Goal: Task Accomplishment & Management: Complete application form

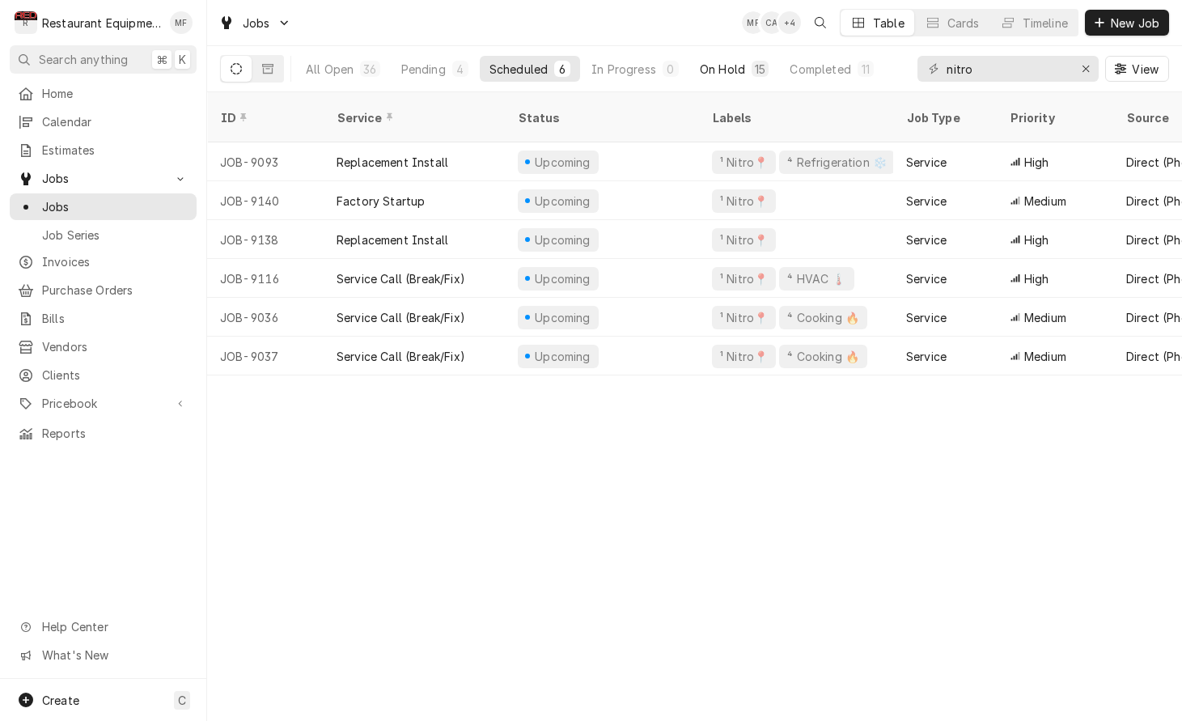
click at [725, 73] on div "On Hold" at bounding box center [722, 69] width 45 height 17
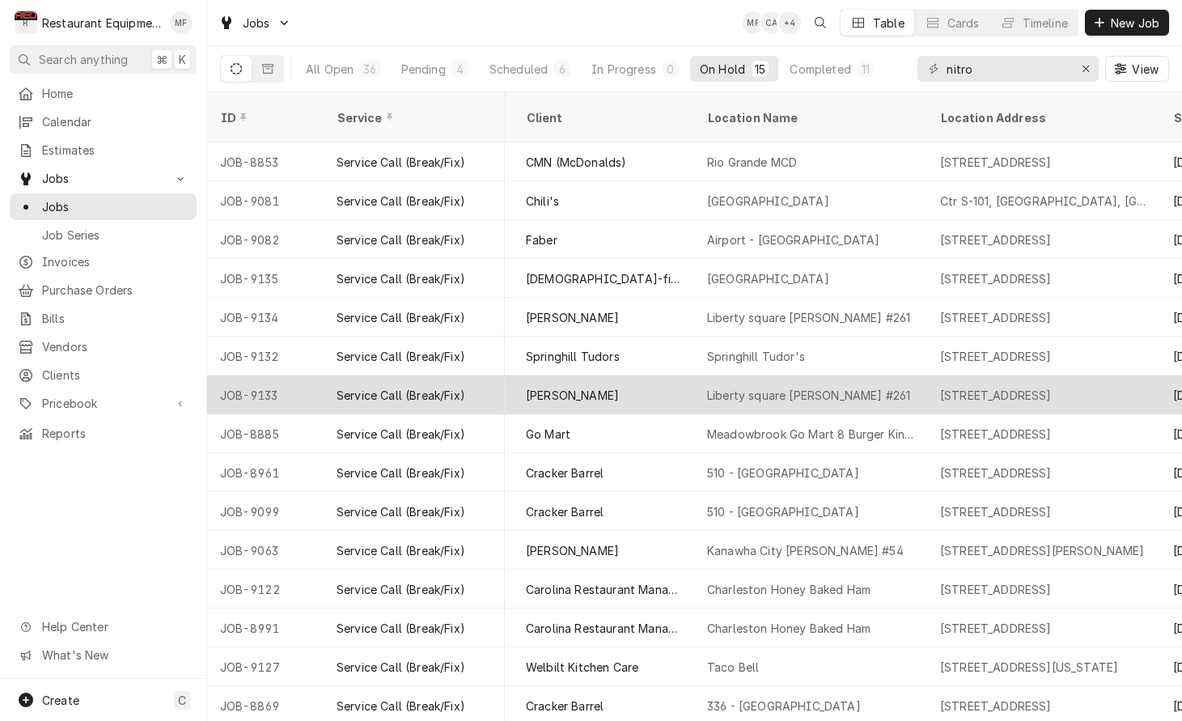
scroll to position [0, 1049]
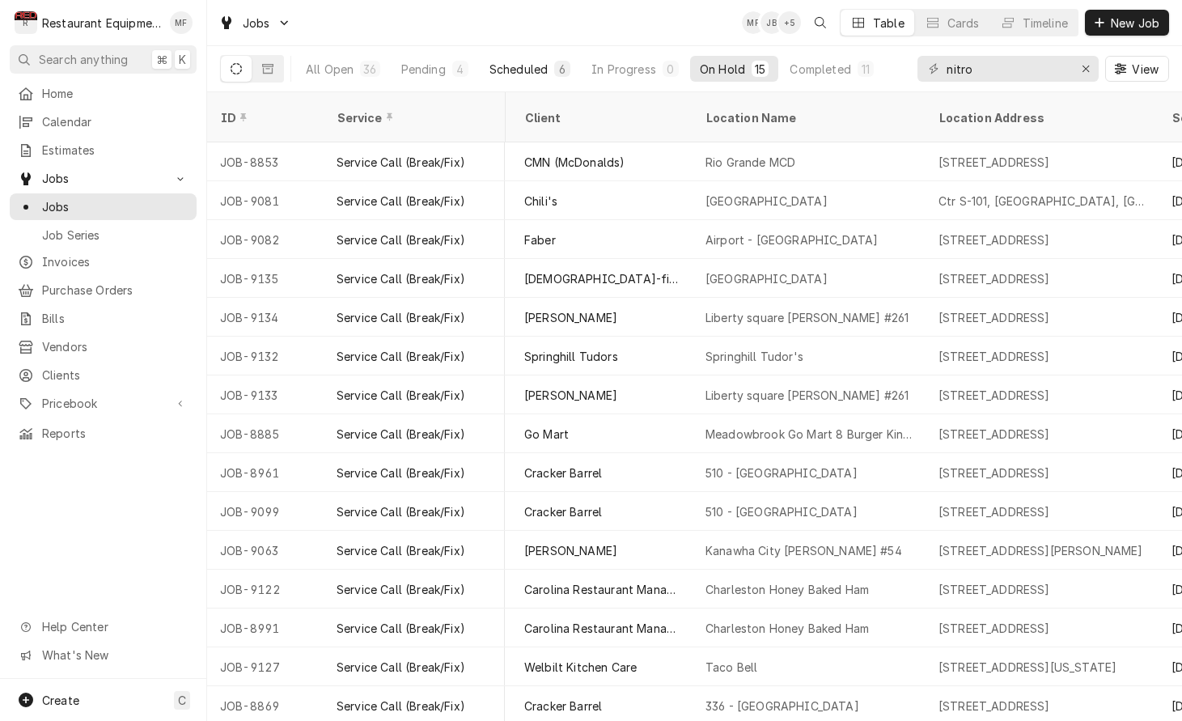
click at [556, 68] on div "6" at bounding box center [562, 69] width 16 height 16
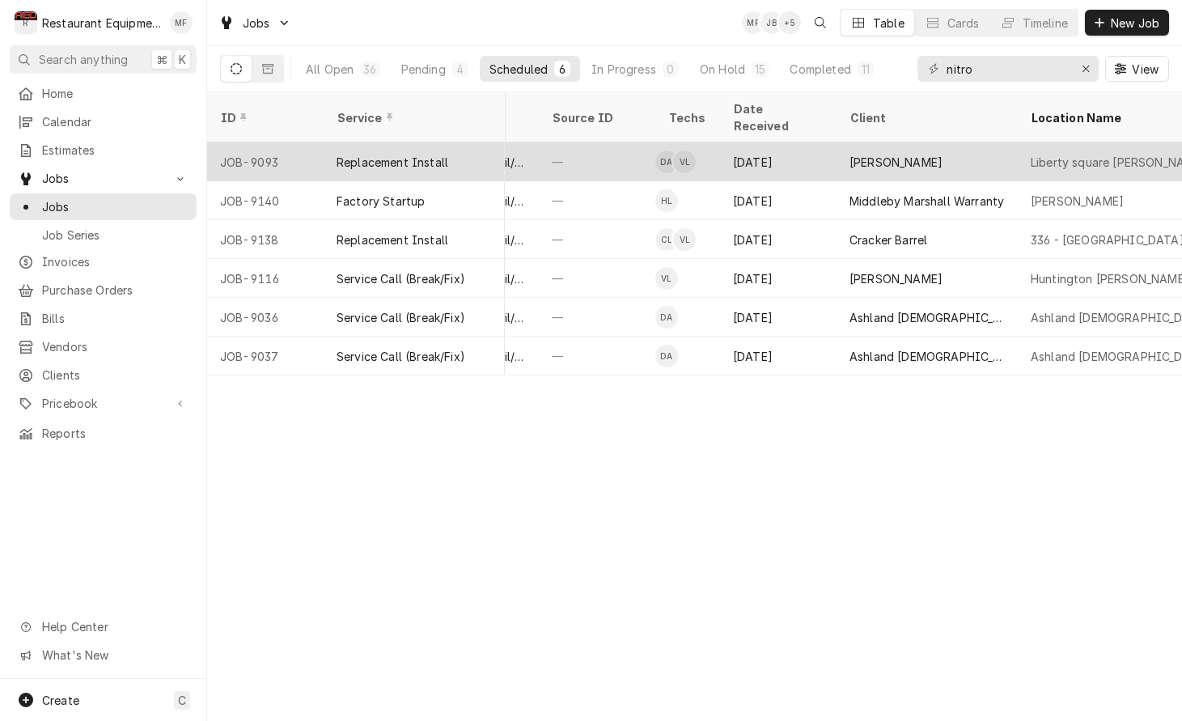
scroll to position [0, 726]
click at [966, 147] on div "[PERSON_NAME]" at bounding box center [924, 161] width 181 height 39
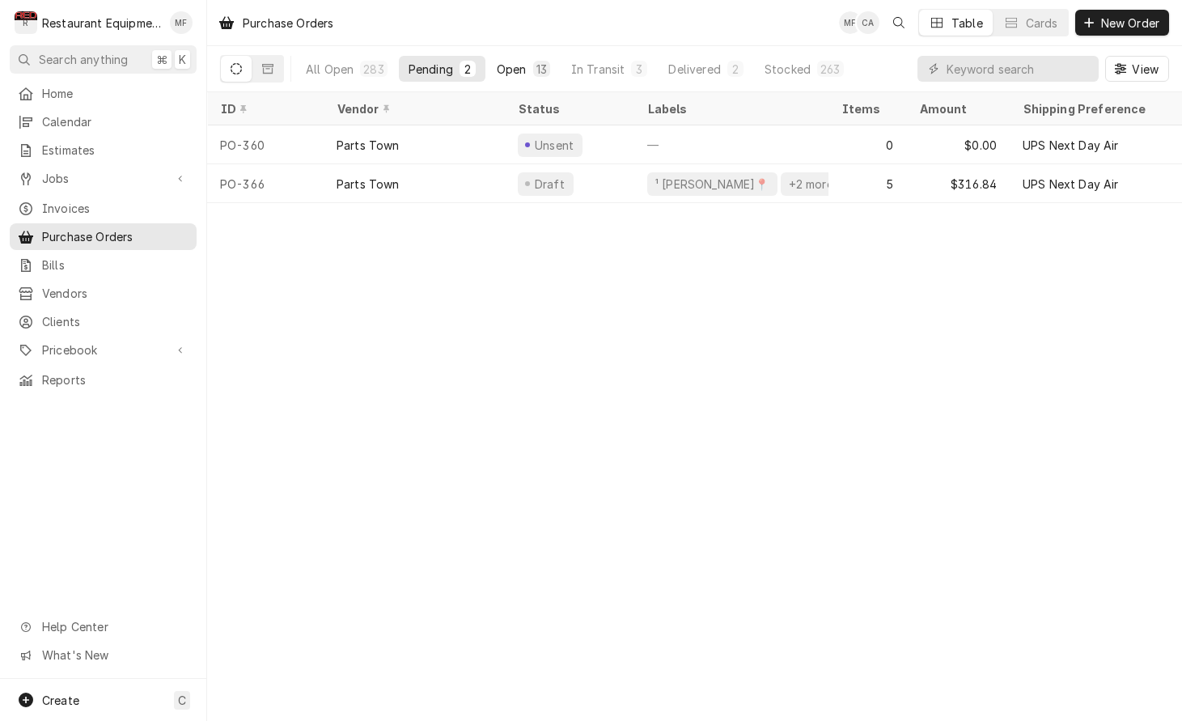
click at [520, 77] on button "Open 13" at bounding box center [523, 69] width 73 height 26
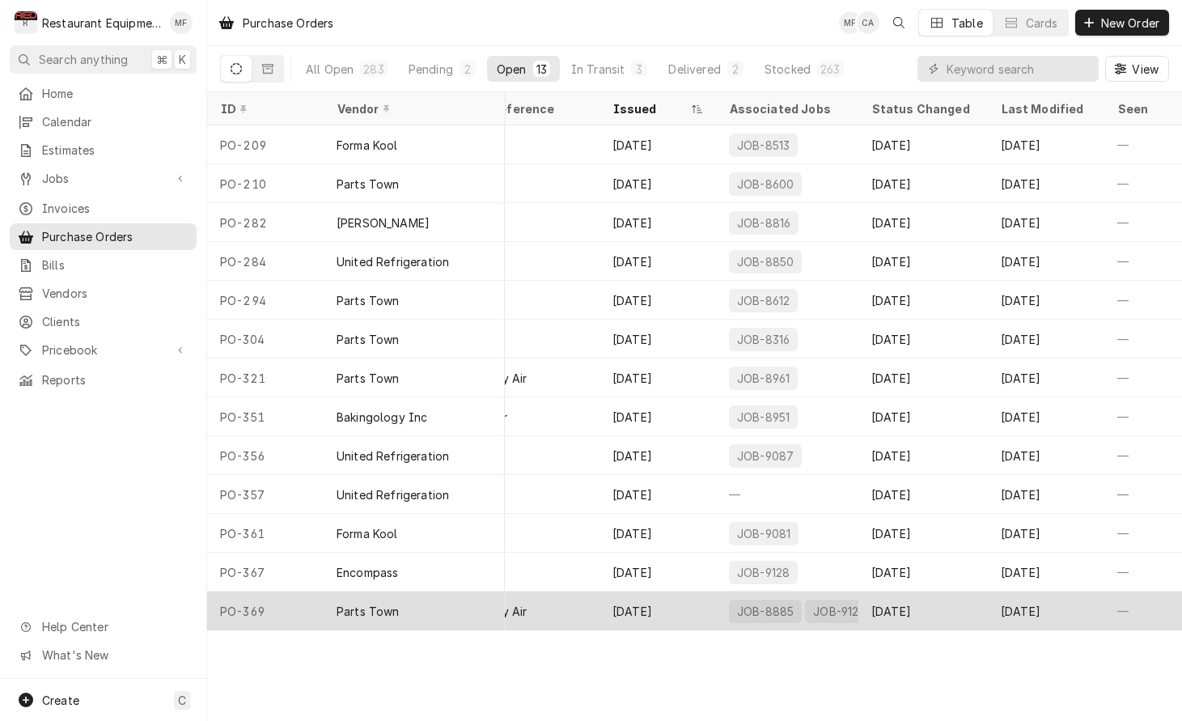
scroll to position [0, 592]
click at [935, 597] on div "[DATE]" at bounding box center [923, 611] width 129 height 39
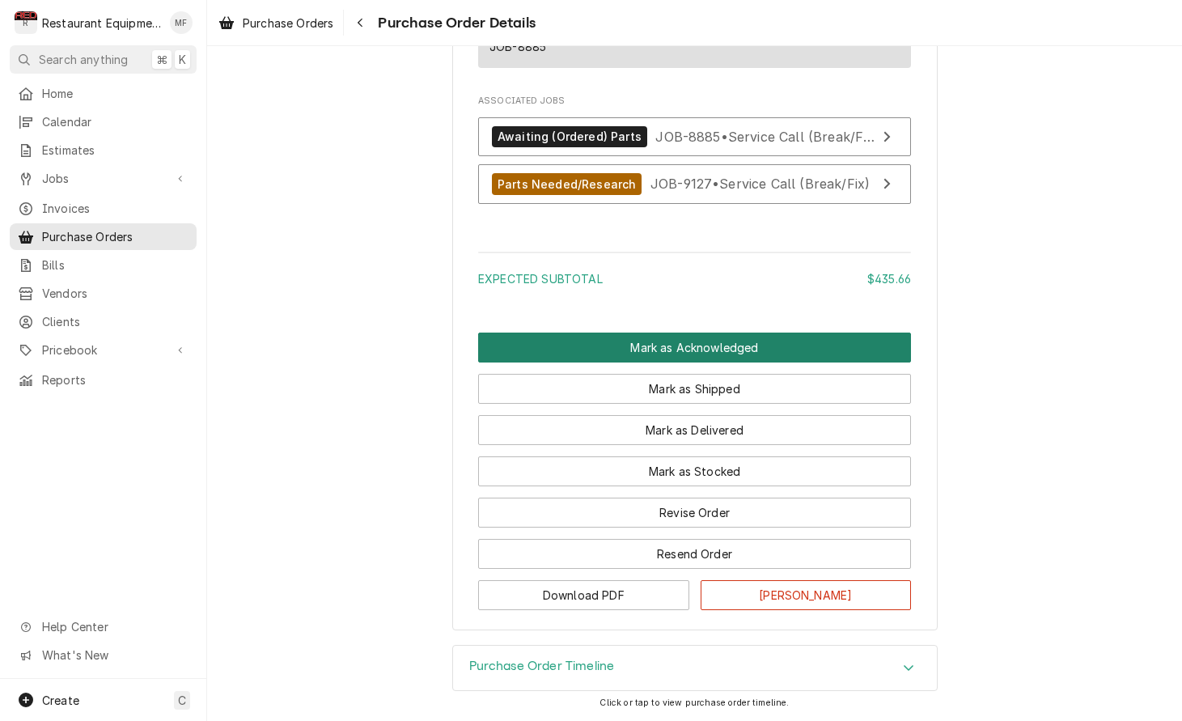
scroll to position [1453, 0]
click at [738, 339] on button "Mark as Acknowledged" at bounding box center [694, 348] width 433 height 30
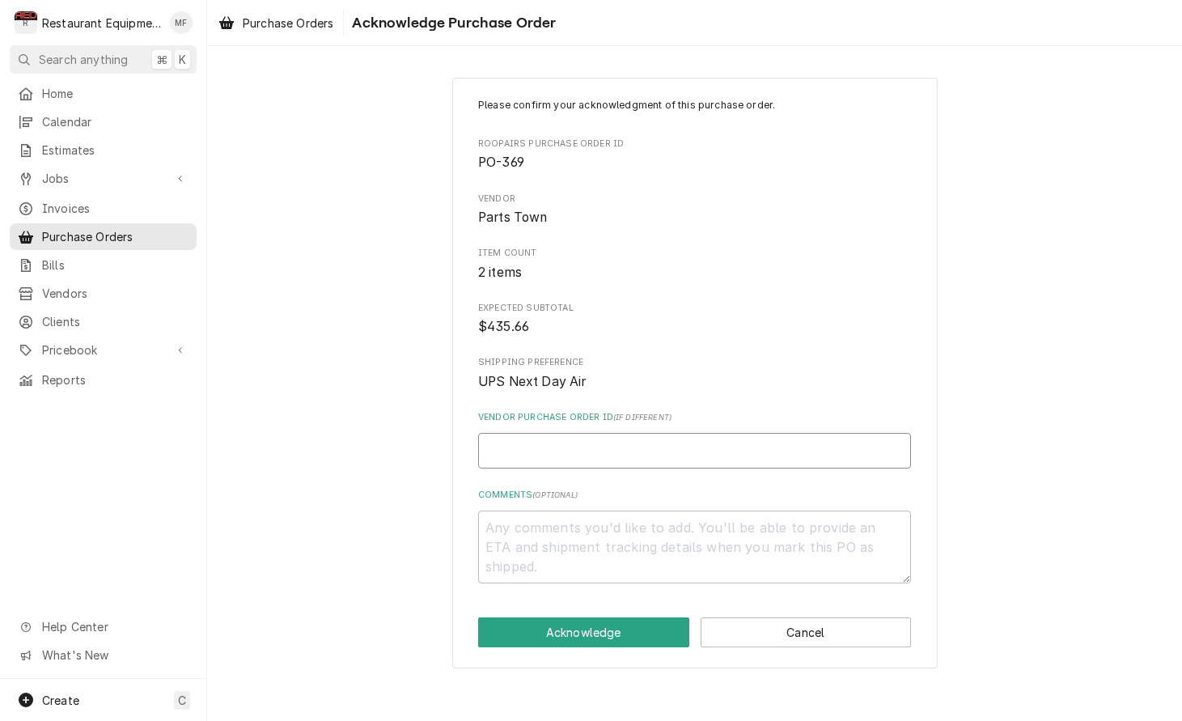
click at [650, 451] on input "Vendor Purchase Order ID ( if different )" at bounding box center [694, 451] width 433 height 36
type textarea "x"
type input "0"
type textarea "x"
type input "05"
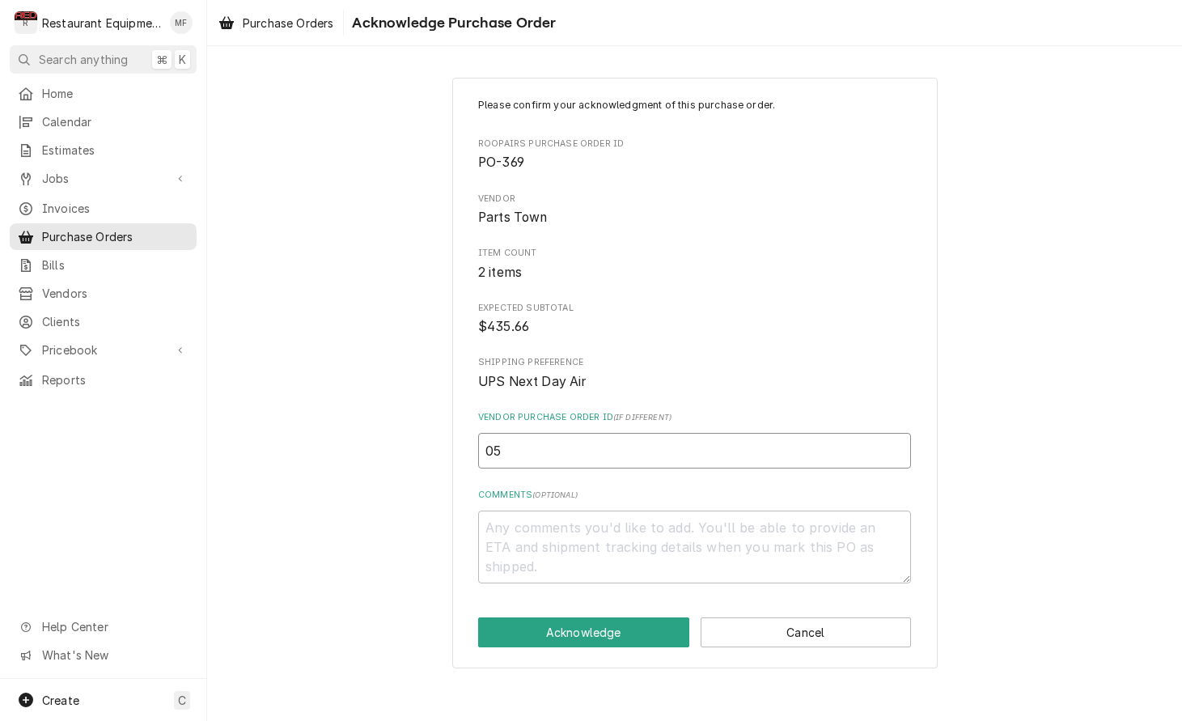
type textarea "x"
type input "050"
type textarea "x"
type input "0506"
type textarea "x"
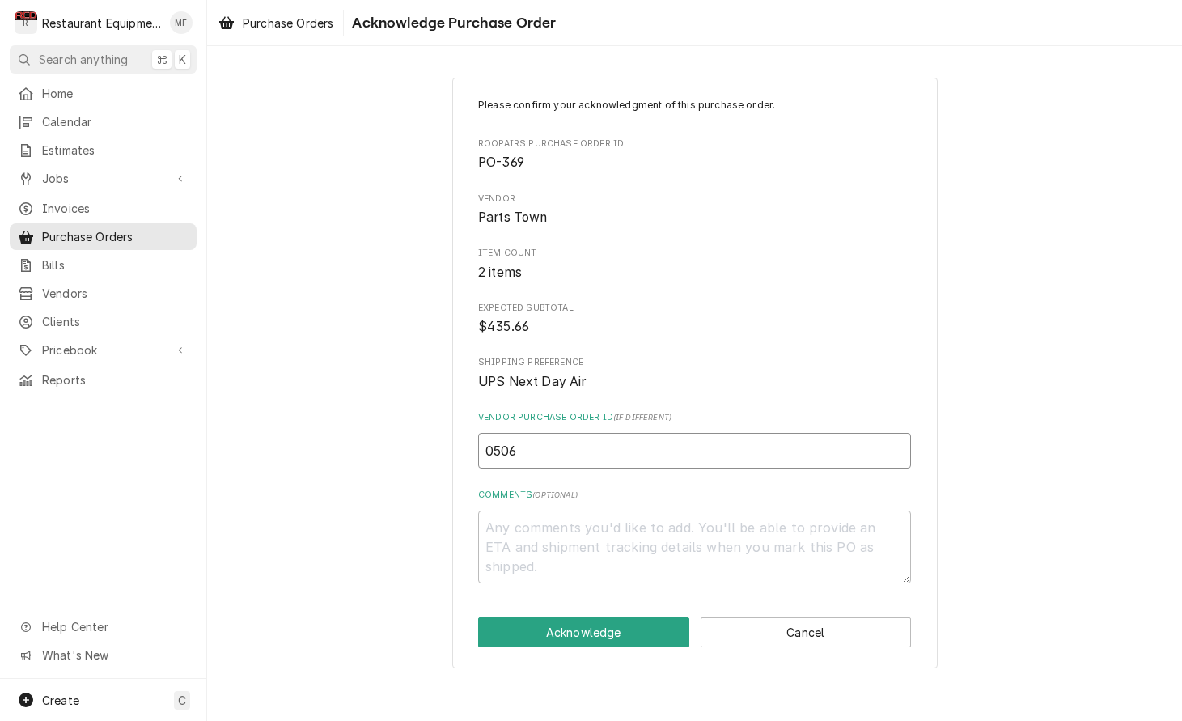
type input "05067"
type textarea "x"
type input "050677"
type textarea "x"
type input "0506778"
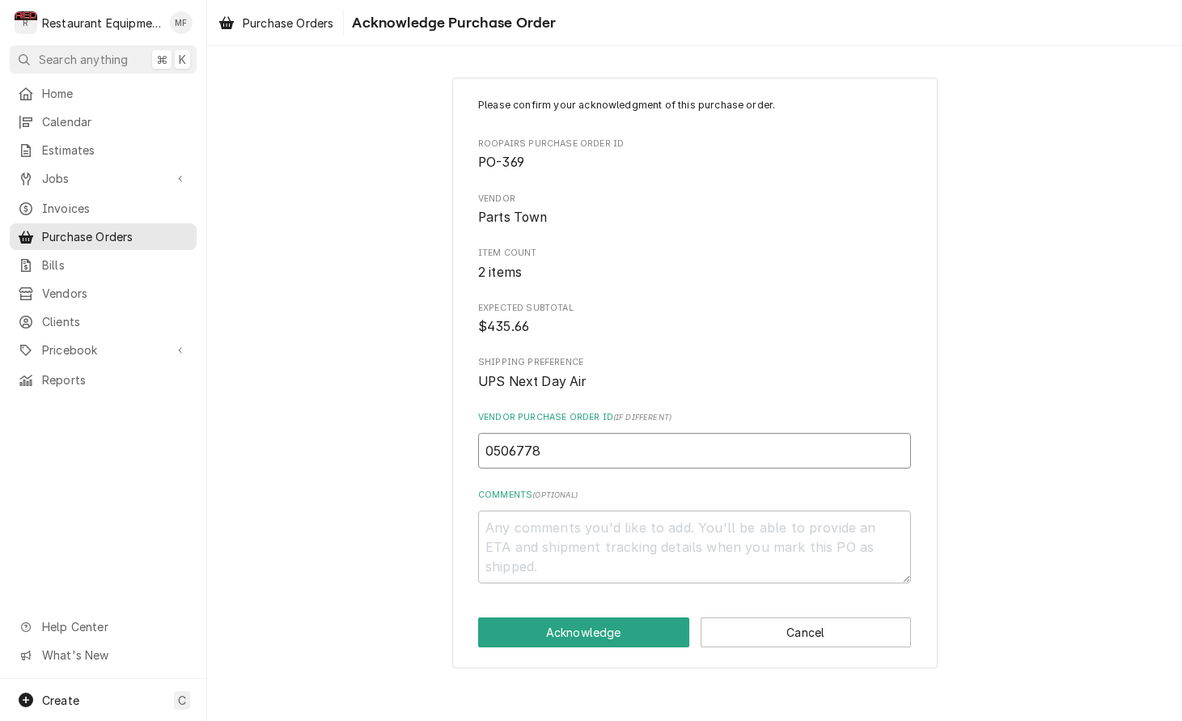
type textarea "x"
type input "05067781"
type textarea "x"
type input "050677818"
type textarea "x"
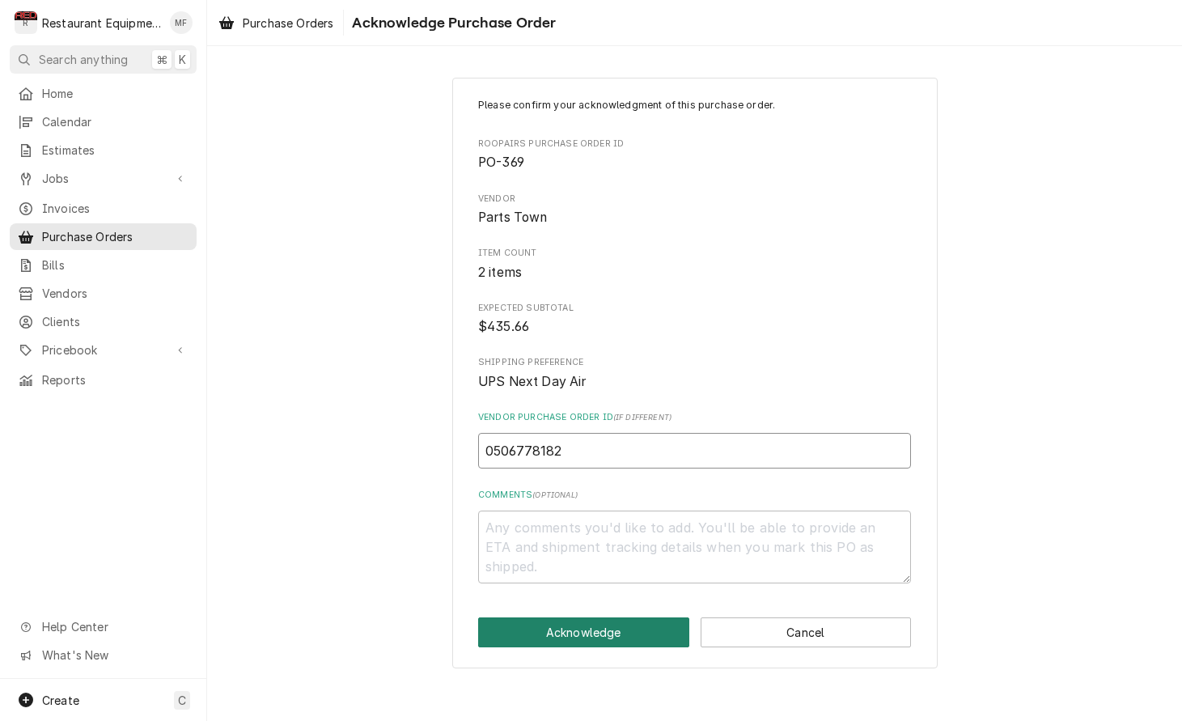
type input "0506778182"
click at [626, 627] on button "Acknowledge" at bounding box center [583, 632] width 211 height 30
type textarea "x"
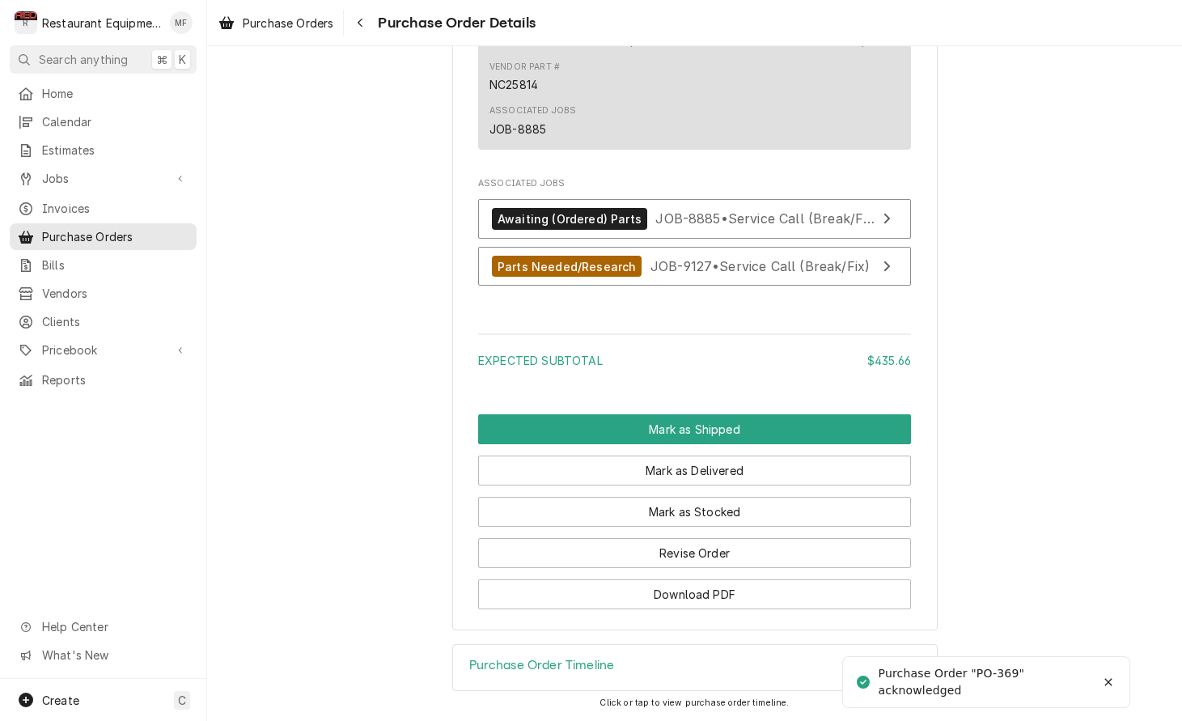
scroll to position [1423, 0]
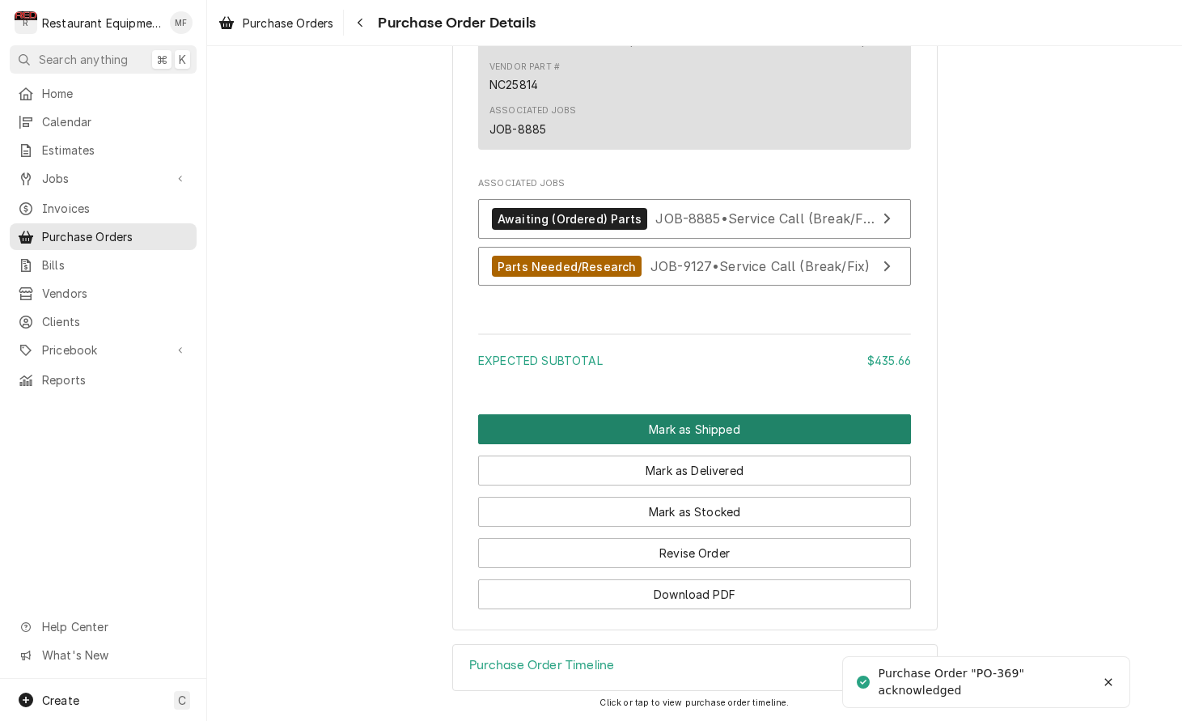
click at [731, 421] on button "Mark as Shipped" at bounding box center [694, 429] width 433 height 30
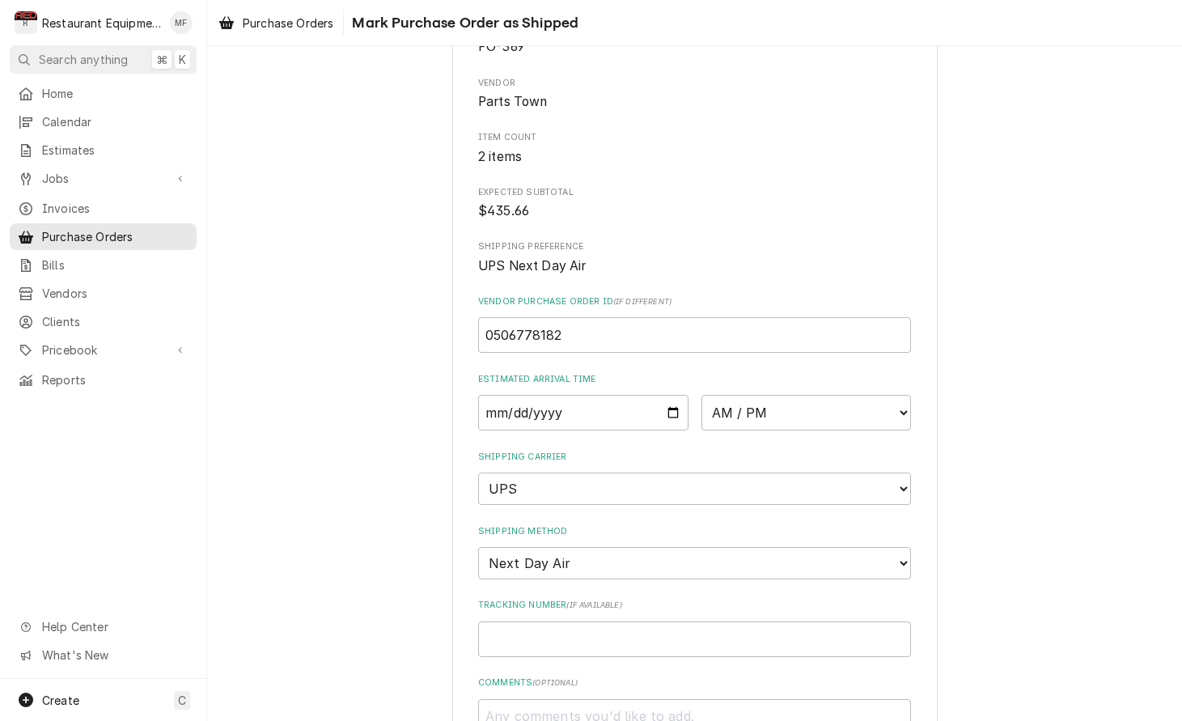
scroll to position [118, 0]
click at [584, 401] on input "Date" at bounding box center [583, 410] width 210 height 36
type input "2025-10-08"
type textarea "x"
select select "10:00:00"
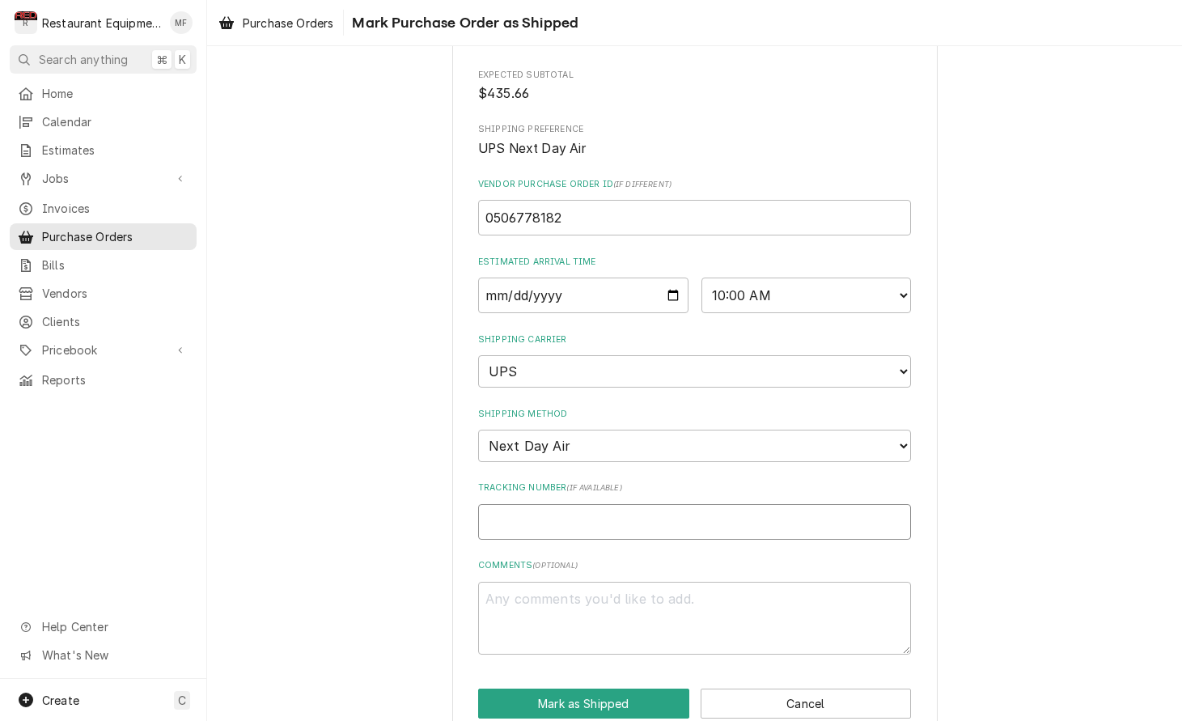
click at [641, 504] on input "Tracking Number ( if available )" at bounding box center [694, 522] width 433 height 36
type textarea "x"
type input "1"
type textarea "x"
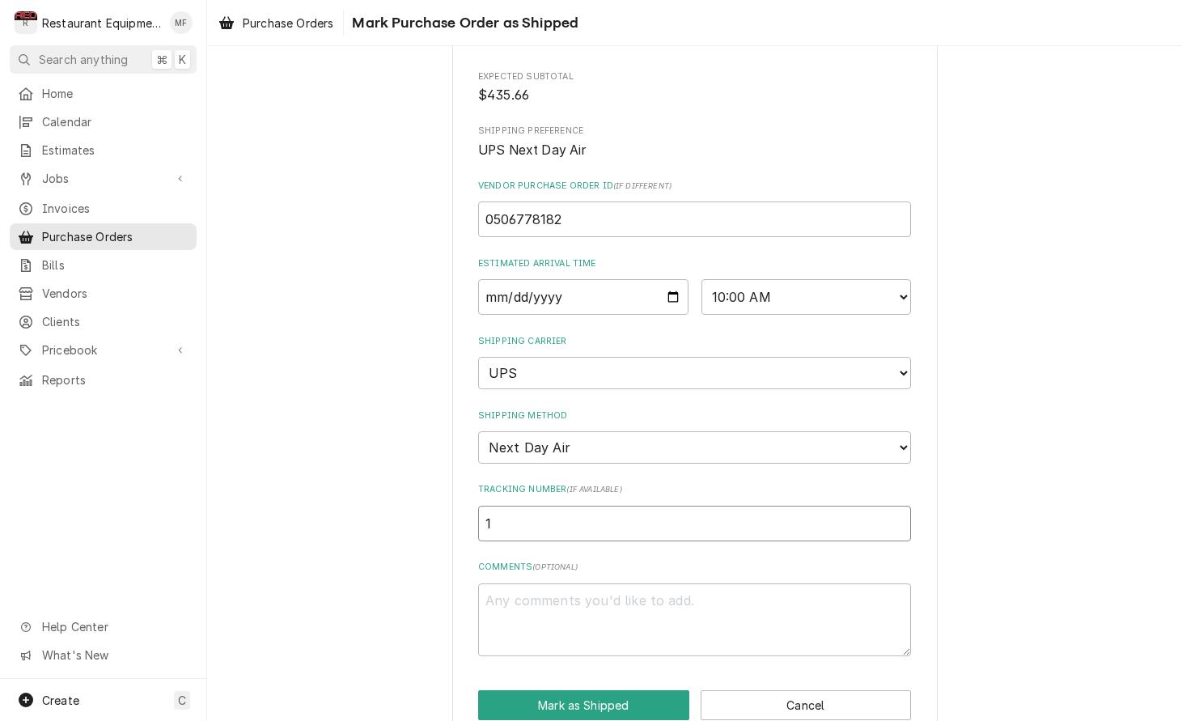
type input "1Z"
type textarea "x"
type input "1Z6"
type textarea "x"
type input "1Z62"
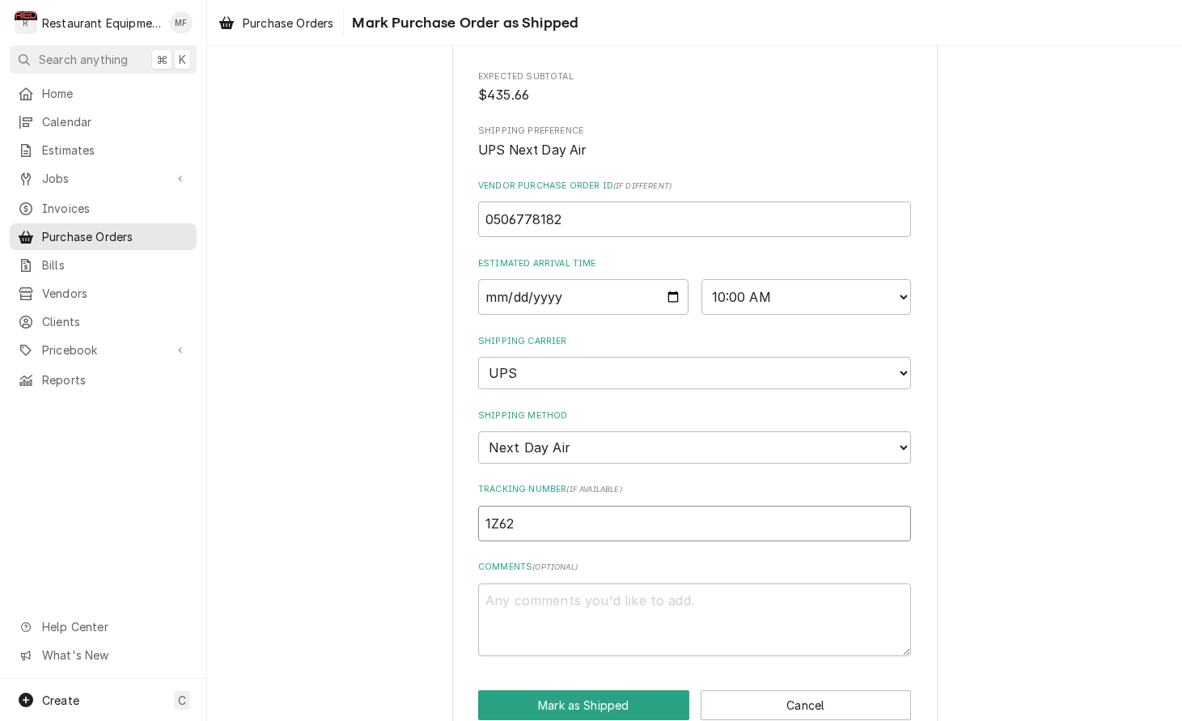
type textarea "x"
type input "1Z625"
type textarea "x"
type input "1Z6254"
type textarea "x"
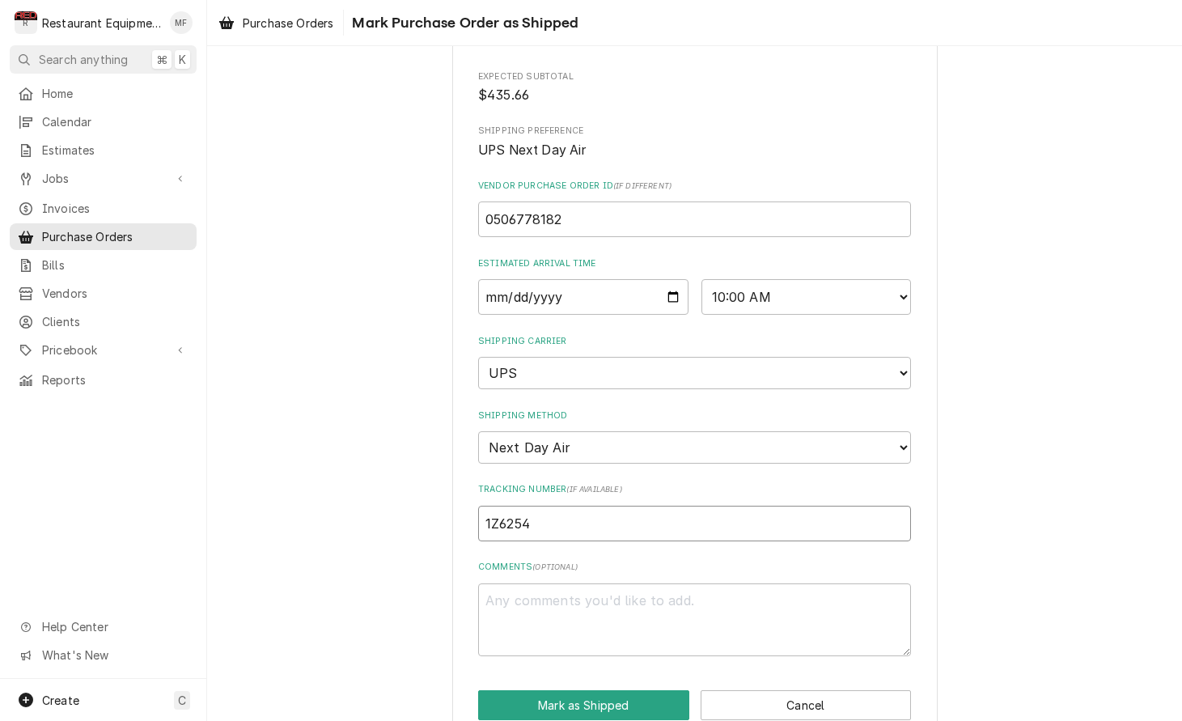
type input "1Z62545"
type textarea "x"
type input "1Z625455"
type textarea "x"
type input "1Z6254550"
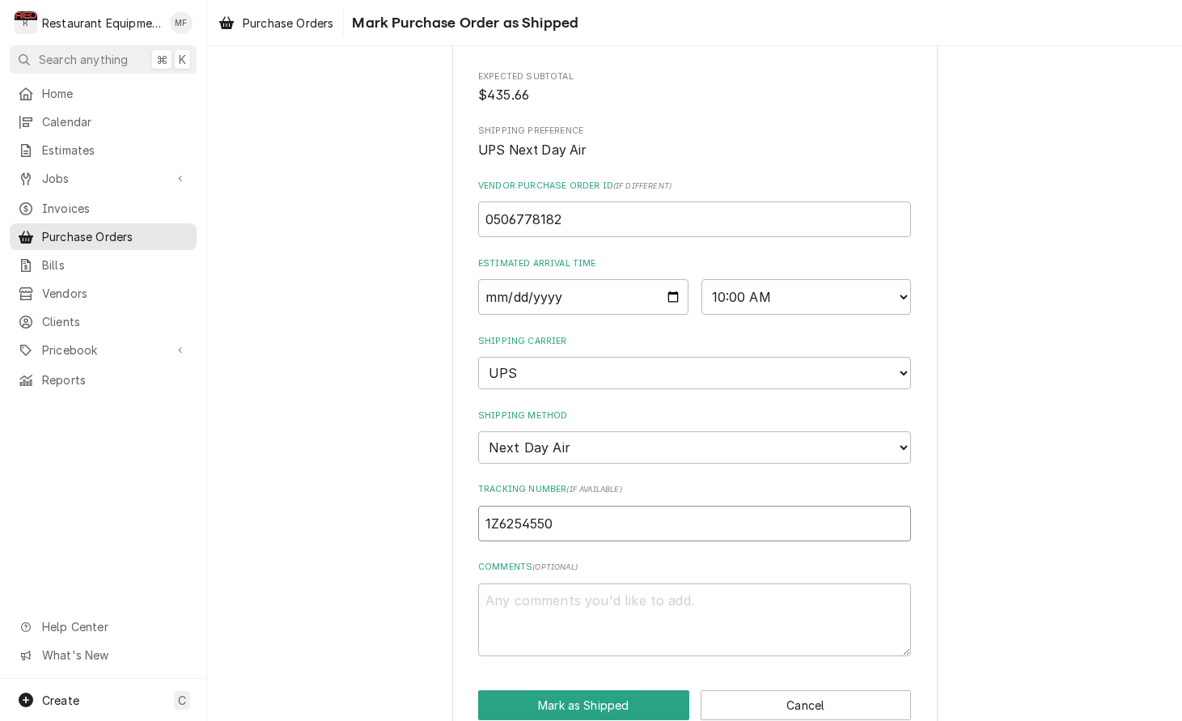
type textarea "x"
type input "1Z62545501"
type textarea "x"
type input "1Z625455011"
type textarea "x"
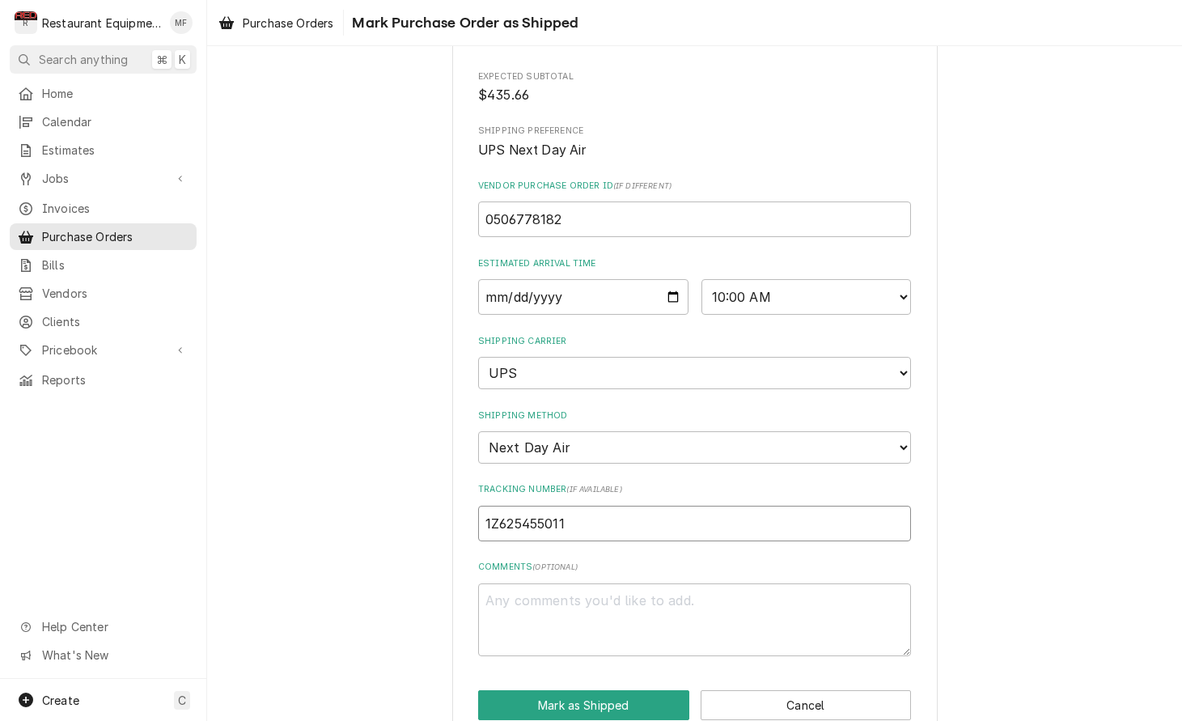
type input "1Z6254550110"
type textarea "x"
type input "1Z62545501108"
type textarea "x"
type input "1Z625455011086"
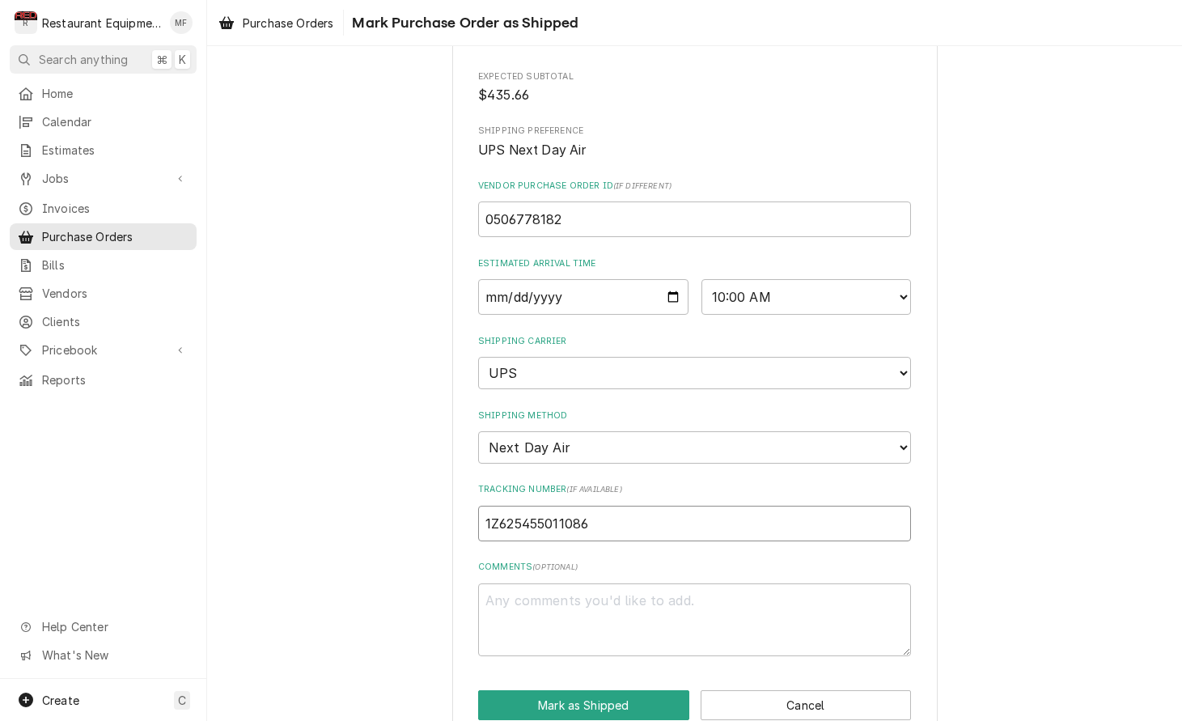
type textarea "x"
type input "1Z6254550110865"
type textarea "x"
type input "1Z62545501108651"
type textarea "x"
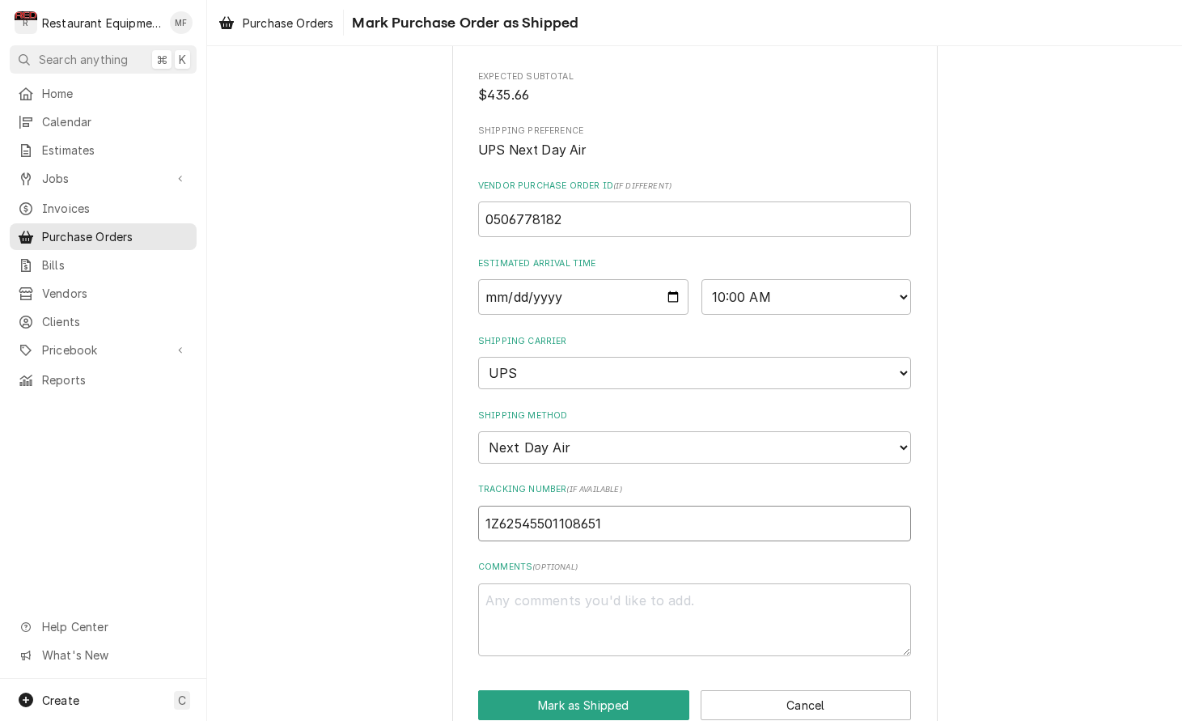
type input "1Z625455011086510"
type textarea "x"
type input "1Z6254550110865102"
click at [628, 690] on button "Mark as Shipped" at bounding box center [583, 705] width 211 height 30
type textarea "x"
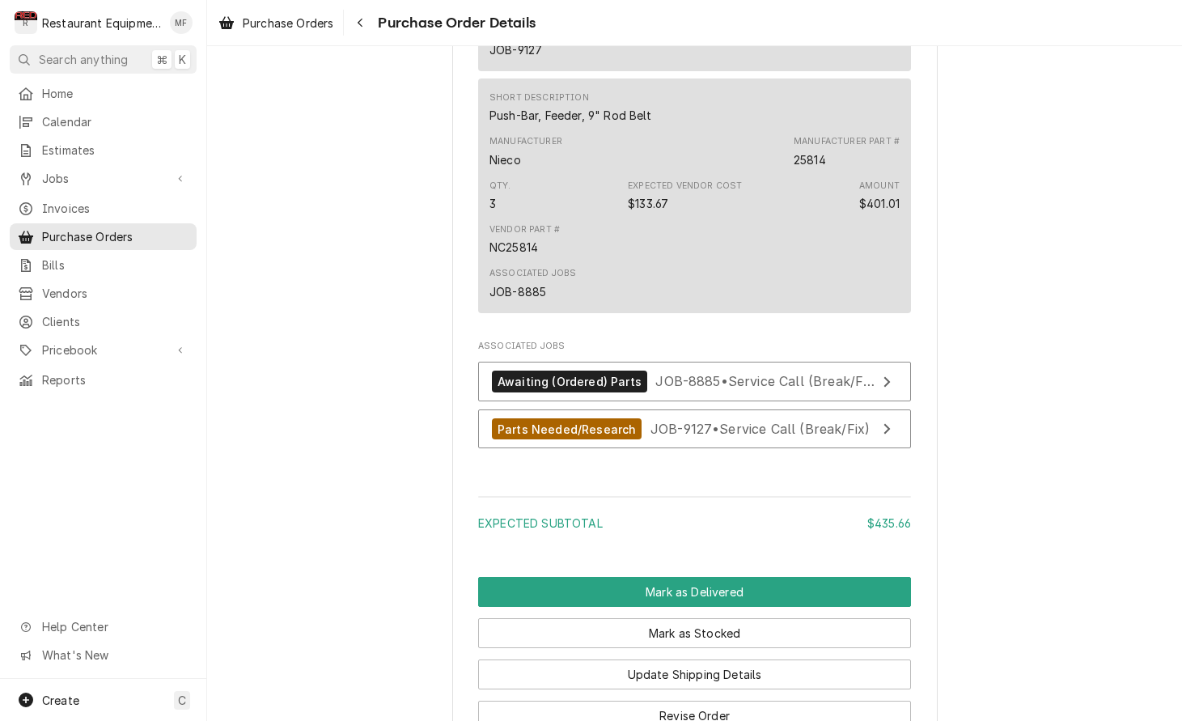
scroll to position [1341, 0]
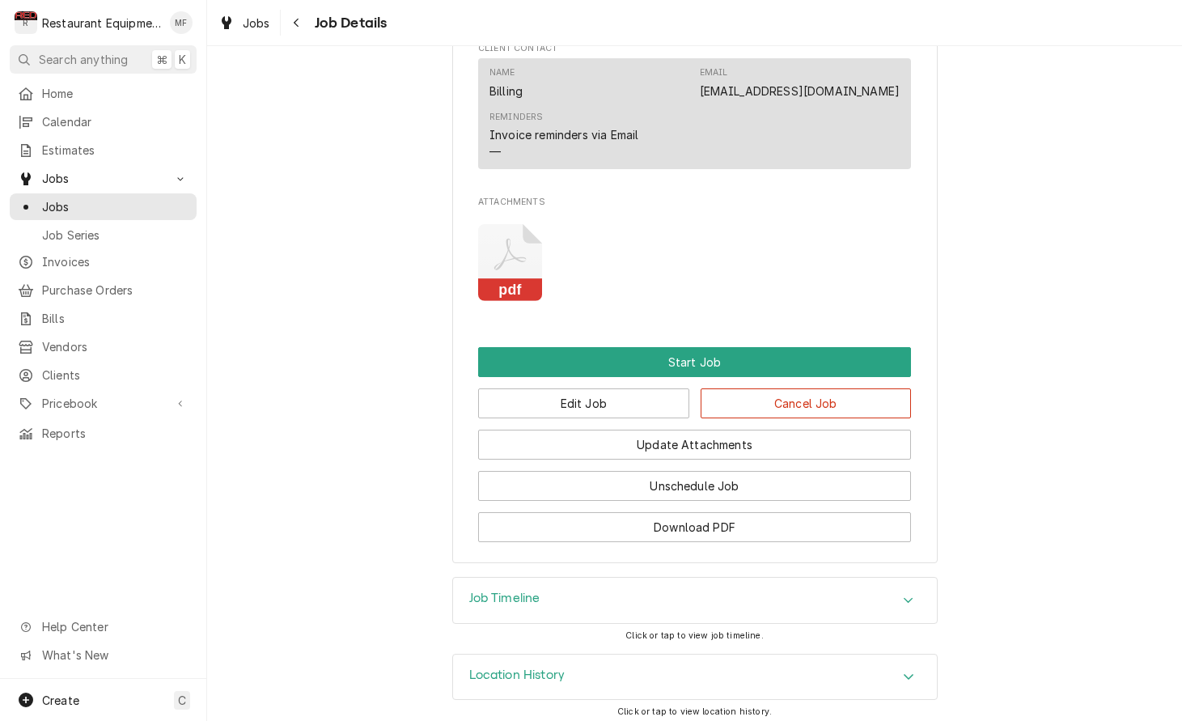
scroll to position [1449, 0]
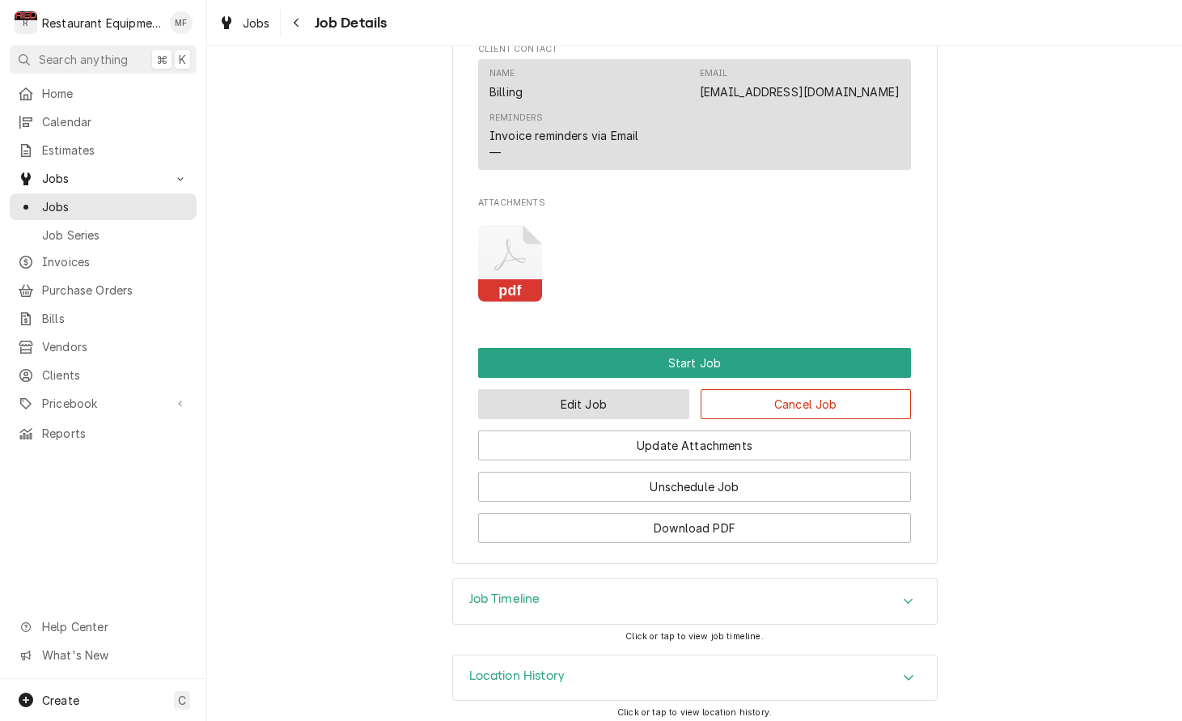
click at [612, 400] on button "Edit Job" at bounding box center [583, 404] width 211 height 30
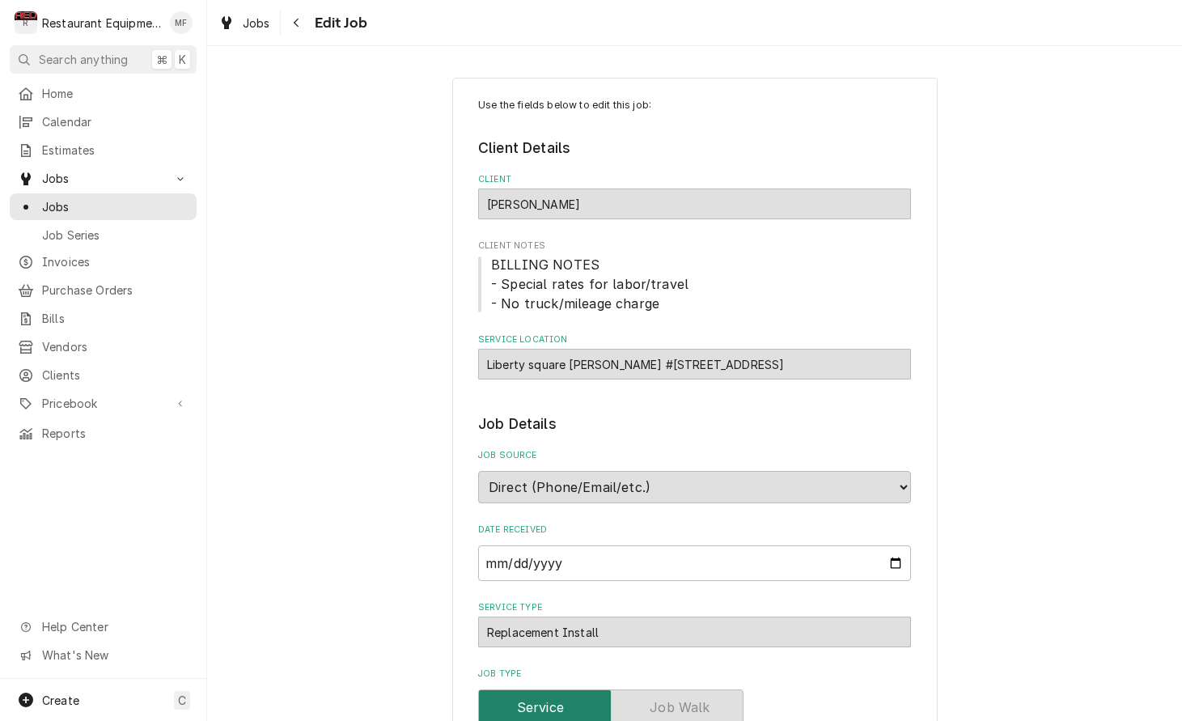
type textarea "x"
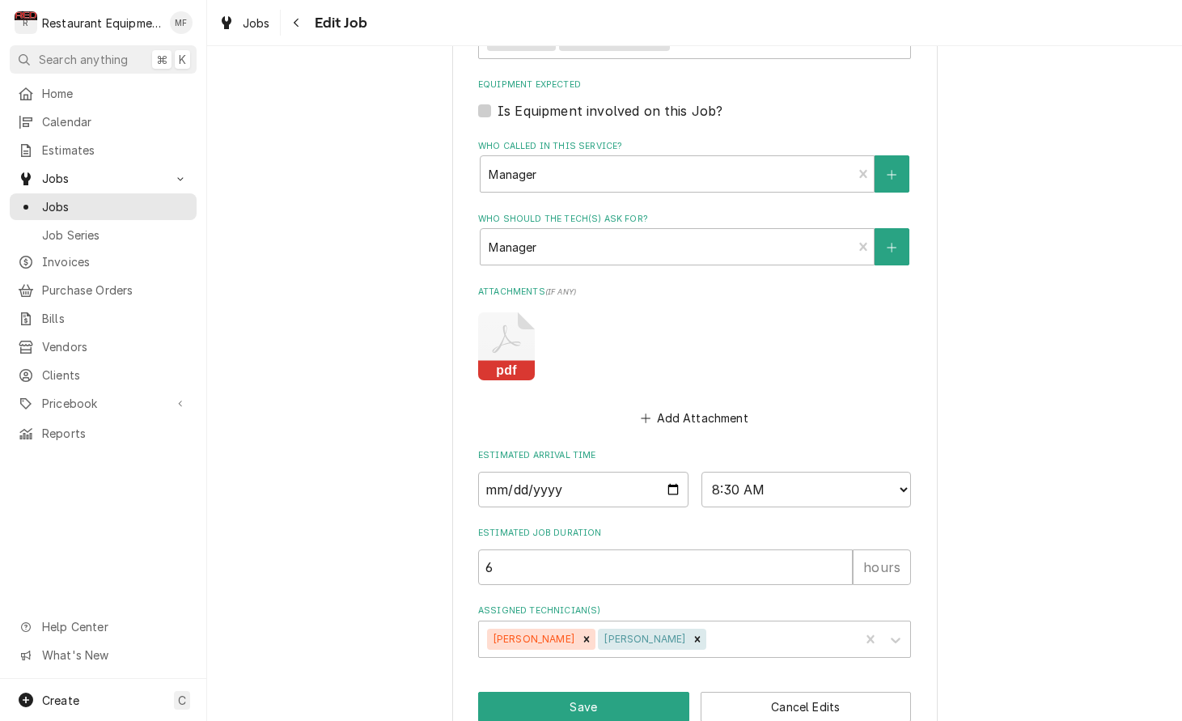
scroll to position [1042, 0]
select select "09:30:00"
click at [620, 693] on button "Save" at bounding box center [583, 708] width 211 height 30
type textarea "x"
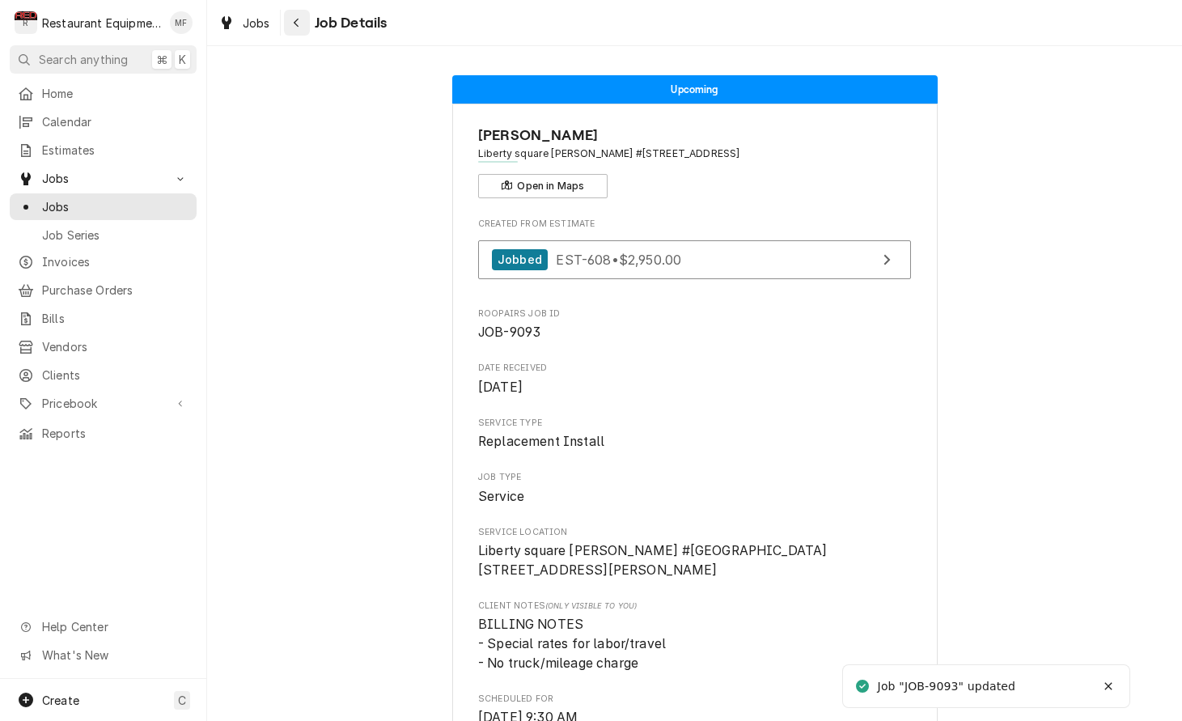
click at [298, 28] on div "Navigate back" at bounding box center [297, 23] width 16 height 16
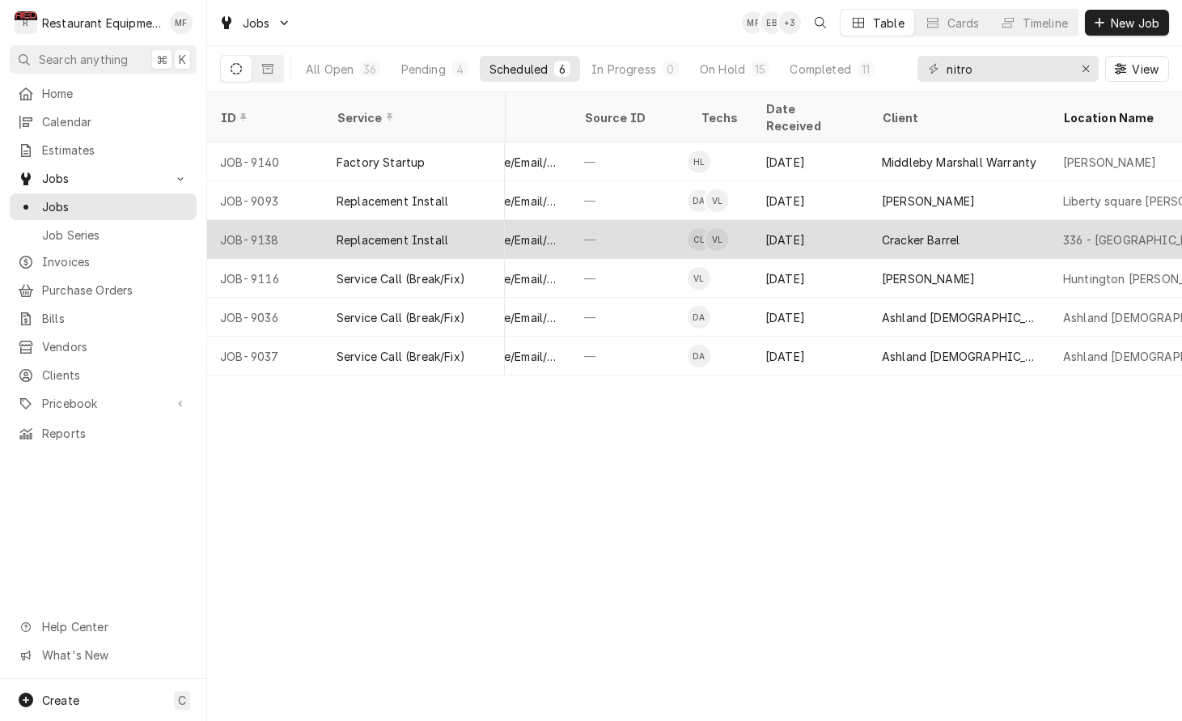
scroll to position [0, 692]
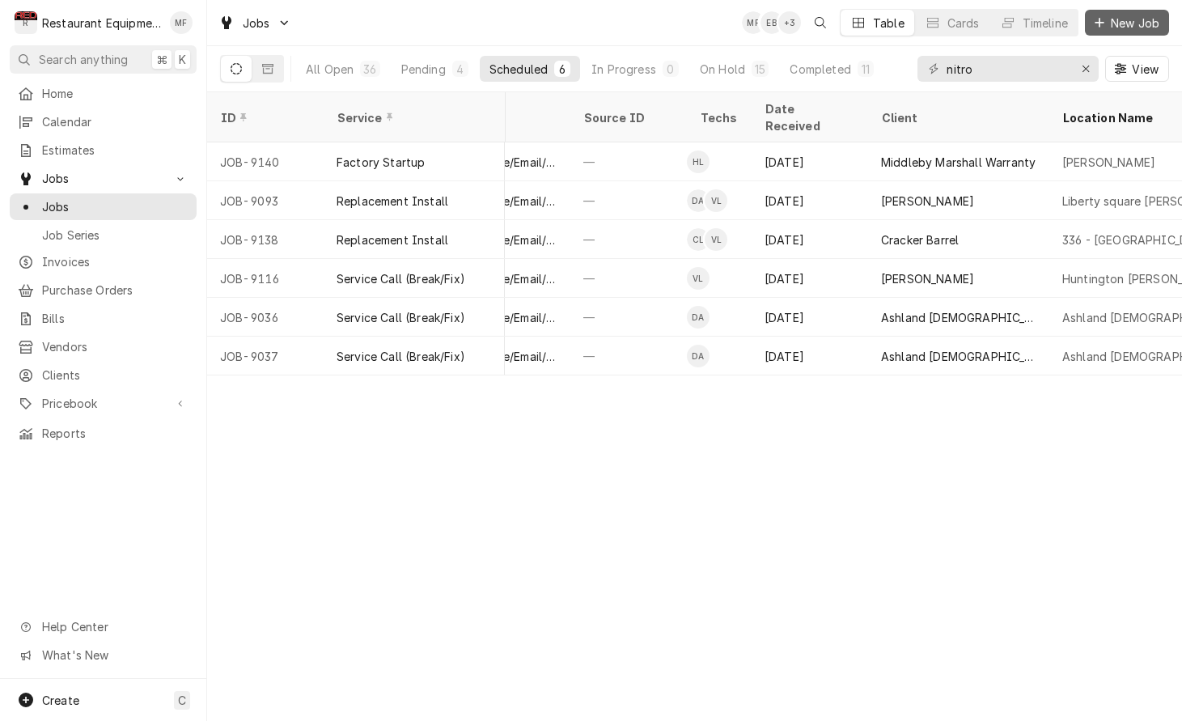
click at [1125, 18] on span "New Job" at bounding box center [1135, 23] width 55 height 17
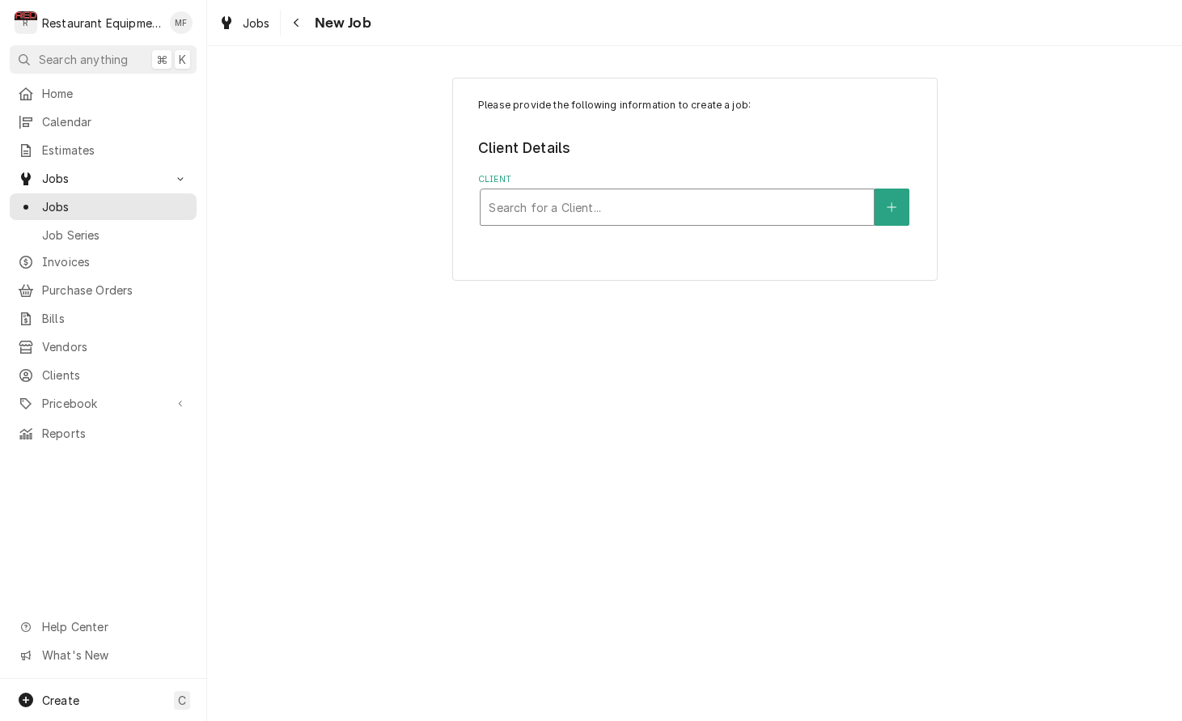
click at [736, 195] on div "Client" at bounding box center [677, 207] width 377 height 29
type input "chipo"
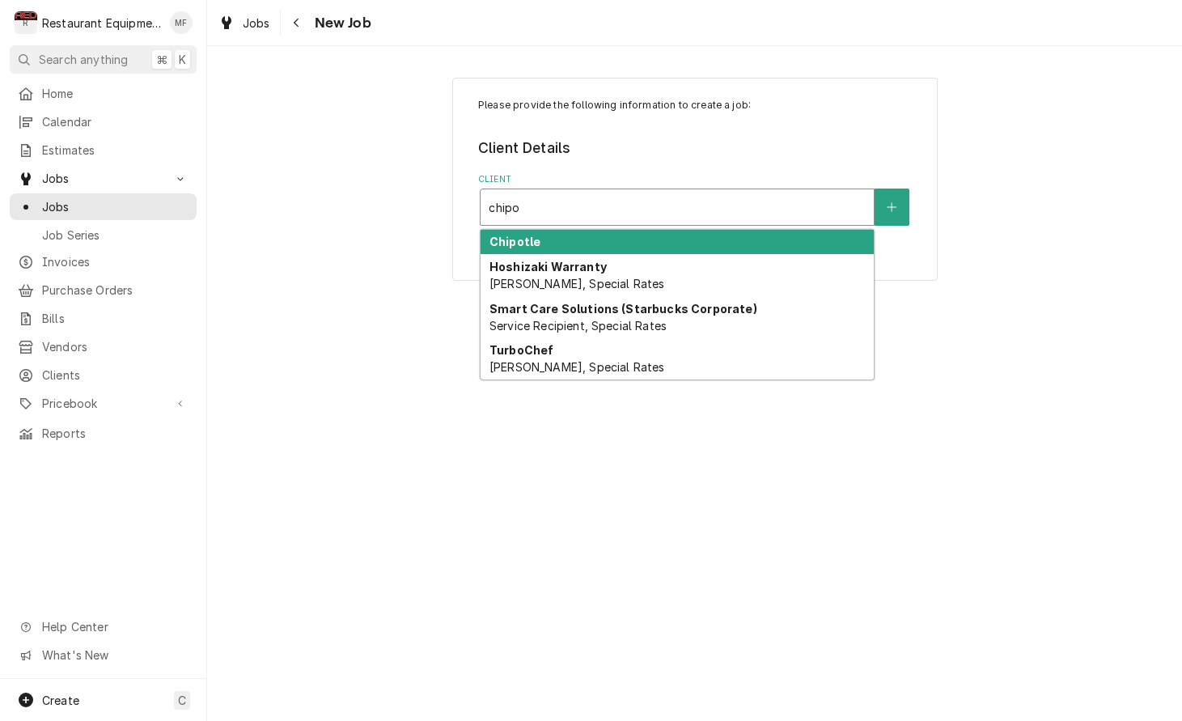
click at [767, 243] on div "Chipotle" at bounding box center [677, 242] width 393 height 25
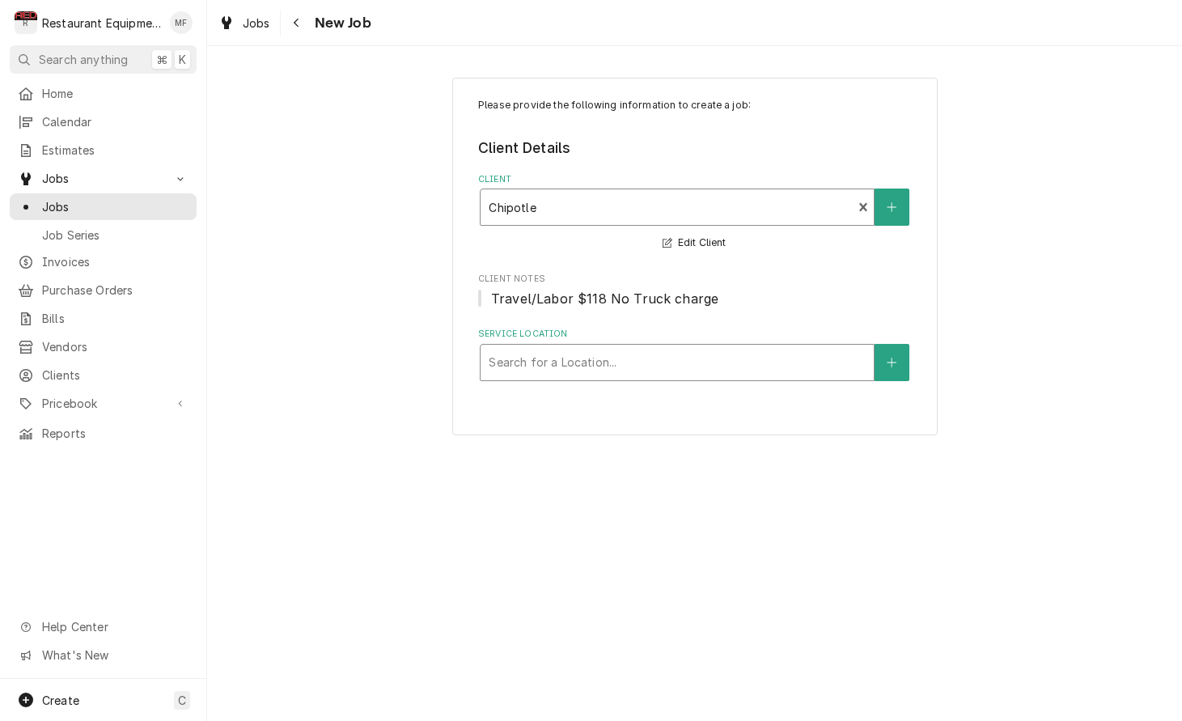
click at [742, 344] on div "Search for a Location..." at bounding box center [677, 362] width 395 height 37
type input "vi"
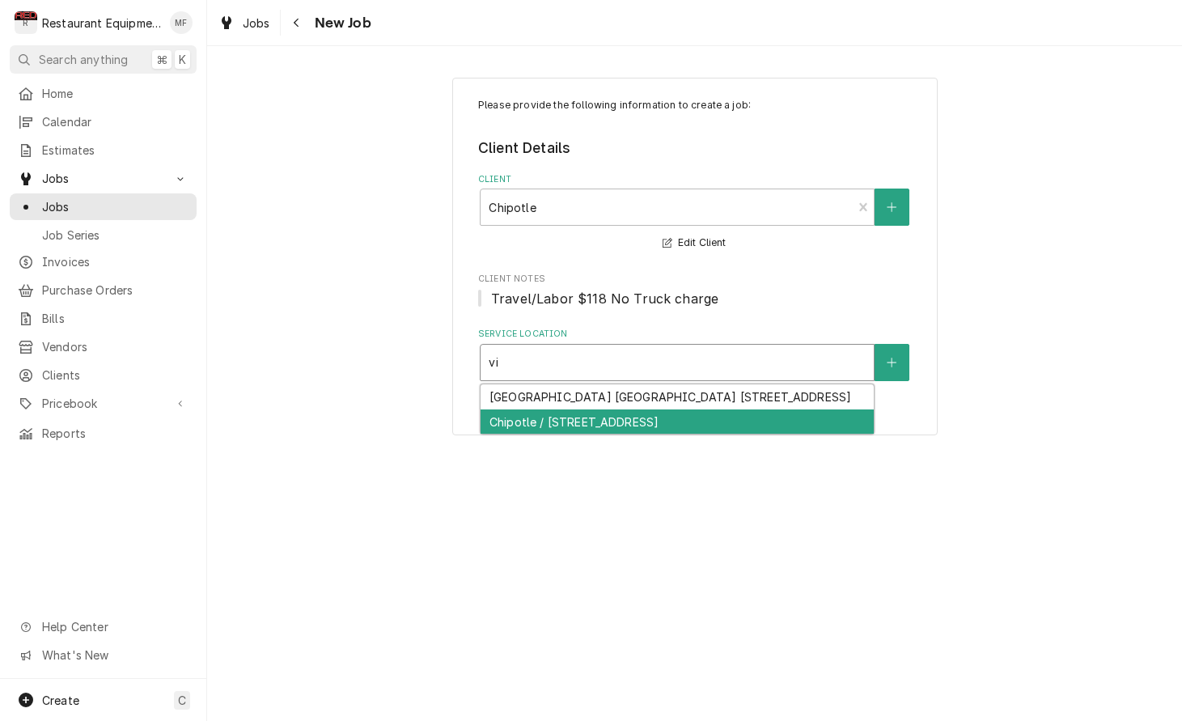
click at [782, 422] on div "Chipotle / 615 Grand Central Ave, Vienna, WV 26105" at bounding box center [677, 421] width 393 height 25
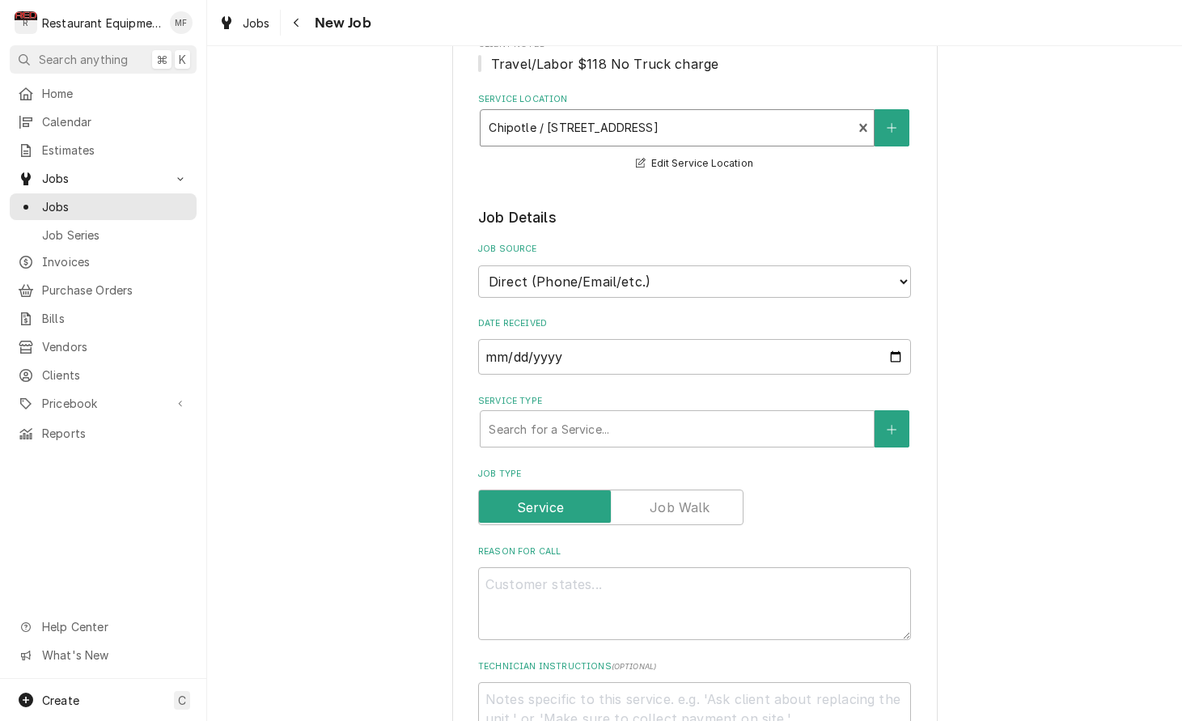
scroll to position [235, 0]
click at [798, 575] on textarea "Reason For Call" at bounding box center [694, 602] width 433 height 73
paste textarea ""INTERIOR / REFRIGERATION - EQUIPMENT / WALK-IN COOLER / NOT COOLING / Who is t…"
type textarea "x"
type textarea ""INTERIOR / REFRIGERATION - EQUIPMENT / WALK-IN COOLER / NOT COOLING / Who is t…"
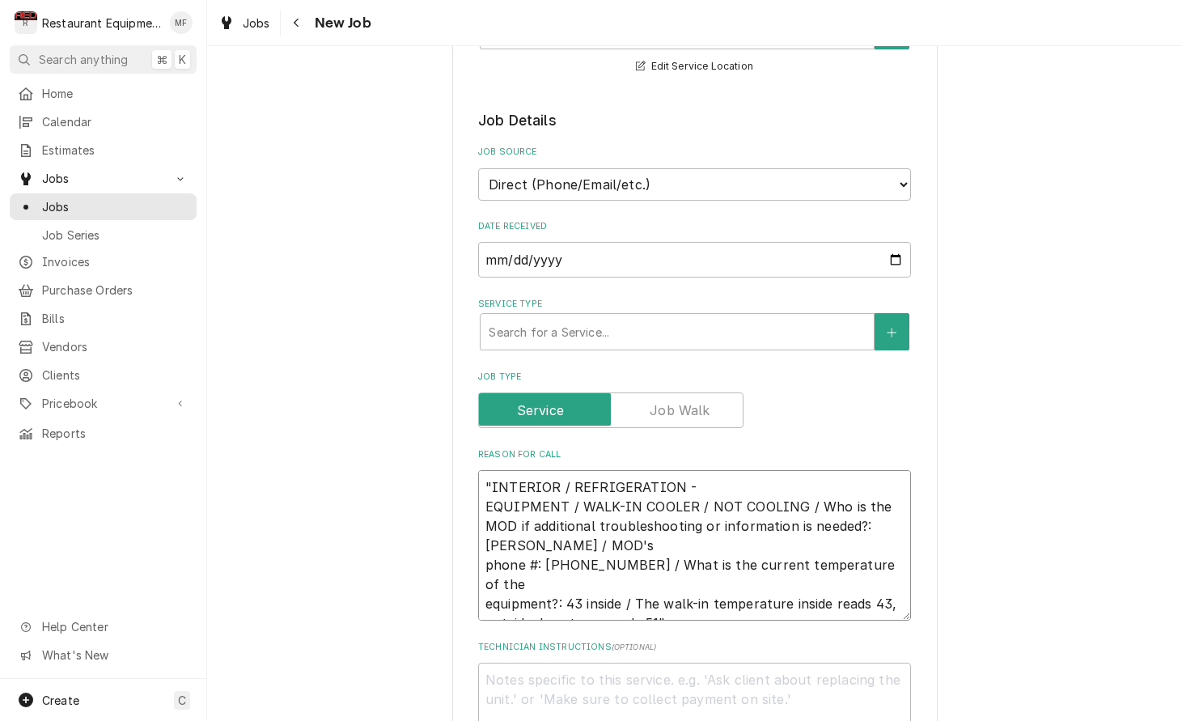
scroll to position [333, 0]
type textarea "x"
type textarea ""INTERIOR / REFRIGERATION - EQUIPMENT / WALK-IN COOLER / NOT COOLING / Who is t…"
type textarea "x"
type textarea ""INTERIOR / REFRIGERATION - EQUIPMENT / WALK-IN COOLER / NOT COOLING / Who is t…"
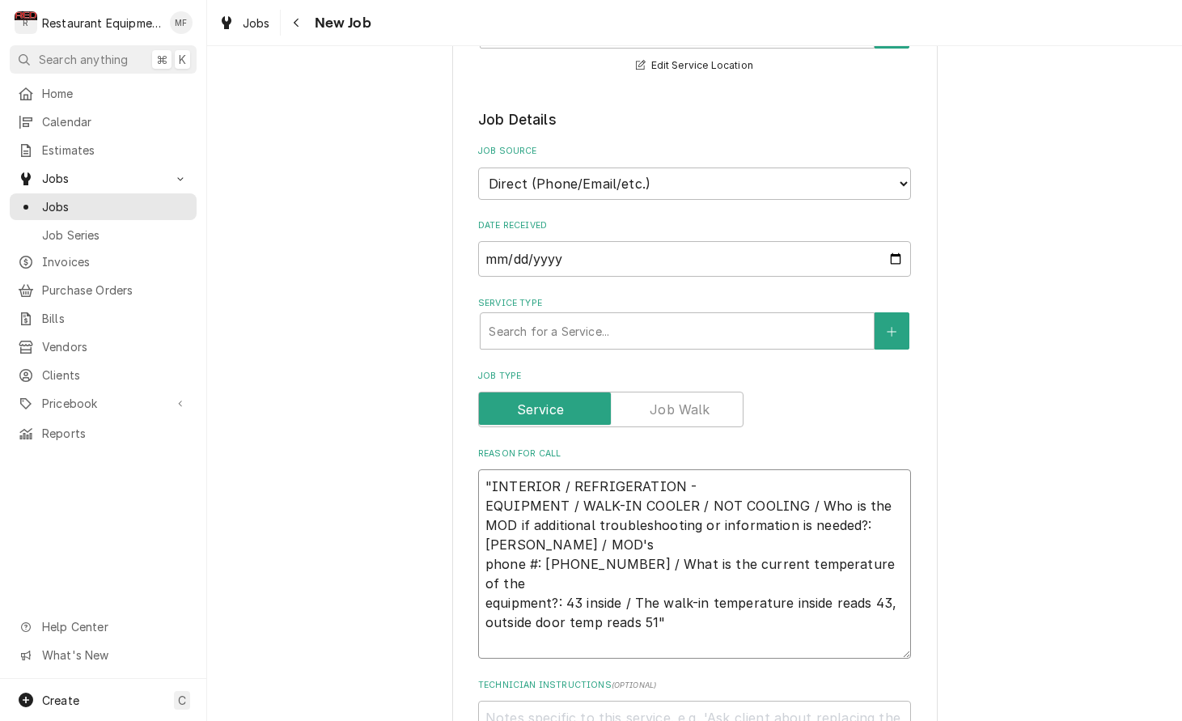
type textarea "x"
type textarea ""INTERIOR / REFRIGERATION - EQUIPMENT / WALK-IN COOLER / NOT COOLING / Who is t…"
type textarea "x"
type textarea ""INTERIOR / REFRIGERATION - EQUIPMENT / WALK-IN COOLER / NOT COOLING / Who is t…"
type textarea "x"
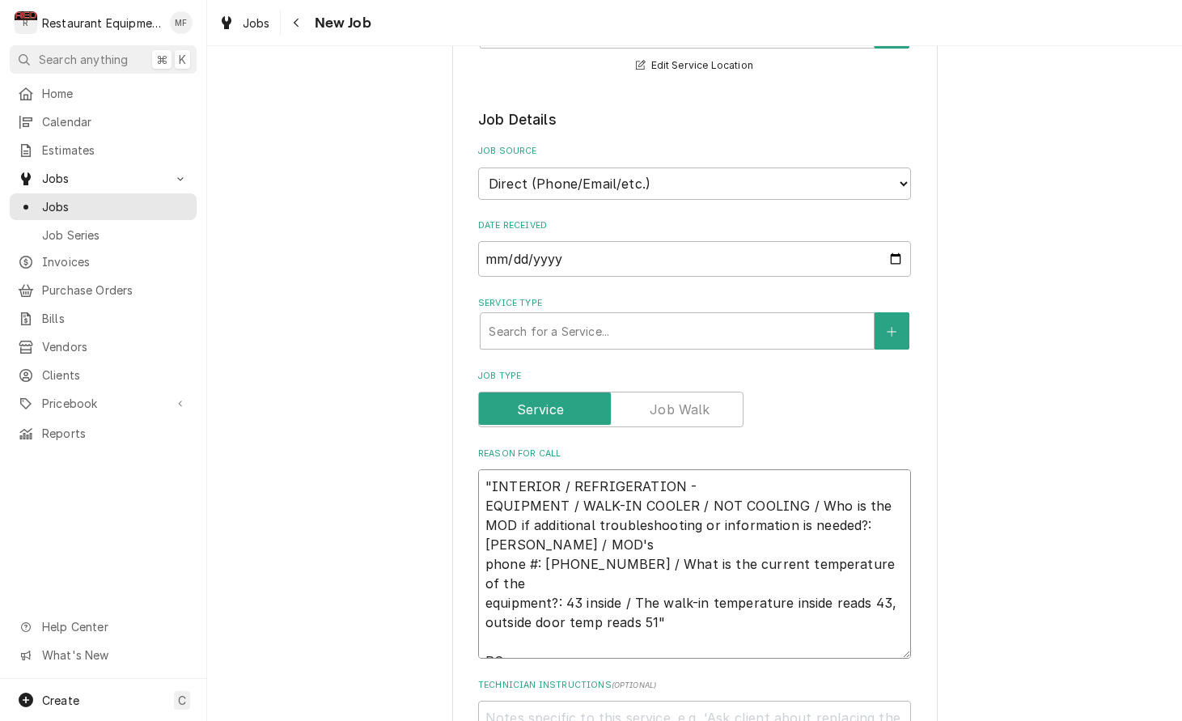
type textarea ""INTERIOR / REFRIGERATION - EQUIPMENT / WALK-IN COOLER / NOT COOLING / Who is t…"
type textarea "x"
type textarea ""INTERIOR / REFRIGERATION - EQUIPMENT / WALK-IN COOLER / NOT COOLING / Who is t…"
type textarea "x"
type textarea ""INTERIOR / REFRIGERATION - EQUIPMENT / WALK-IN COOLER / NOT COOLING / Who is t…"
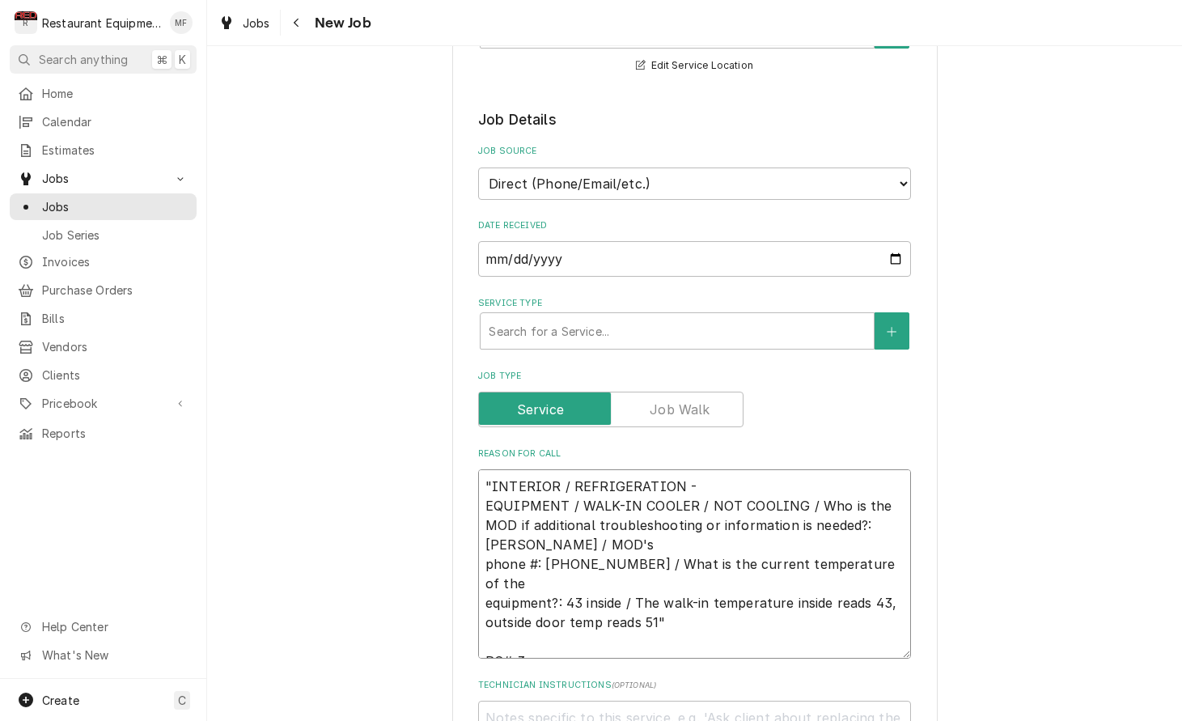
type textarea "x"
type textarea ""INTERIOR / REFRIGERATION - EQUIPMENT / WALK-IN COOLER / NOT COOLING / Who is t…"
type textarea "x"
type textarea ""INTERIOR / REFRIGERATION - EQUIPMENT / WALK-IN COOLER / NOT COOLING / Who is t…"
type textarea "x"
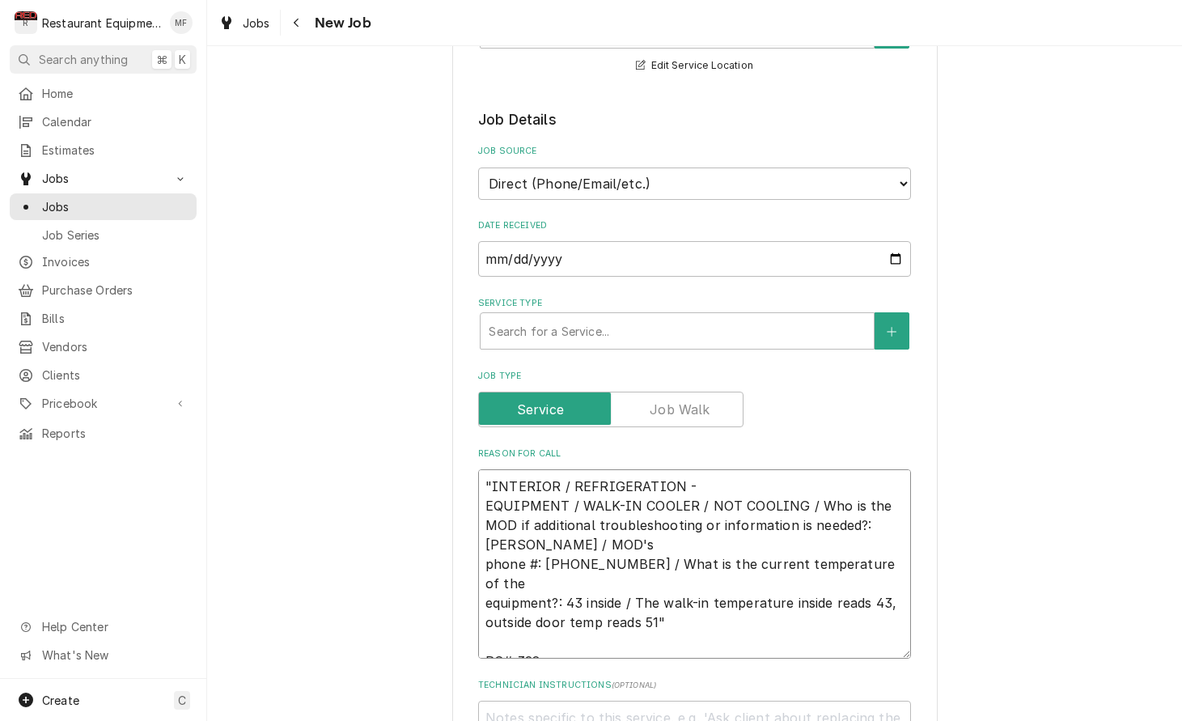
type textarea ""INTERIOR / REFRIGERATION - EQUIPMENT / WALK-IN COOLER / NOT COOLING / Who is t…"
type textarea "x"
type textarea ""INTERIOR / REFRIGERATION - EQUIPMENT / WALK-IN COOLER / NOT COOLING / Who is t…"
type textarea "x"
type textarea ""INTERIOR / REFRIGERATION - EQUIPMENT / WALK-IN COOLER / NOT COOLING / Who is t…"
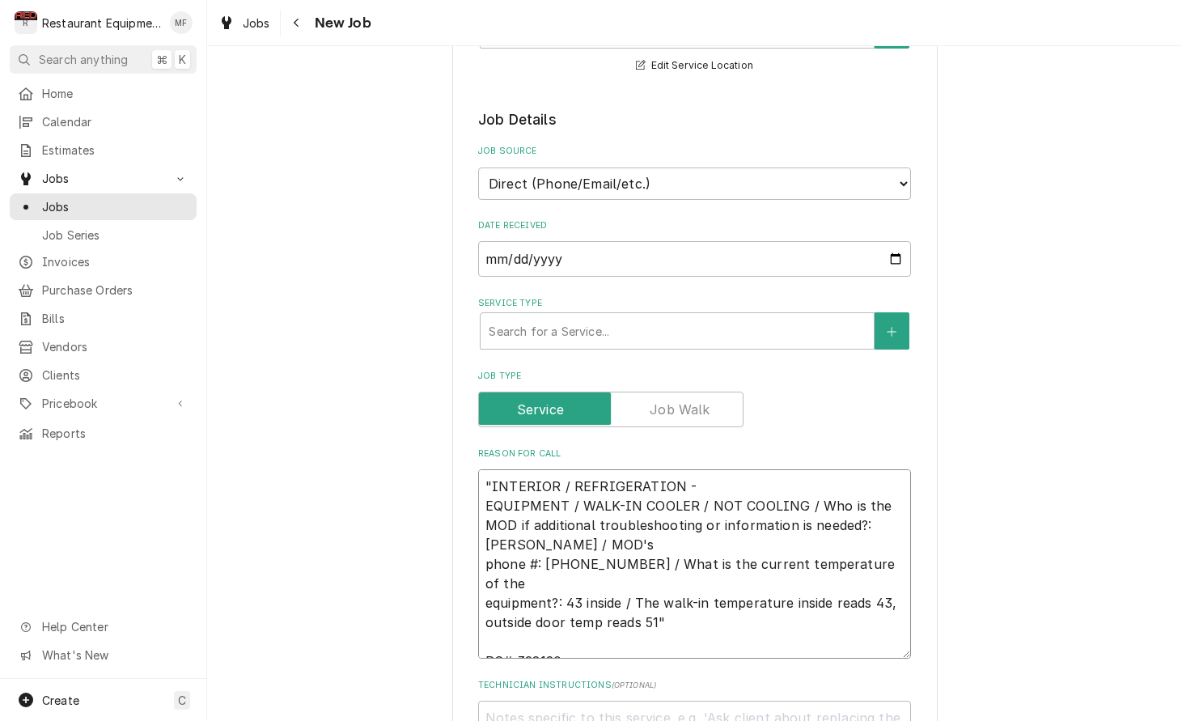
type textarea "x"
type textarea ""INTERIOR / REFRIGERATION - EQUIPMENT / WALK-IN COOLER / NOT COOLING / Who is t…"
type textarea "x"
type textarea ""INTERIOR / REFRIGERATION - EQUIPMENT / WALK-IN COOLER / NOT COOLING / Who is t…"
type textarea "x"
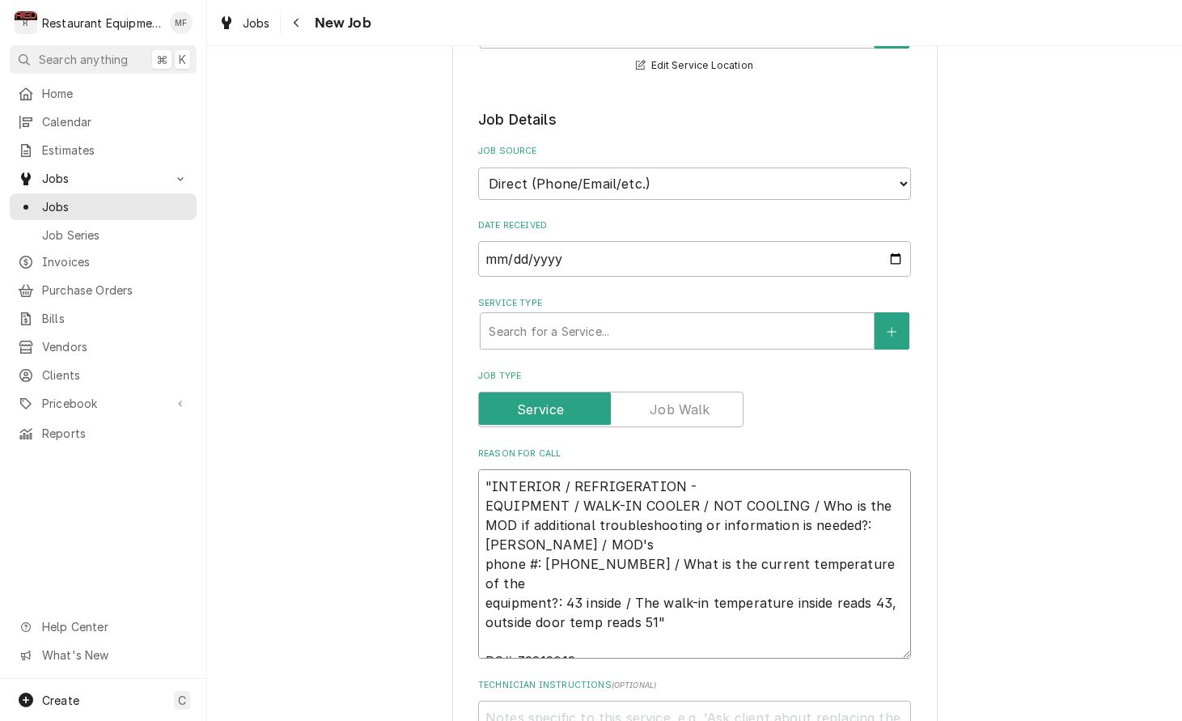
type textarea ""INTERIOR / REFRIGERATION - EQUIPMENT / WALK-IN COOLER / NOT COOLING / Who is t…"
type textarea "x"
type textarea ""INTERIOR / REFRIGERATION - EQUIPMENT / WALK-IN COOLER / NOT COOLING / Who is t…"
type textarea "x"
type textarea ""INTERIOR / REFRIGERATION - EQUIPMENT / WALK-IN COOLER / NOT COOLING / Who is t…"
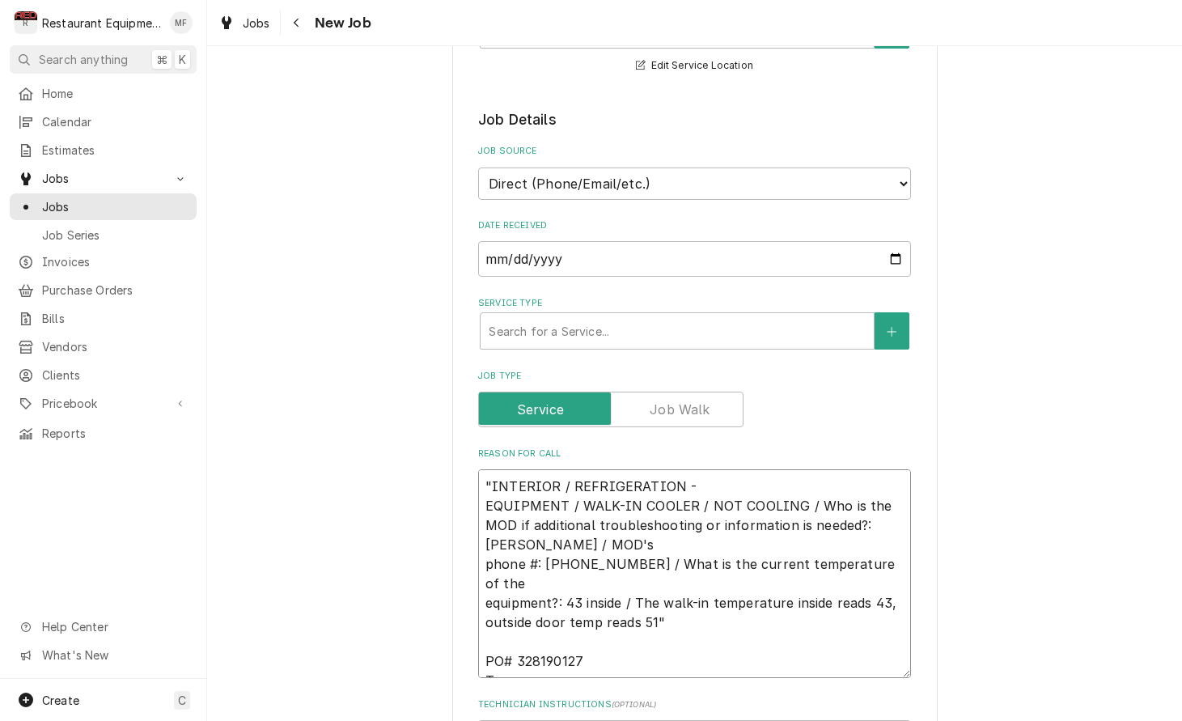
type textarea "x"
type textarea ""INTERIOR / REFRIGERATION - EQUIPMENT / WALK-IN COOLER / NOT COOLING / Who is t…"
type textarea "x"
type textarea ""INTERIOR / REFRIGERATION - EQUIPMENT / WALK-IN COOLER / NOT COOLING / Who is t…"
type textarea "x"
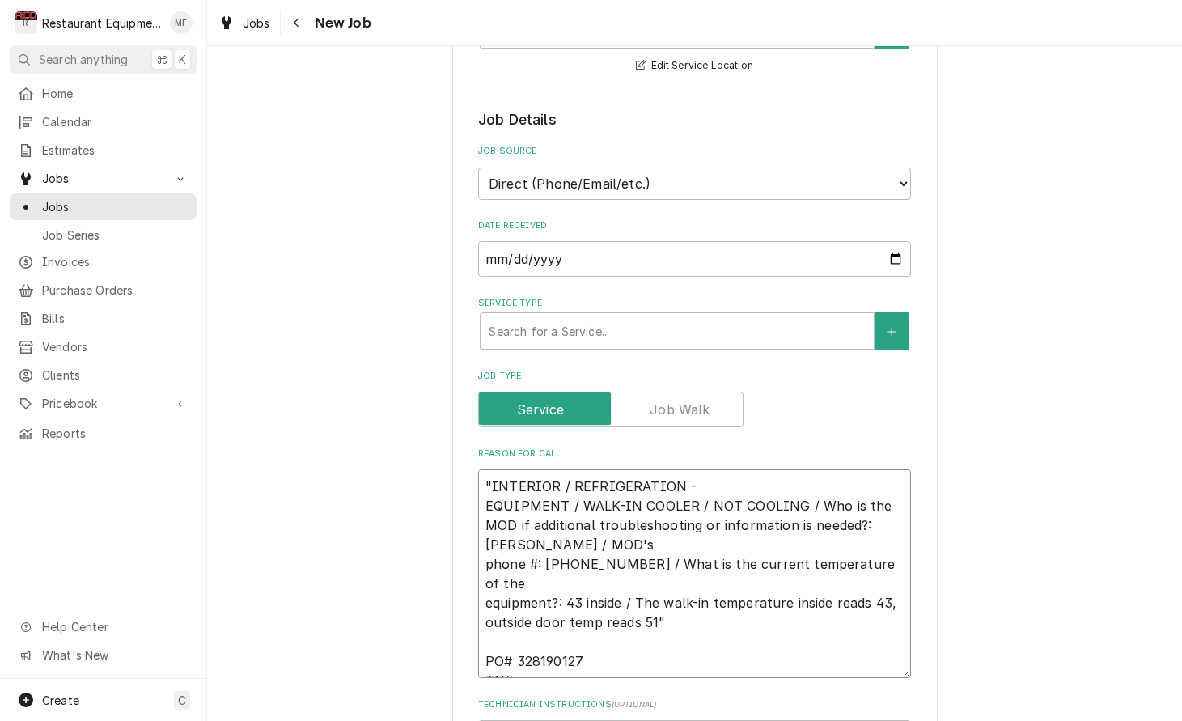
type textarea ""INTERIOR / REFRIGERATION - EQUIPMENT / WALK-IN COOLER / NOT COOLING / Who is t…"
type textarea "x"
type textarea ""INTERIOR / REFRIGERATION - EQUIPMENT / WALK-IN COOLER / NOT COOLING / Who is t…"
type textarea "x"
type textarea ""INTERIOR / REFRIGERATION - EQUIPMENT / WALK-IN COOLER / NOT COOLING / Who is t…"
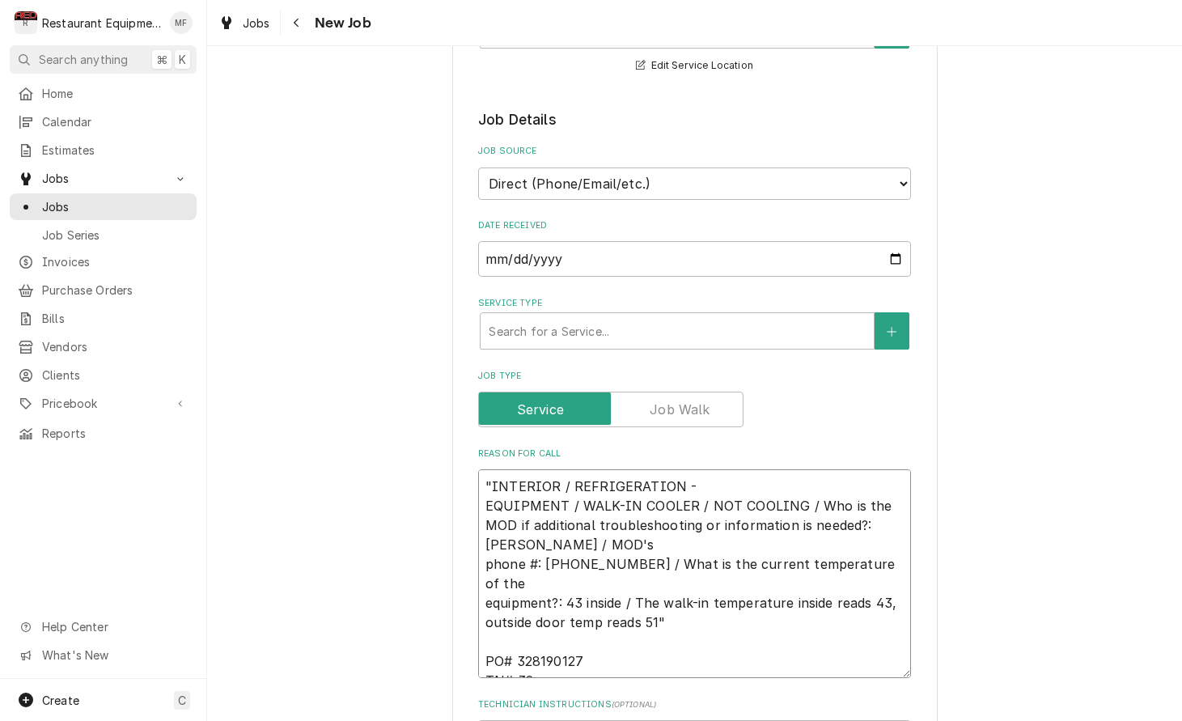
type textarea "x"
type textarea ""INTERIOR / REFRIGERATION - EQUIPMENT / WALK-IN COOLER / NOT COOLING / Who is t…"
type textarea "x"
type textarea ""INTERIOR / REFRIGERATION - EQUIPMENT / WALK-IN COOLER / NOT COOLING / Who is t…"
type textarea "x"
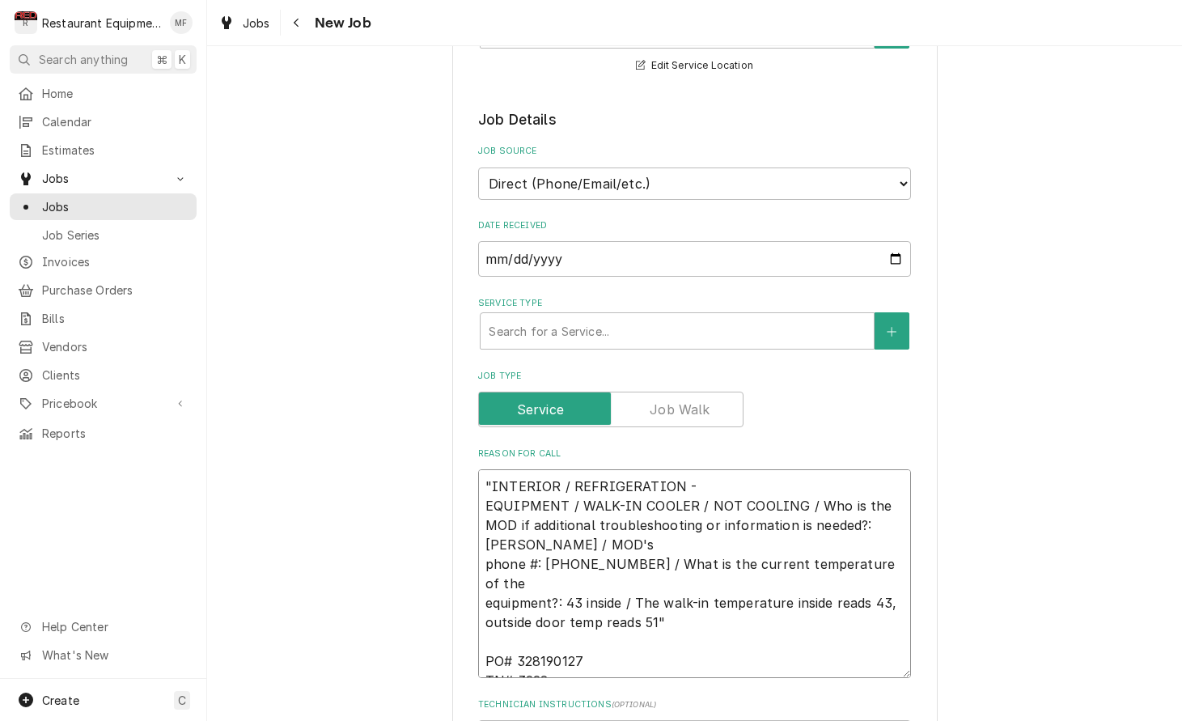
type textarea ""INTERIOR / REFRIGERATION - EQUIPMENT / WALK-IN COOLER / NOT COOLING / Who is t…"
type textarea "x"
type textarea ""INTERIOR / REFRIGERATION - EQUIPMENT / WALK-IN COOLER / NOT COOLING / Who is t…"
type textarea "x"
type textarea ""INTERIOR / REFRIGERATION - EQUIPMENT / WALK-IN COOLER / NOT COOLING / Who is t…"
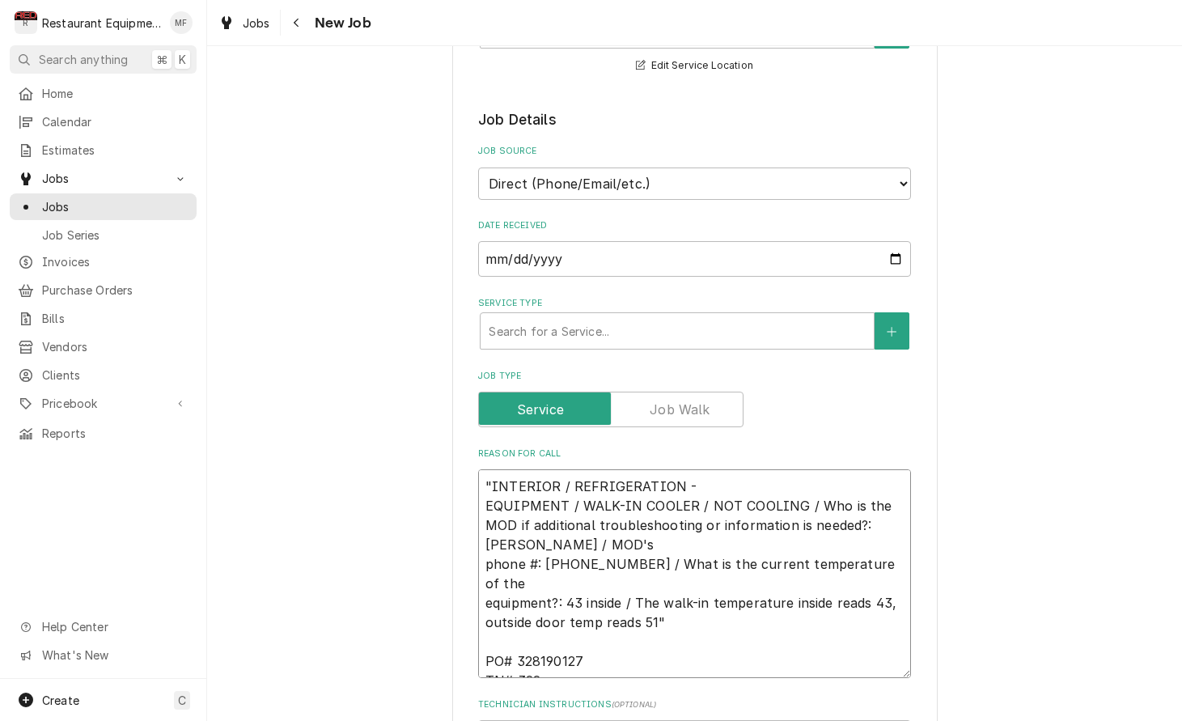
type textarea "x"
type textarea ""INTERIOR / REFRIGERATION - EQUIPMENT / WALK-IN COOLER / NOT COOLING / Who is t…"
type textarea "x"
type textarea ""INTERIOR / REFRIGERATION - EQUIPMENT / WALK-IN COOLER / NOT COOLING / Who is t…"
type textarea "x"
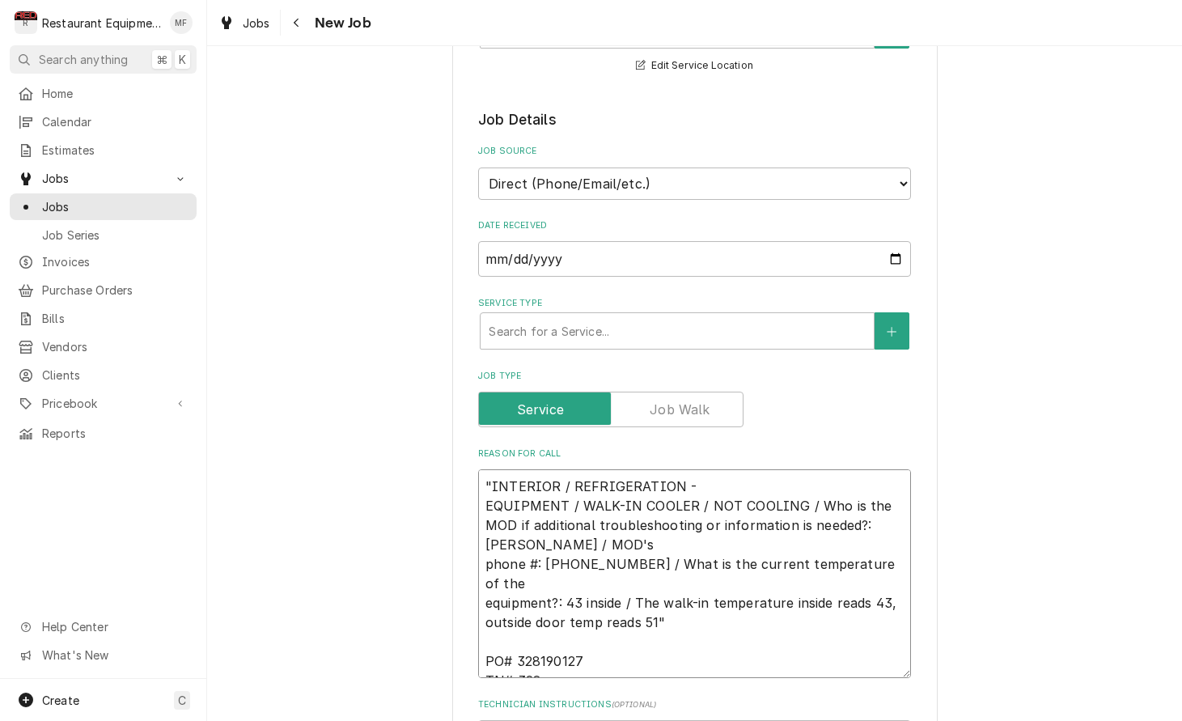
type textarea ""INTERIOR / REFRIGERATION - EQUIPMENT / WALK-IN COOLER / NOT COOLING / Who is t…"
type textarea "x"
type textarea ""INTERIOR / REFRIGERATION - EQUIPMENT / WALK-IN COOLER / NOT COOLING / Who is t…"
type textarea "x"
type textarea ""INTERIOR / REFRIGERATION - EQUIPMENT / WALK-IN COOLER / NOT COOLING / Who is t…"
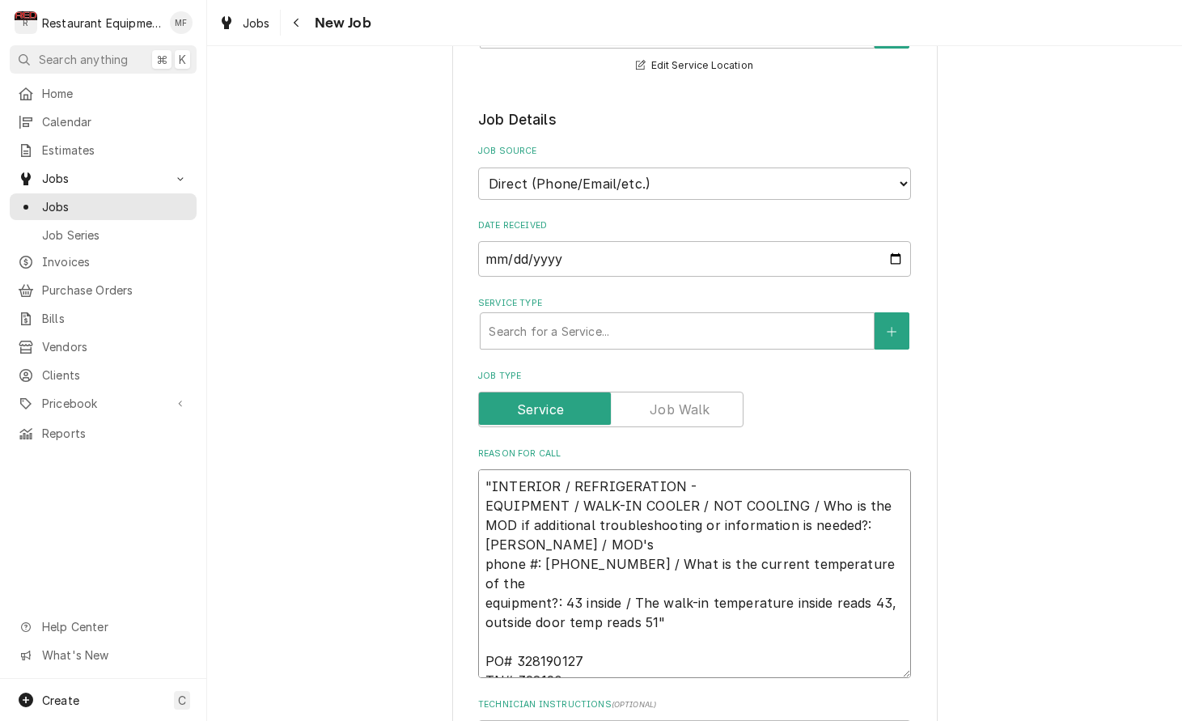
type textarea "x"
type textarea ""INTERIOR / REFRIGERATION - EQUIPMENT / WALK-IN COOLER / NOT COOLING / Who is t…"
type textarea "x"
type textarea ""INTERIOR / REFRIGERATION - EQUIPMENT / WALK-IN COOLER / NOT COOLING / Who is t…"
type textarea "x"
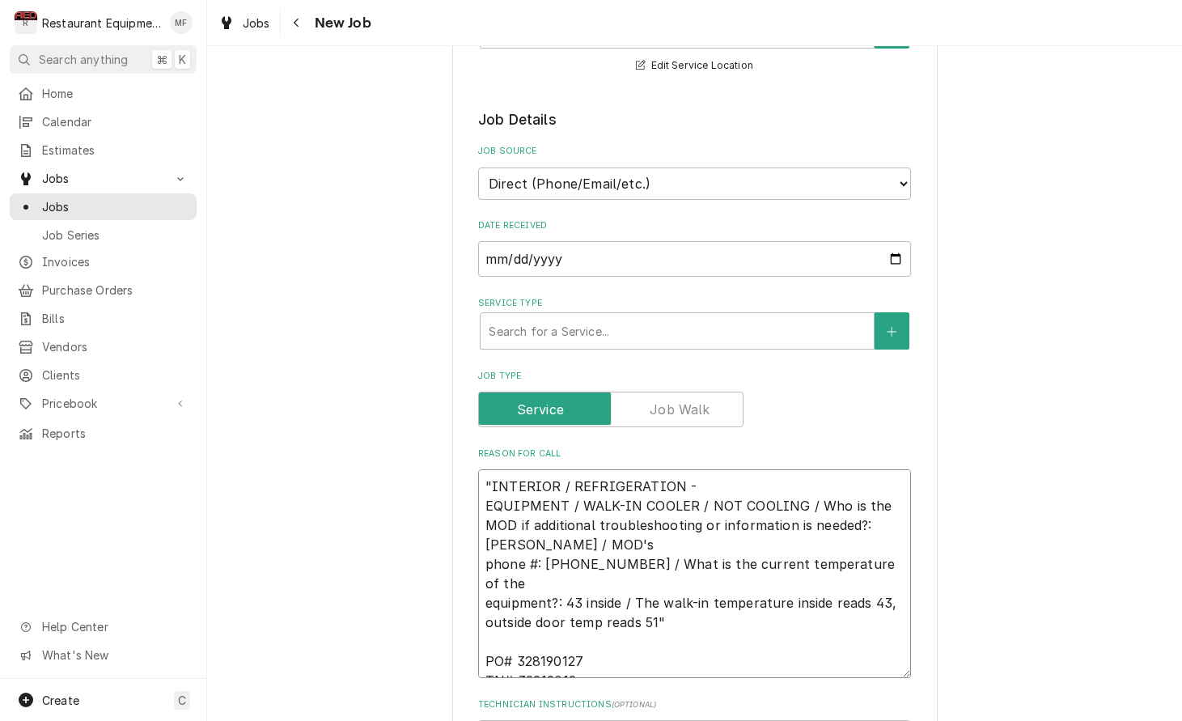
type textarea ""INTERIOR / REFRIGERATION - EQUIPMENT / WALK-IN COOLER / NOT COOLING / Who is t…"
drag, startPoint x: 583, startPoint y: 623, endPoint x: 486, endPoint y: 626, distance: 97.2
click at [486, 626] on textarea ""INTERIOR / REFRIGERATION - EQUIPMENT / WALK-IN COOLER / NOT COOLING / Who is t…" at bounding box center [694, 573] width 433 height 209
type textarea "x"
type textarea ""INTERIOR / REFRIGERATION - EQUIPMENT / WALK-IN COOLER / NOT COOLING / Who is t…"
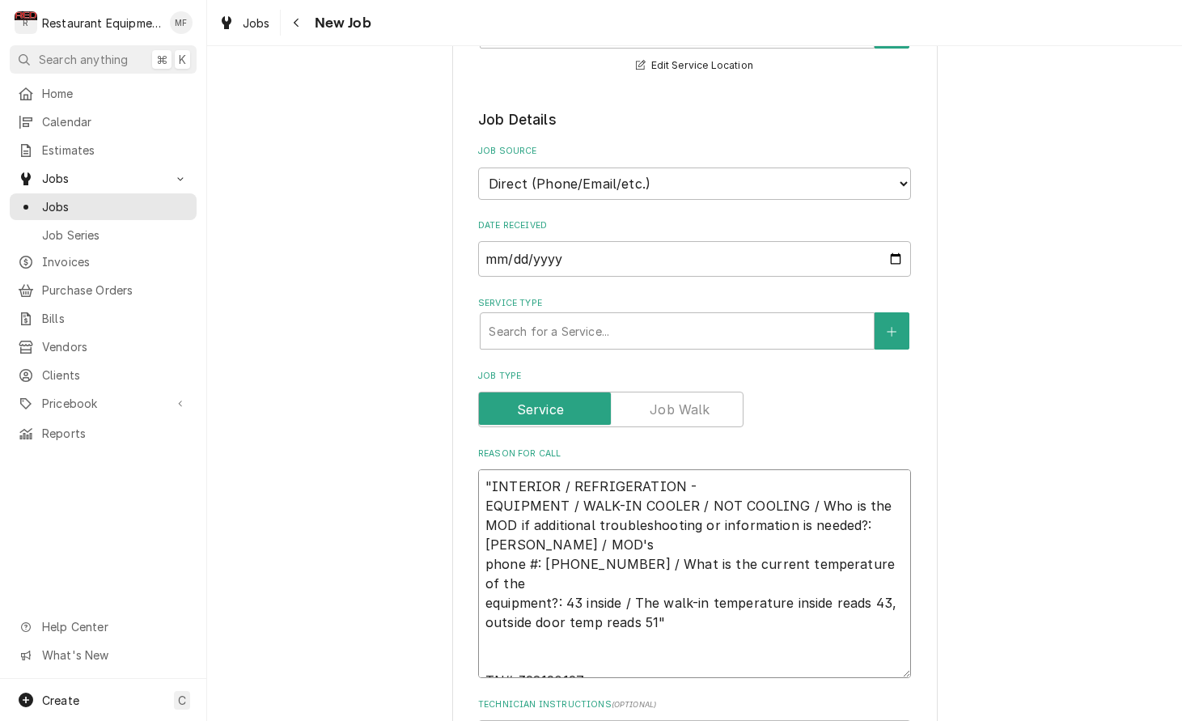
type textarea "x"
type textarea ""INTERIOR / REFRIGERATION - EQUIPMENT / WALK-IN COOLER / NOT COOLING / Who is t…"
type textarea "x"
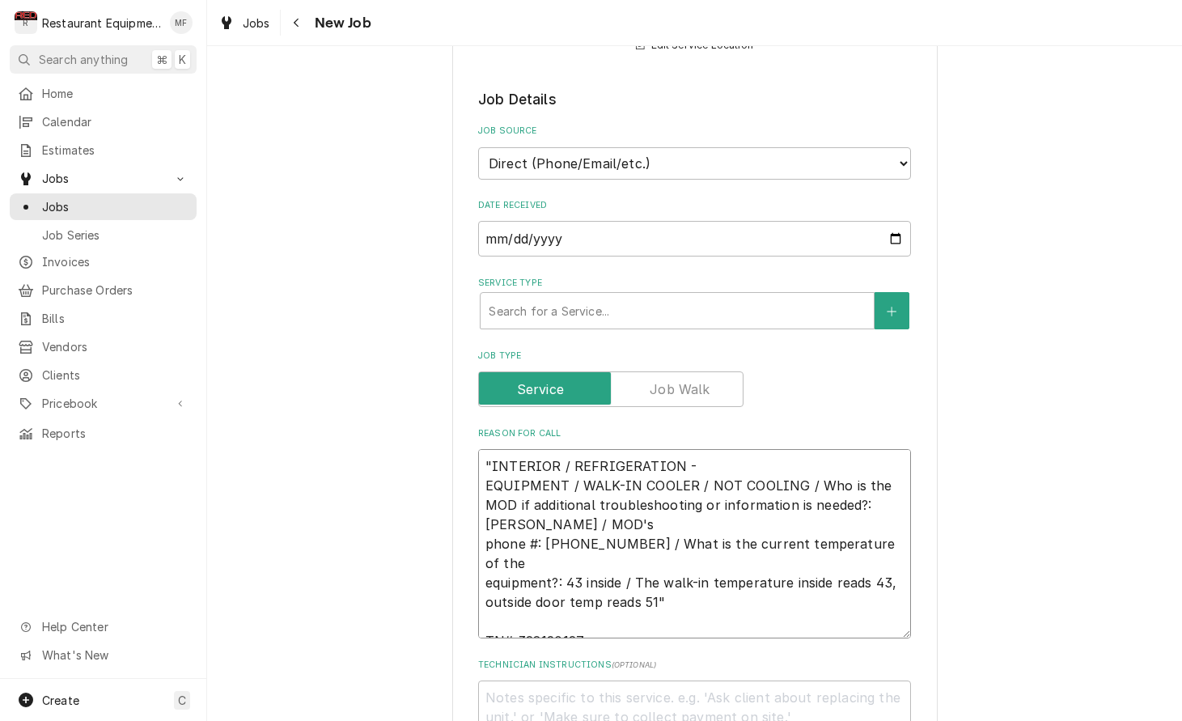
scroll to position [363, 0]
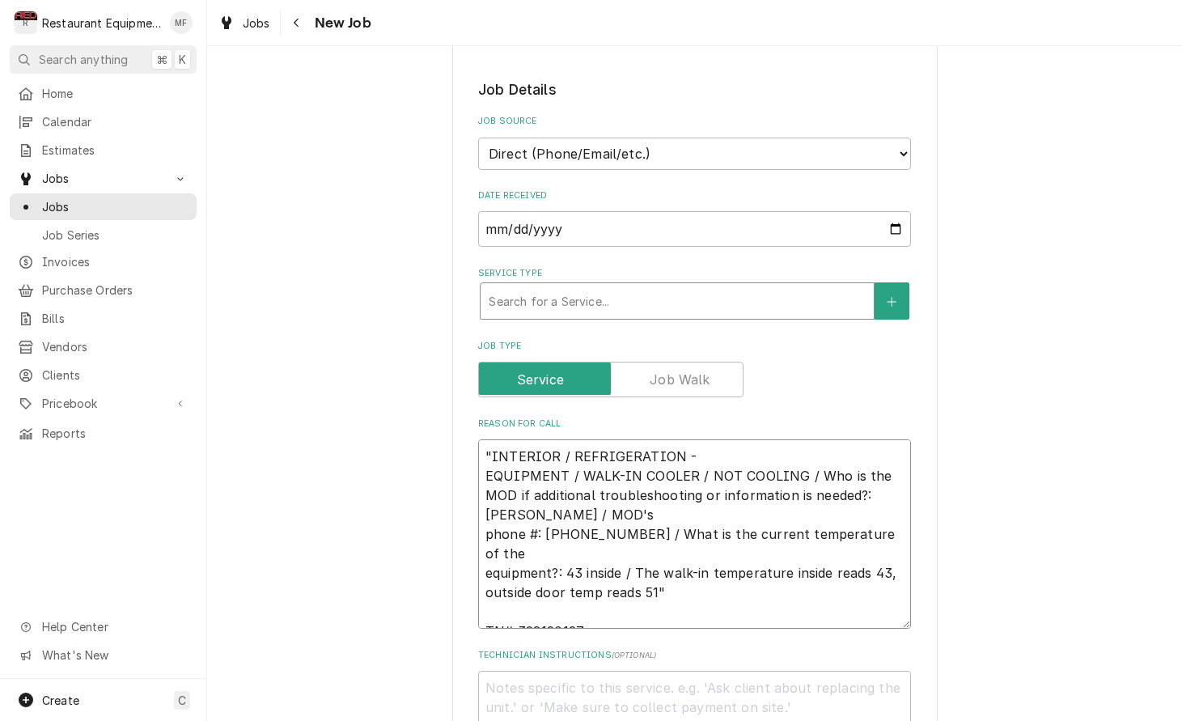
type textarea ""INTERIOR / REFRIGERATION - EQUIPMENT / WALK-IN COOLER / NOT COOLING / Who is t…"
click at [743, 286] on div "Service Type" at bounding box center [677, 300] width 377 height 29
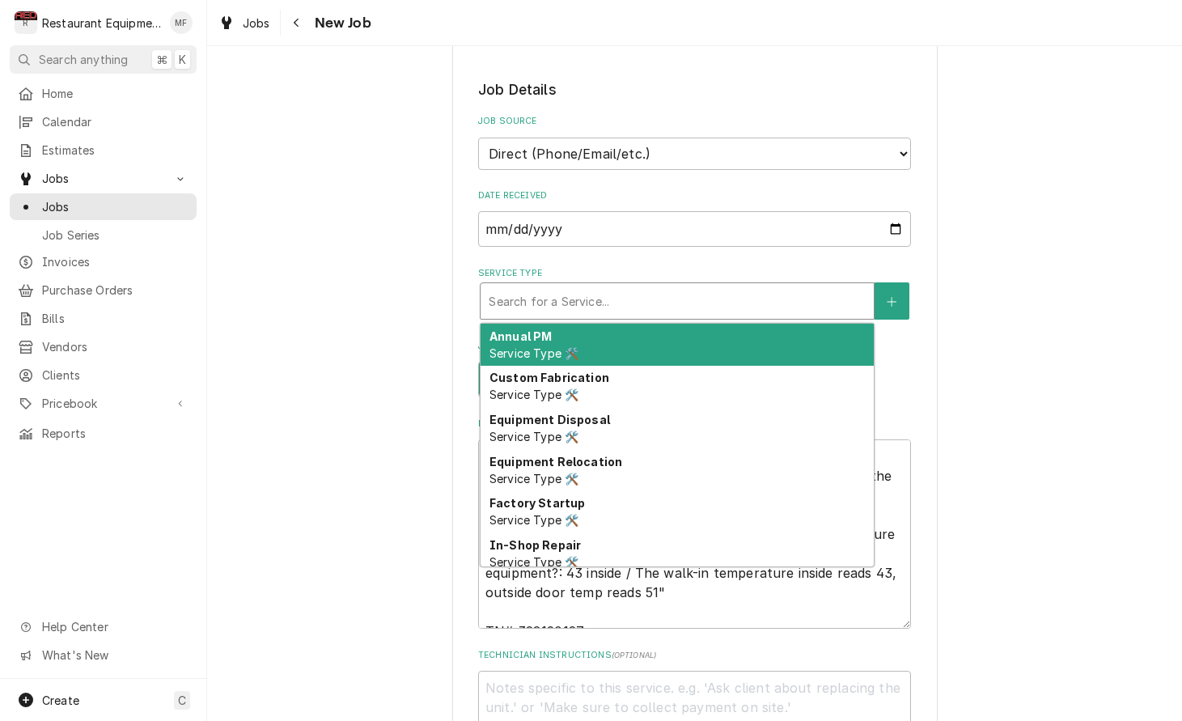
type textarea "x"
type input "b"
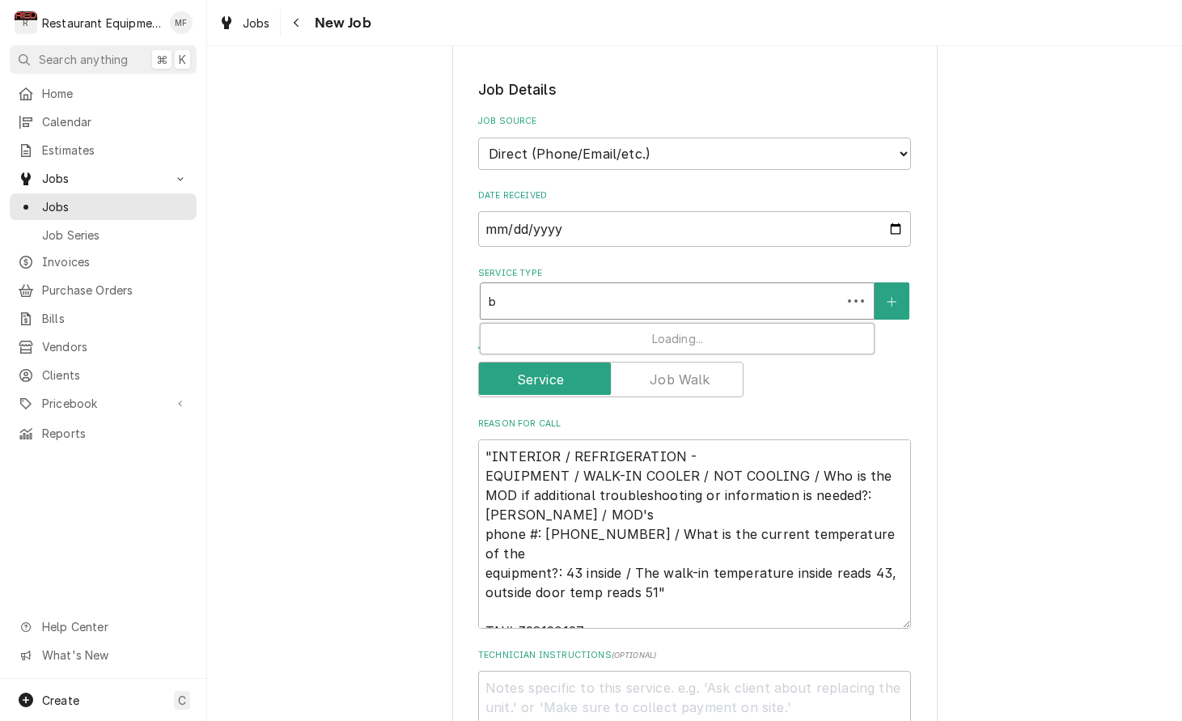
type textarea "x"
type input "br"
type textarea "x"
type input "bre"
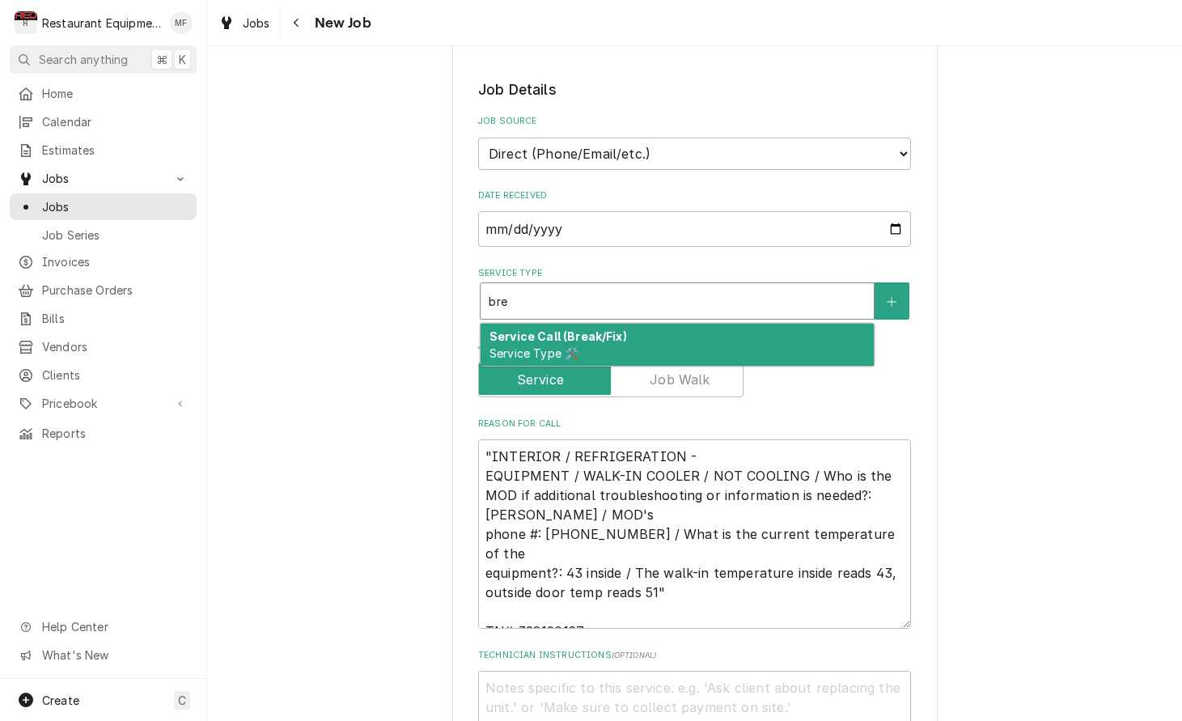
click at [761, 329] on div "Service Call (Break/Fix) Service Type 🛠️" at bounding box center [677, 345] width 393 height 42
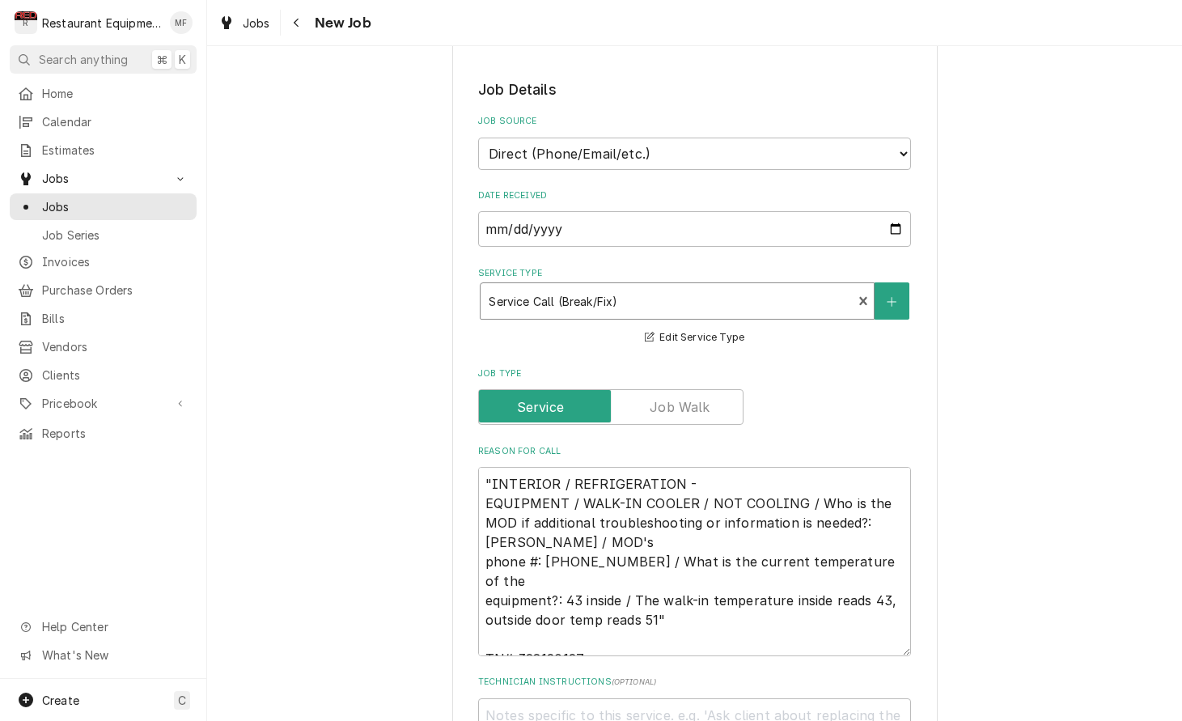
type textarea "x"
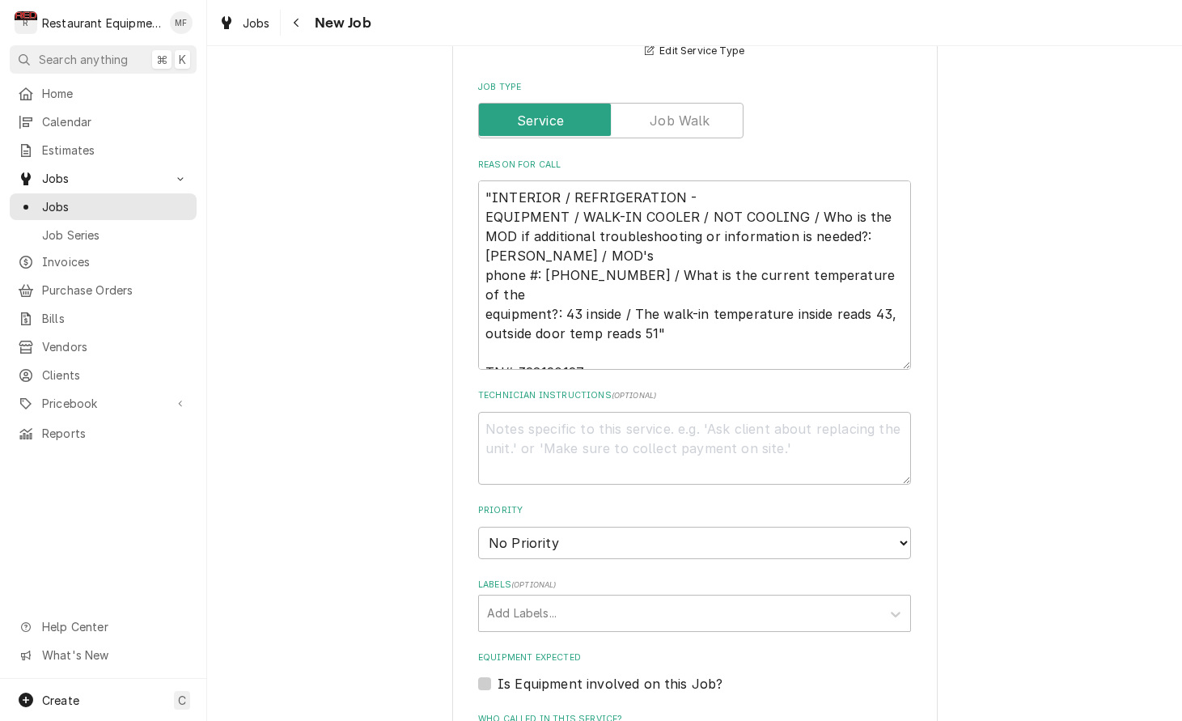
scroll to position [653, 0]
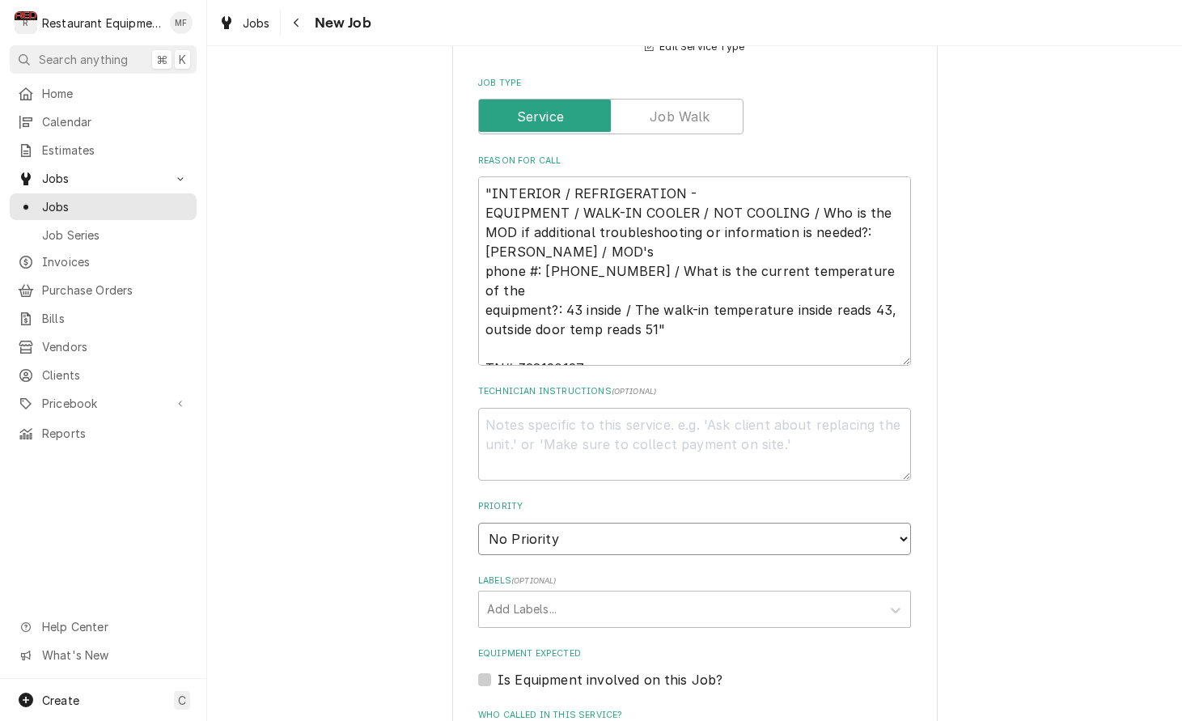
select select "2"
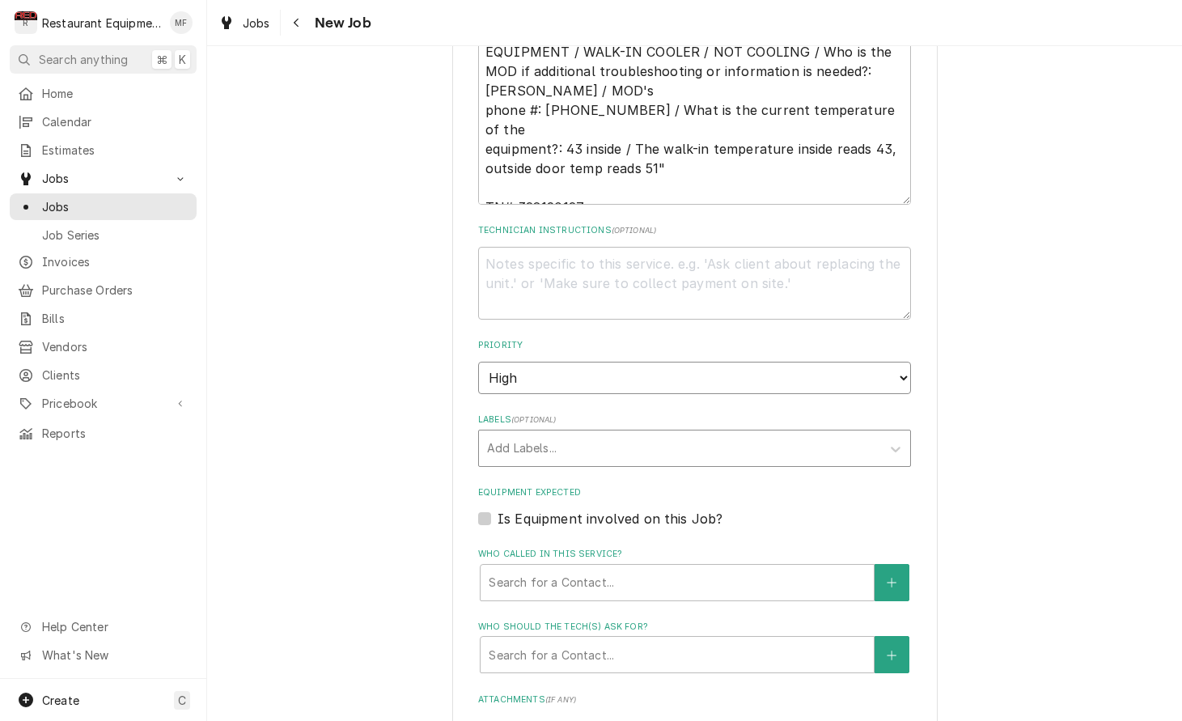
scroll to position [817, 0]
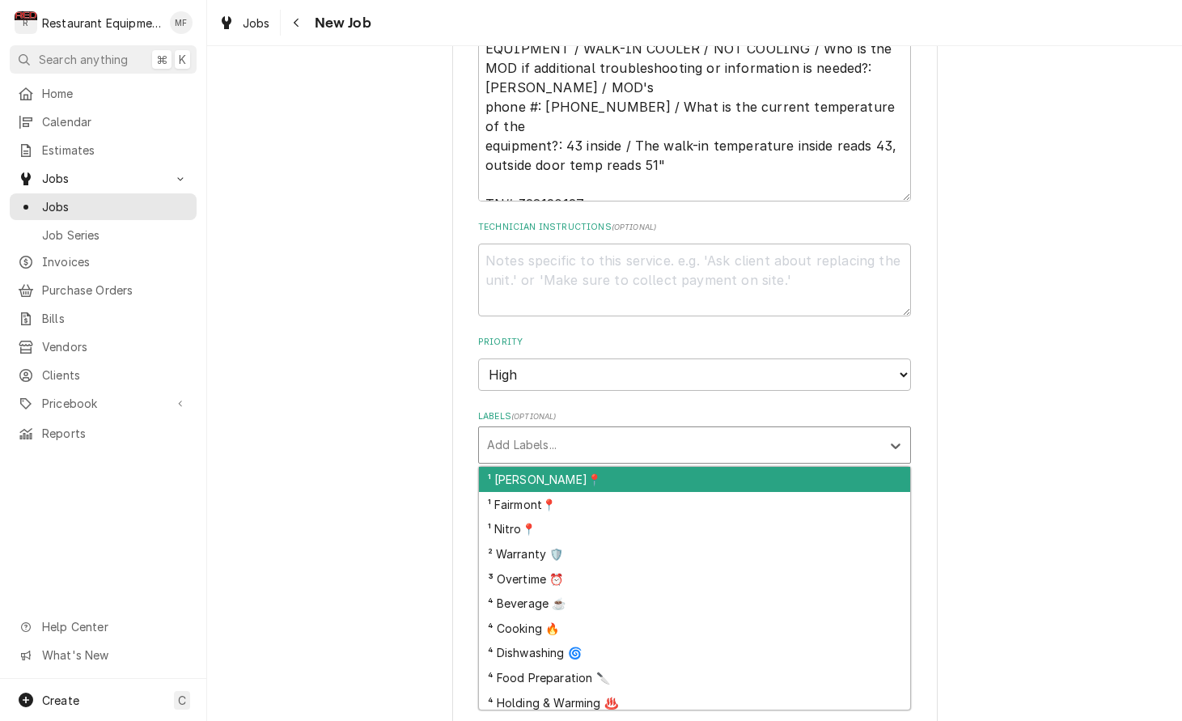
click at [808, 431] on div "Labels" at bounding box center [680, 445] width 386 height 29
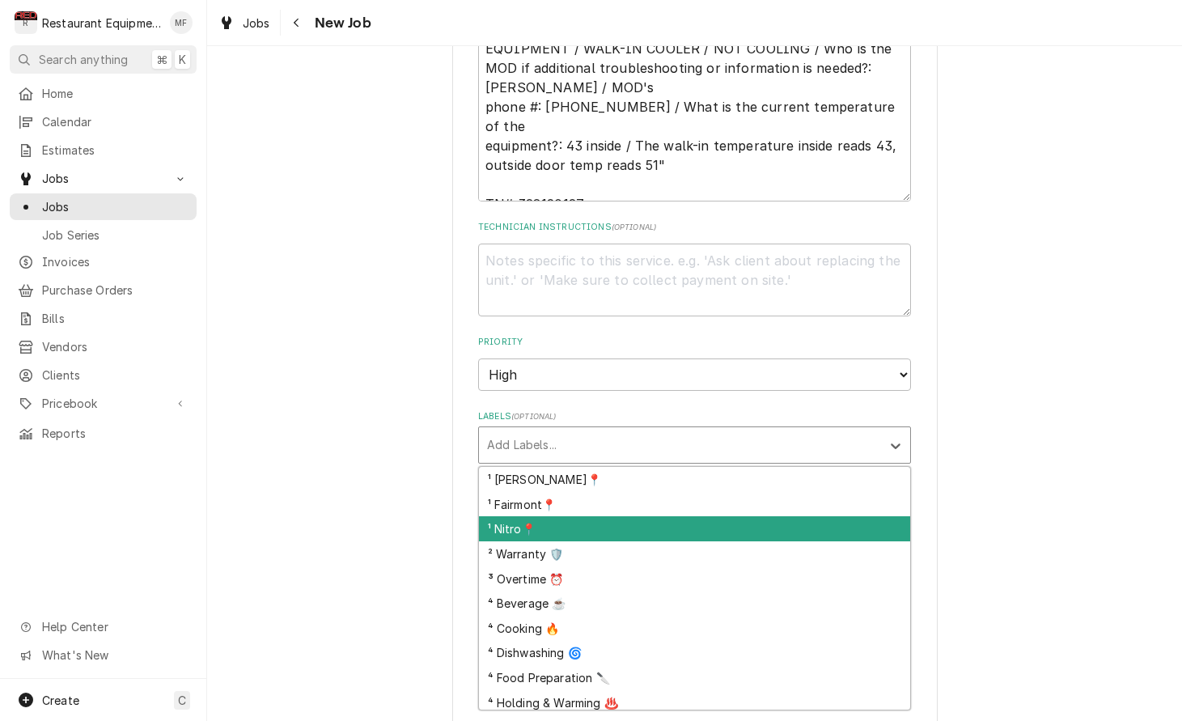
drag, startPoint x: 727, startPoint y: 503, endPoint x: 730, endPoint y: 456, distance: 46.2
click at [727, 516] on div "¹ Nitro📍" at bounding box center [694, 528] width 431 height 25
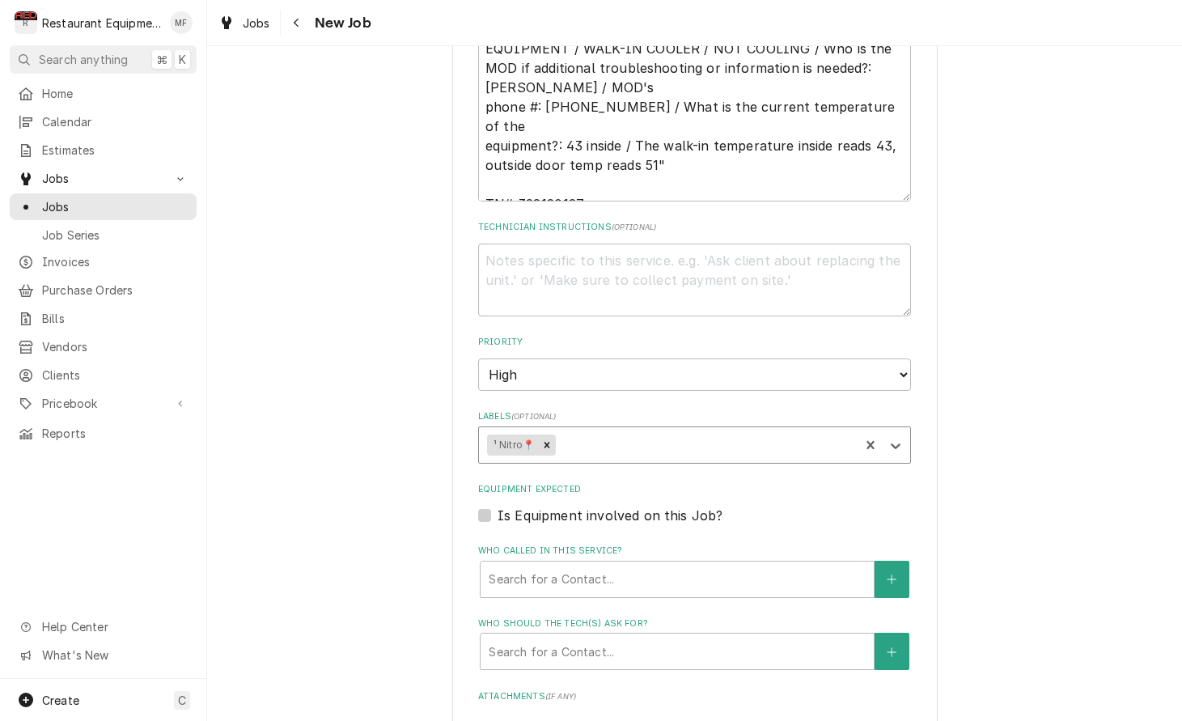
drag, startPoint x: 723, startPoint y: 415, endPoint x: 719, endPoint y: 432, distance: 17.3
click at [723, 431] on div "Labels" at bounding box center [705, 445] width 292 height 29
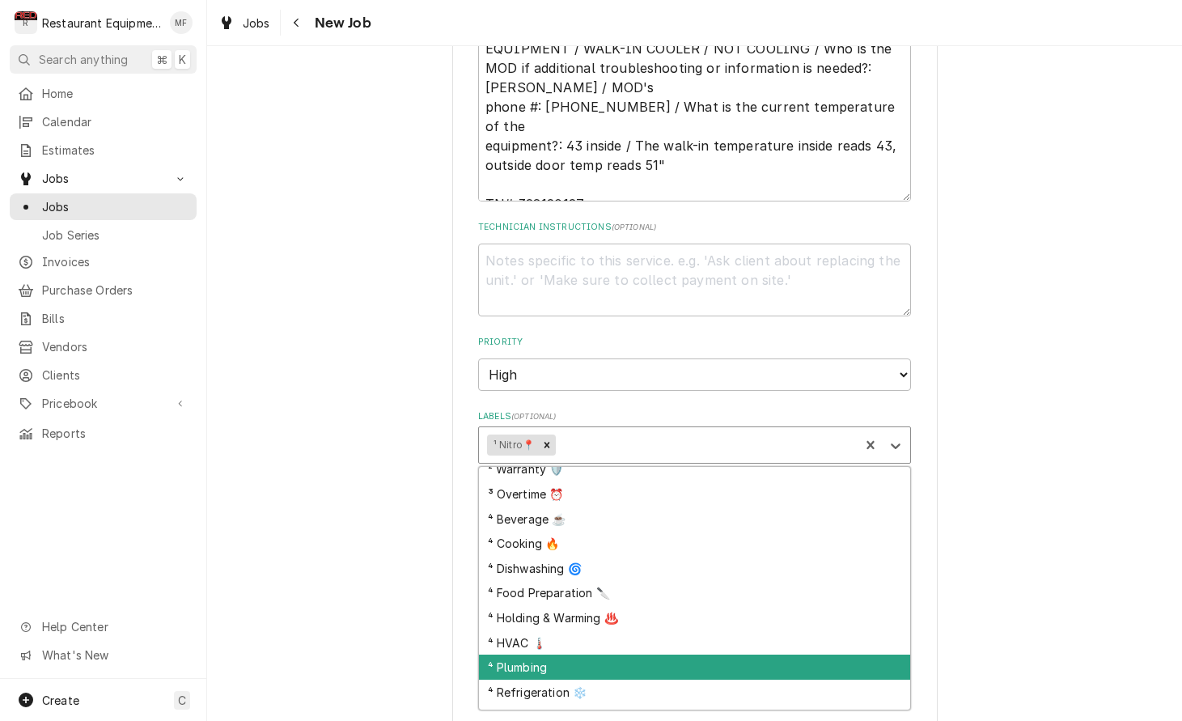
scroll to position [63, 0]
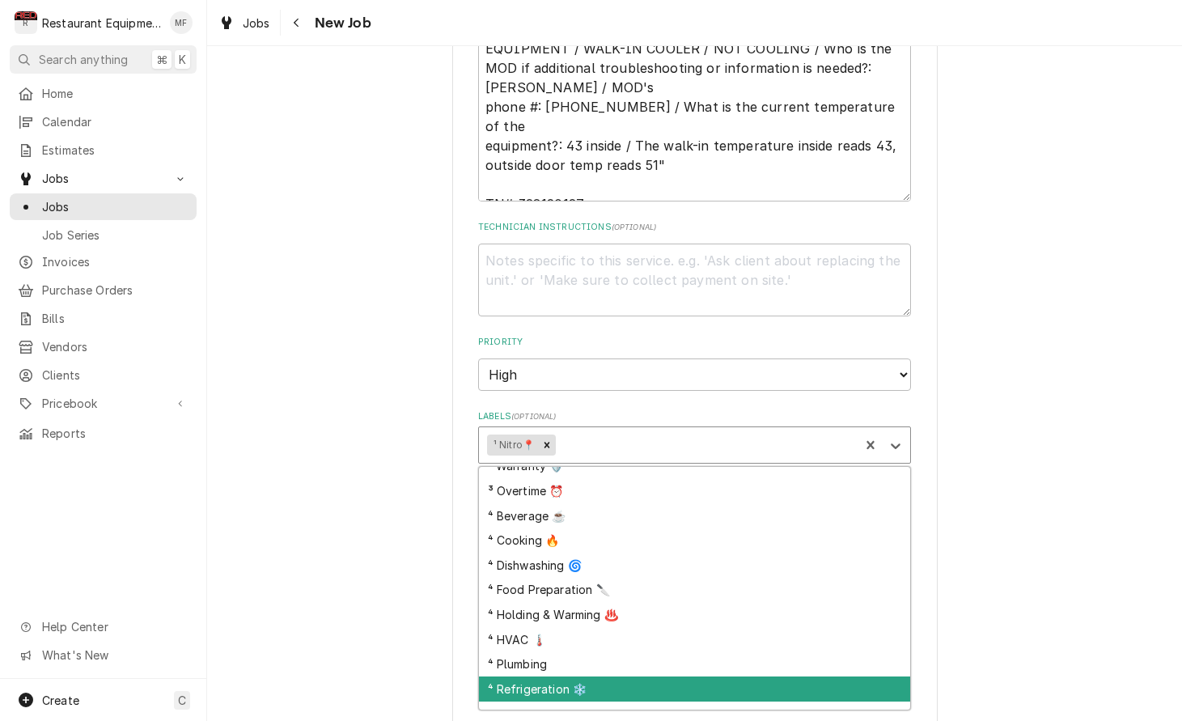
click at [818, 677] on div "⁴ Refrigeration ❄️" at bounding box center [694, 689] width 431 height 25
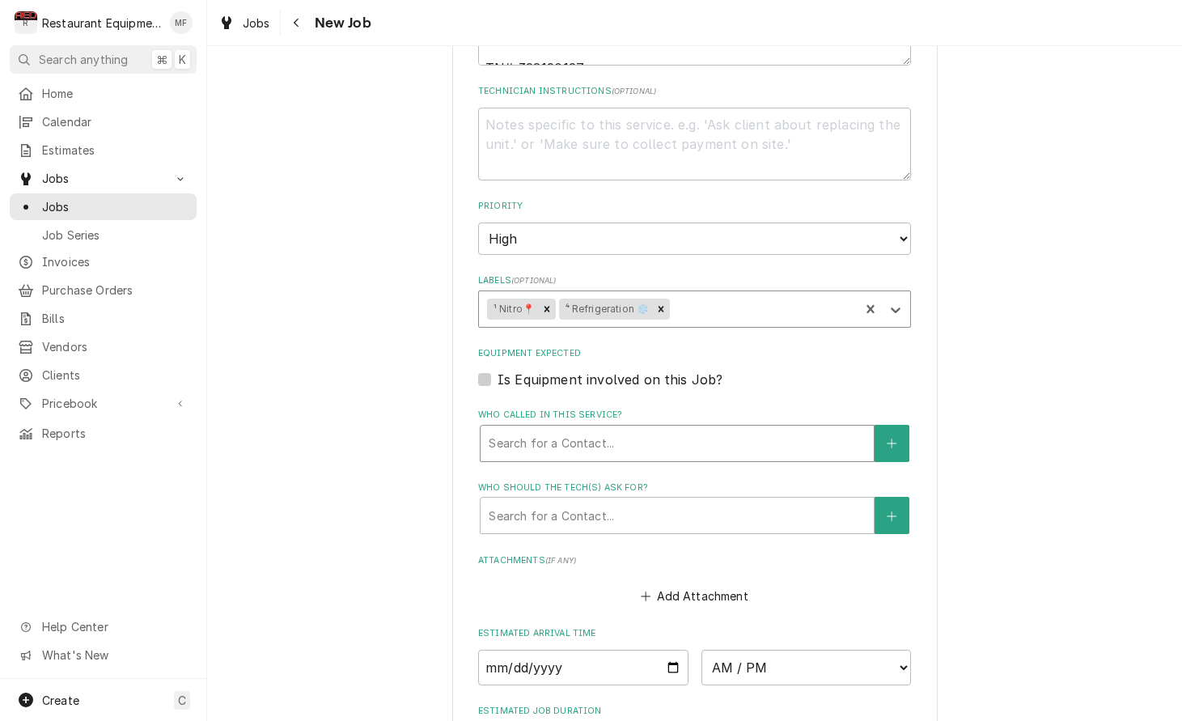
scroll to position [957, 0]
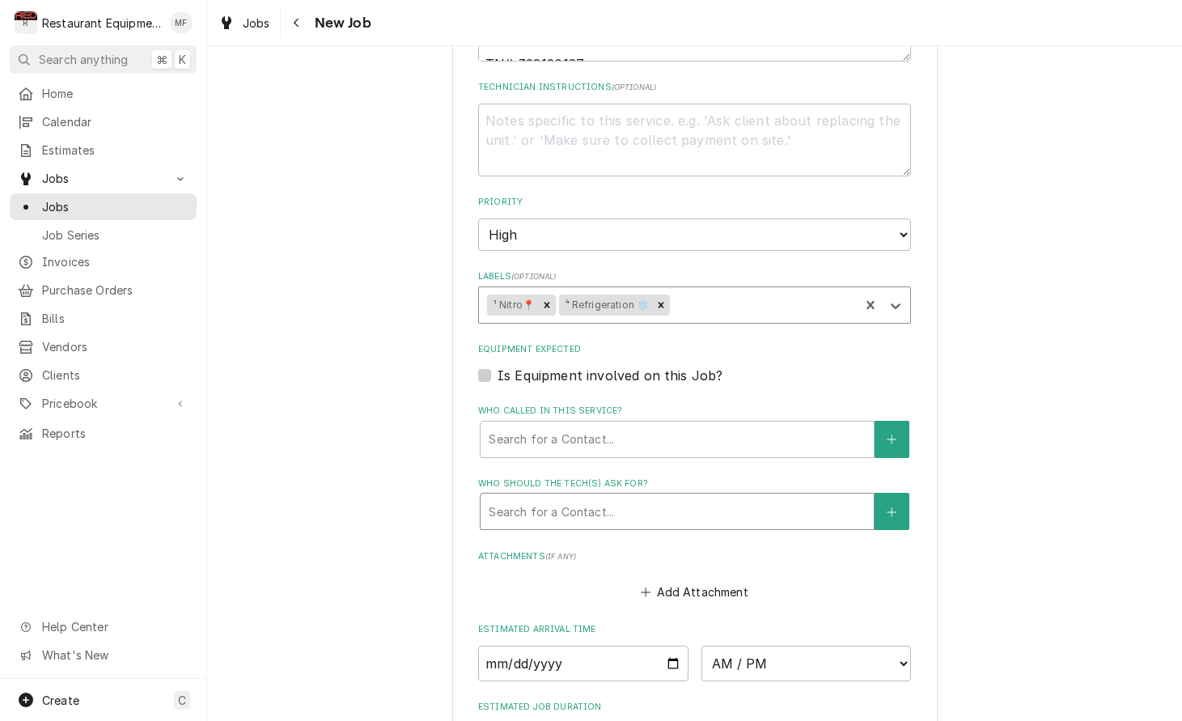
drag, startPoint x: 724, startPoint y: 418, endPoint x: 718, endPoint y: 472, distance: 53.8
click at [724, 425] on div "Who called in this service?" at bounding box center [677, 439] width 377 height 29
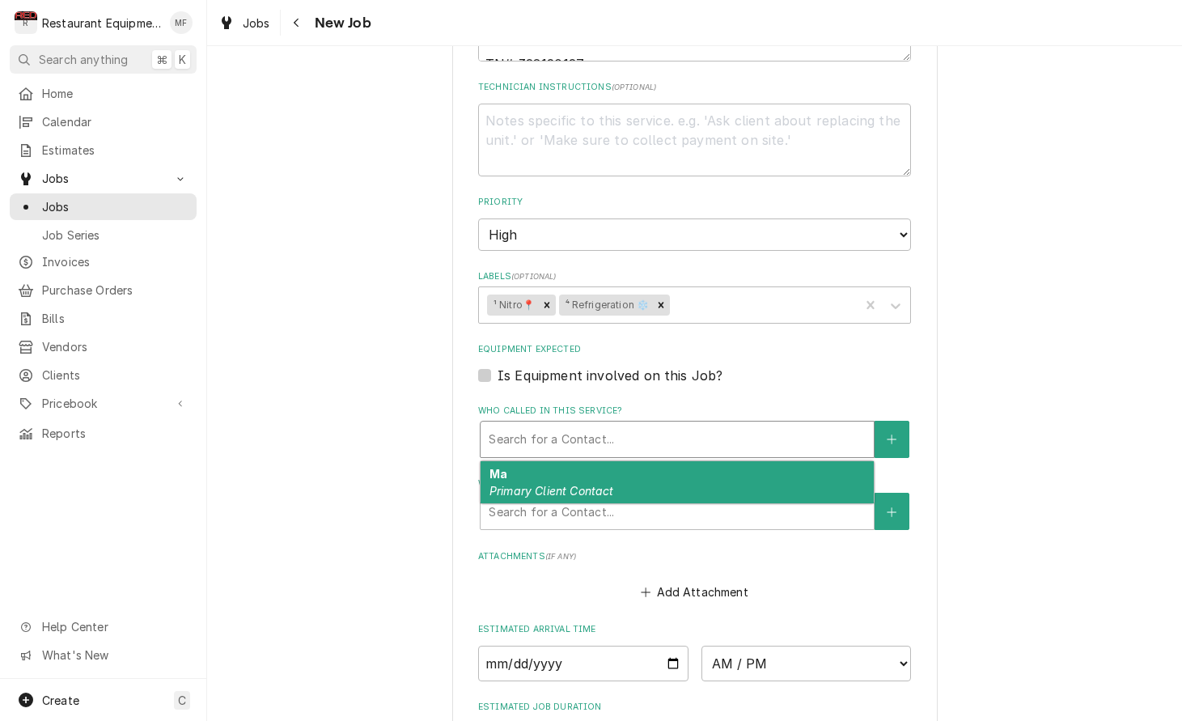
click at [714, 461] on div "Ma Primary Client Contact" at bounding box center [677, 482] width 393 height 42
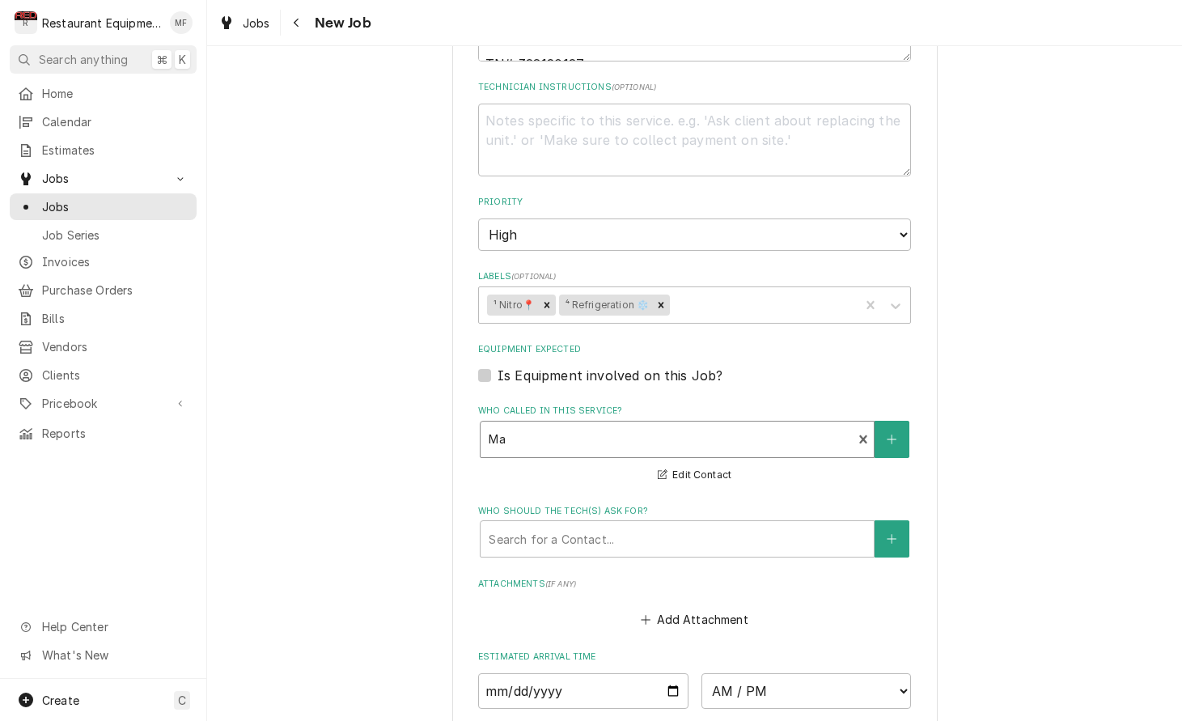
click at [717, 505] on div "Who should the tech(s) ask for? Search for a Contact..." at bounding box center [694, 531] width 433 height 53
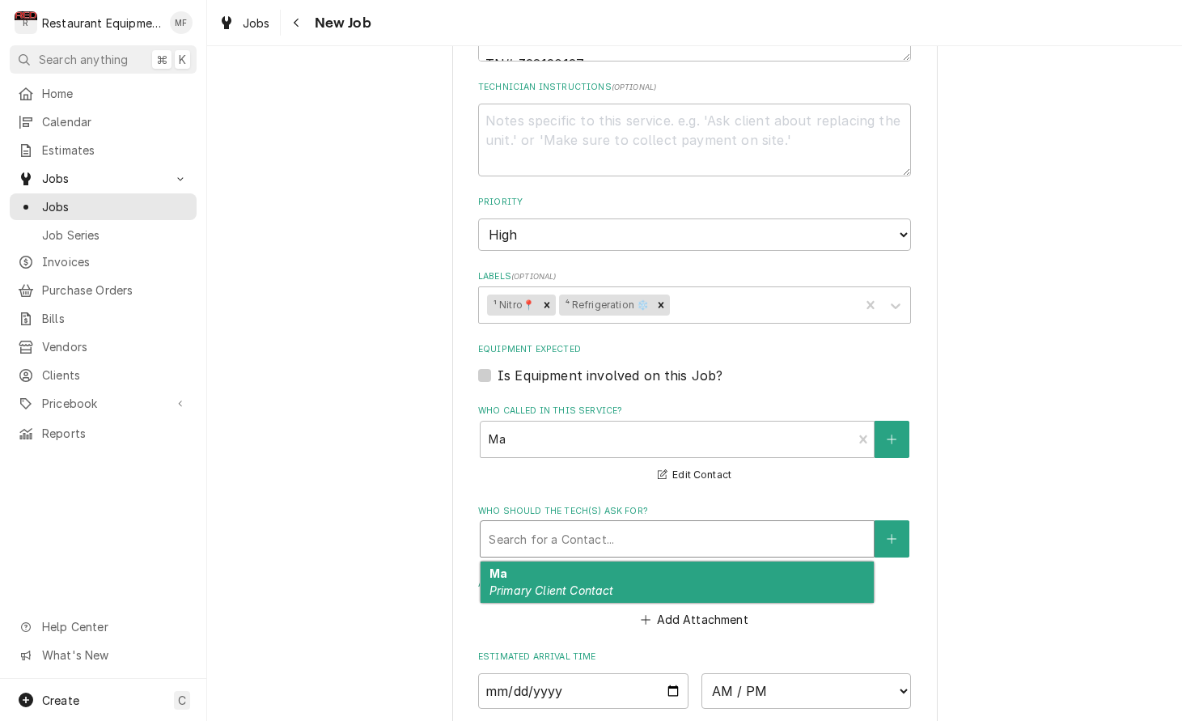
drag, startPoint x: 719, startPoint y: 490, endPoint x: 726, endPoint y: 513, distance: 24.6
click at [719, 524] on div "Who should the tech(s) ask for?" at bounding box center [677, 538] width 377 height 29
click at [739, 562] on div "Ma Primary Client Contact" at bounding box center [677, 583] width 393 height 42
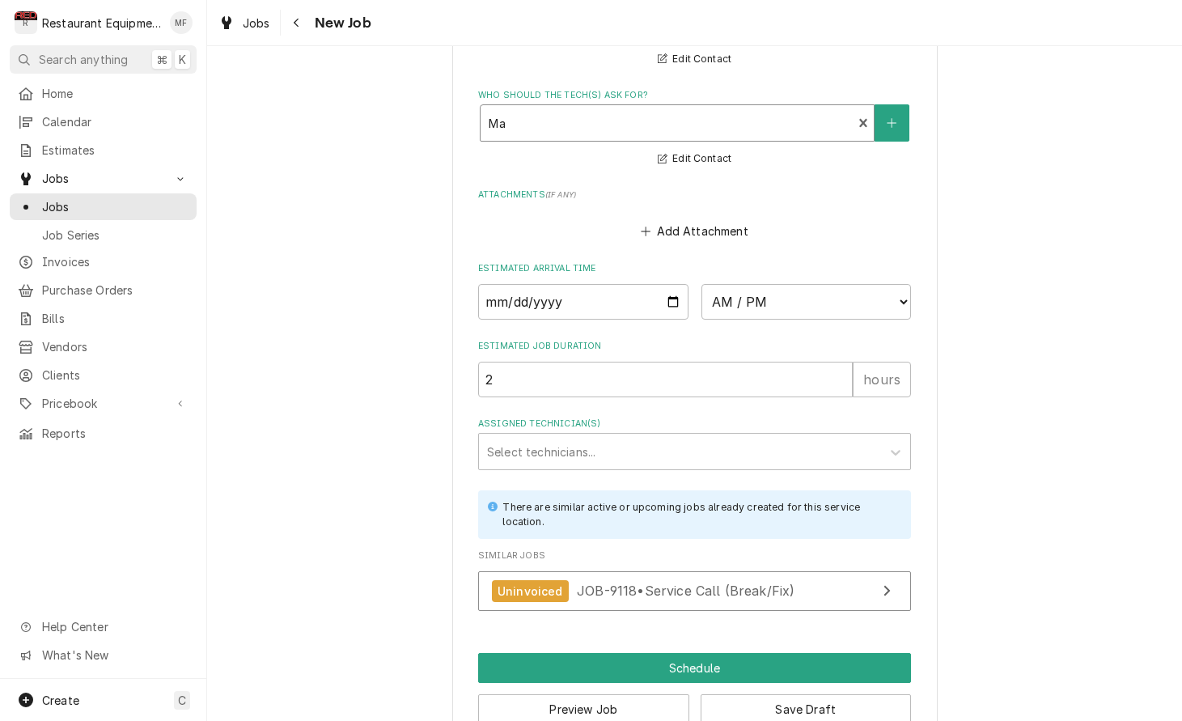
scroll to position [1372, 0]
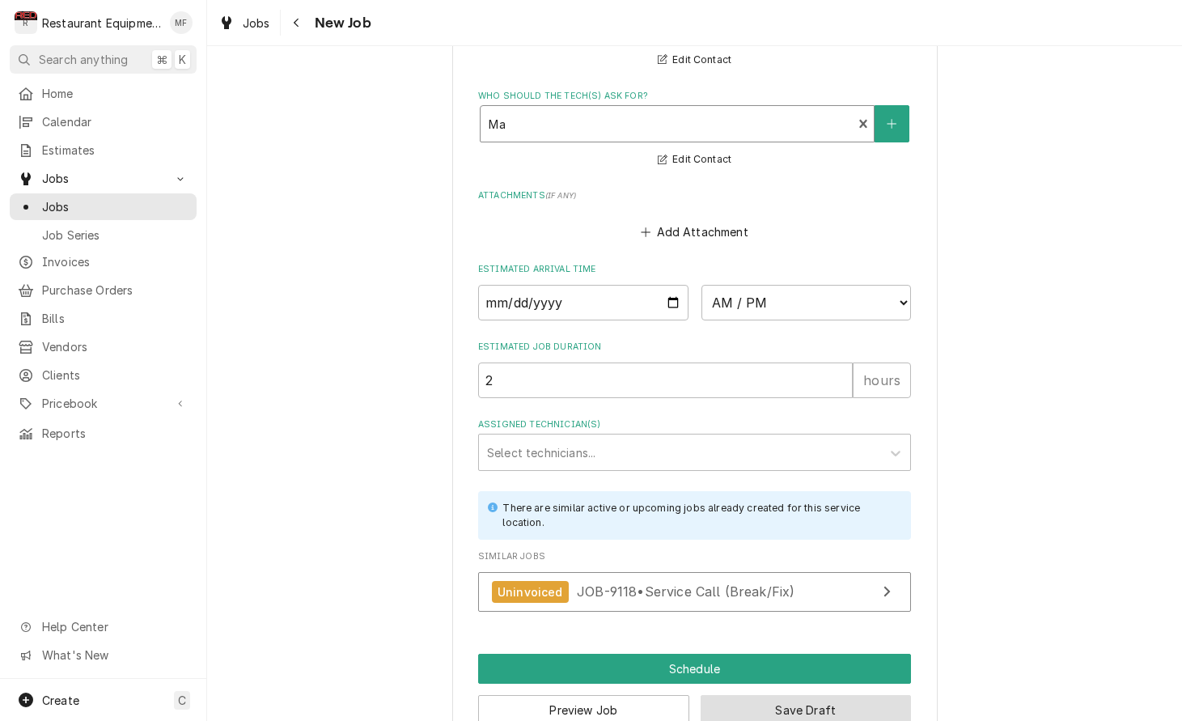
click at [846, 695] on button "Save Draft" at bounding box center [806, 710] width 211 height 30
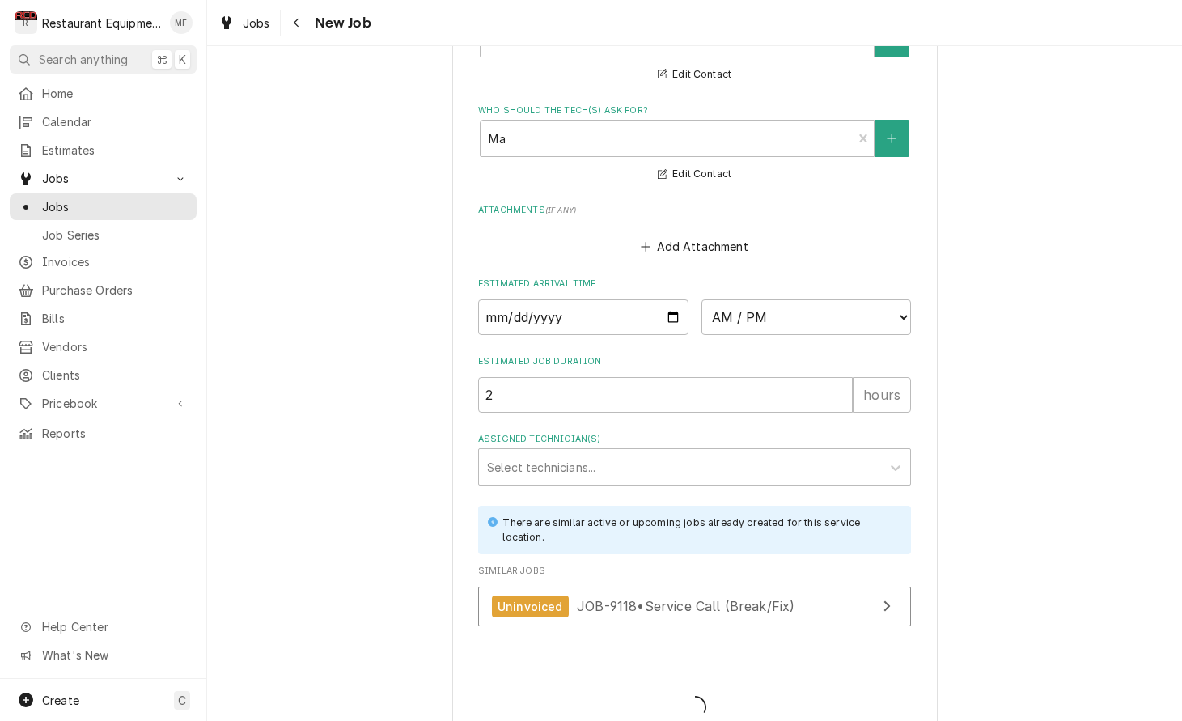
type textarea "x"
click at [295, 23] on icon "Navigate back" at bounding box center [296, 23] width 5 height 9
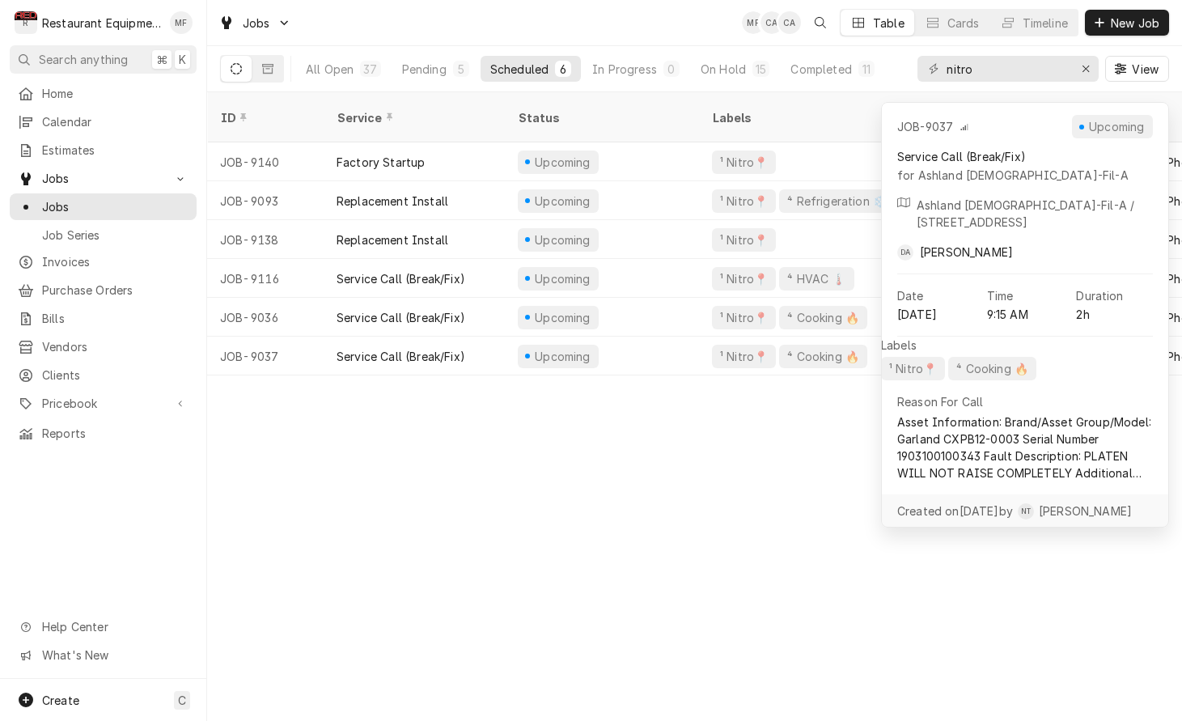
click at [761, 490] on div "ID Service Status Labels Job Type Priority Source Source ID Techs Date Received…" at bounding box center [694, 406] width 975 height 629
click at [780, 462] on div "ID Service Status Labels Job Type Priority Source Source ID Techs Date Received…" at bounding box center [694, 406] width 975 height 629
drag, startPoint x: 1065, startPoint y: 179, endPoint x: 1027, endPoint y: 202, distance: 44.7
click at [1028, 203] on div "Service Call (Break/Fix) for Ashland Chick-Fil-A Ashland Chick-Fil-A / 410 Rive…" at bounding box center [1025, 204] width 288 height 112
click at [990, 125] on div "JOB-9037 Upcoming" at bounding box center [1025, 126] width 288 height 23
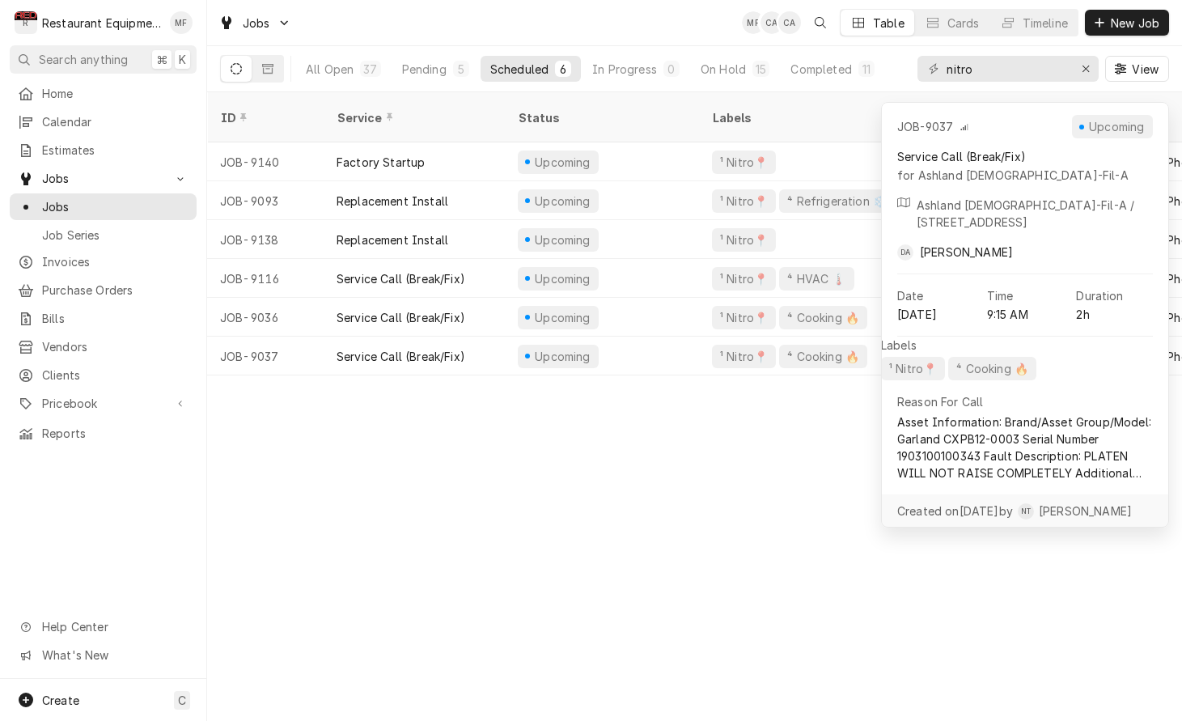
click at [792, 463] on div "ID Service Status Labels Job Type Priority Source Source ID Techs Date Received…" at bounding box center [694, 406] width 975 height 629
click at [793, 453] on div "ID Service Status Labels Job Type Priority Source Source ID Techs Date Received…" at bounding box center [694, 406] width 975 height 629
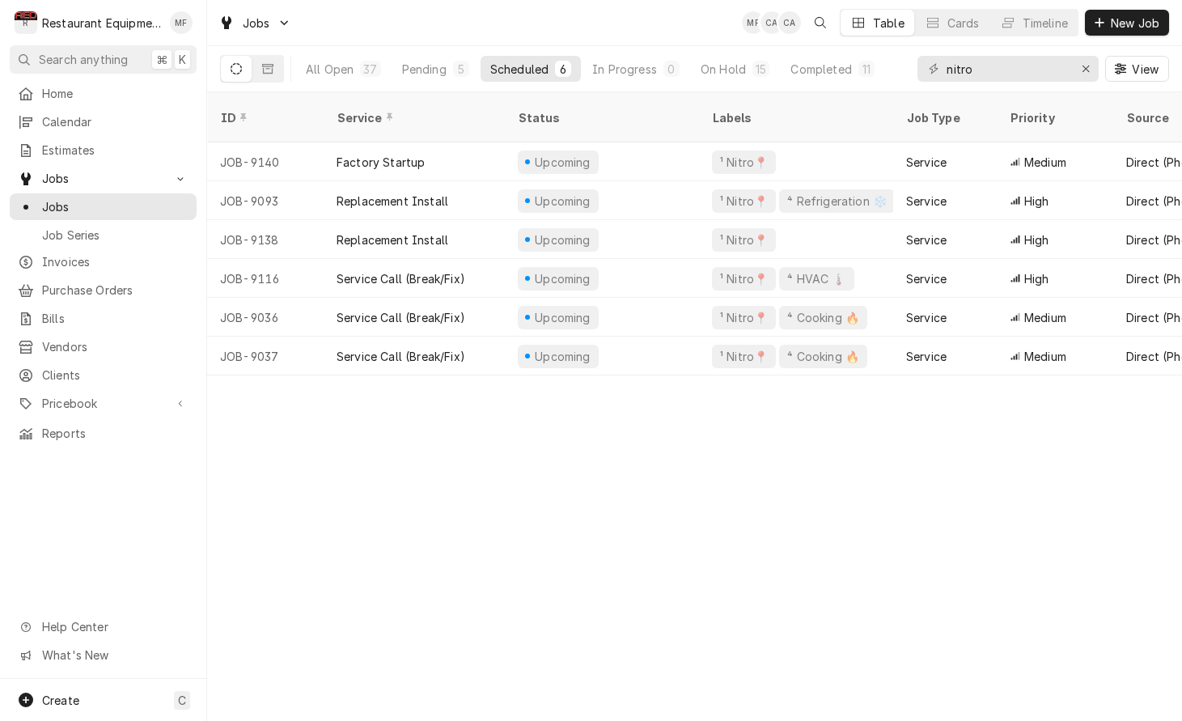
click at [443, 85] on div "All Open 37 Pending 5 Scheduled 6 In Progress 0 On Hold 15 Completed 11" at bounding box center [590, 68] width 588 height 45
click at [442, 75] on div "Pending" at bounding box center [424, 69] width 45 height 17
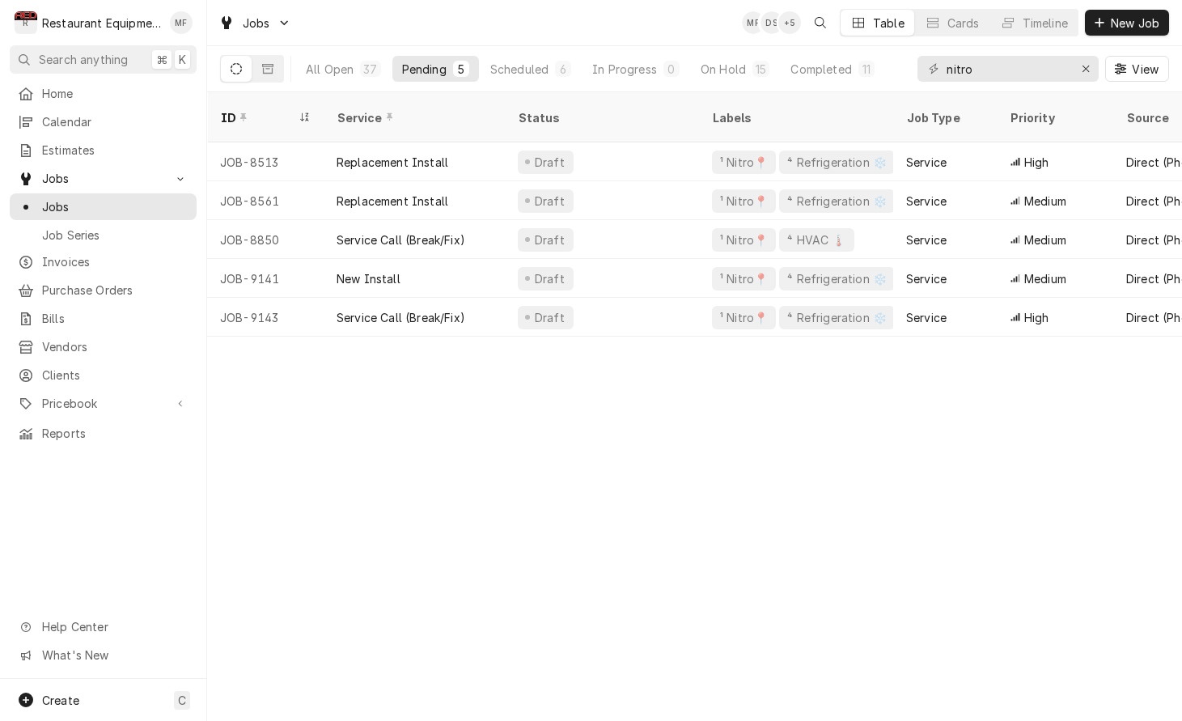
drag, startPoint x: 1058, startPoint y: 378, endPoint x: 1058, endPoint y: 370, distance: 8.1
click at [1058, 378] on div "ID Service Status Labels Job Type Priority Source Source ID Techs Date Received…" at bounding box center [694, 406] width 975 height 629
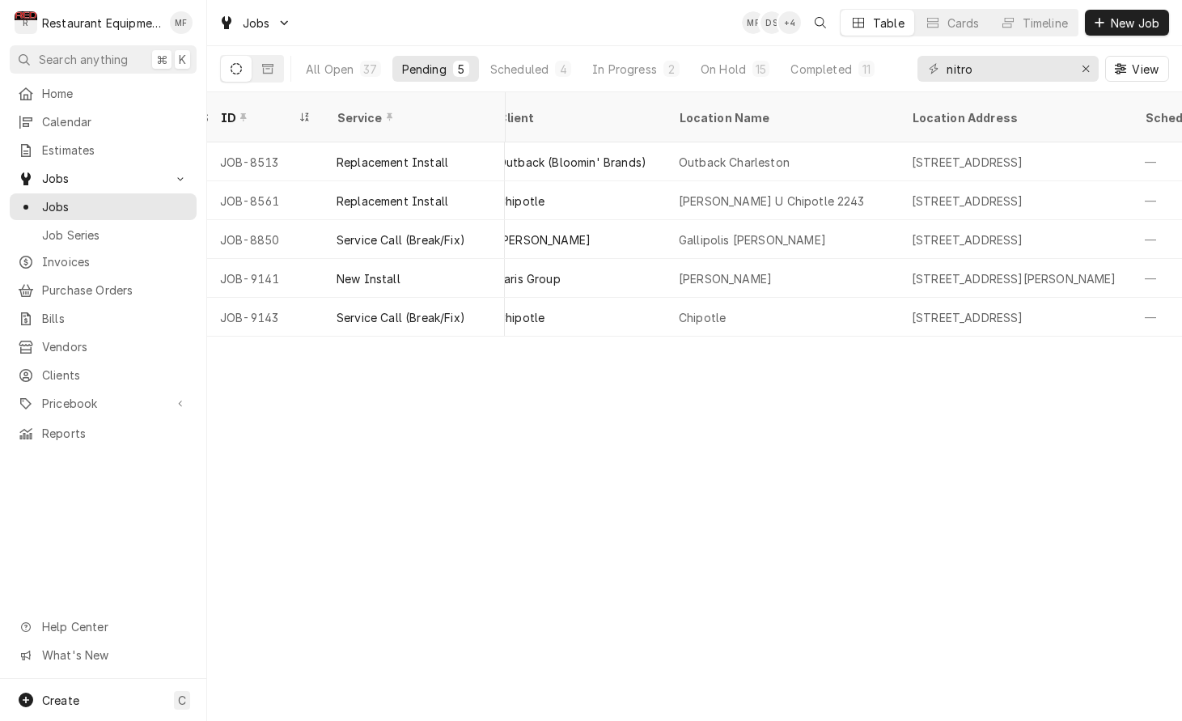
scroll to position [0, 1203]
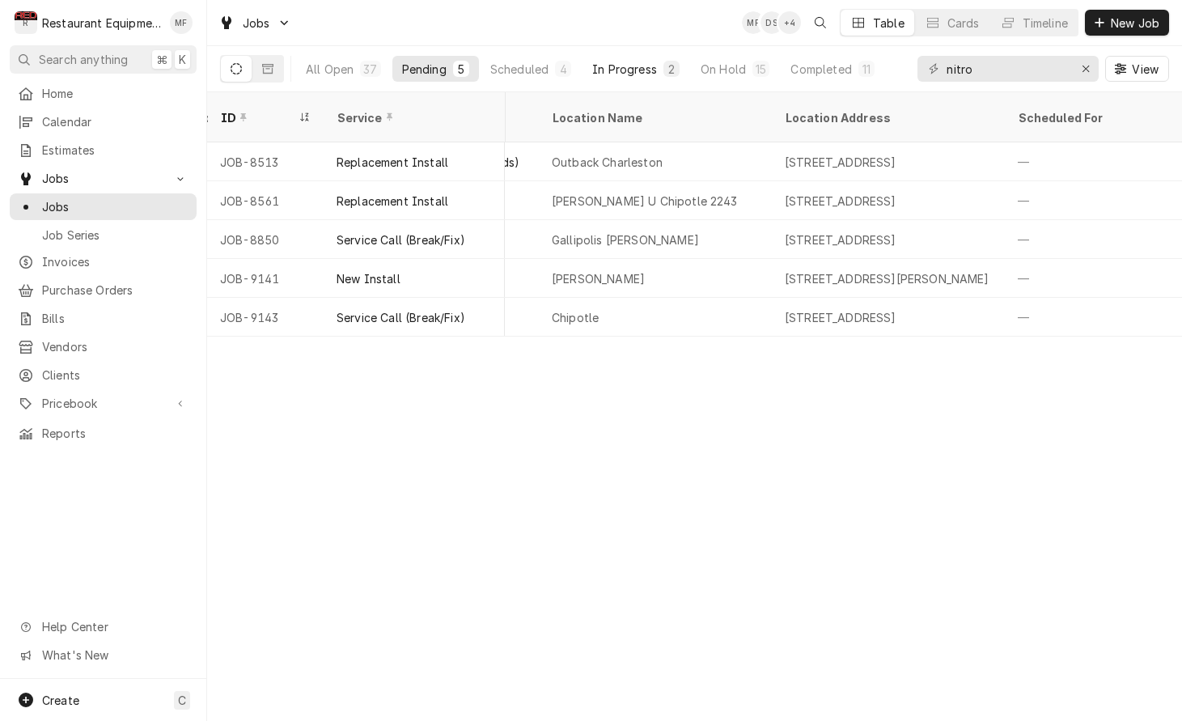
click at [619, 74] on div "In Progress" at bounding box center [624, 69] width 65 height 17
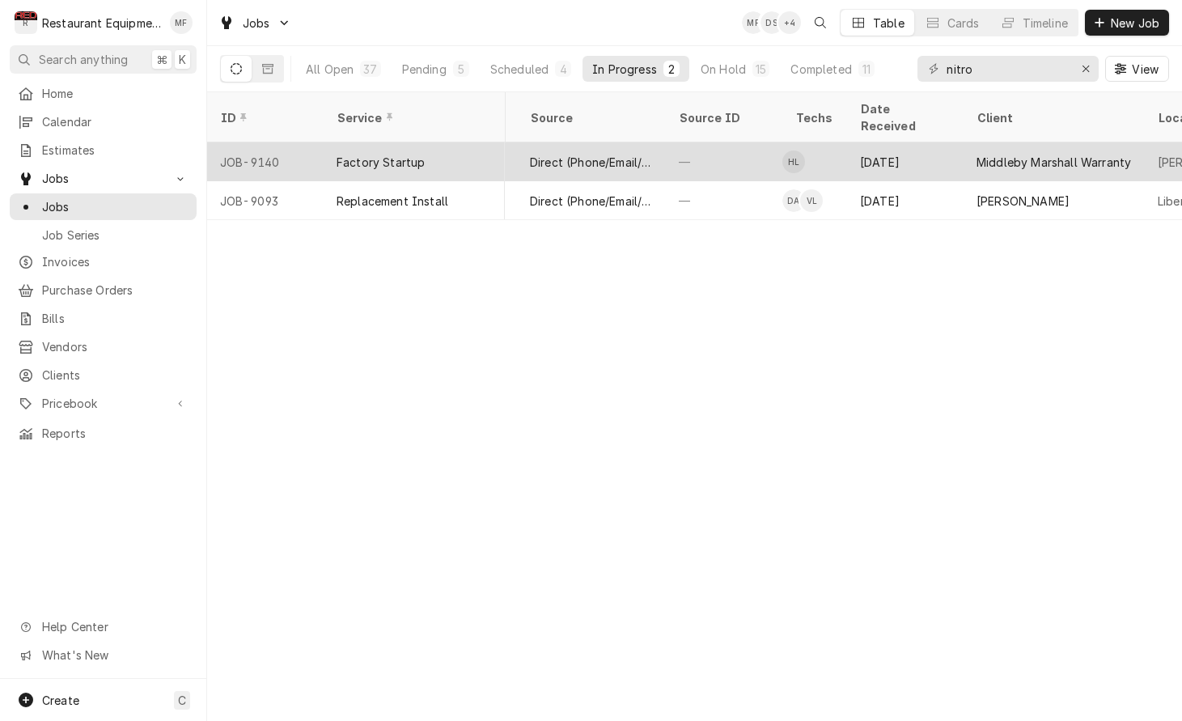
scroll to position [0, 602]
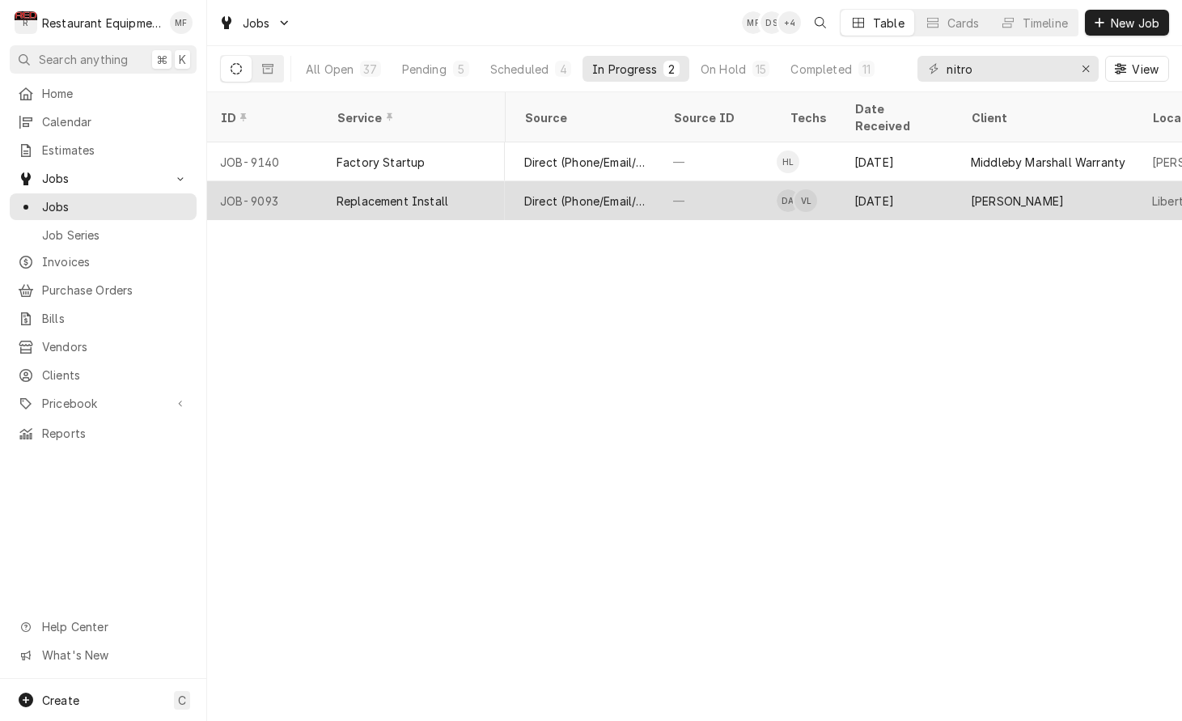
click at [905, 182] on div "[DATE]" at bounding box center [900, 200] width 117 height 39
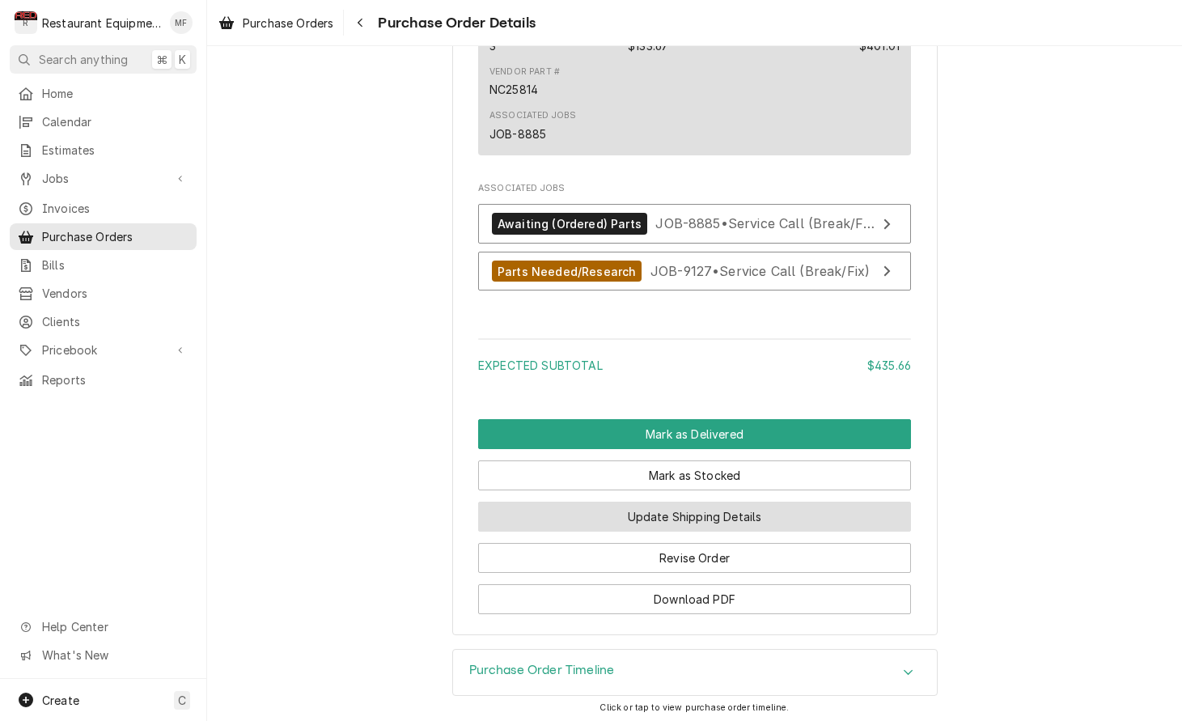
scroll to position [1531, 0]
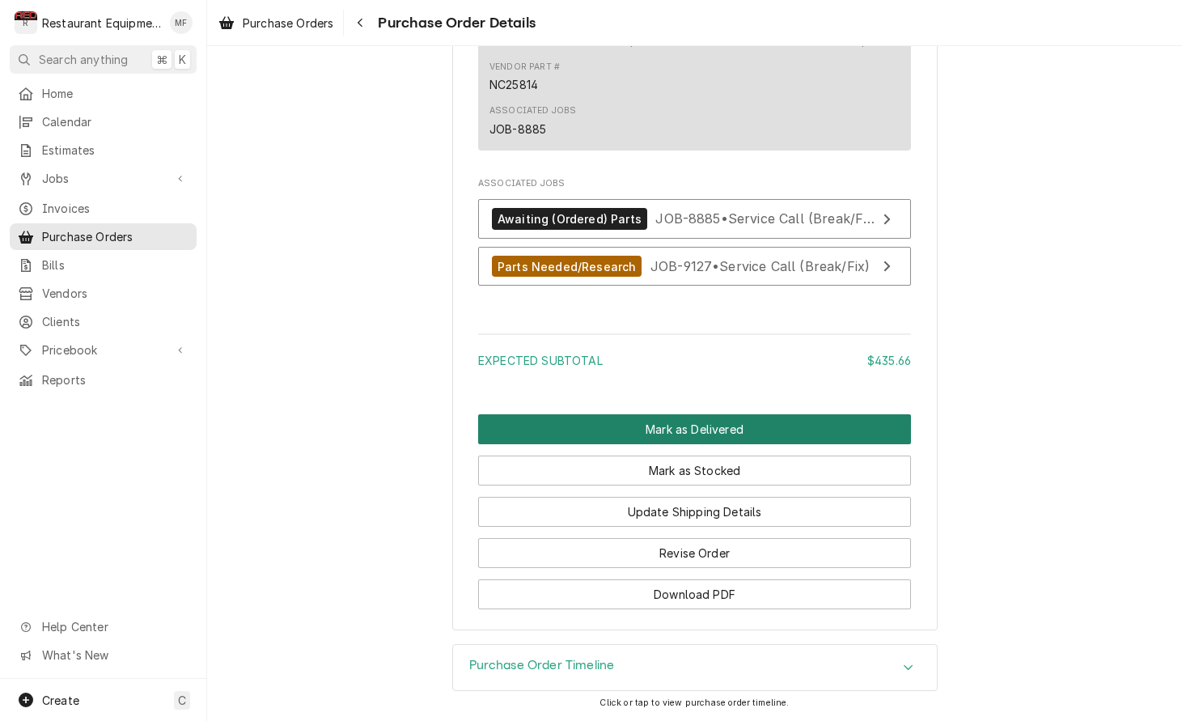
click at [821, 422] on button "Mark as Delivered" at bounding box center [694, 429] width 433 height 30
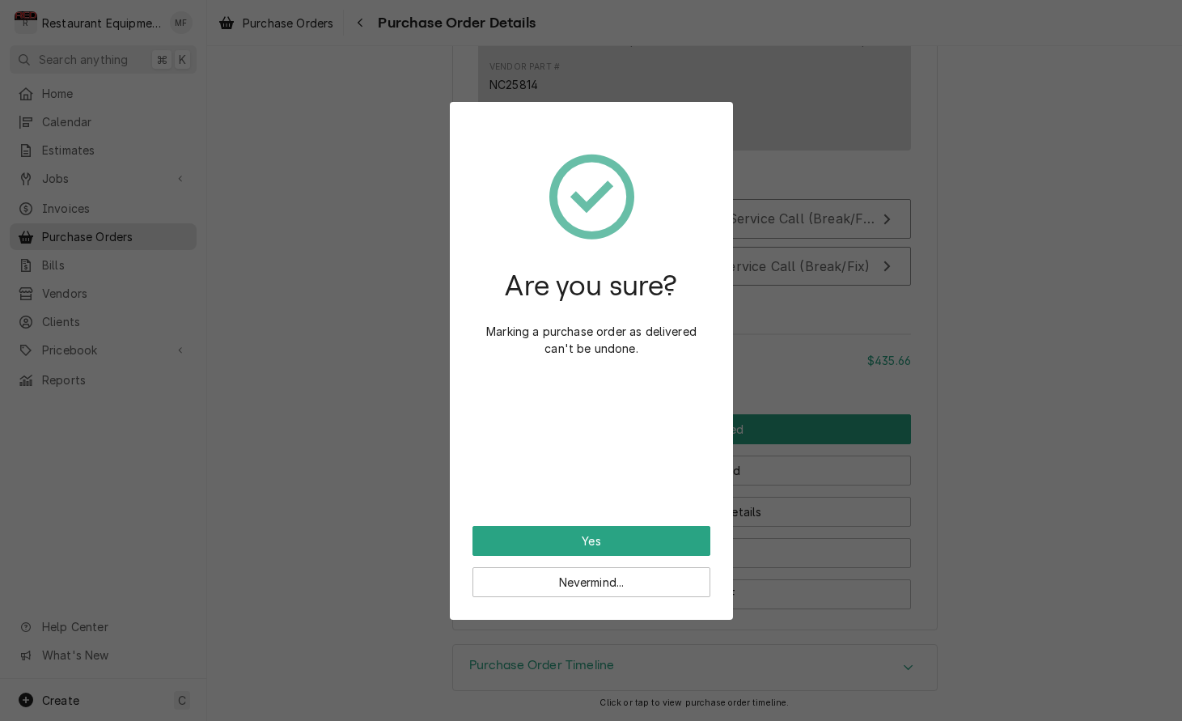
click at [664, 532] on button "Yes" at bounding box center [592, 541] width 238 height 30
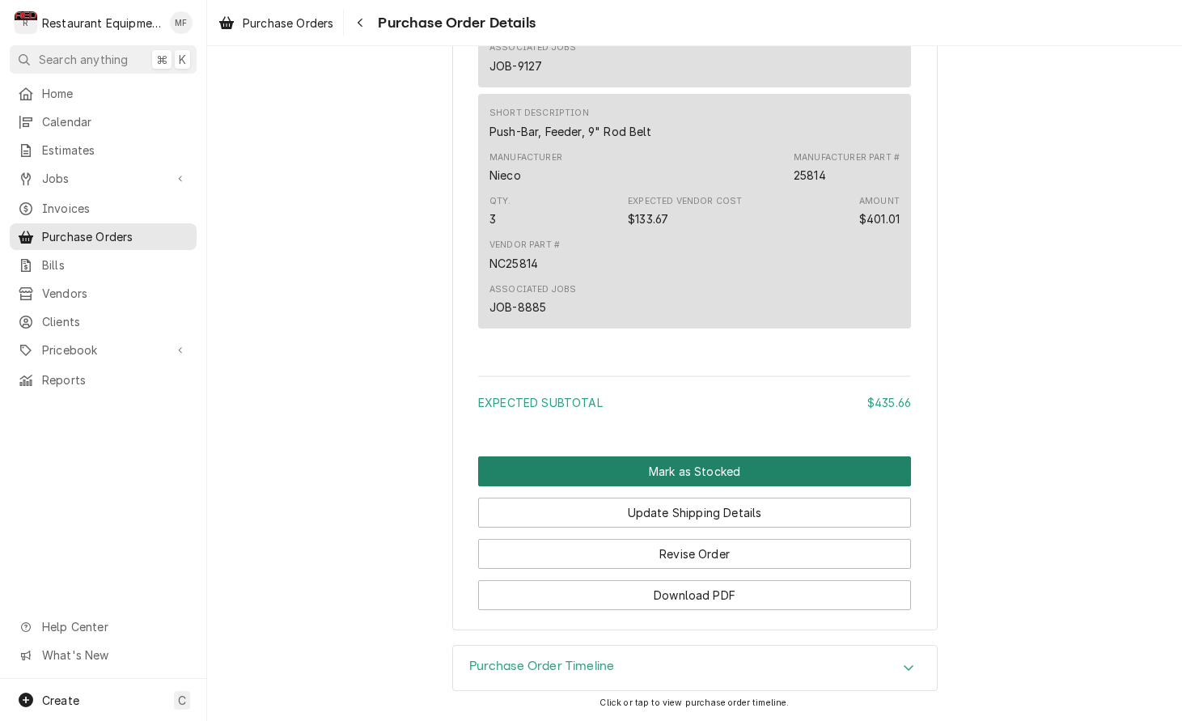
scroll to position [1300, 0]
click at [685, 475] on button "Mark as Stocked" at bounding box center [694, 471] width 433 height 30
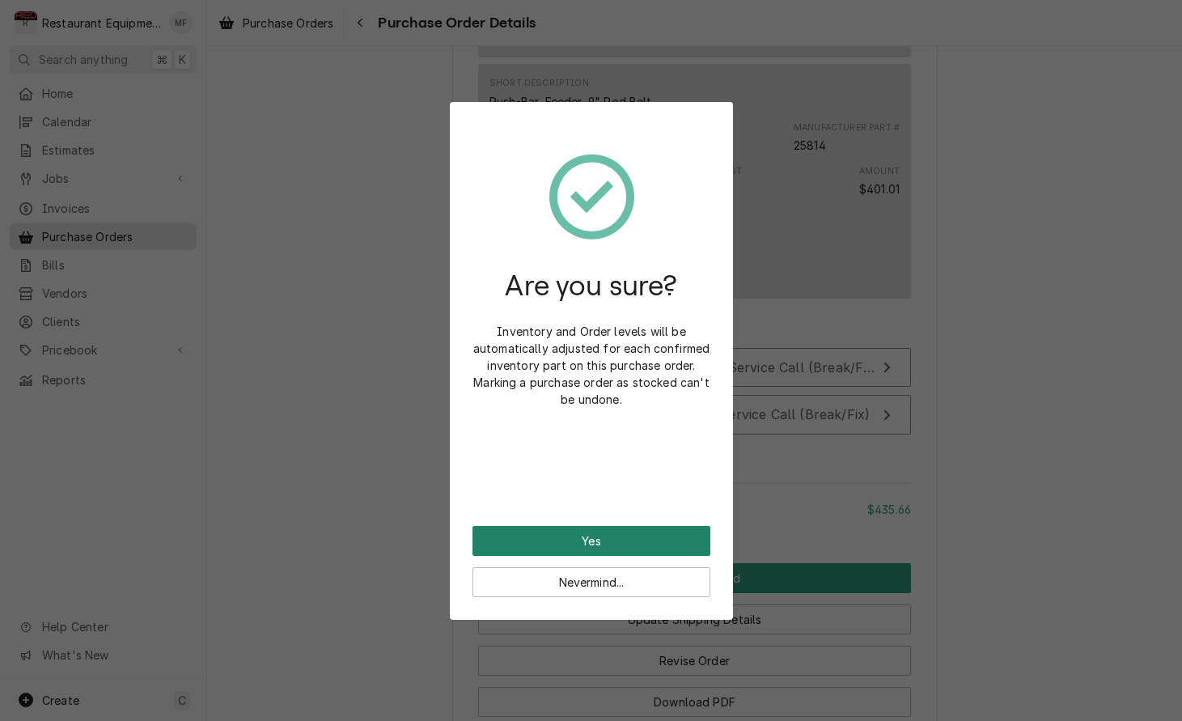
click at [674, 541] on button "Yes" at bounding box center [592, 541] width 238 height 30
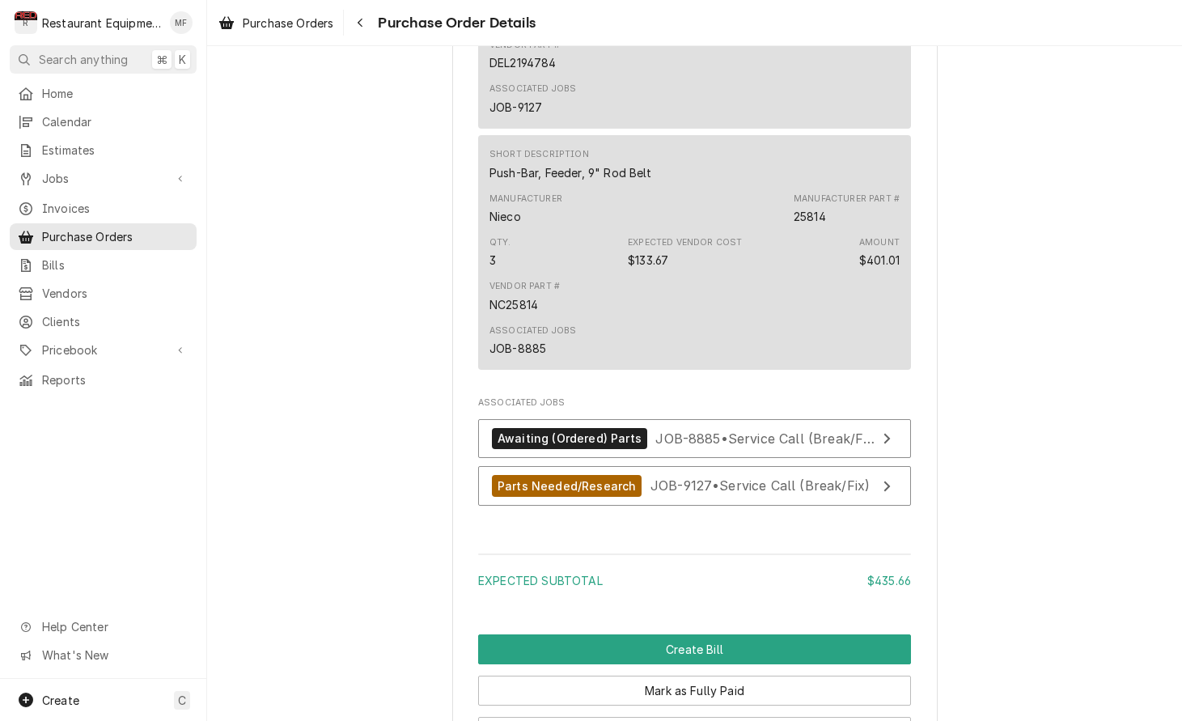
scroll to position [1233, 0]
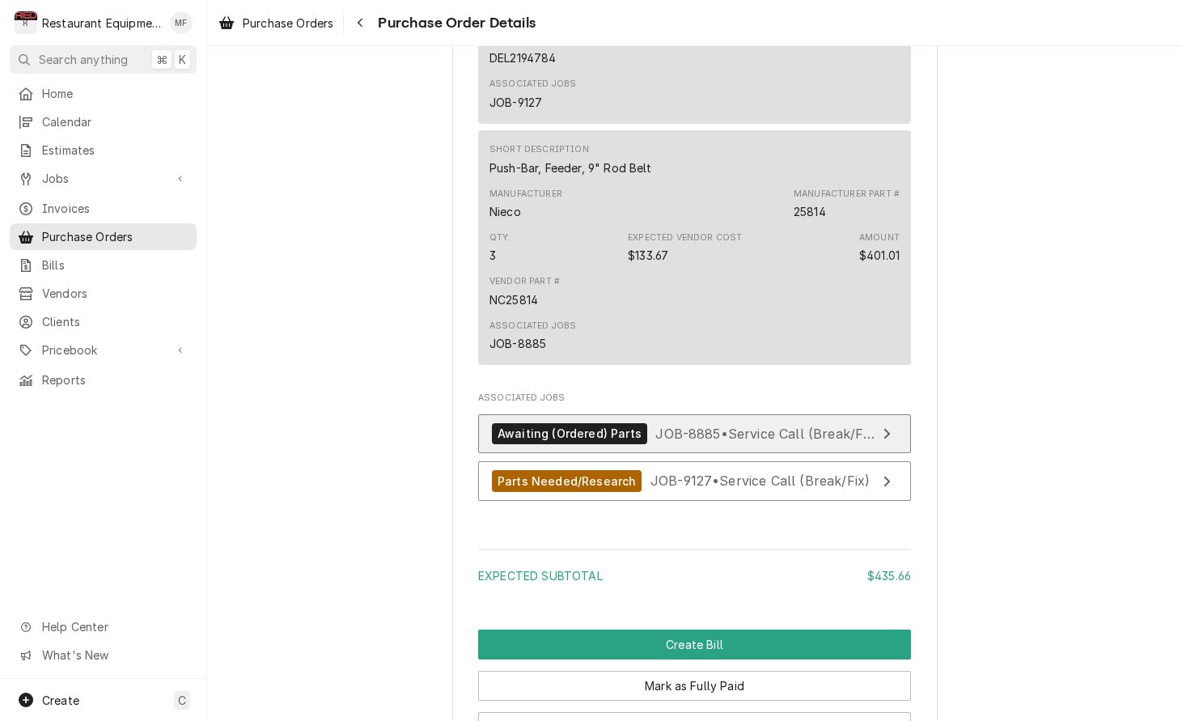
click at [744, 441] on span "JOB-8885 • Service Call (Break/Fix)" at bounding box center [766, 433] width 223 height 16
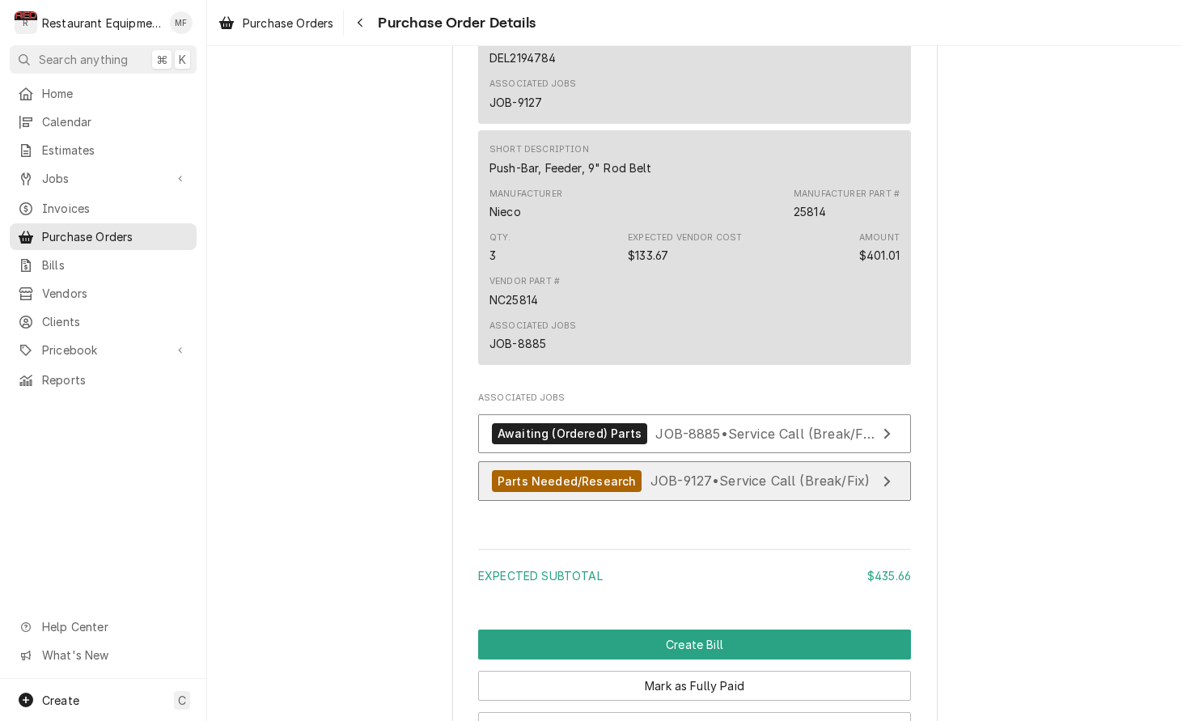
click at [694, 489] on span "JOB-9127 • Service Call (Break/Fix)" at bounding box center [760, 481] width 219 height 16
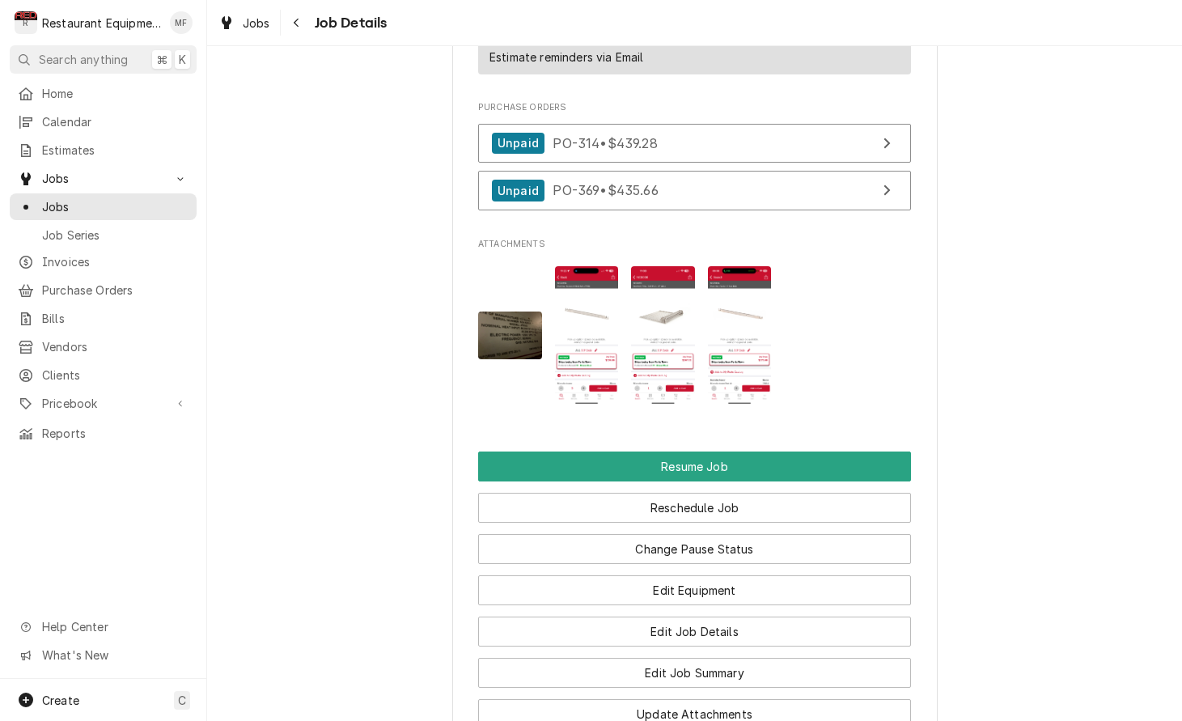
scroll to position [1817, 0]
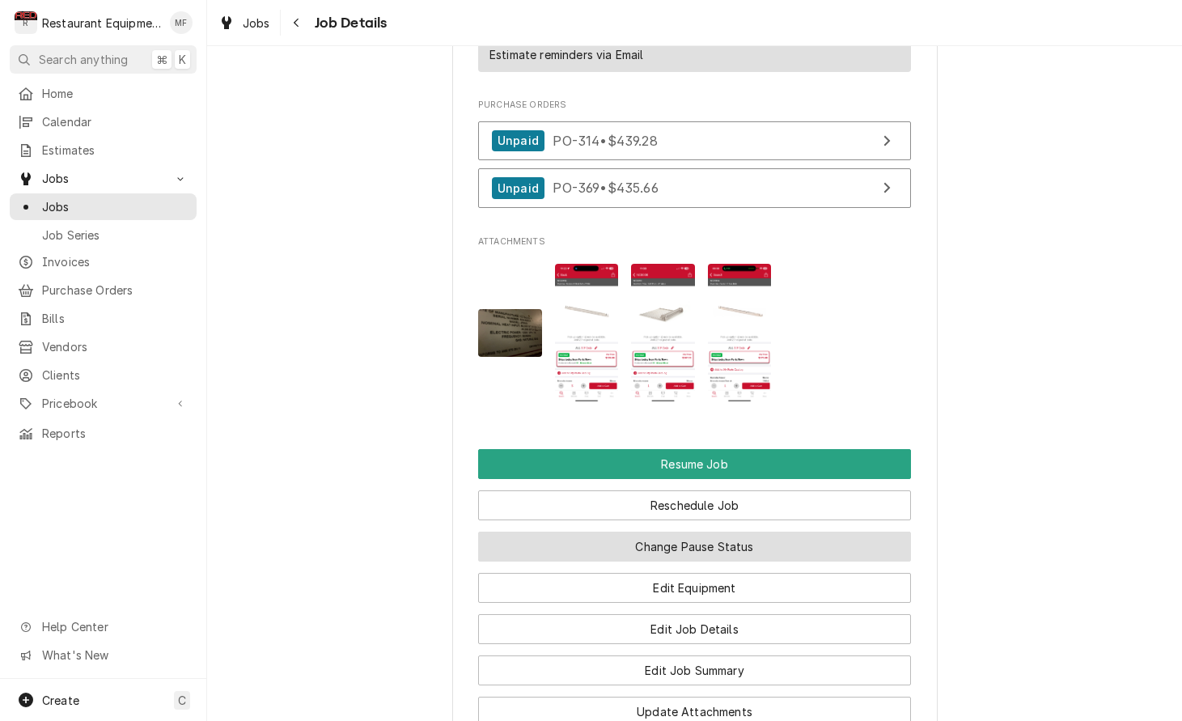
click at [767, 539] on button "Change Pause Status" at bounding box center [694, 547] width 433 height 30
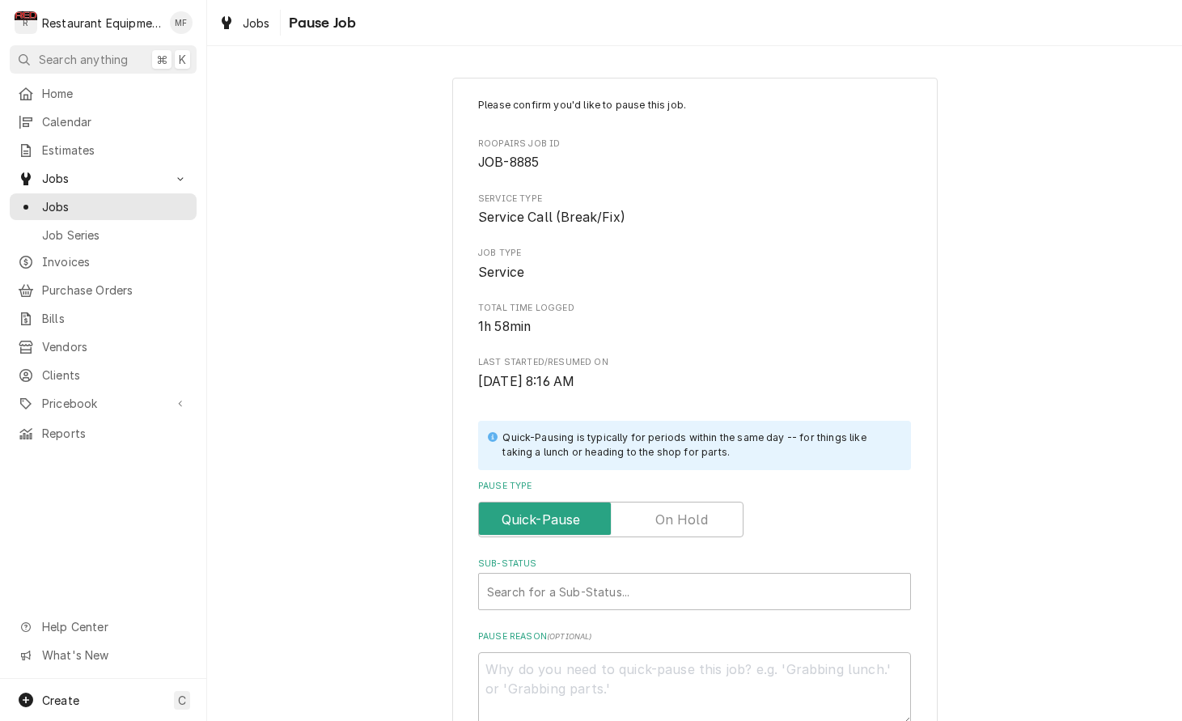
click at [677, 502] on input "Pause Type" at bounding box center [611, 520] width 251 height 36
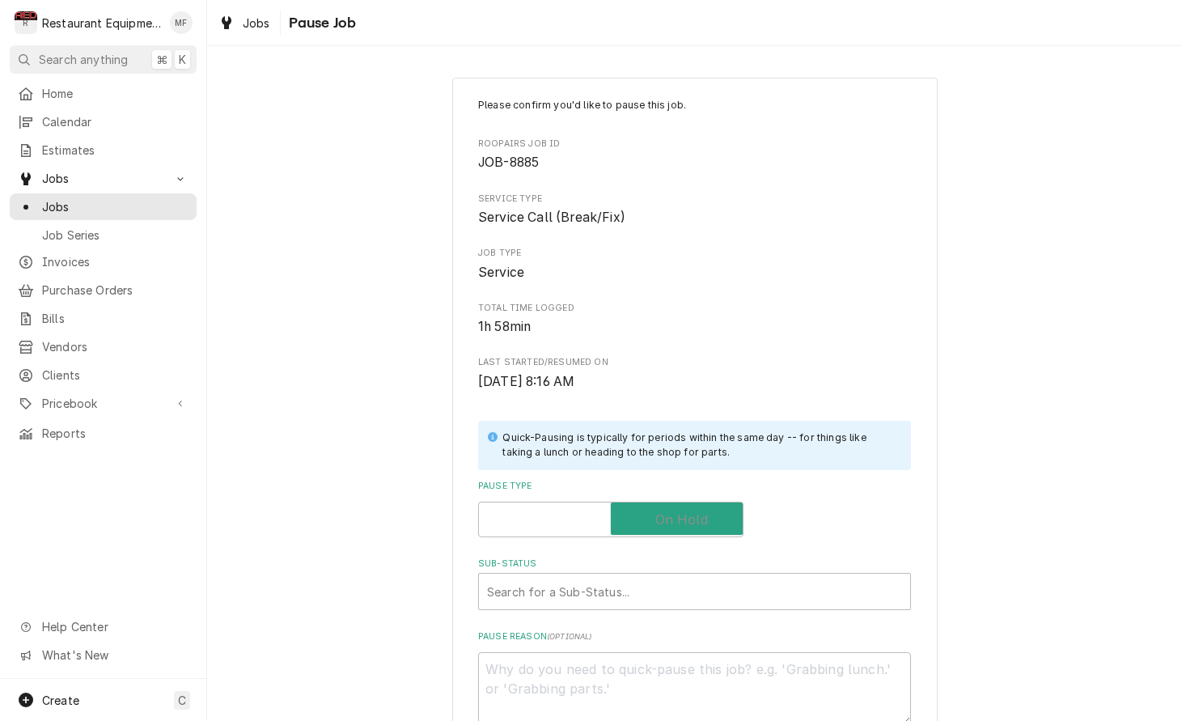
checkbox input "true"
type textarea "x"
click at [664, 577] on div "Sub-Status" at bounding box center [694, 591] width 415 height 29
type input "parts re"
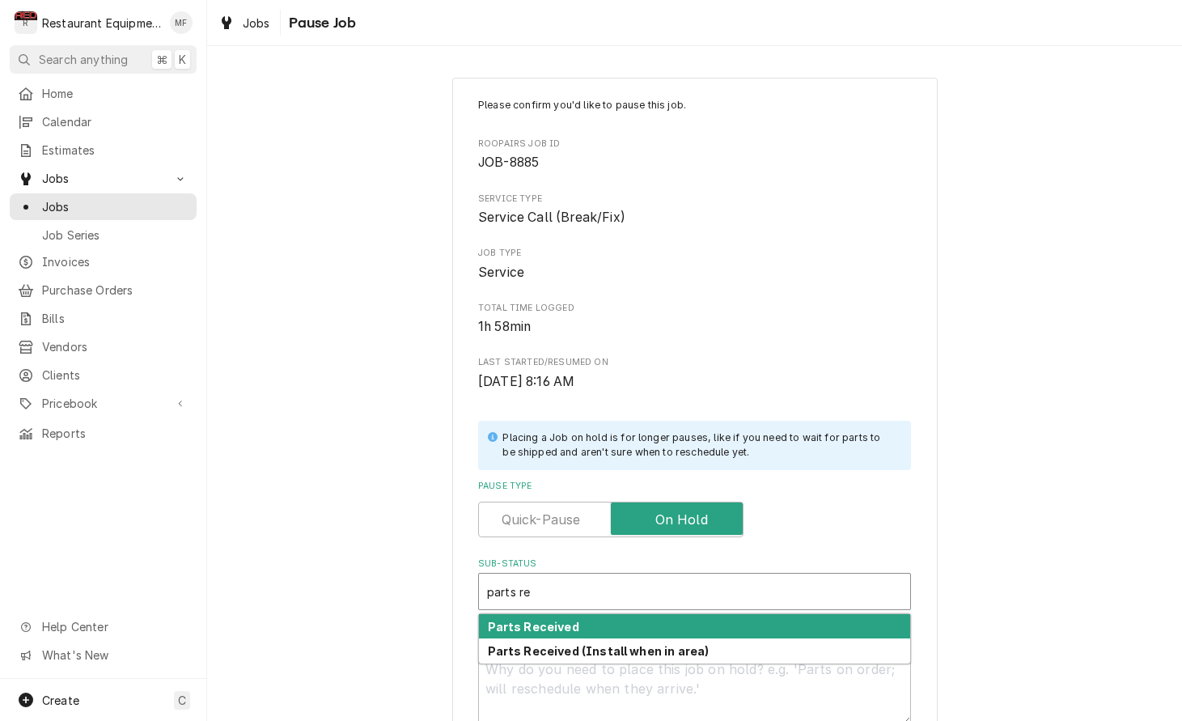
click at [660, 617] on div "Parts Received" at bounding box center [694, 626] width 431 height 25
type textarea "x"
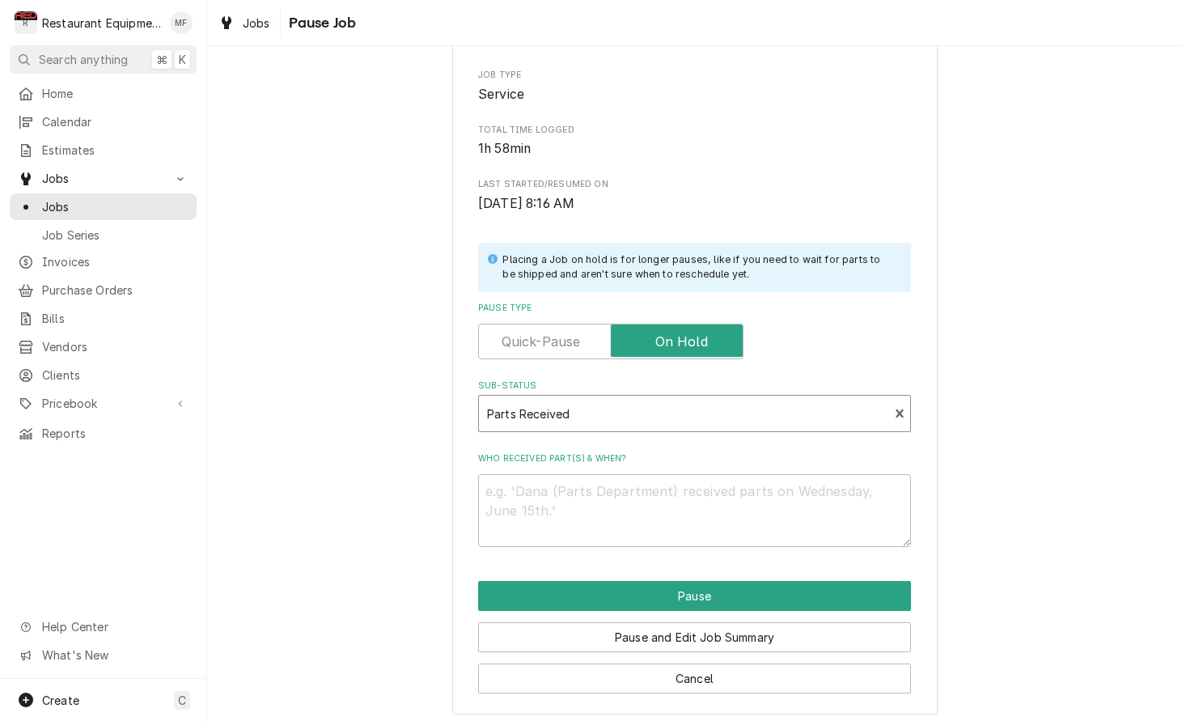
scroll to position [177, 0]
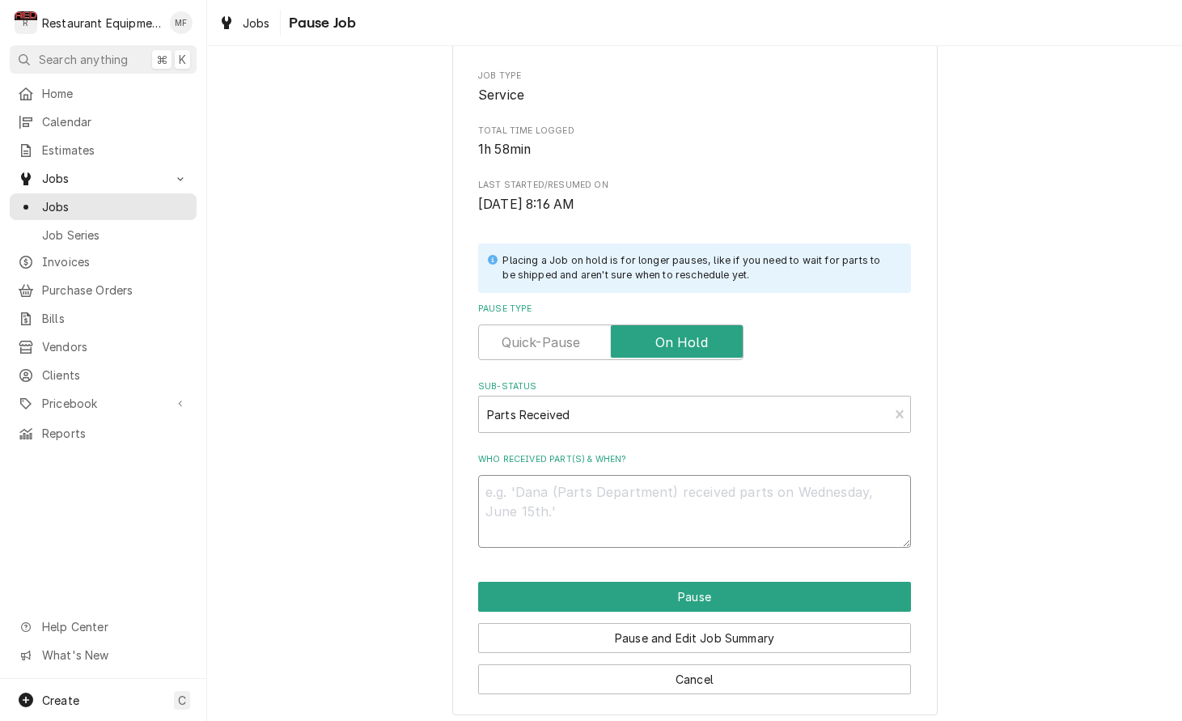
click at [632, 479] on textarea "Who received part(s) & when?" at bounding box center [694, 511] width 433 height 73
type textarea "x"
type textarea "1"
type textarea "x"
type textarea "10"
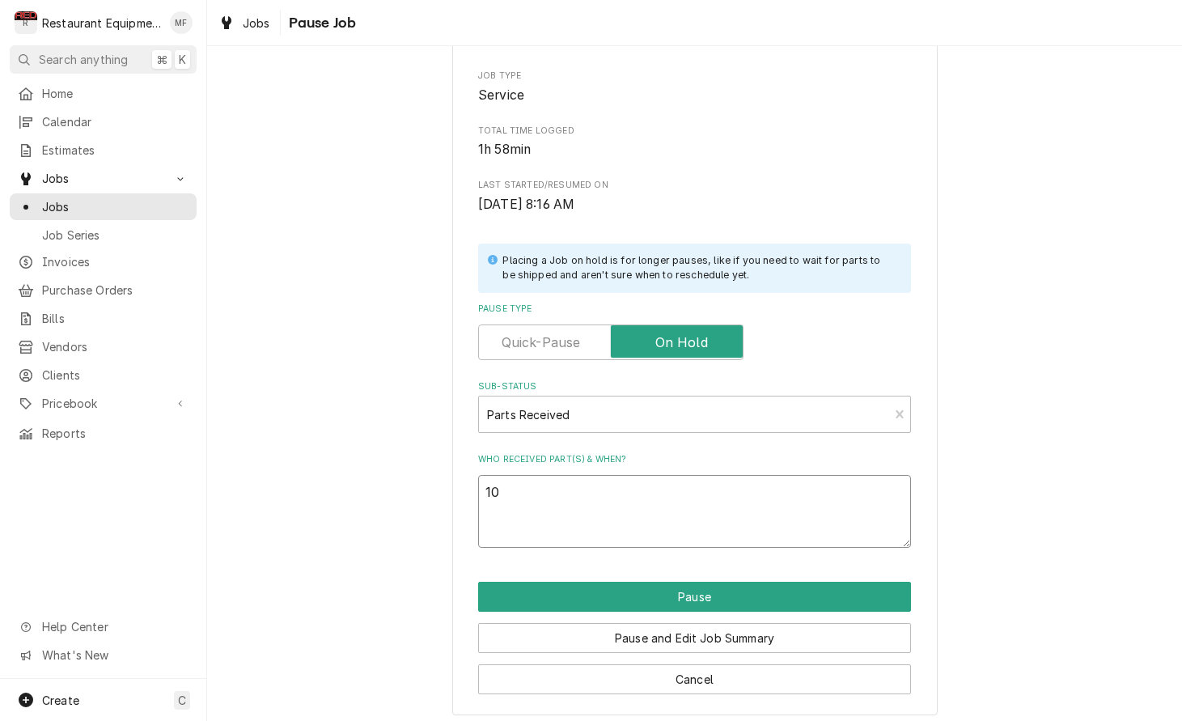
type textarea "x"
type textarea "10/"
type textarea "x"
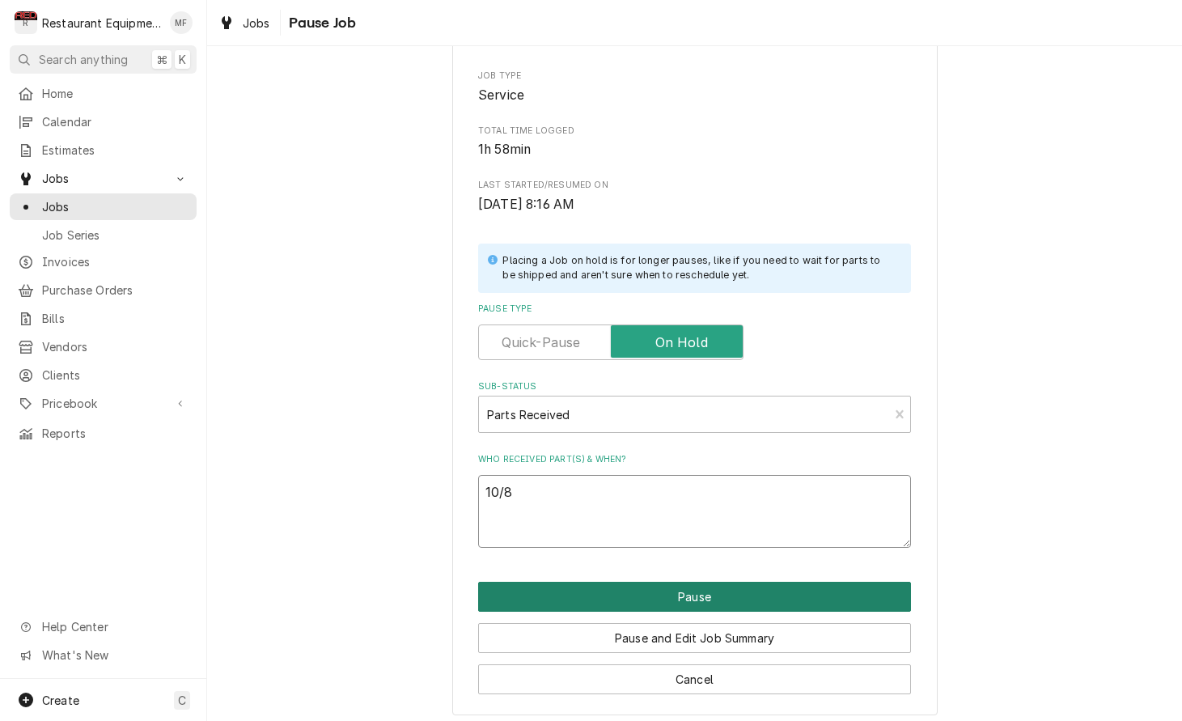
type textarea "10/8"
click at [665, 587] on button "Pause" at bounding box center [694, 597] width 433 height 30
type textarea "x"
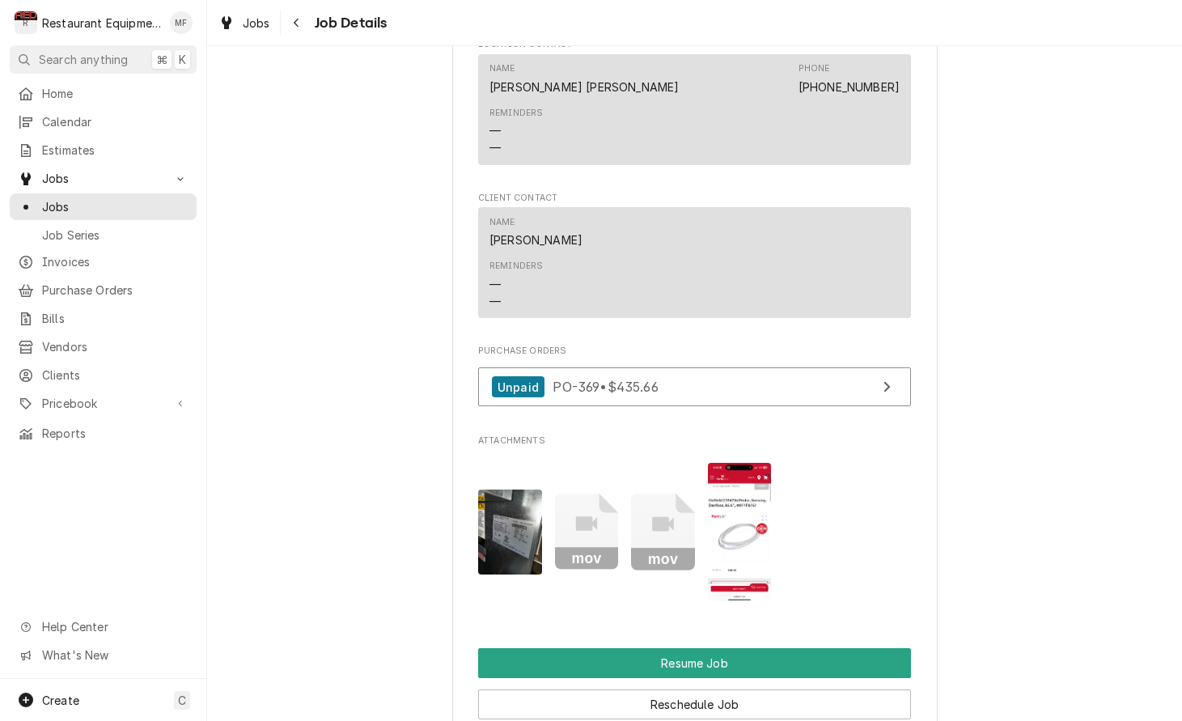
scroll to position [1614, 0]
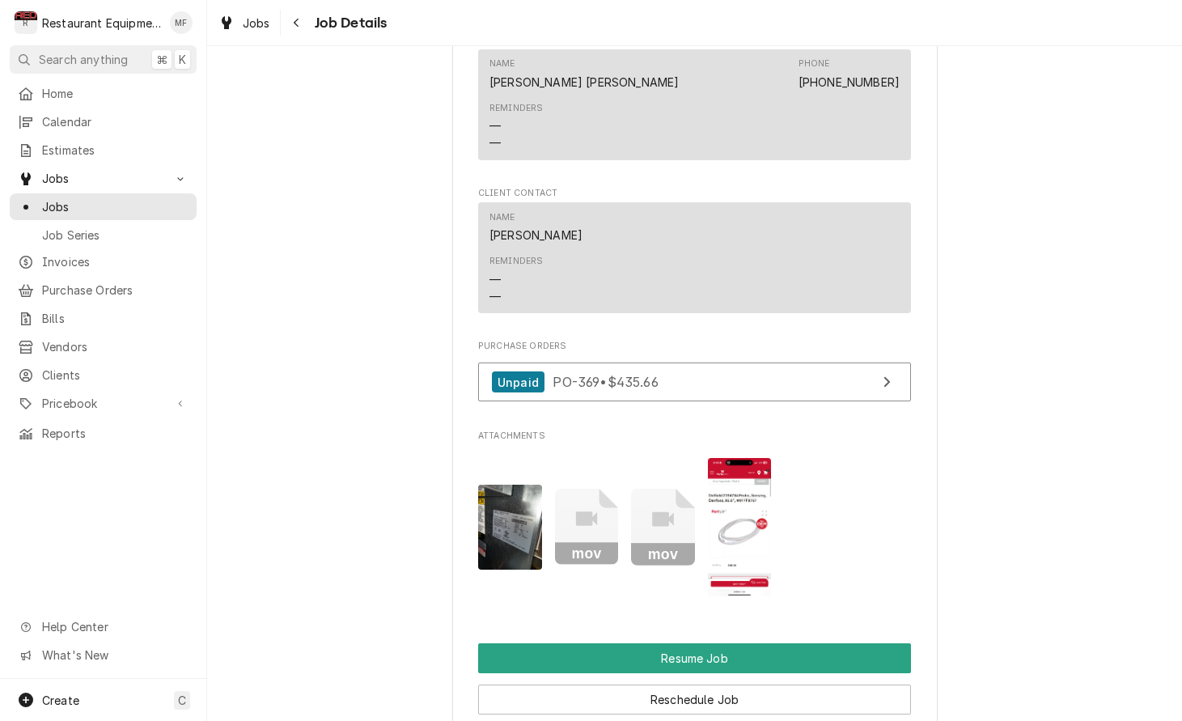
click at [728, 514] on img "Attachments" at bounding box center [740, 527] width 64 height 138
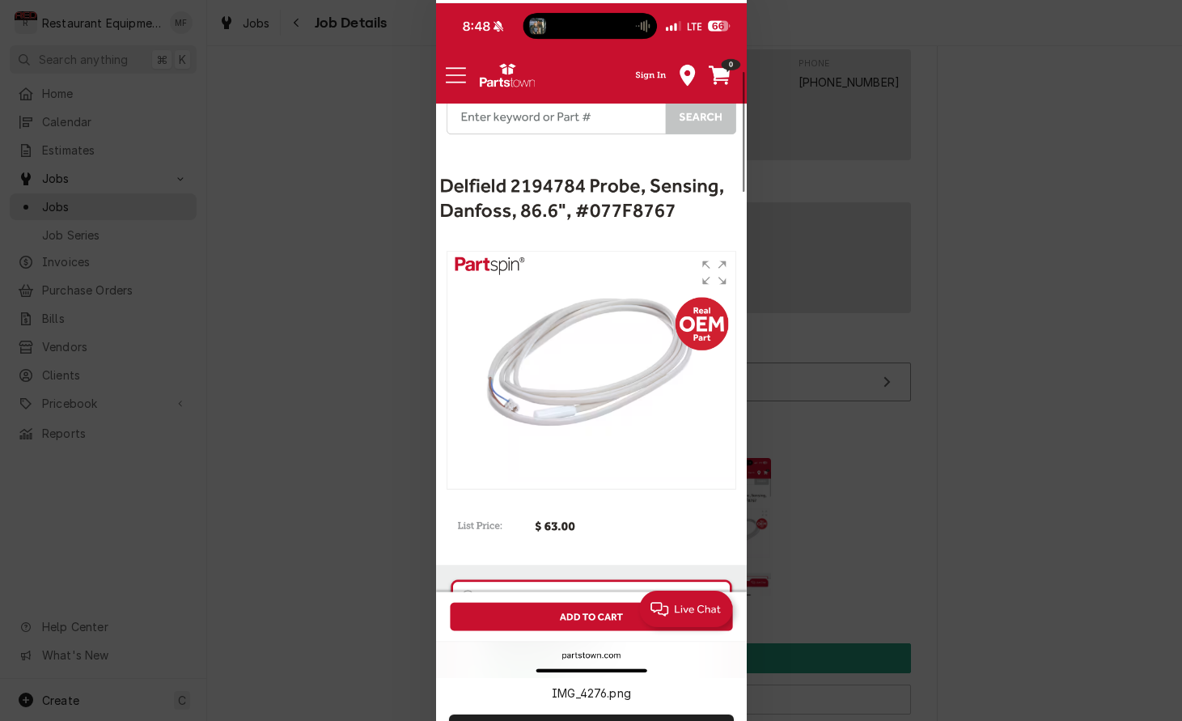
drag, startPoint x: 825, startPoint y: 510, endPoint x: 747, endPoint y: 524, distance: 79.0
click at [824, 510] on div at bounding box center [591, 360] width 1182 height 721
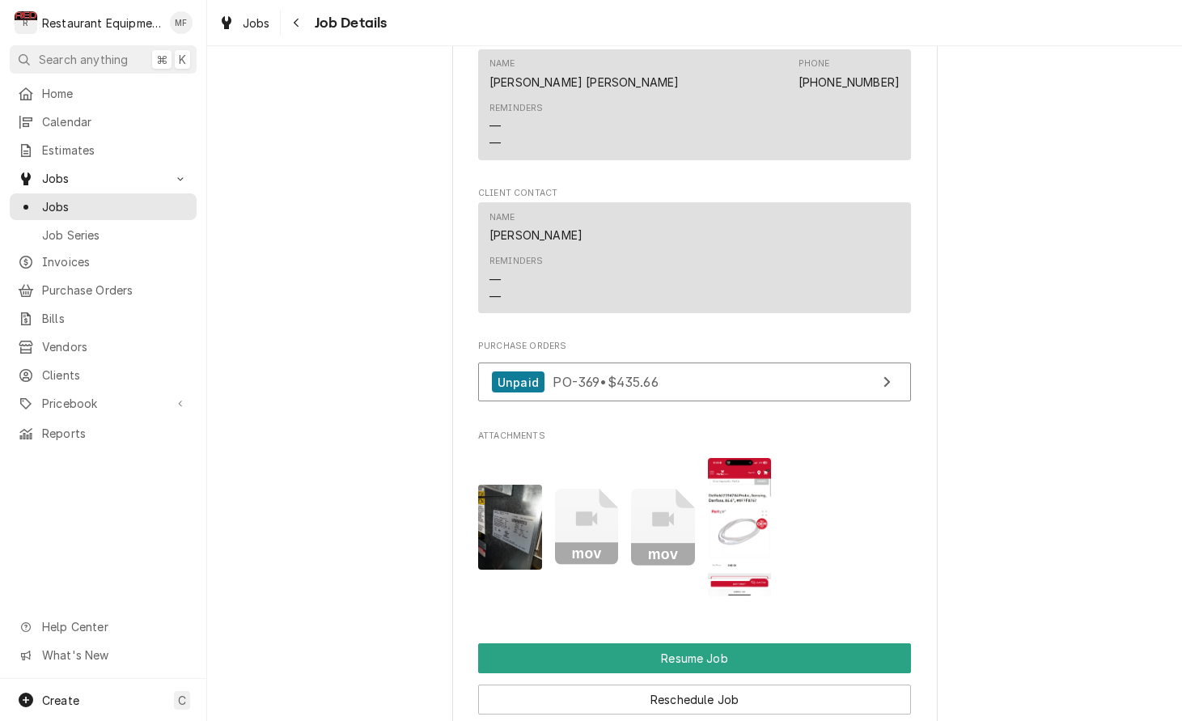
click at [530, 510] on img "Attachments" at bounding box center [510, 527] width 64 height 85
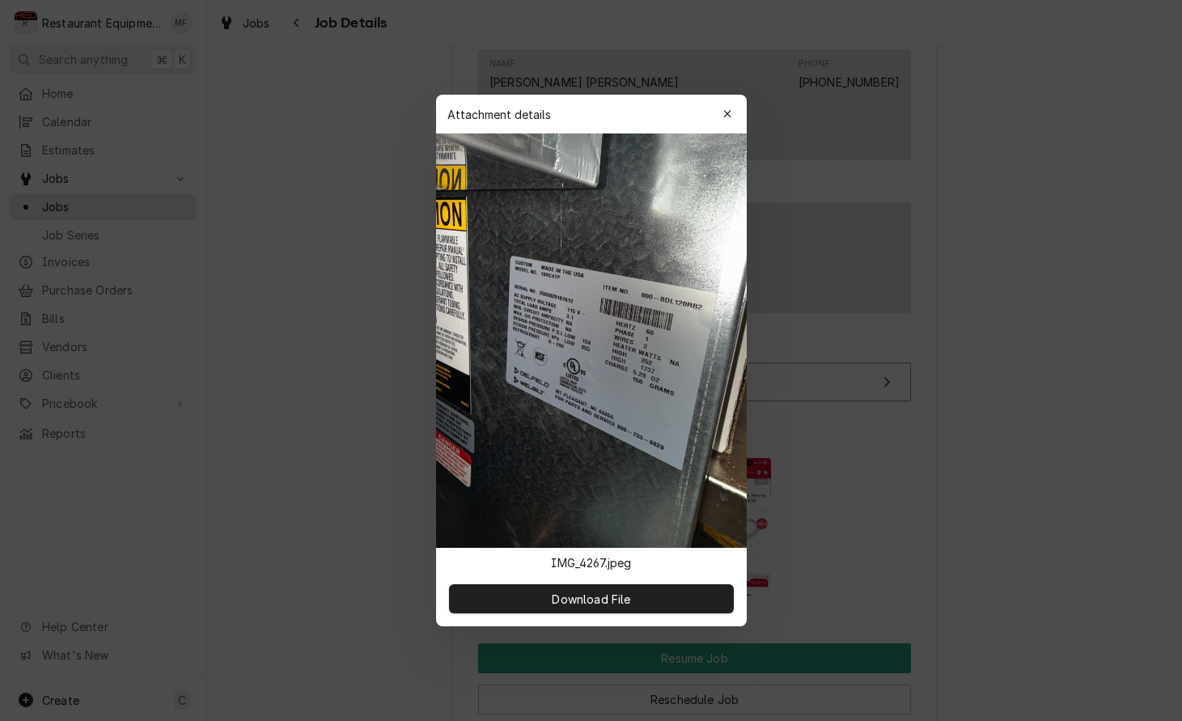
click at [777, 507] on div at bounding box center [591, 360] width 1182 height 721
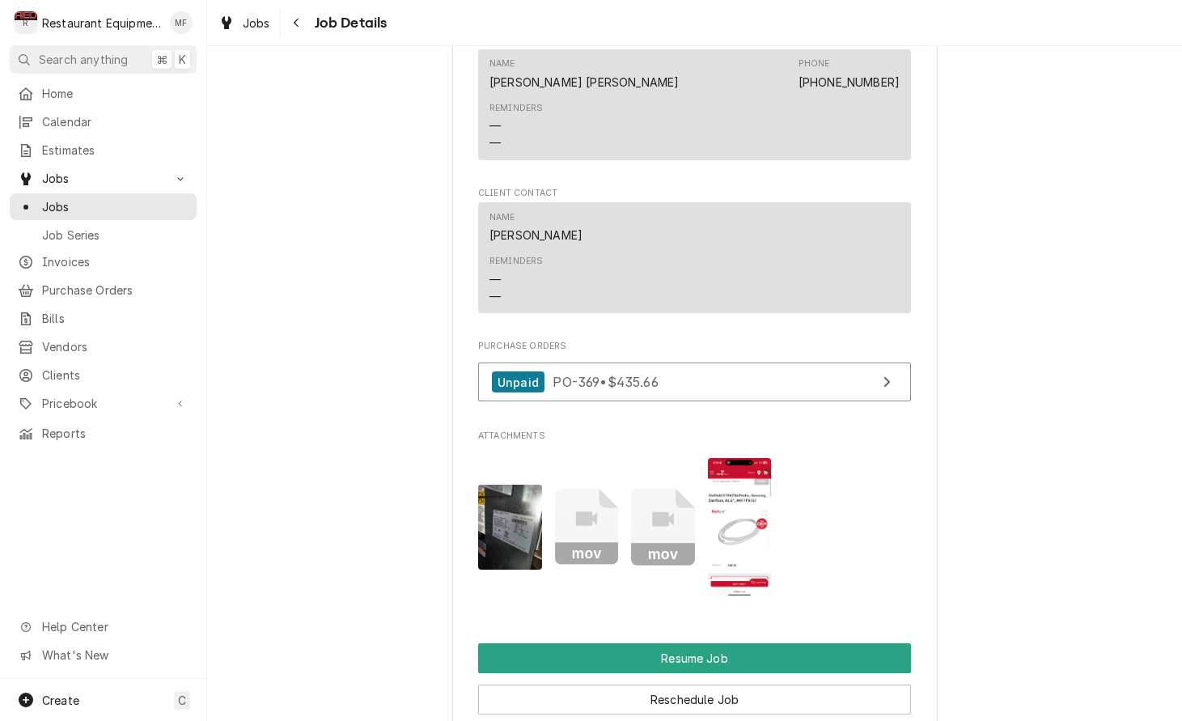
click at [607, 543] on rect "Attachments" at bounding box center [587, 554] width 64 height 23
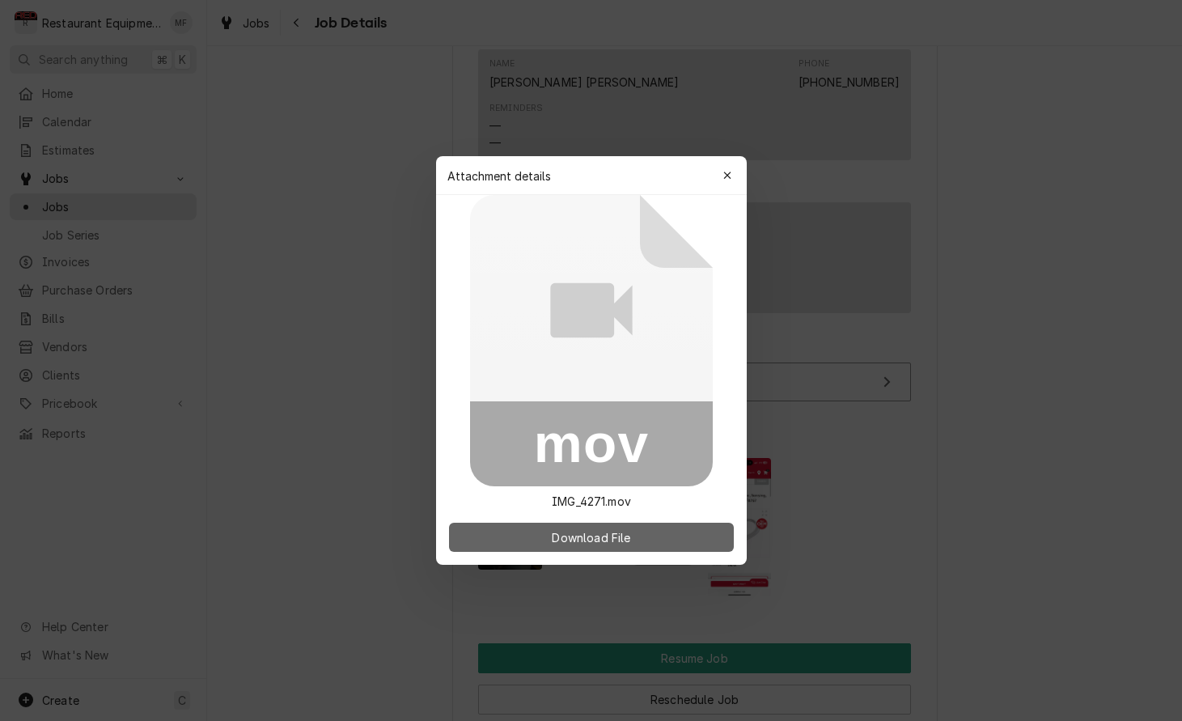
click at [651, 539] on button "Download File" at bounding box center [591, 537] width 285 height 29
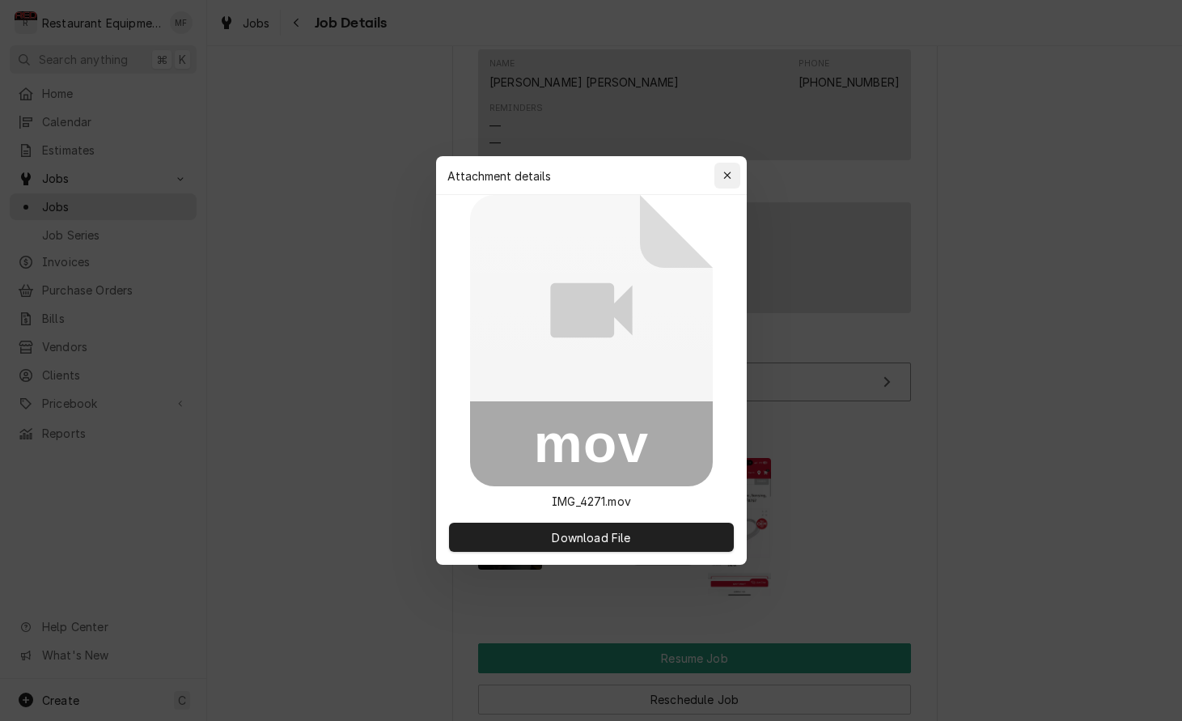
click at [728, 175] on icon "button" at bounding box center [726, 175] width 7 height 7
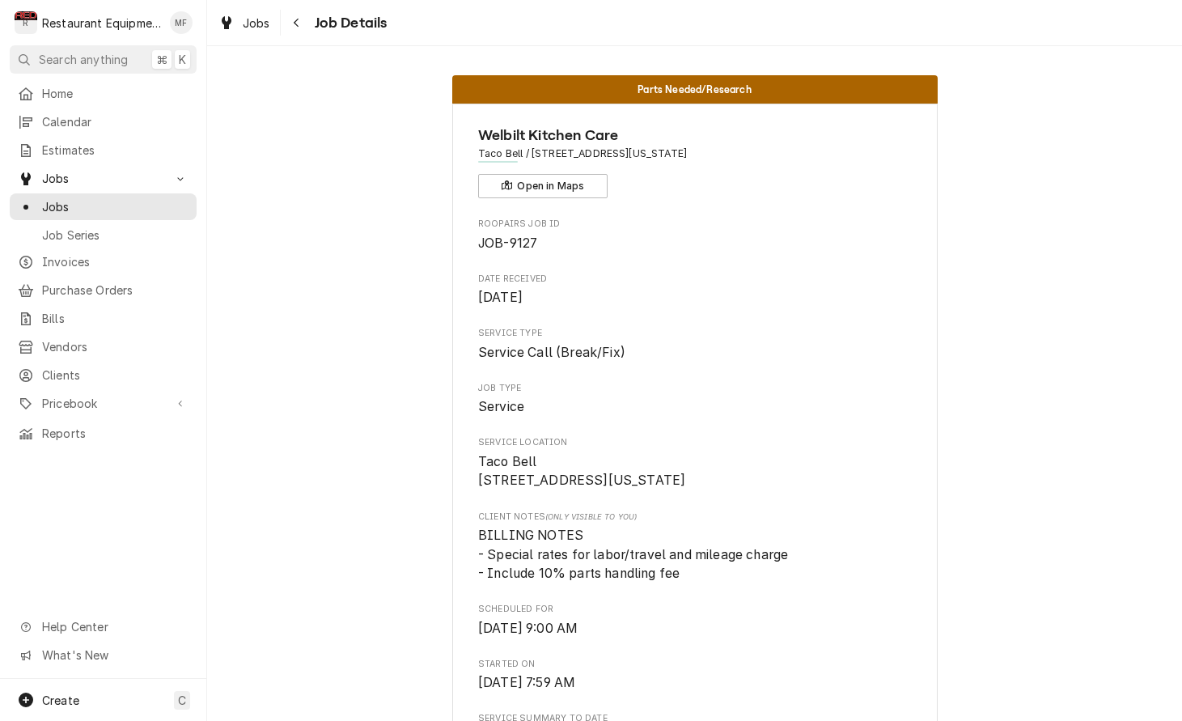
scroll to position [0, 0]
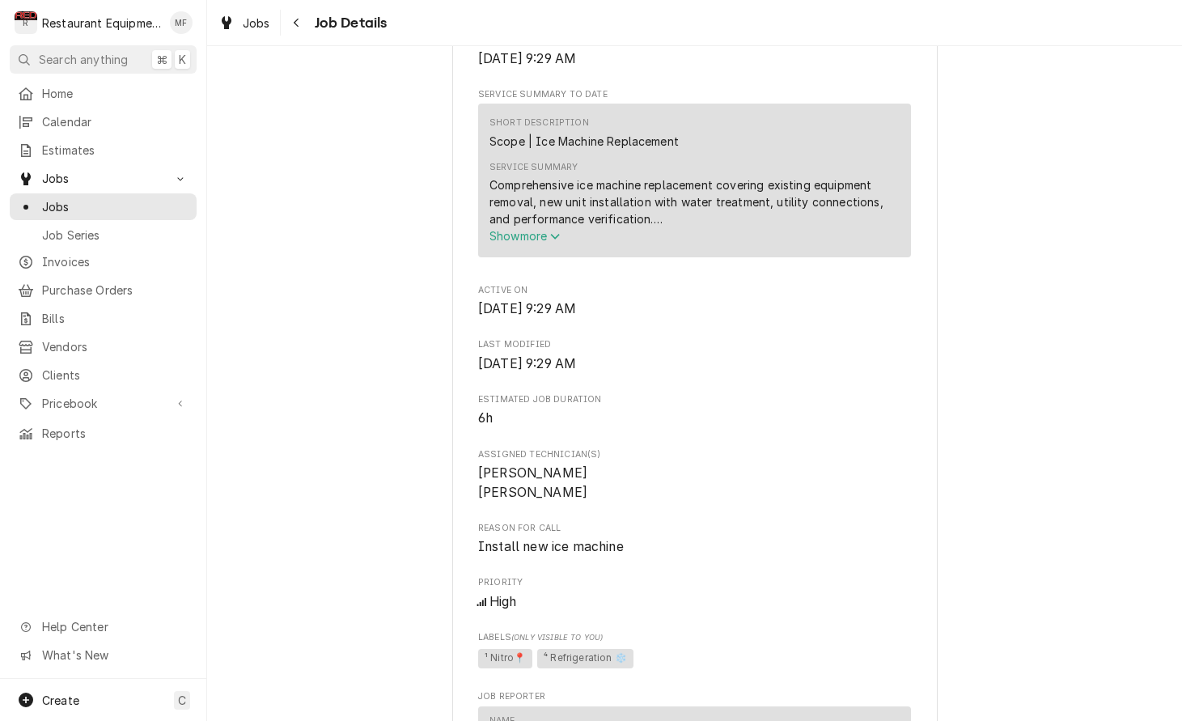
scroll to position [0, 1]
click at [536, 243] on span "Show more" at bounding box center [525, 236] width 71 height 14
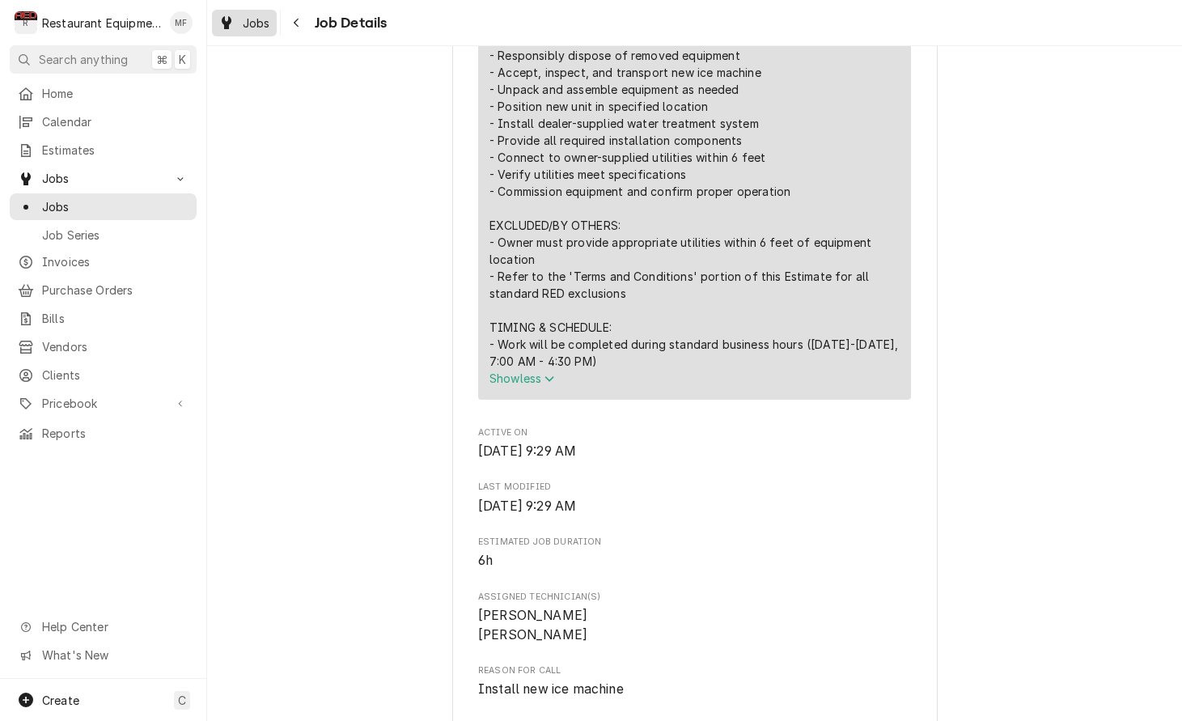
scroll to position [942, 0]
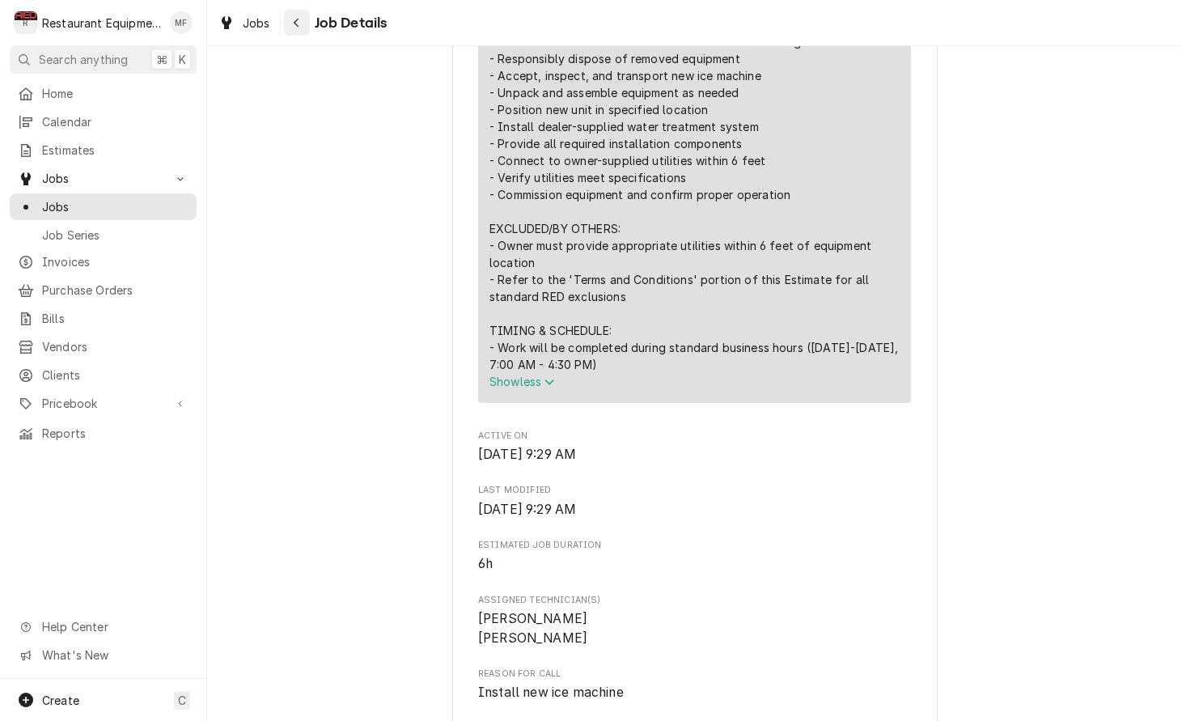
click at [300, 20] on div "Navigate back" at bounding box center [297, 23] width 16 height 16
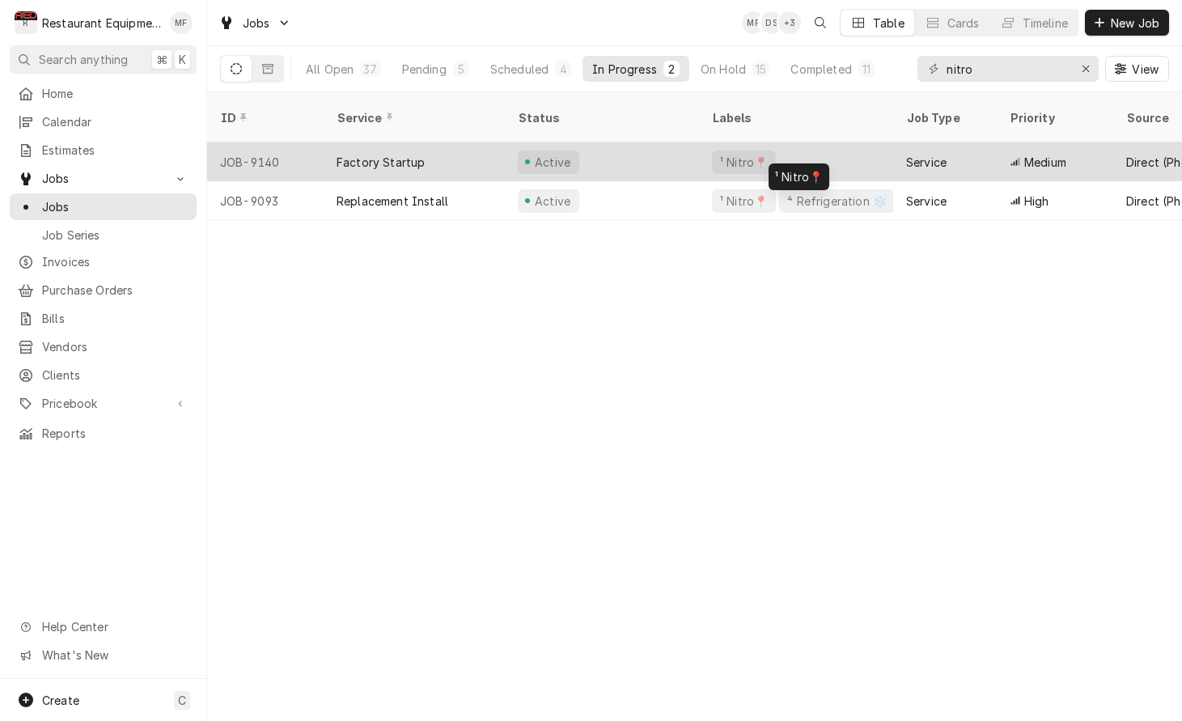
click at [840, 155] on div "¹ Nitro📍" at bounding box center [796, 161] width 194 height 39
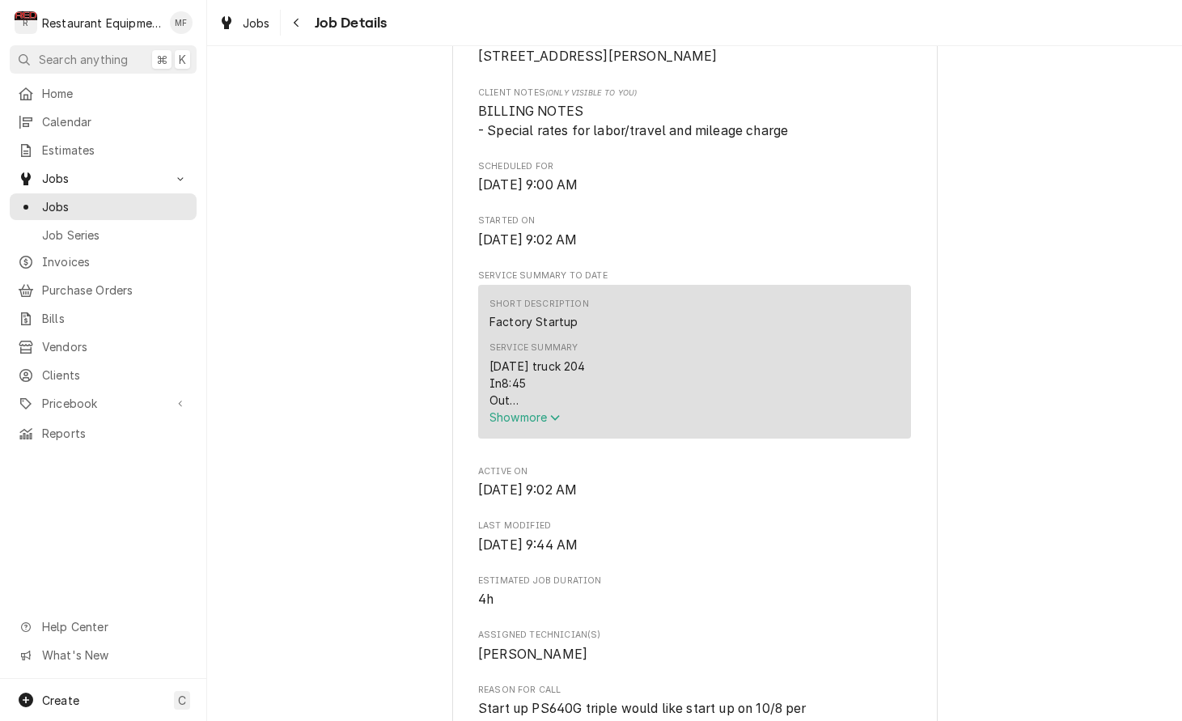
scroll to position [469, 0]
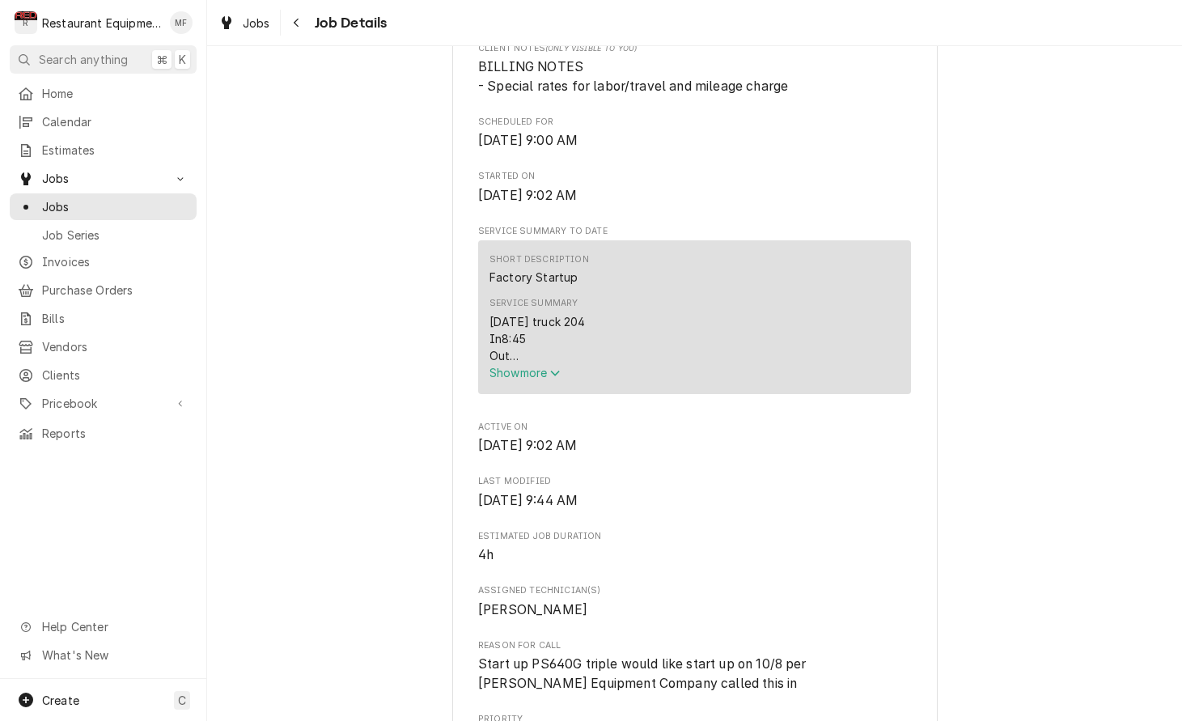
click at [550, 373] on span "Show more" at bounding box center [525, 373] width 71 height 14
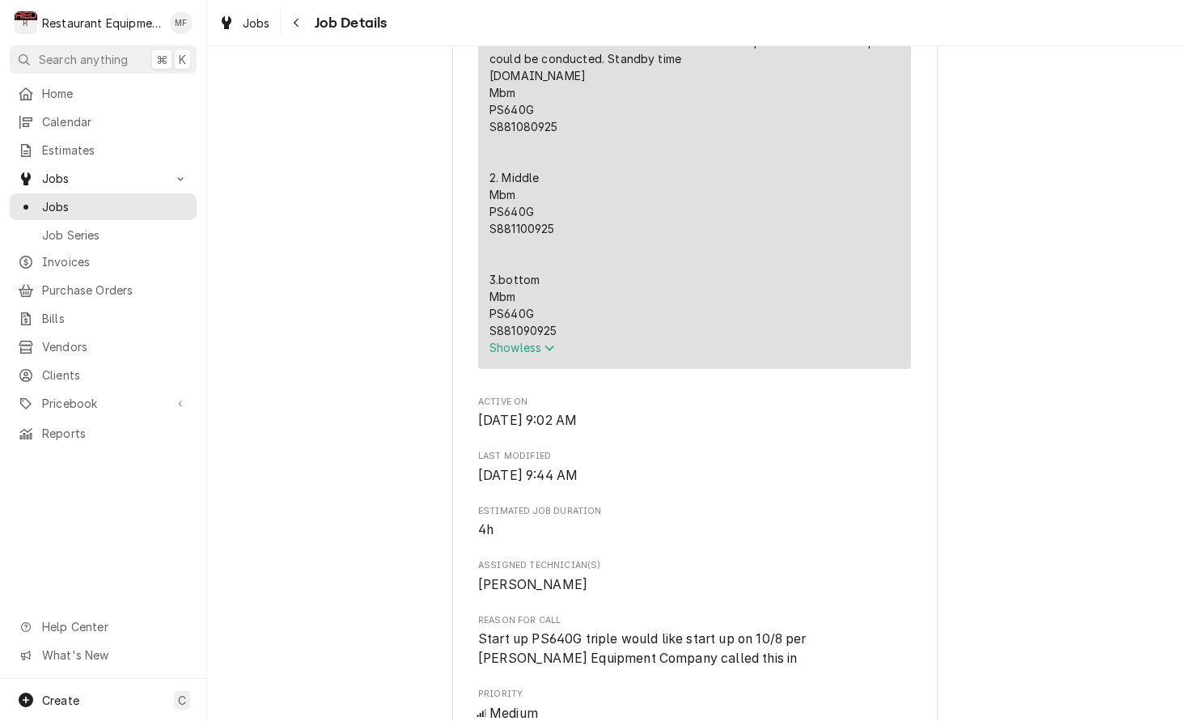
scroll to position [813, 0]
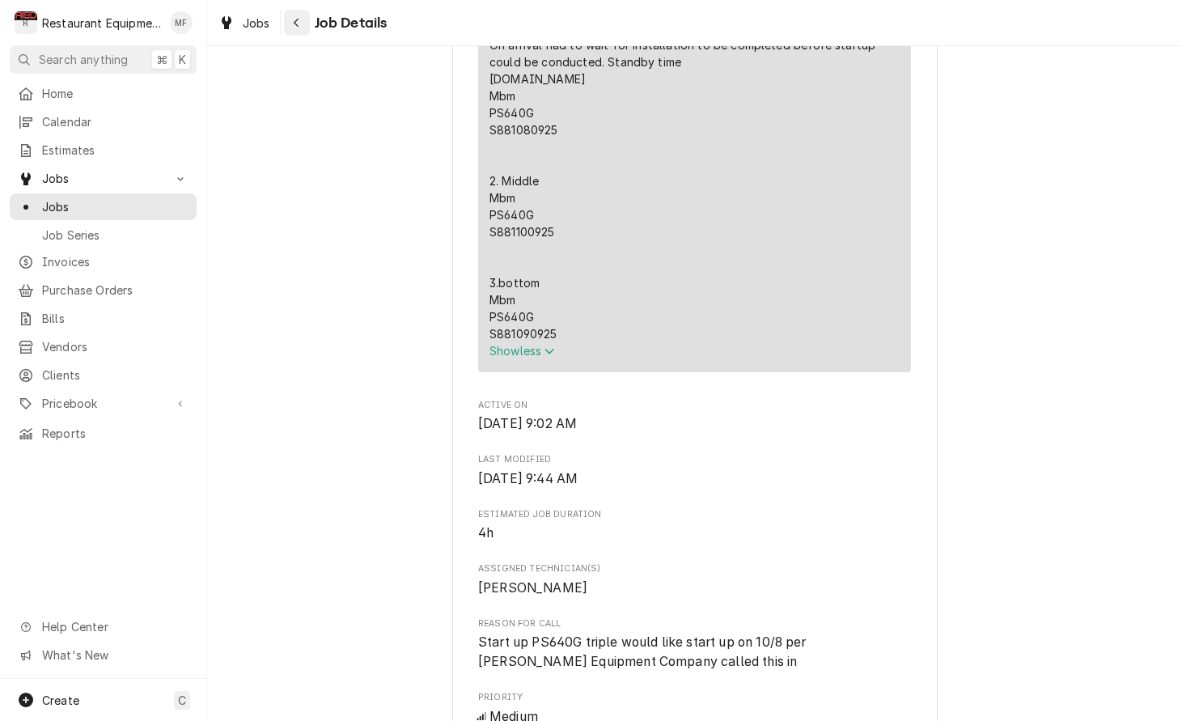
click at [304, 31] on button "Navigate back" at bounding box center [297, 23] width 26 height 26
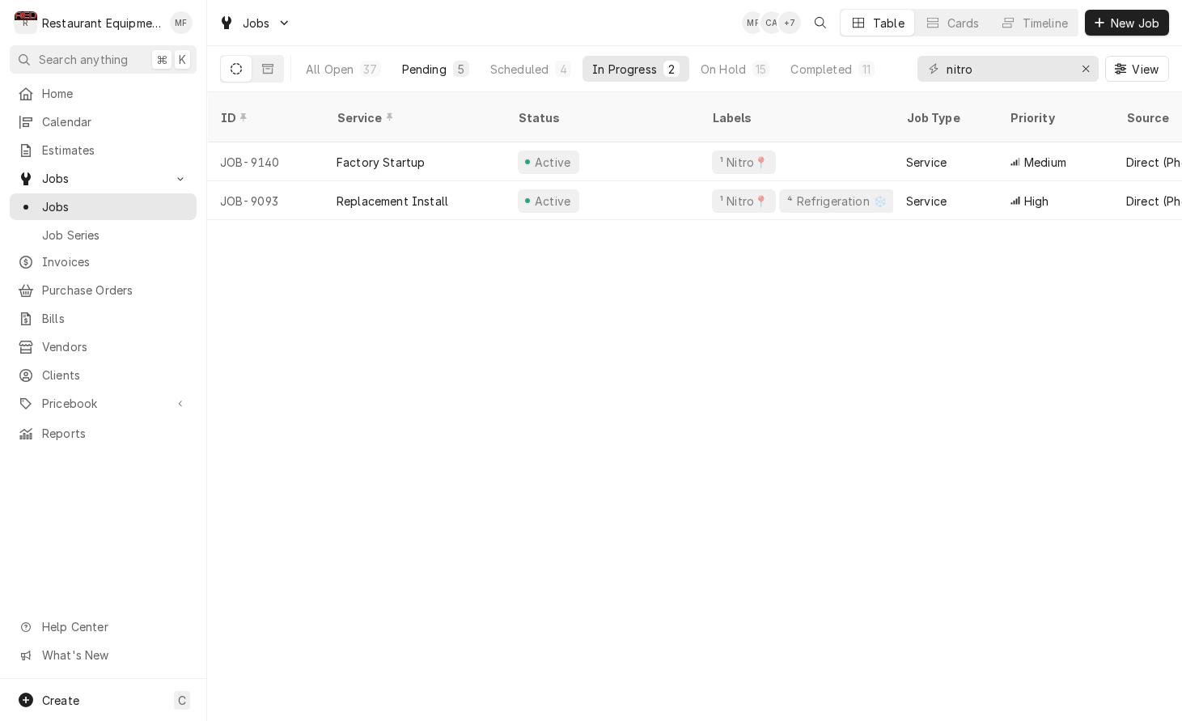
click at [428, 62] on div "Pending" at bounding box center [424, 69] width 45 height 17
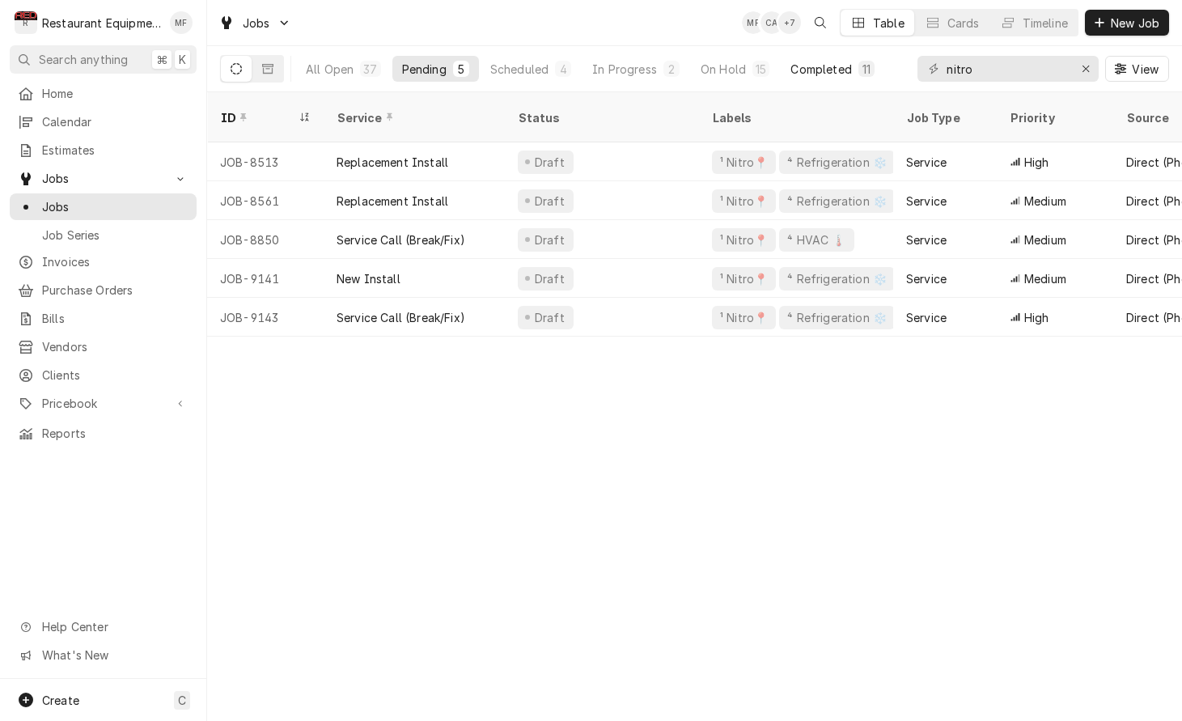
click at [817, 73] on div "Completed" at bounding box center [821, 69] width 61 height 17
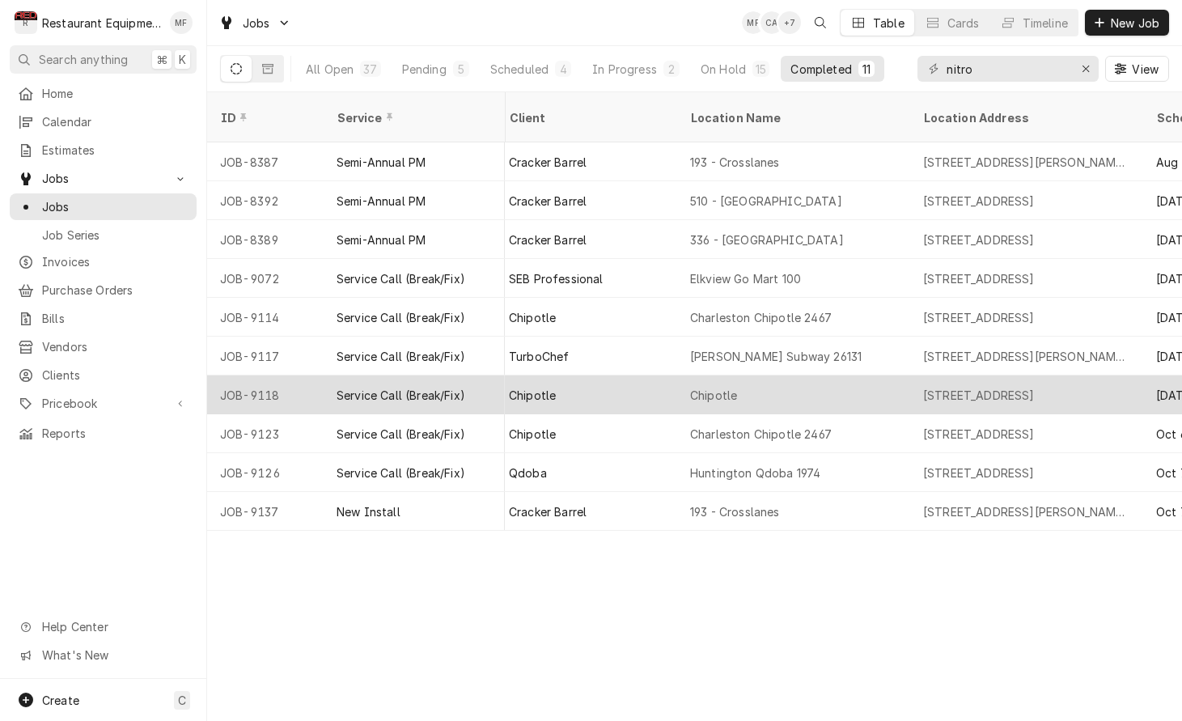
scroll to position [0, 1082]
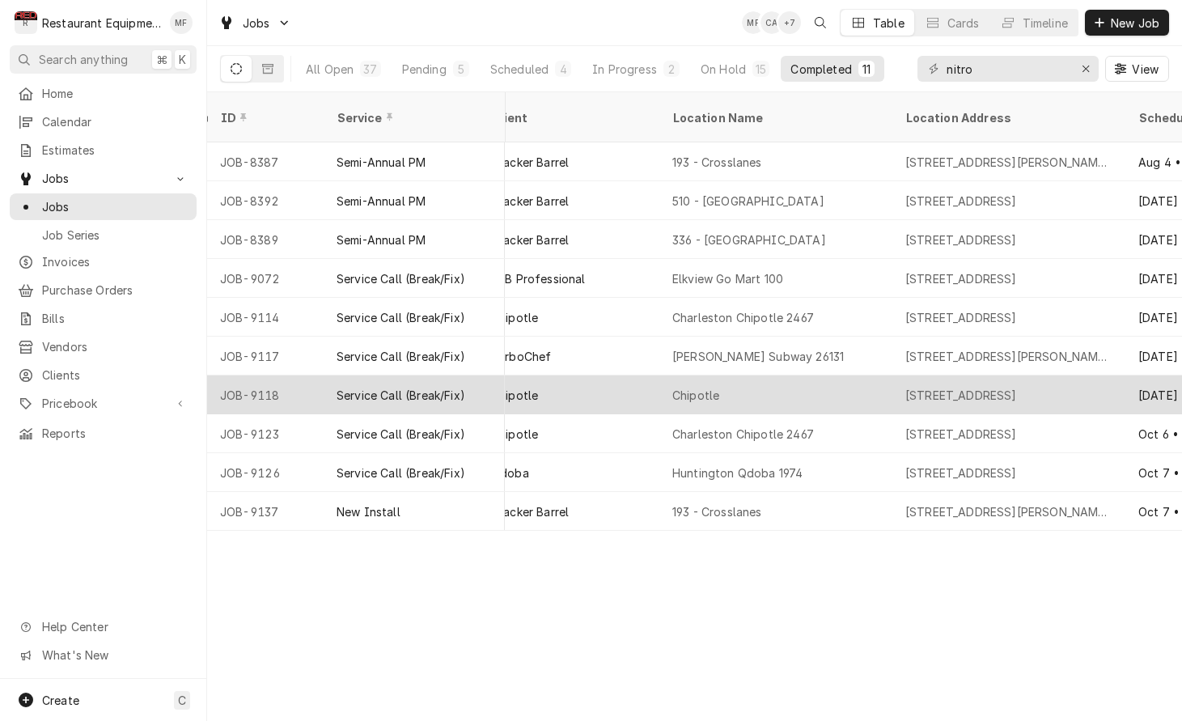
click at [899, 382] on div "615 Grand Central Ave, Vienna, WV 26105" at bounding box center [1009, 394] width 233 height 39
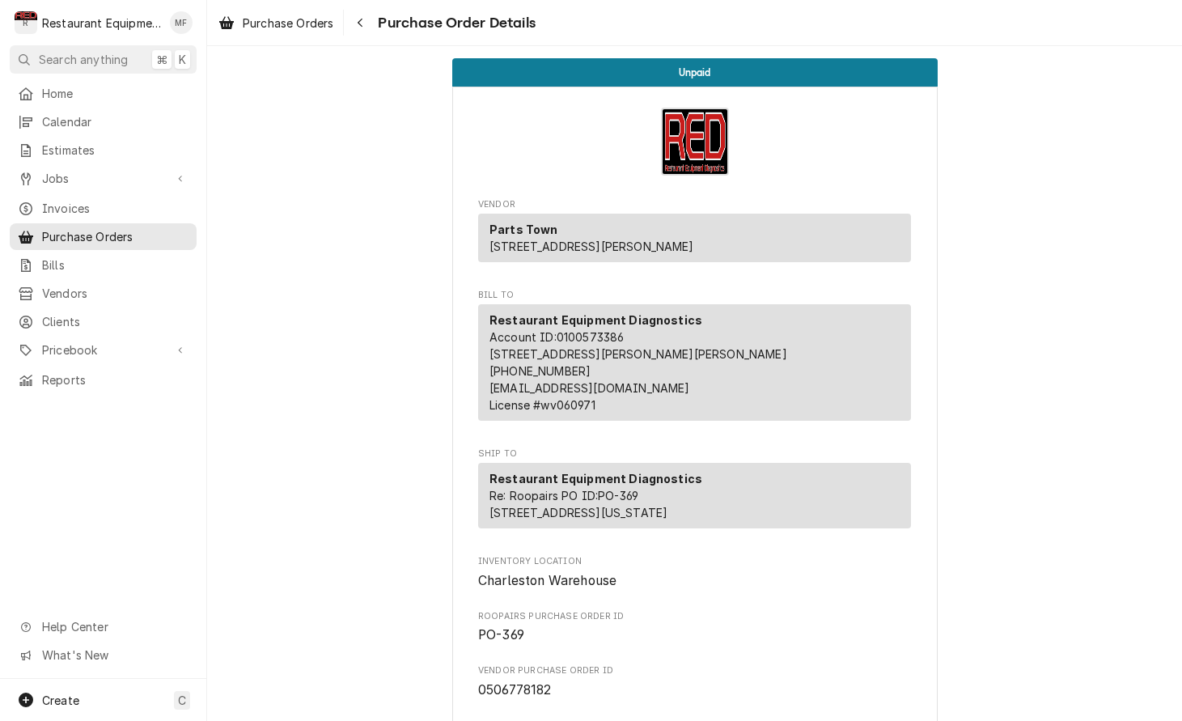
scroll to position [1233, 0]
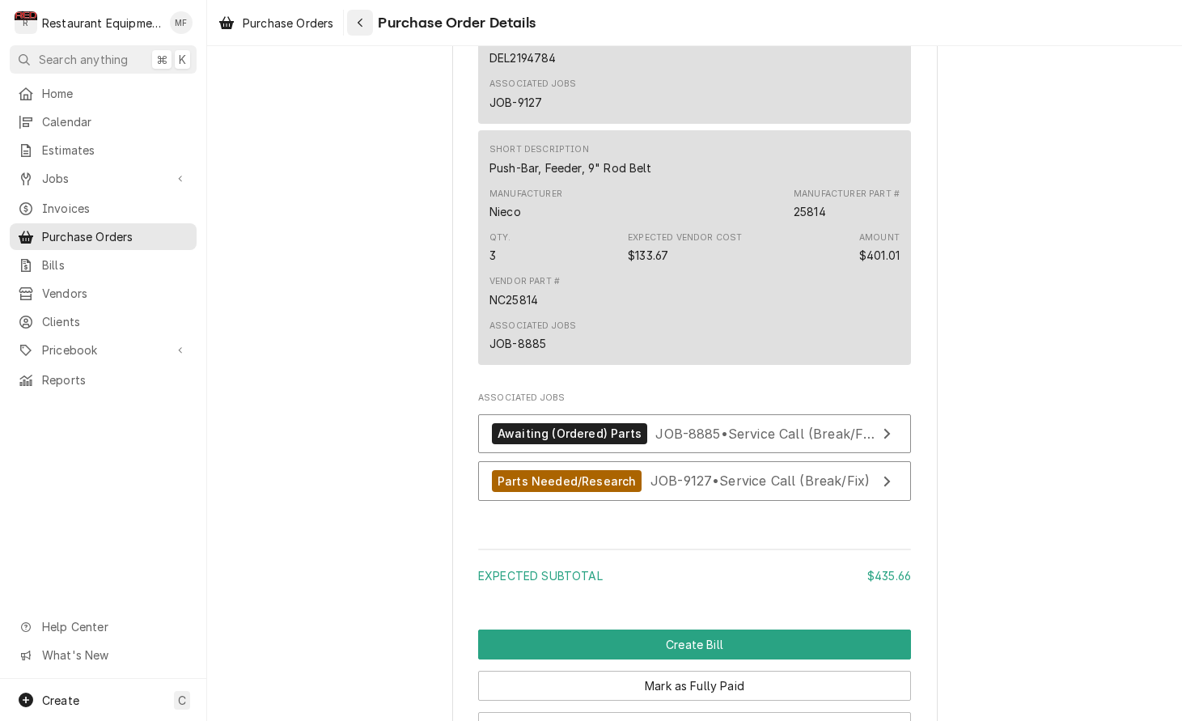
click at [371, 16] on button "Navigate back" at bounding box center [360, 23] width 26 height 26
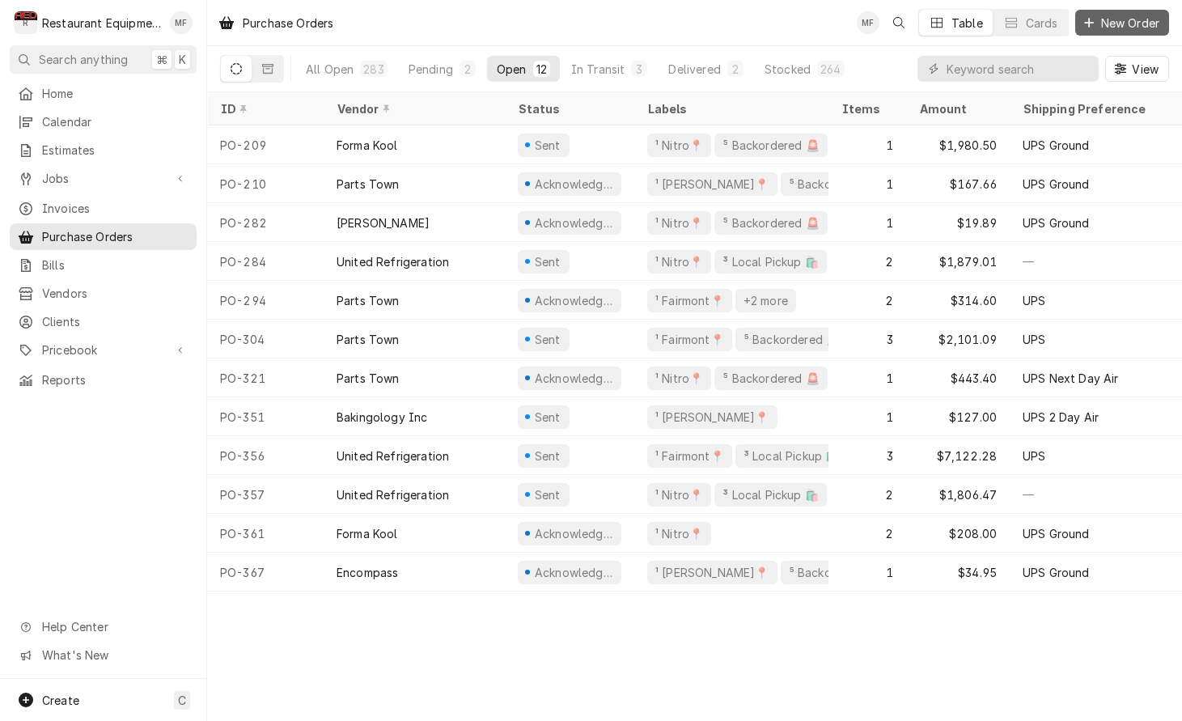
click at [1129, 28] on span "New Order" at bounding box center [1130, 23] width 65 height 17
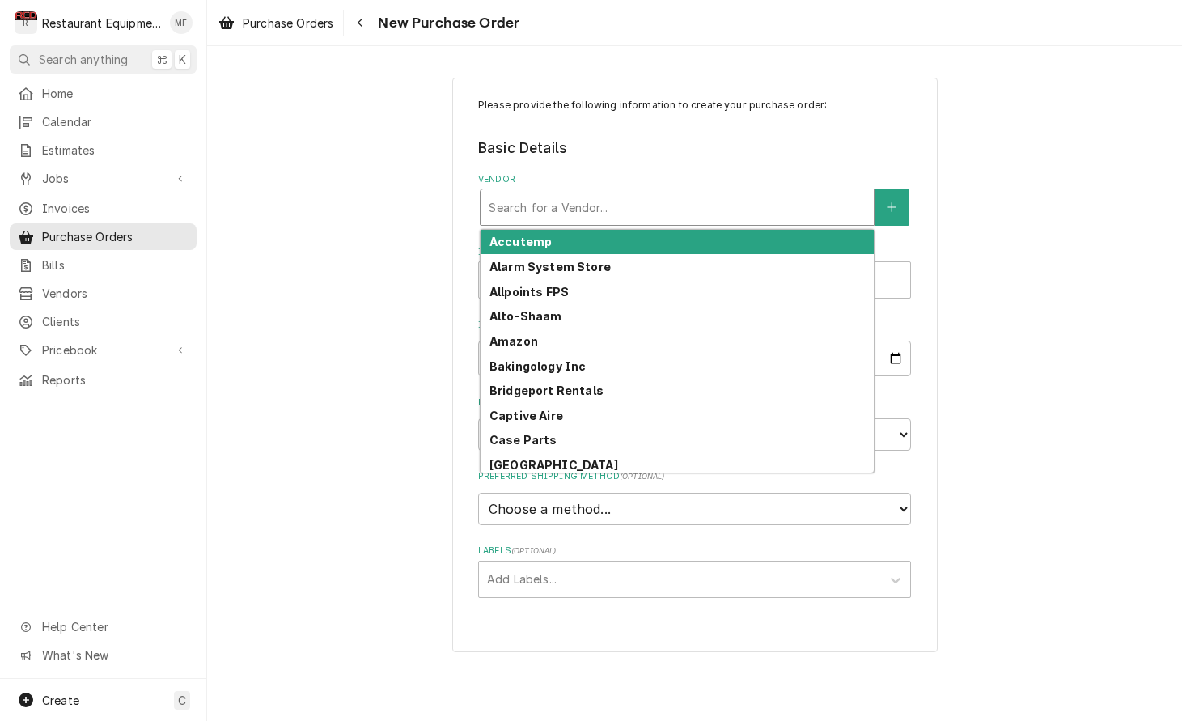
click at [668, 201] on div "Vendor" at bounding box center [677, 207] width 377 height 29
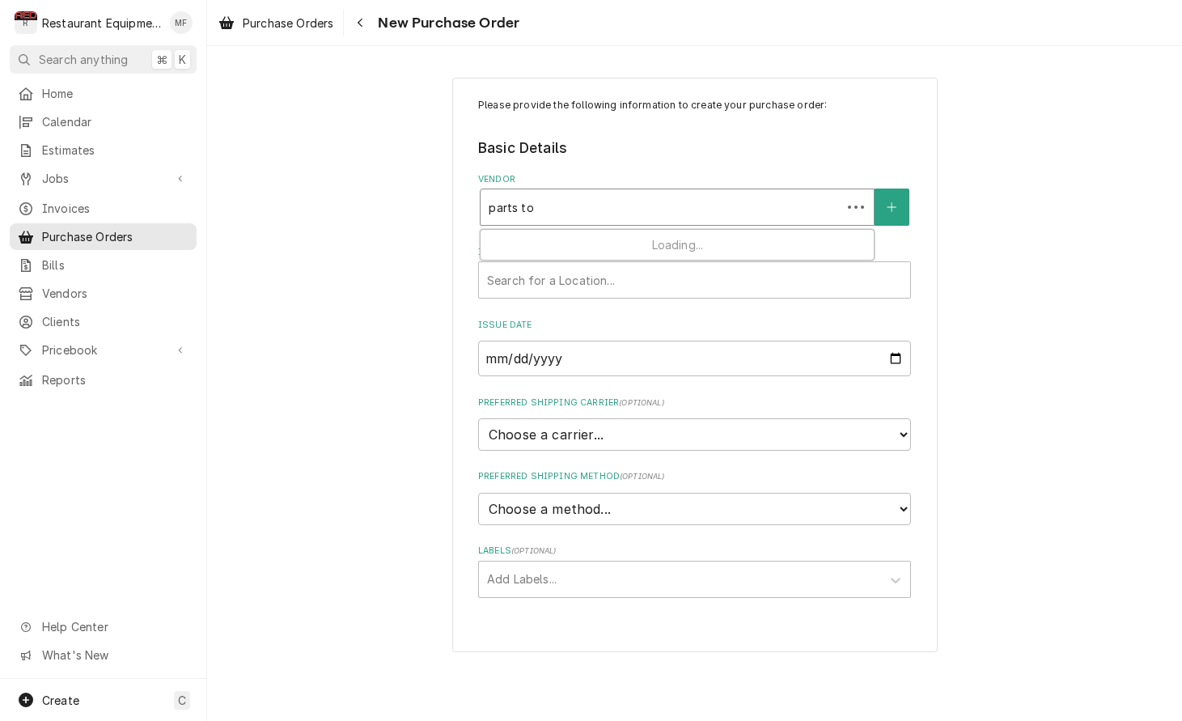
type input "parts tow"
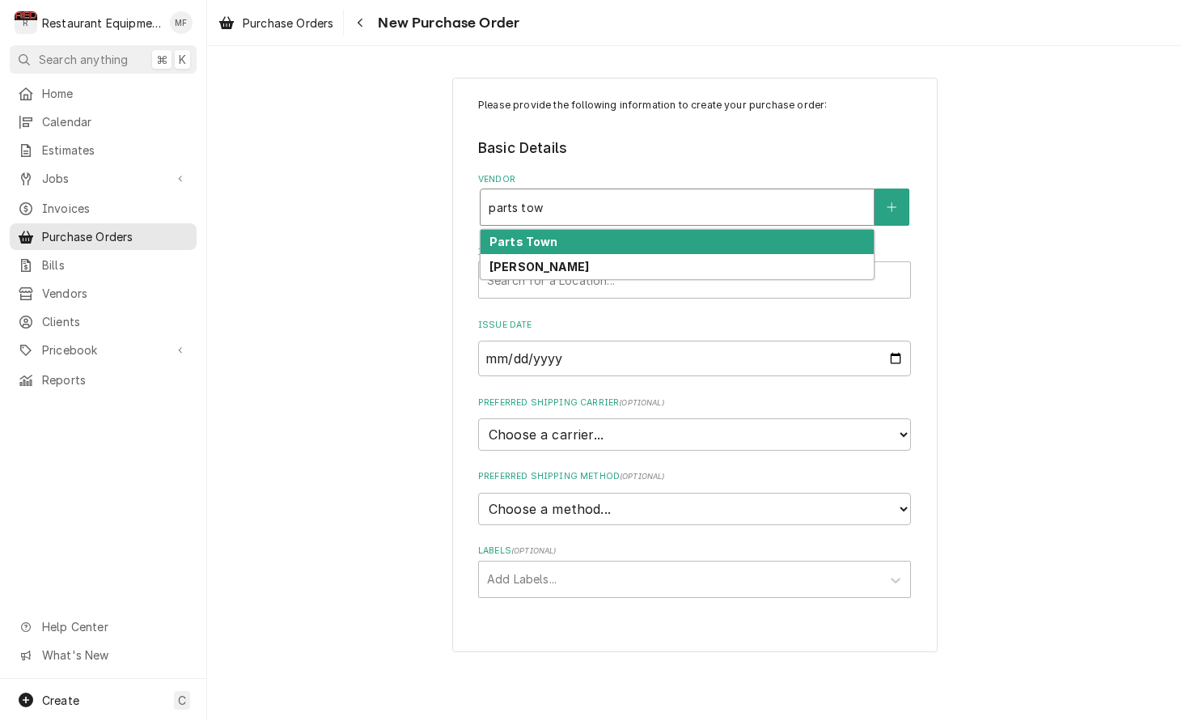
click at [698, 245] on div "Parts Town" at bounding box center [677, 242] width 393 height 25
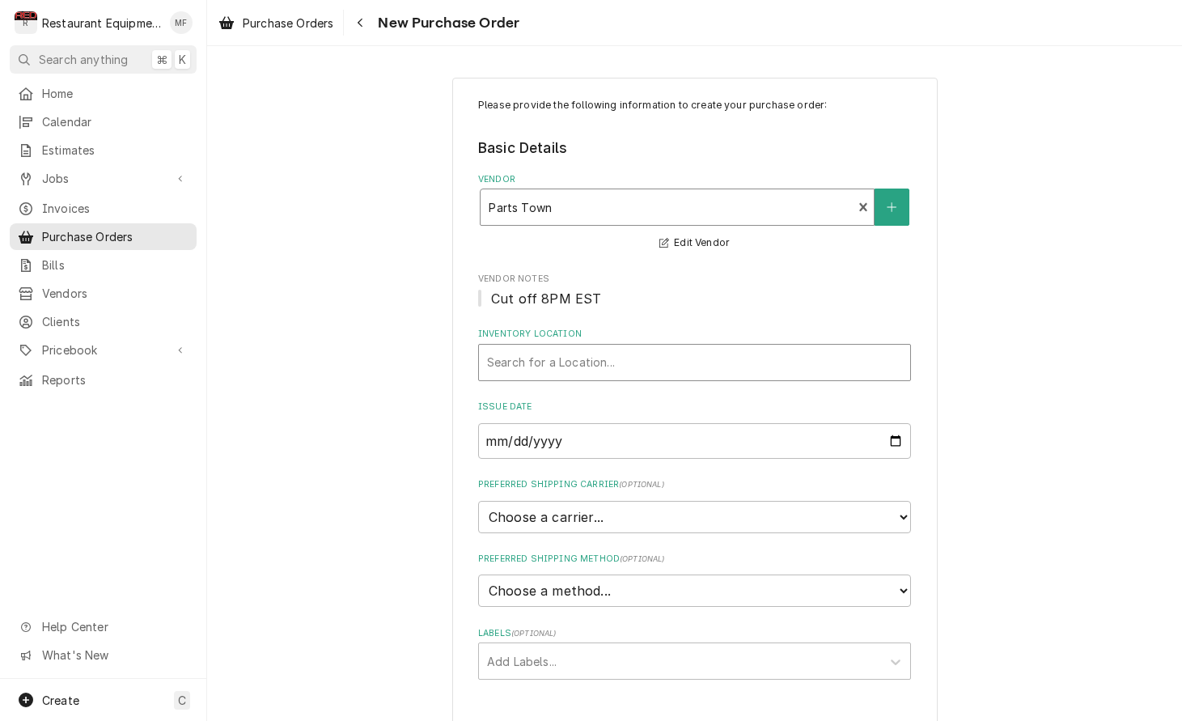
click at [689, 345] on div "Search for a Location..." at bounding box center [694, 363] width 431 height 36
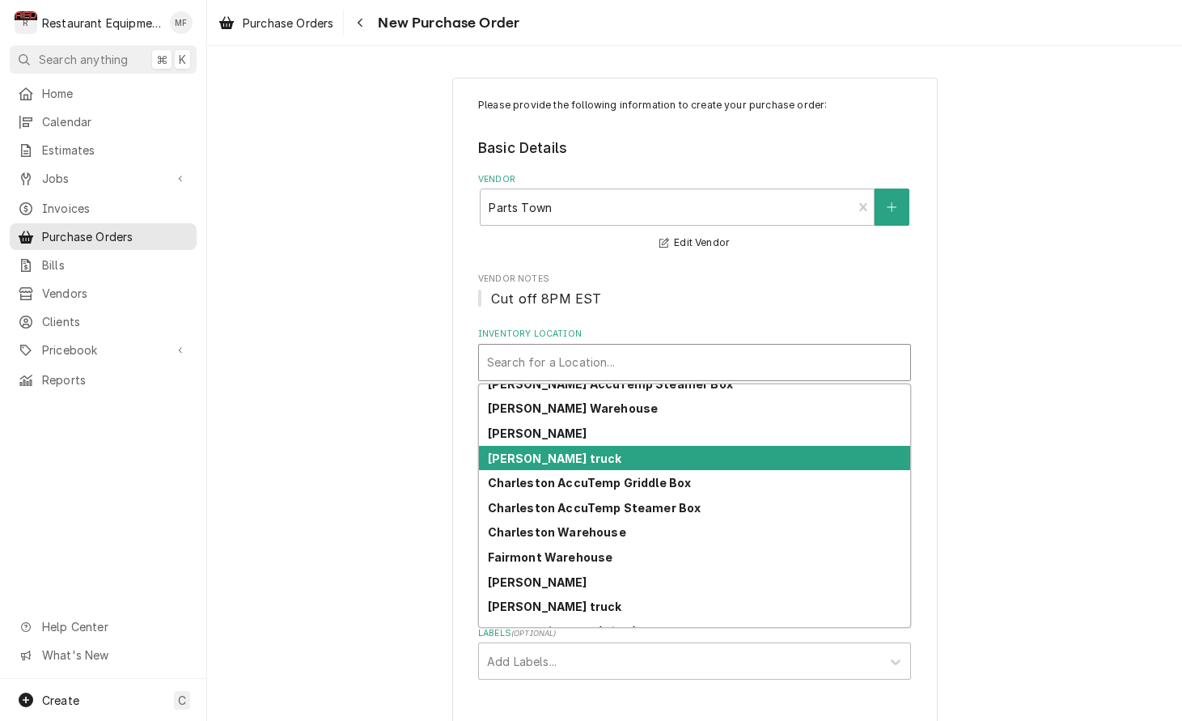
scroll to position [40, 0]
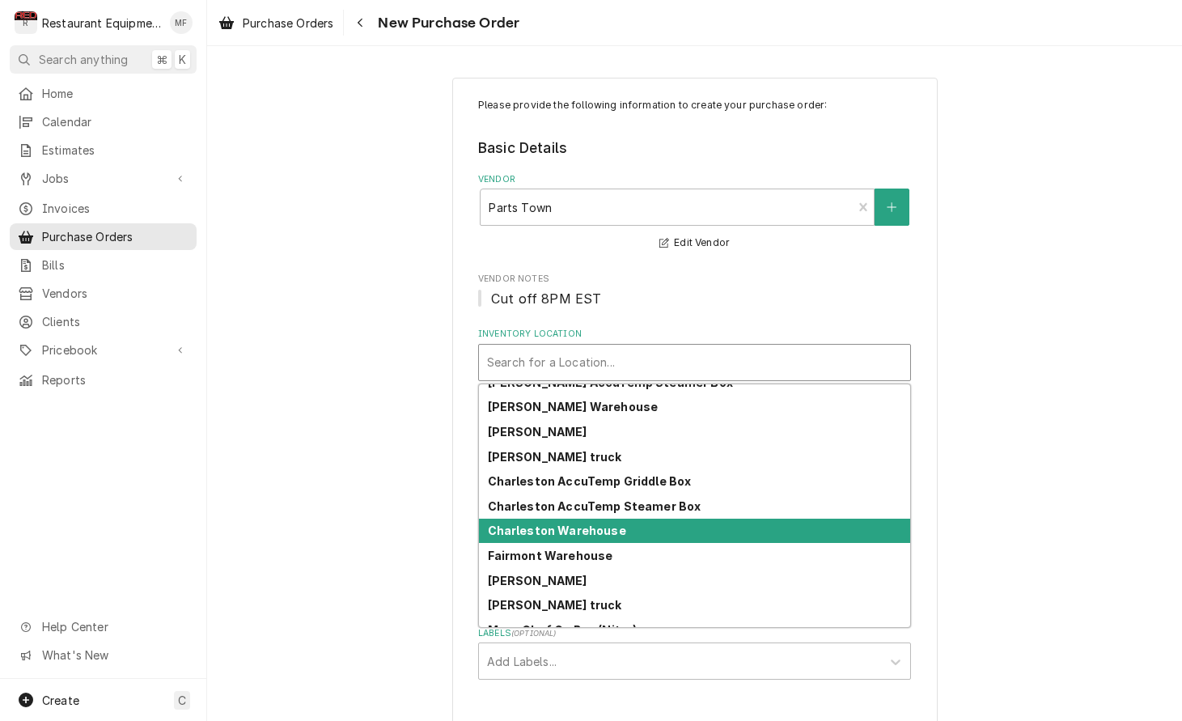
click at [670, 523] on div "Charleston Warehouse" at bounding box center [694, 531] width 431 height 25
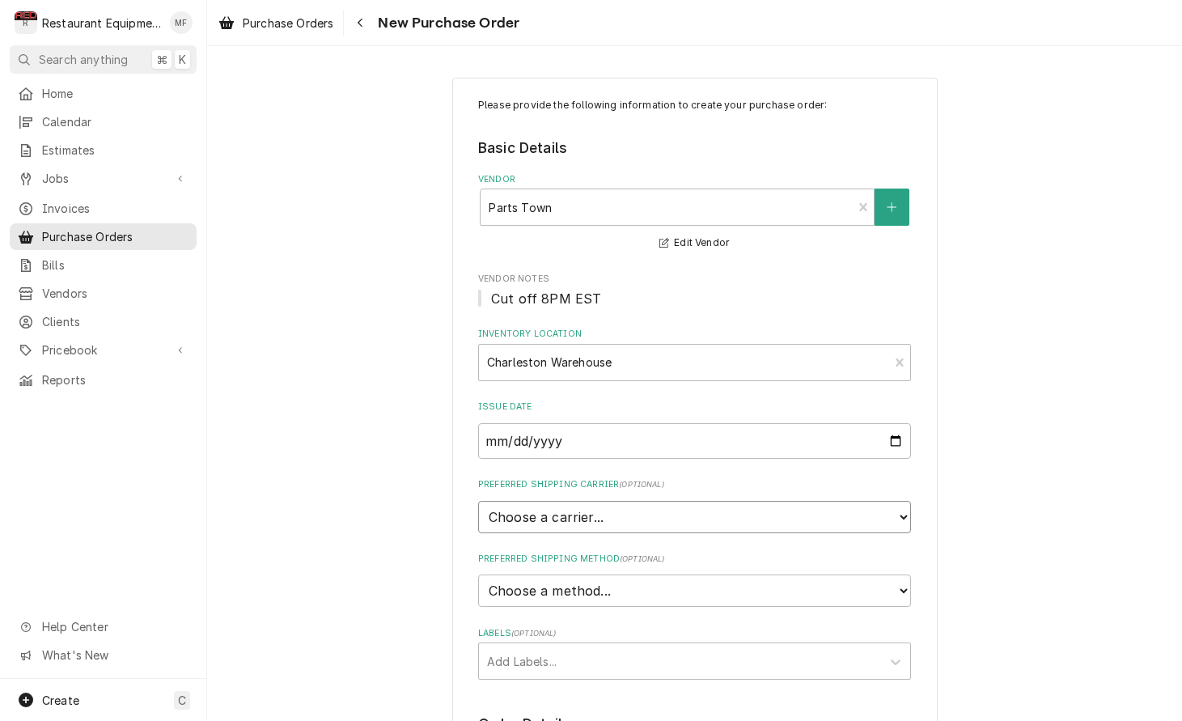
select select "4"
type textarea "x"
select select "3"
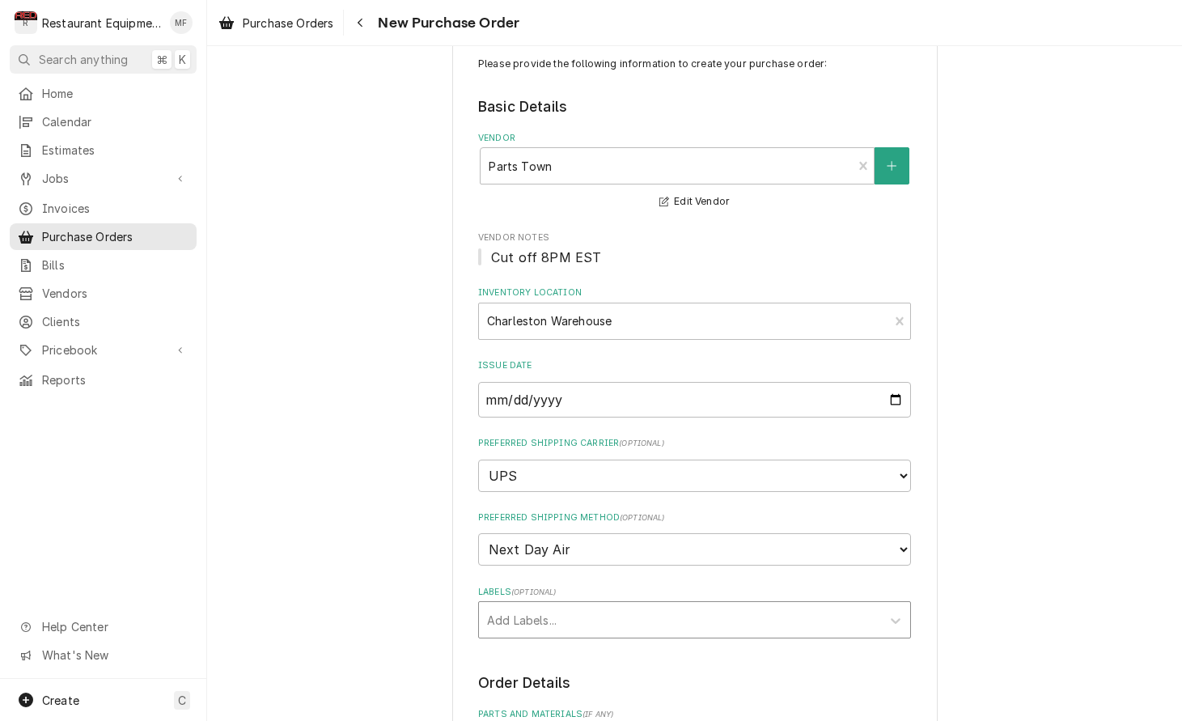
click at [615, 605] on div "Labels" at bounding box center [680, 619] width 386 height 29
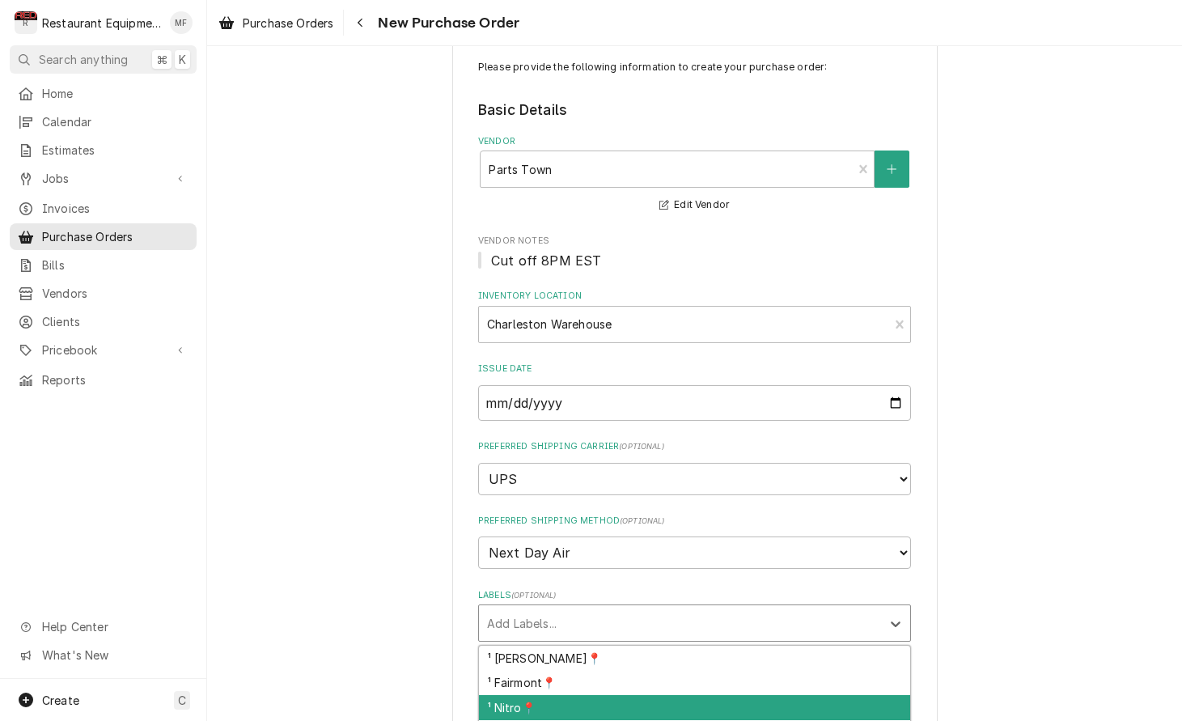
click at [638, 695] on div "¹ Nitro📍" at bounding box center [694, 707] width 431 height 25
type textarea "x"
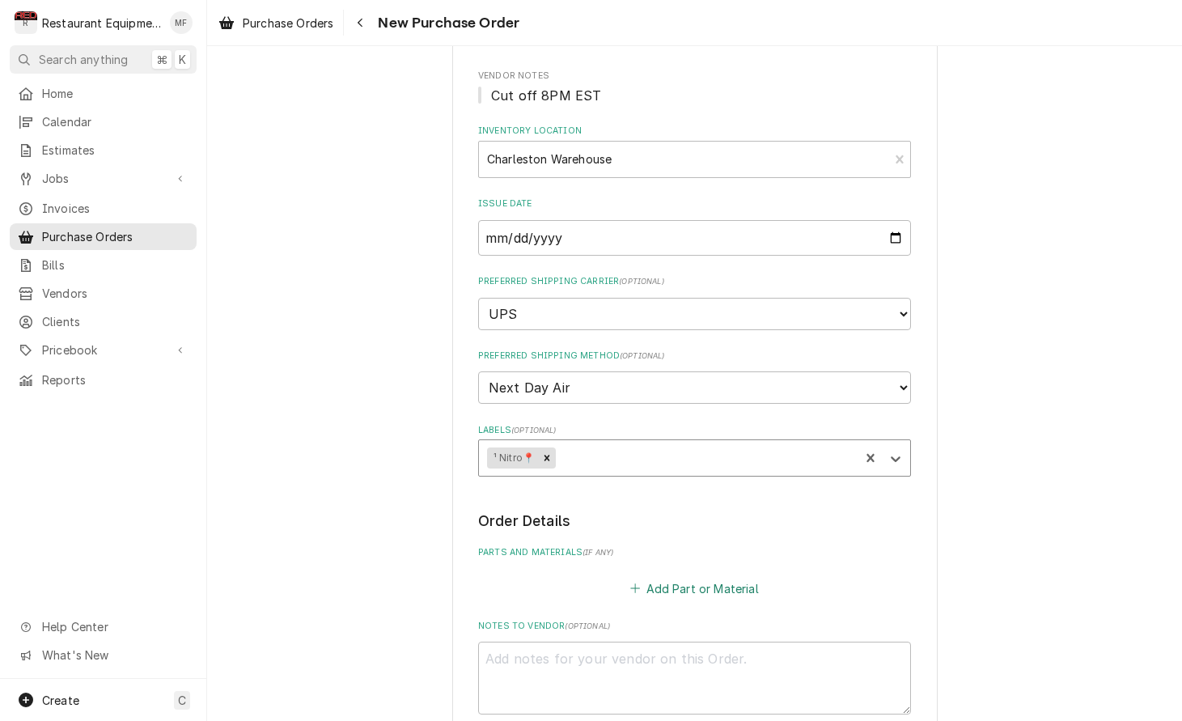
scroll to position [208, 0]
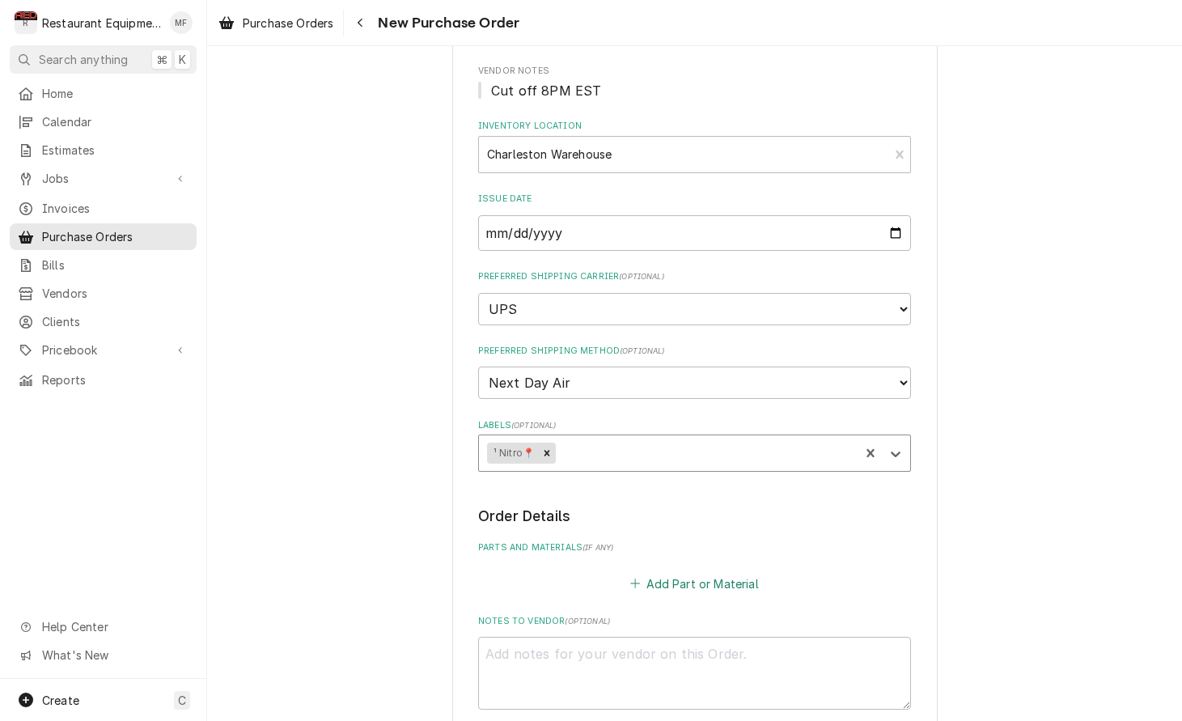
click at [701, 572] on button "Add Part or Material" at bounding box center [695, 583] width 134 height 23
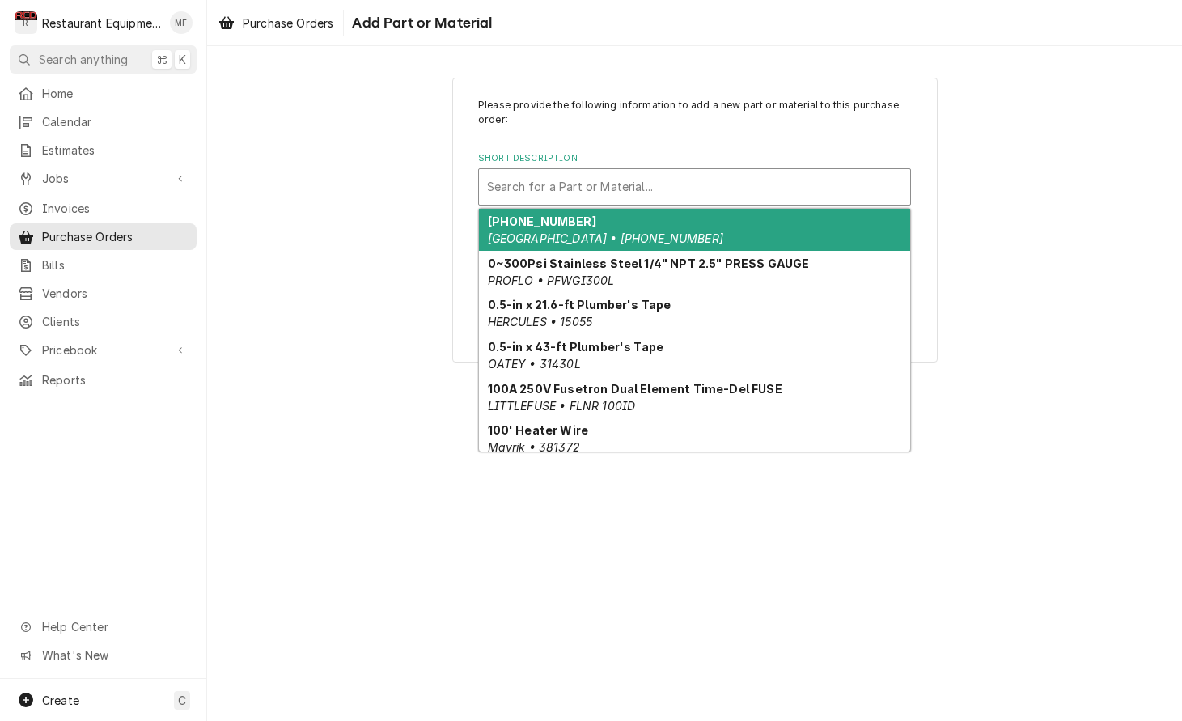
click at [665, 203] on div "Search for a Part or Material..." at bounding box center [694, 187] width 431 height 36
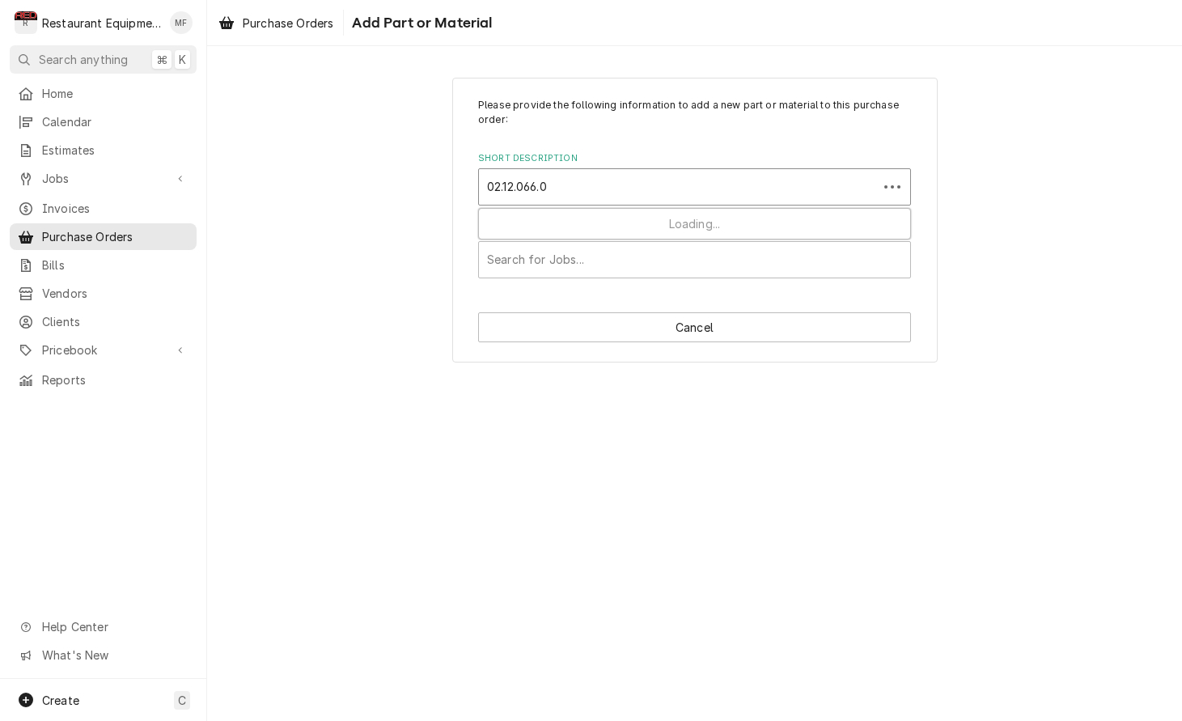
type input "02.12.066.00"
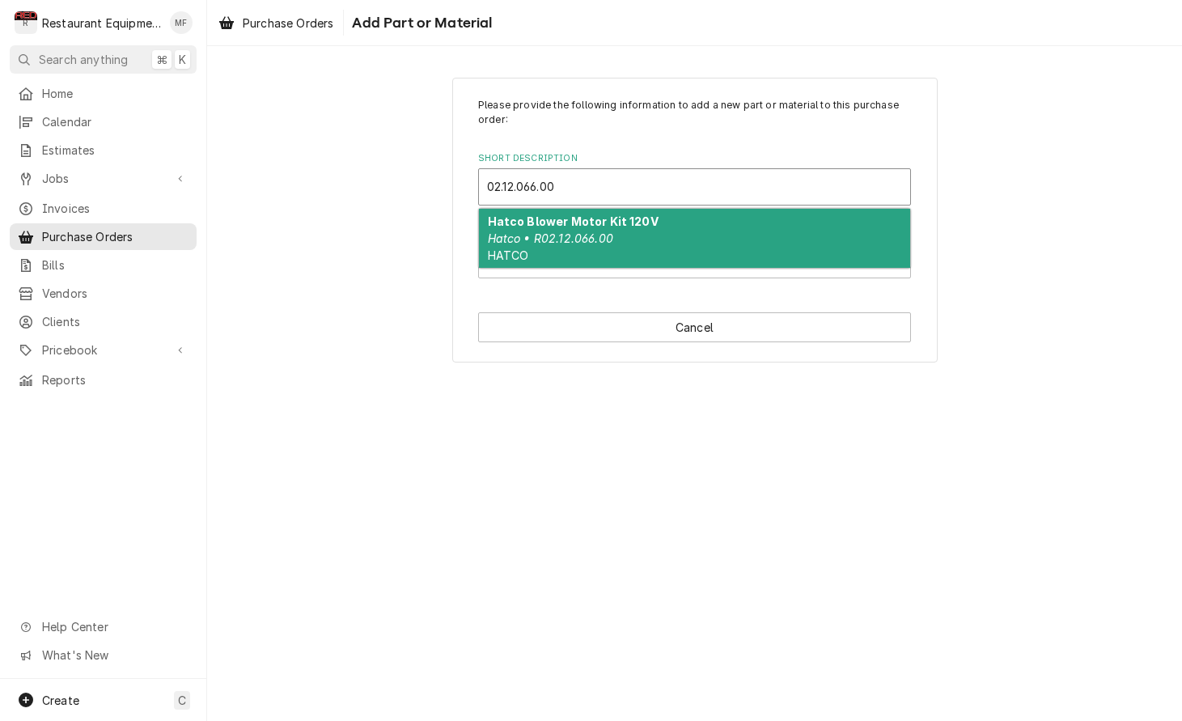
click at [667, 228] on div "Hatco Blower Motor Kit 120V Hatco • R02.12.066.00 HATCO" at bounding box center [694, 238] width 431 height 59
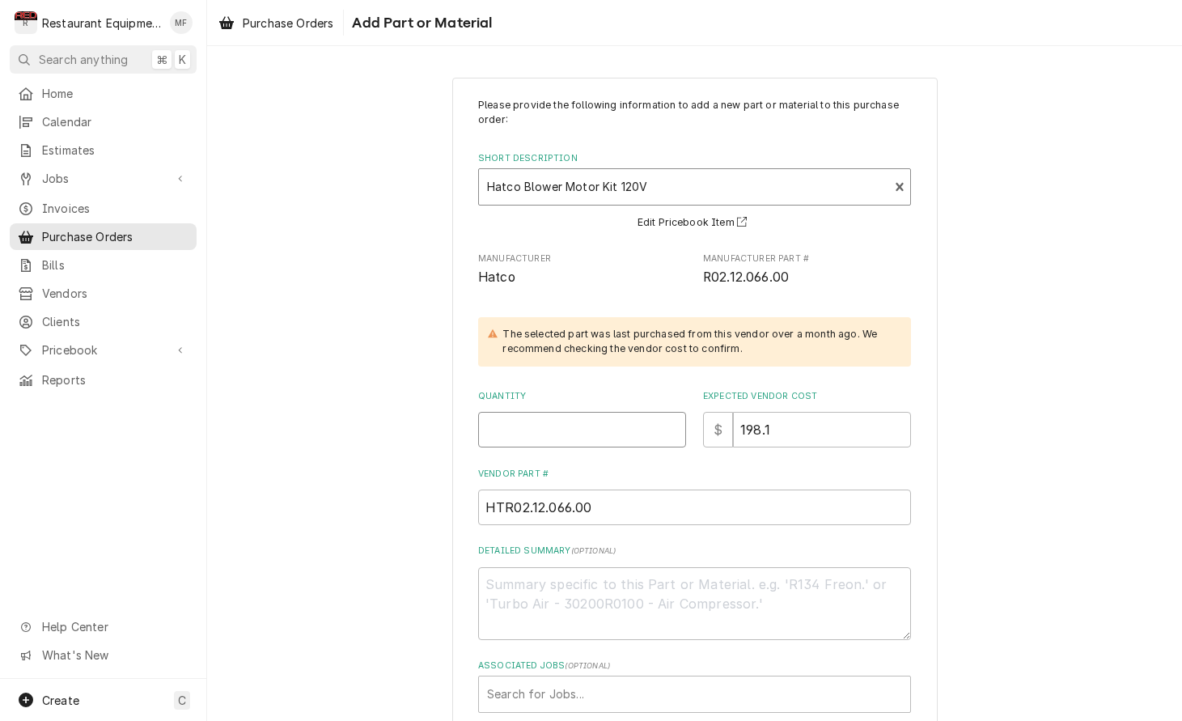
click at [535, 428] on input "Quantity" at bounding box center [582, 430] width 208 height 36
type textarea "x"
type input "1"
click at [762, 680] on div "Associated Jobs" at bounding box center [694, 694] width 415 height 29
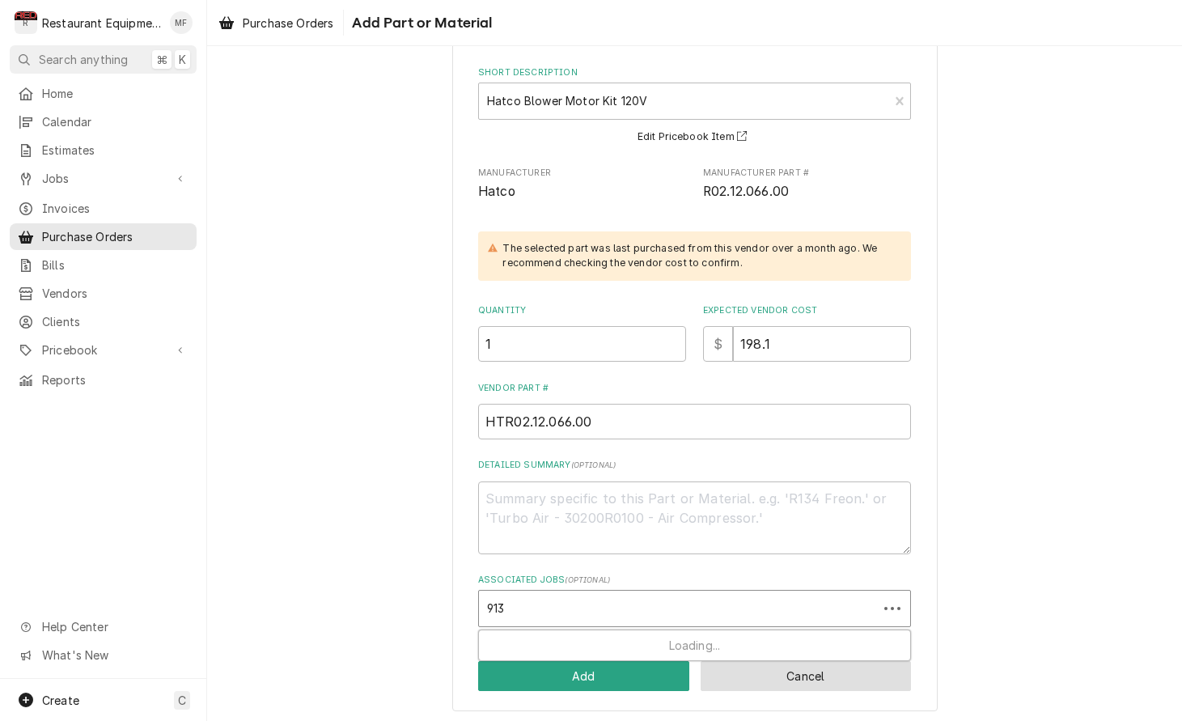
scroll to position [85, 0]
type input "9133"
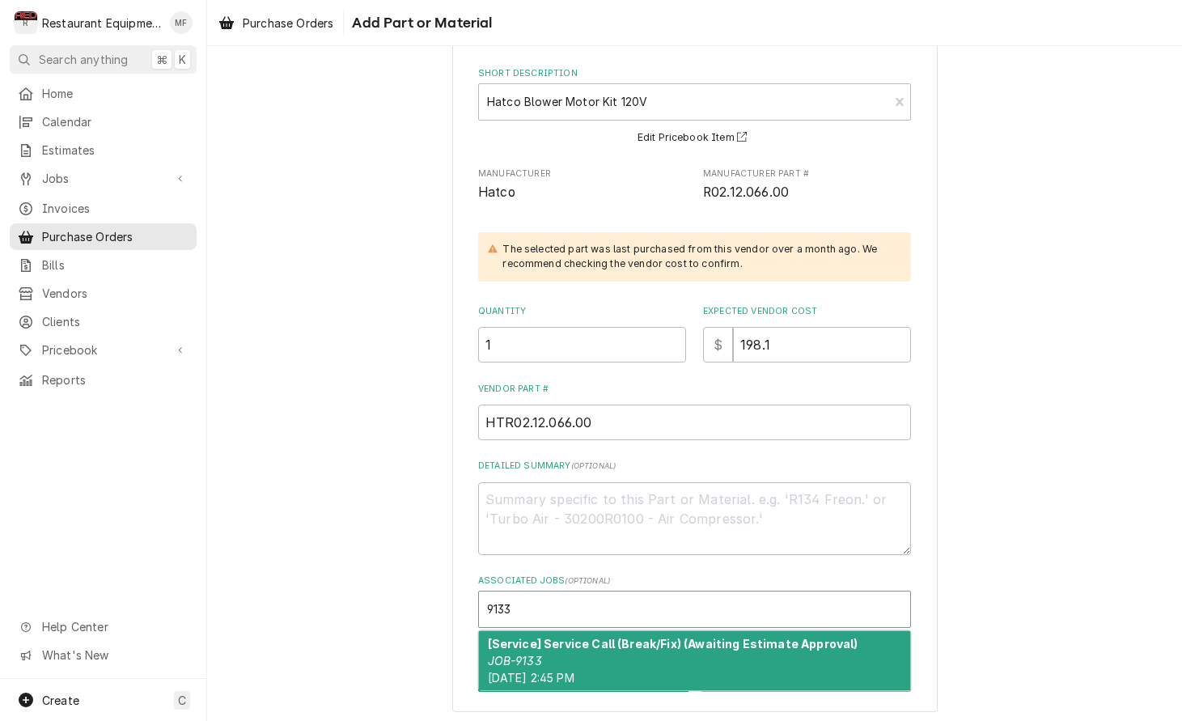
click at [669, 631] on div "[Service] Service Call (Break/Fix) (Awaiting Estimate Approval) JOB-9133 Tue, O…" at bounding box center [694, 660] width 431 height 59
type textarea "x"
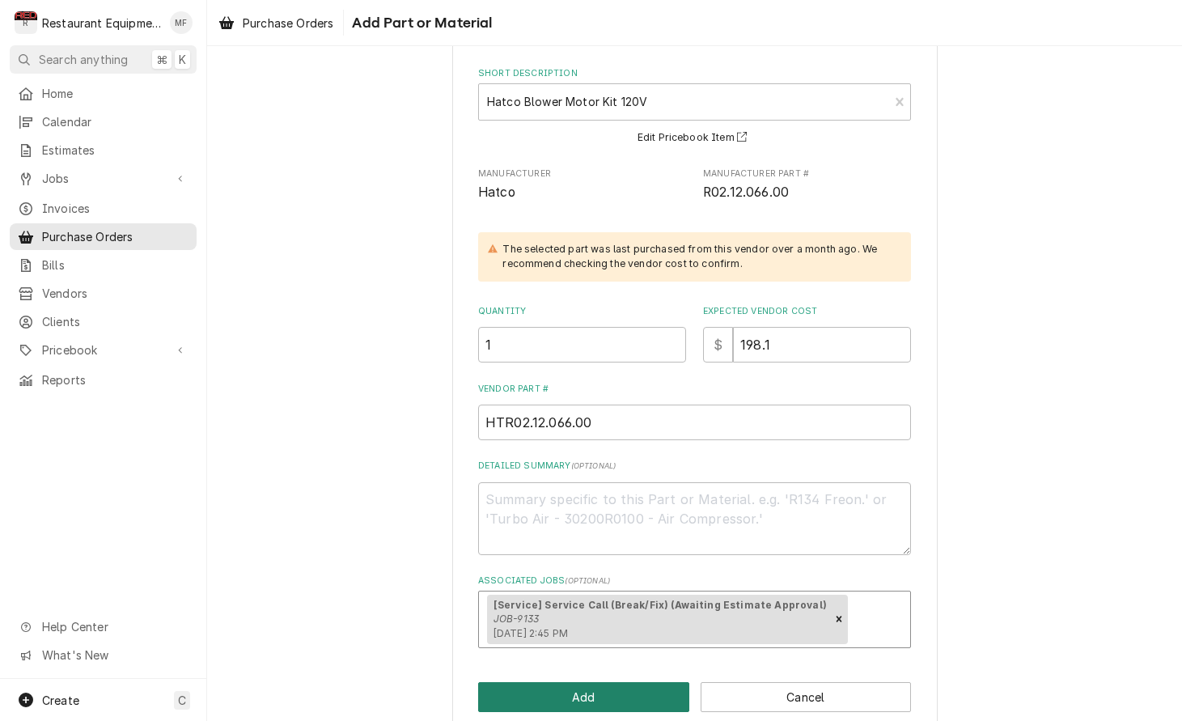
click at [647, 691] on button "Add" at bounding box center [583, 697] width 211 height 30
type textarea "x"
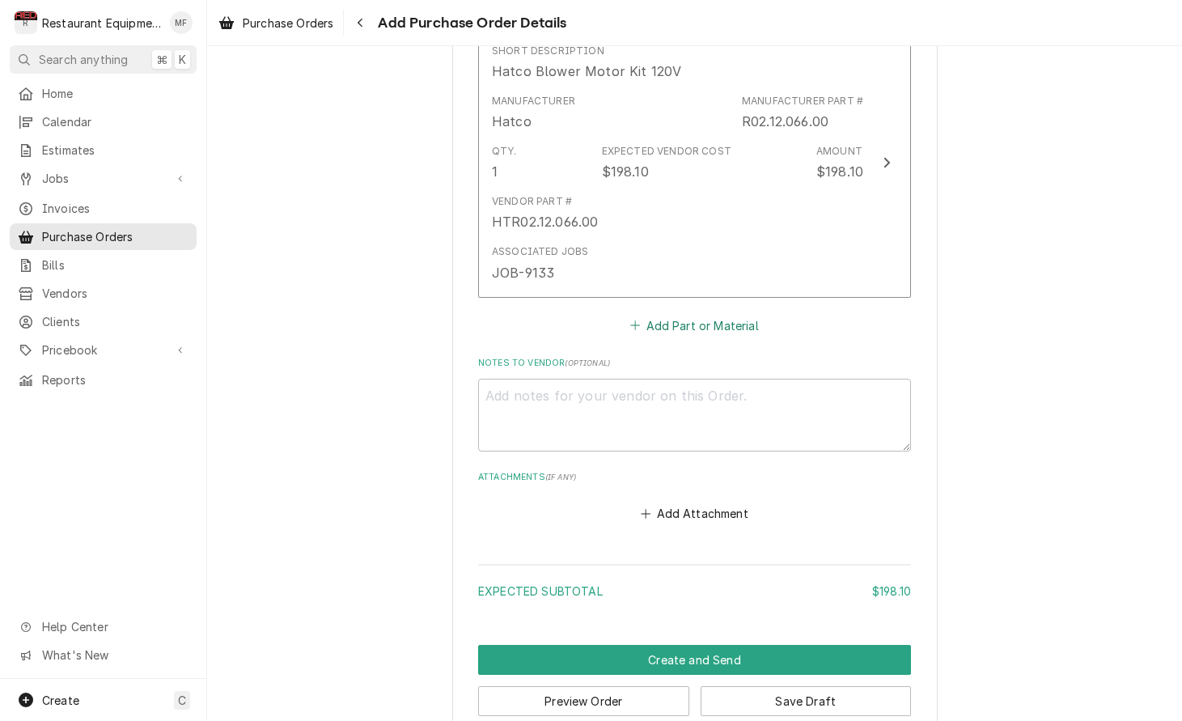
scroll to position [743, 0]
click at [714, 315] on button "Add Part or Material" at bounding box center [695, 326] width 134 height 23
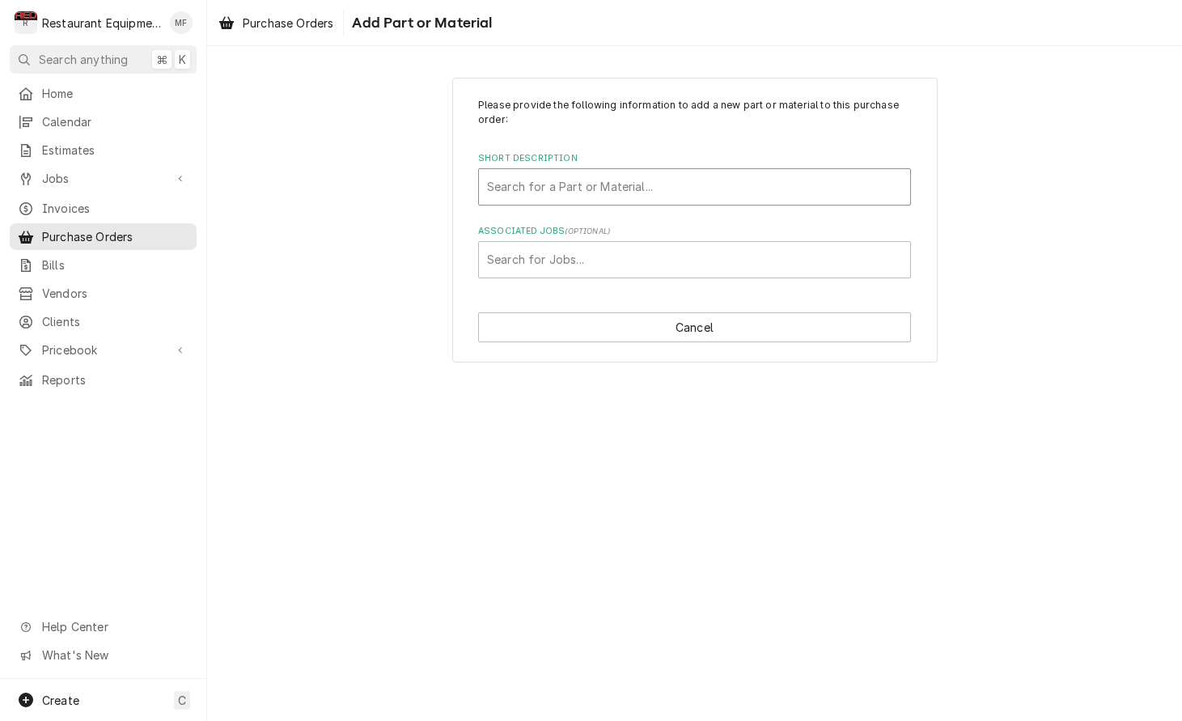
click at [727, 192] on div "Short Description" at bounding box center [694, 186] width 415 height 29
type input "04.26.001.00"
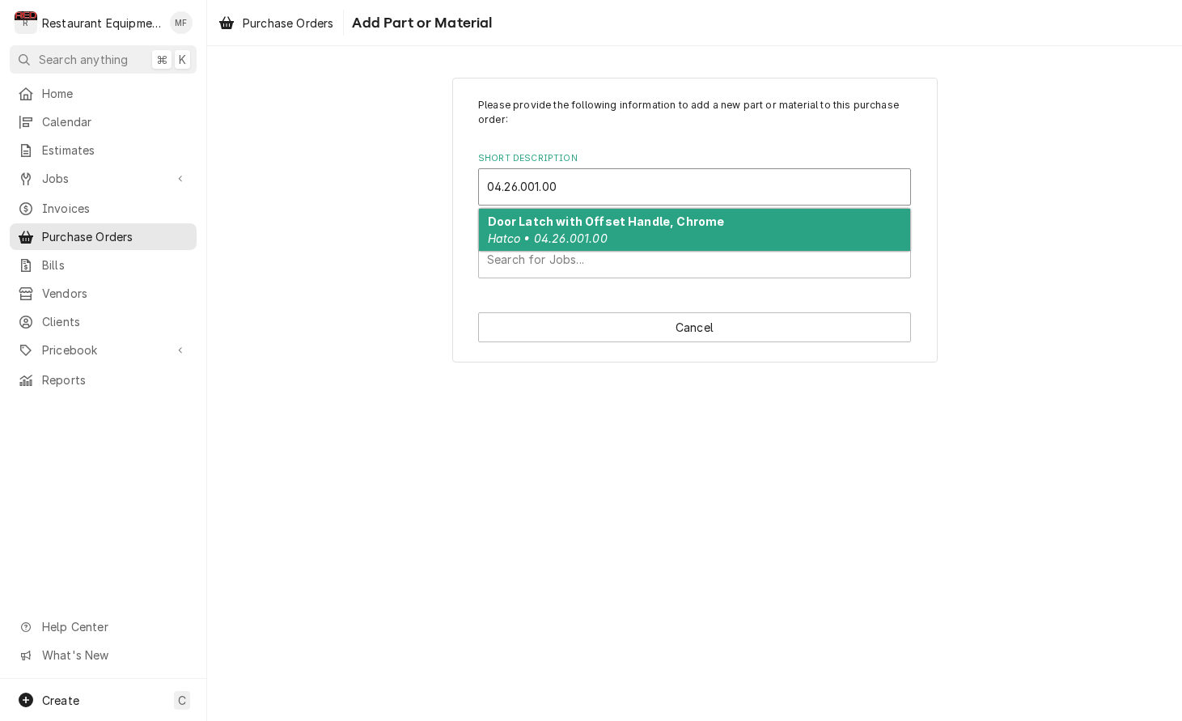
click at [723, 227] on div "Door Latch with Offset Handle, Chrome Hatco • 04.26.001.00" at bounding box center [694, 230] width 431 height 42
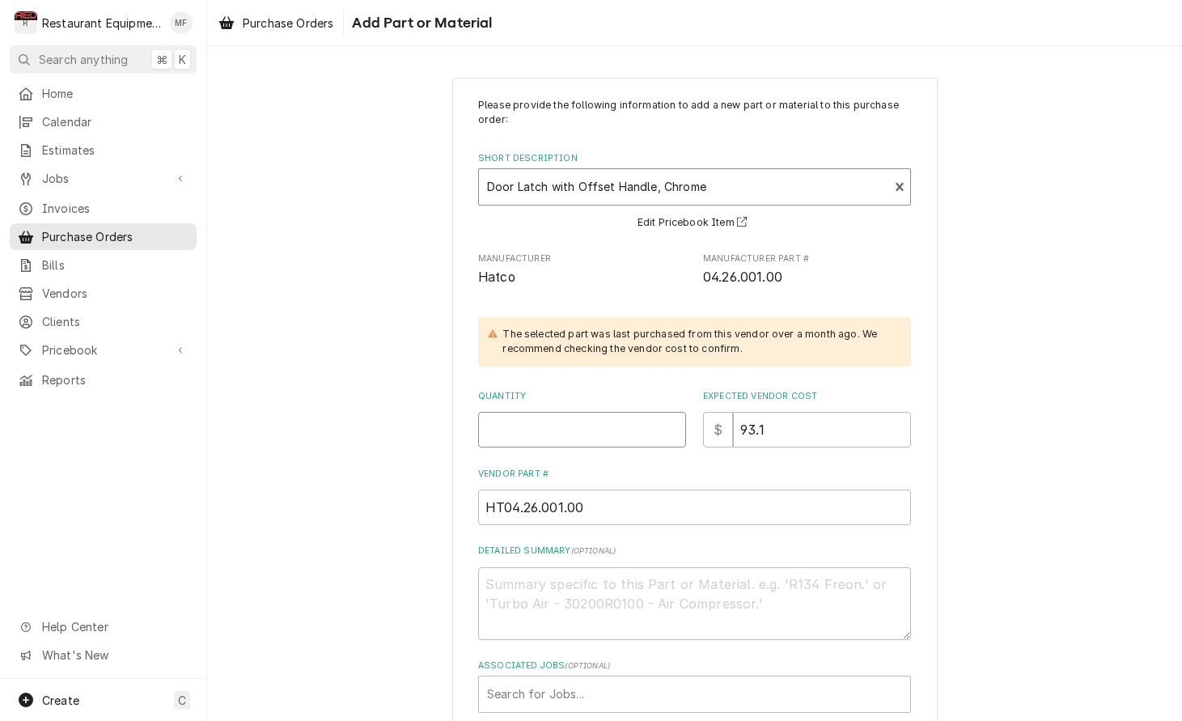
click at [586, 433] on input "Quantity" at bounding box center [582, 430] width 208 height 36
type textarea "x"
type input "1"
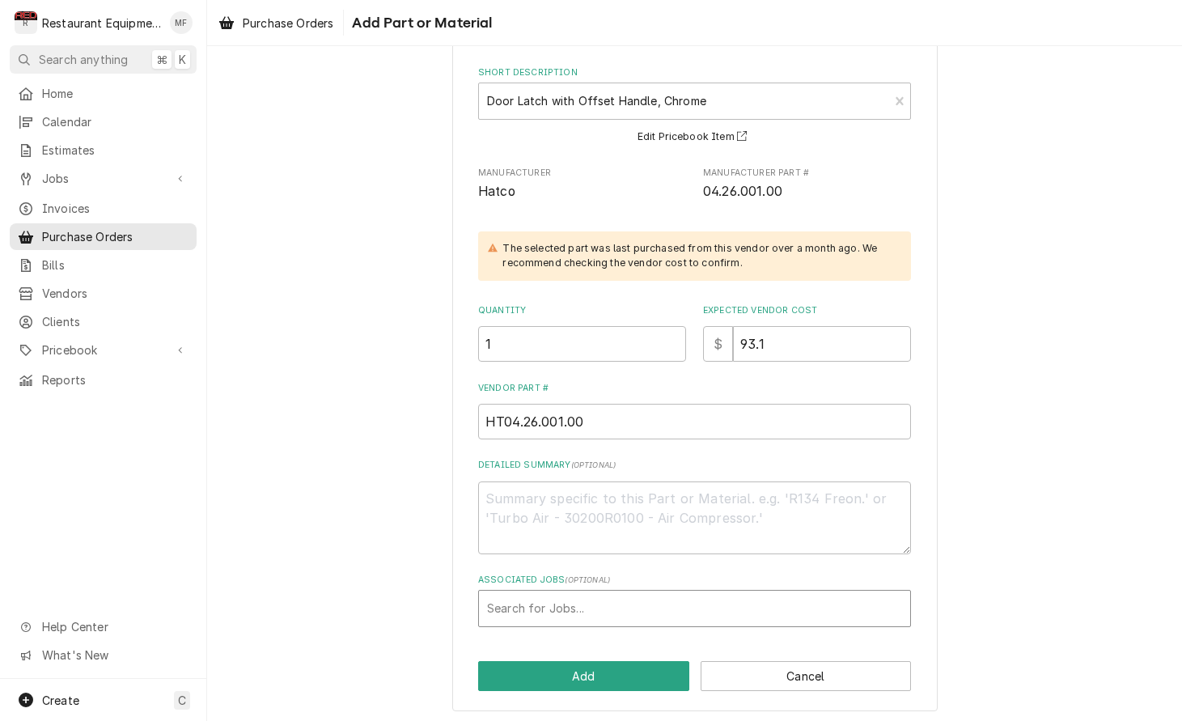
scroll to position [85, 0]
click at [687, 609] on div "Associated Jobs" at bounding box center [694, 609] width 415 height 29
type input "9133"
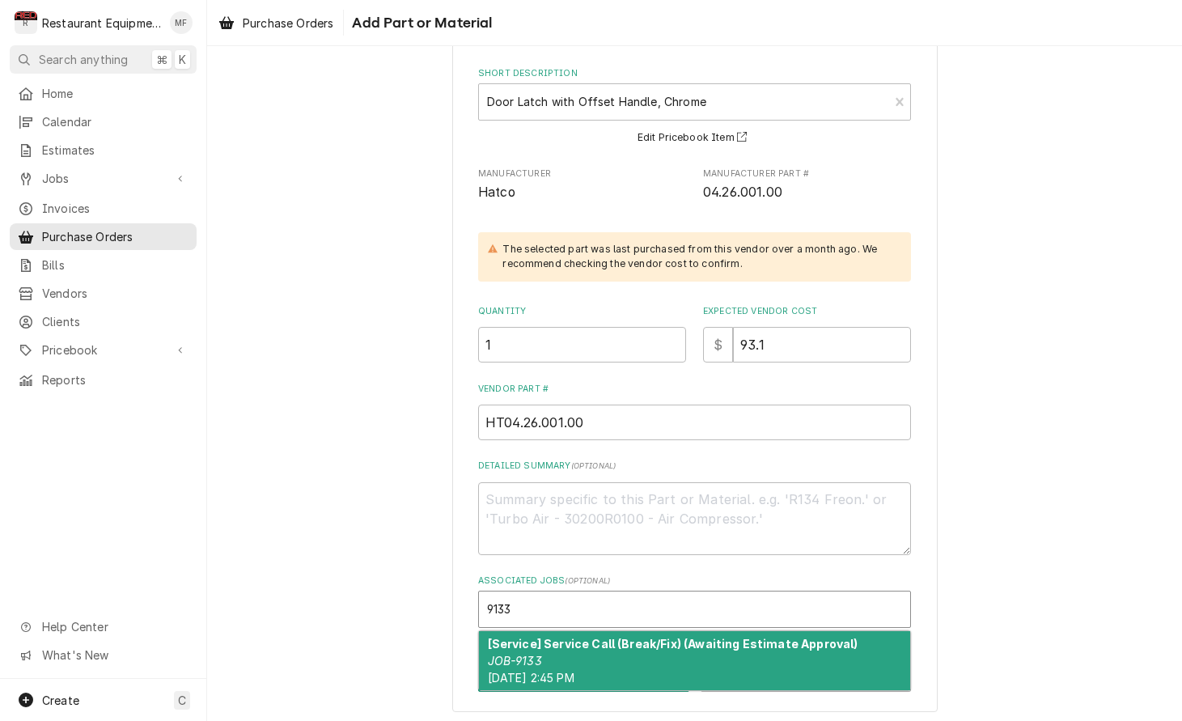
click at [686, 637] on strong "[Service] Service Call (Break/Fix) (Awaiting Estimate Approval)" at bounding box center [673, 644] width 371 height 14
type textarea "x"
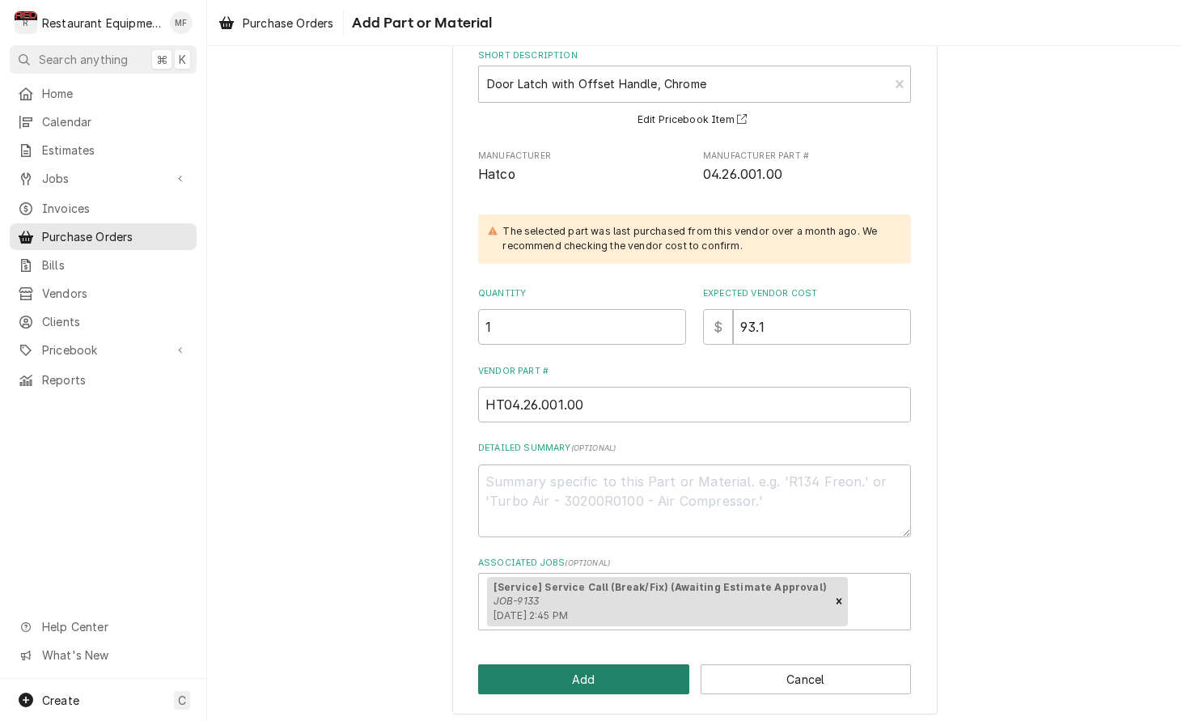
click at [621, 671] on button "Add" at bounding box center [583, 679] width 211 height 30
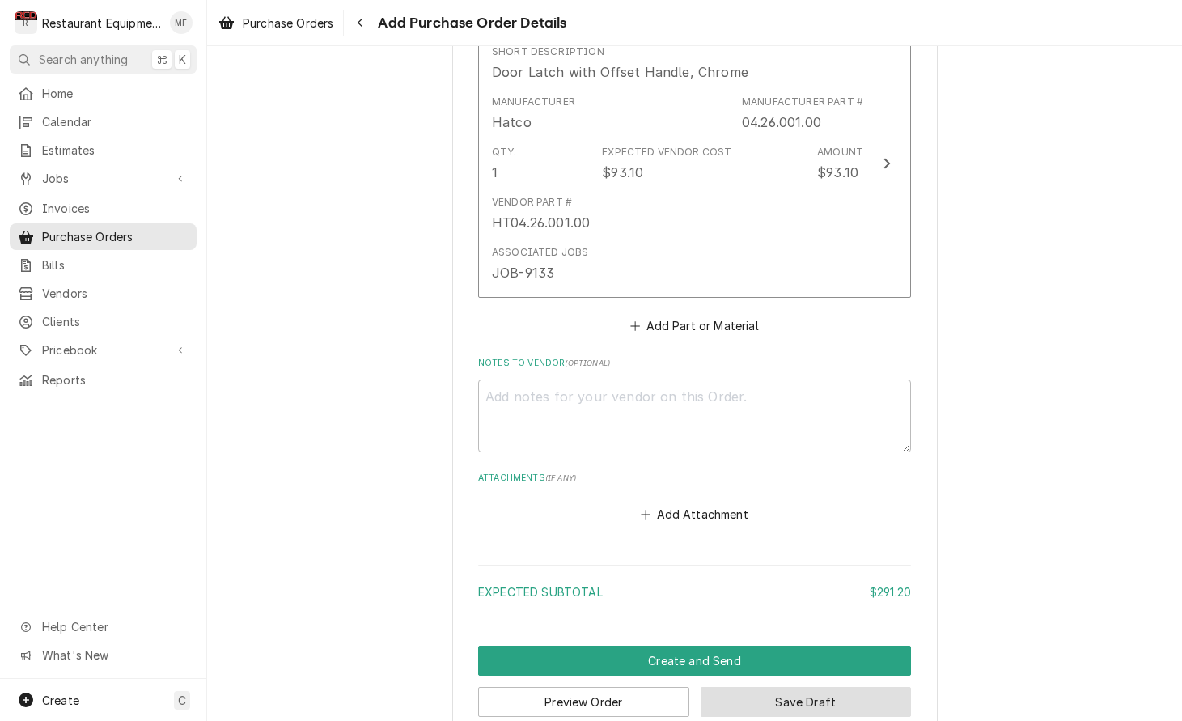
click at [839, 687] on button "Save Draft" at bounding box center [806, 702] width 211 height 30
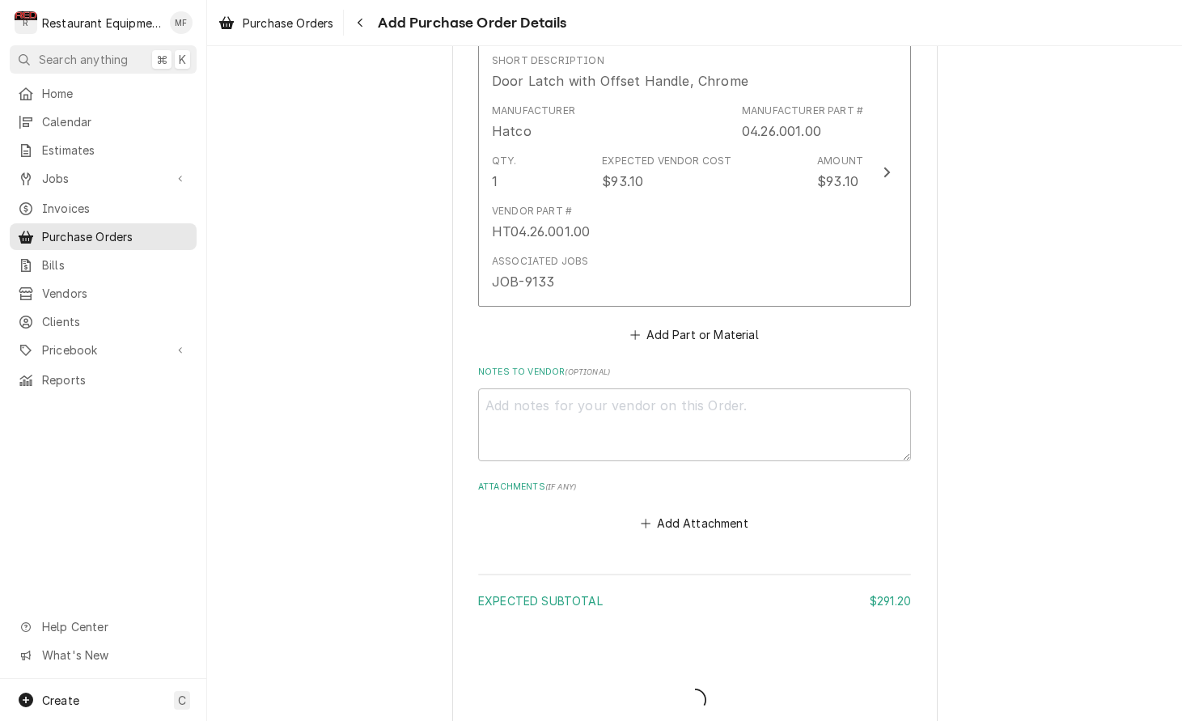
type textarea "x"
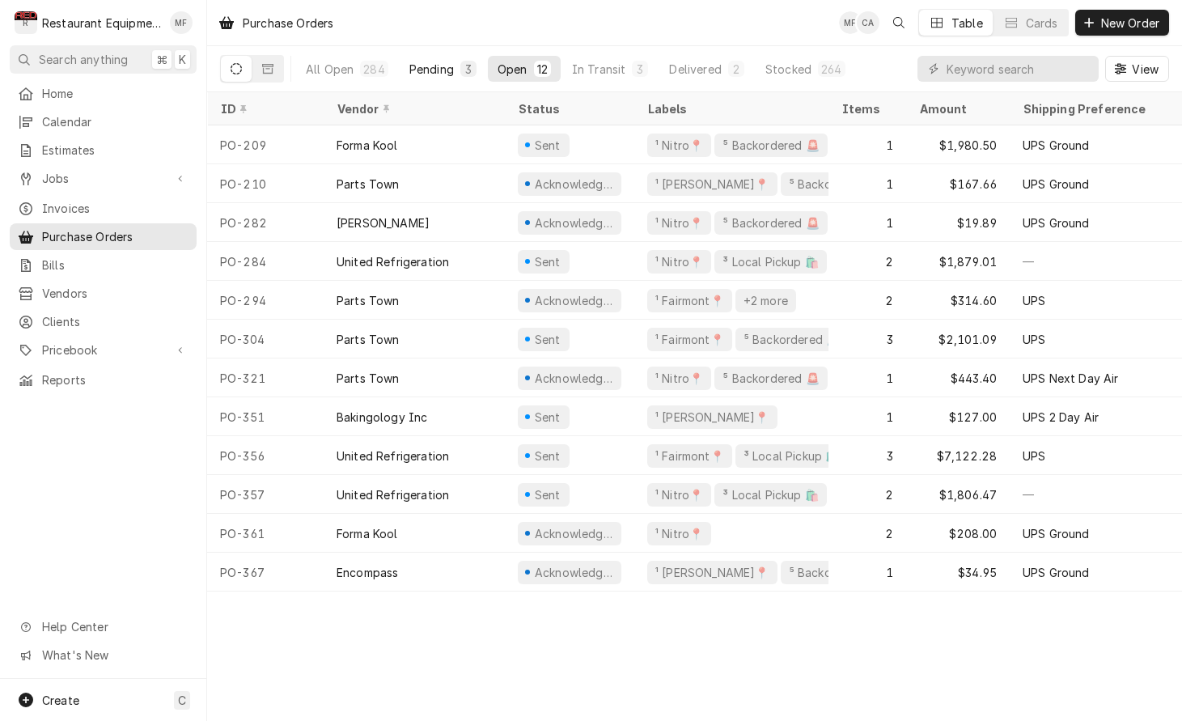
click at [460, 63] on div "3" at bounding box center [468, 69] width 16 height 16
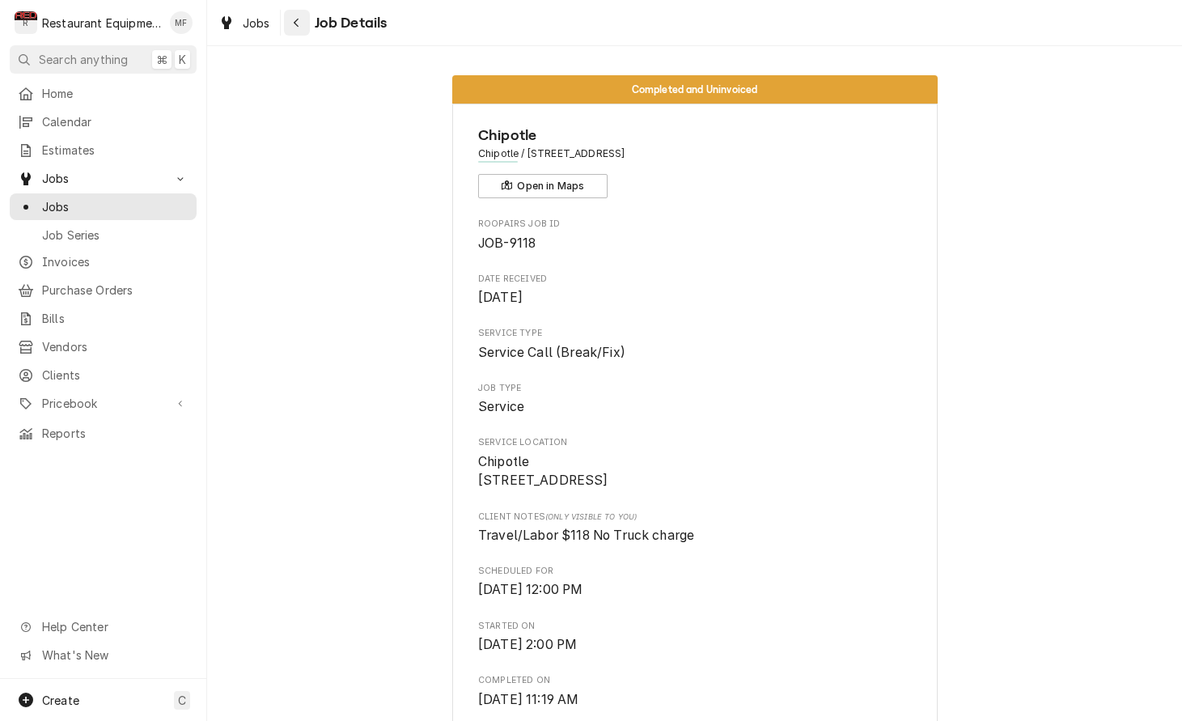
click at [286, 23] on button "Navigate back" at bounding box center [297, 23] width 26 height 26
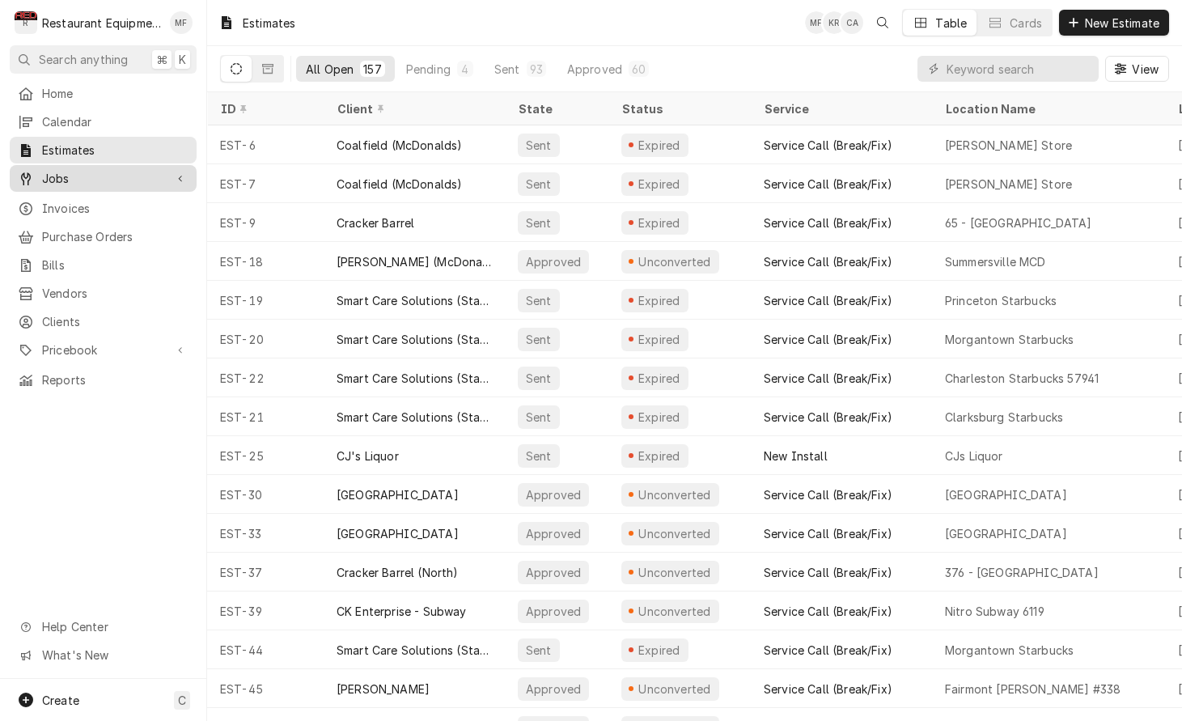
click at [137, 177] on span "Jobs" at bounding box center [103, 178] width 122 height 17
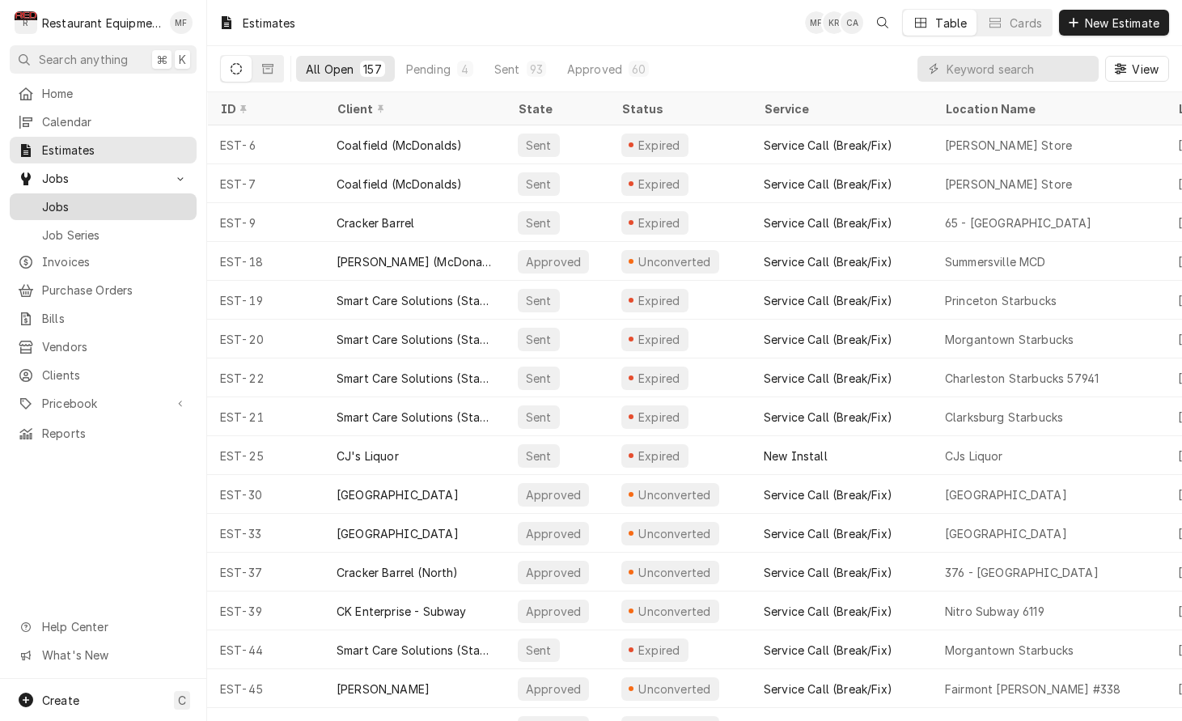
click at [141, 201] on span "Jobs" at bounding box center [115, 206] width 146 height 17
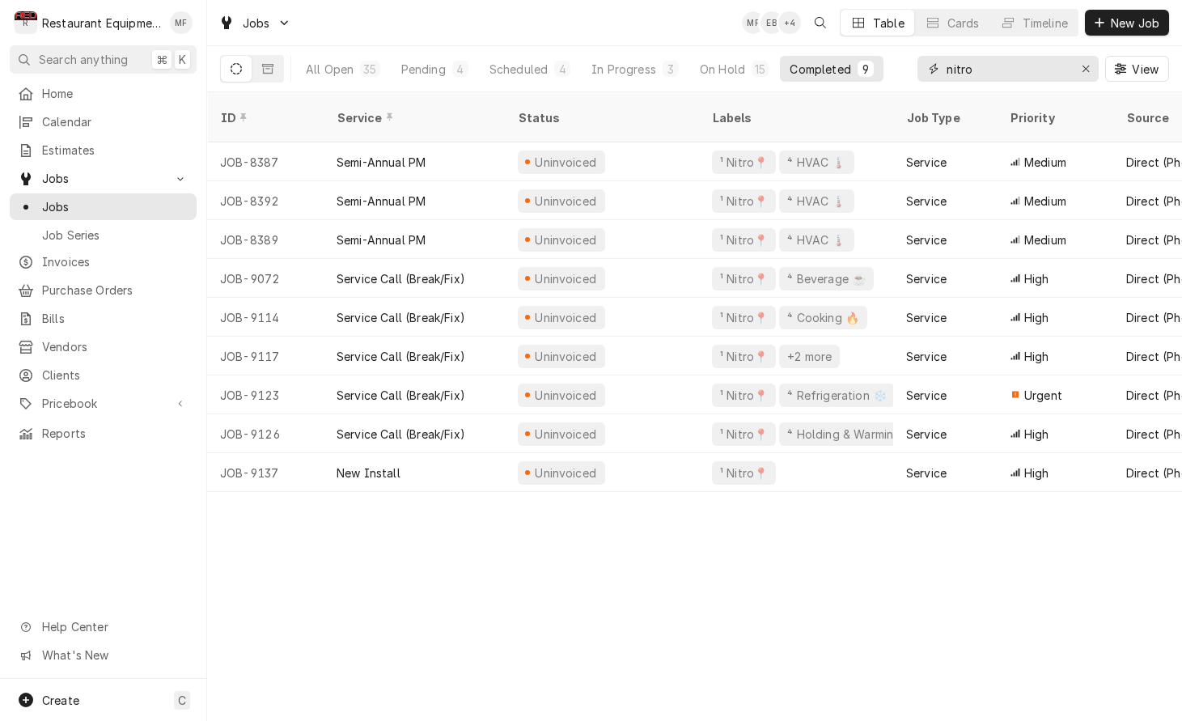
click at [1024, 71] on input "nitro" at bounding box center [1007, 69] width 121 height 26
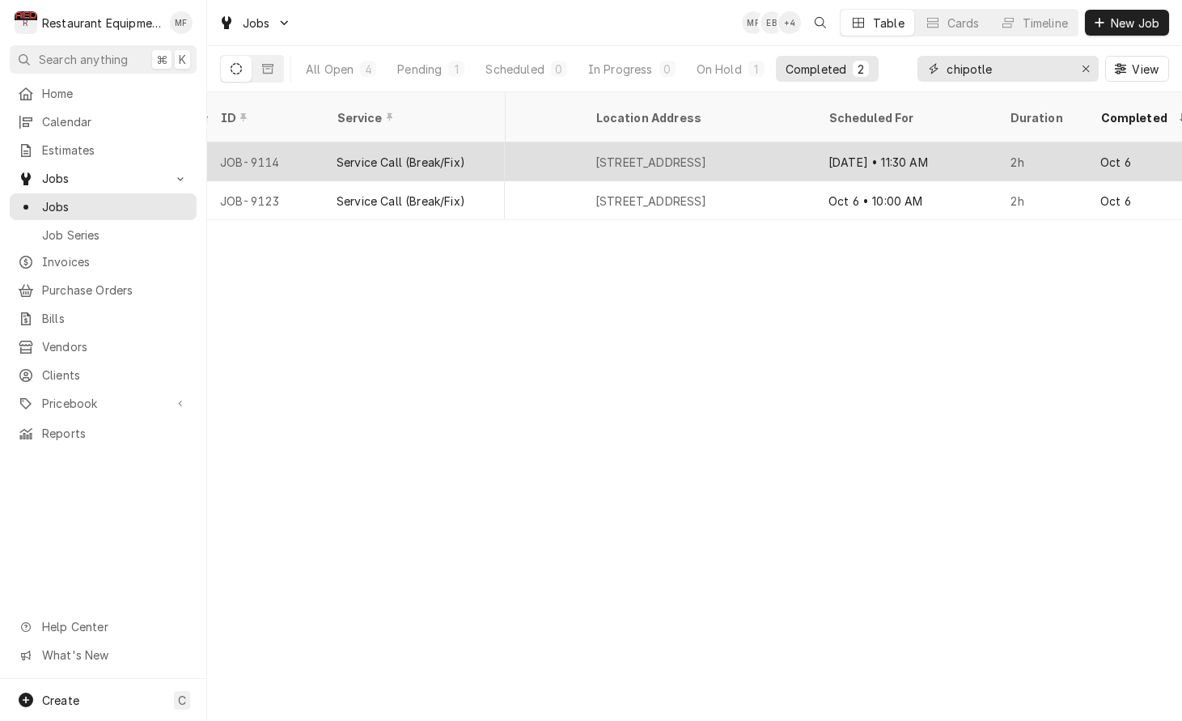
scroll to position [0, 1393]
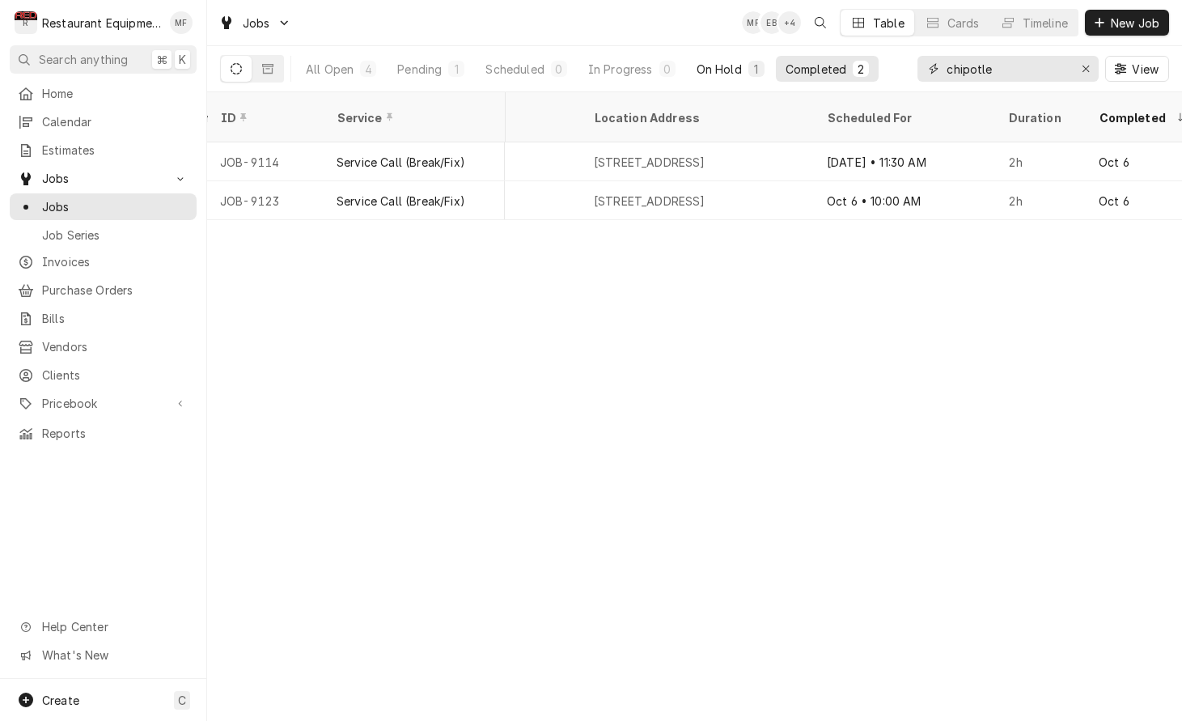
type input "chipotle"
drag, startPoint x: 723, startPoint y: 76, endPoint x: 744, endPoint y: 87, distance: 23.2
click at [723, 75] on div "On Hold" at bounding box center [719, 69] width 45 height 17
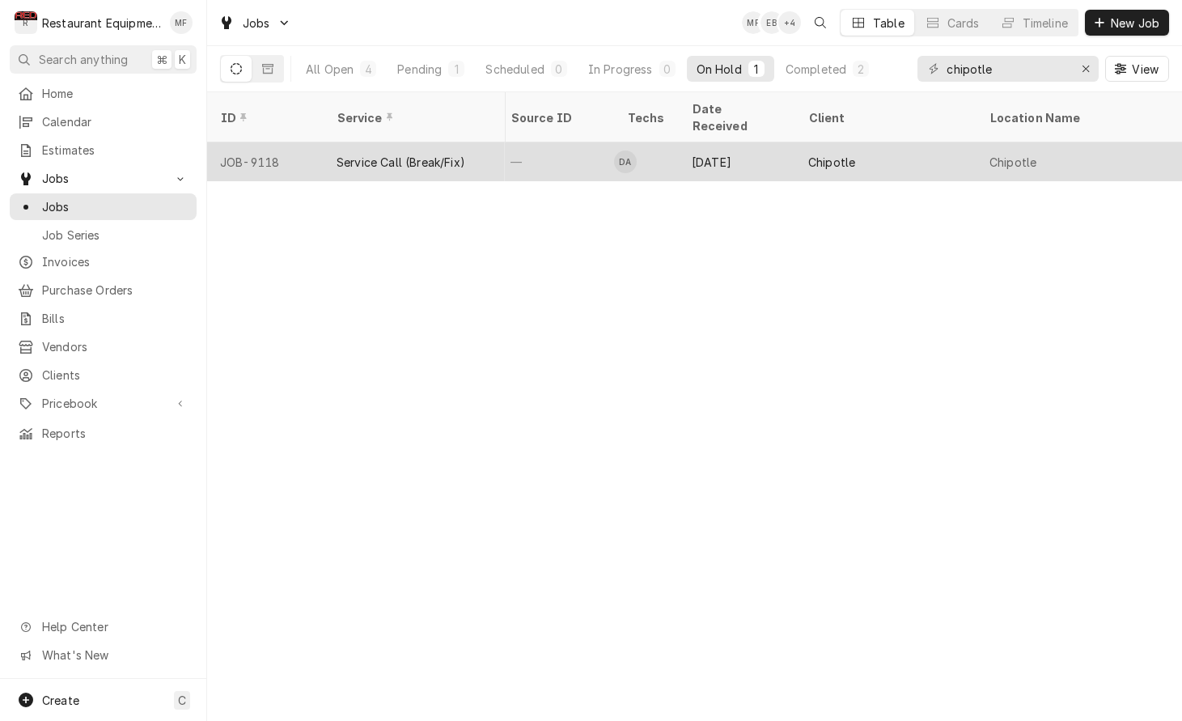
scroll to position [0, 772]
click at [937, 142] on div "Chipotle" at bounding box center [878, 161] width 181 height 39
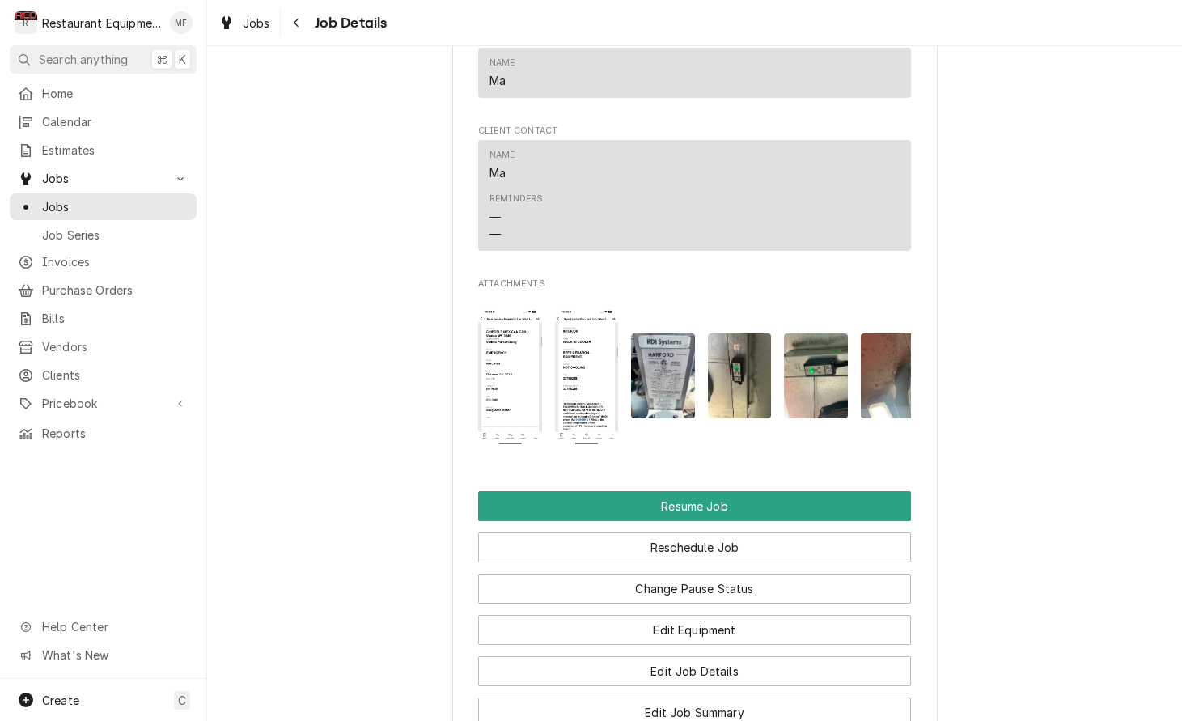
scroll to position [1447, 0]
click at [513, 351] on img "Attachments" at bounding box center [510, 375] width 64 height 138
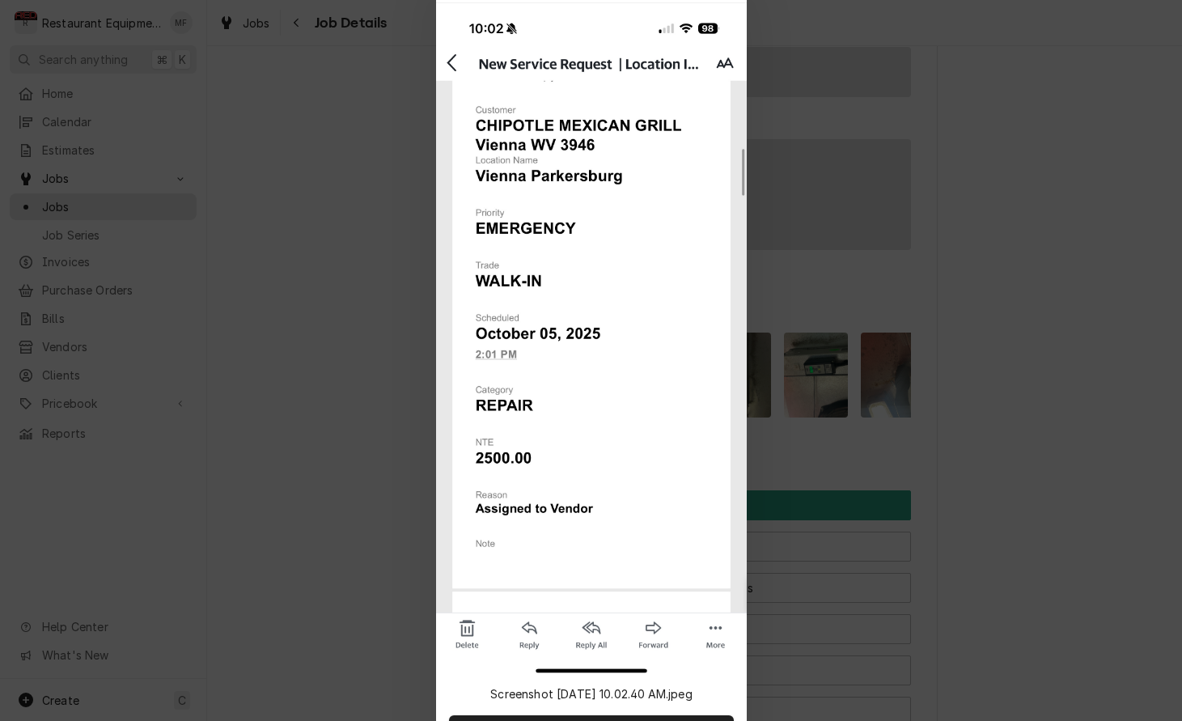
scroll to position [0, 0]
click at [779, 291] on div at bounding box center [591, 360] width 1182 height 721
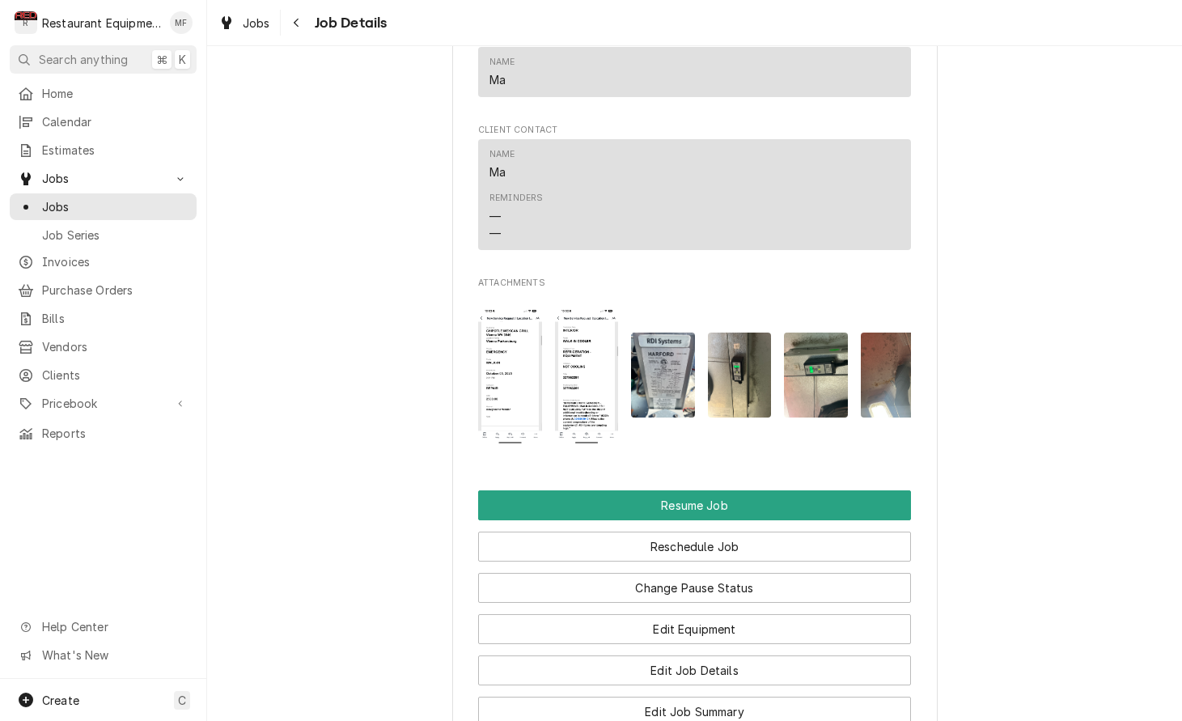
click at [570, 356] on img "Attachments" at bounding box center [587, 375] width 64 height 138
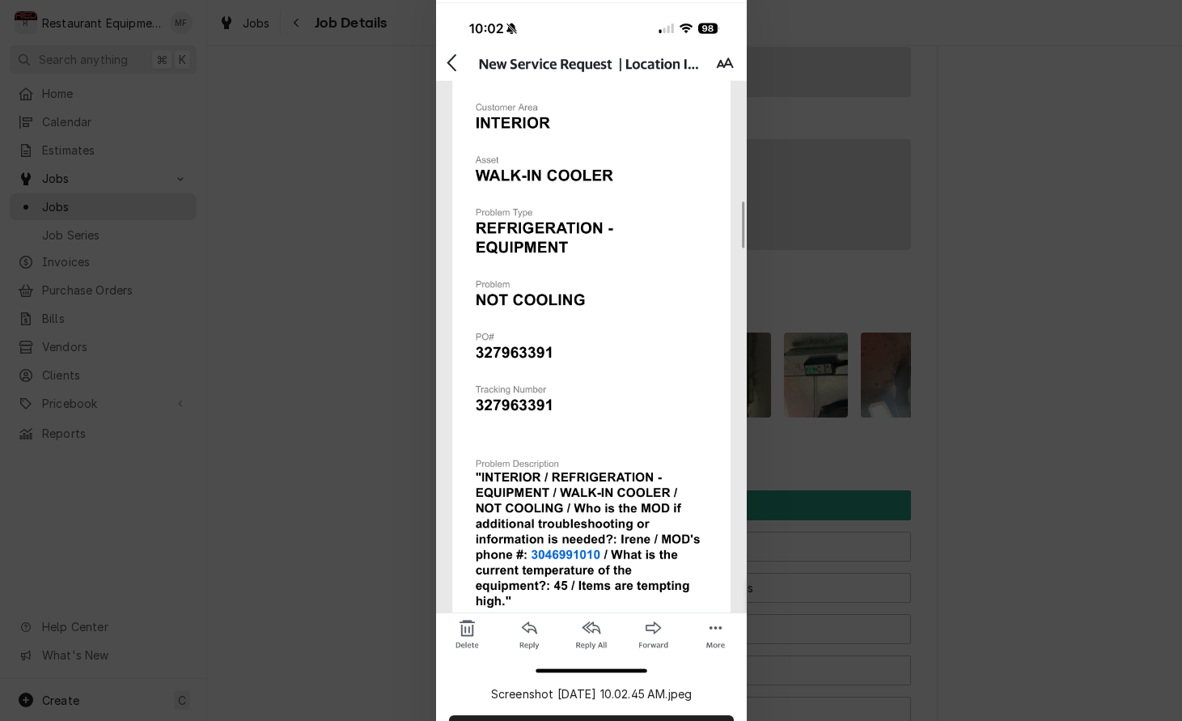
click at [853, 319] on div at bounding box center [591, 360] width 1182 height 721
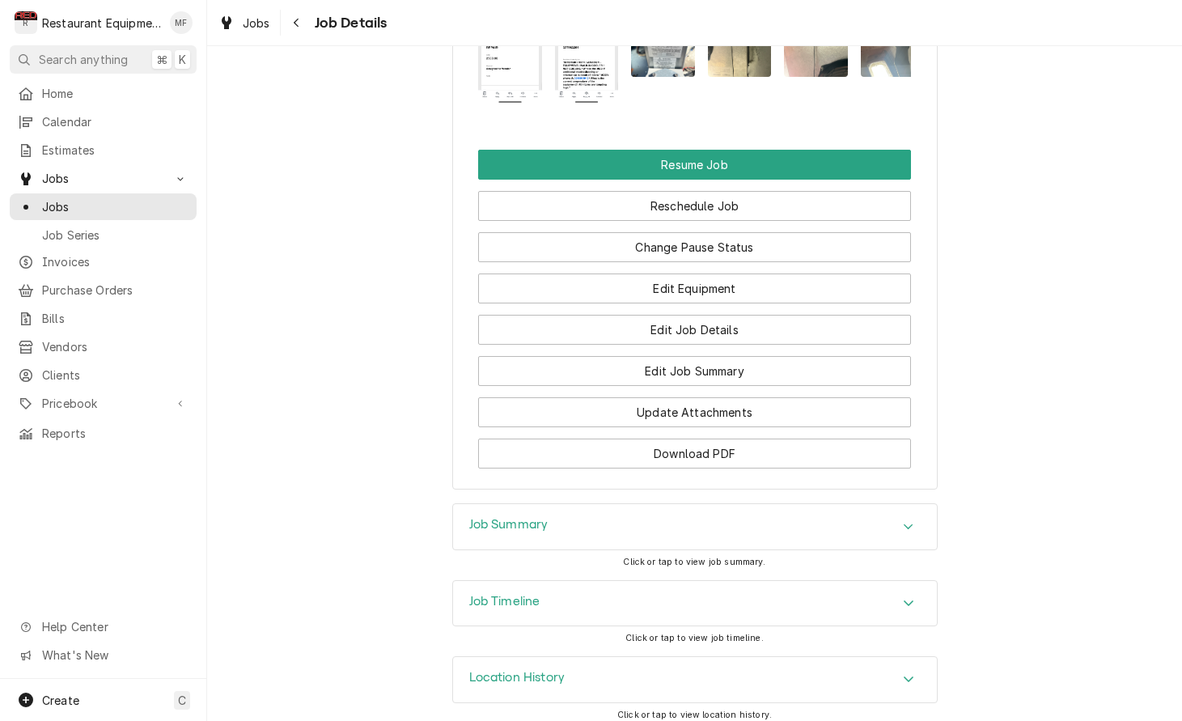
scroll to position [1787, 0]
click at [305, 25] on button "Navigate back" at bounding box center [297, 23] width 26 height 26
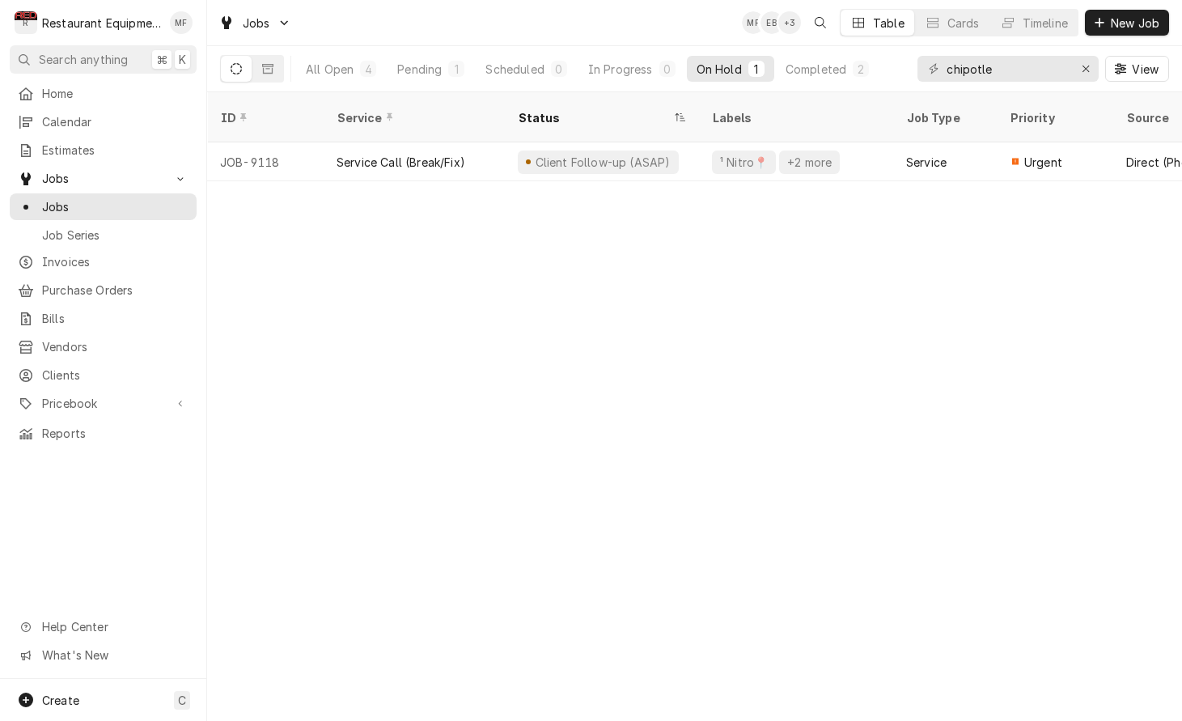
click at [812, 83] on div "All Open 4 Pending 1 Scheduled 0 In Progress 0 On Hold 1 Completed 2" at bounding box center [587, 68] width 583 height 45
click at [811, 79] on button "Completed 2" at bounding box center [827, 69] width 103 height 26
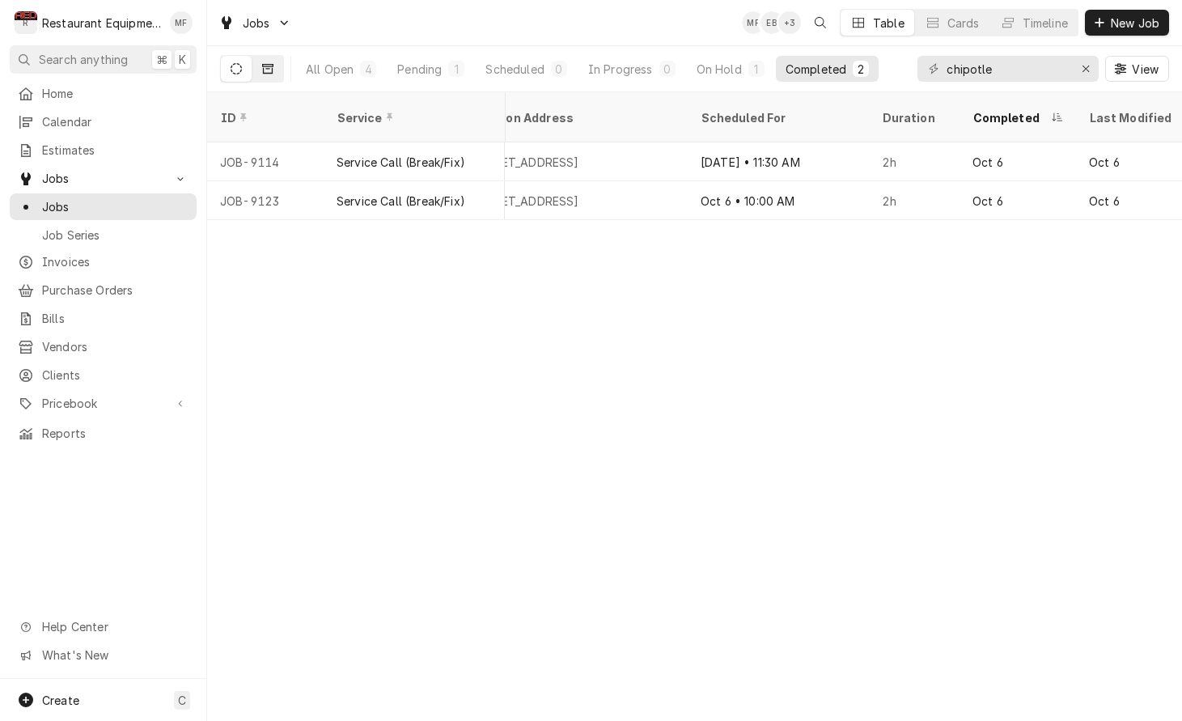
scroll to position [0, 1521]
click at [278, 75] on button "Dynamic Content Wrapper" at bounding box center [267, 69] width 31 height 26
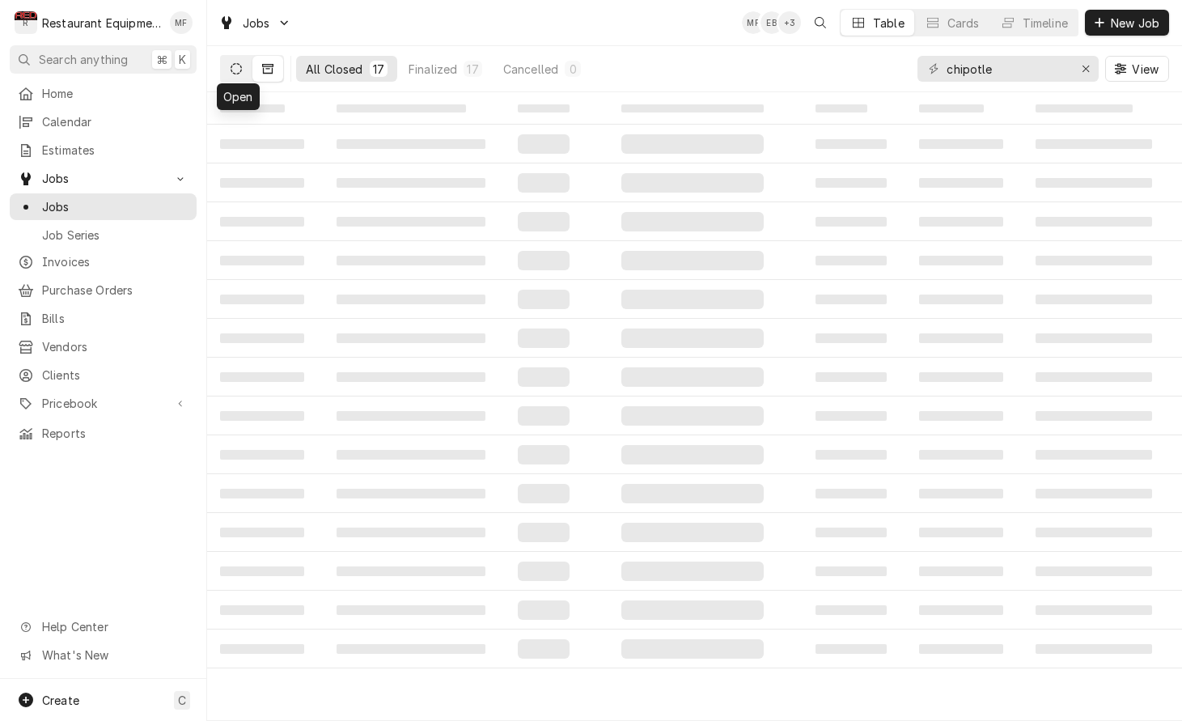
click at [238, 70] on icon "Dynamic Content Wrapper" at bounding box center [236, 68] width 11 height 11
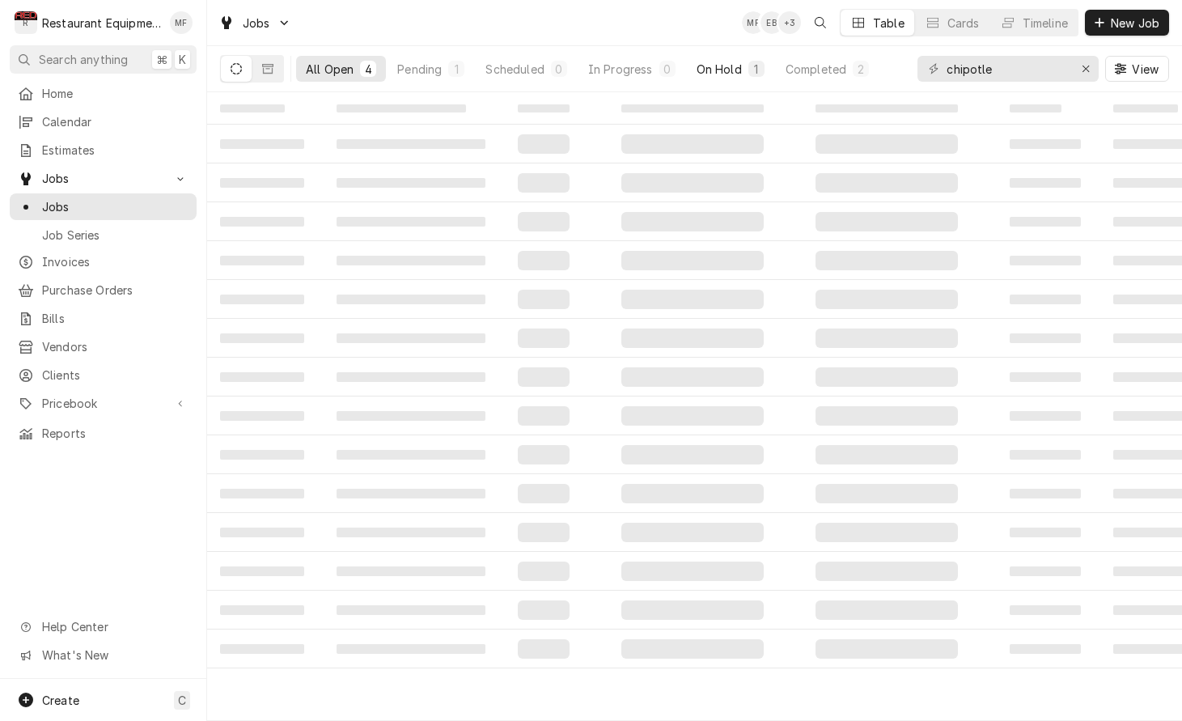
click at [734, 65] on div "On Hold" at bounding box center [719, 69] width 45 height 17
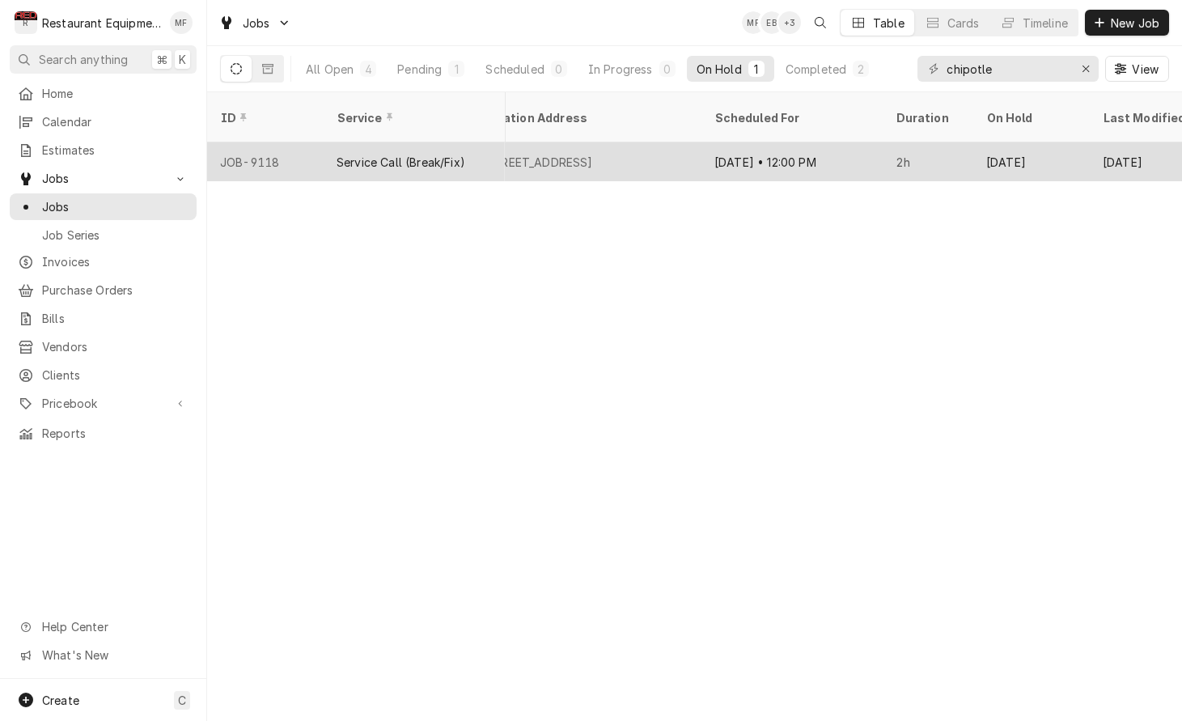
scroll to position [0, 1508]
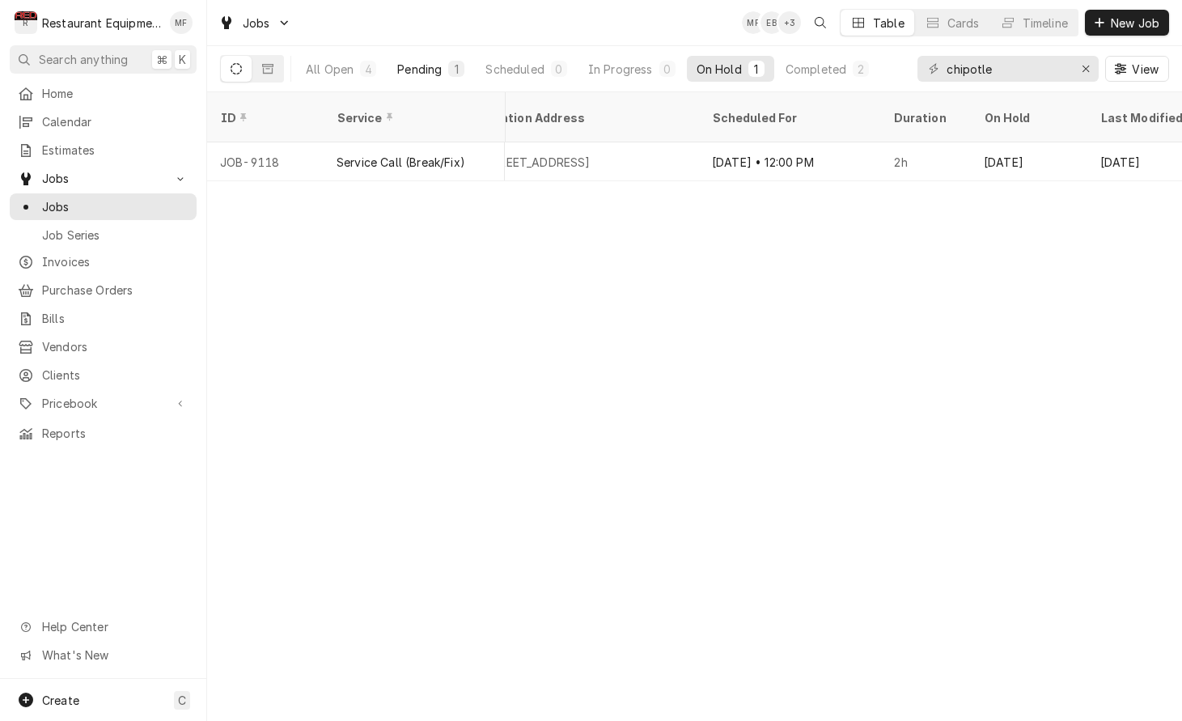
click at [416, 66] on div "Pending" at bounding box center [419, 69] width 45 height 17
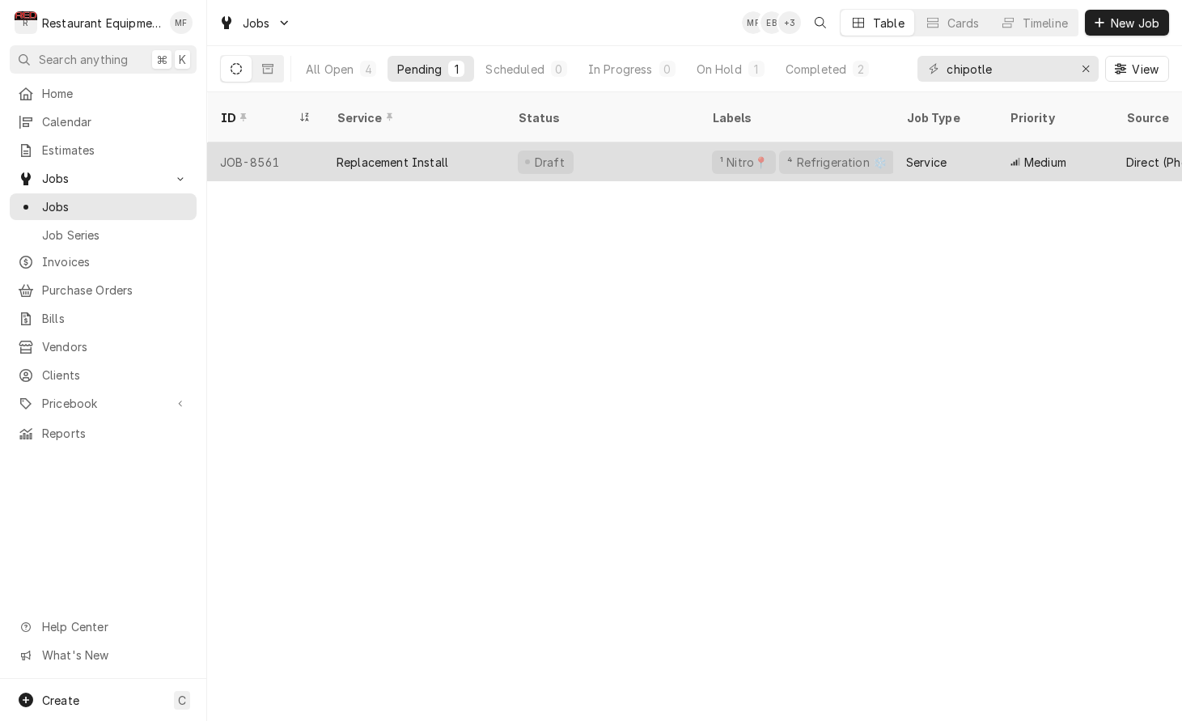
click at [598, 146] on div "Draft" at bounding box center [602, 161] width 194 height 39
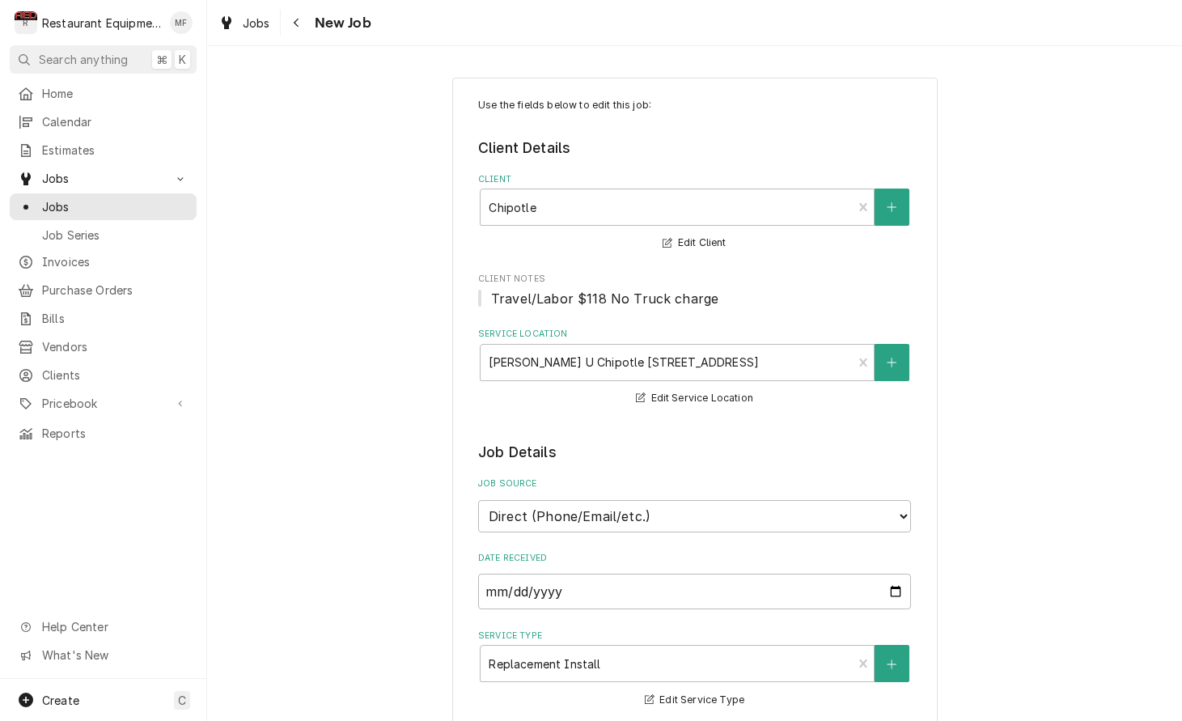
type textarea "x"
click at [295, 28] on icon "Navigate back" at bounding box center [296, 22] width 7 height 11
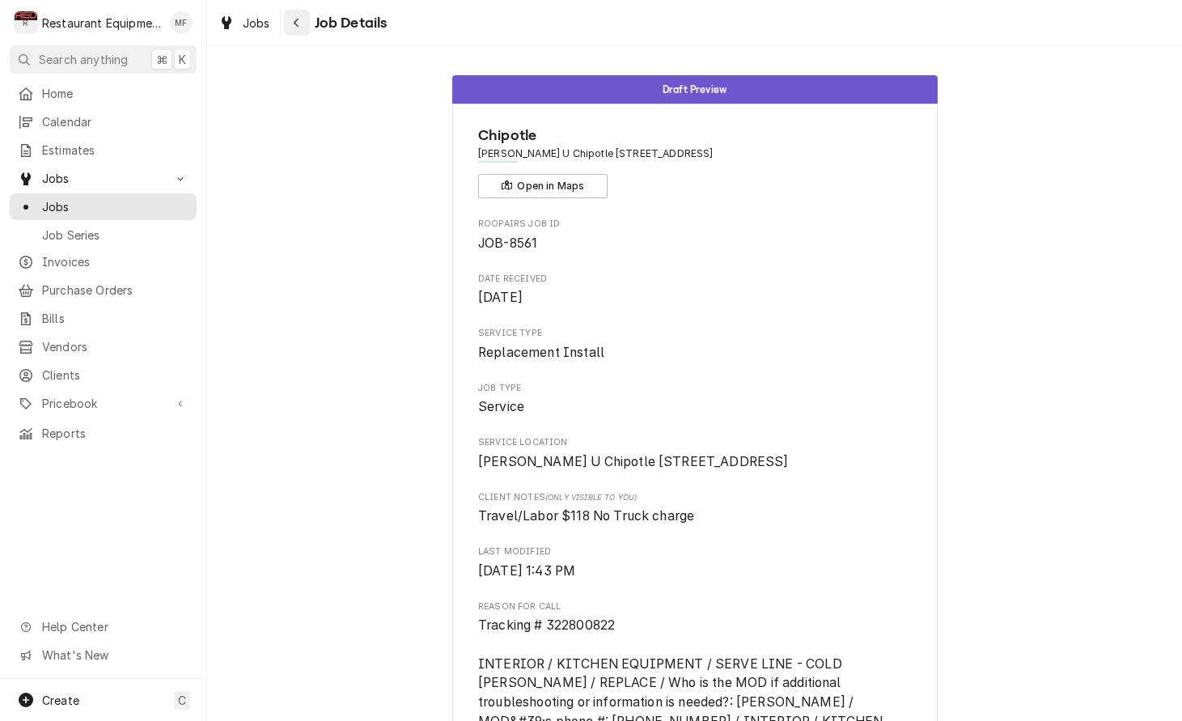
click at [296, 17] on icon "Navigate back" at bounding box center [296, 22] width 7 height 11
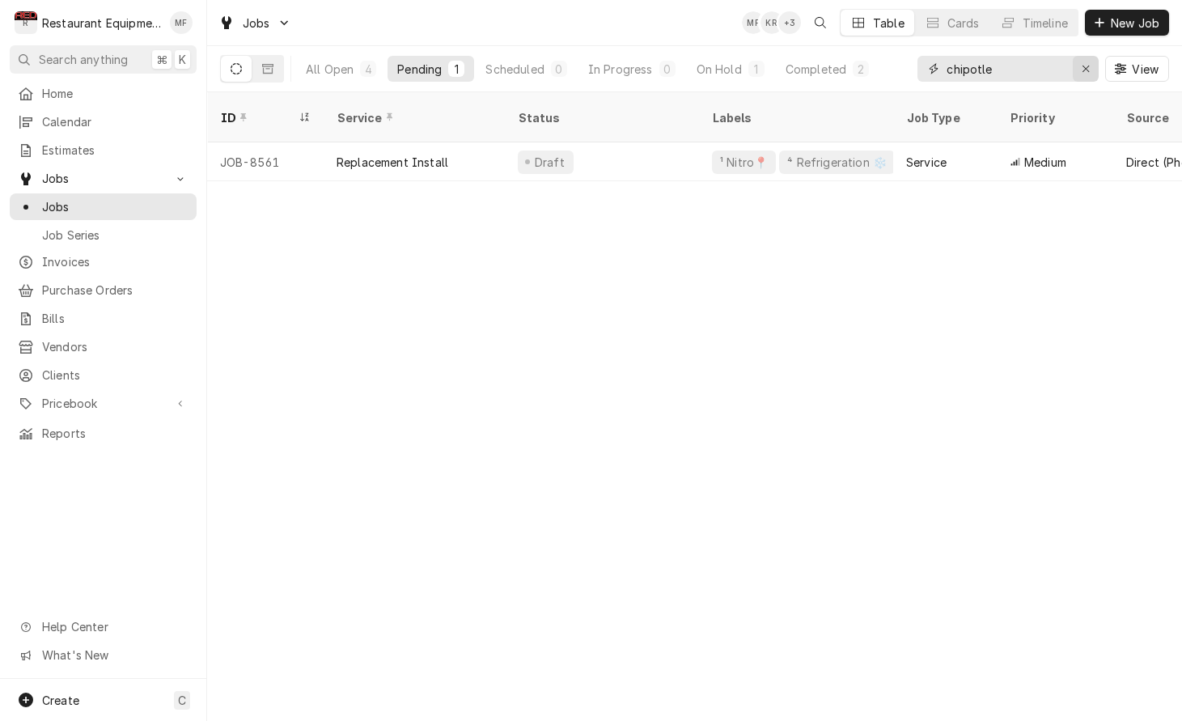
click at [1085, 69] on icon "Erase input" at bounding box center [1086, 69] width 6 height 6
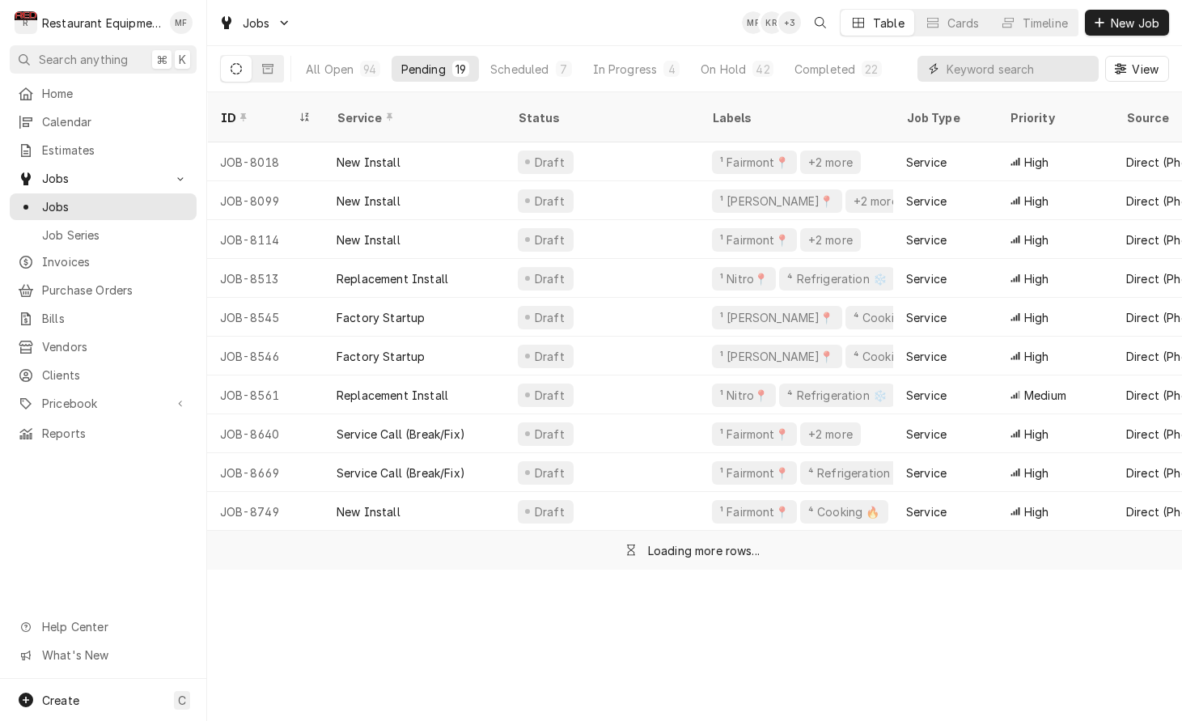
click at [1009, 70] on input "Dynamic Content Wrapper" at bounding box center [1019, 69] width 144 height 26
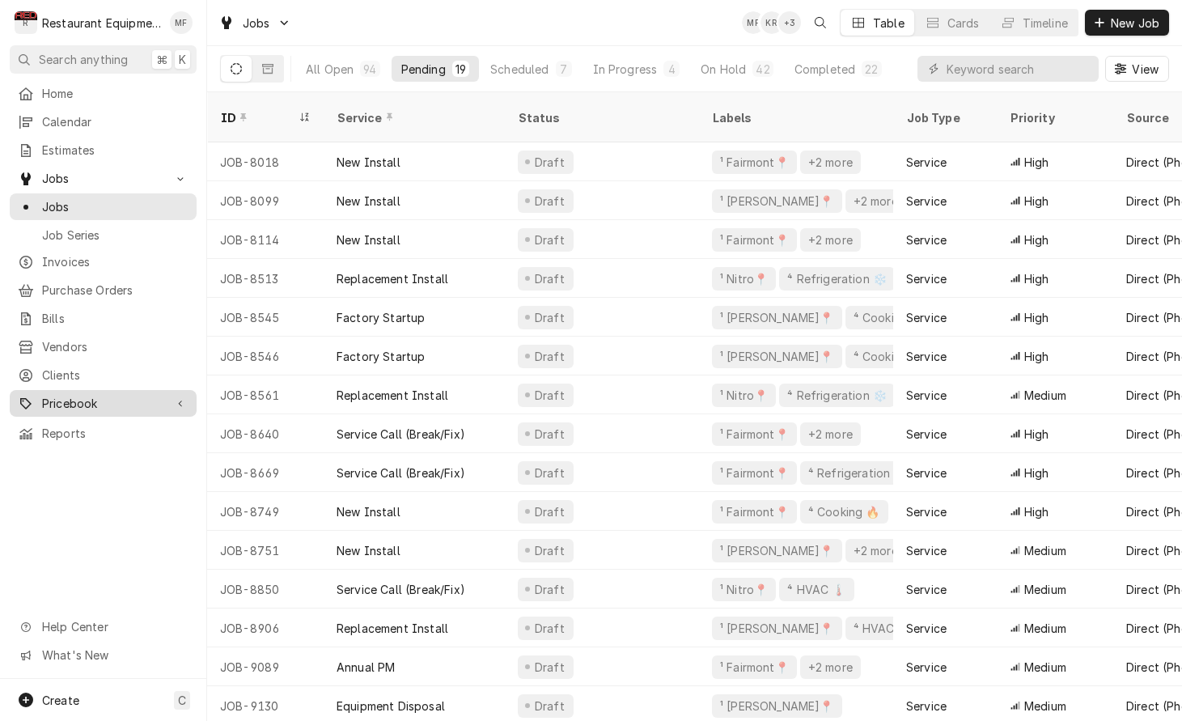
click at [155, 395] on span "Pricebook" at bounding box center [103, 403] width 122 height 17
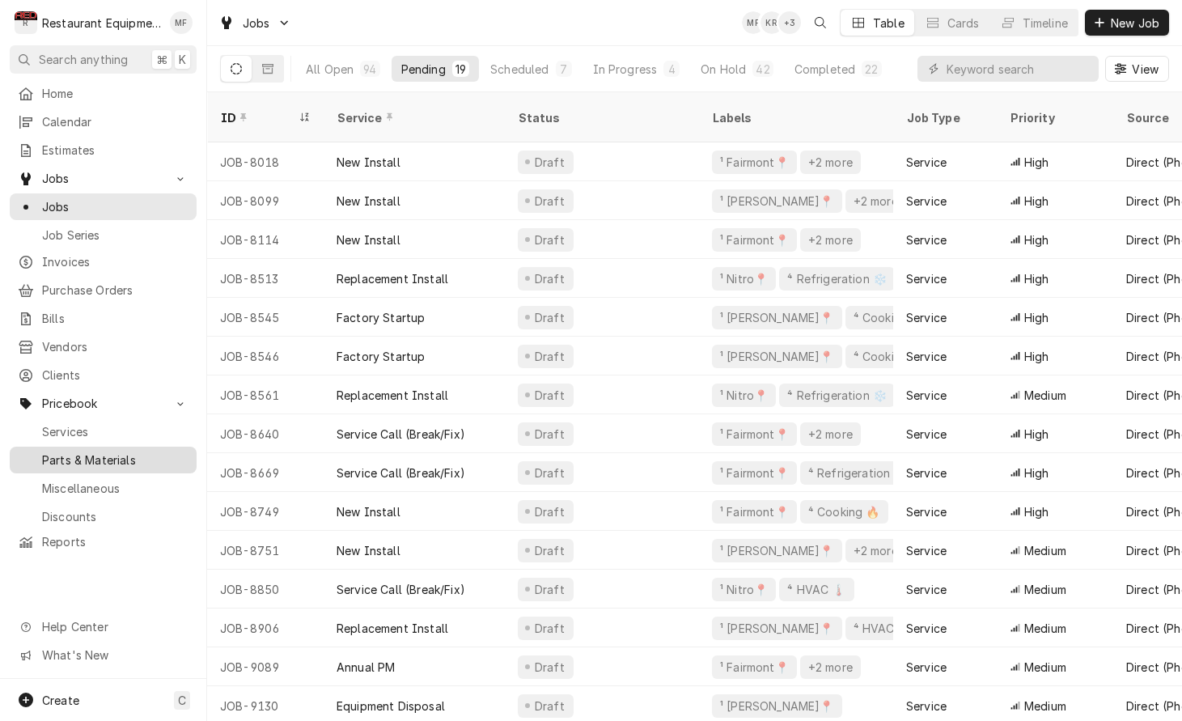
click at [172, 452] on span "Parts & Materials" at bounding box center [115, 460] width 146 height 17
click at [1039, 71] on input "Dynamic Content Wrapper" at bounding box center [1019, 69] width 144 height 26
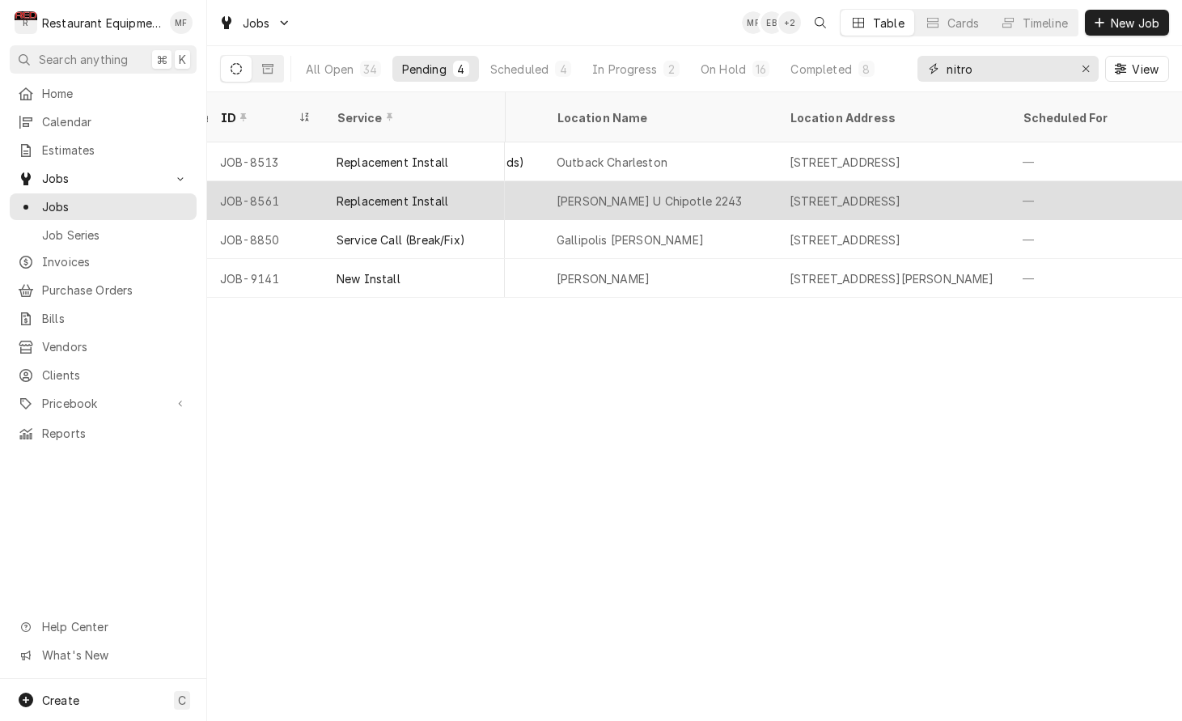
scroll to position [0, 1199]
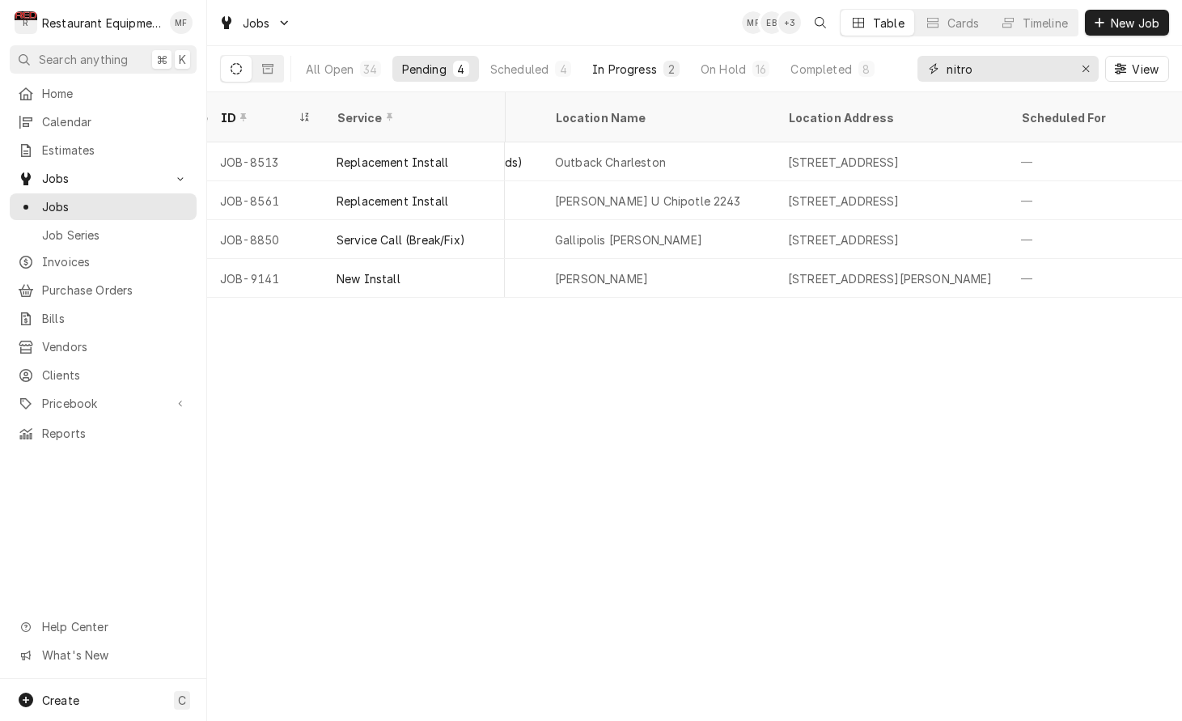
type input "nitro"
click at [648, 66] on div "In Progress" at bounding box center [624, 69] width 65 height 17
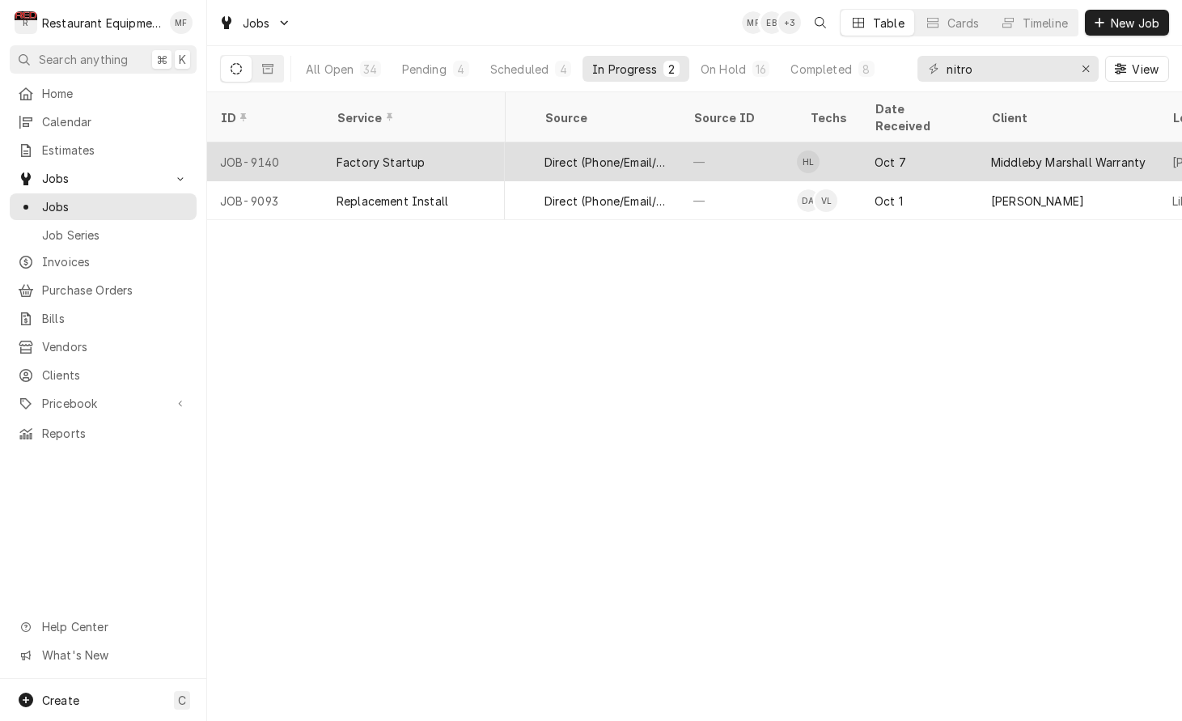
scroll to position [0, 600]
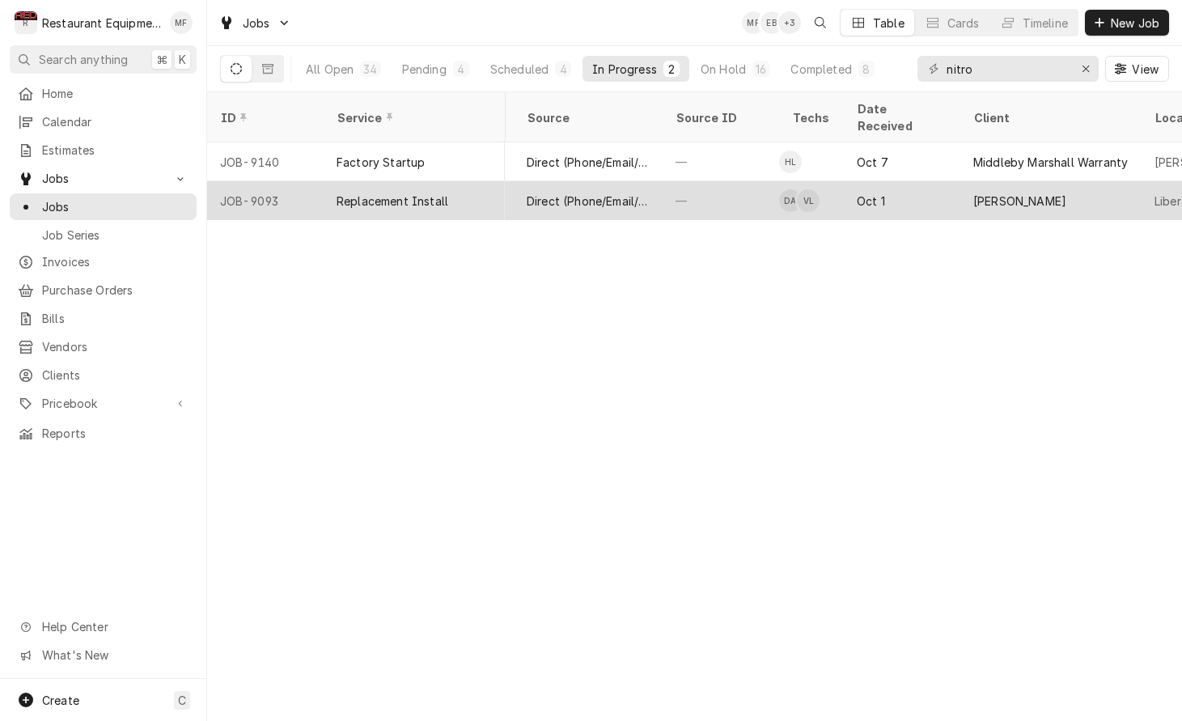
click at [865, 181] on div "Oct 1" at bounding box center [902, 200] width 117 height 39
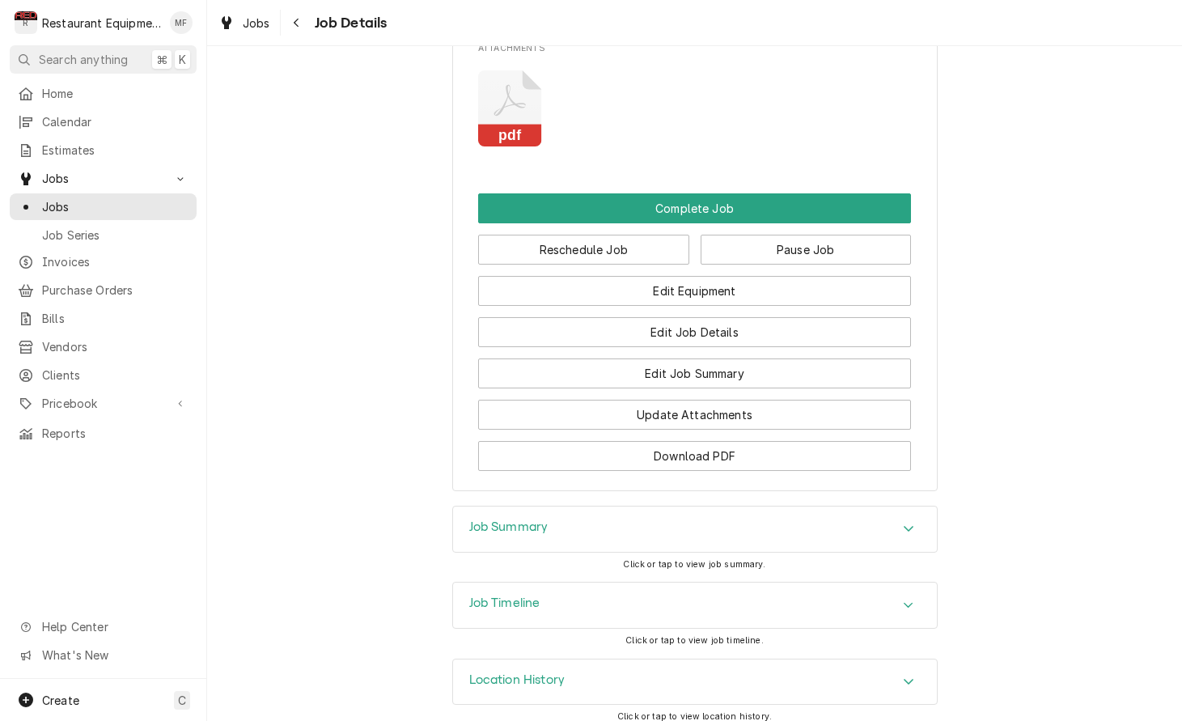
click at [903, 522] on icon "Accordion Header" at bounding box center [908, 528] width 11 height 13
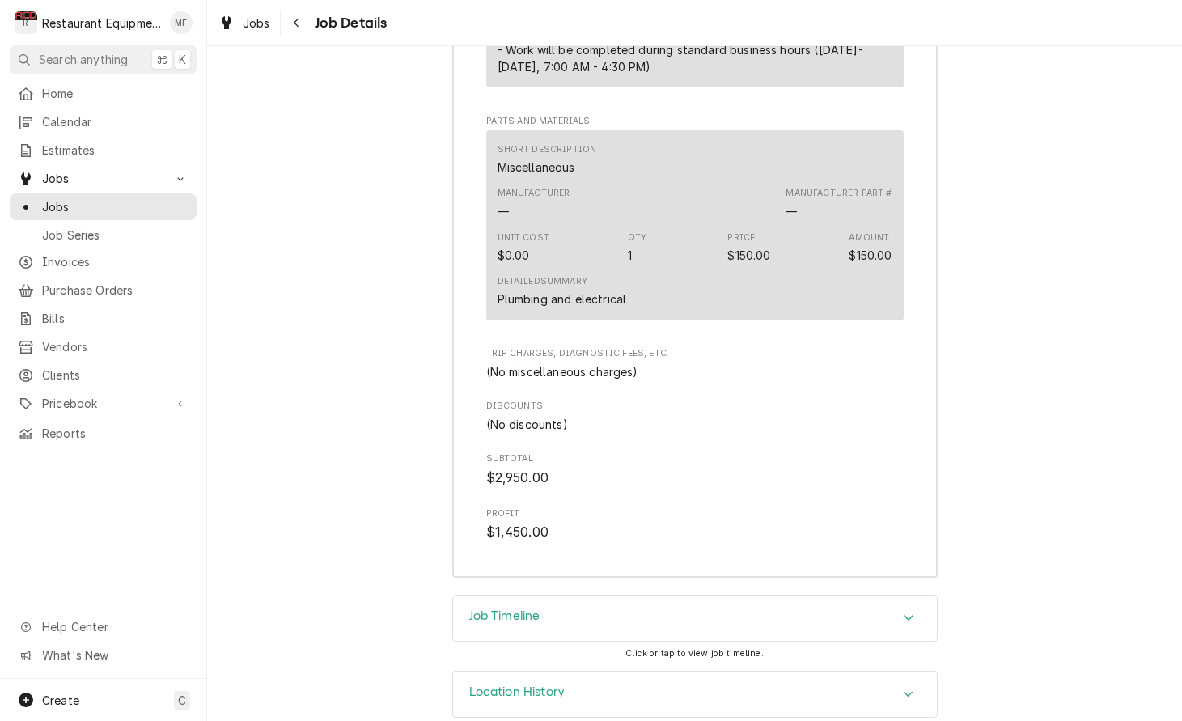
scroll to position [3167, 0]
click at [302, 27] on div "Navigate back" at bounding box center [297, 23] width 16 height 16
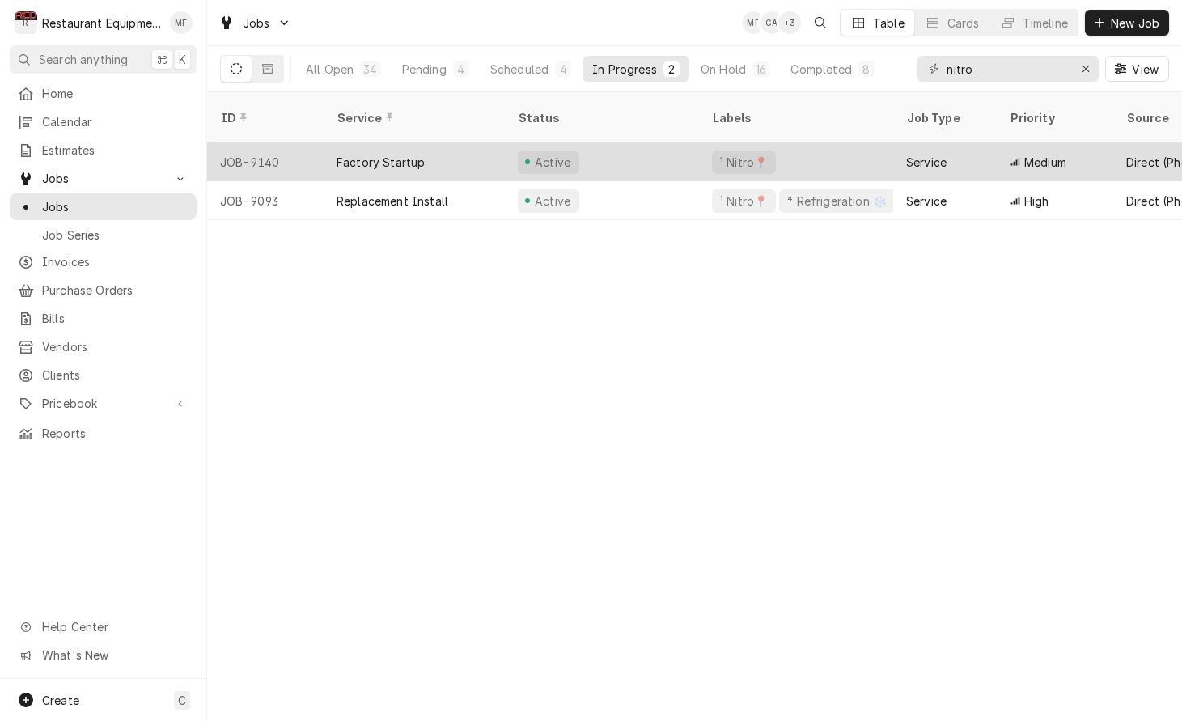
click at [840, 155] on div "¹ Nitro📍" at bounding box center [796, 161] width 194 height 39
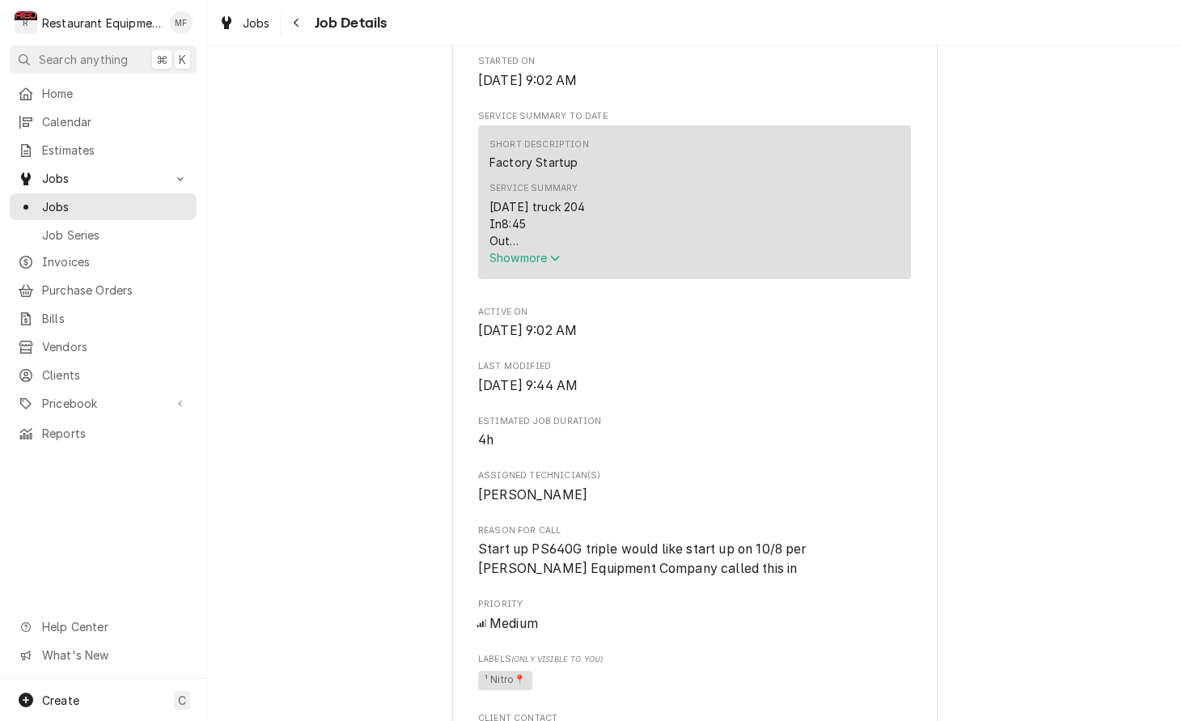
scroll to position [584, 0]
click at [551, 262] on span "Show more" at bounding box center [525, 257] width 71 height 14
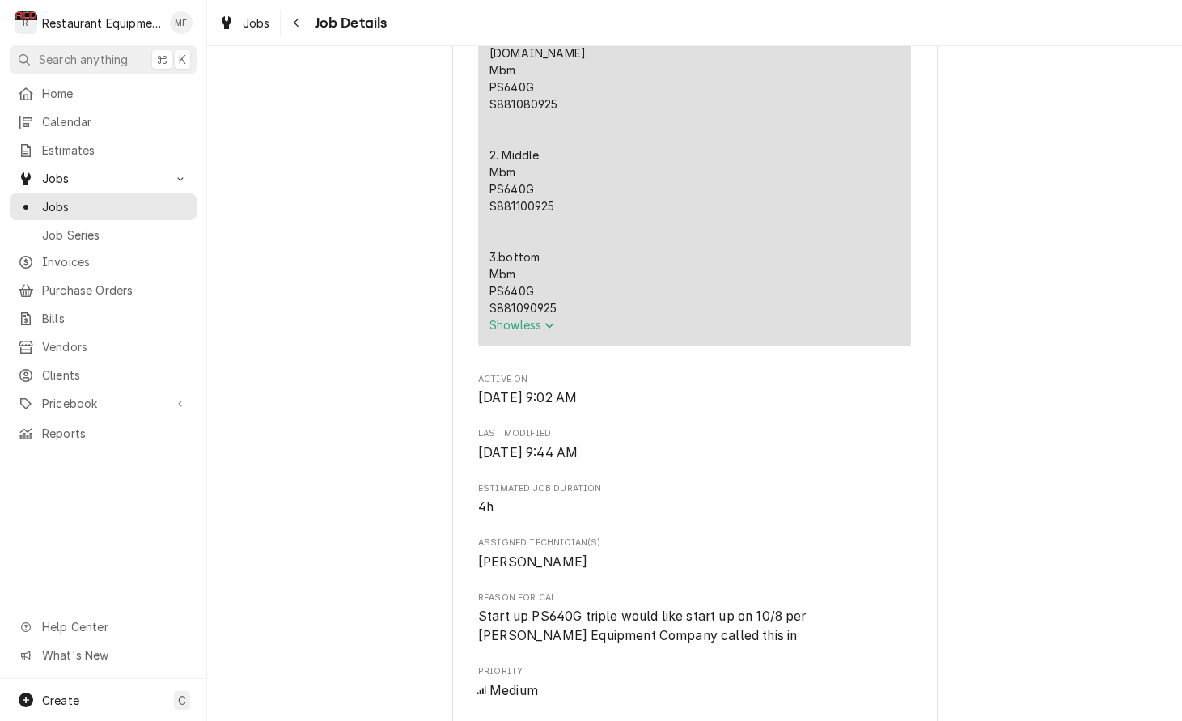
scroll to position [827, 0]
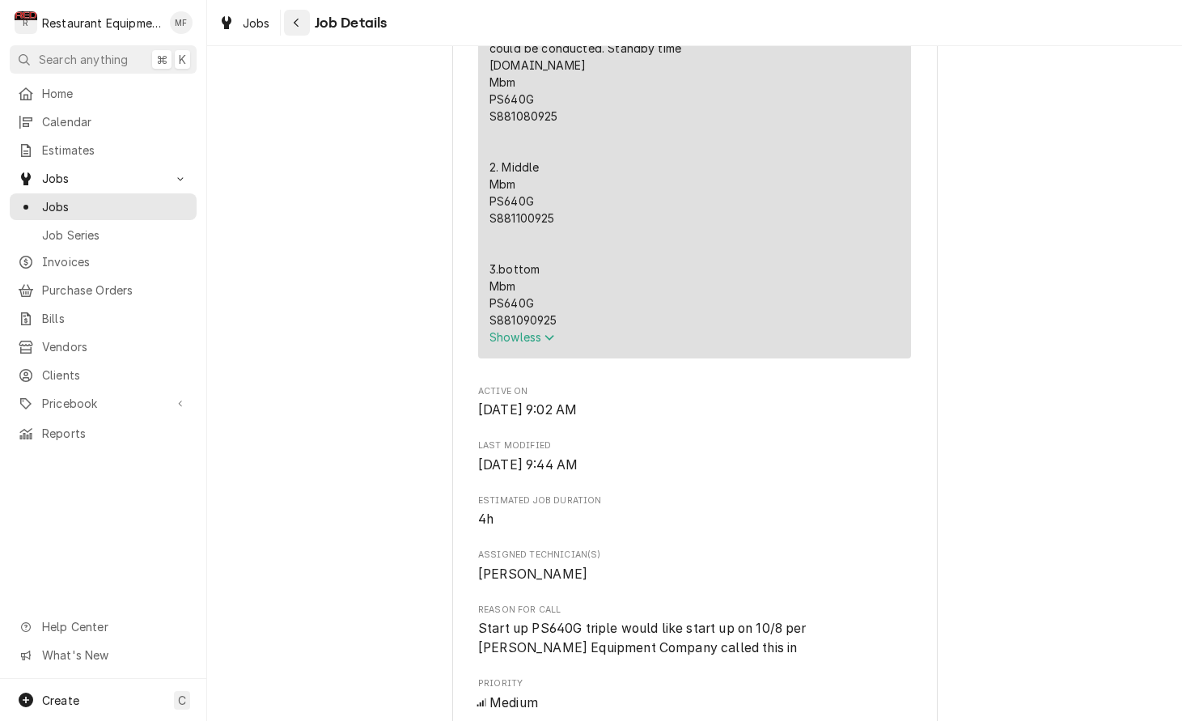
click at [296, 26] on icon "Navigate back" at bounding box center [296, 22] width 7 height 11
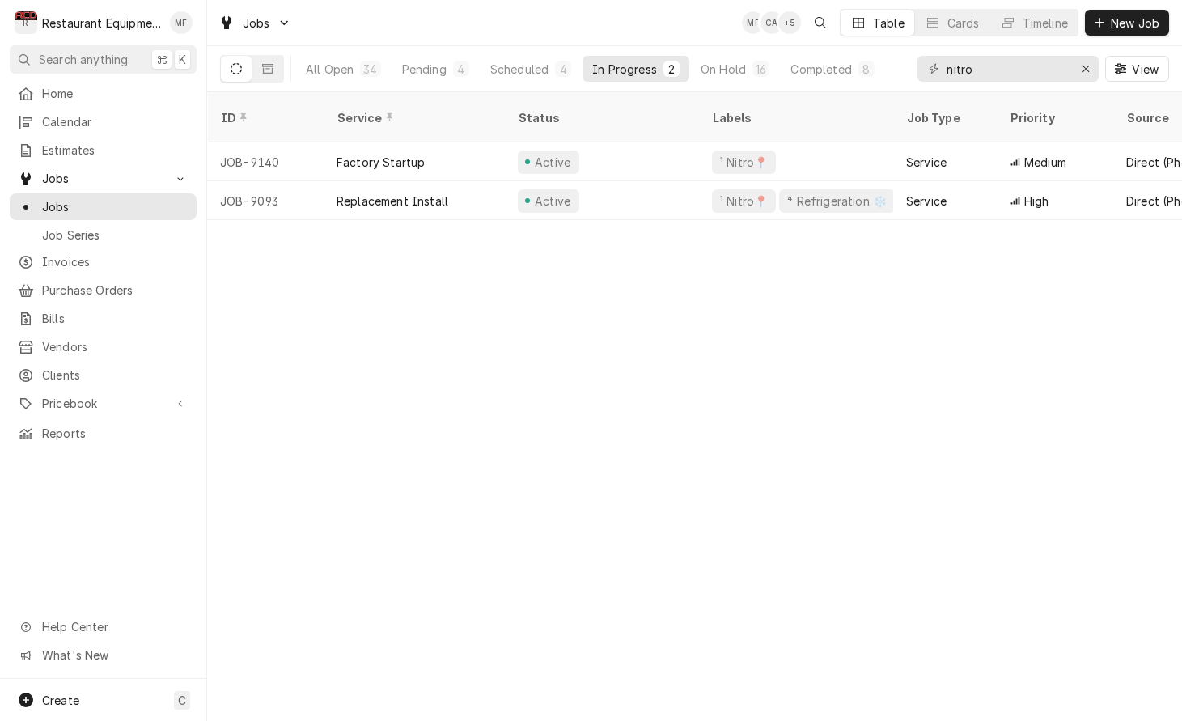
click at [965, 298] on div "ID Service Status Labels Job Type Priority Source Source ID Techs Date Received…" at bounding box center [694, 406] width 975 height 629
click at [1024, 337] on div "ID Service Status Labels Job Type Priority Source Source ID Techs Date Received…" at bounding box center [694, 406] width 975 height 629
click at [1033, 74] on input "nitro" at bounding box center [1007, 69] width 121 height 26
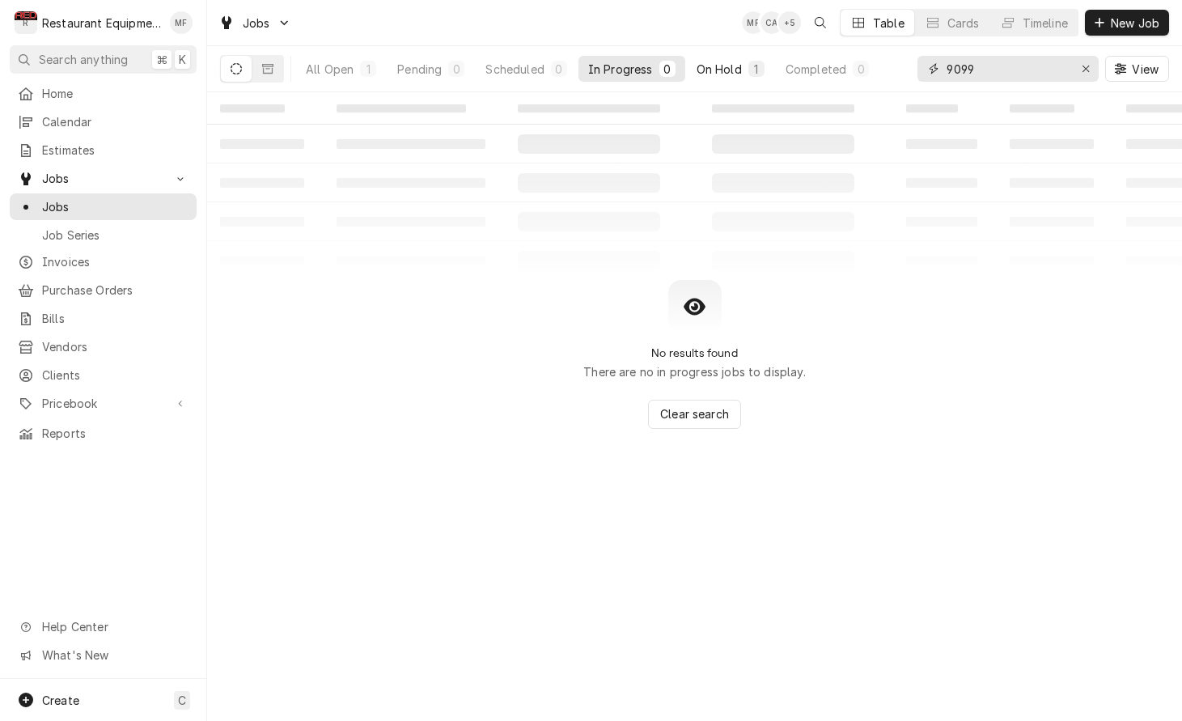
type input "9099"
click at [740, 65] on div "On Hold" at bounding box center [719, 69] width 45 height 17
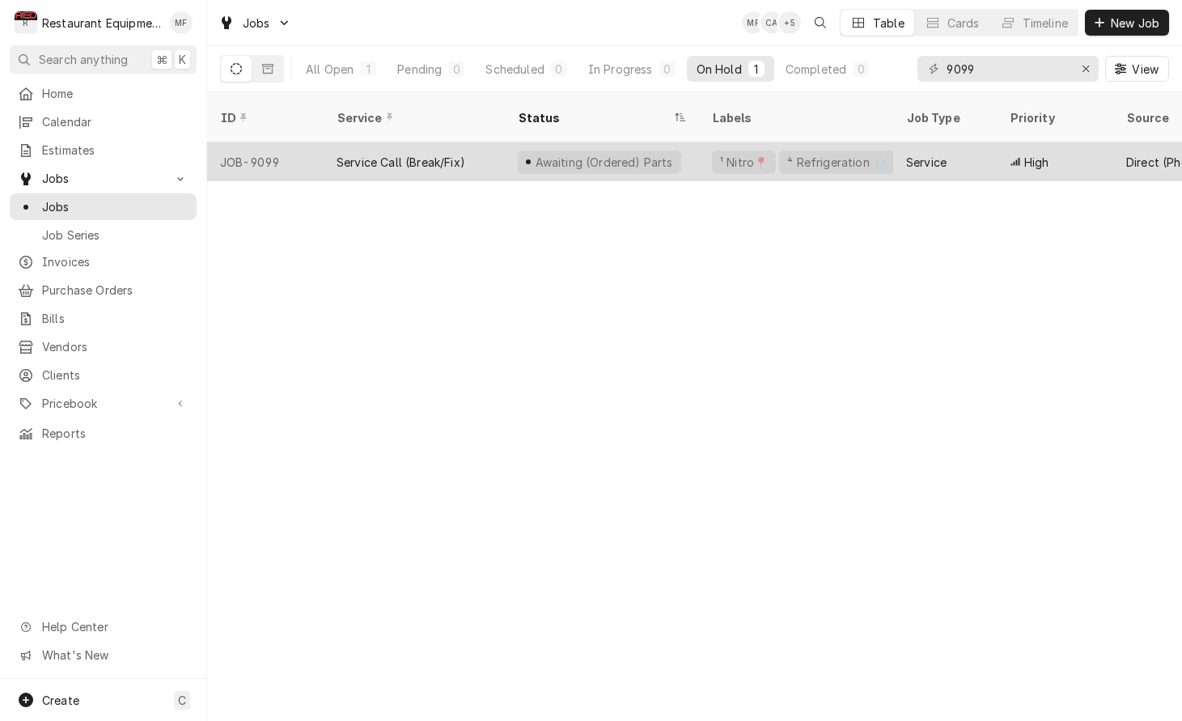
click at [910, 154] on div "Service" at bounding box center [926, 162] width 40 height 17
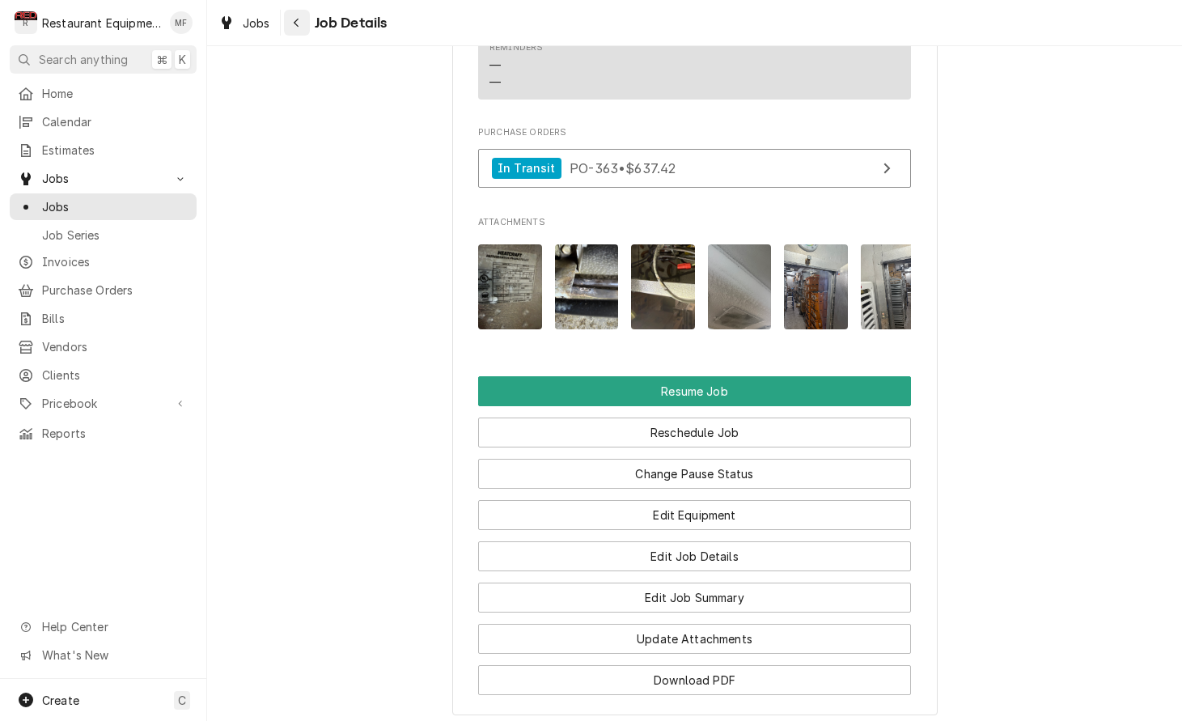
click at [308, 19] on button "Navigate back" at bounding box center [297, 23] width 26 height 26
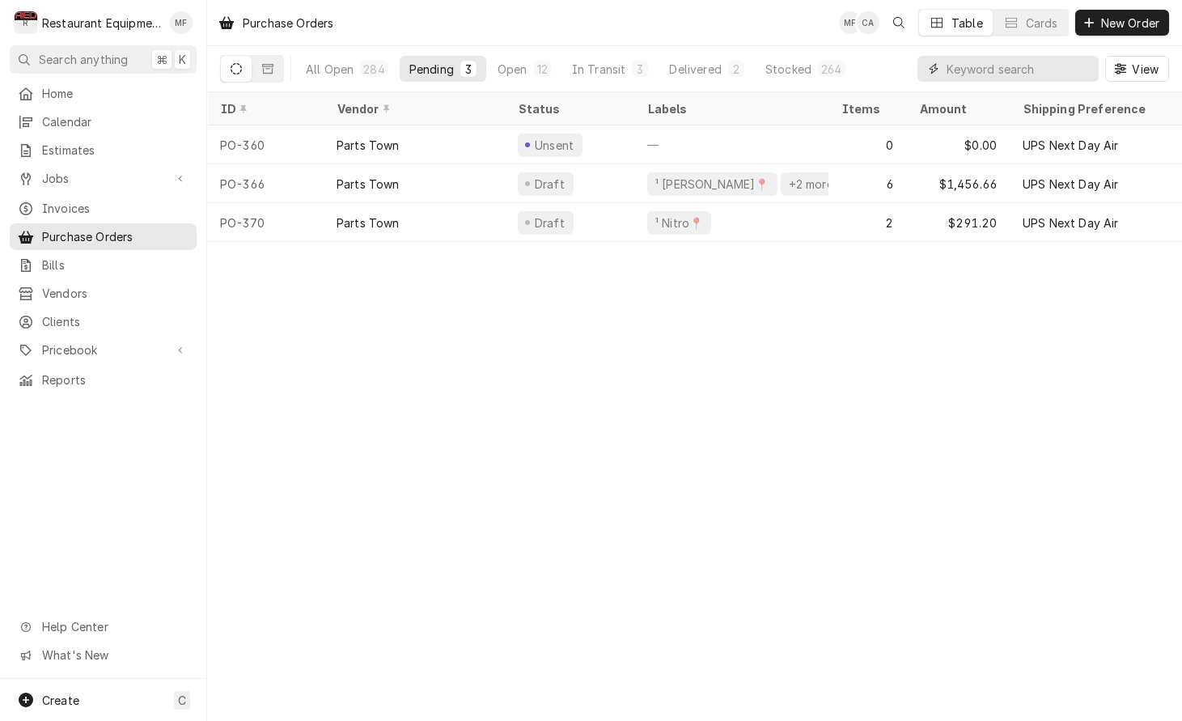
click at [1013, 73] on input "Dynamic Content Wrapper" at bounding box center [1019, 69] width 144 height 26
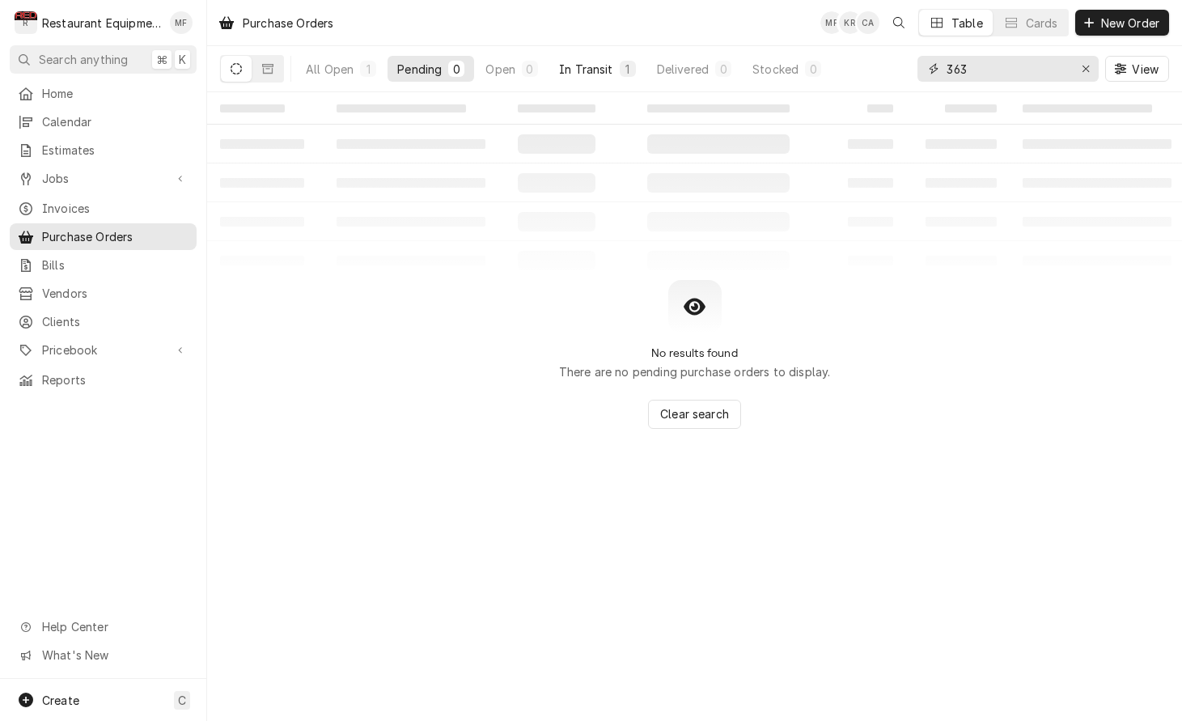
type input "363"
click at [618, 67] on button "In Transit 1" at bounding box center [597, 69] width 96 height 26
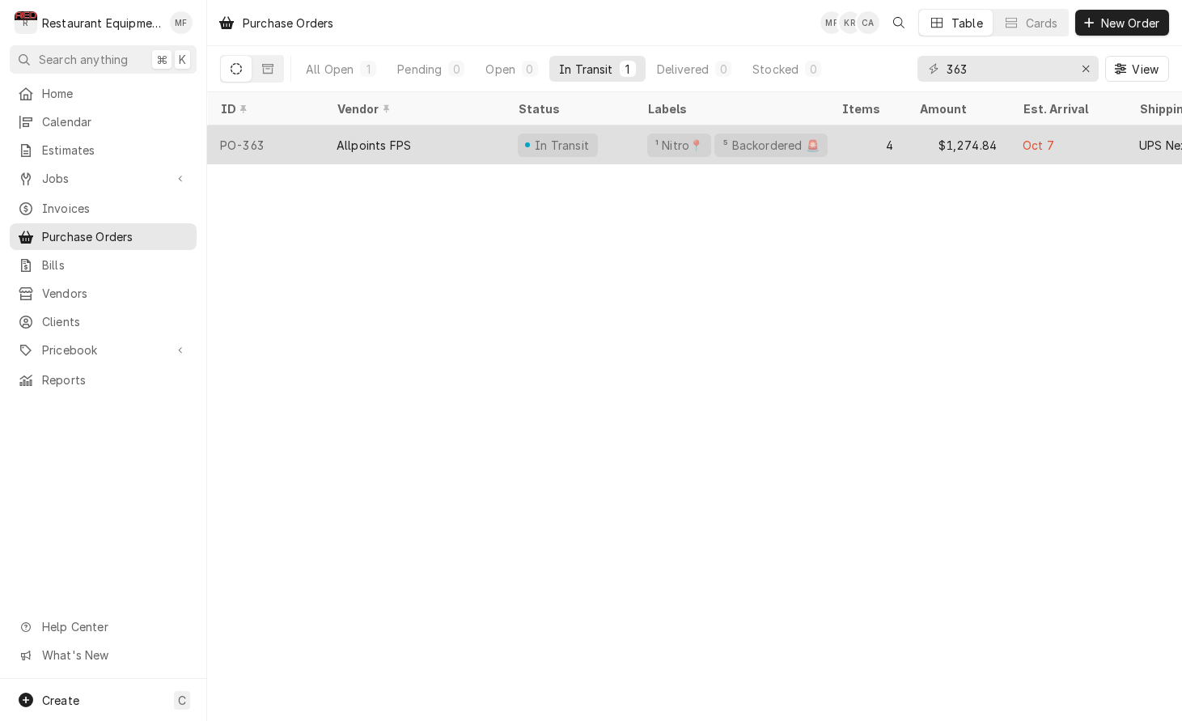
click at [855, 151] on div "4" at bounding box center [868, 144] width 78 height 39
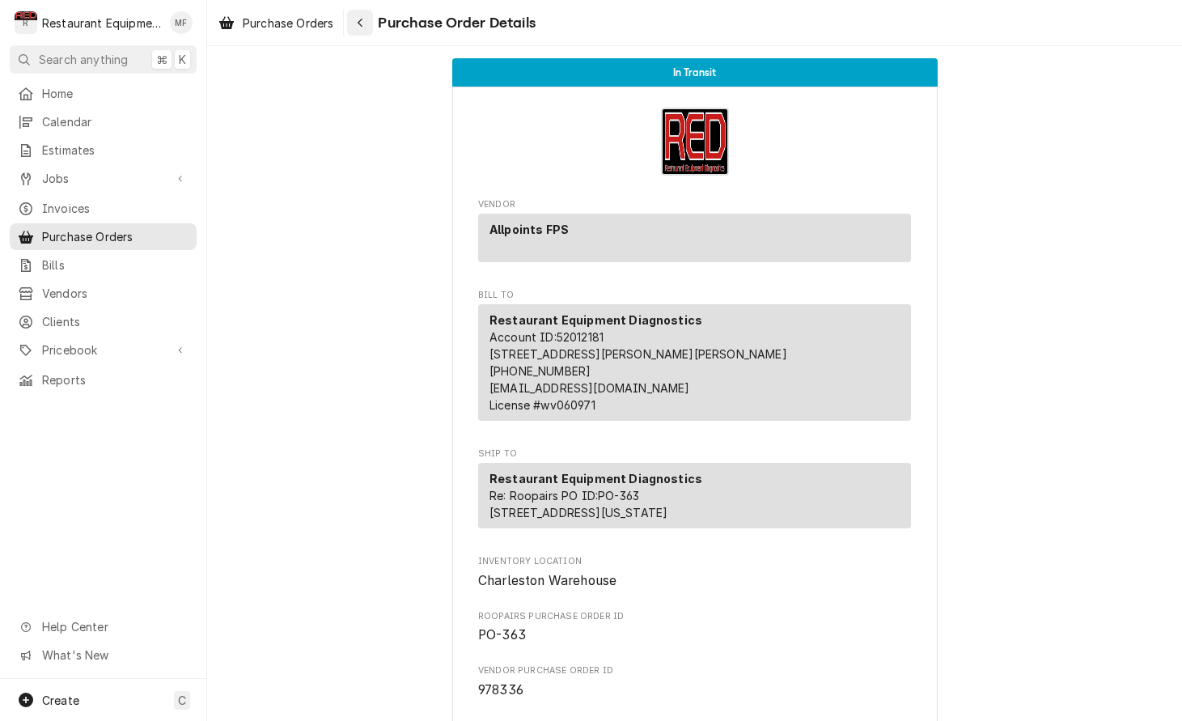
click at [370, 32] on button "Navigate back" at bounding box center [360, 23] width 26 height 26
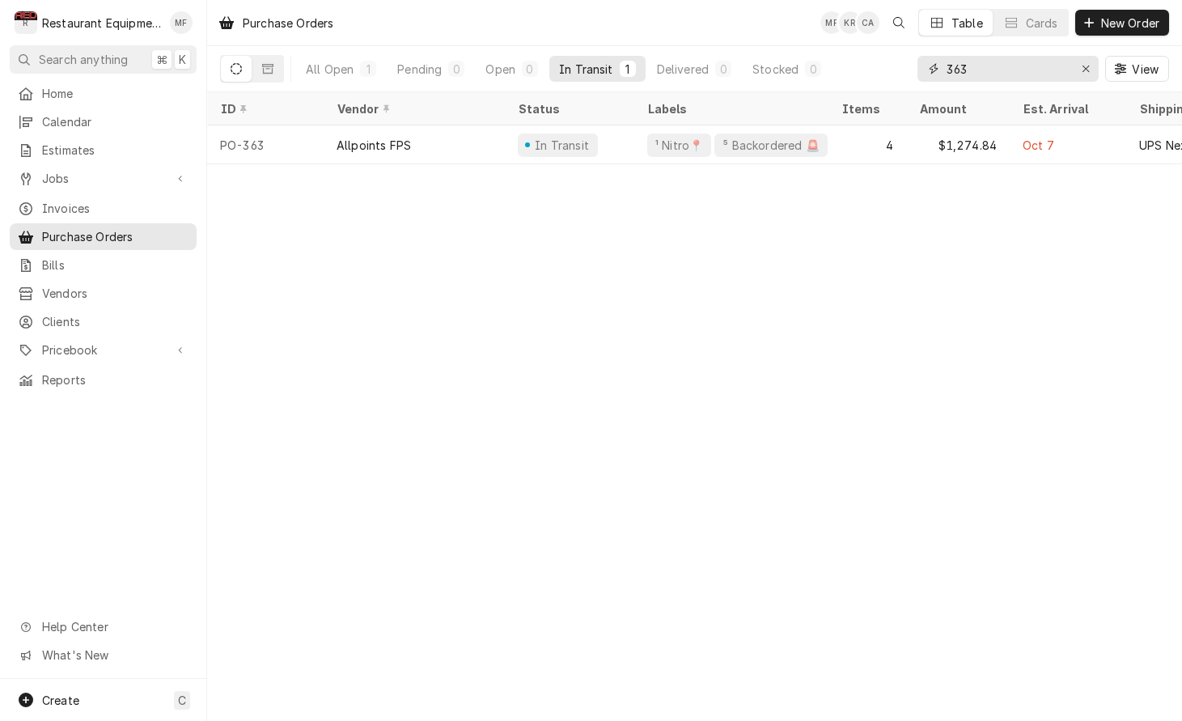
click at [988, 66] on input "363" at bounding box center [1007, 69] width 121 height 26
click at [1078, 66] on div "Erase input" at bounding box center [1086, 69] width 16 height 16
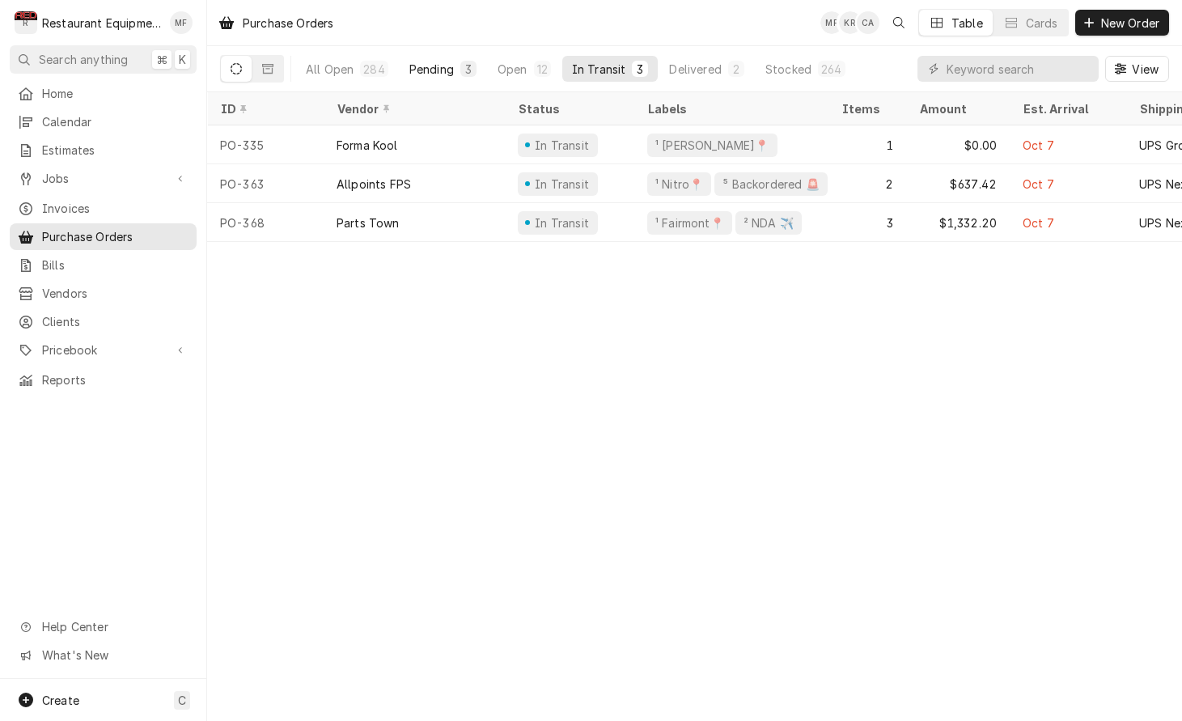
click at [447, 66] on div "Pending" at bounding box center [431, 69] width 45 height 17
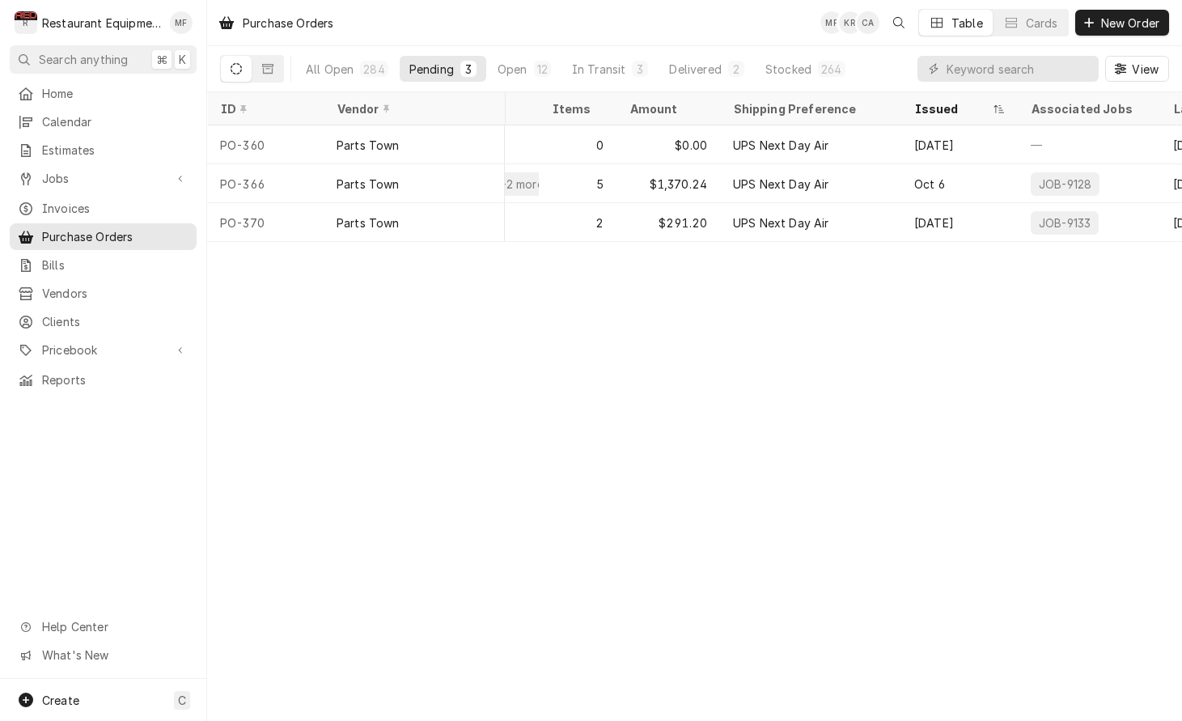
scroll to position [0, 291]
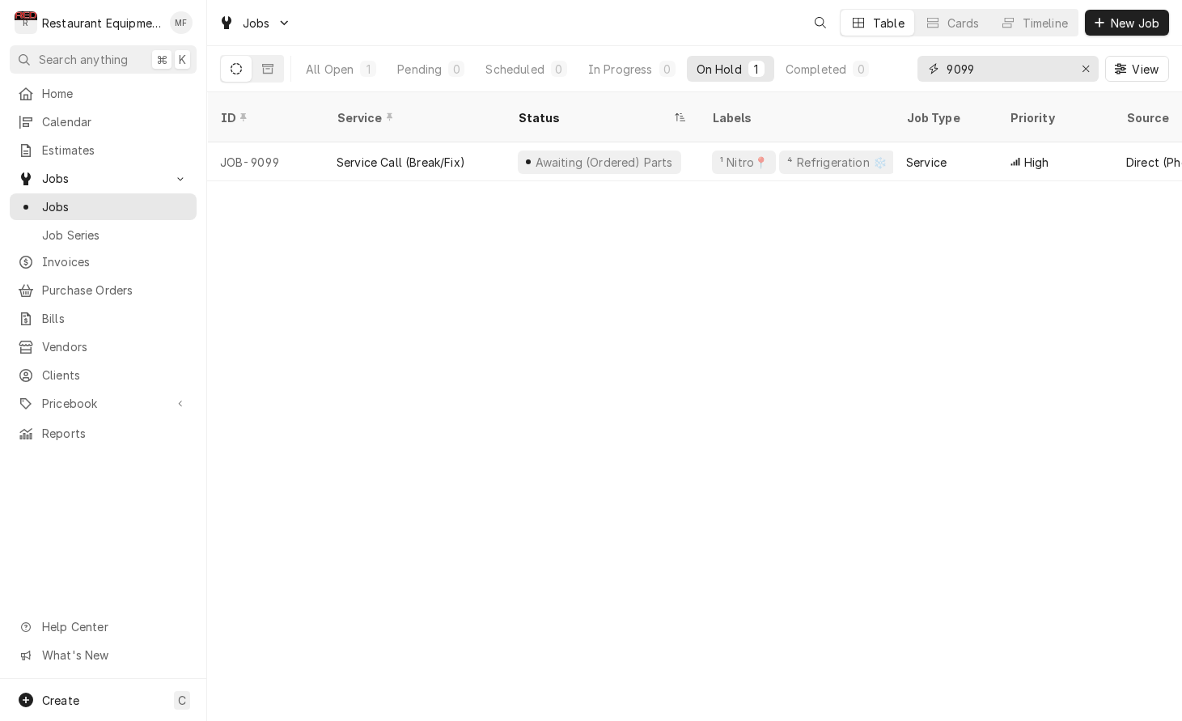
click at [1035, 60] on input "9099" at bounding box center [1007, 69] width 121 height 26
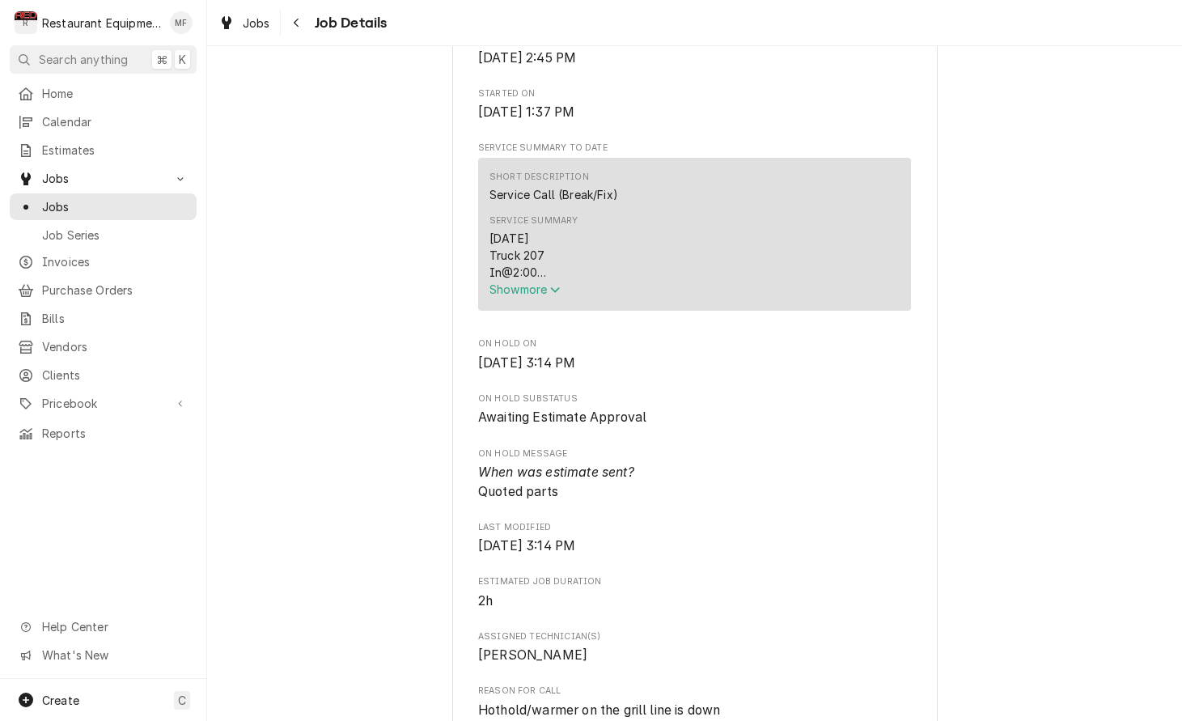
scroll to position [570, 0]
click at [537, 291] on span "Show more" at bounding box center [525, 290] width 71 height 14
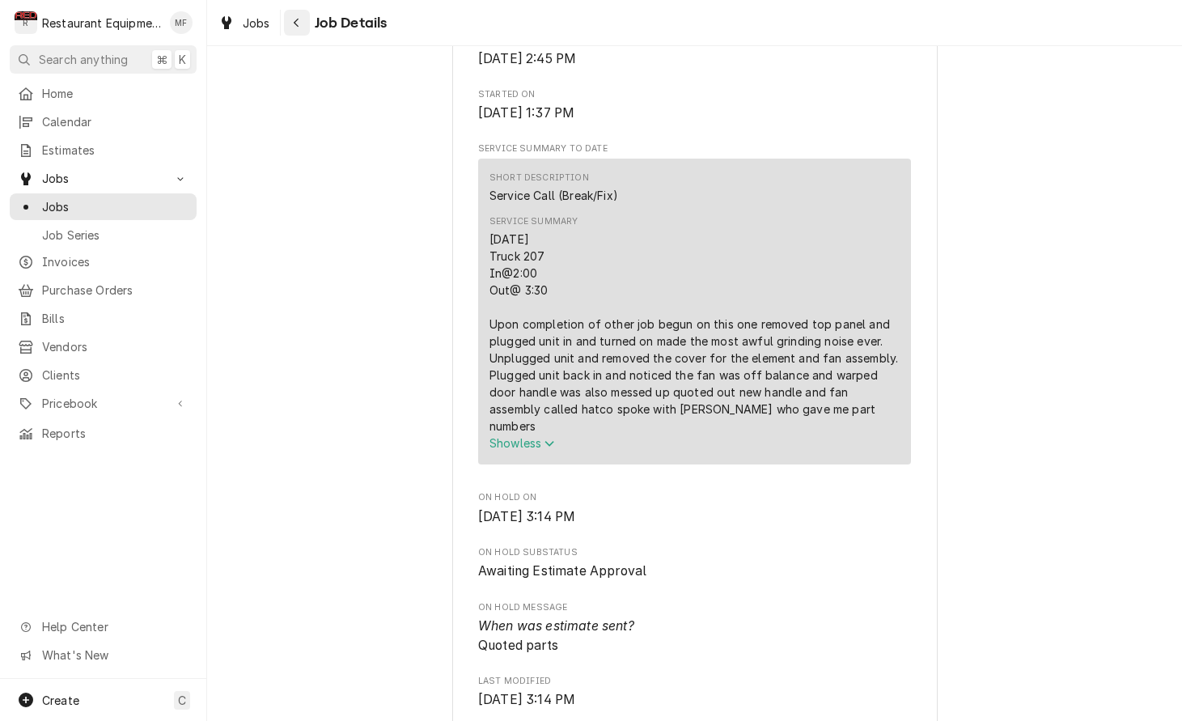
click at [294, 21] on icon "Navigate back" at bounding box center [296, 22] width 7 height 11
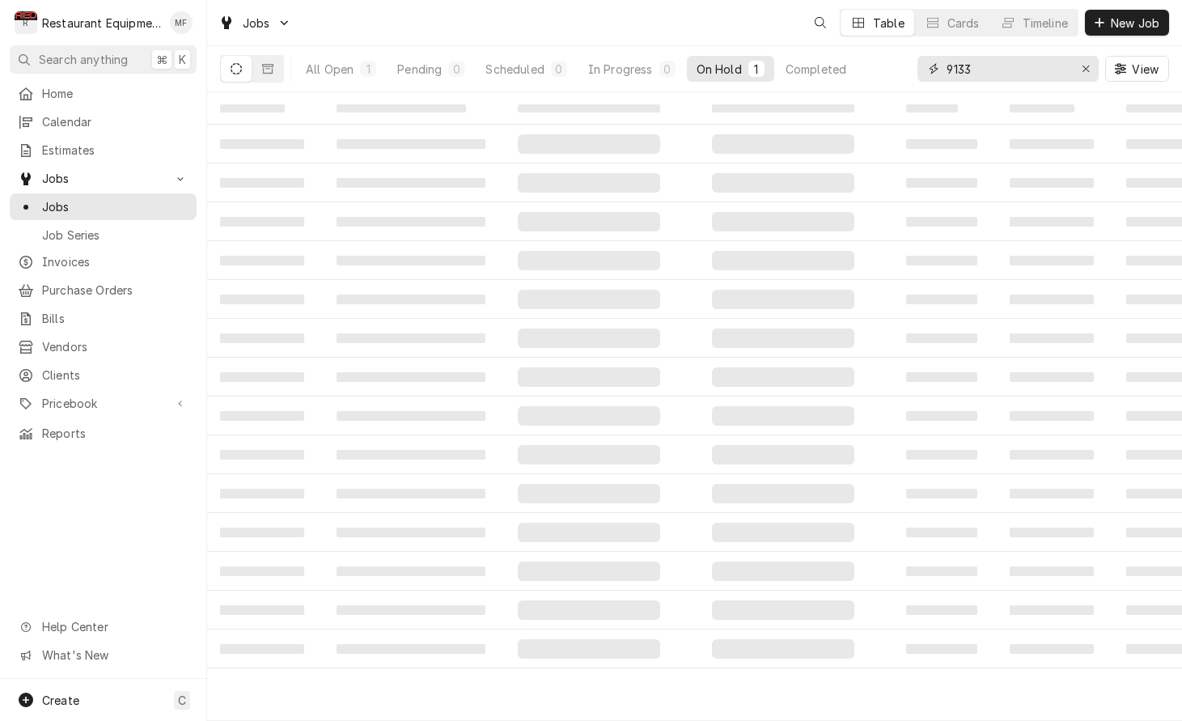
click at [1012, 70] on input "9133" at bounding box center [1007, 69] width 121 height 26
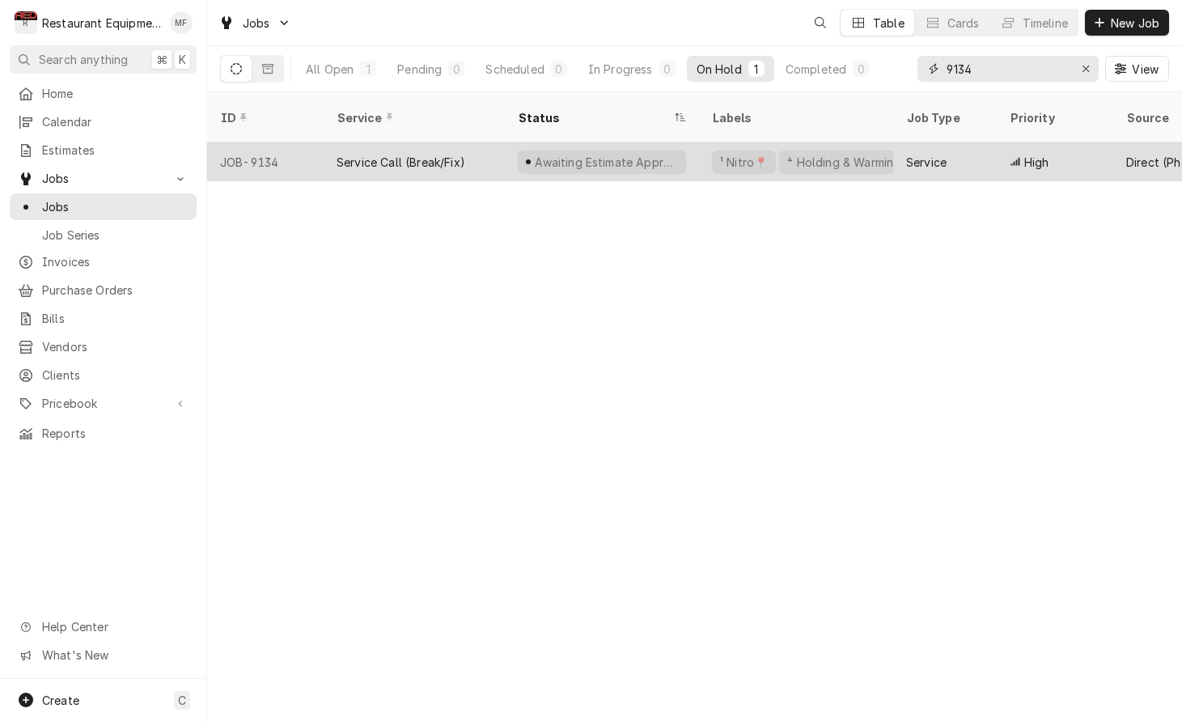
type input "9134"
click at [984, 149] on div "Service" at bounding box center [945, 161] width 104 height 39
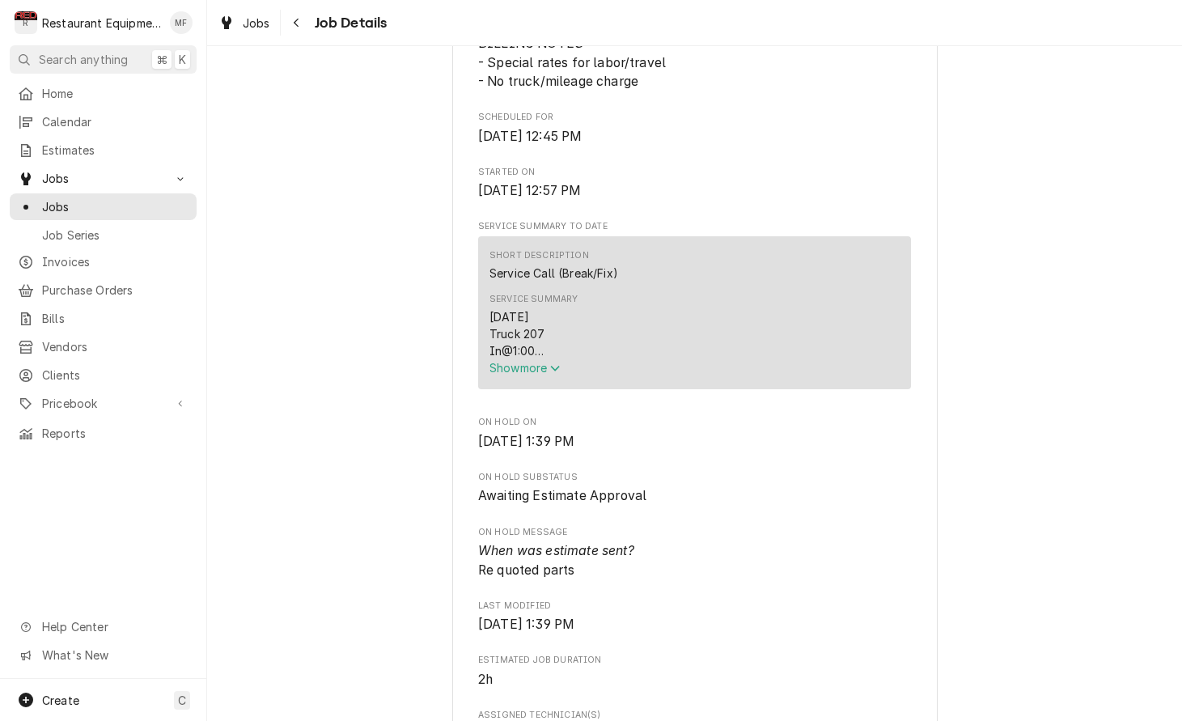
scroll to position [541, 0]
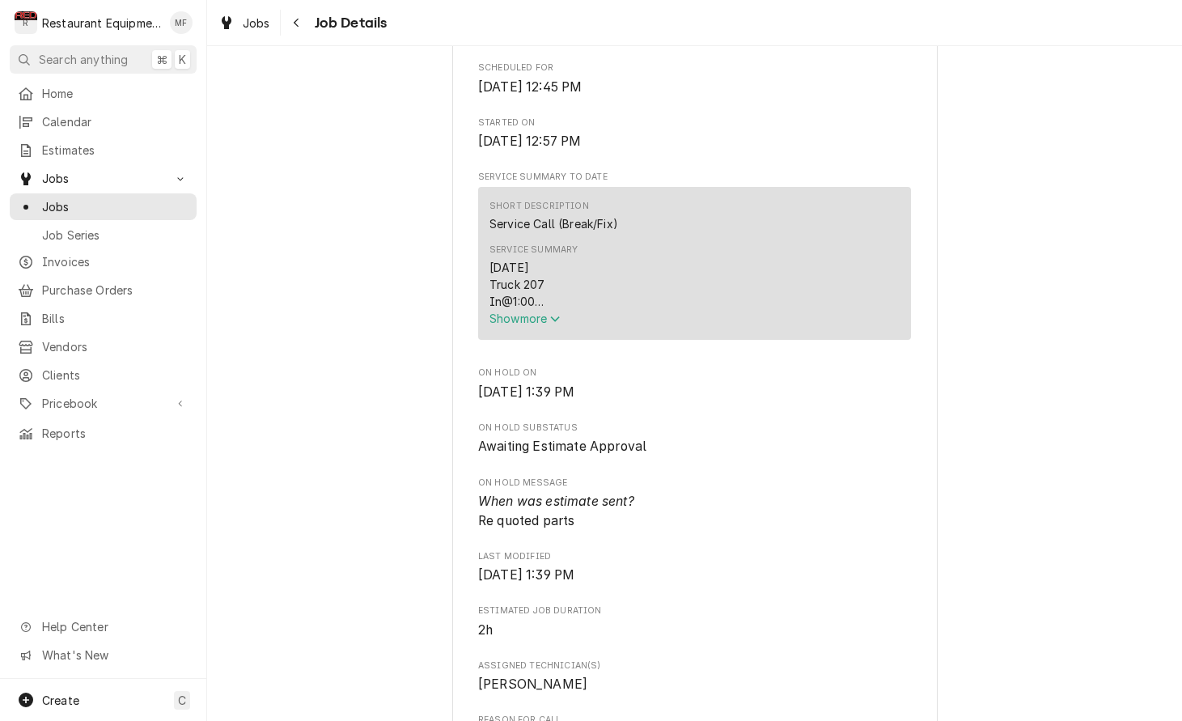
click at [530, 323] on span "Show more" at bounding box center [525, 319] width 71 height 14
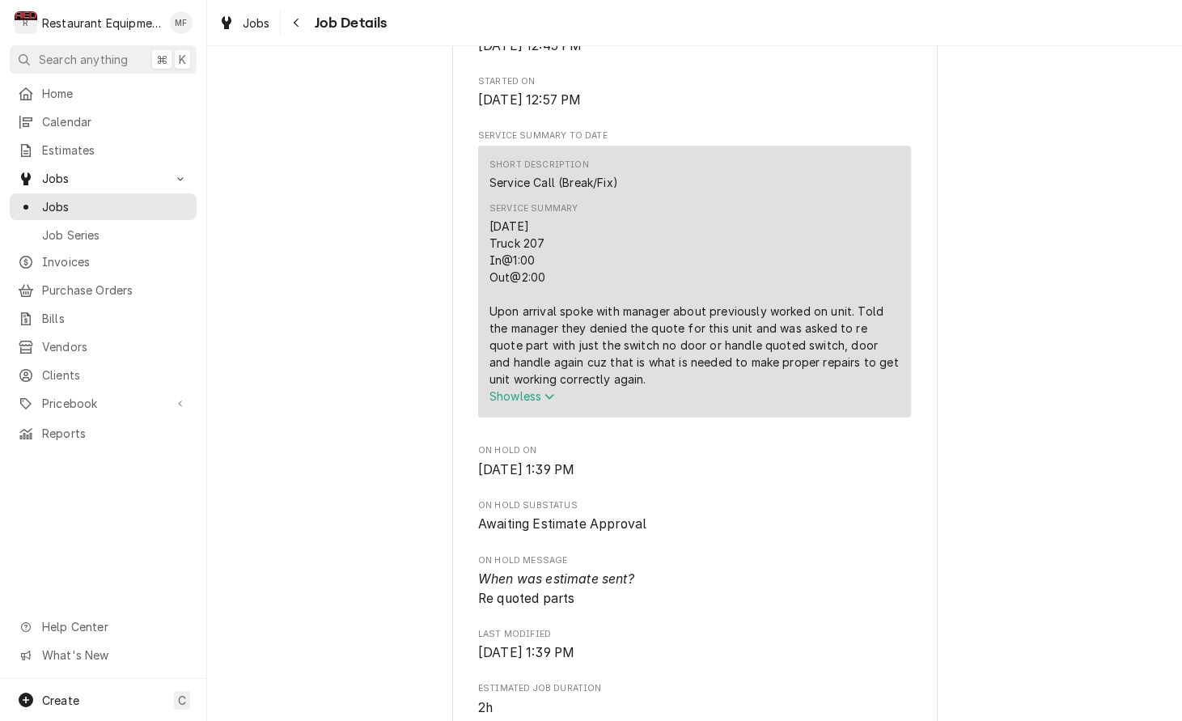
scroll to position [585, 0]
click at [286, 23] on button "Navigate back" at bounding box center [297, 23] width 26 height 26
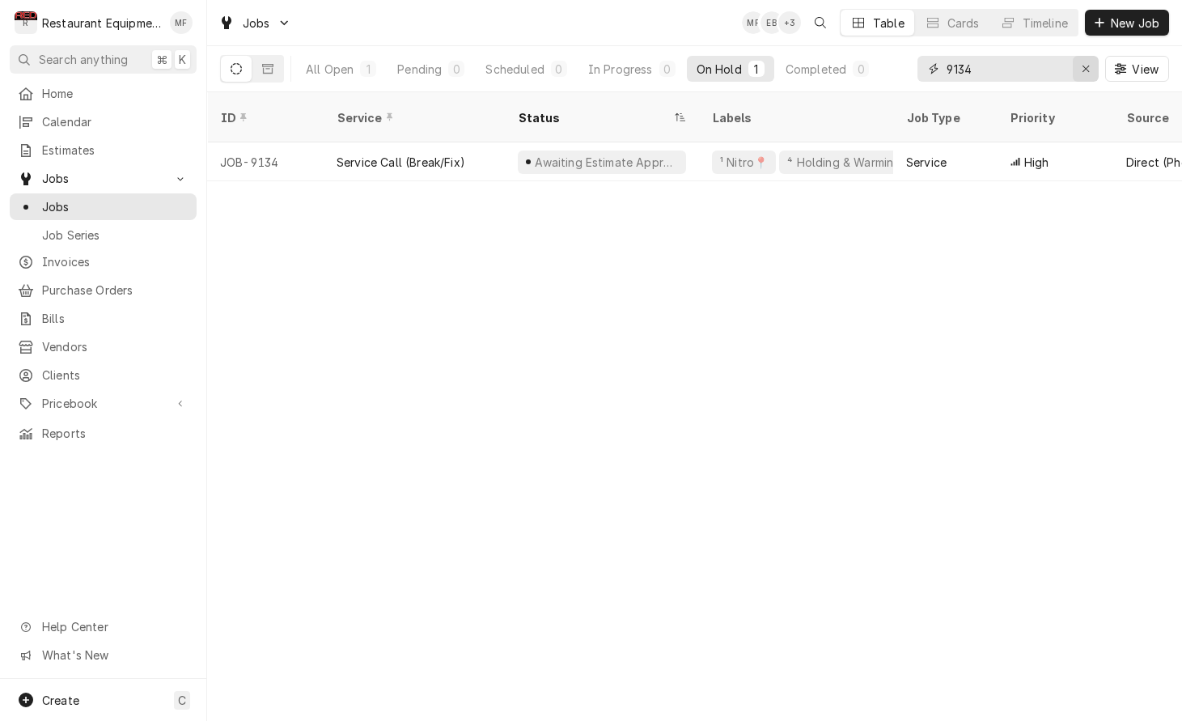
click at [1086, 75] on div "Erase input" at bounding box center [1086, 69] width 16 height 16
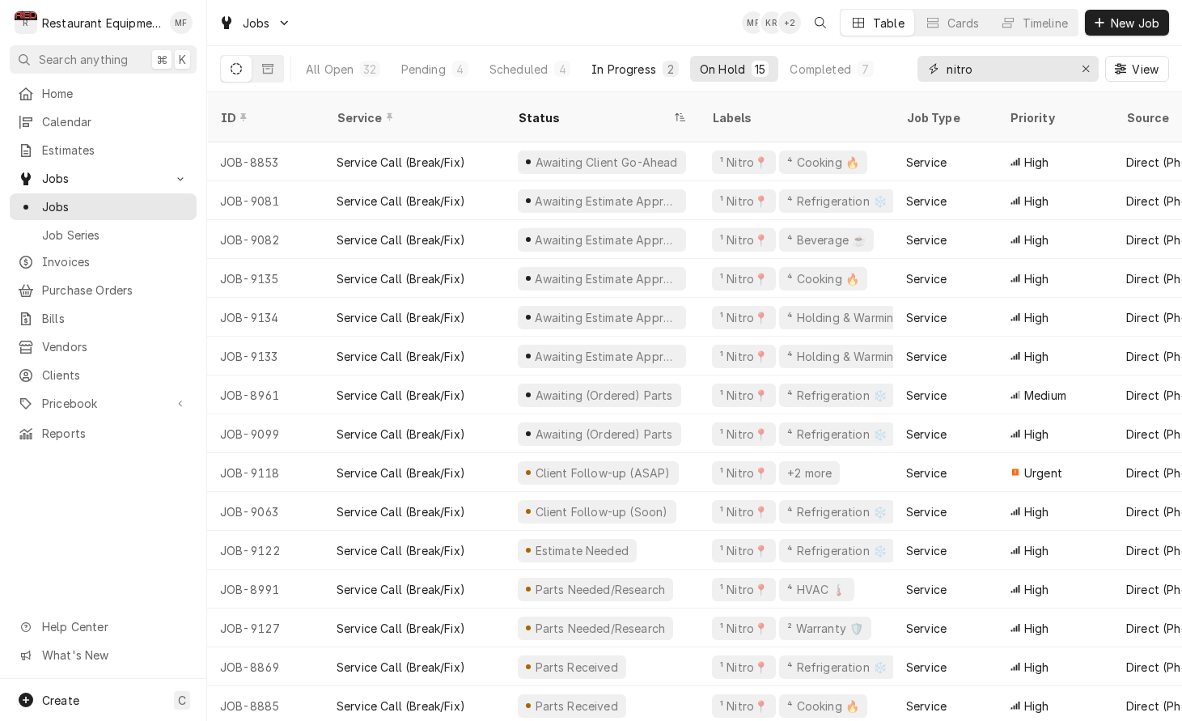
type input "nitro"
click at [645, 63] on div "In Progress" at bounding box center [624, 69] width 65 height 17
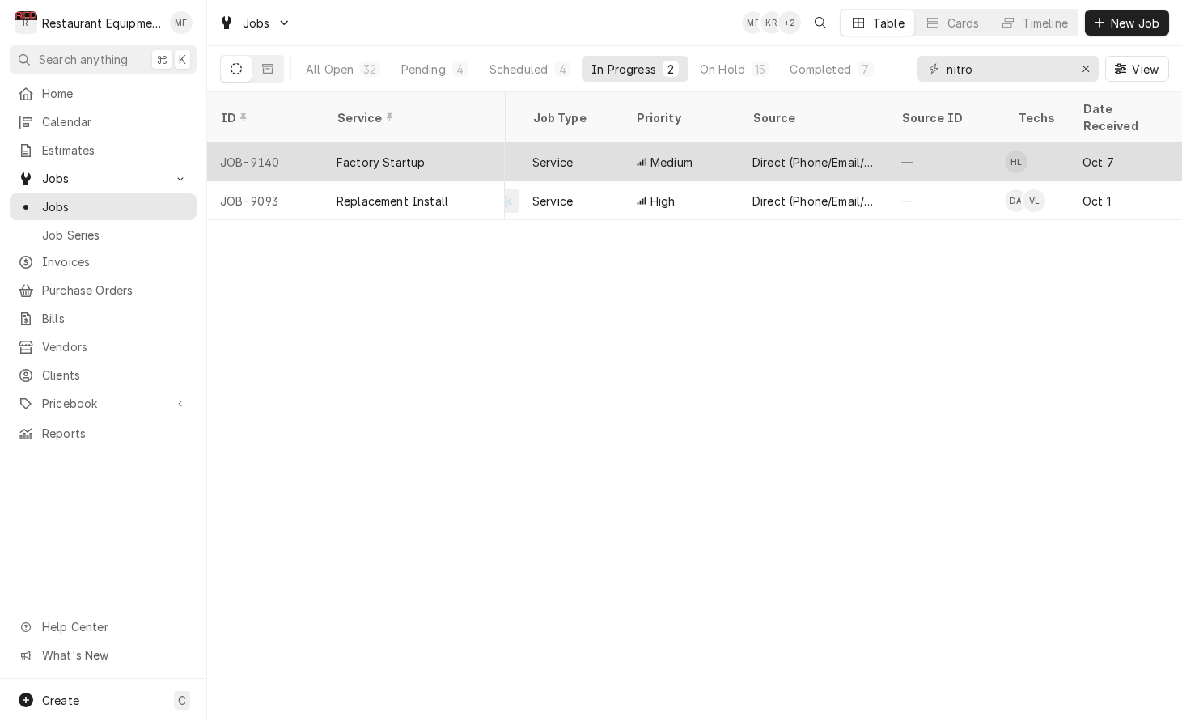
scroll to position [0, 377]
click at [936, 152] on div "—" at bounding box center [943, 161] width 117 height 39
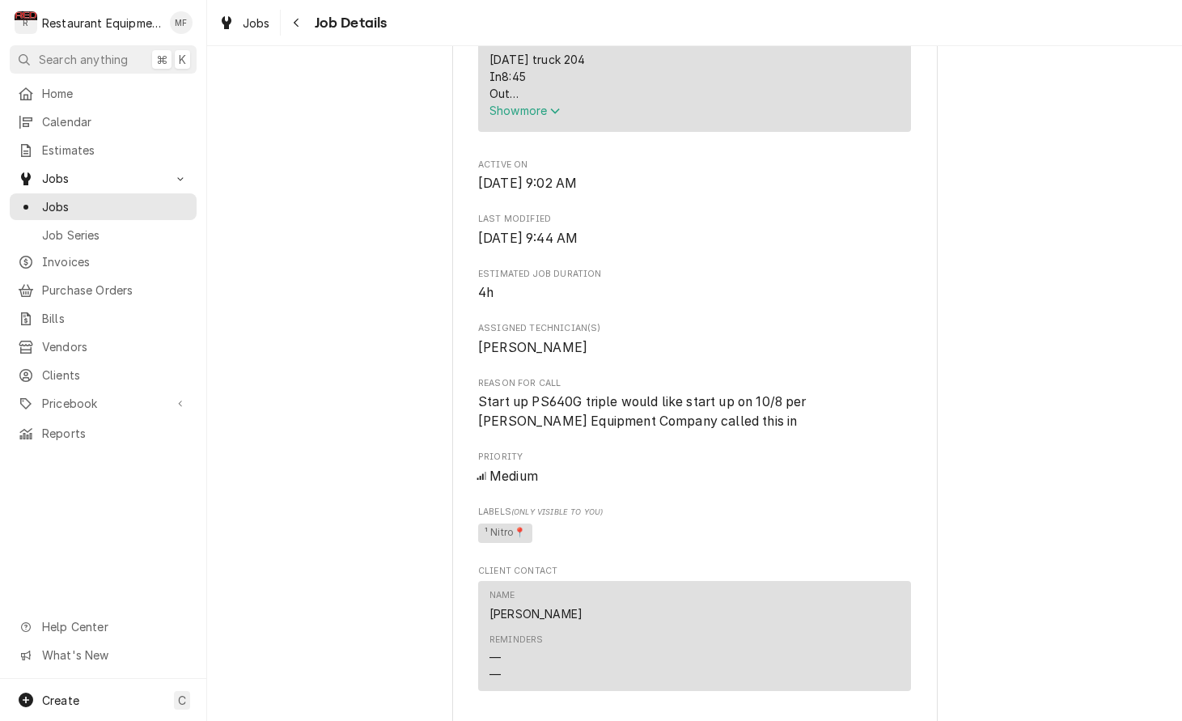
scroll to position [734, 0]
click at [541, 113] on span "Show more" at bounding box center [525, 107] width 71 height 14
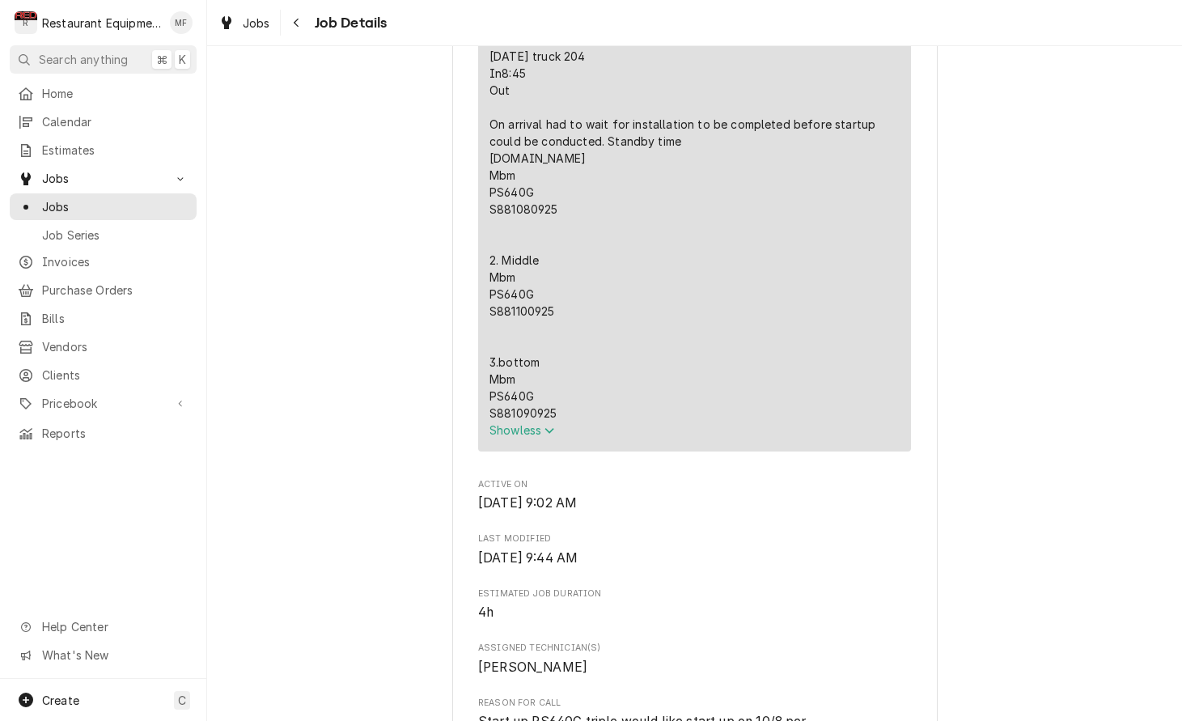
click at [577, 91] on div "10/8/25 truck 204 In8:45 Out On arrival had to wait for installation to be comp…" at bounding box center [695, 235] width 410 height 374
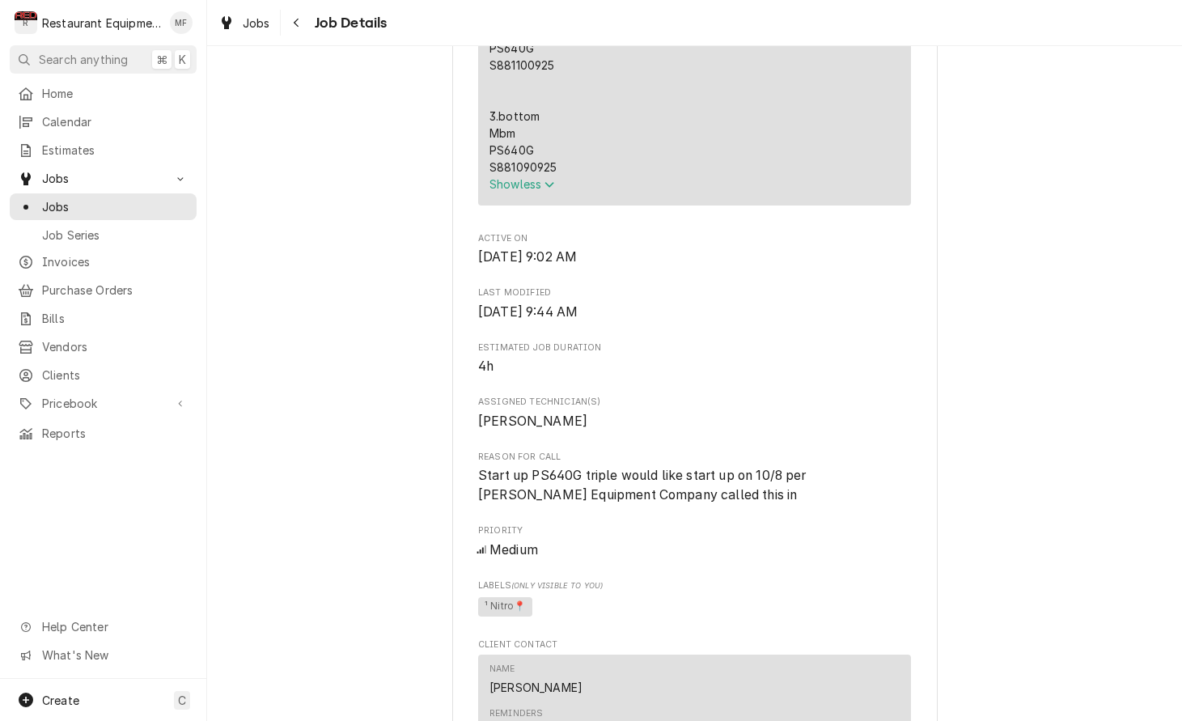
scroll to position [988, 0]
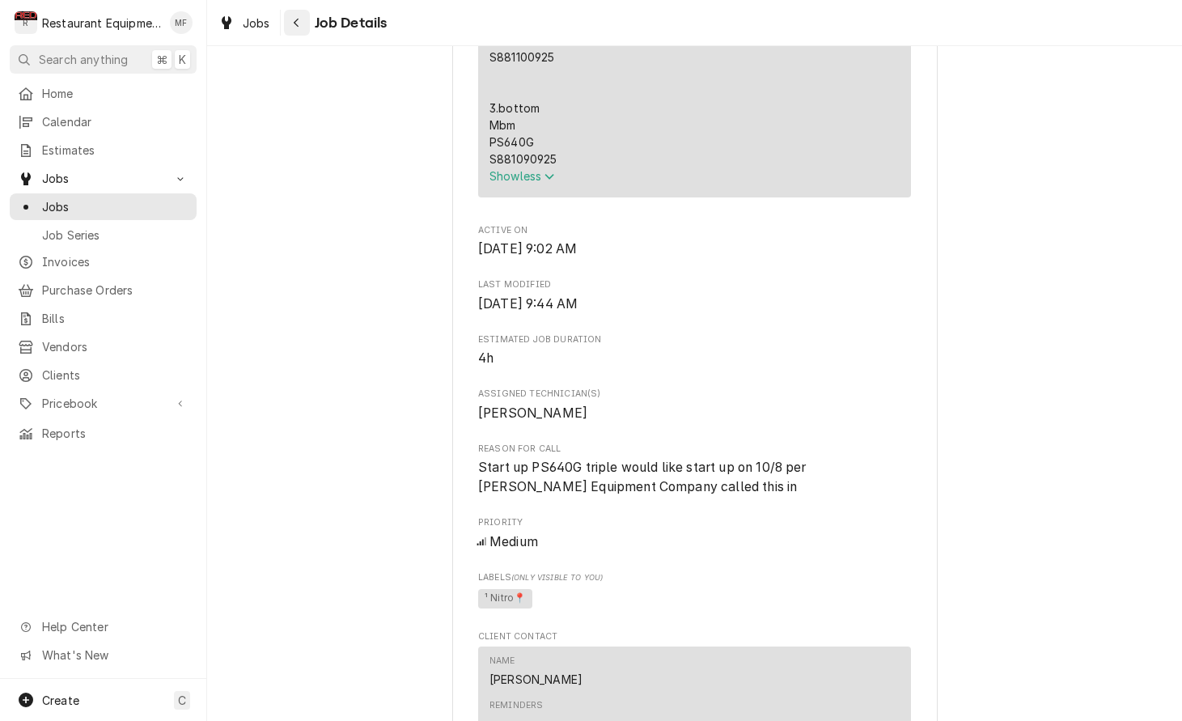
click at [293, 24] on icon "Navigate back" at bounding box center [296, 22] width 7 height 11
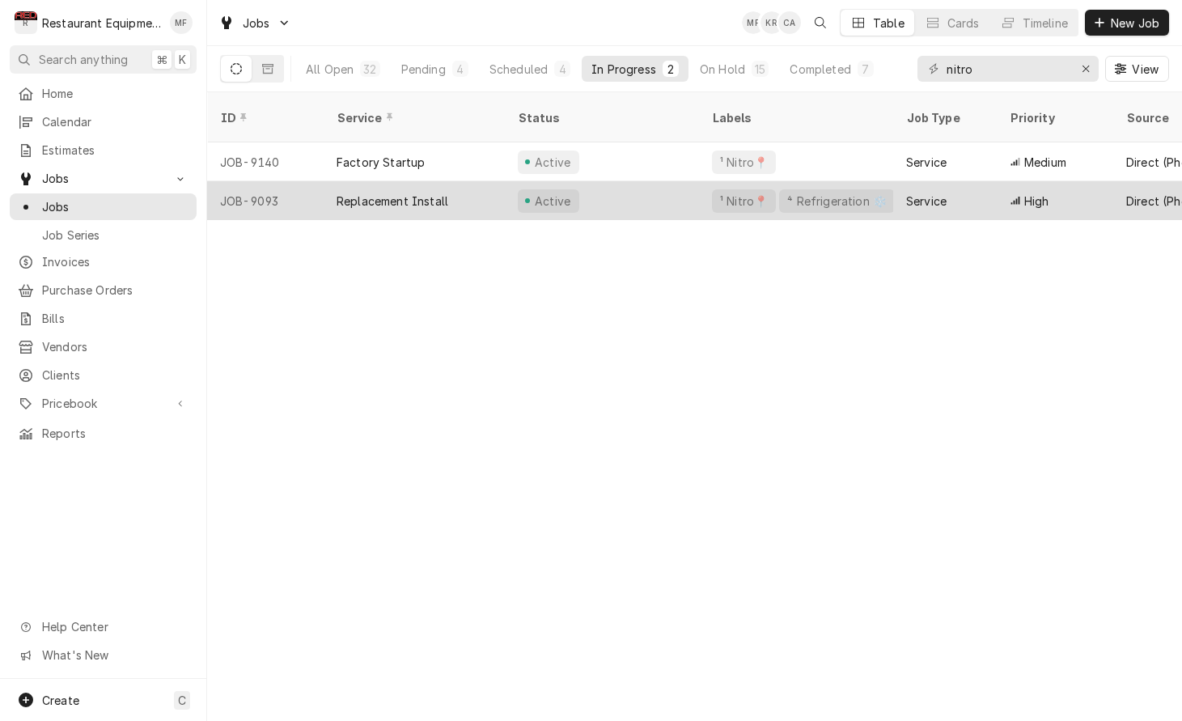
click at [990, 182] on div "Service" at bounding box center [945, 200] width 104 height 39
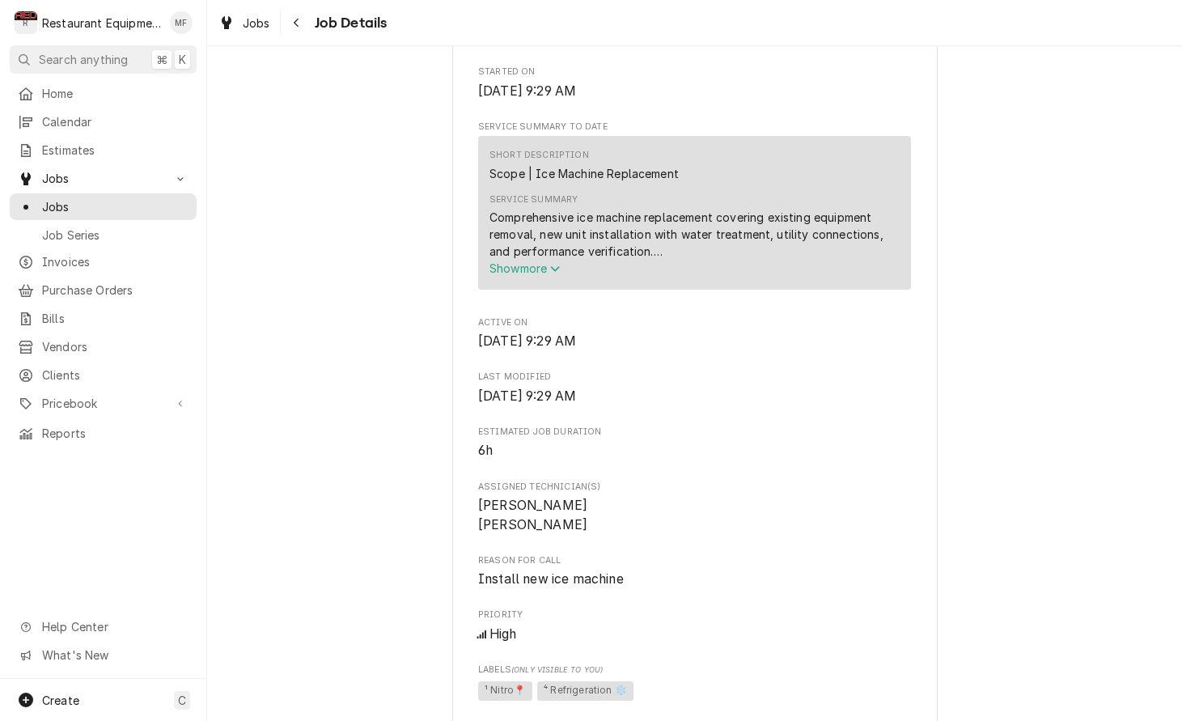
scroll to position [689, 0]
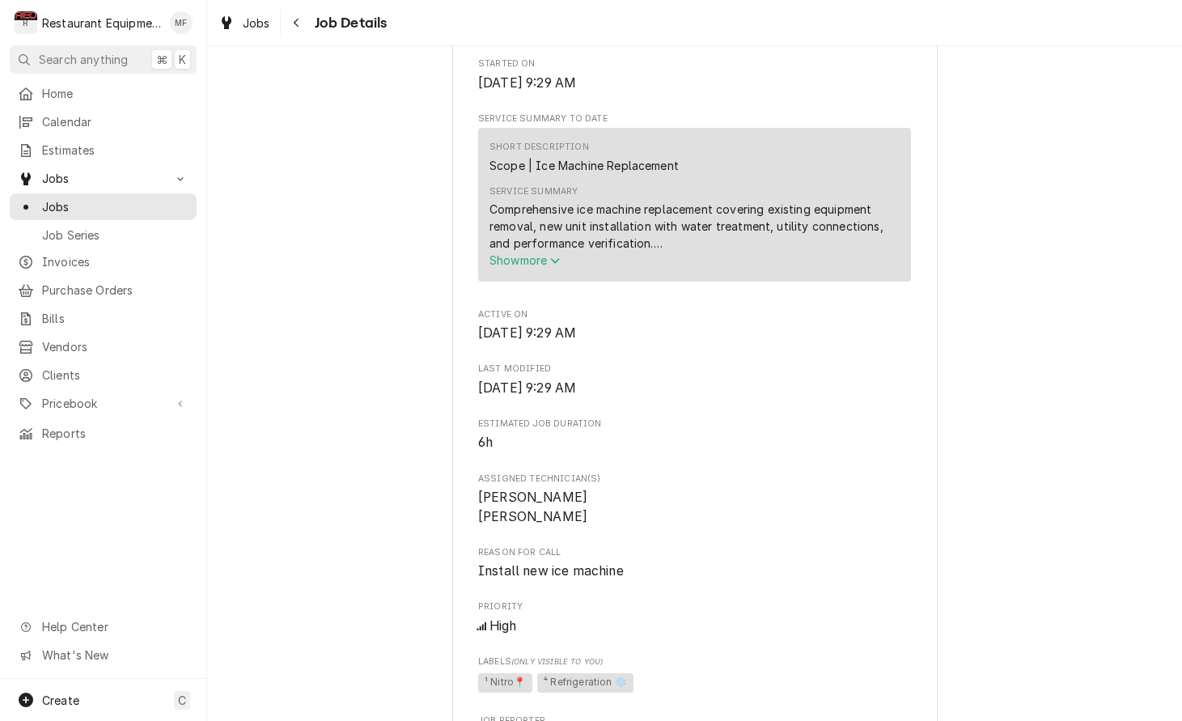
click at [523, 265] on span "Show more" at bounding box center [525, 260] width 71 height 14
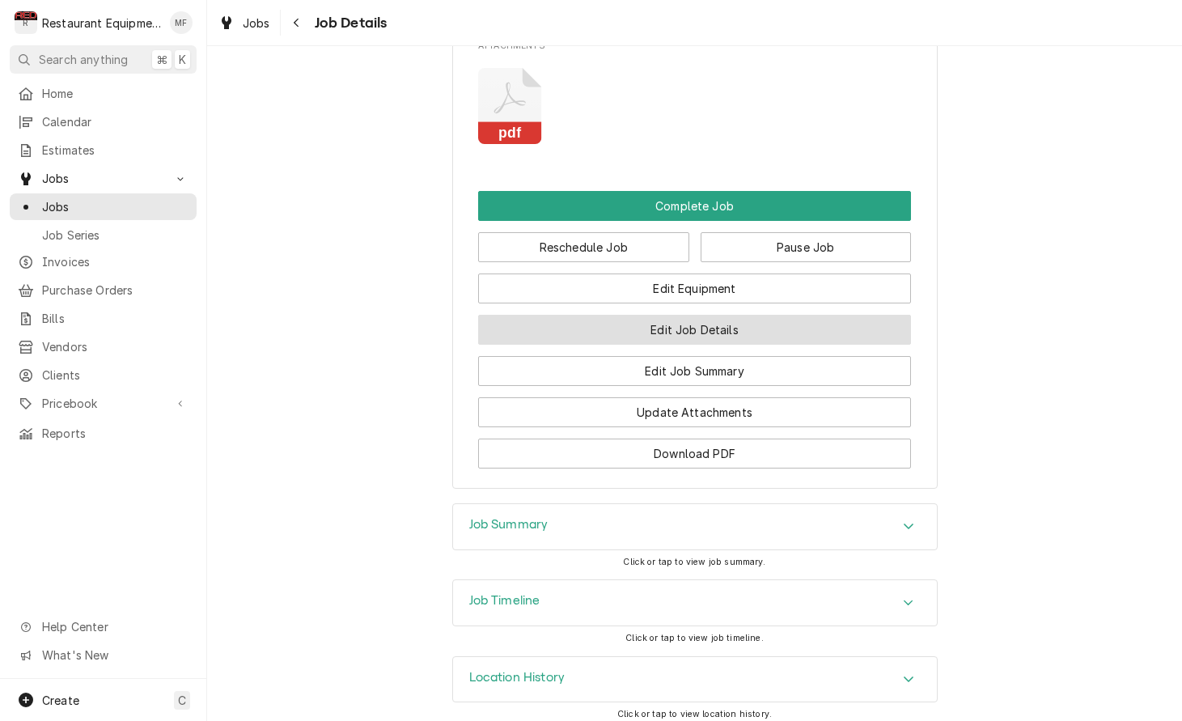
scroll to position [2228, 0]
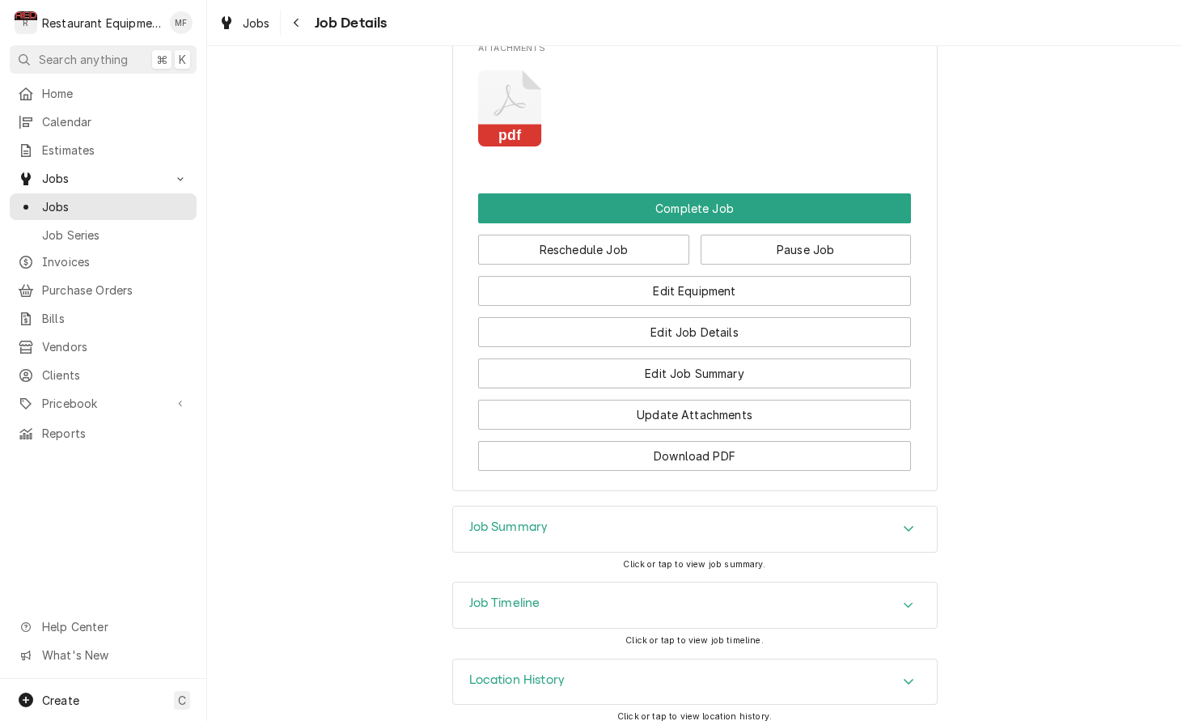
click at [914, 520] on div "Accordion Header" at bounding box center [909, 529] width 24 height 19
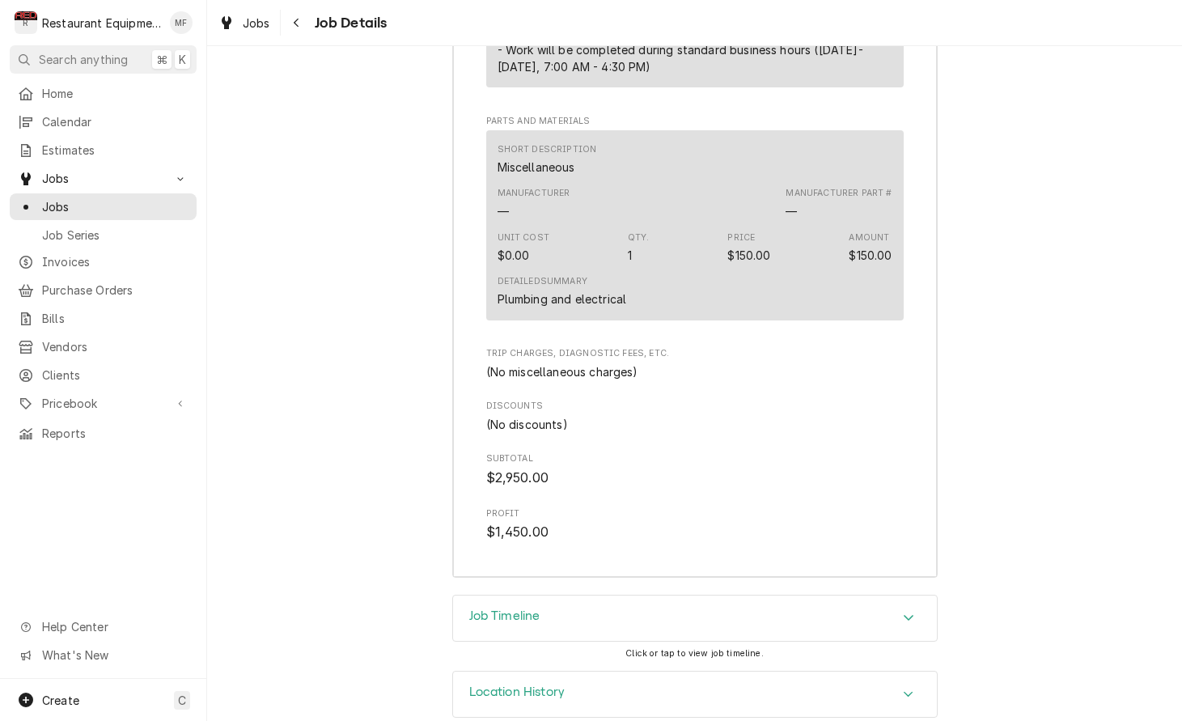
scroll to position [3541, 0]
click at [306, 27] on button "Navigate back" at bounding box center [297, 23] width 26 height 26
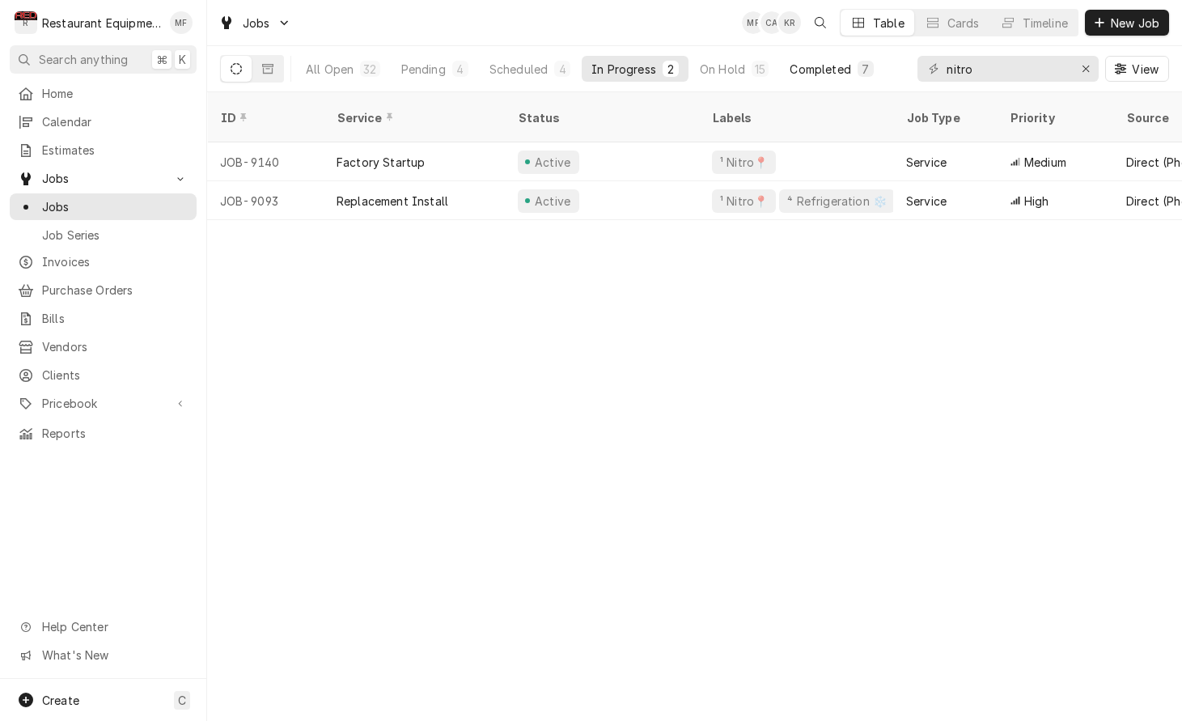
click at [823, 75] on div "Completed" at bounding box center [820, 69] width 61 height 17
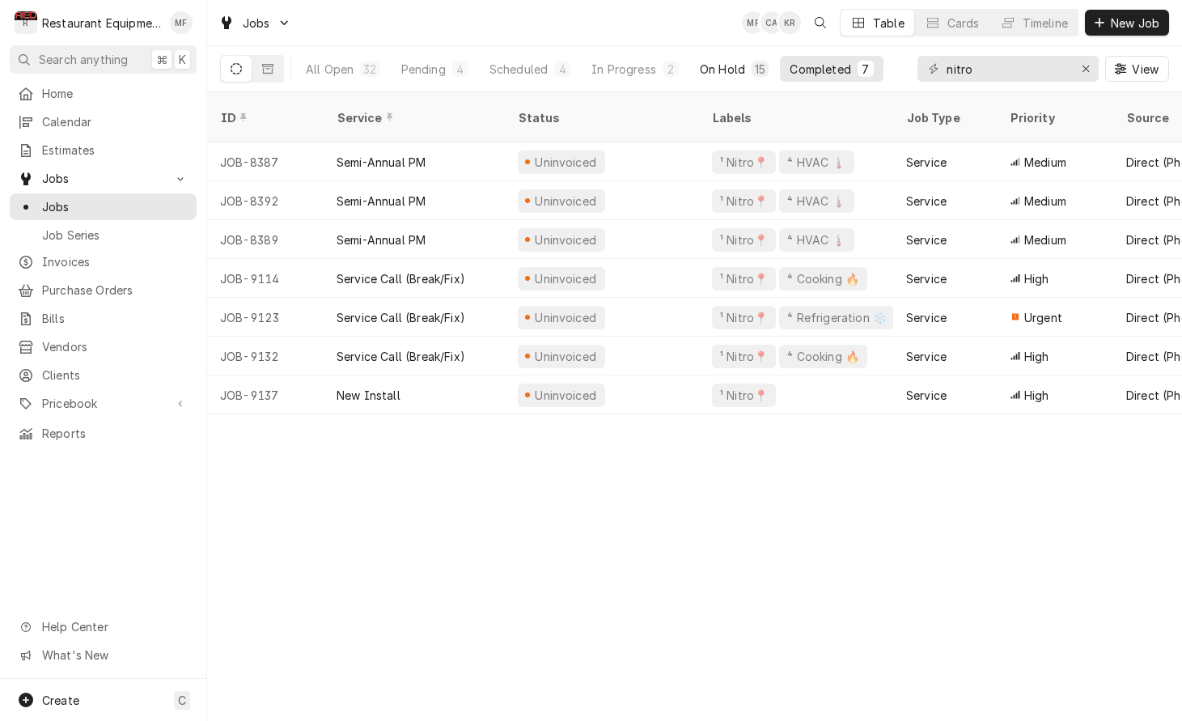
click at [717, 70] on div "On Hold" at bounding box center [722, 69] width 45 height 17
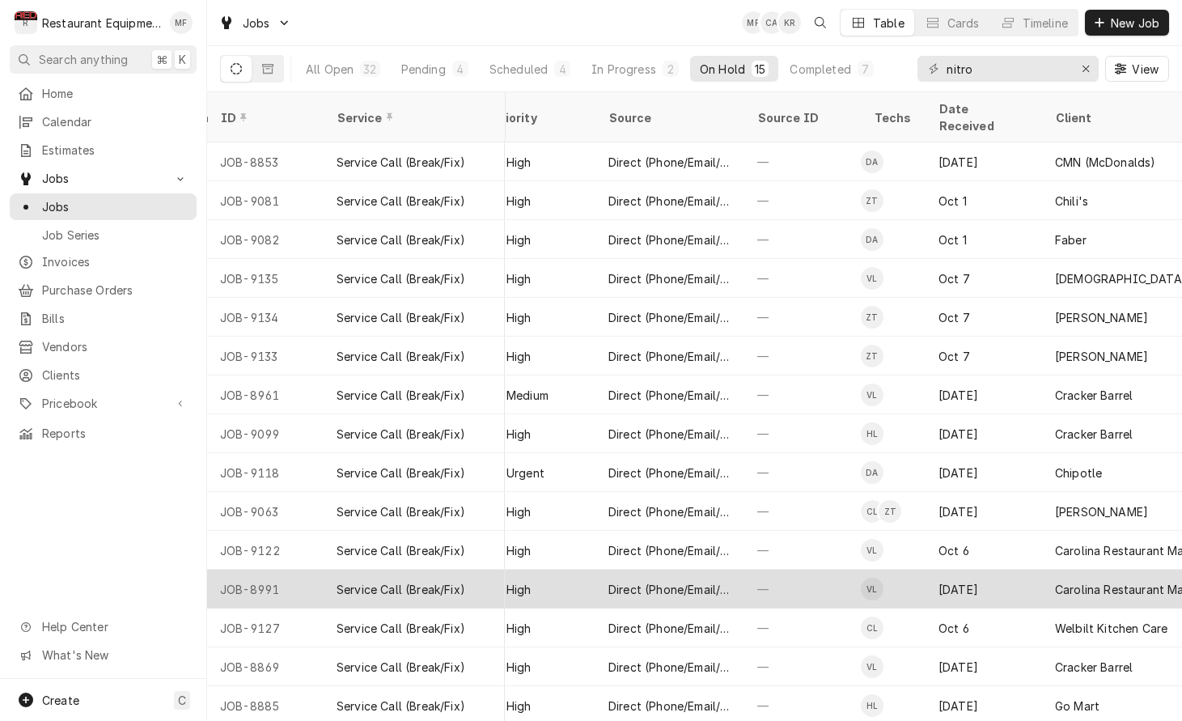
scroll to position [0, 525]
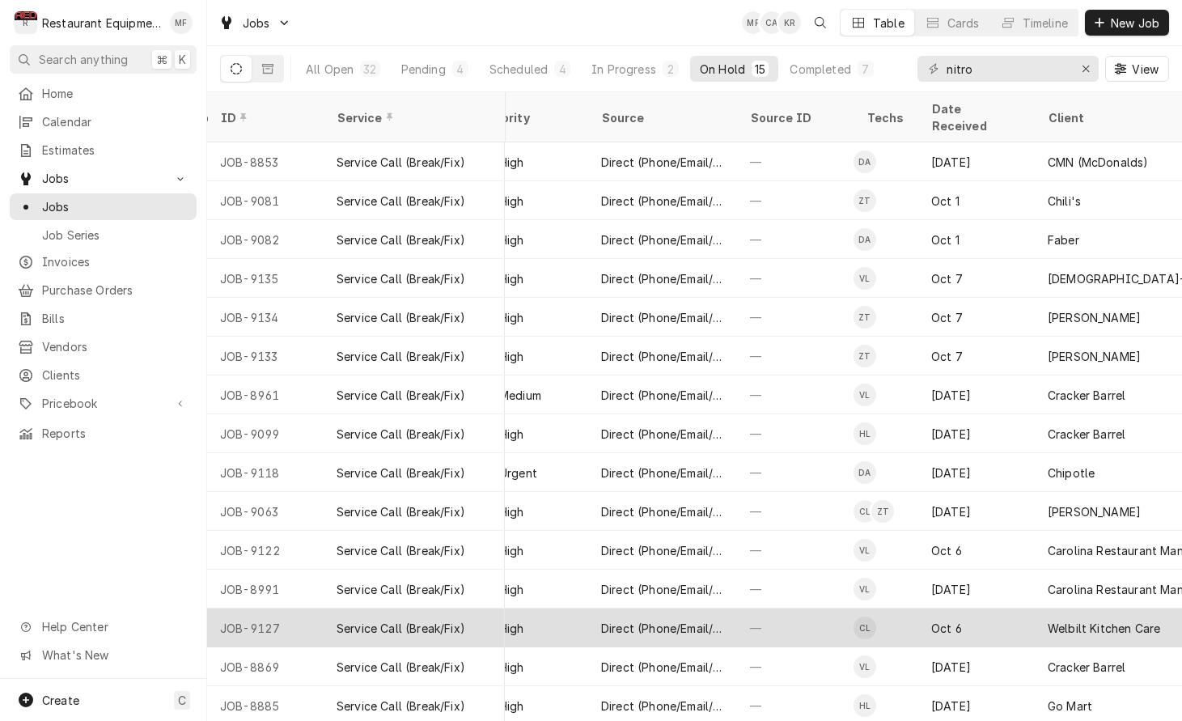
click at [927, 609] on div "Oct 6" at bounding box center [976, 628] width 117 height 39
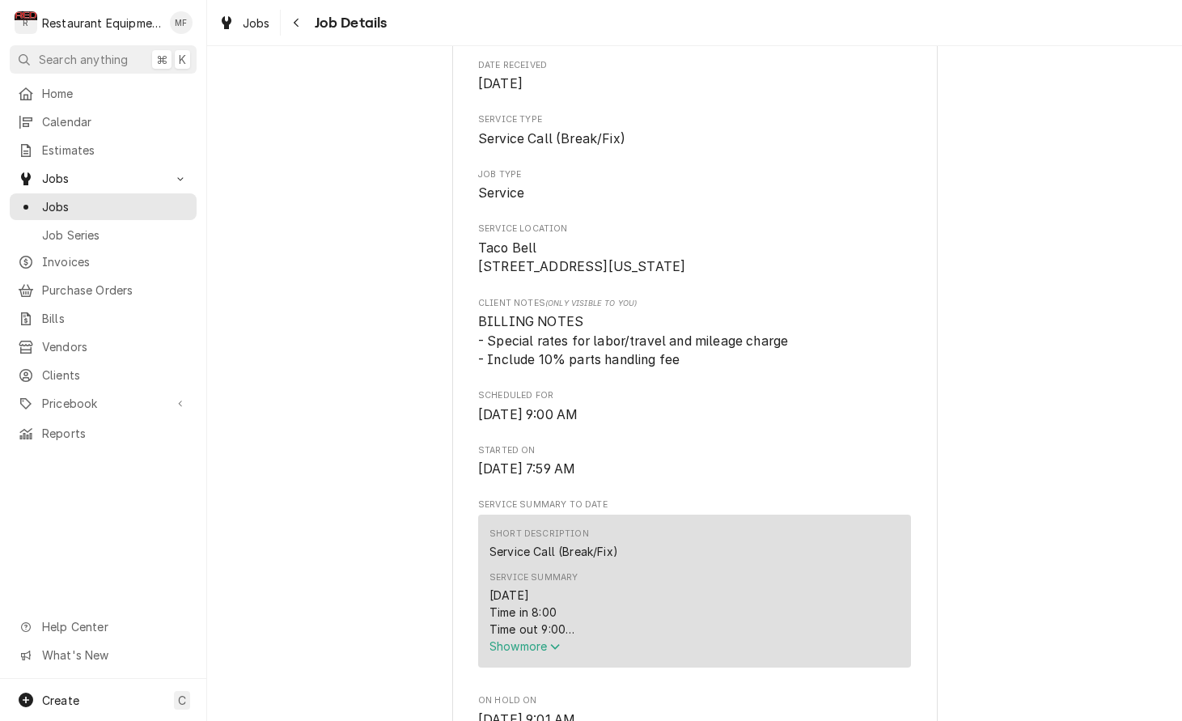
scroll to position [228, 0]
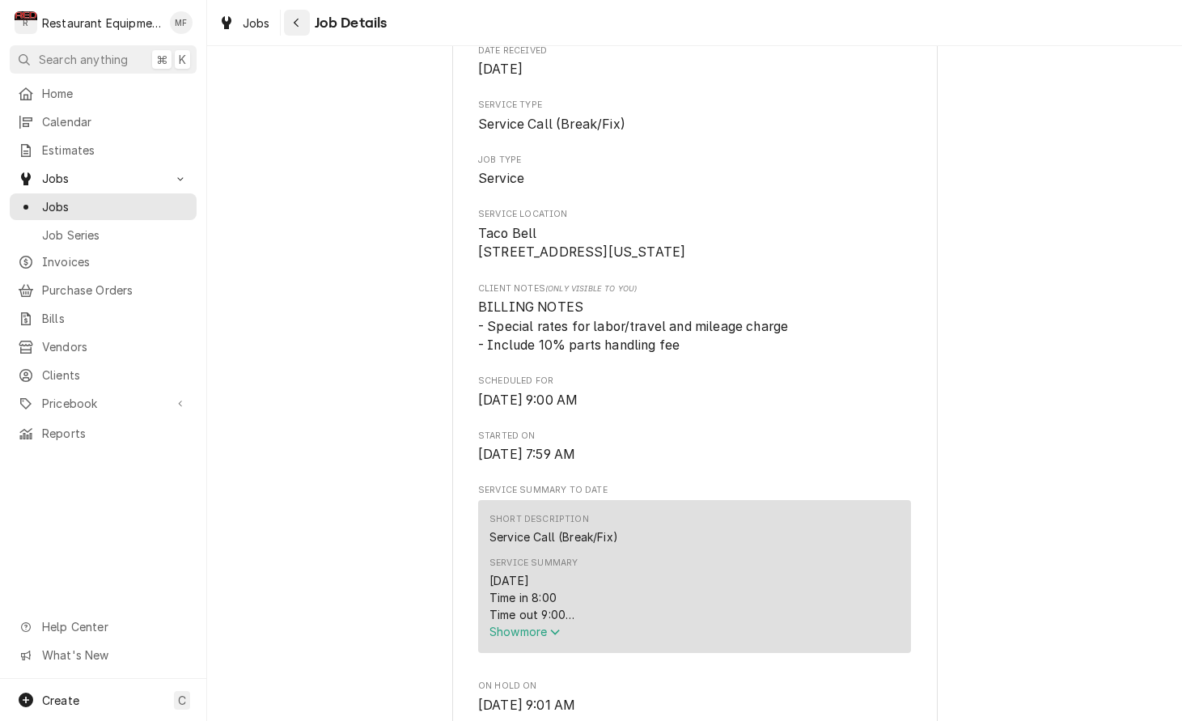
click at [295, 33] on button "Navigate back" at bounding box center [297, 23] width 26 height 26
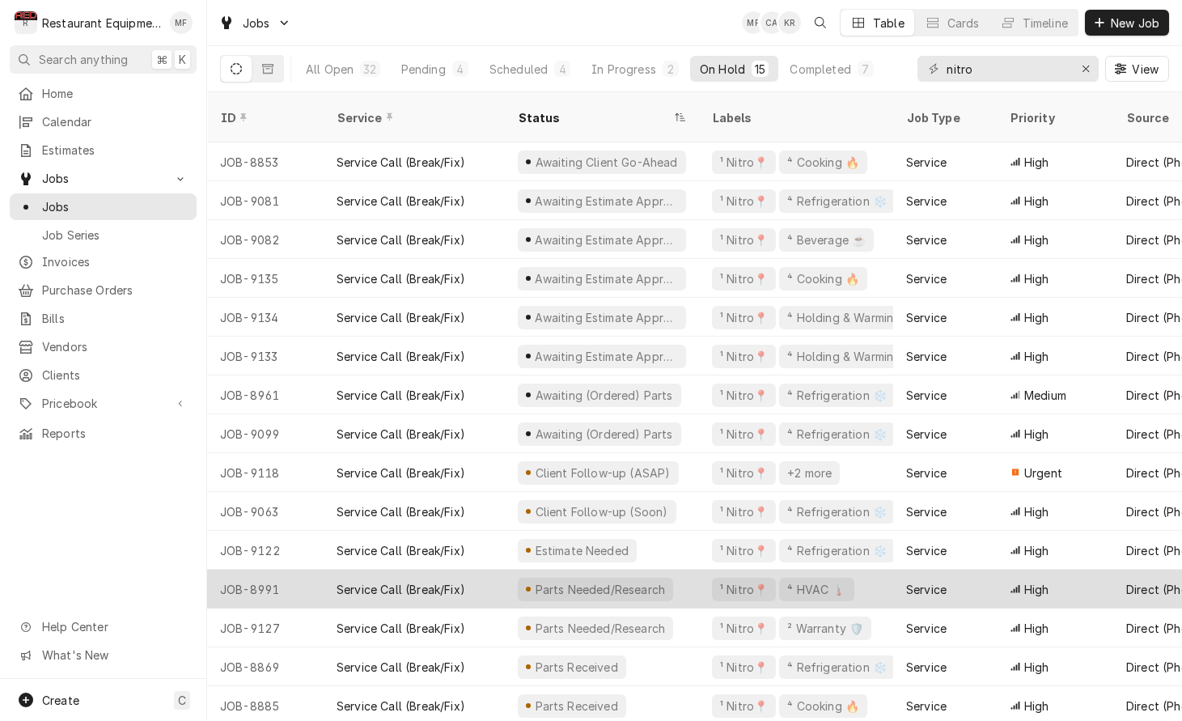
click at [1000, 572] on div "High" at bounding box center [1055, 589] width 117 height 39
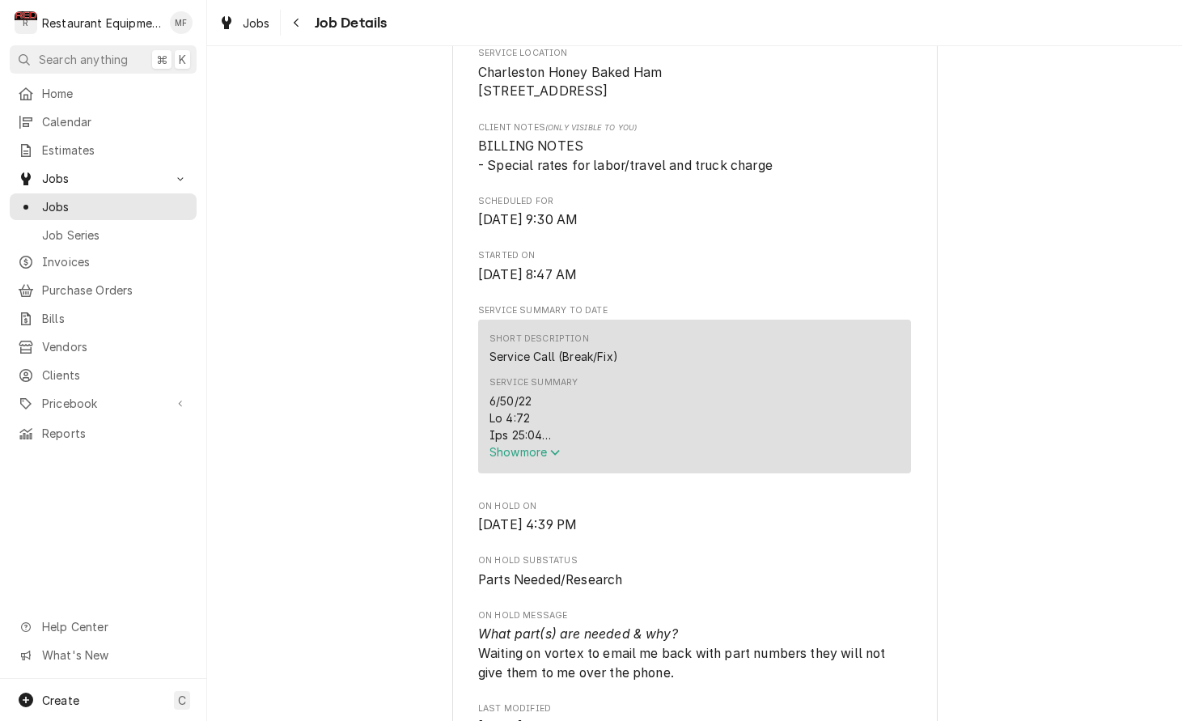
scroll to position [397, 0]
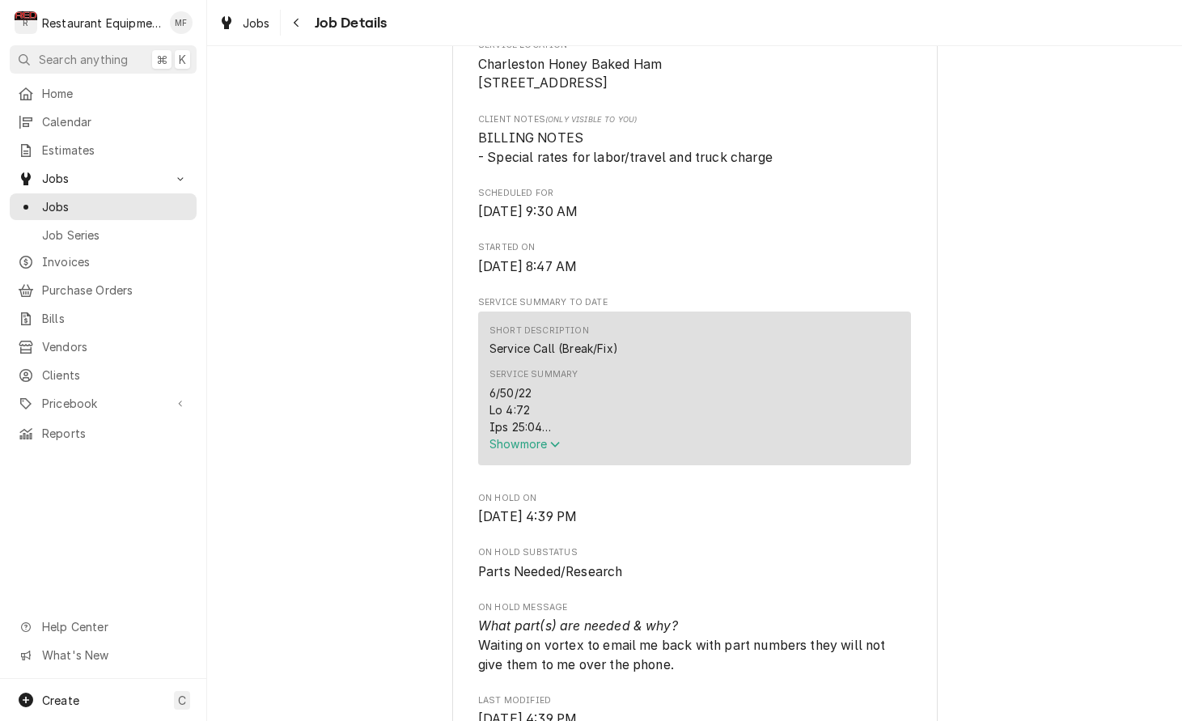
click at [543, 442] on button "Show more" at bounding box center [695, 443] width 410 height 17
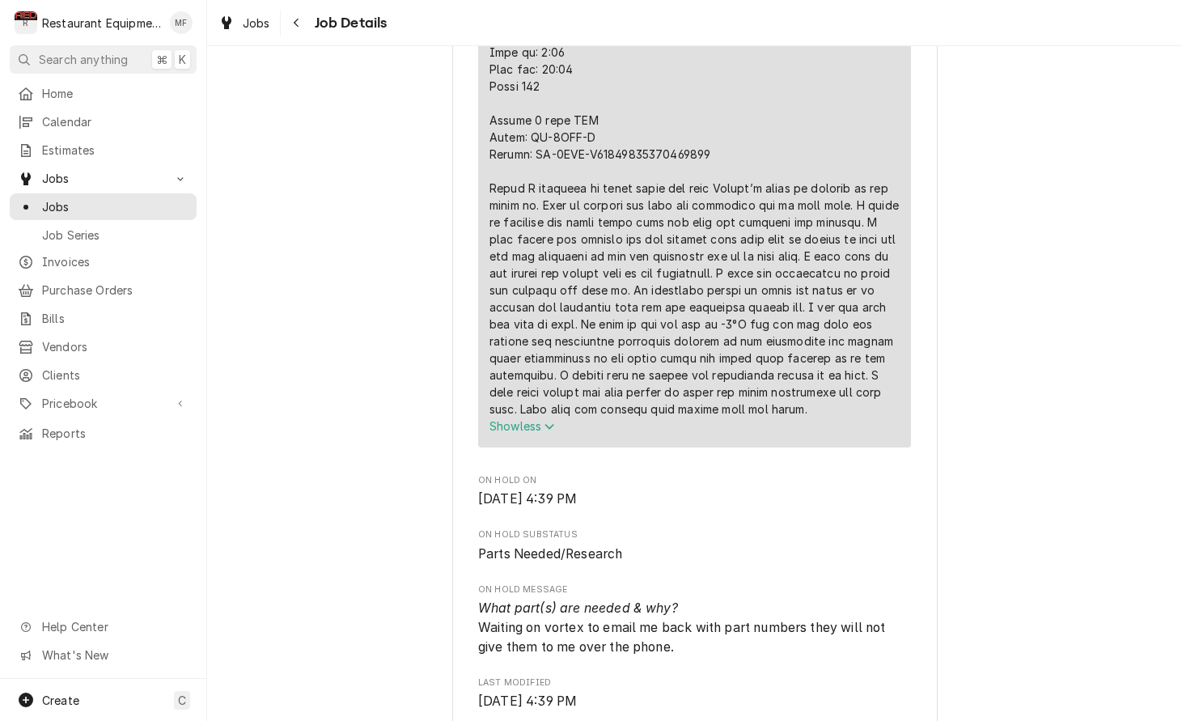
scroll to position [990, 0]
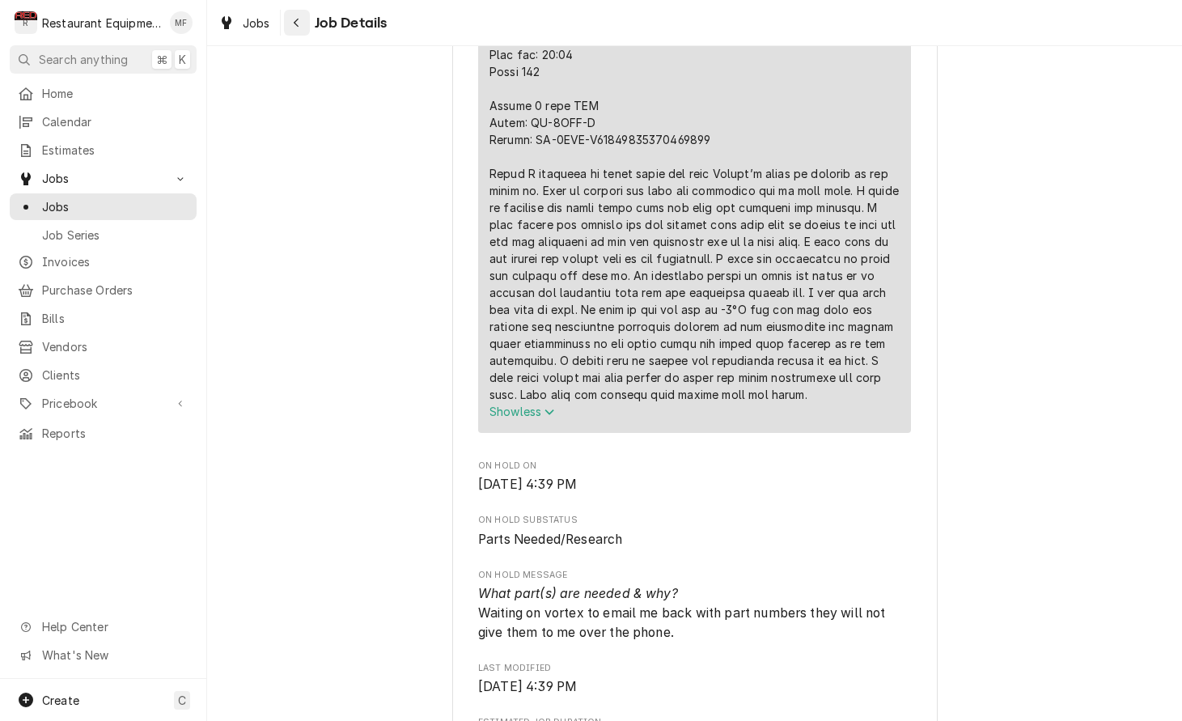
click at [297, 29] on div "Navigate back" at bounding box center [297, 23] width 16 height 16
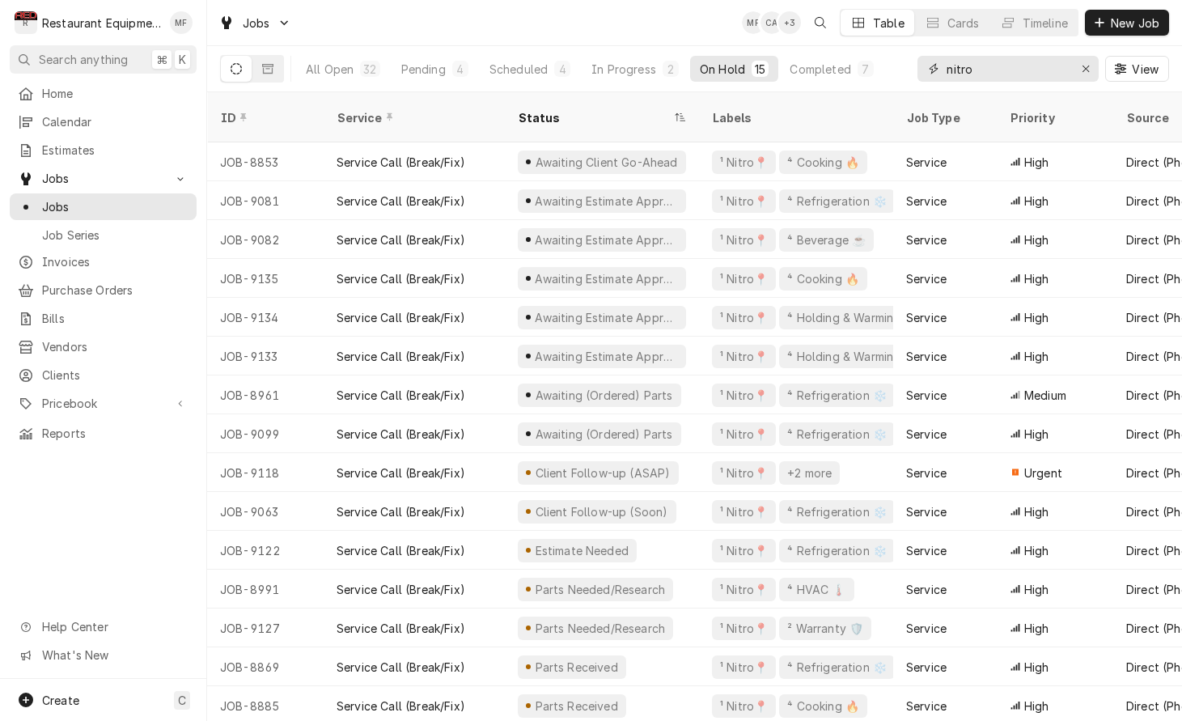
click at [989, 67] on input "nitro" at bounding box center [1007, 69] width 121 height 26
click at [989, 68] on input "nitro" at bounding box center [1007, 69] width 121 height 26
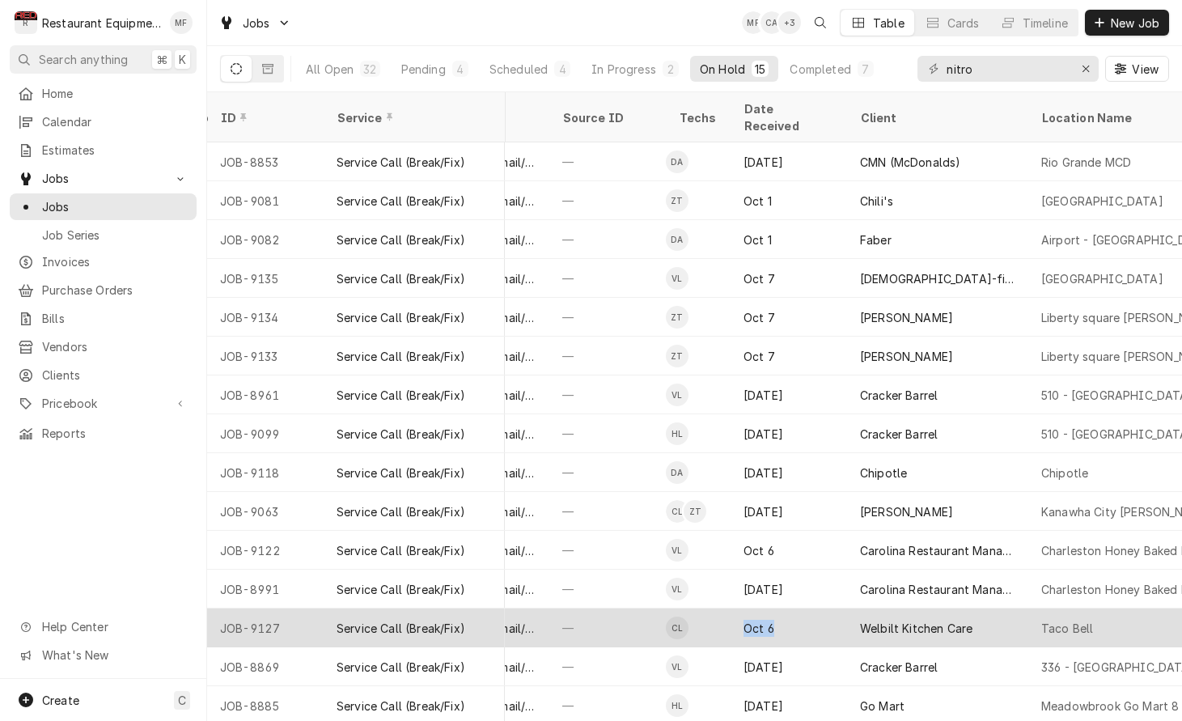
click at [793, 609] on div "Oct 6" at bounding box center [789, 628] width 117 height 39
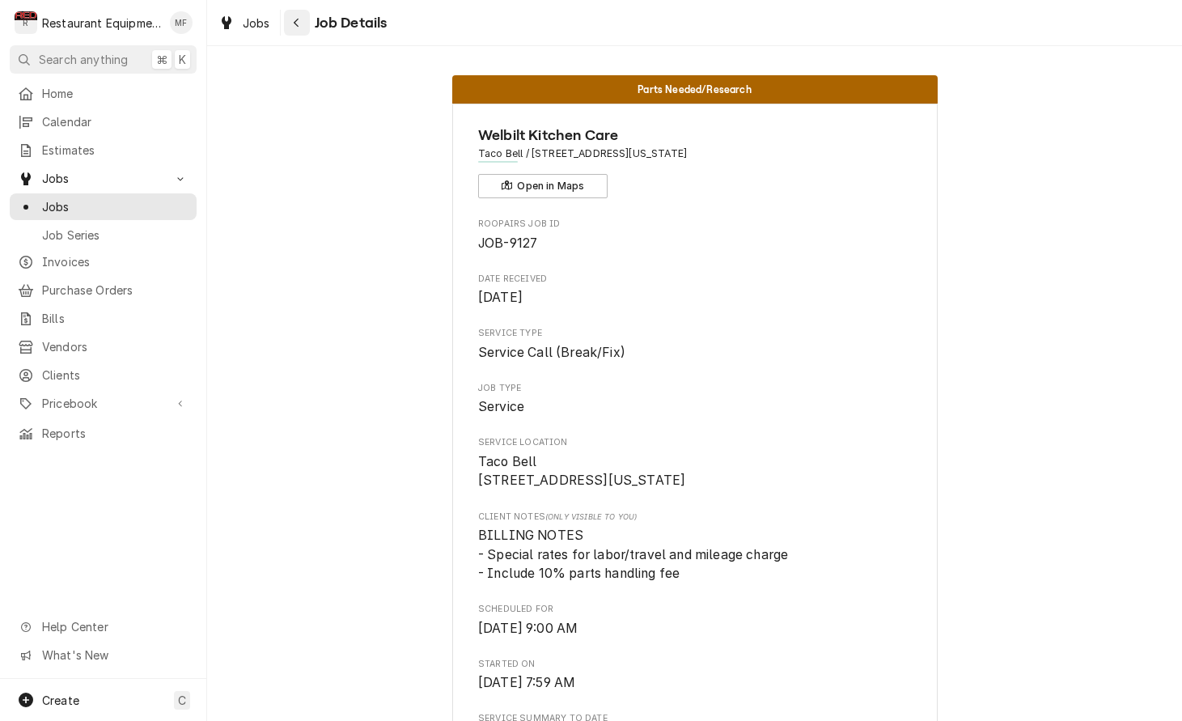
click at [290, 19] on div "Navigate back" at bounding box center [297, 23] width 16 height 16
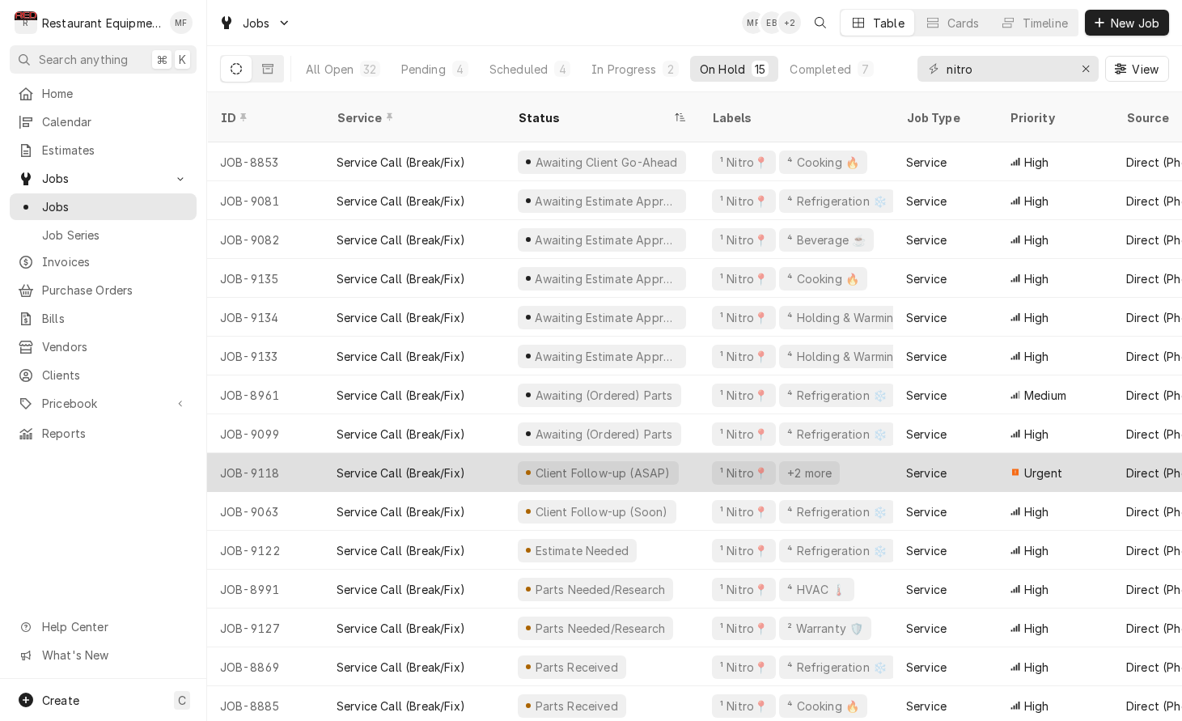
click at [498, 453] on div "Service Call (Break/Fix)" at bounding box center [414, 472] width 181 height 39
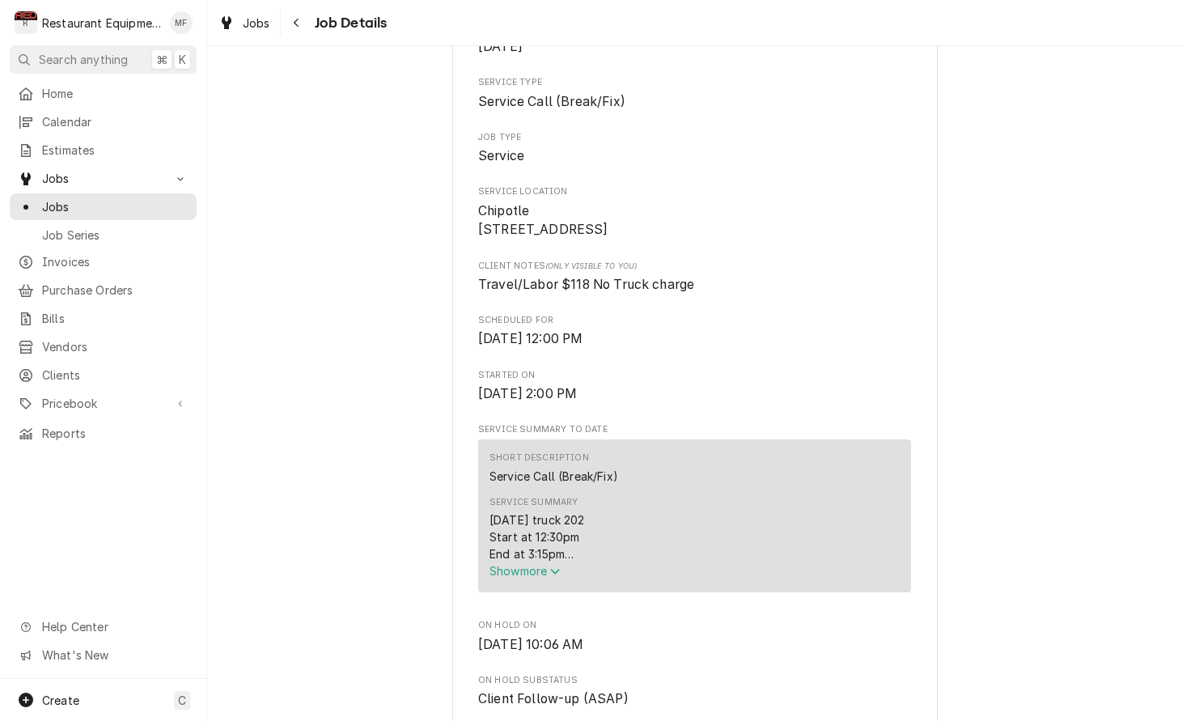
scroll to position [252, 0]
click at [552, 576] on span "Show more" at bounding box center [525, 569] width 71 height 14
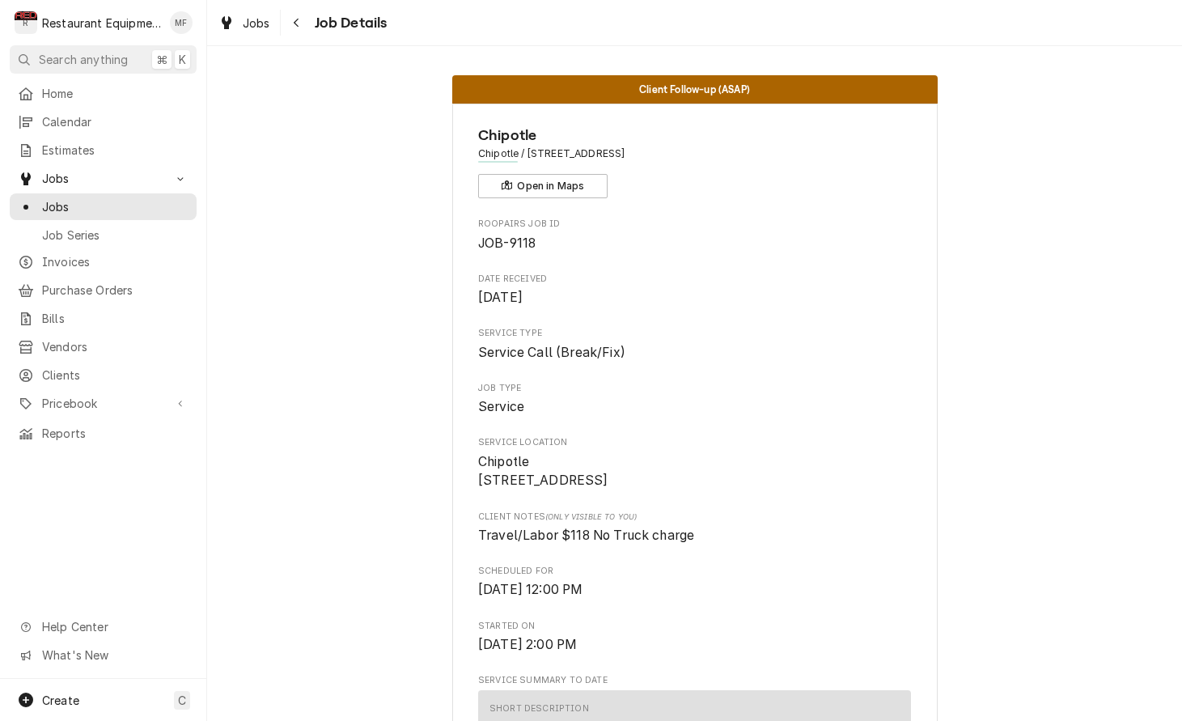
scroll to position [0, 0]
click at [297, 31] on button "Navigate back" at bounding box center [297, 23] width 26 height 26
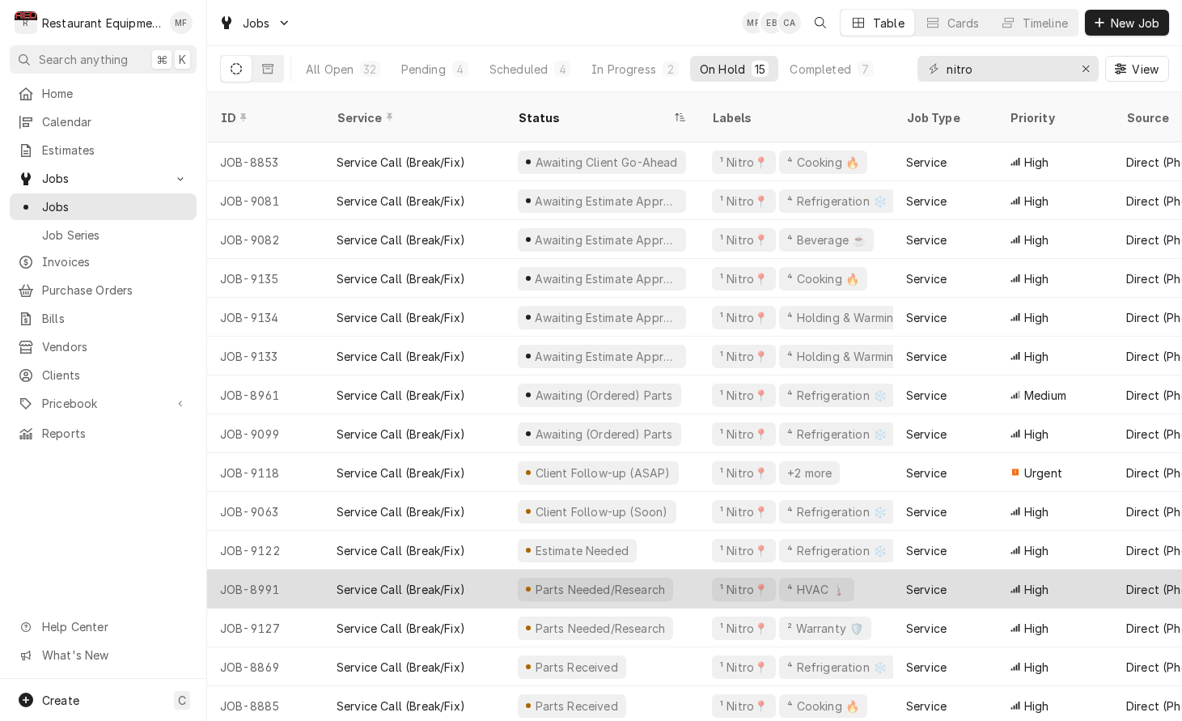
click at [684, 570] on div "Parts Needed/Research" at bounding box center [602, 589] width 194 height 39
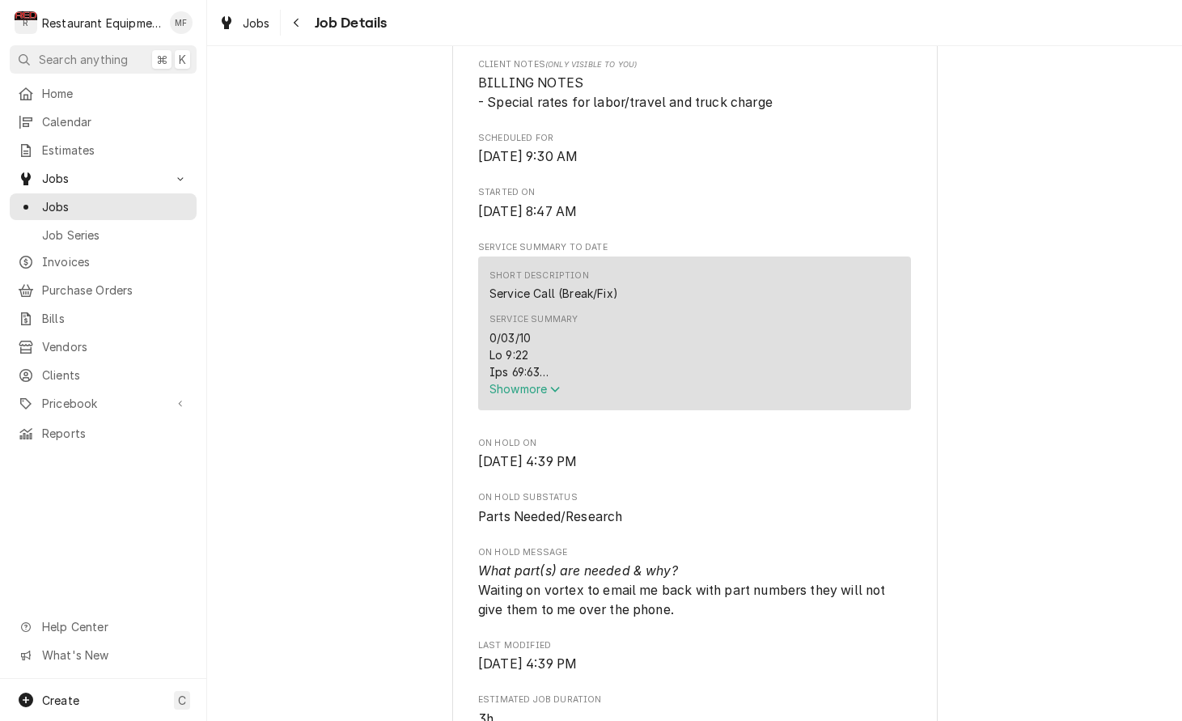
scroll to position [454, 0]
click at [551, 394] on span "Show more" at bounding box center [525, 387] width 71 height 14
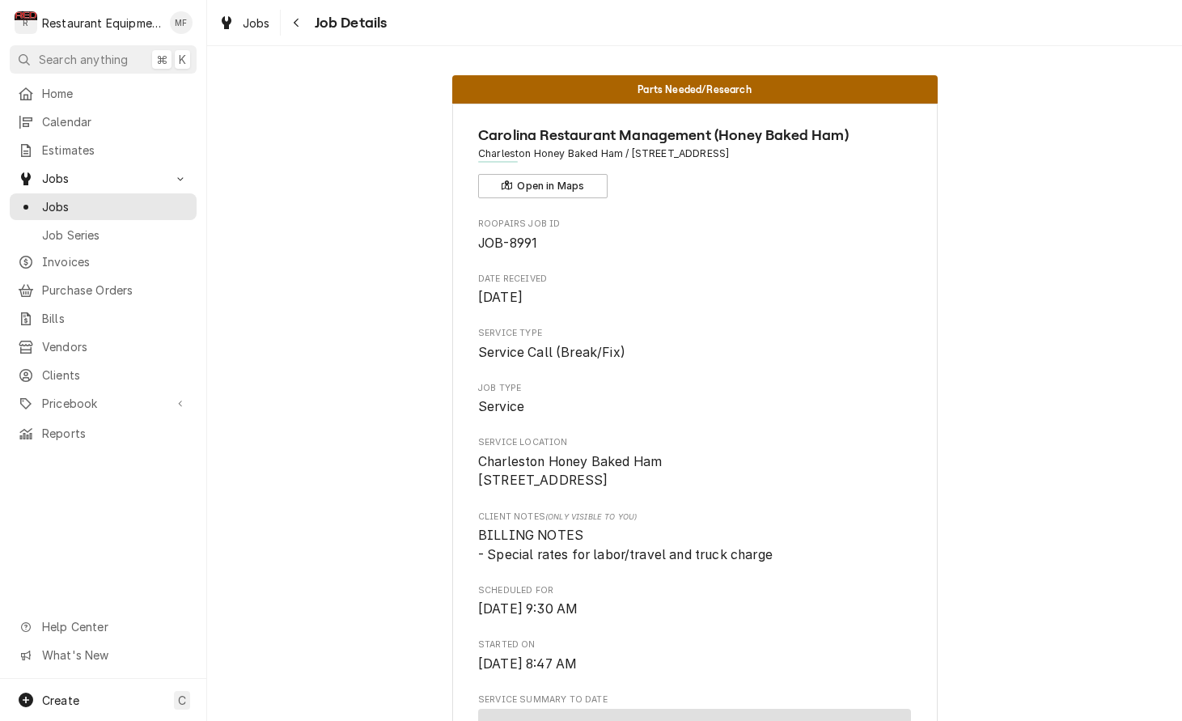
scroll to position [0, 0]
click at [293, 26] on icon "Navigate back" at bounding box center [296, 22] width 7 height 11
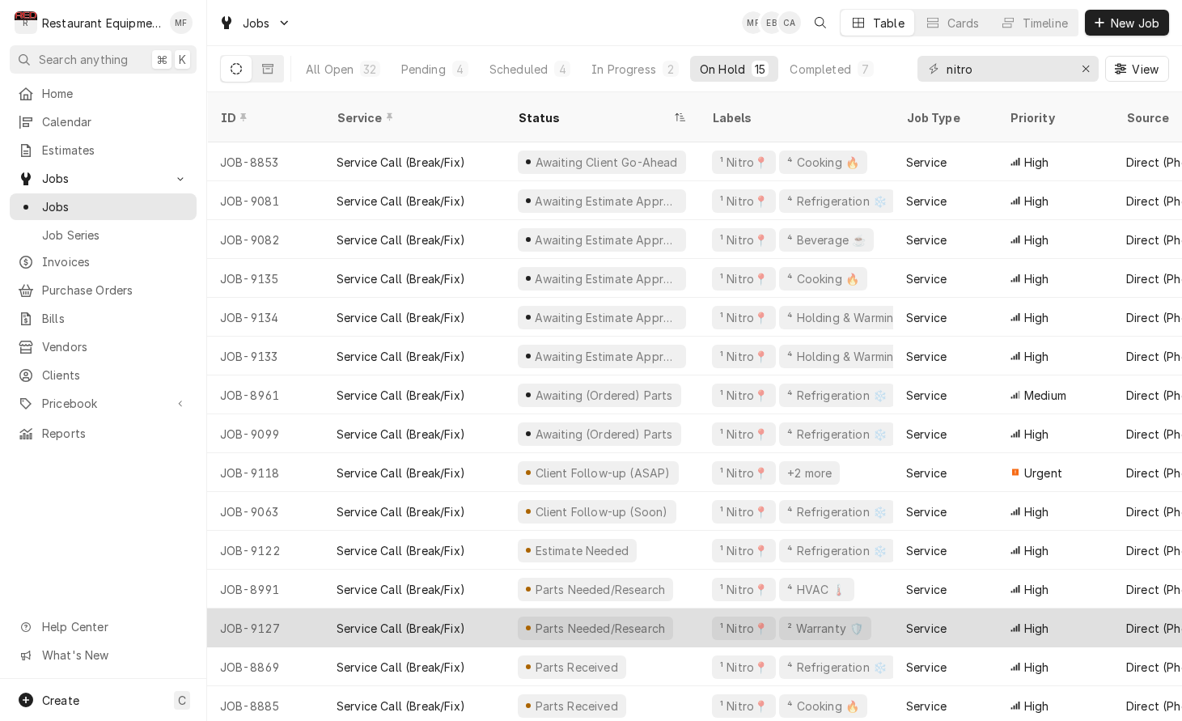
click at [487, 613] on div "Service Call (Break/Fix)" at bounding box center [414, 628] width 181 height 39
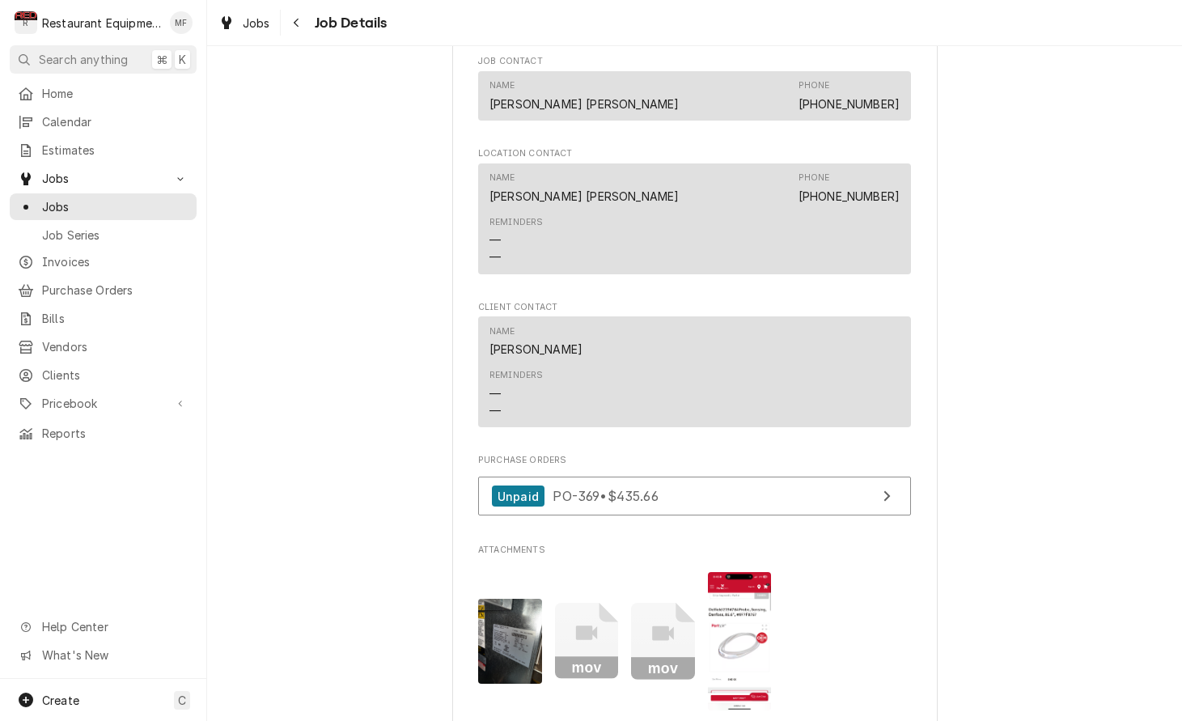
scroll to position [1538, 0]
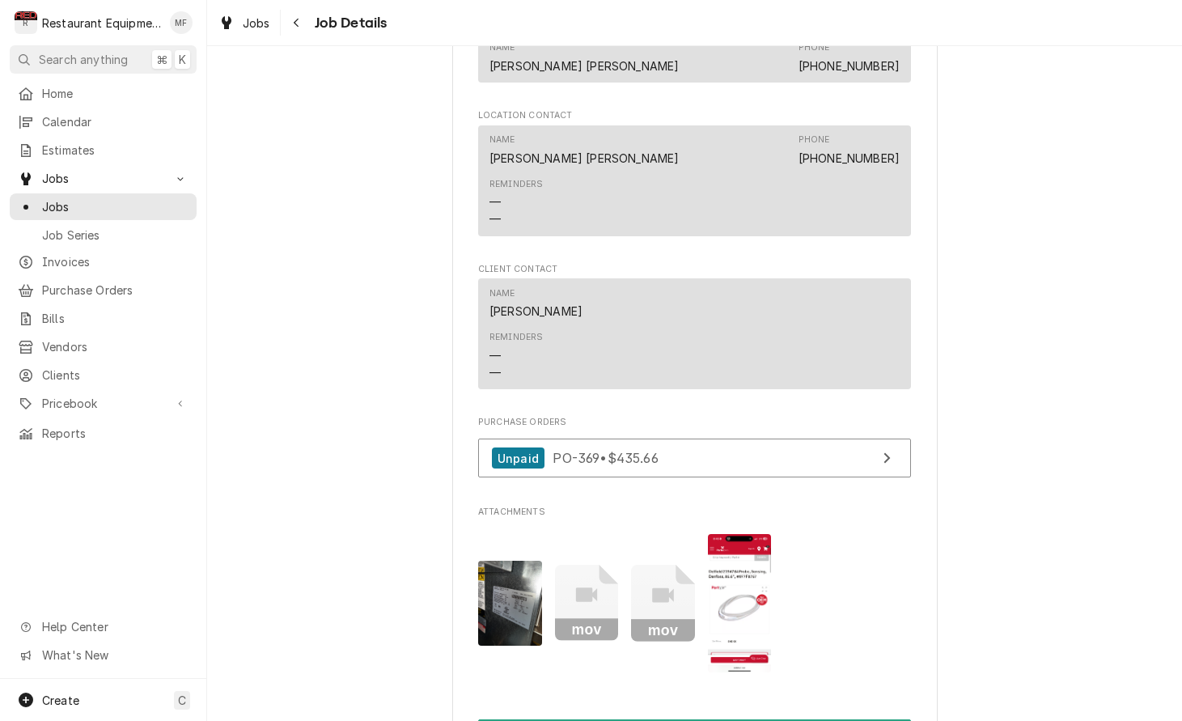
click at [756, 602] on img "Attachments" at bounding box center [740, 603] width 64 height 138
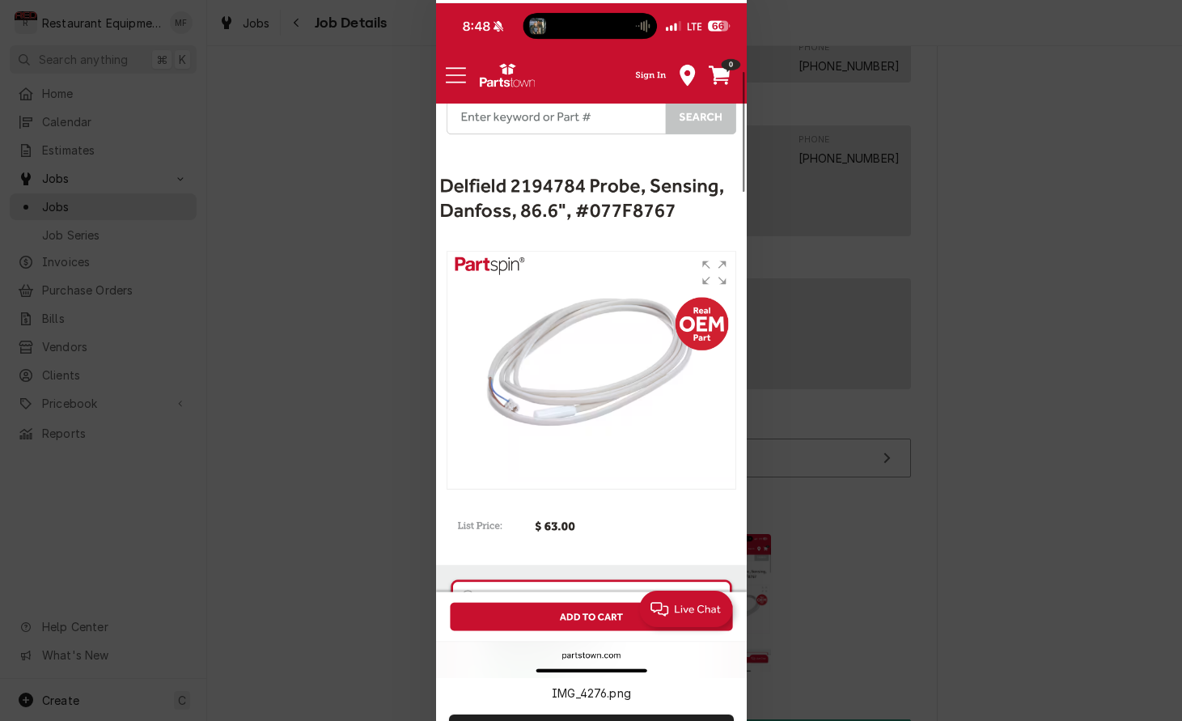
click at [834, 569] on div at bounding box center [591, 360] width 1182 height 721
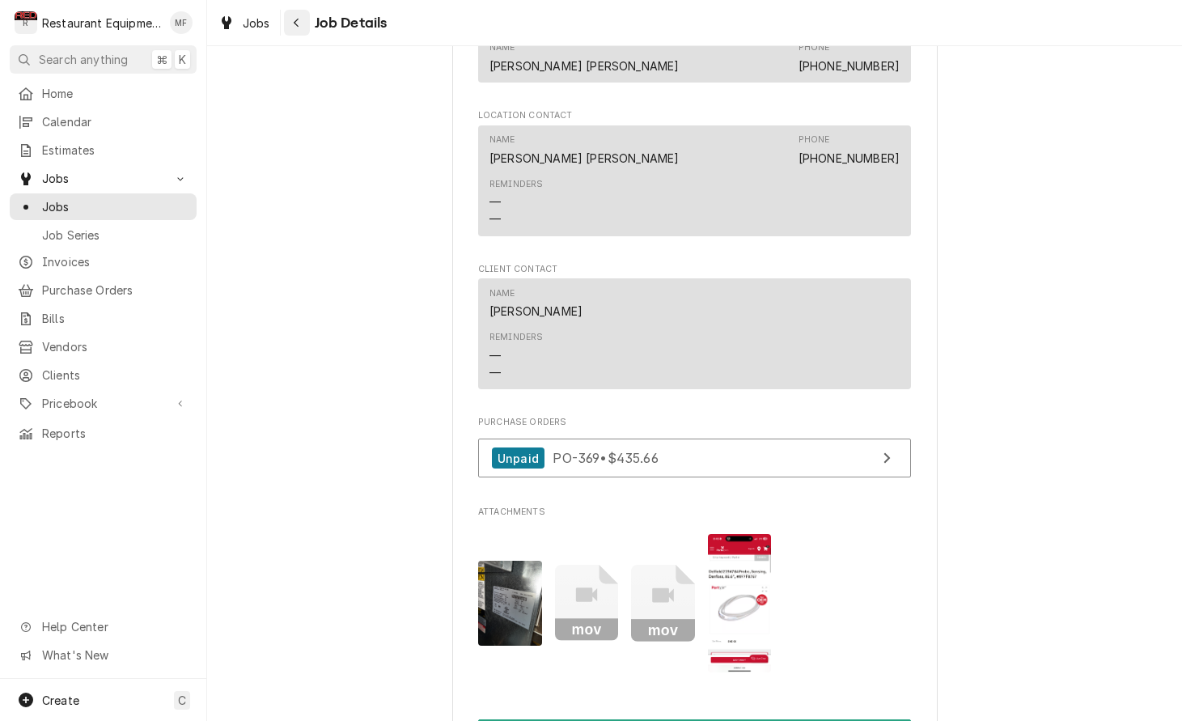
click at [295, 33] on button "Navigate back" at bounding box center [297, 23] width 26 height 26
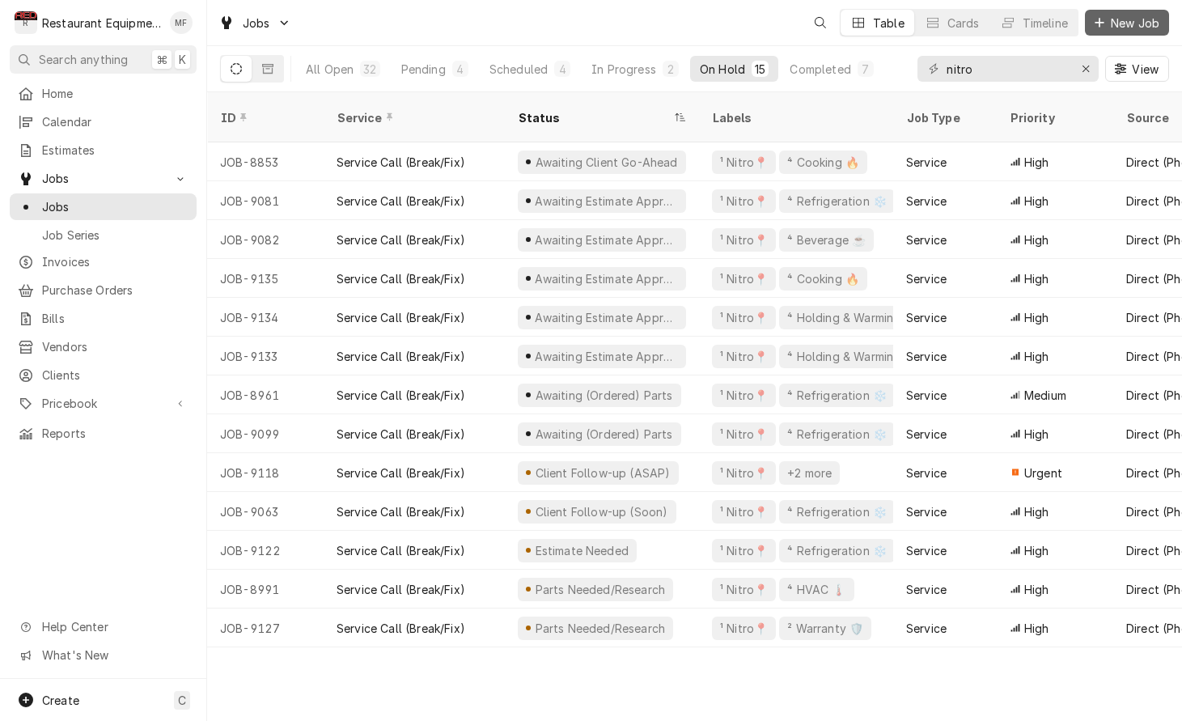
click at [1121, 29] on span "New Job" at bounding box center [1135, 23] width 55 height 17
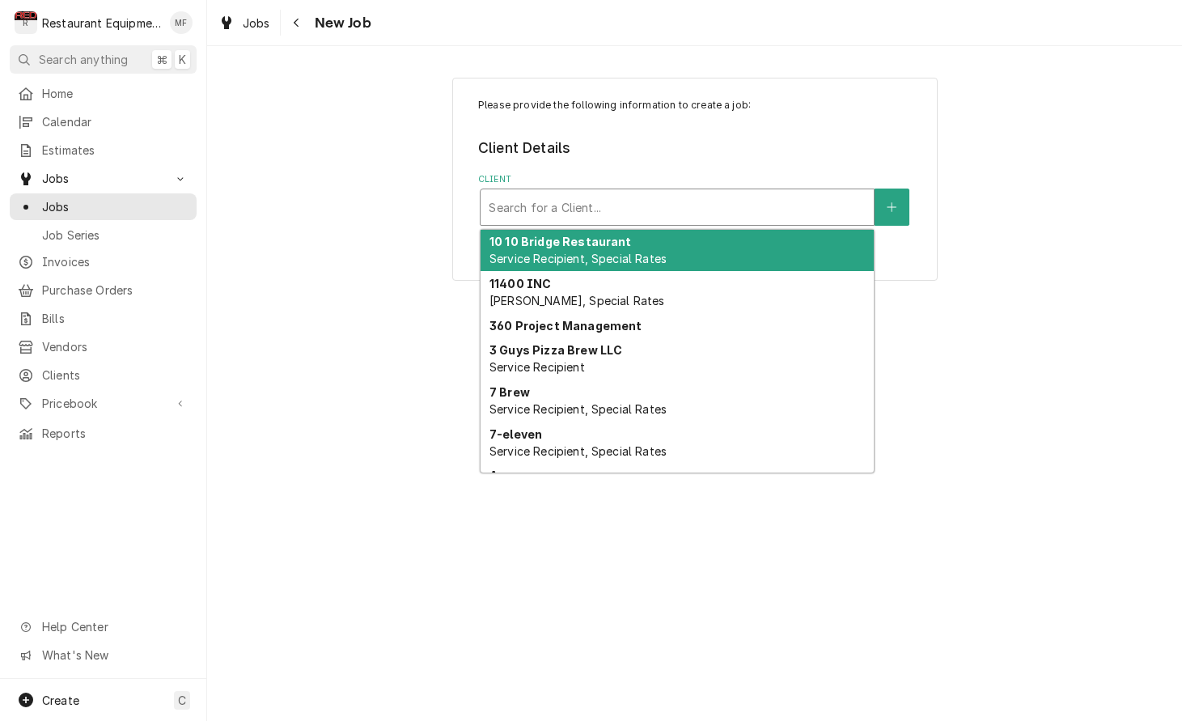
click at [664, 199] on div "Client" at bounding box center [677, 207] width 377 height 29
type input "c"
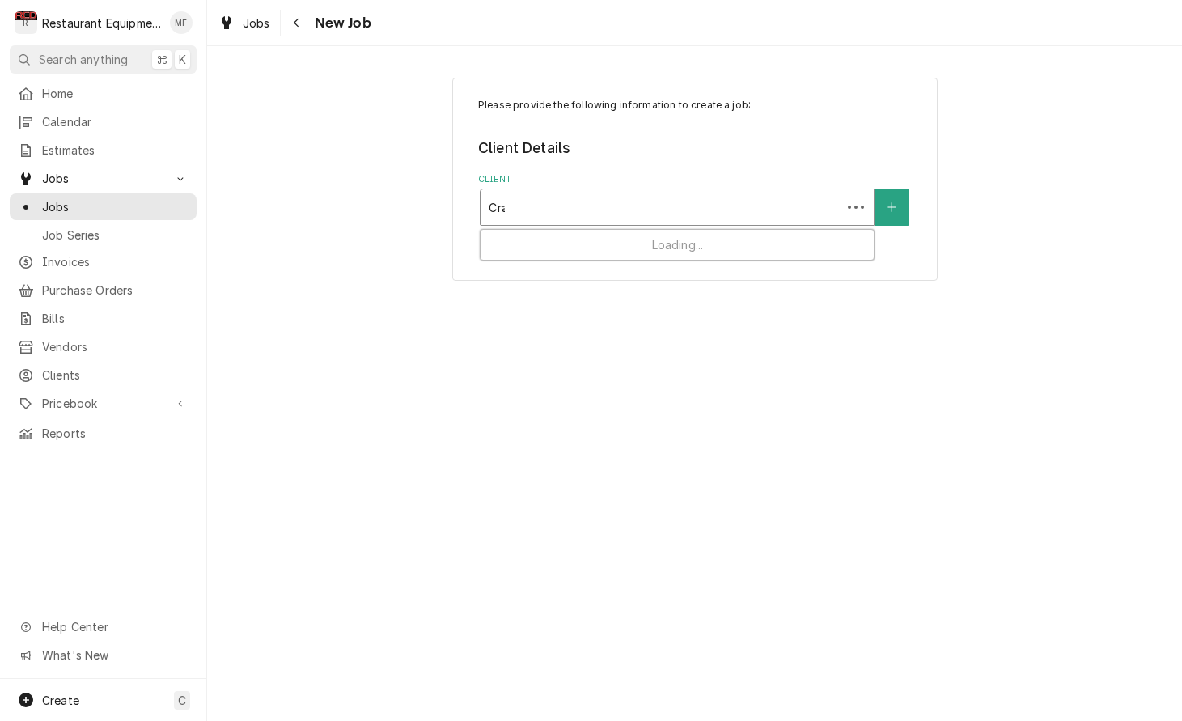
type input "Crac"
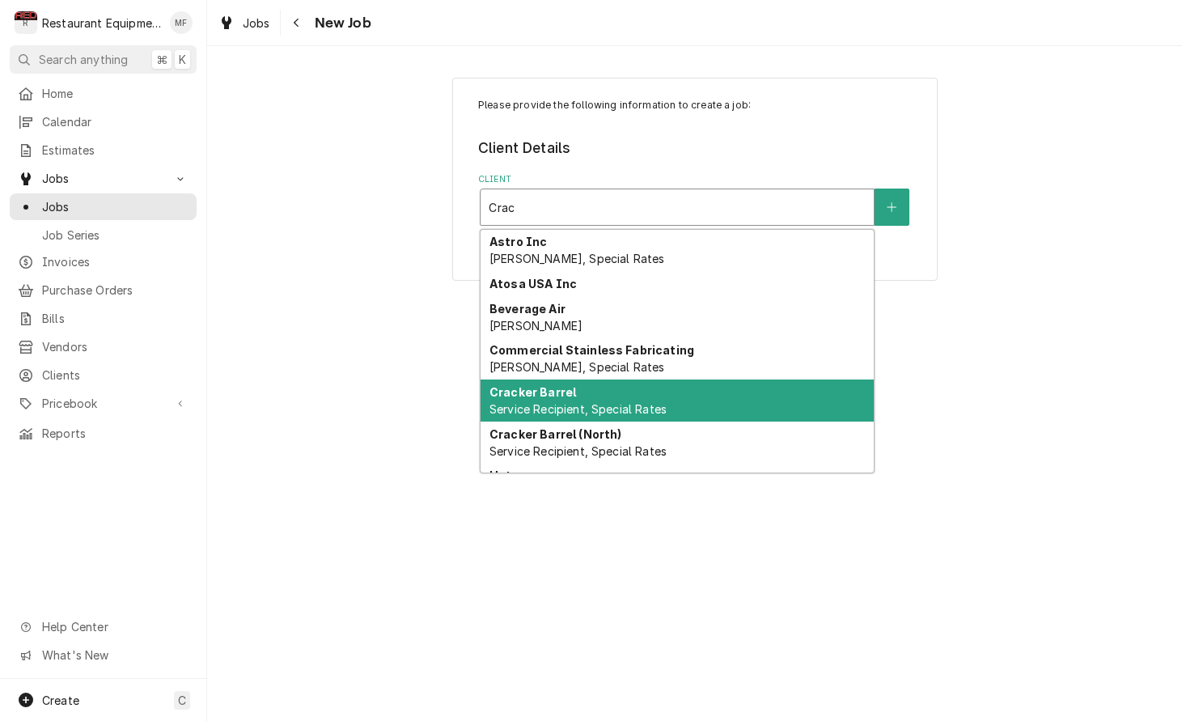
click at [725, 403] on div "Cracker Barrel Service Recipient, Special Rates" at bounding box center [677, 401] width 393 height 42
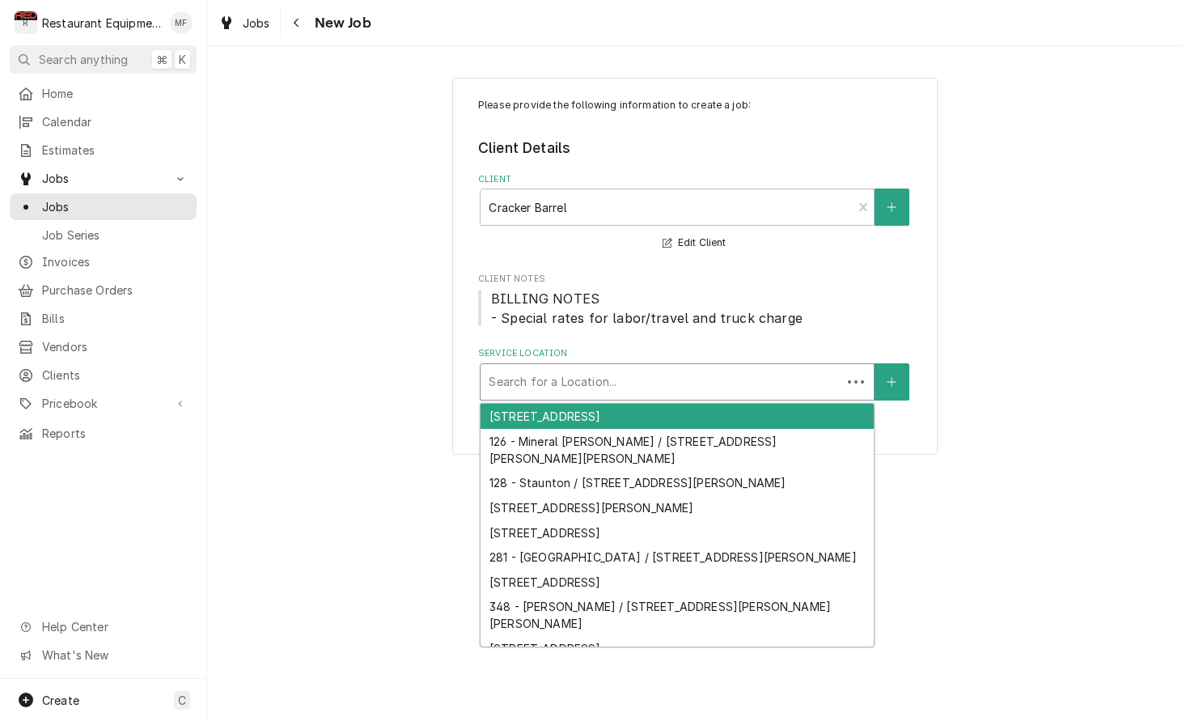
click at [652, 387] on div "Service Location" at bounding box center [661, 381] width 345 height 29
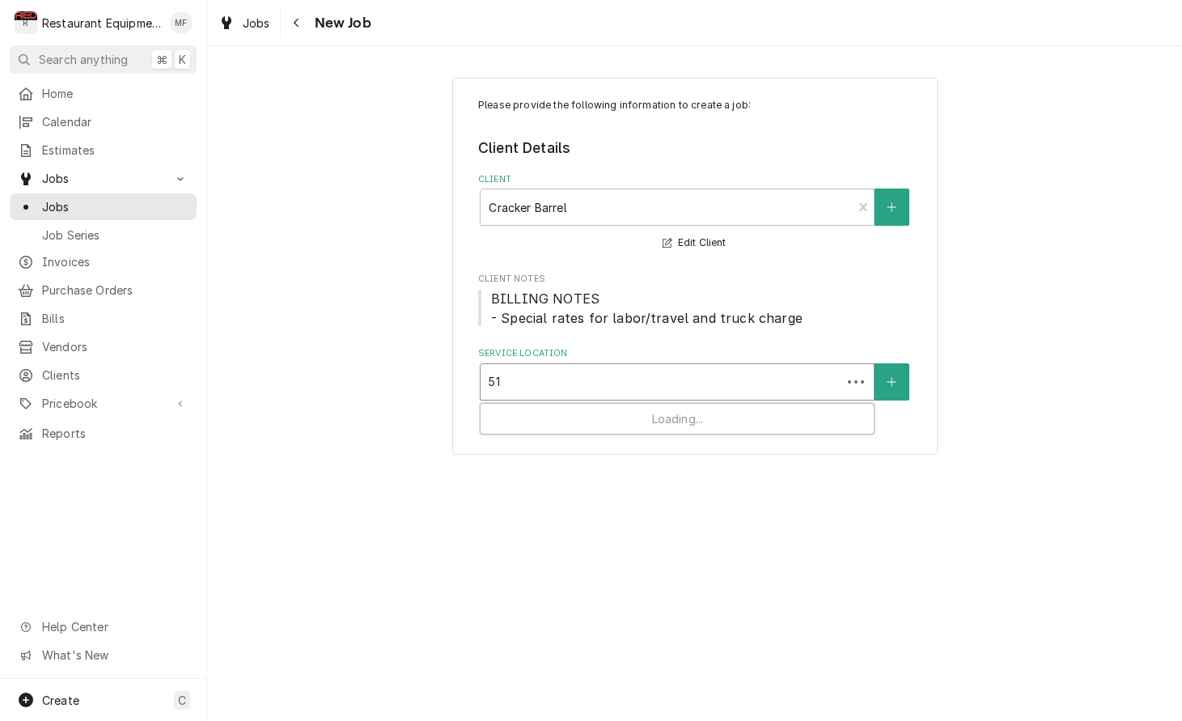
type input "510"
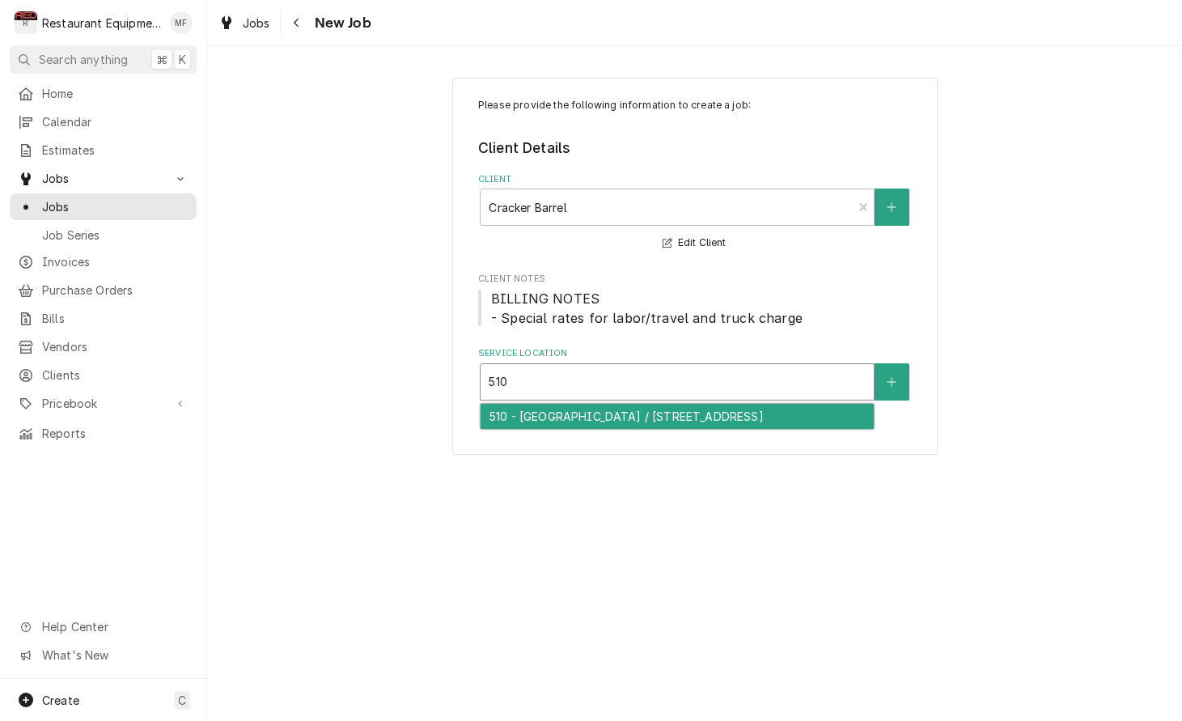
click at [667, 416] on div "510 - Charleston / 5720 MacCorkle Ave SE, Charleston, WV 25304" at bounding box center [677, 416] width 393 height 25
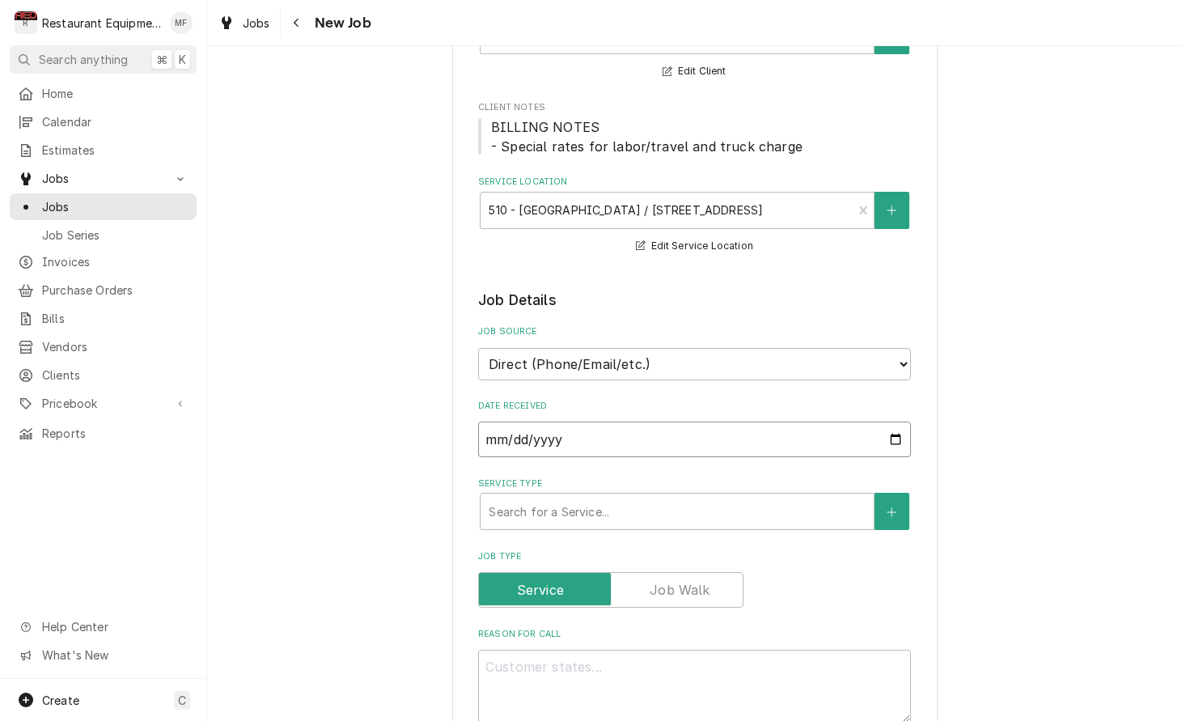
click at [665, 422] on input "2025-10-08" at bounding box center [694, 440] width 433 height 36
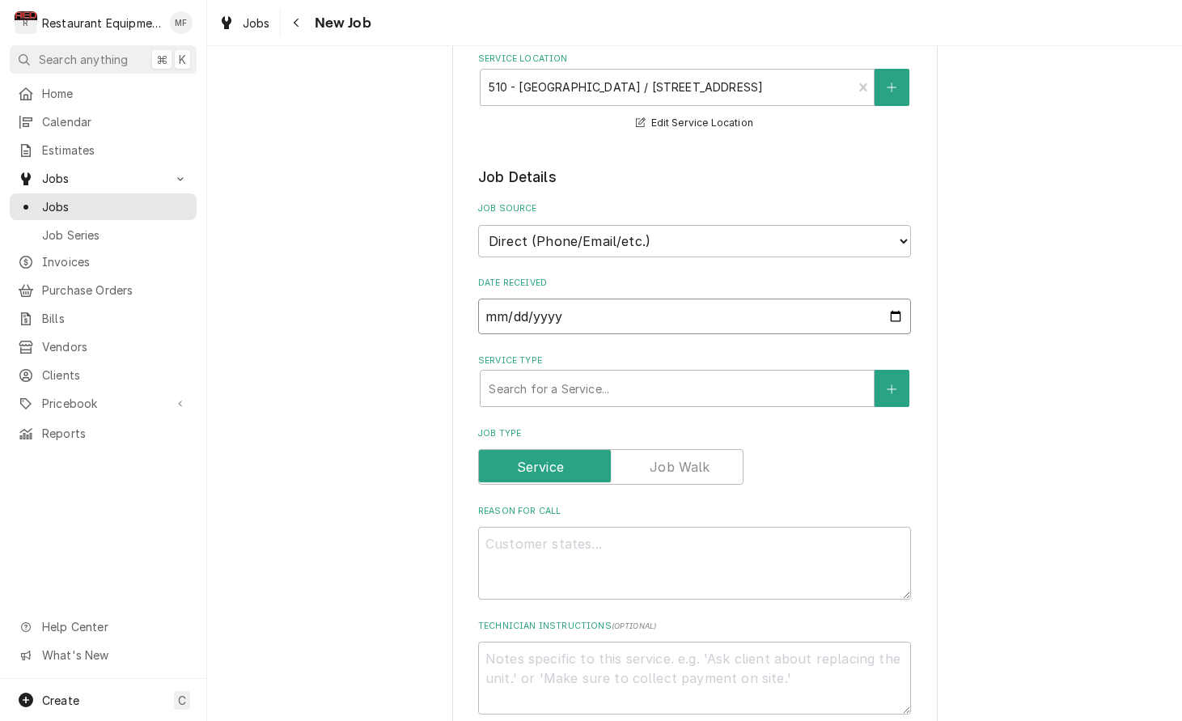
scroll to position [301, 0]
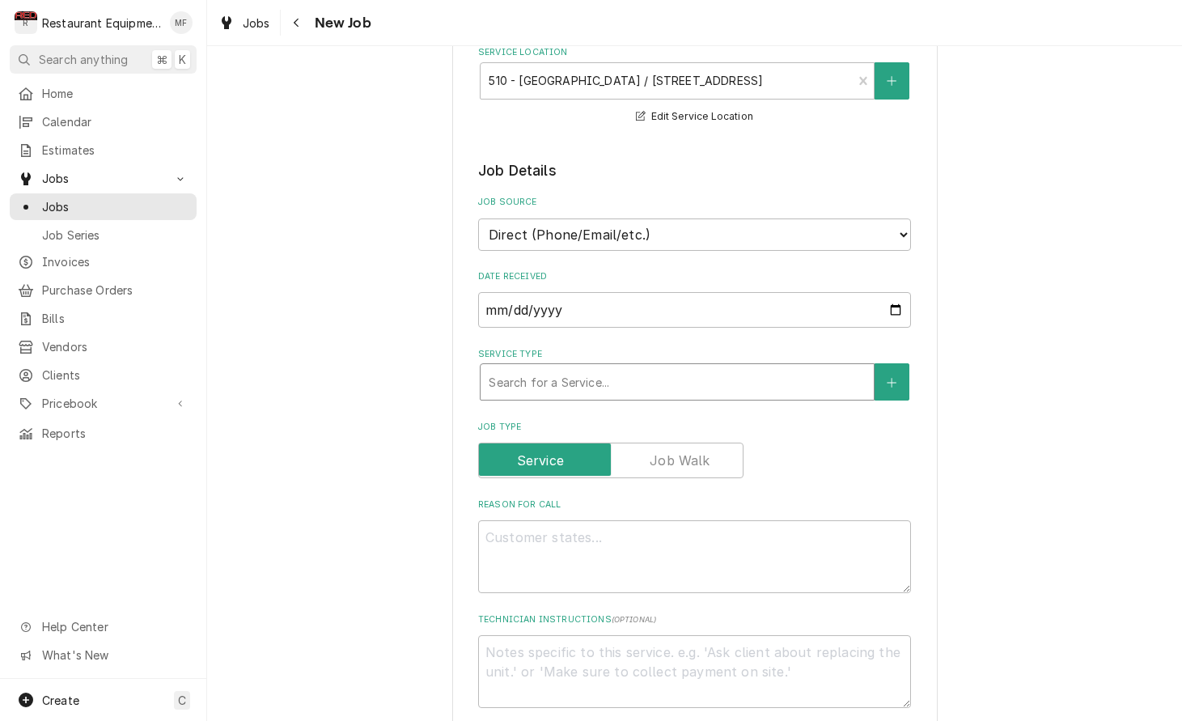
click at [675, 364] on div "Search for a Service..." at bounding box center [677, 382] width 393 height 36
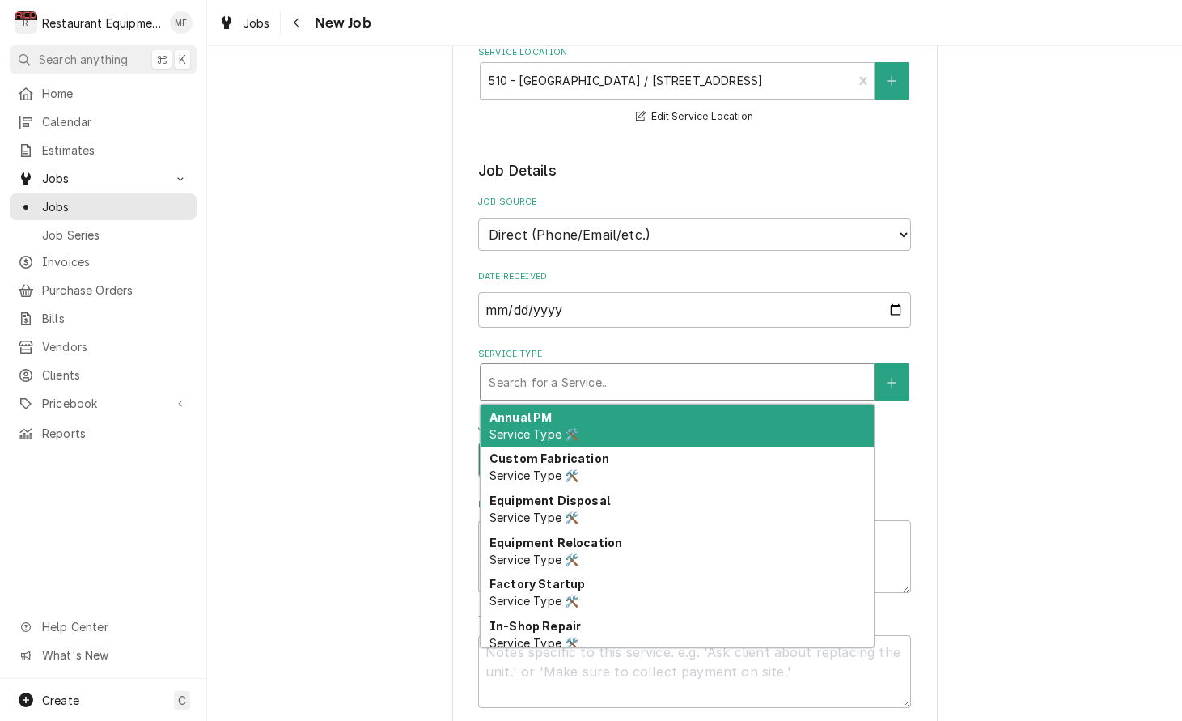
type textarea "x"
type input "b"
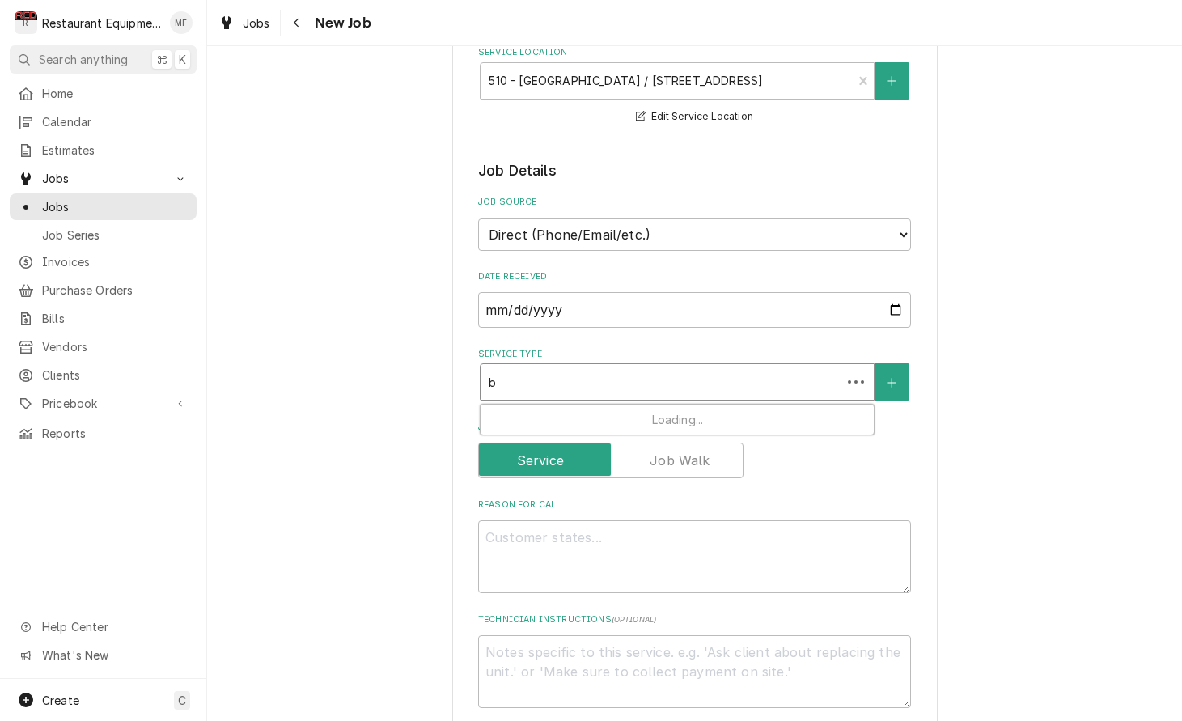
type textarea "x"
type input "br"
type textarea "x"
type input "bre"
type textarea "x"
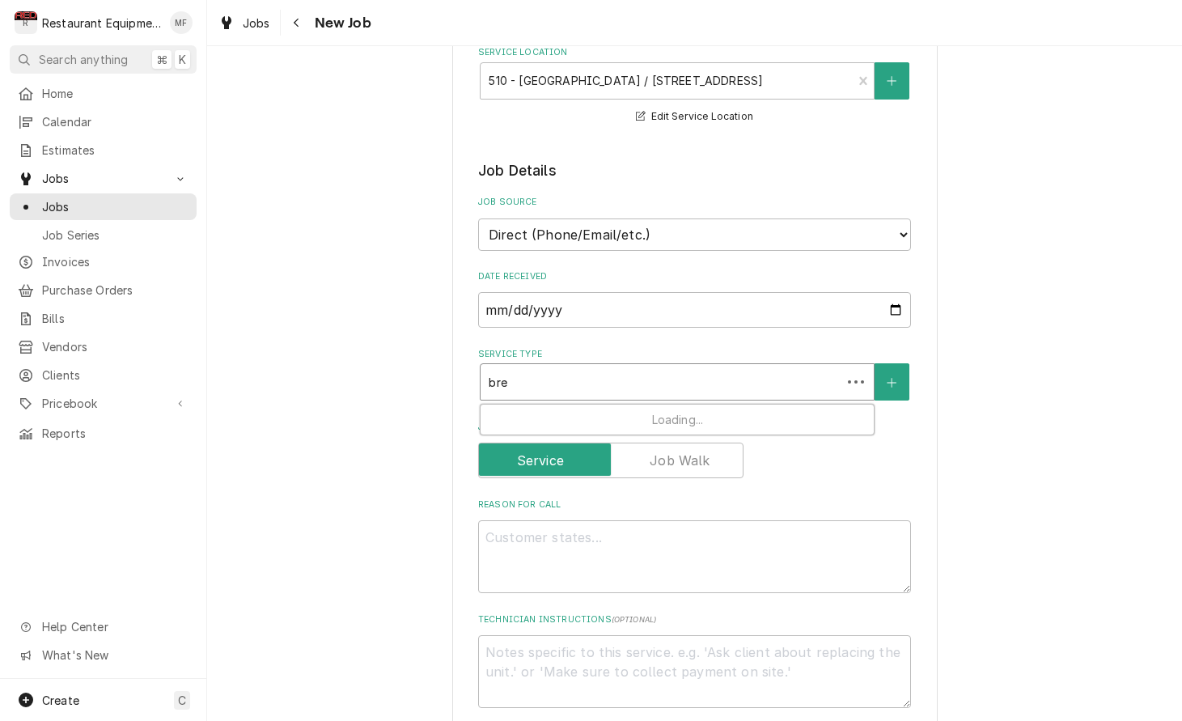
type input "brea"
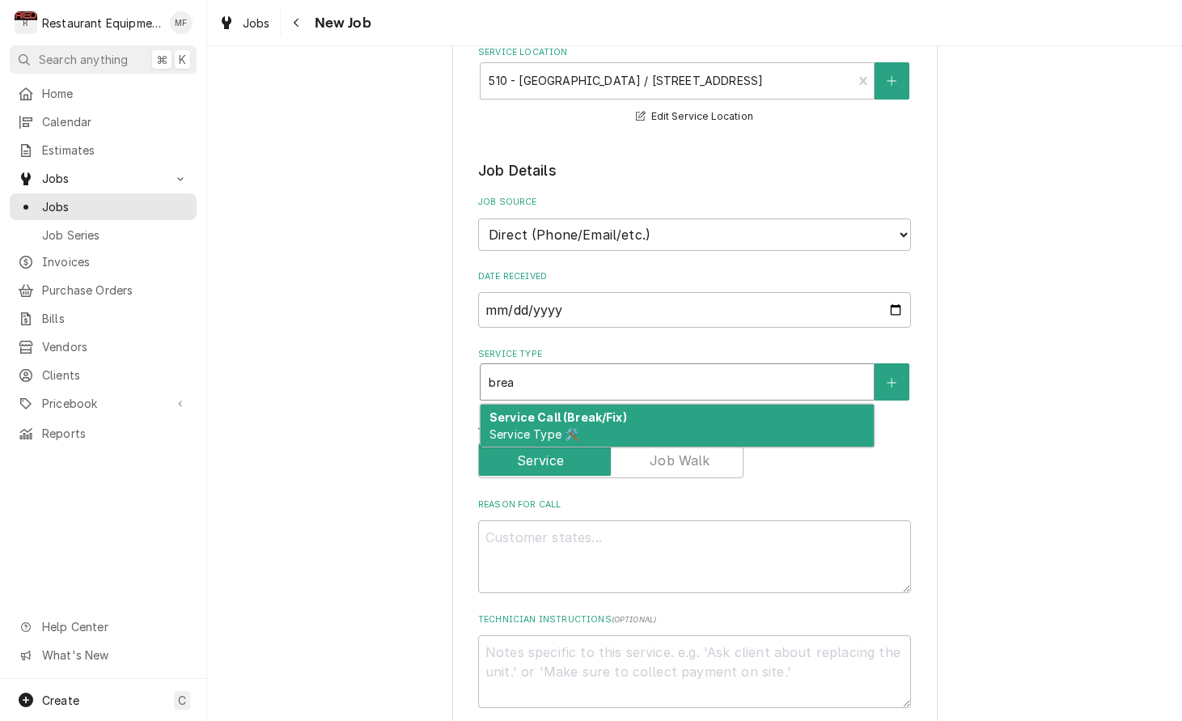
click at [668, 405] on div "Service Call (Break/Fix) Service Type 🛠️" at bounding box center [677, 426] width 393 height 42
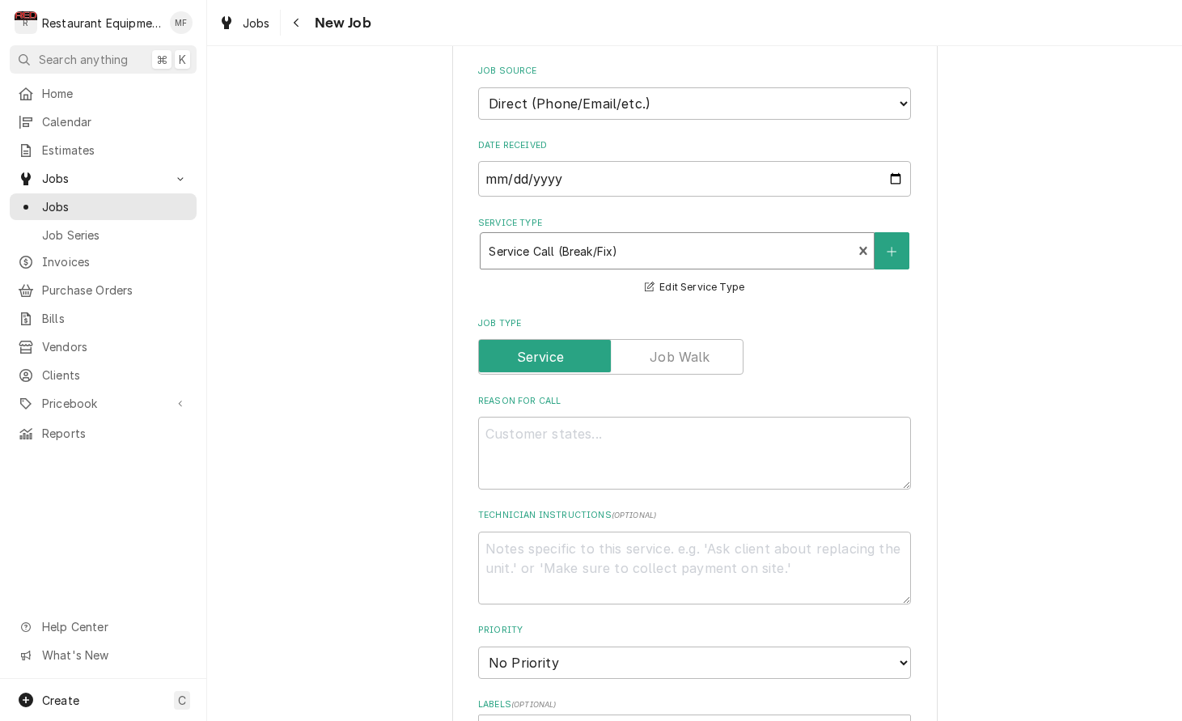
scroll to position [440, 0]
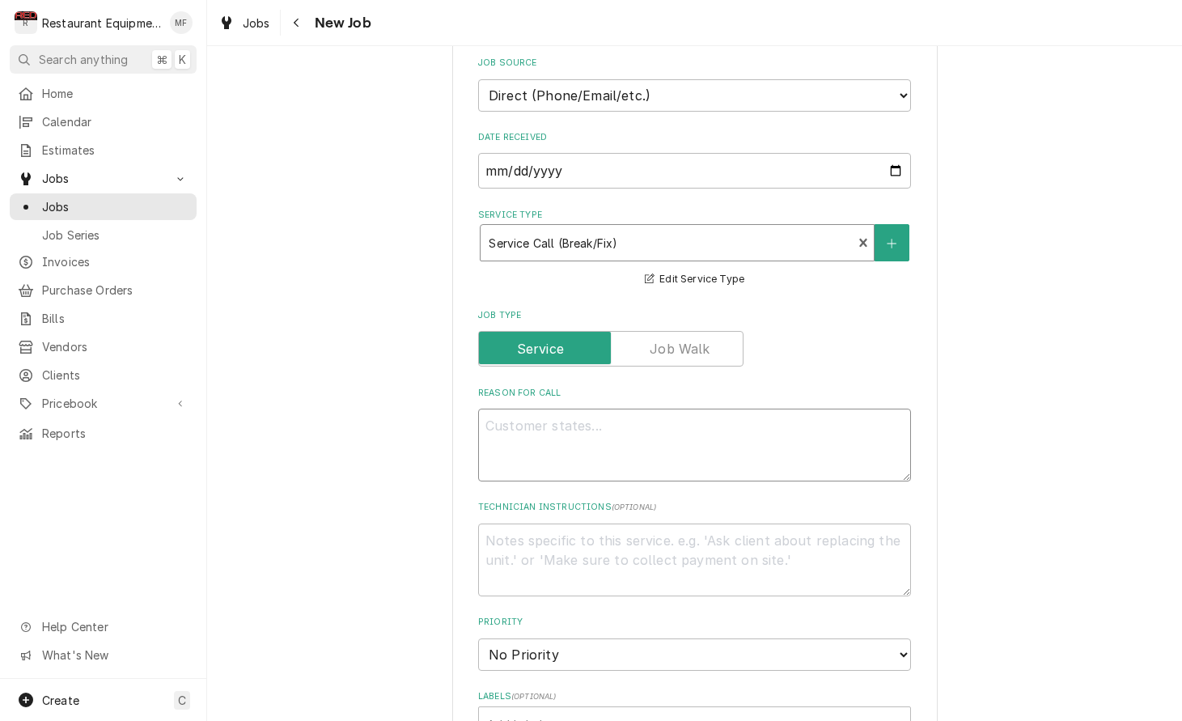
click at [708, 432] on textarea "Reason For Call" at bounding box center [694, 445] width 433 height 73
paste textarea "*BACKUP / KITCHEN EQUIPMENT / KETTLE - BIG (12 GALLON) / NOT HEATING / Equipmen…"
type textarea "x"
type textarea "*BACKUP / KITCHEN EQUIPMENT / KETTLE - BIG (12 GALLON) / NOT HEATING / Equipmen…"
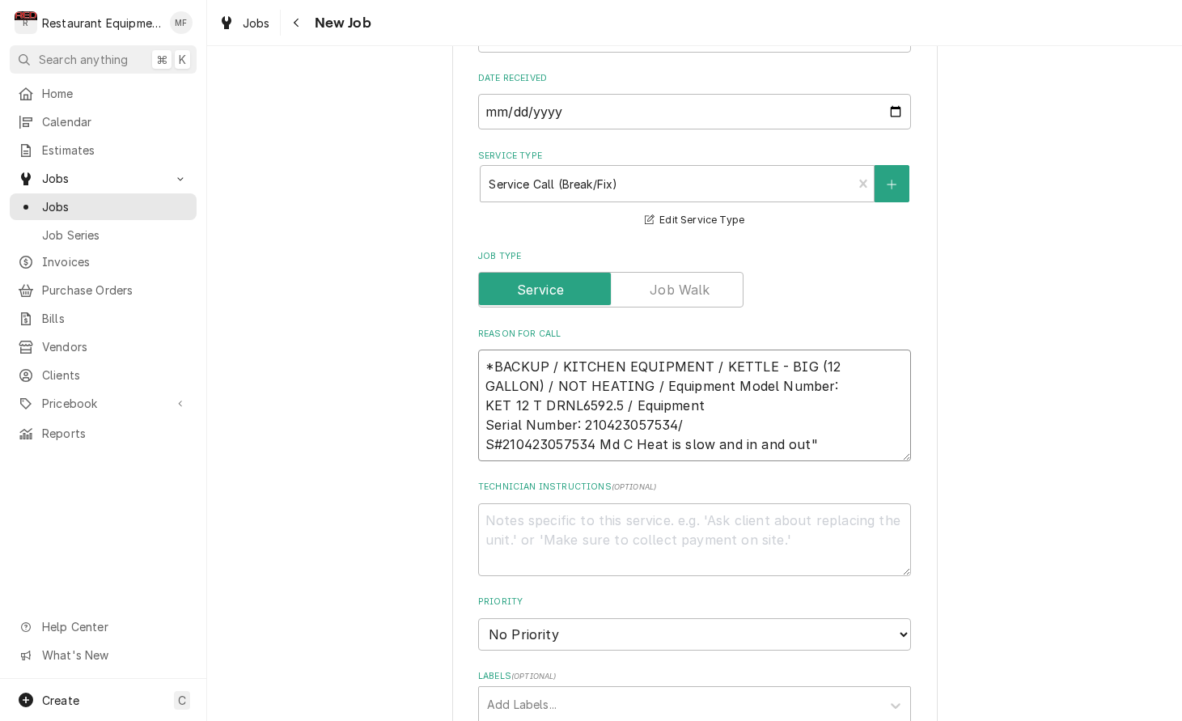
scroll to position [502, 0]
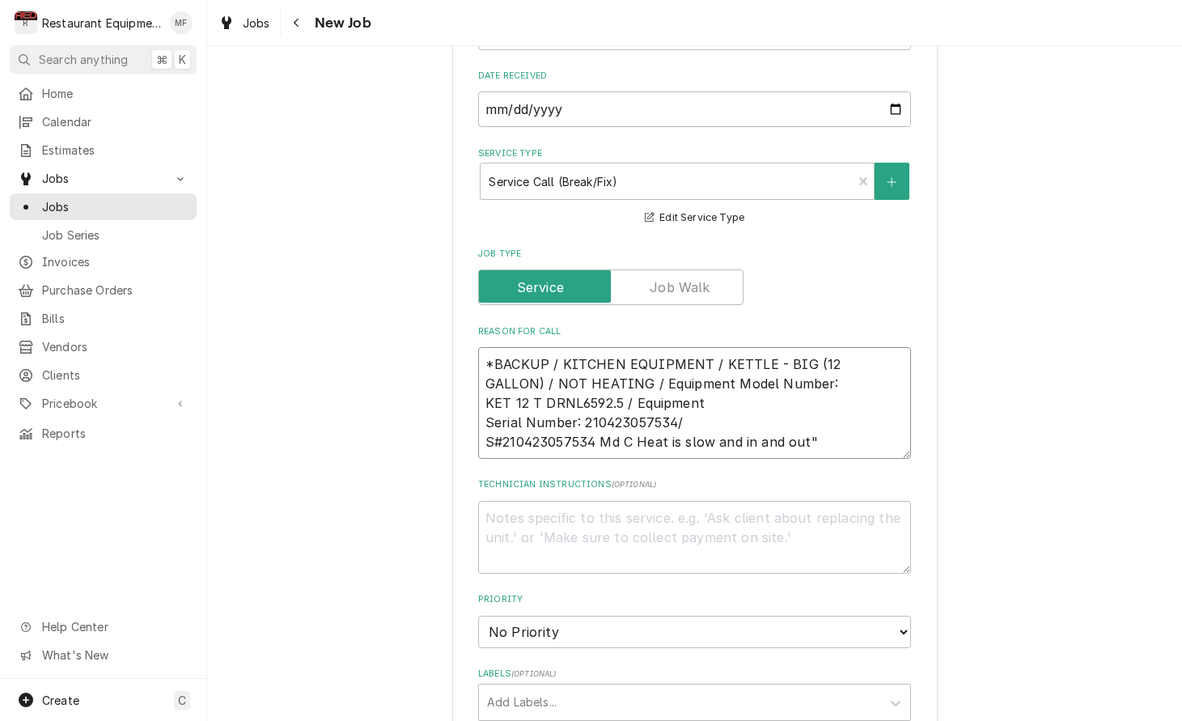
type textarea "x"
type textarea "*BACKUP / KITCHEN EQUIPMENT / KETTLE - BIG (12 GALLON) / NOT HEATING / Equipmen…"
type textarea "x"
type textarea "*BACKUP / KITCHEN EQUIPMENT / KETTLE - BIG (12 GALLON) / NOT HEATING / Equipmen…"
type textarea "x"
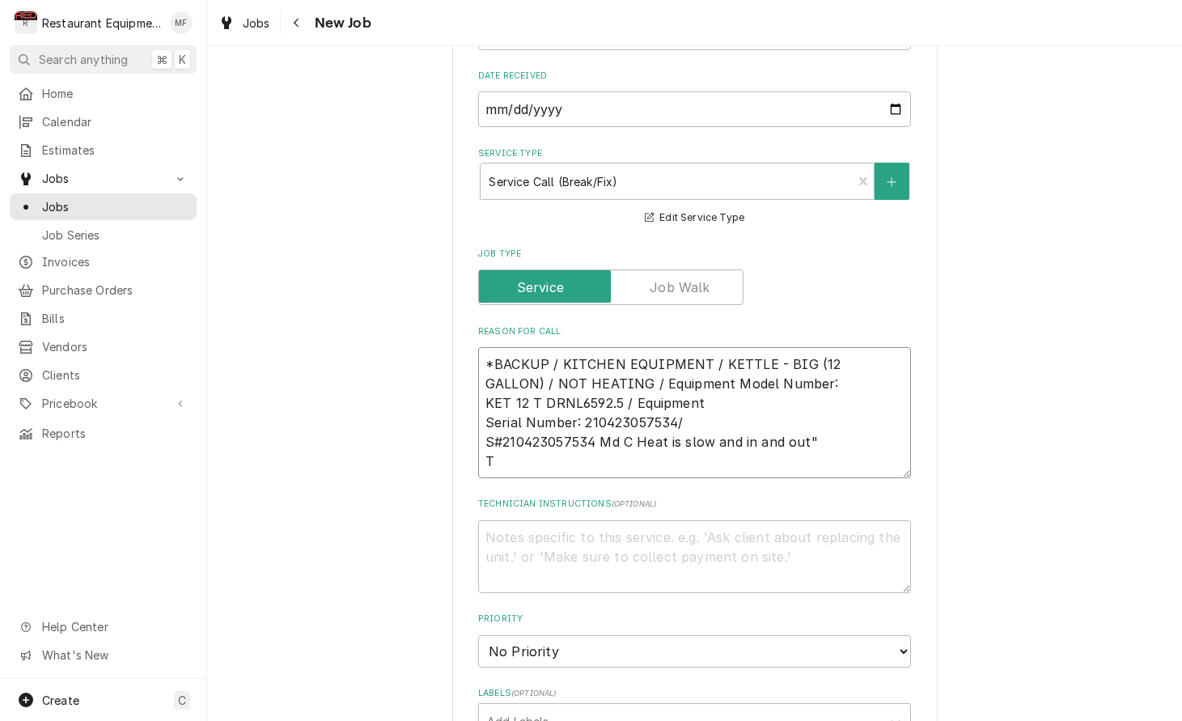
type textarea "*BACKUP / KITCHEN EQUIPMENT / KETTLE - BIG (12 GALLON) / NOT HEATING / Equipmen…"
type textarea "x"
type textarea "*BACKUP / KITCHEN EQUIPMENT / KETTLE - BIG (12 GALLON) / NOT HEATING / Equipmen…"
type textarea "x"
type textarea "*BACKUP / KITCHEN EQUIPMENT / KETTLE - BIG (12 GALLON) / NOT HEATING / Equipmen…"
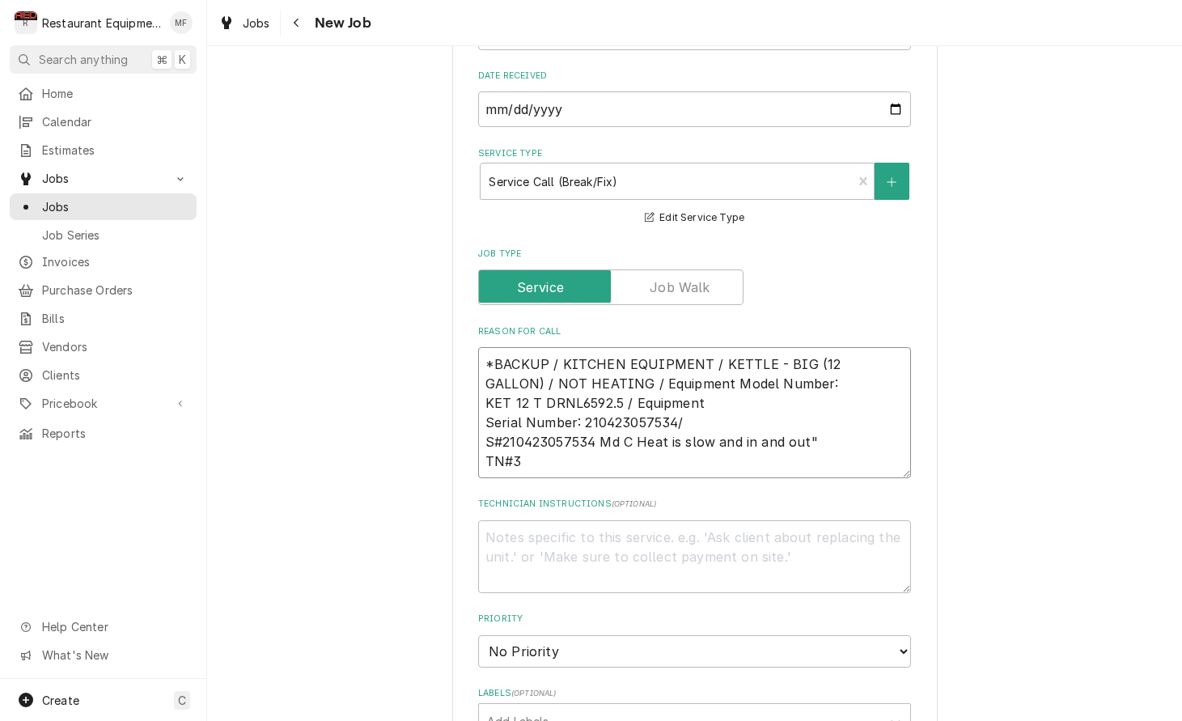
type textarea "x"
type textarea "*BACKUP / KITCHEN EQUIPMENT / KETTLE - BIG (12 GALLON) / NOT HEATING / Equipmen…"
type textarea "x"
type textarea "*BACKUP / KITCHEN EQUIPMENT / KETTLE - BIG (12 GALLON) / NOT HEATING / Equipmen…"
type textarea "x"
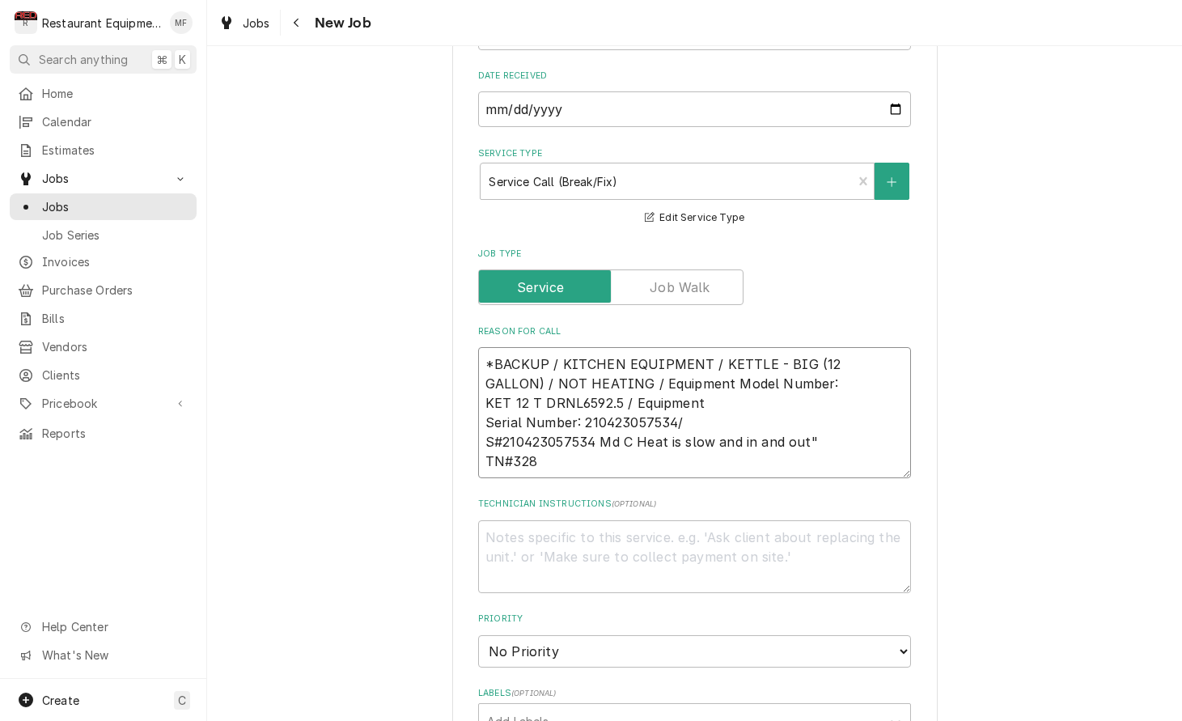
type textarea "*BACKUP / KITCHEN EQUIPMENT / KETTLE - BIG (12 GALLON) / NOT HEATING / Equipmen…"
type textarea "x"
type textarea "*BACKUP / KITCHEN EQUIPMENT / KETTLE - BIG (12 GALLON) / NOT HEATING / Equipmen…"
type textarea "x"
type textarea "*BACKUP / KITCHEN EQUIPMENT / KETTLE - BIG (12 GALLON) / NOT HEATING / Equipmen…"
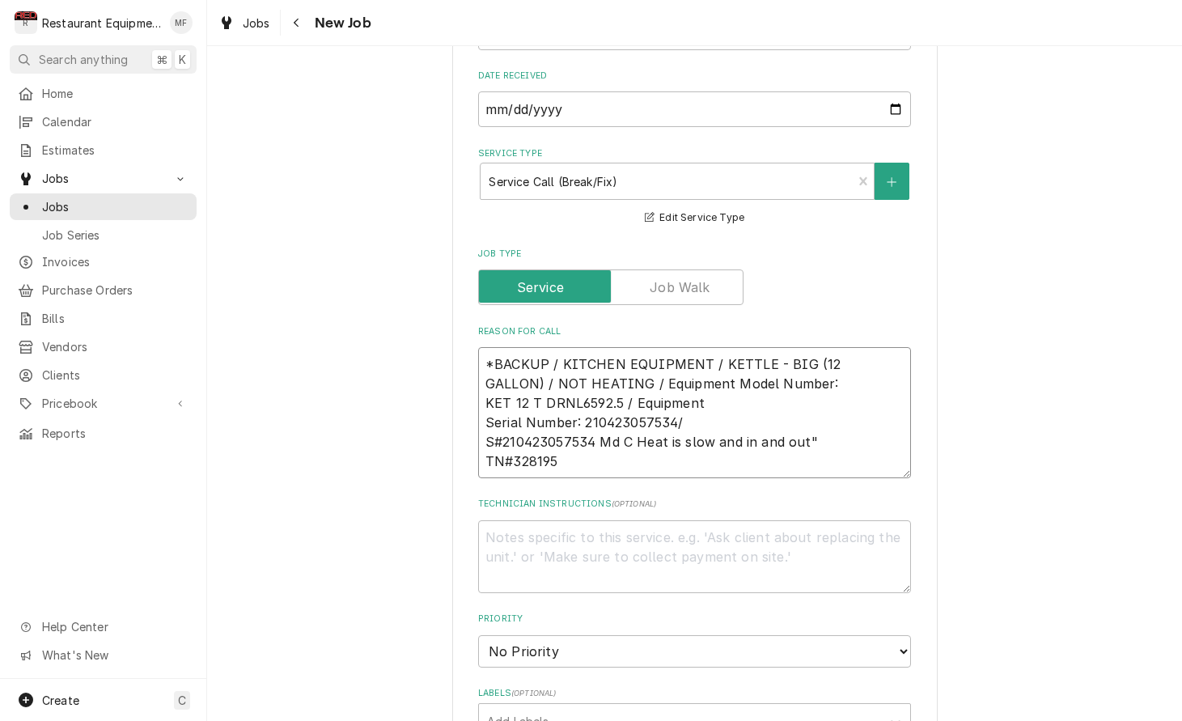
type textarea "x"
type textarea "*BACKUP / KITCHEN EQUIPMENT / KETTLE - BIG (12 GALLON) / NOT HEATING / Equipmen…"
type textarea "x"
type textarea "*BACKUP / KITCHEN EQUIPMENT / KETTLE - BIG (12 GALLON) / NOT HEATING / Equipmen…"
type textarea "x"
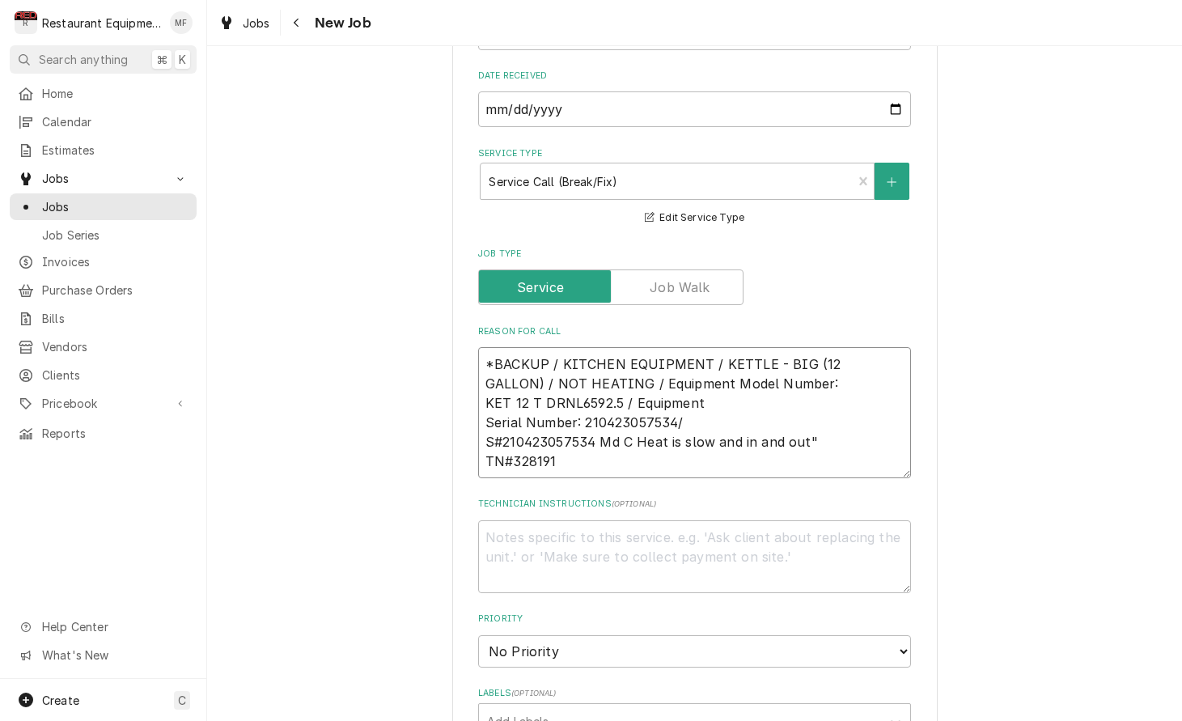
type textarea "*BACKUP / KITCHEN EQUIPMENT / KETTLE - BIG (12 GALLON) / NOT HEATING / Equipmen…"
type textarea "x"
type textarea "*BACKUP / KITCHEN EQUIPMENT / KETTLE - BIG (12 GALLON) / NOT HEATING / Equipmen…"
type textarea "x"
type textarea "*BACKUP / KITCHEN EQUIPMENT / KETTLE - BIG (12 GALLON) / NOT HEATING / Equipmen…"
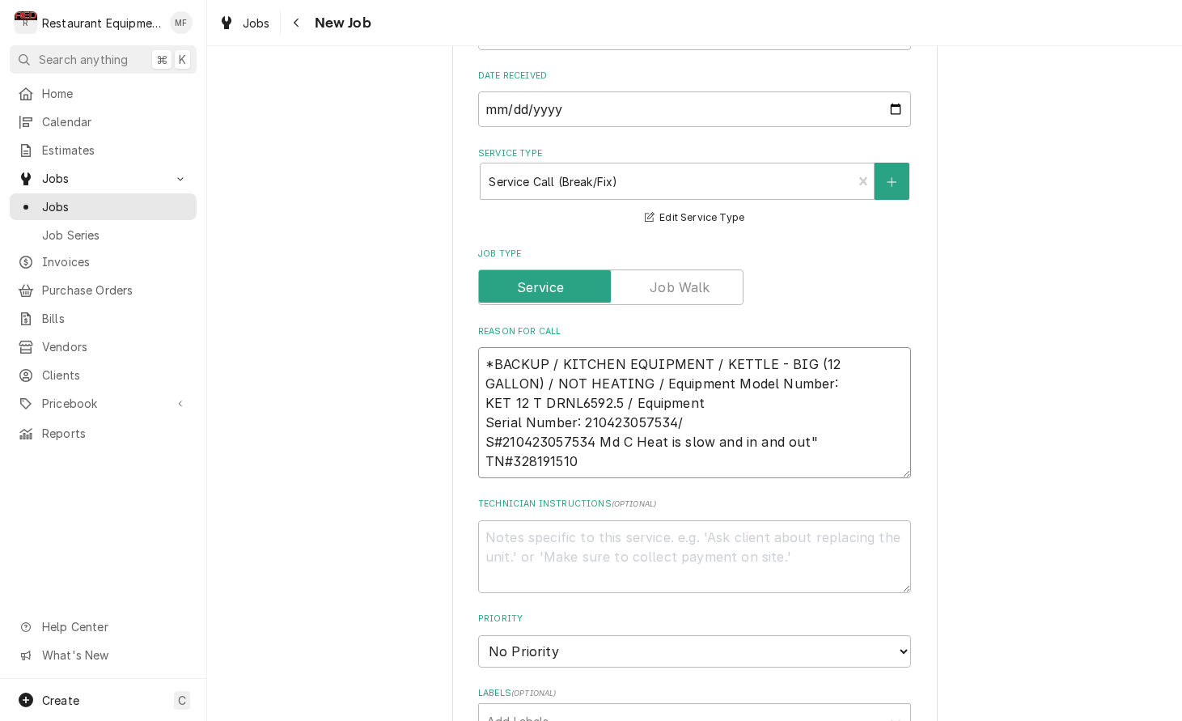
click at [830, 423] on textarea "*BACKUP / KITCHEN EQUIPMENT / KETTLE - BIG (12 GALLON) / NOT HEATING / Equipmen…" at bounding box center [694, 412] width 433 height 131
type textarea "x"
type textarea "*BACKUP / KITCHEN EQUIPMENT / KETTLE - BIG (12 GALLON) / NOT HEATING / Equipmen…"
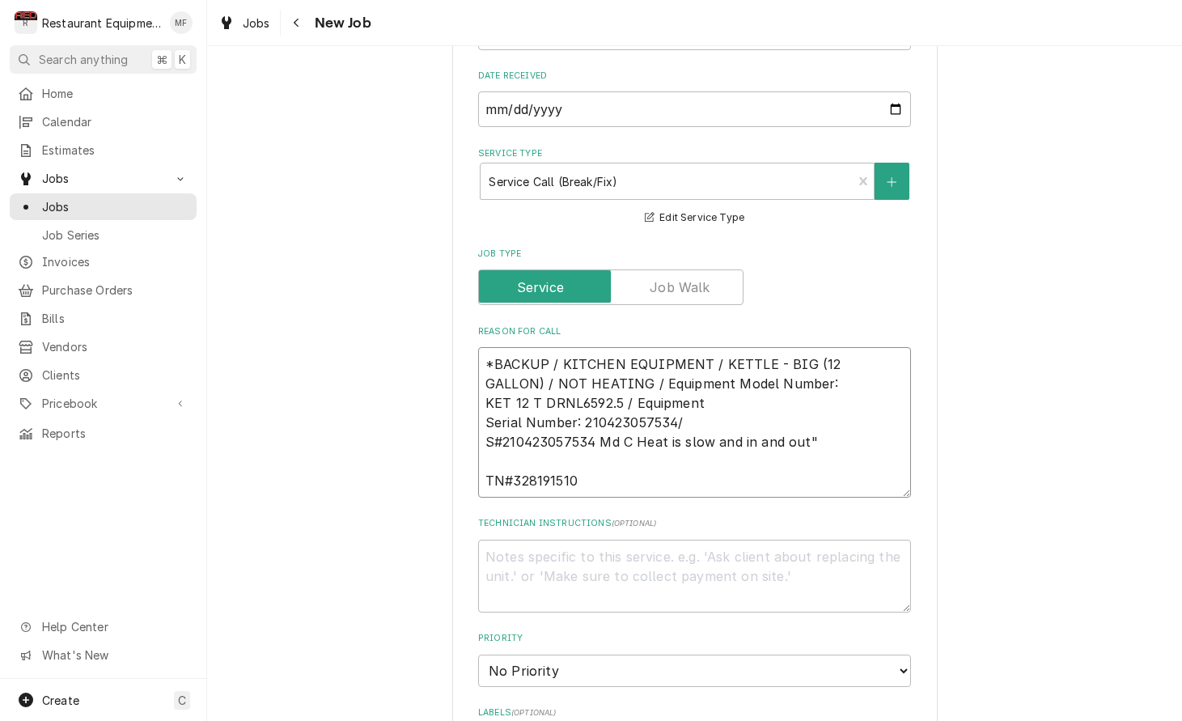
type textarea "x"
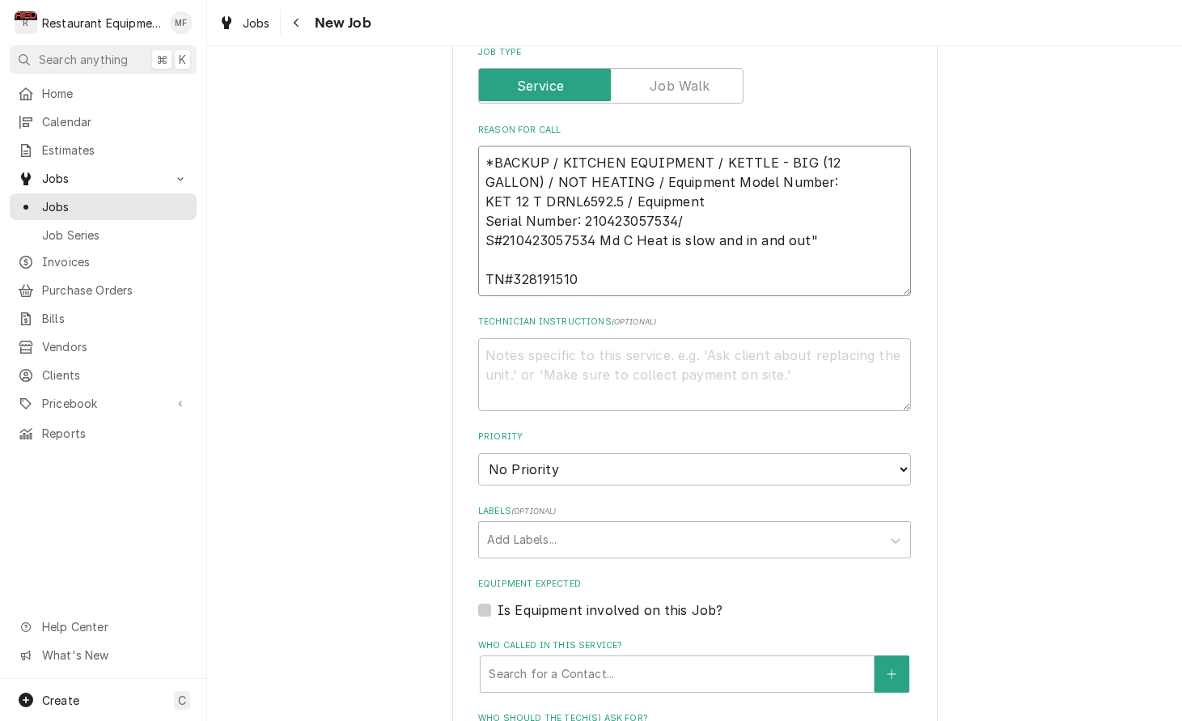
scroll to position [719, 0]
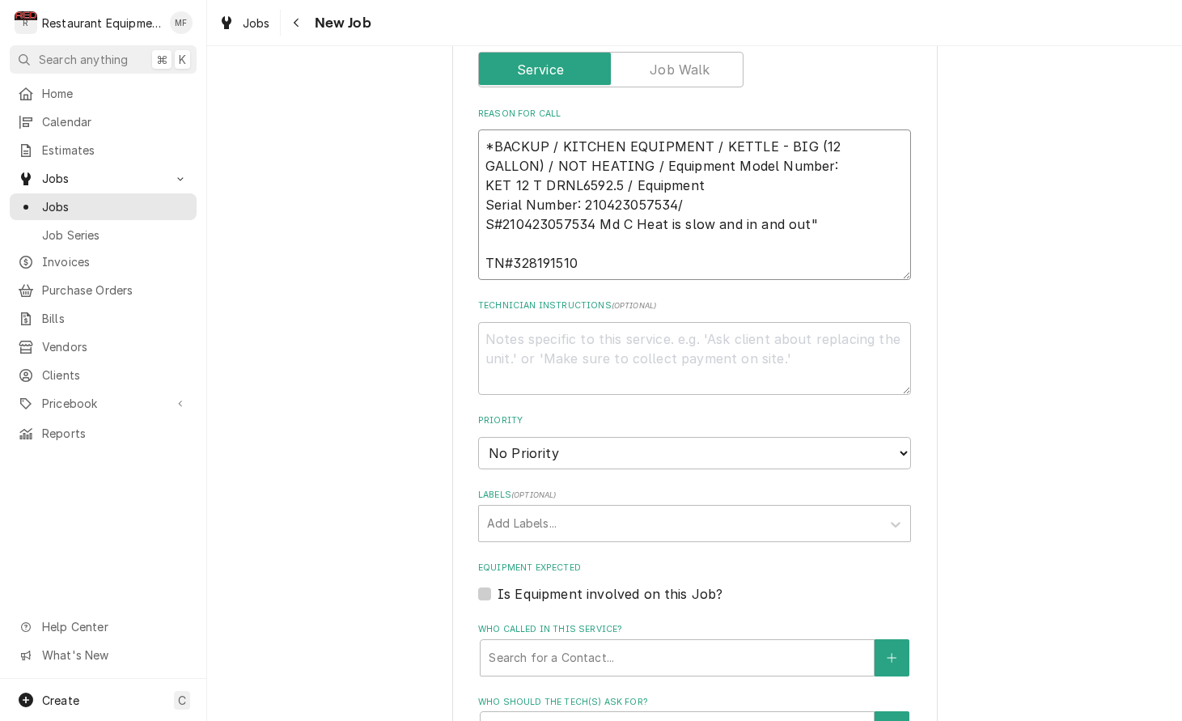
type textarea "*BACKUP / KITCHEN EQUIPMENT / KETTLE - BIG (12 GALLON) / NOT HEATING / Equipmen…"
select select "2"
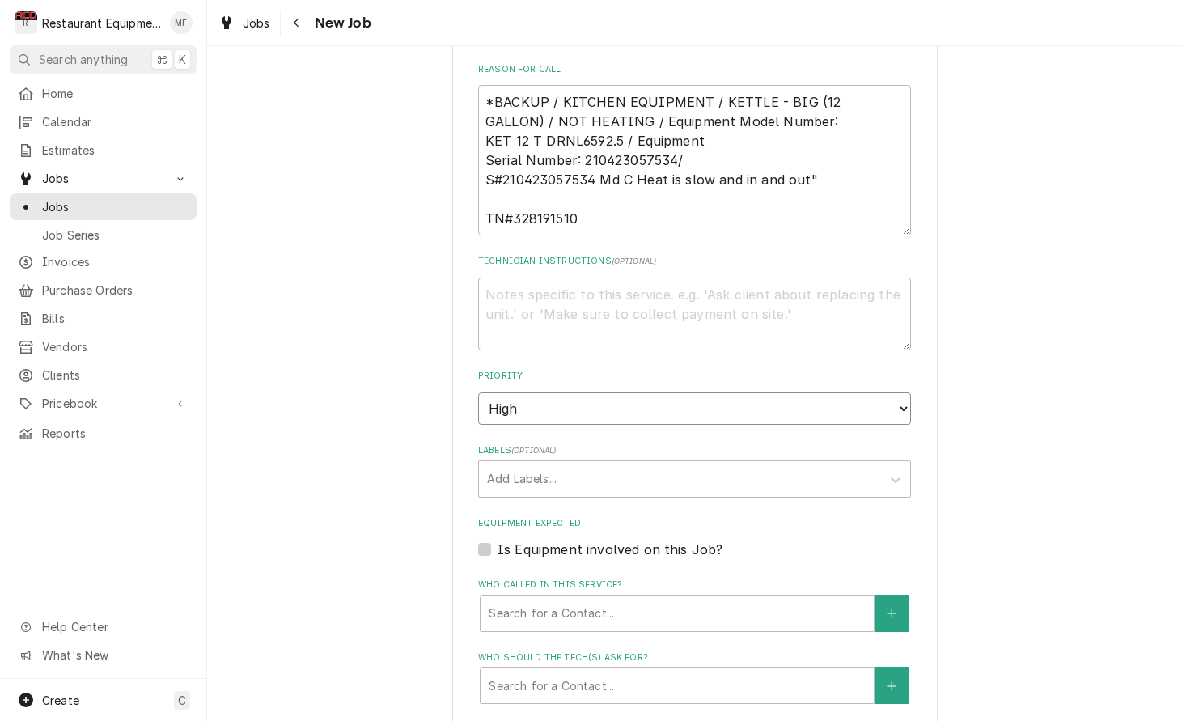
scroll to position [769, 0]
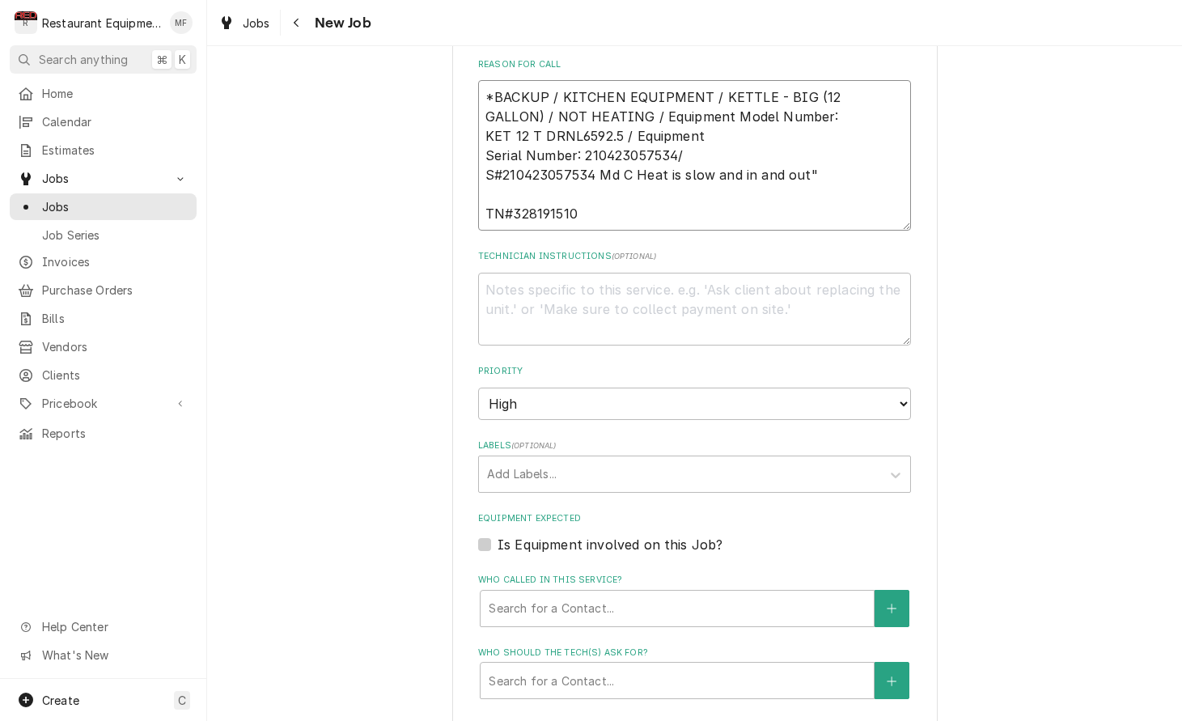
click at [676, 198] on textarea "*BACKUP / KITCHEN EQUIPMENT / KETTLE - BIG (12 GALLON) / NOT HEATING / Equipmen…" at bounding box center [694, 155] width 433 height 151
type textarea "x"
type textarea "*BACKUP / KITCHEN EQUIPMENT / KETTLE - BIG (12 GALLON) / NOT HEATING / Equipmen…"
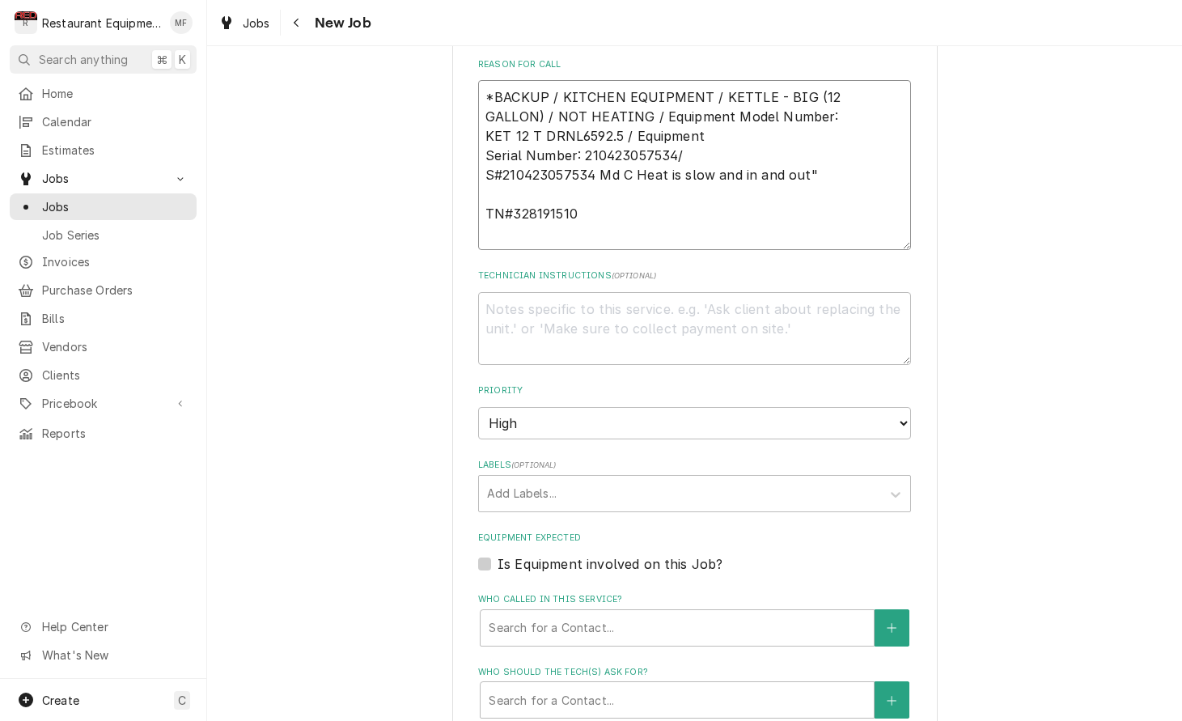
type textarea "x"
type textarea "*BACKUP / KITCHEN EQUIPMENT / KETTLE - BIG (12 GALLON) / NOT HEATING / Equipmen…"
type textarea "x"
type textarea "*BACKUP / KITCHEN EQUIPMENT / KETTLE - BIG (12 GALLON) / NOT HEATING / Equipmen…"
type textarea "x"
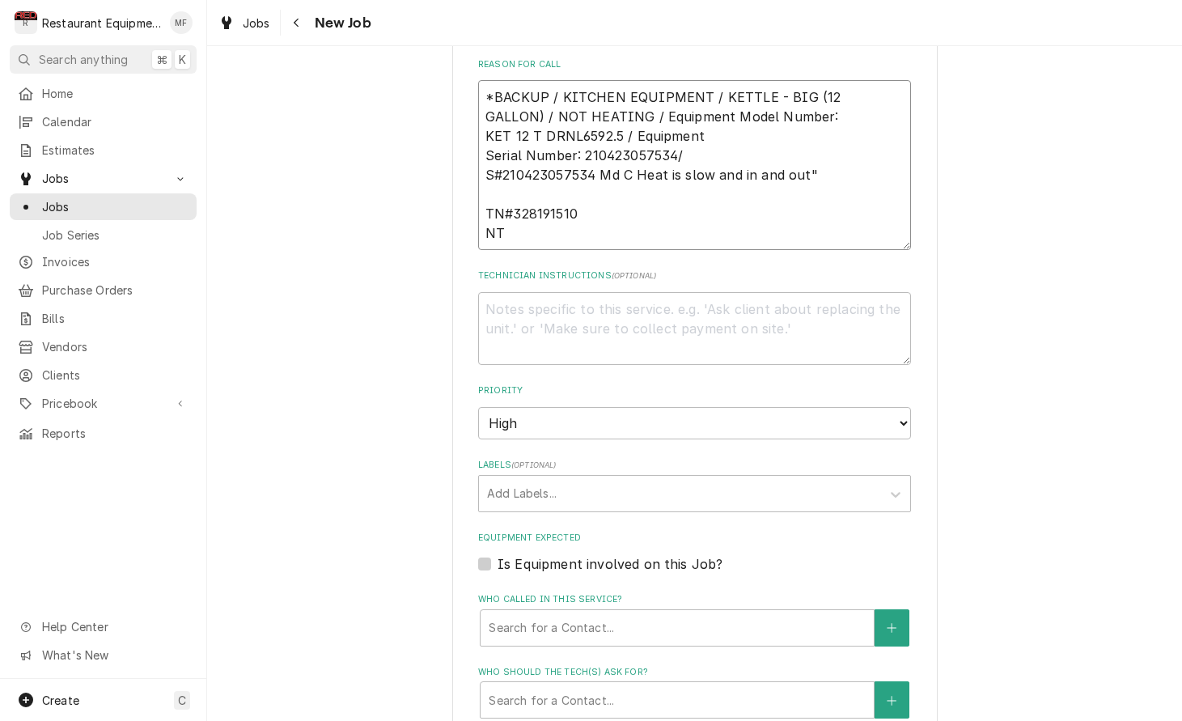
type textarea "*BACKUP / KITCHEN EQUIPMENT / KETTLE - BIG (12 GALLON) / NOT HEATING / Equipmen…"
type textarea "x"
type textarea "*BACKUP / KITCHEN EQUIPMENT / KETTLE - BIG (12 GALLON) / NOT HEATING / Equipmen…"
type textarea "x"
type textarea "*BACKUP / KITCHEN EQUIPMENT / KETTLE - BIG (12 GALLON) / NOT HEATING / Equipmen…"
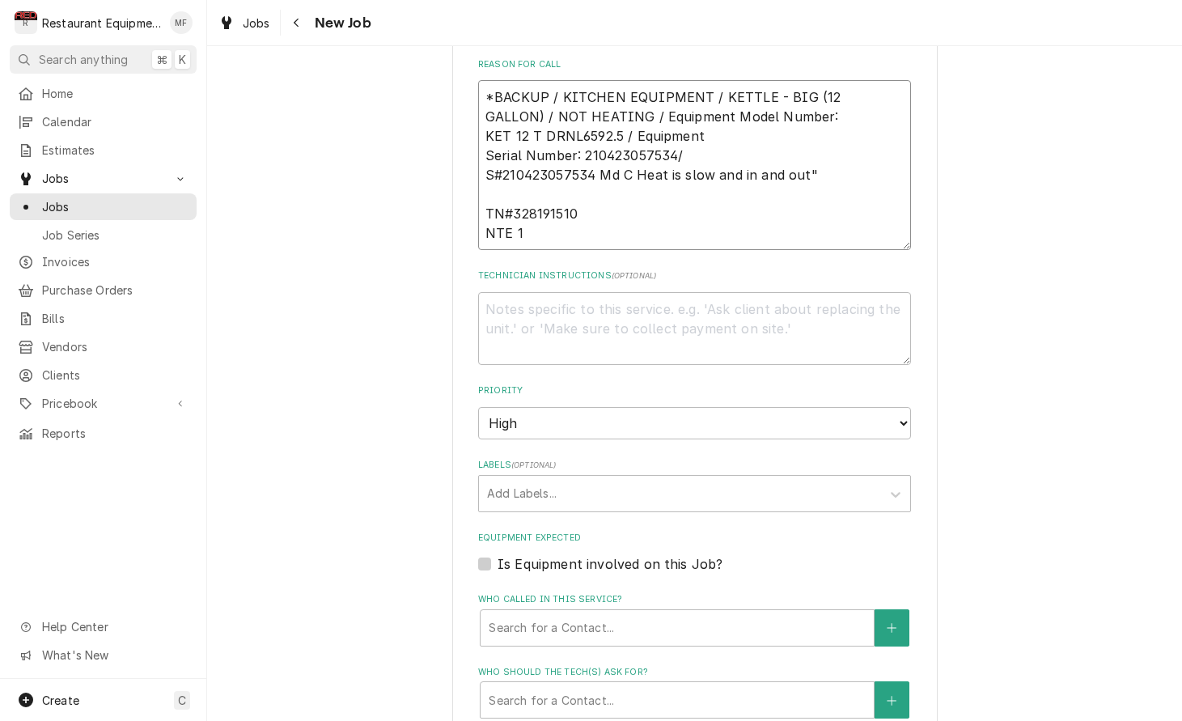
type textarea "x"
type textarea "*BACKUP / KITCHEN EQUIPMENT / KETTLE - BIG (12 GALLON) / NOT HEATING / Equipmen…"
type textarea "x"
type textarea "*BACKUP / KITCHEN EQUIPMENT / KETTLE - BIG (12 GALLON) / NOT HEATING / Equipmen…"
type textarea "x"
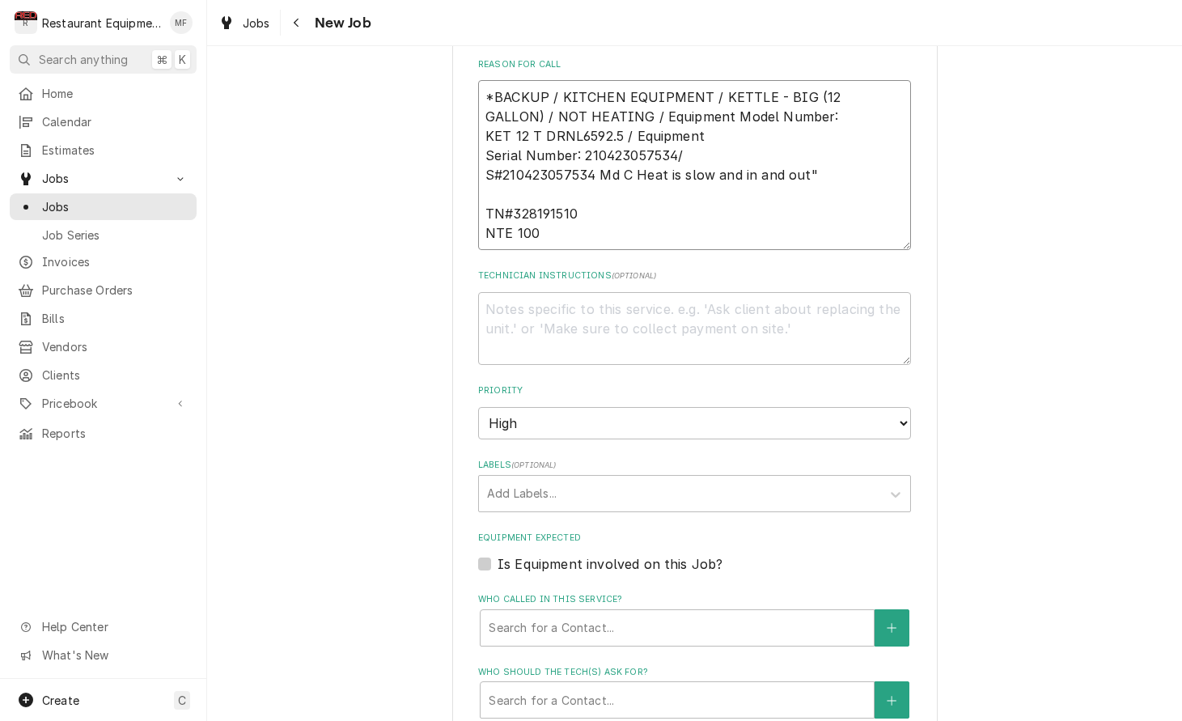
type textarea "*BACKUP / KITCHEN EQUIPMENT / KETTLE - BIG (12 GALLON) / NOT HEATING / Equipmen…"
type textarea "x"
type textarea "*BACKUP / KITCHEN EQUIPMENT / KETTLE - BIG (12 GALLON) / NOT HEATING / Equipmen…"
type textarea "x"
type textarea "*BACKUP / KITCHEN EQUIPMENT / KETTLE - BIG (12 GALLON) / NOT HEATING / Equipmen…"
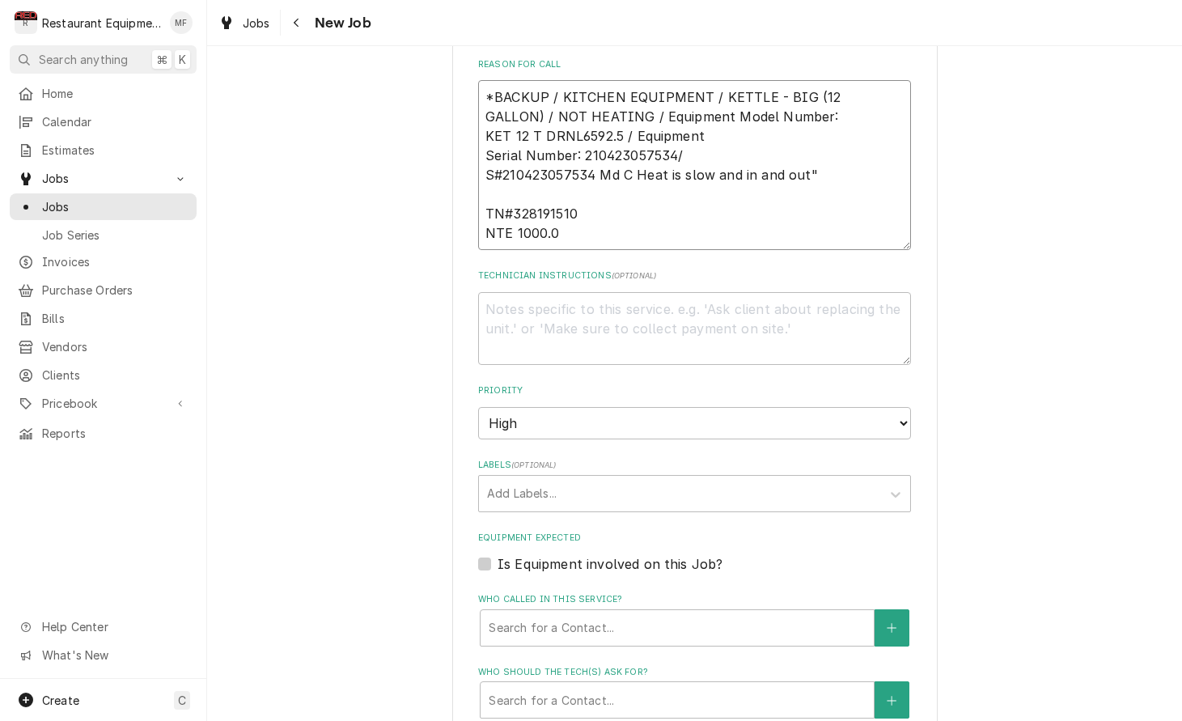
type textarea "x"
type textarea "*BACKUP / KITCHEN EQUIPMENT / KETTLE - BIG (12 GALLON) / NOT HEATING / Equipmen…"
type textarea "x"
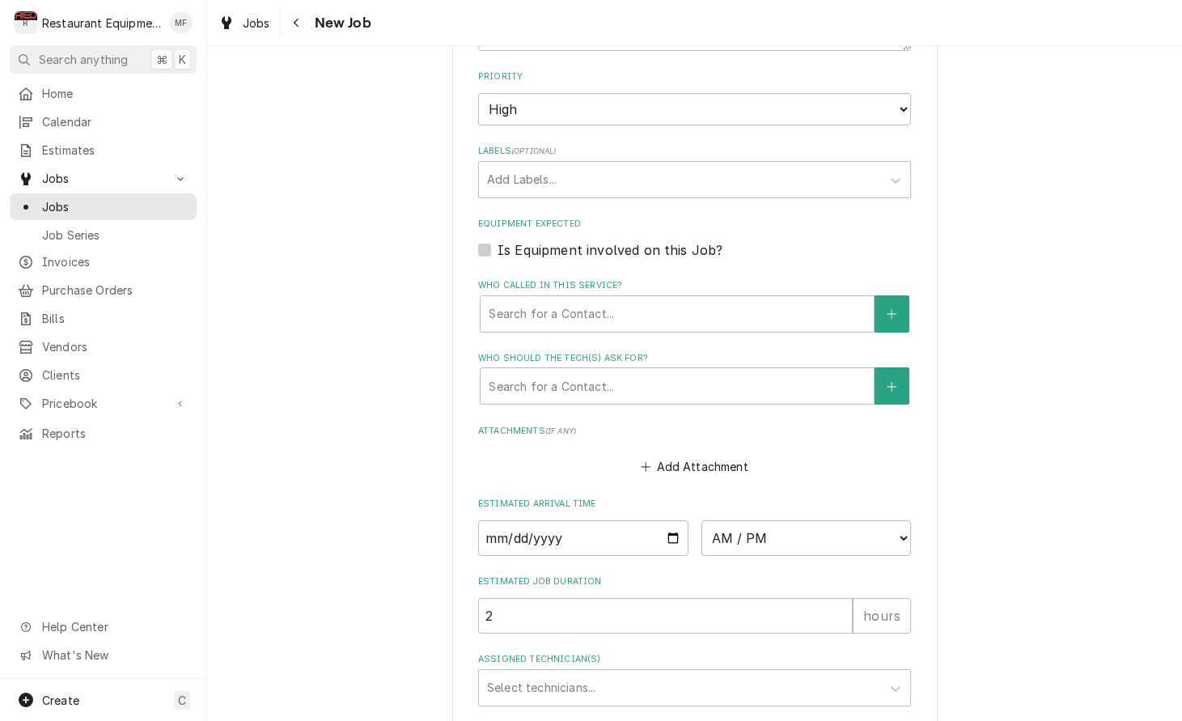
scroll to position [1017, 0]
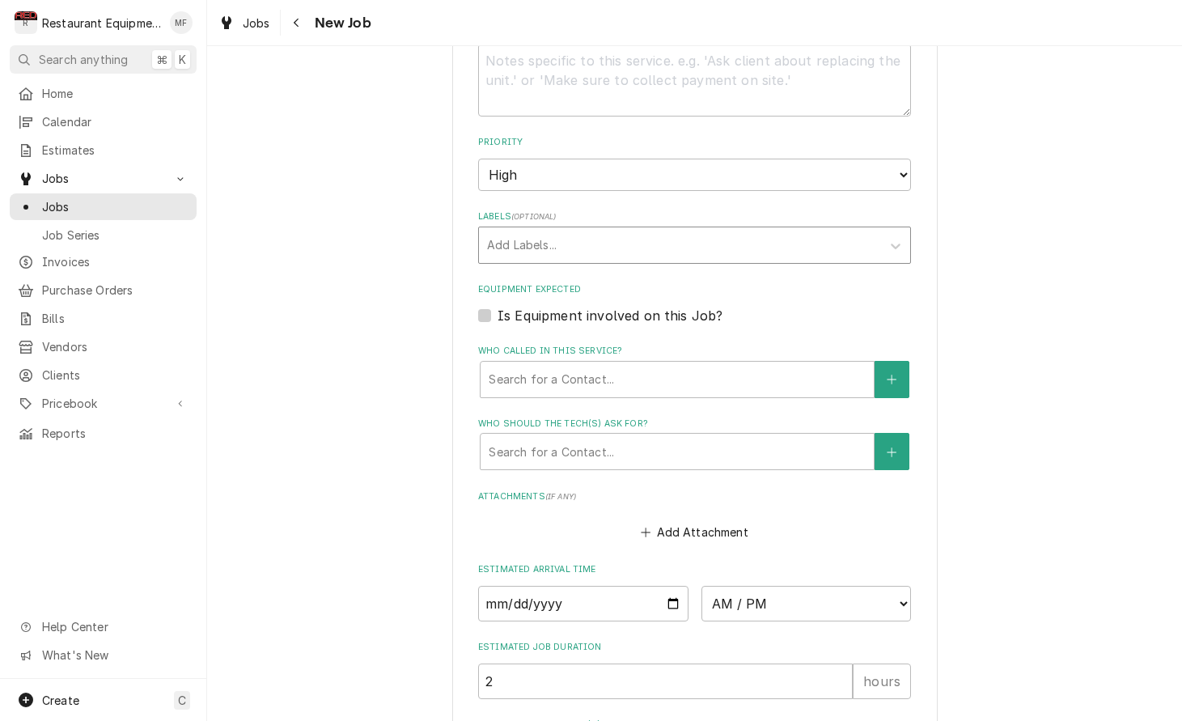
type textarea "*BACKUP / KITCHEN EQUIPMENT / KETTLE - BIG (12 GALLON) / NOT HEATING / Equipmen…"
click at [717, 231] on div "Labels" at bounding box center [680, 245] width 386 height 29
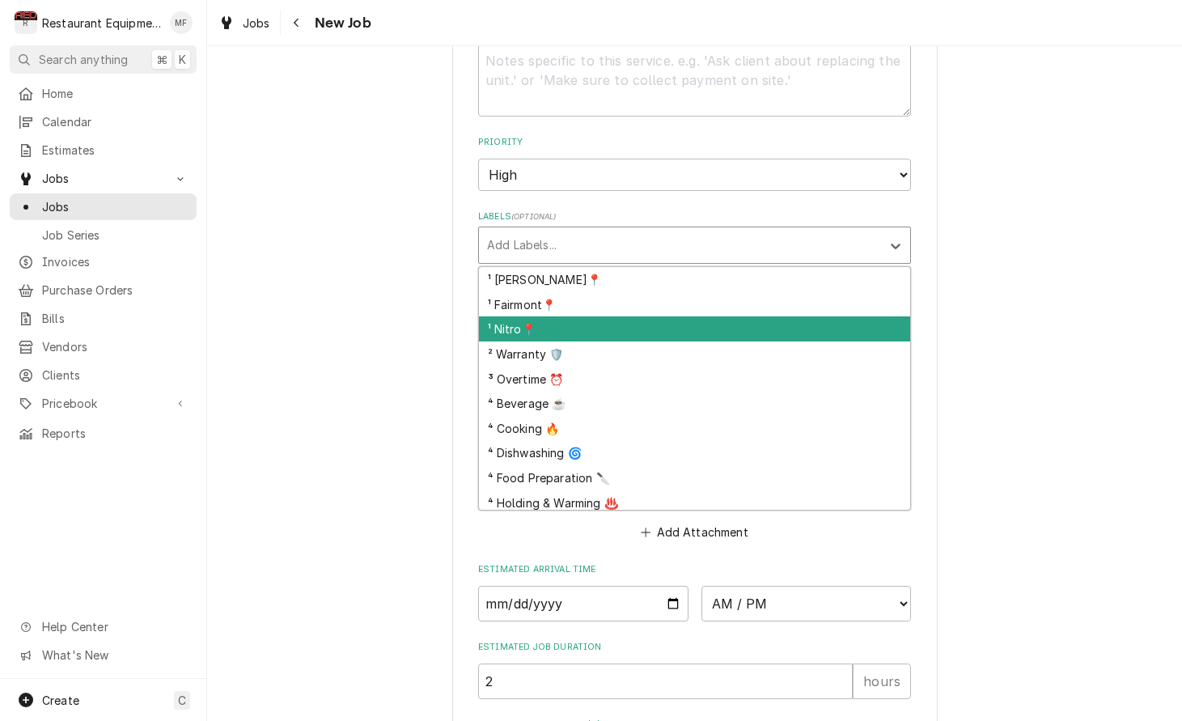
click at [712, 316] on div "¹ Nitro📍" at bounding box center [694, 328] width 431 height 25
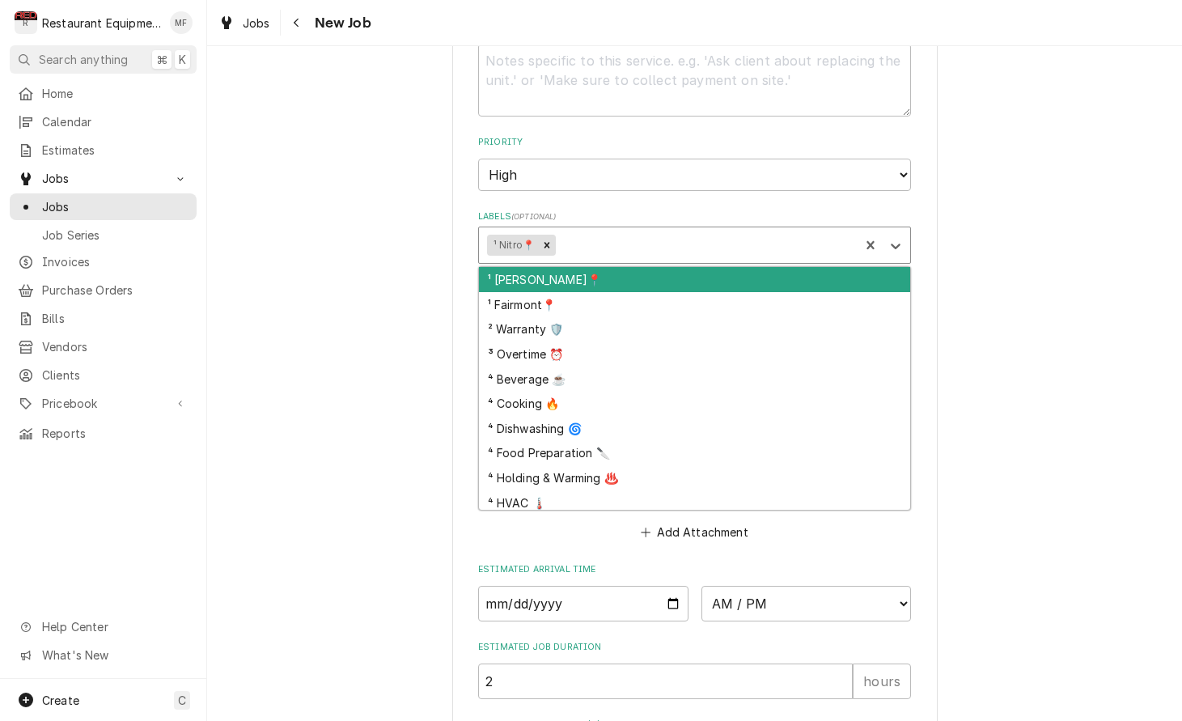
click at [692, 231] on div "Labels" at bounding box center [705, 245] width 292 height 29
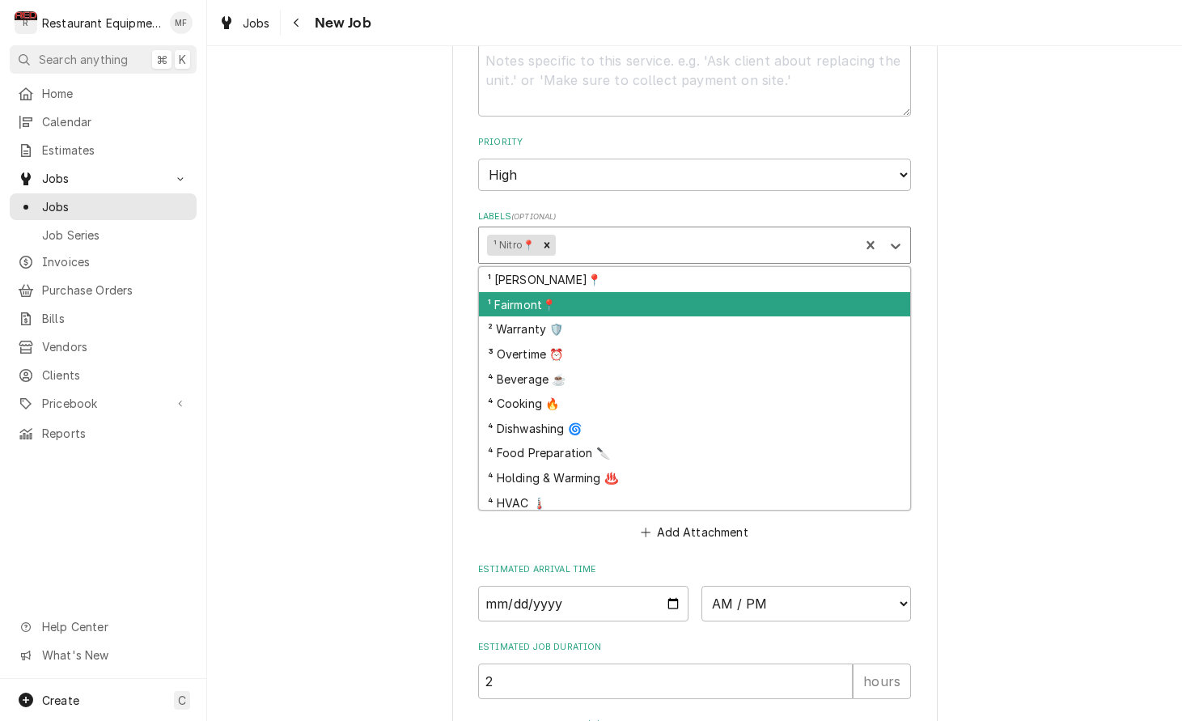
click at [1067, 289] on div "Please provide the following information to create a job: Client Details Client…" at bounding box center [694, 77] width 975 height 2062
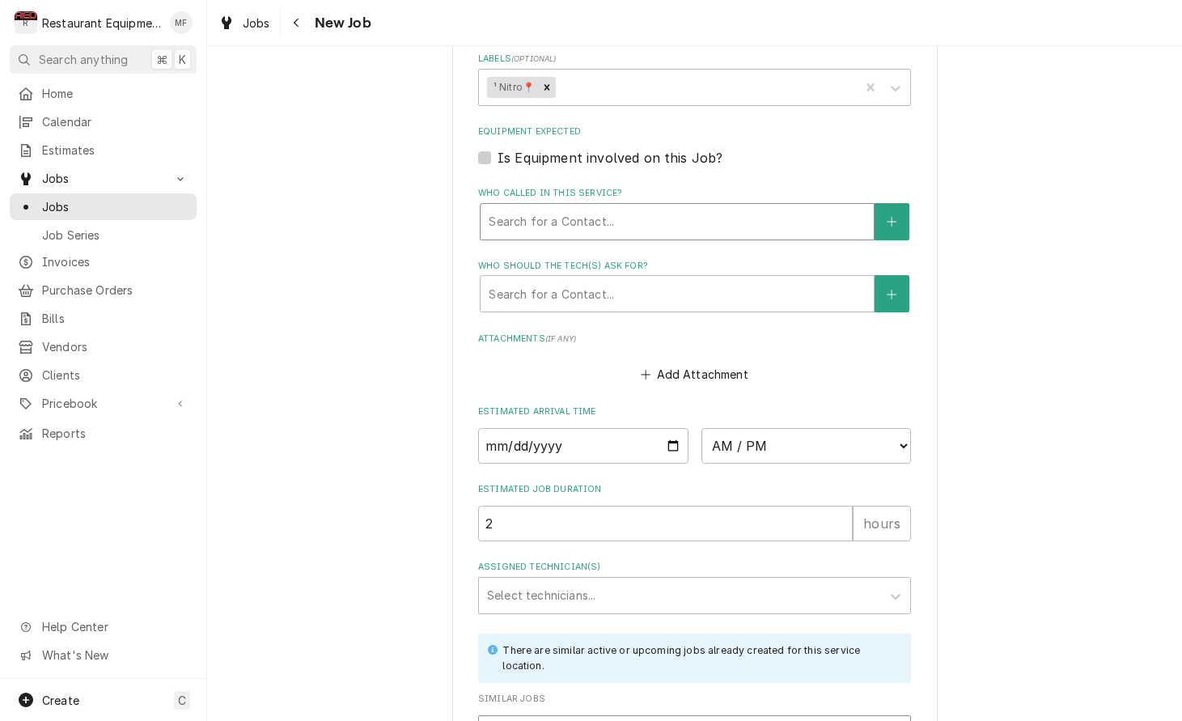
scroll to position [1177, 0]
drag, startPoint x: 687, startPoint y: 189, endPoint x: 686, endPoint y: 201, distance: 12.2
click at [686, 205] on div "Who called in this service?" at bounding box center [677, 219] width 377 height 29
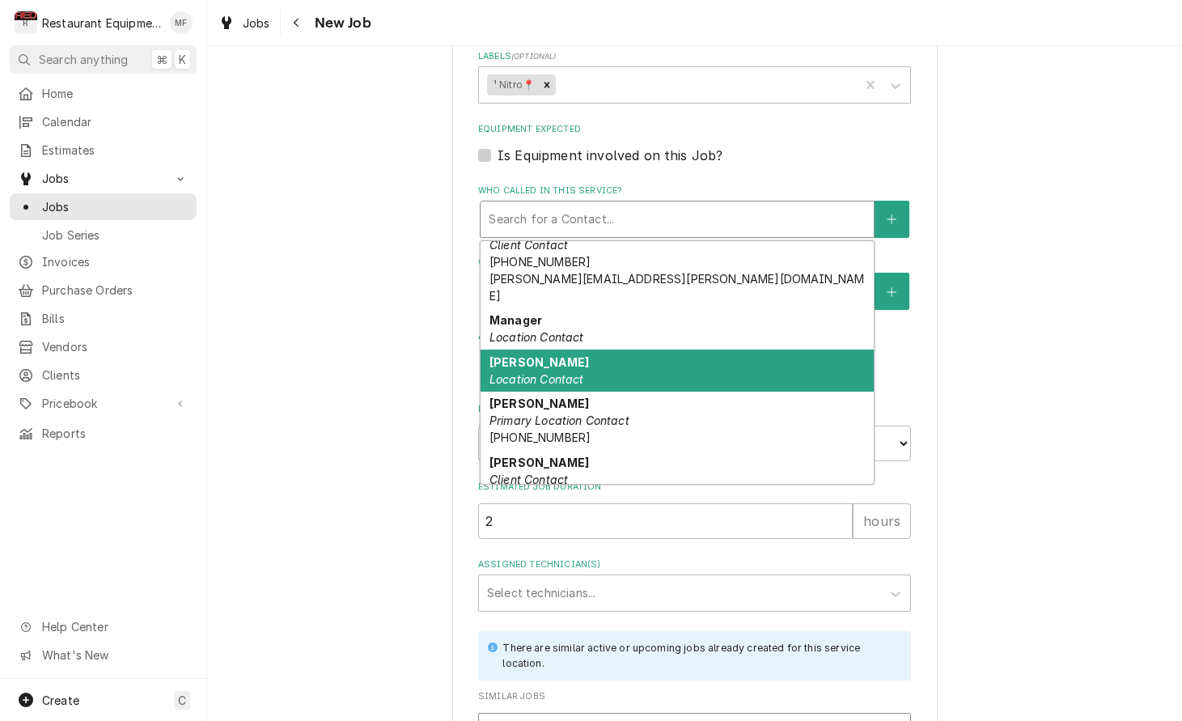
scroll to position [403, 0]
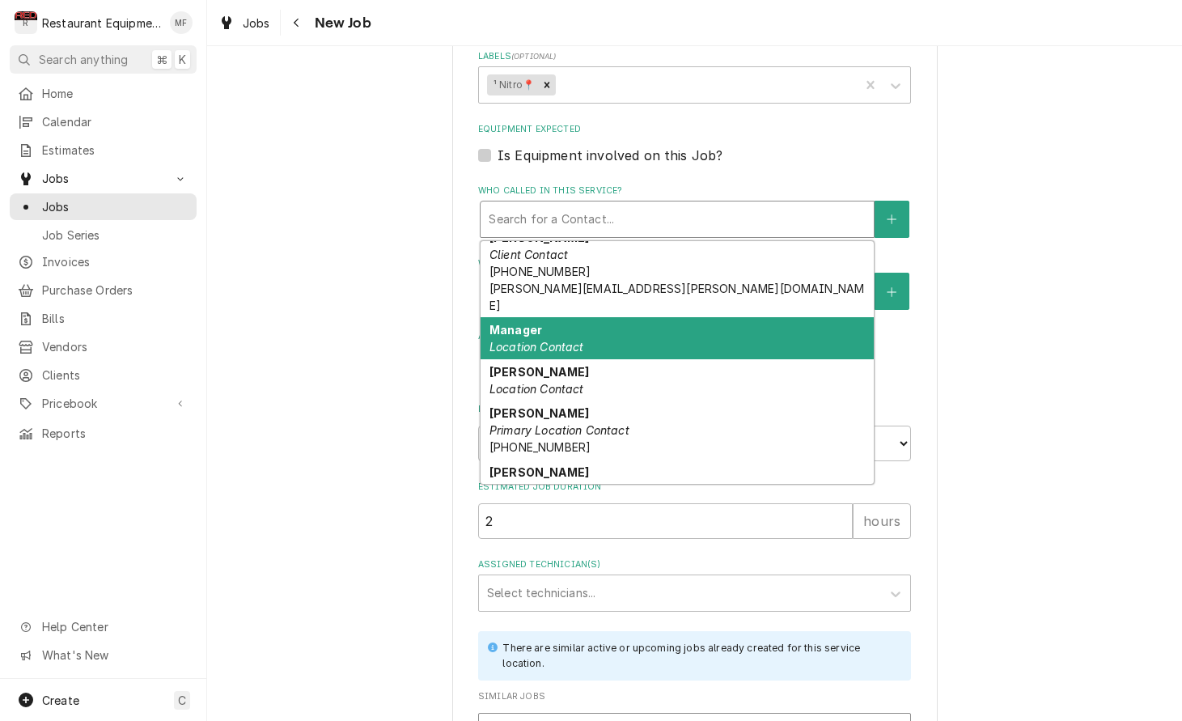
click at [751, 317] on div "Manager Location Contact" at bounding box center [677, 338] width 393 height 42
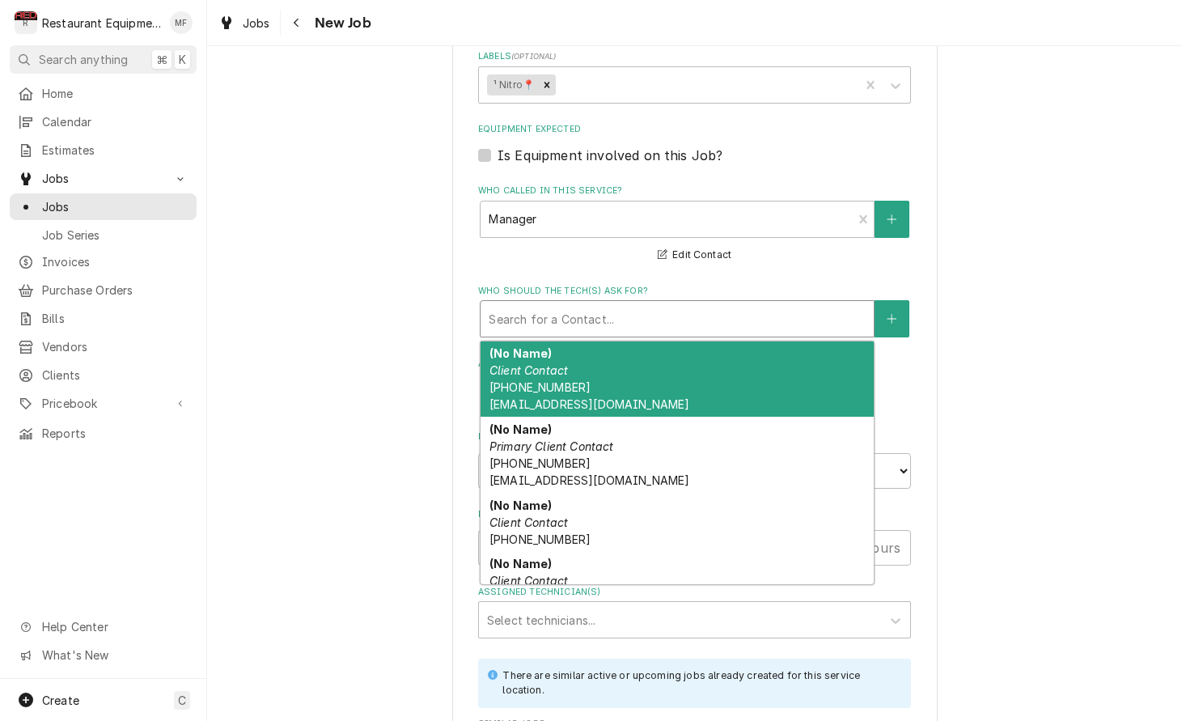
click at [753, 302] on div "Search for a Contact..." at bounding box center [677, 319] width 393 height 36
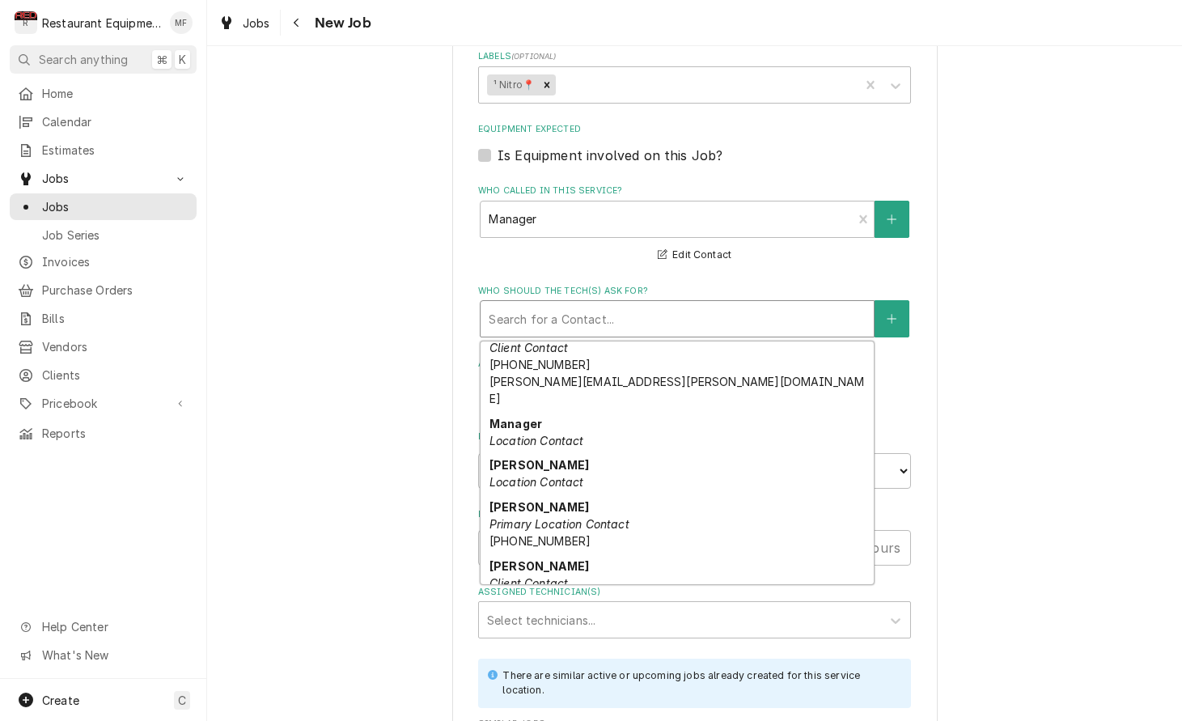
scroll to position [421, 0]
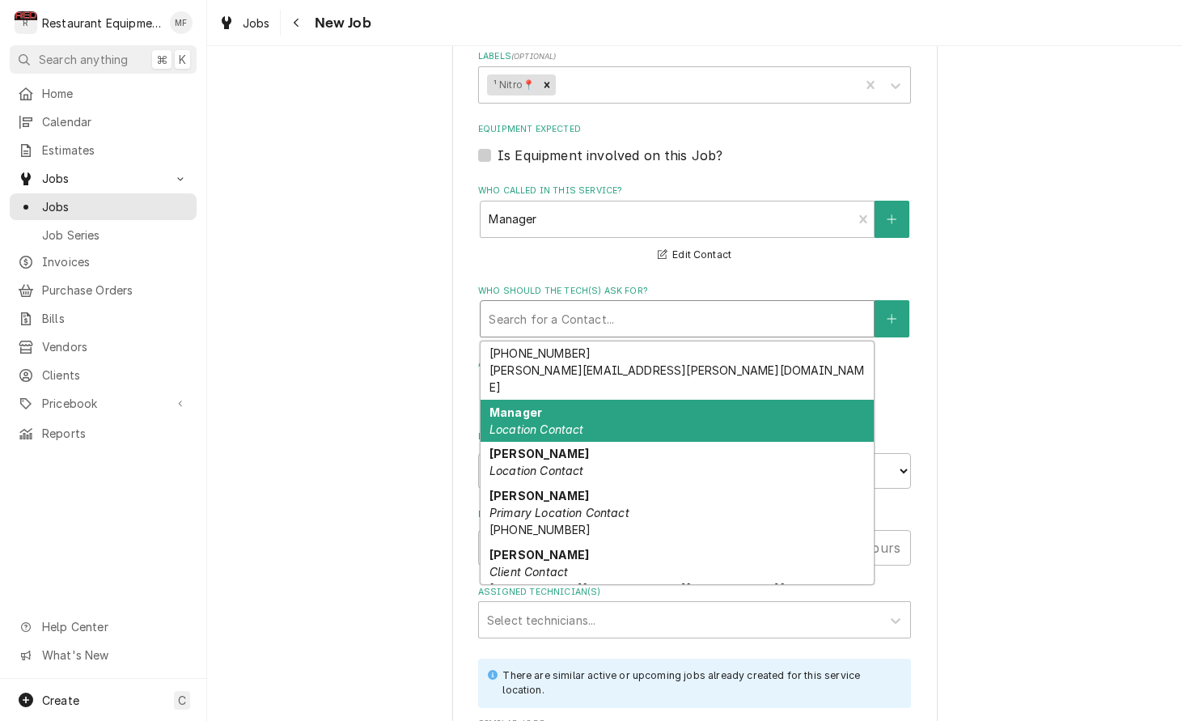
click at [739, 400] on div "Manager Location Contact" at bounding box center [677, 421] width 393 height 42
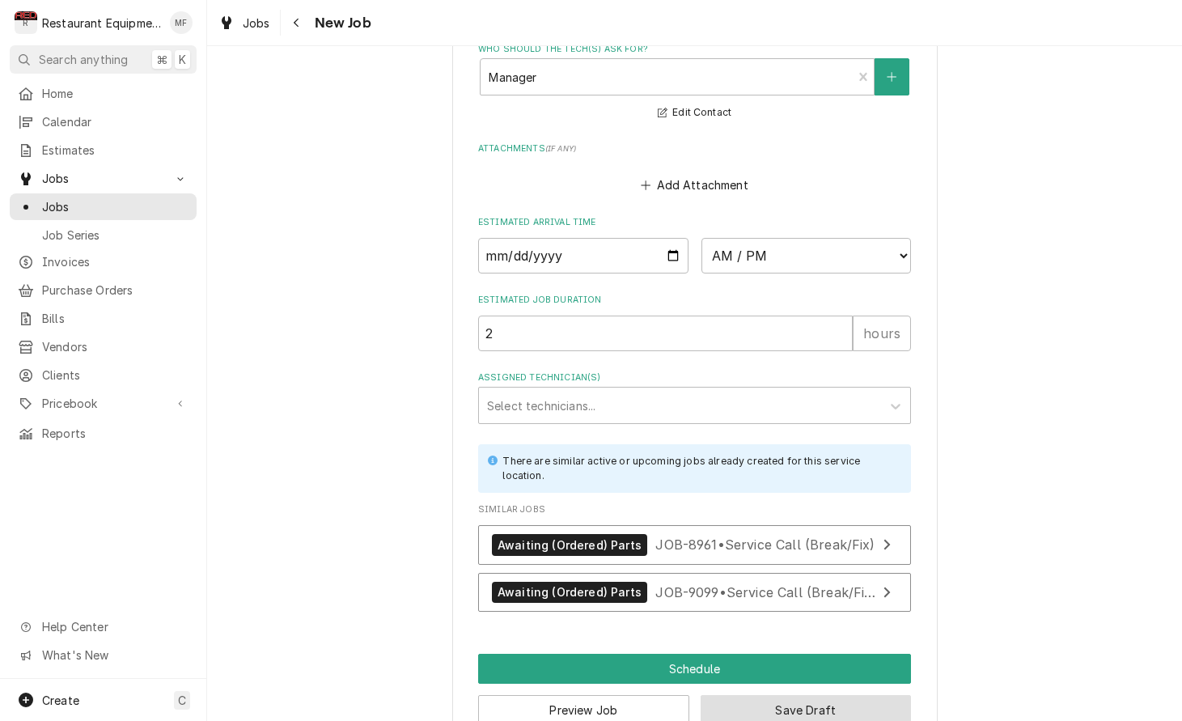
click at [812, 695] on button "Save Draft" at bounding box center [806, 710] width 211 height 30
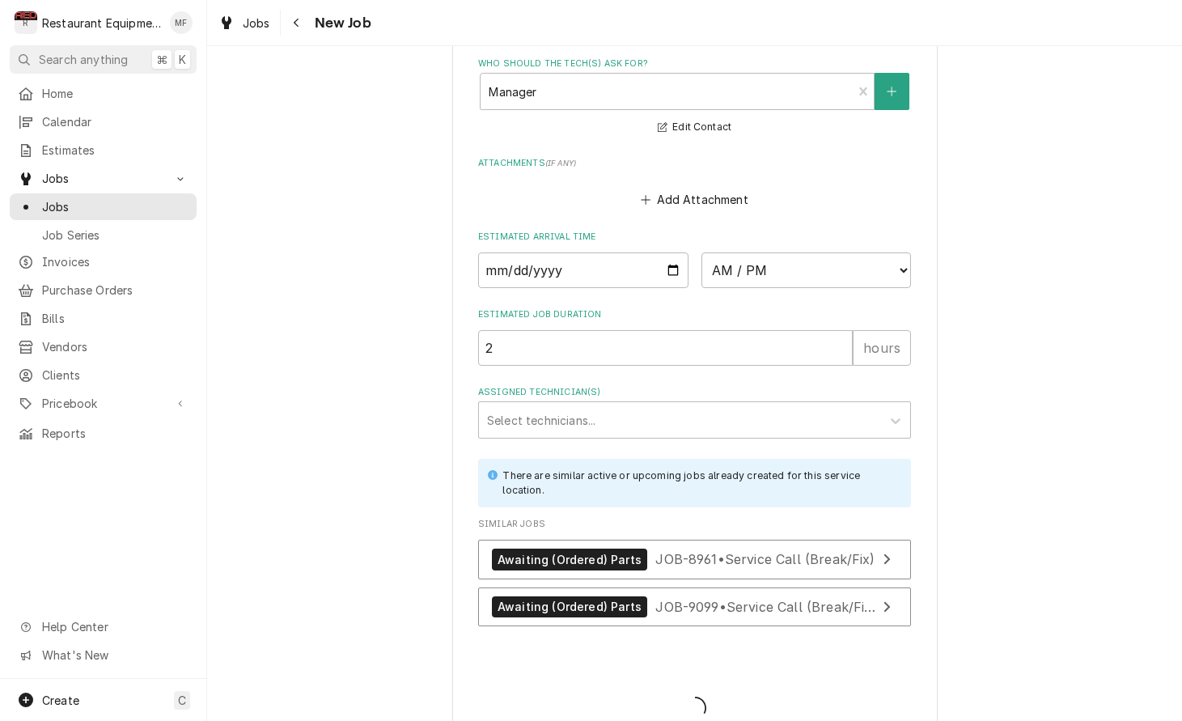
type textarea "x"
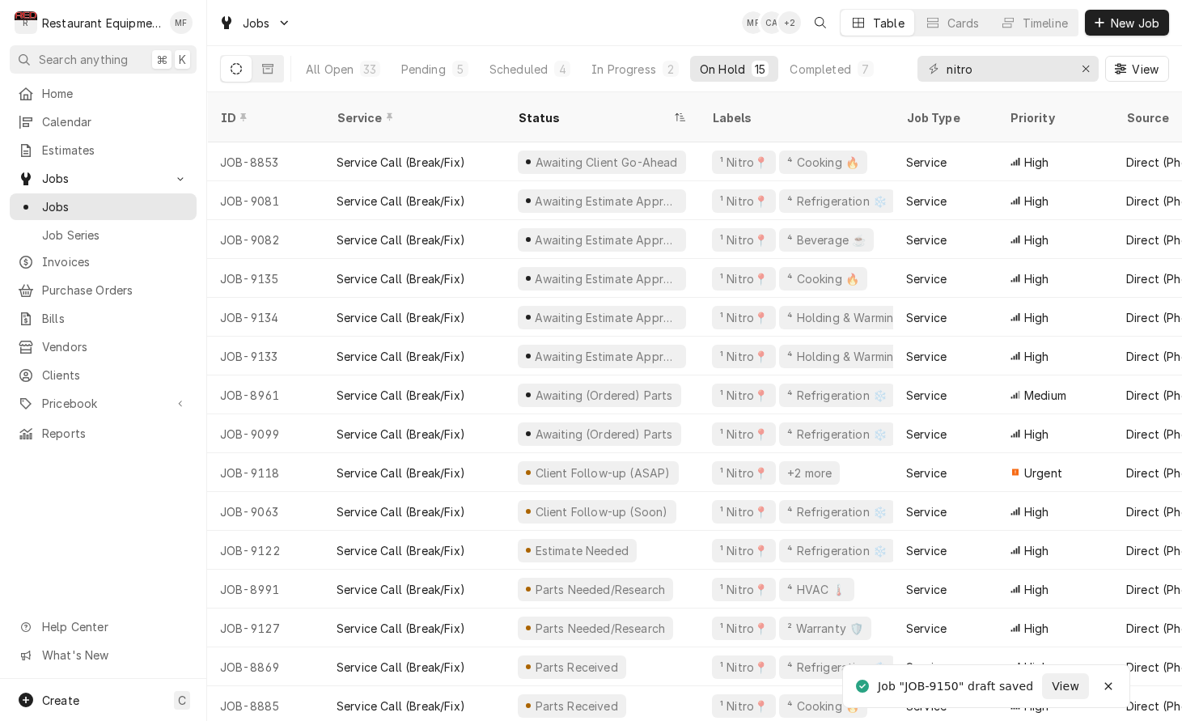
click at [710, 26] on div "Jobs MF CA + 2 Table Cards Timeline New Job" at bounding box center [694, 22] width 975 height 45
click at [420, 57] on button "Pending 5" at bounding box center [435, 69] width 87 height 26
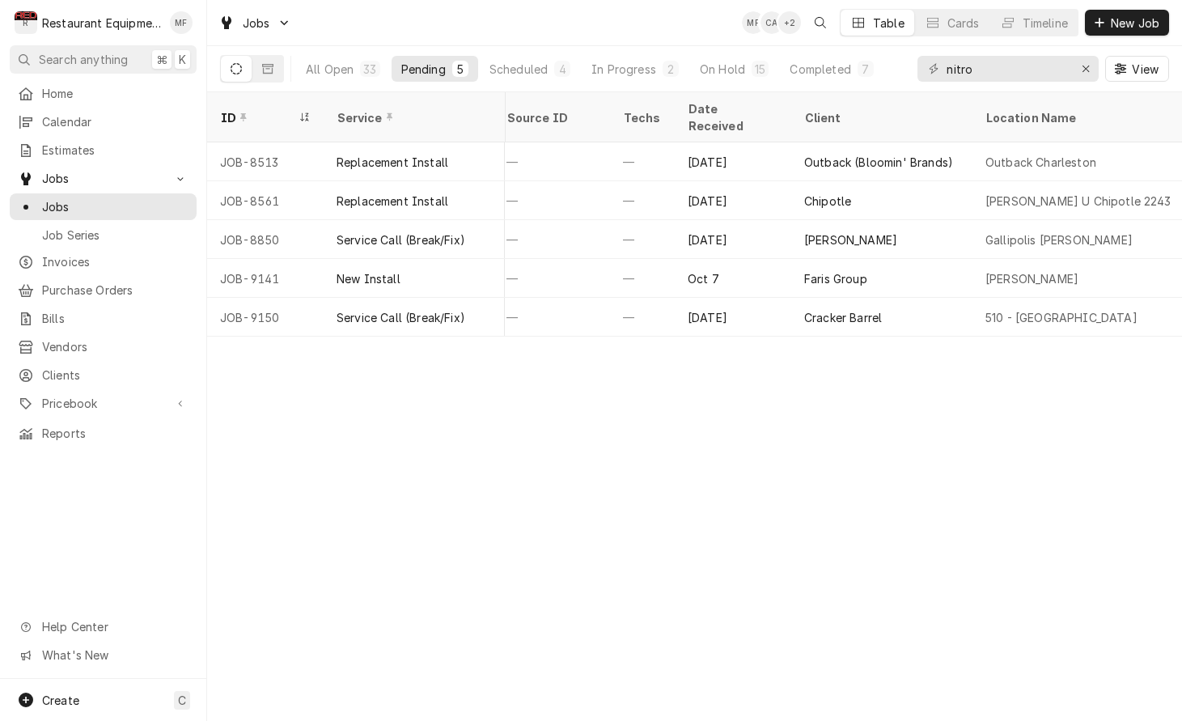
scroll to position [0, 771]
click at [604, 59] on button "In Progress 2" at bounding box center [635, 69] width 107 height 26
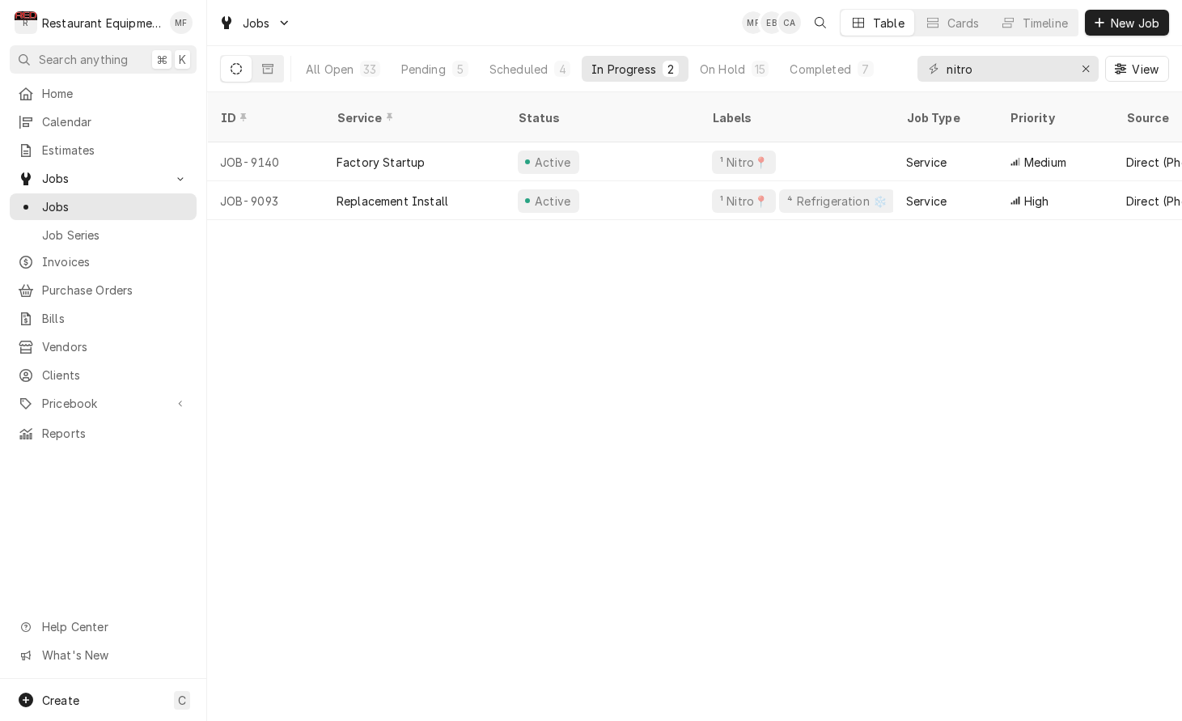
scroll to position [0, 0]
click at [555, 79] on button "Scheduled 4" at bounding box center [530, 69] width 100 height 26
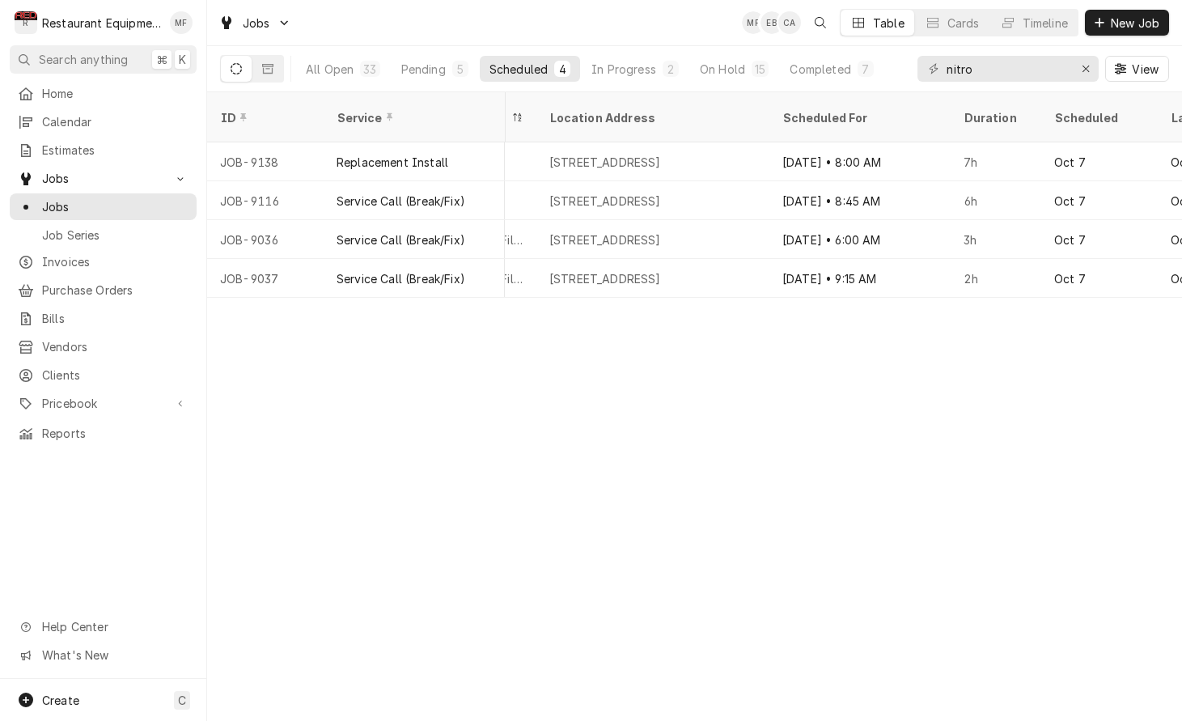
scroll to position [0, 1441]
click at [634, 77] on button "In Progress 2" at bounding box center [635, 69] width 107 height 26
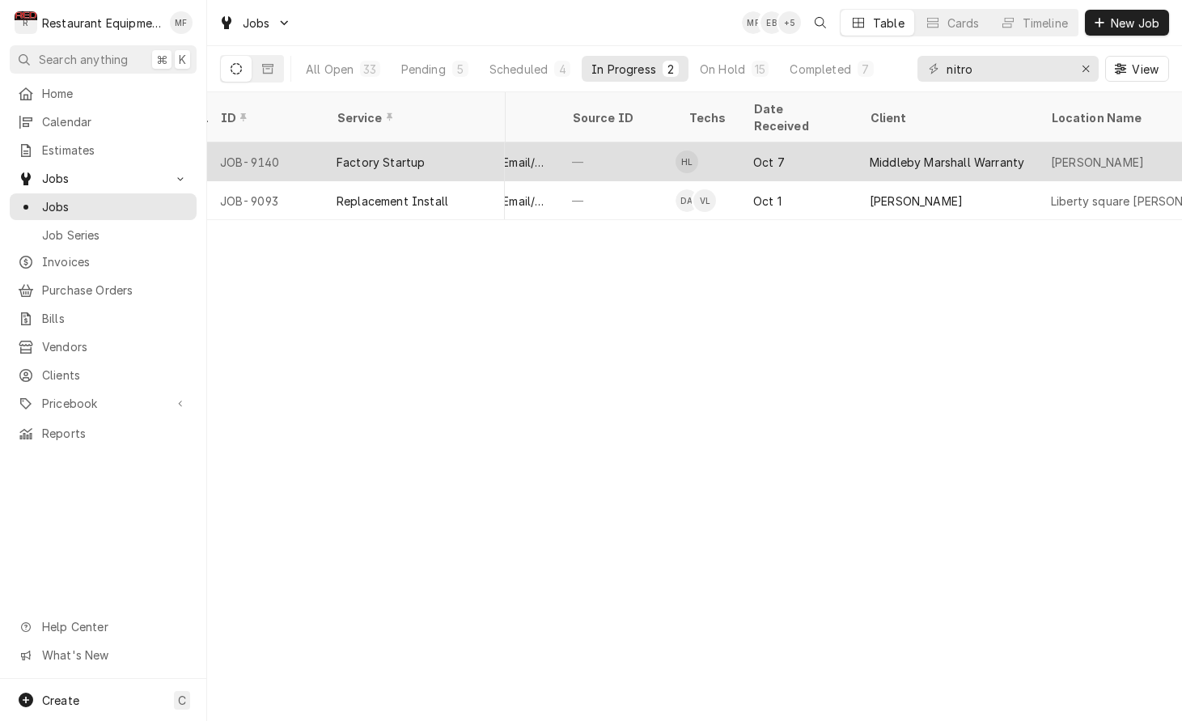
scroll to position [0, 700]
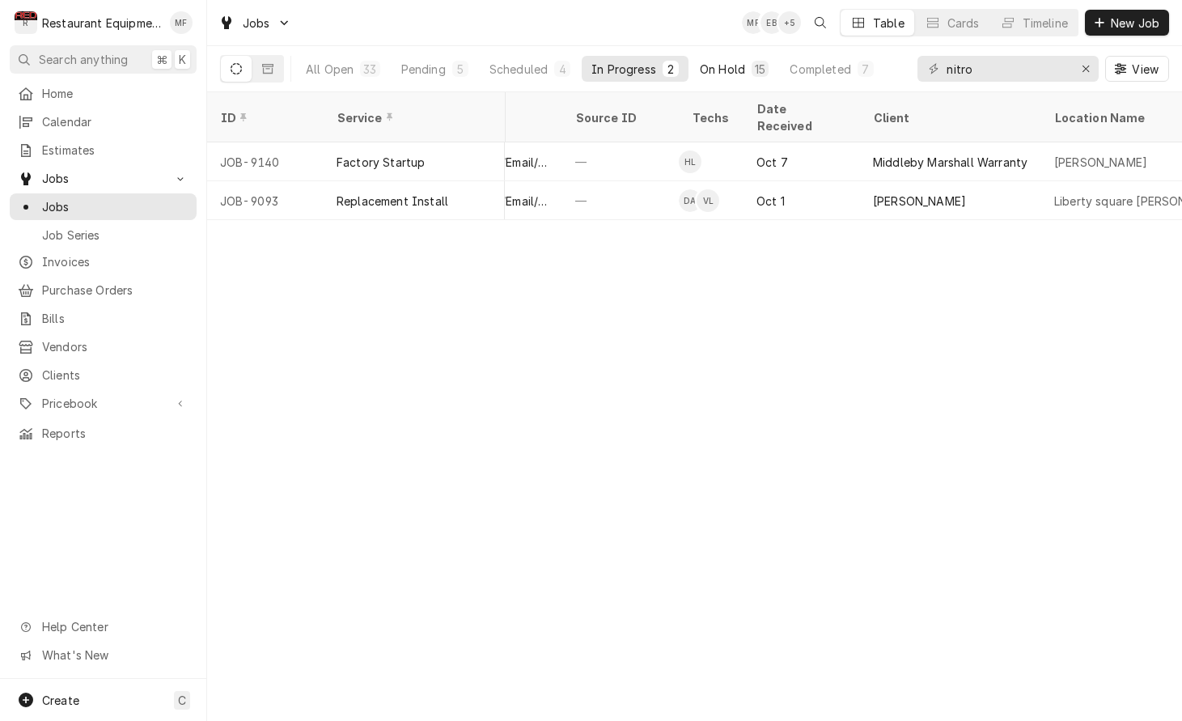
click at [719, 74] on div "On Hold" at bounding box center [722, 69] width 45 height 17
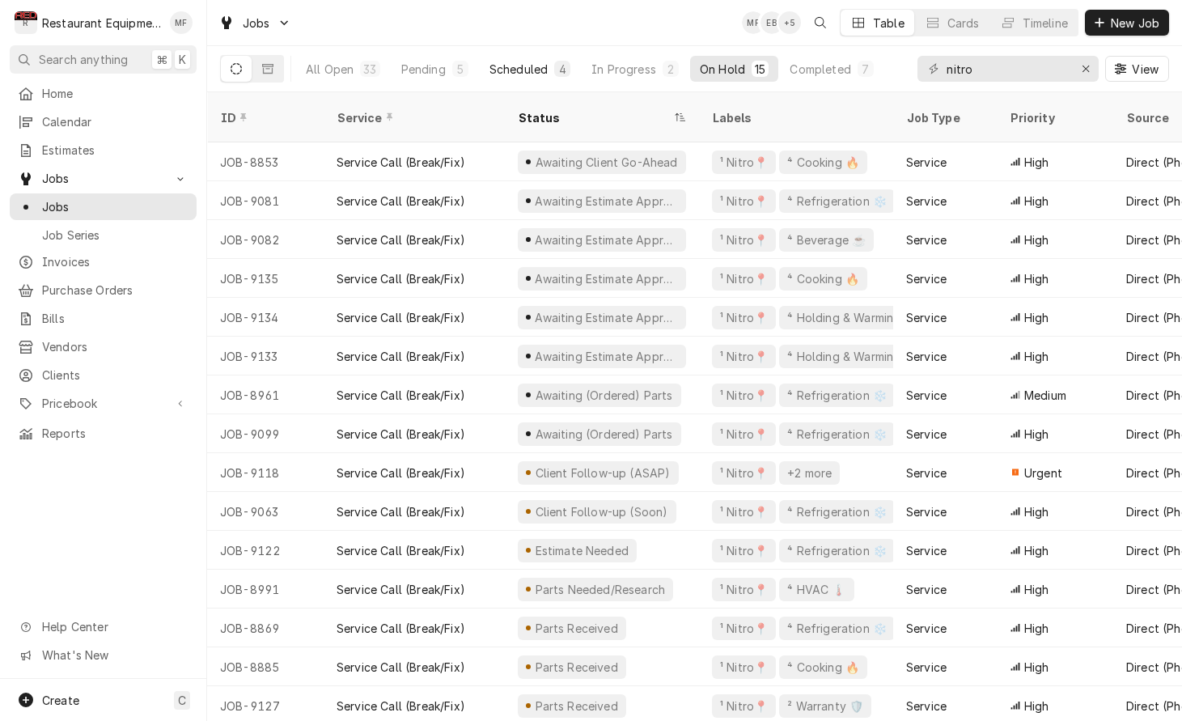
drag, startPoint x: 546, startPoint y: 69, endPoint x: 554, endPoint y: 70, distance: 8.1
click at [546, 69] on div "Scheduled" at bounding box center [519, 69] width 58 height 17
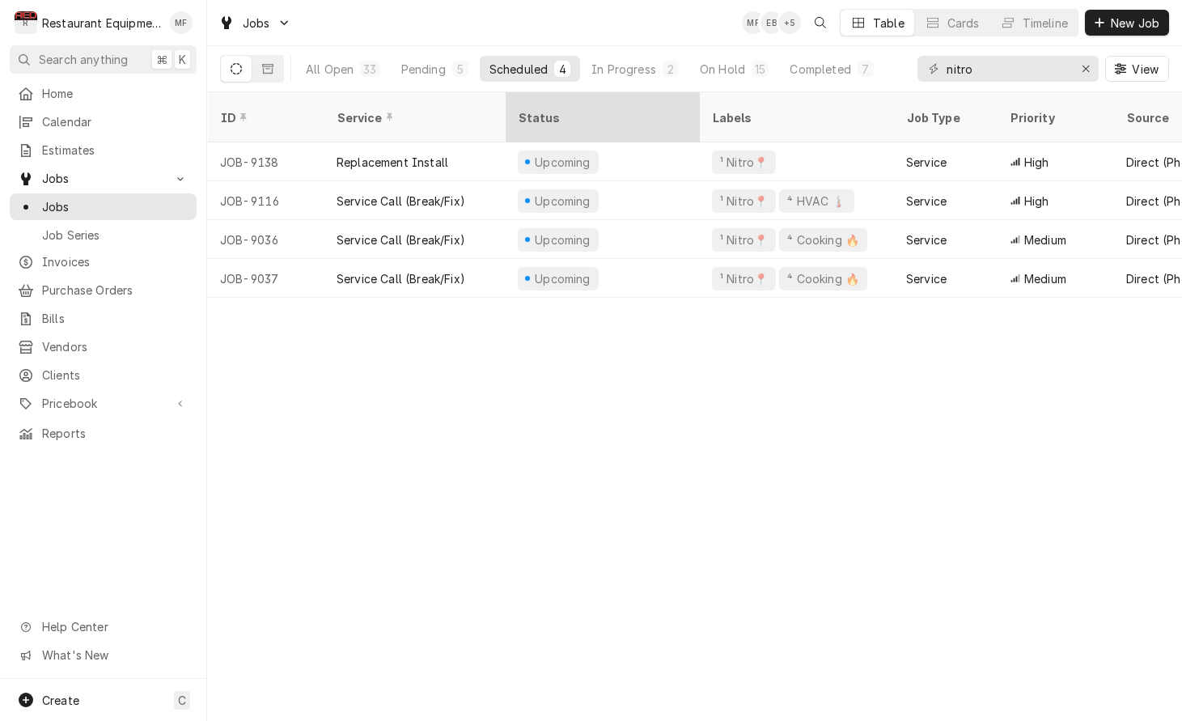
scroll to position [0, 0]
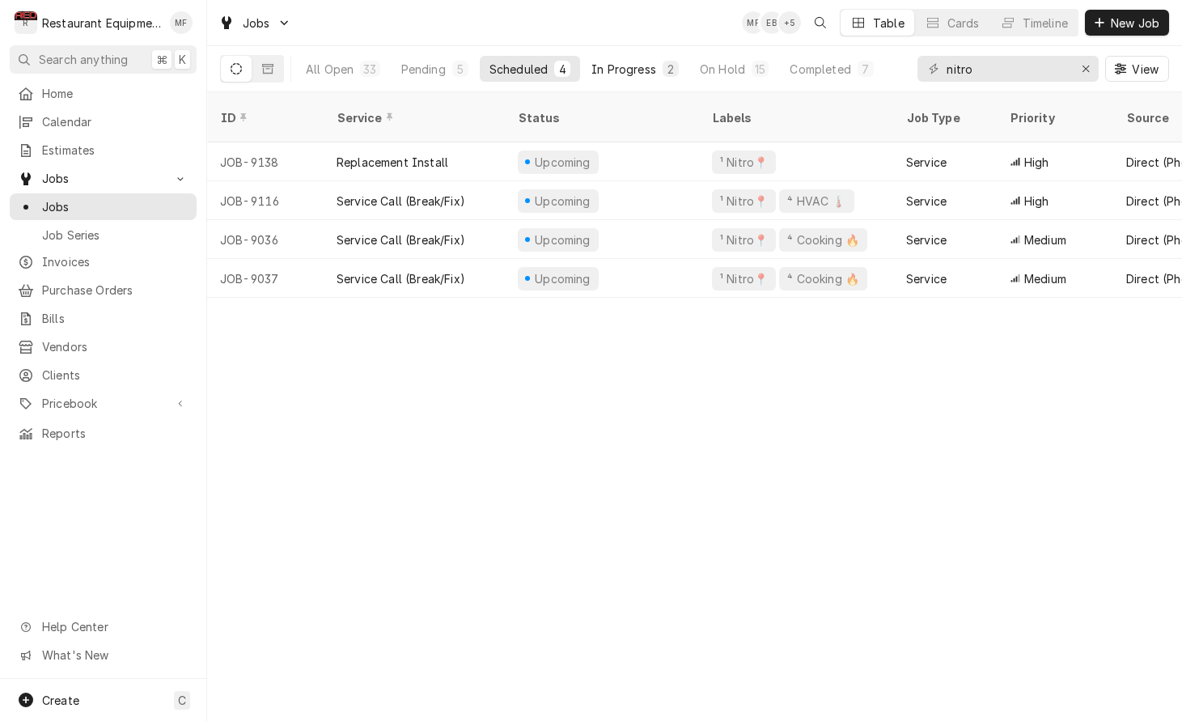
click at [628, 59] on button "In Progress 2" at bounding box center [635, 69] width 107 height 26
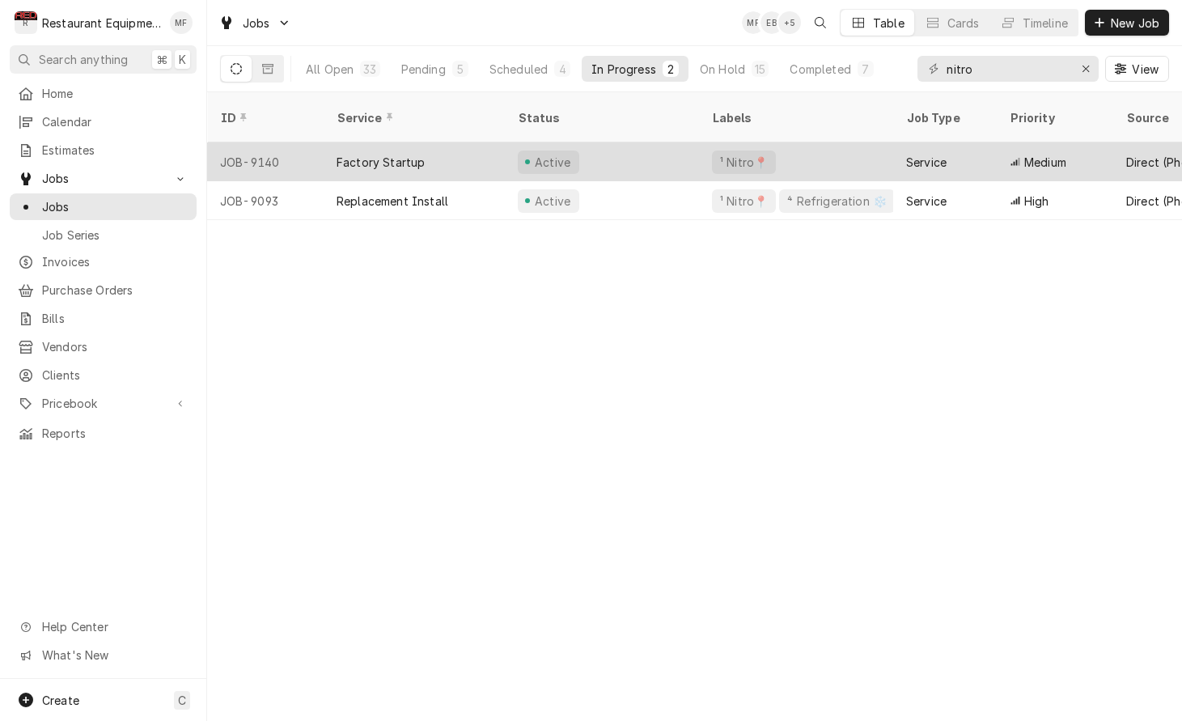
click at [791, 144] on div "¹ Nitro📍" at bounding box center [796, 161] width 194 height 39
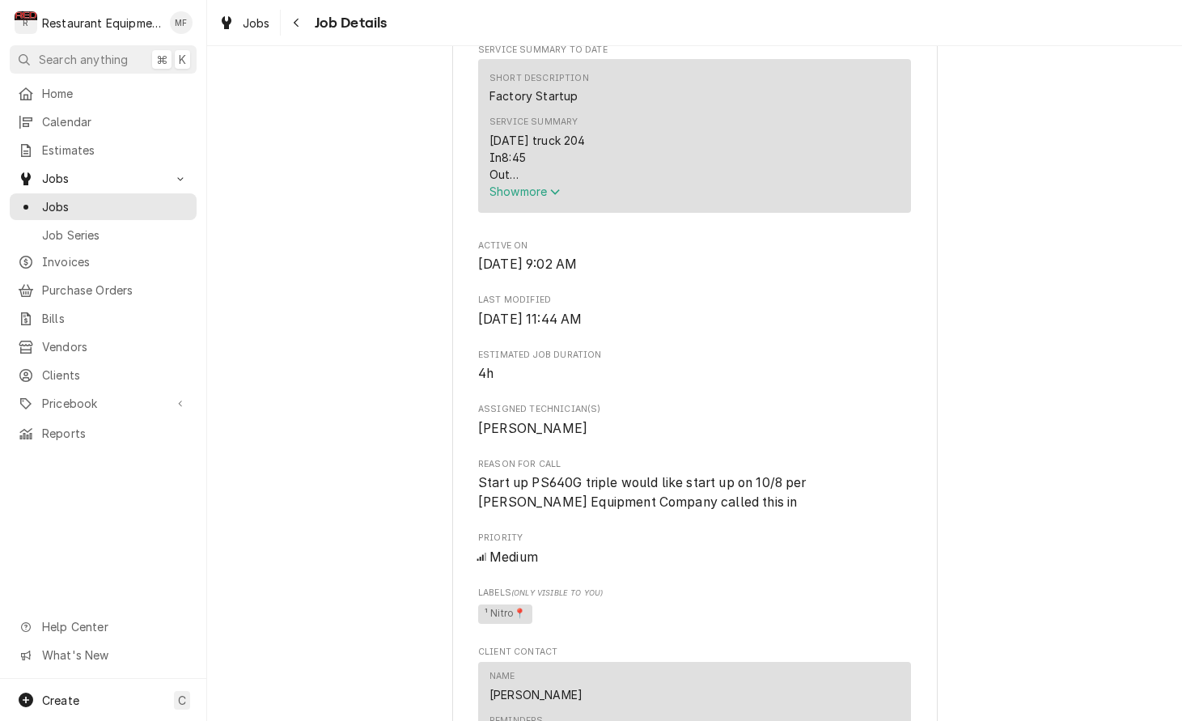
scroll to position [658, 0]
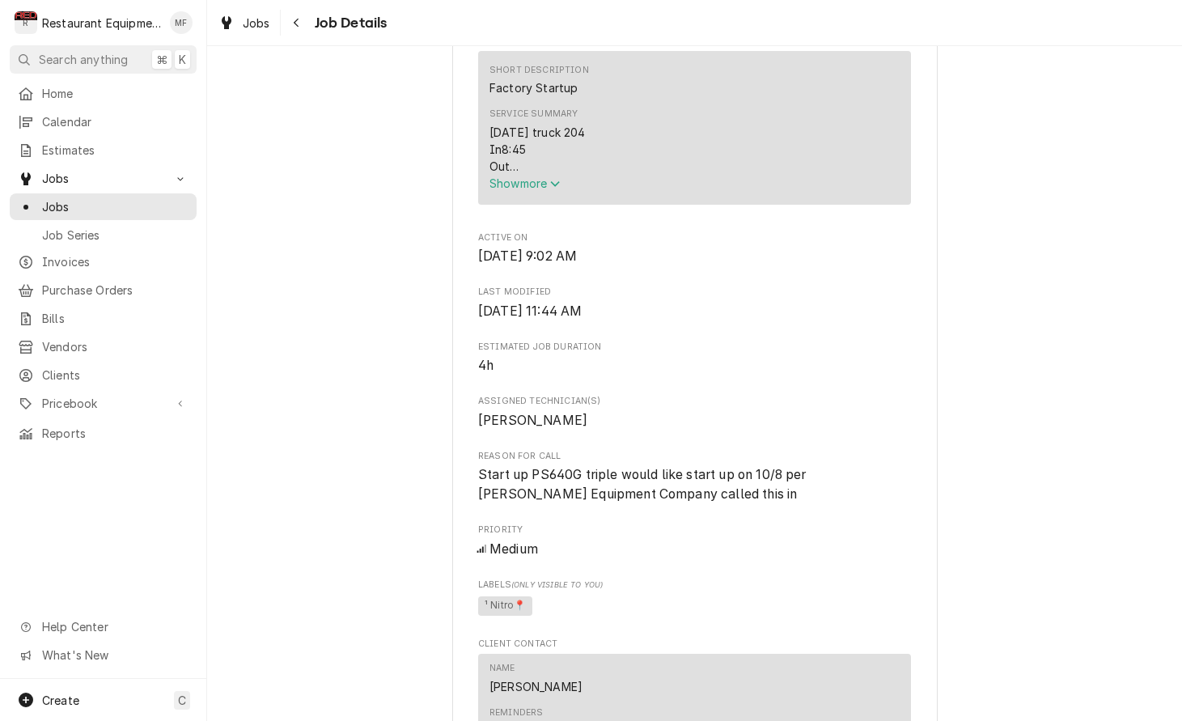
click at [541, 190] on span "Show more" at bounding box center [525, 183] width 71 height 14
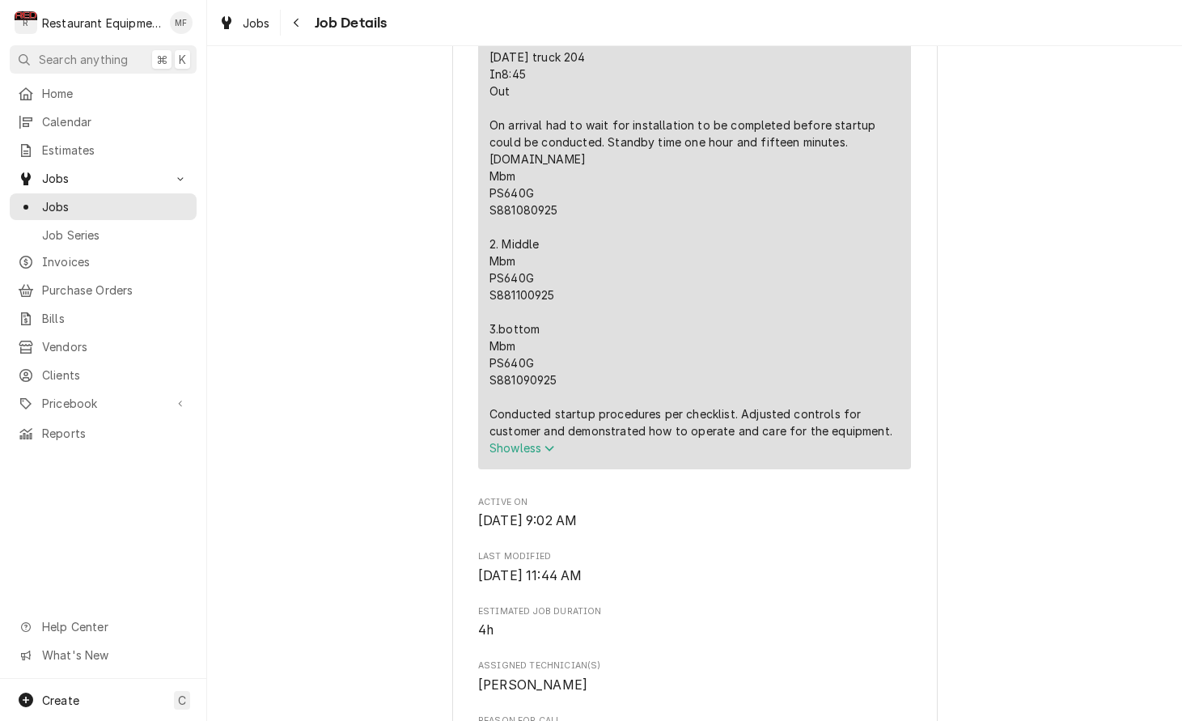
scroll to position [734, 0]
click at [304, 24] on div "Navigate back" at bounding box center [297, 23] width 16 height 16
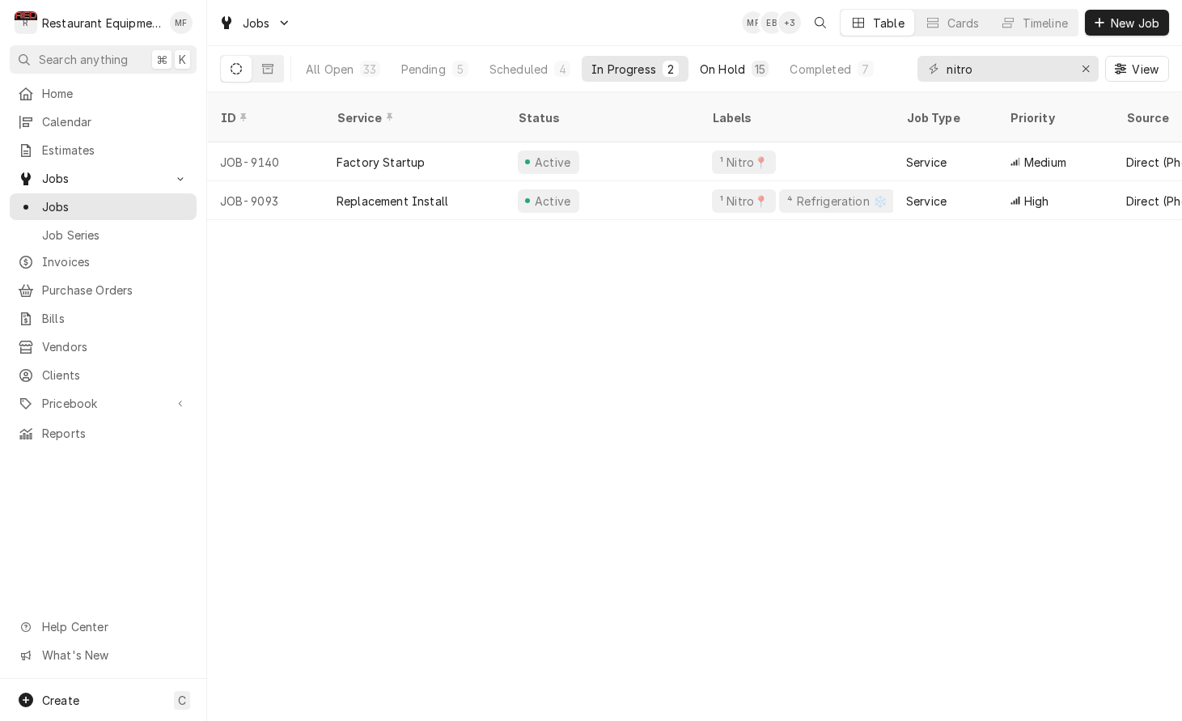
click at [715, 62] on div "On Hold" at bounding box center [722, 69] width 45 height 17
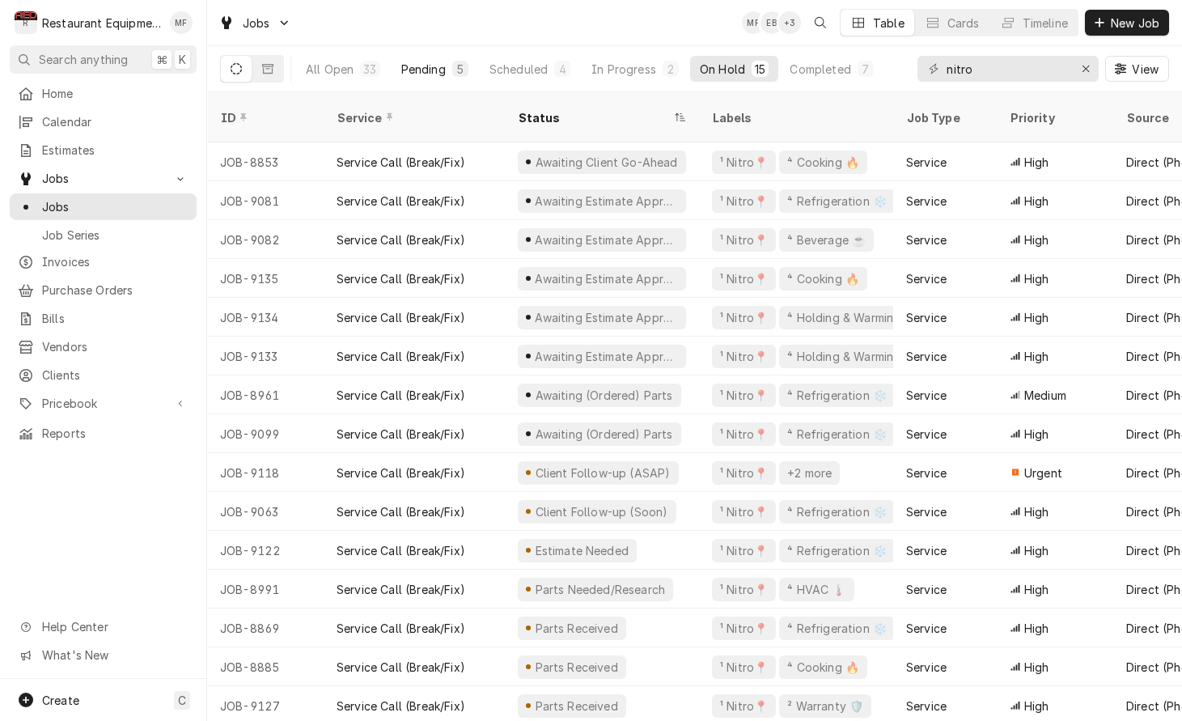
click at [442, 76] on div "Pending" at bounding box center [423, 69] width 45 height 17
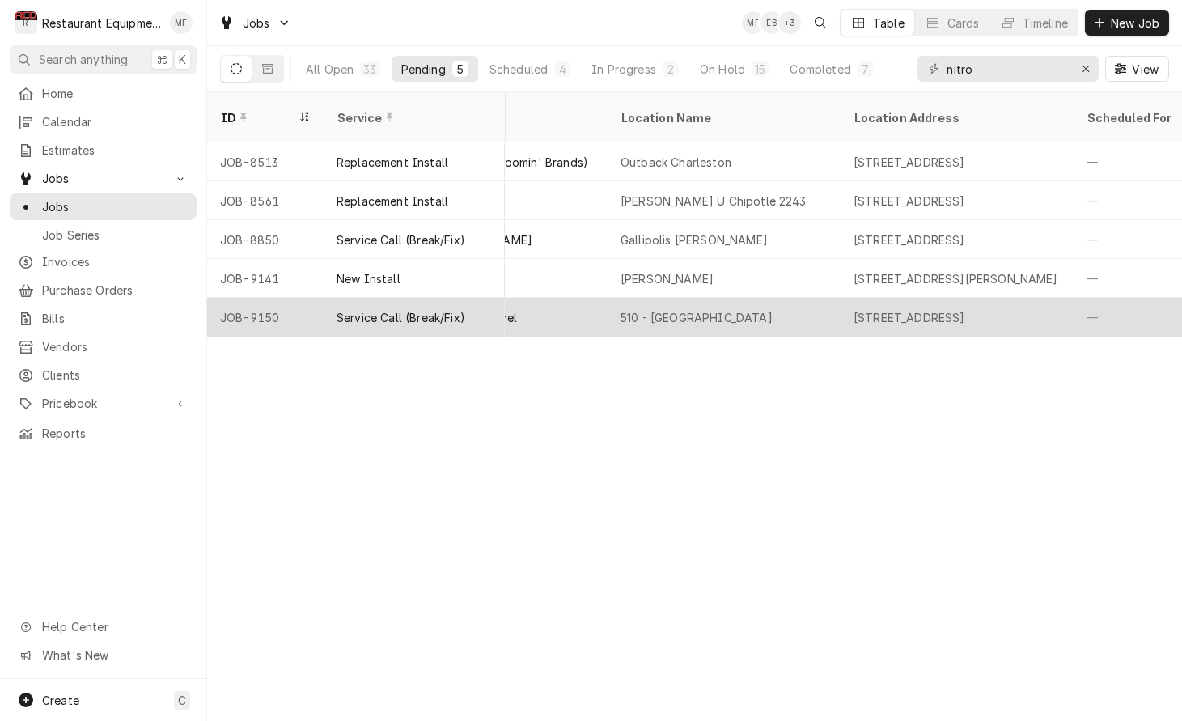
scroll to position [0, 1151]
click at [1074, 298] on div "—" at bounding box center [1147, 317] width 181 height 39
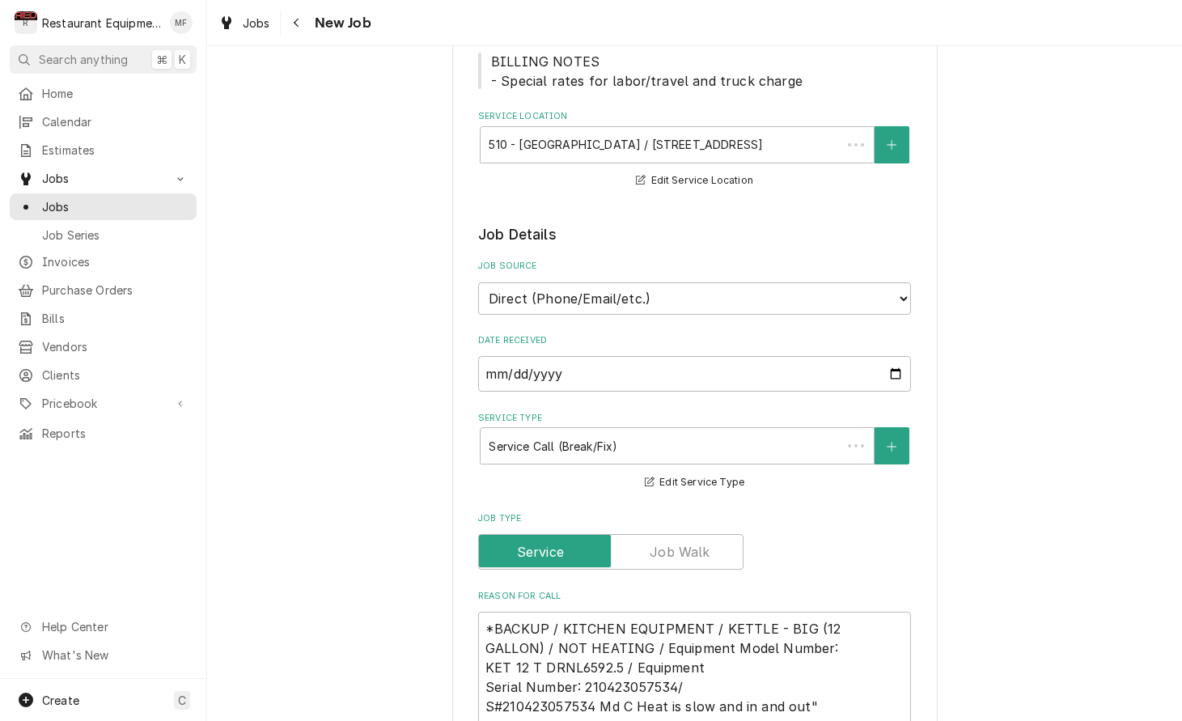
type textarea "x"
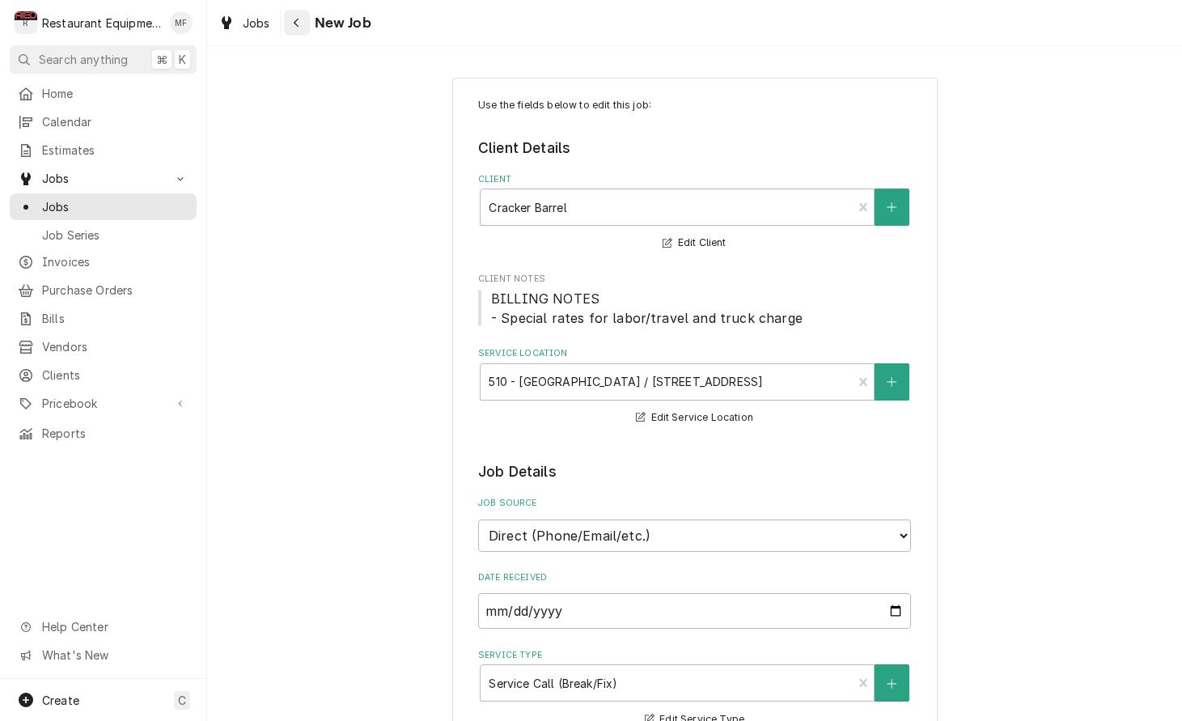
click at [293, 27] on icon "Navigate back" at bounding box center [296, 22] width 7 height 11
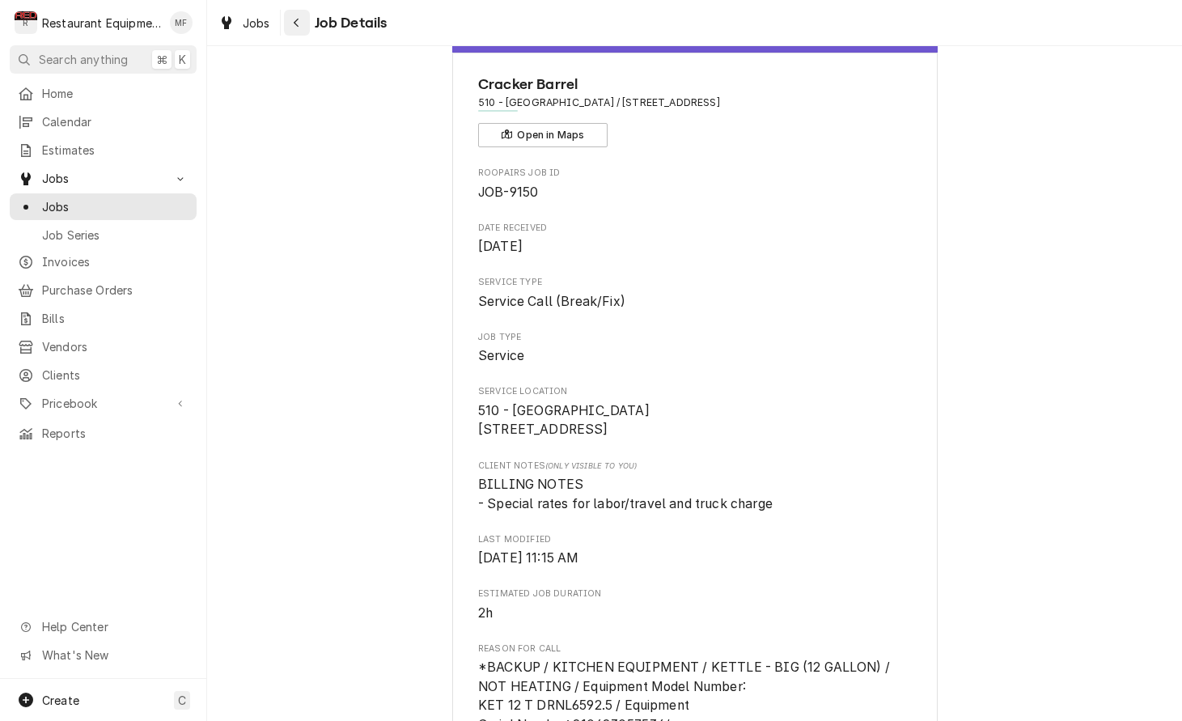
scroll to position [50, 0]
click at [297, 30] on button "Navigate back" at bounding box center [297, 23] width 26 height 26
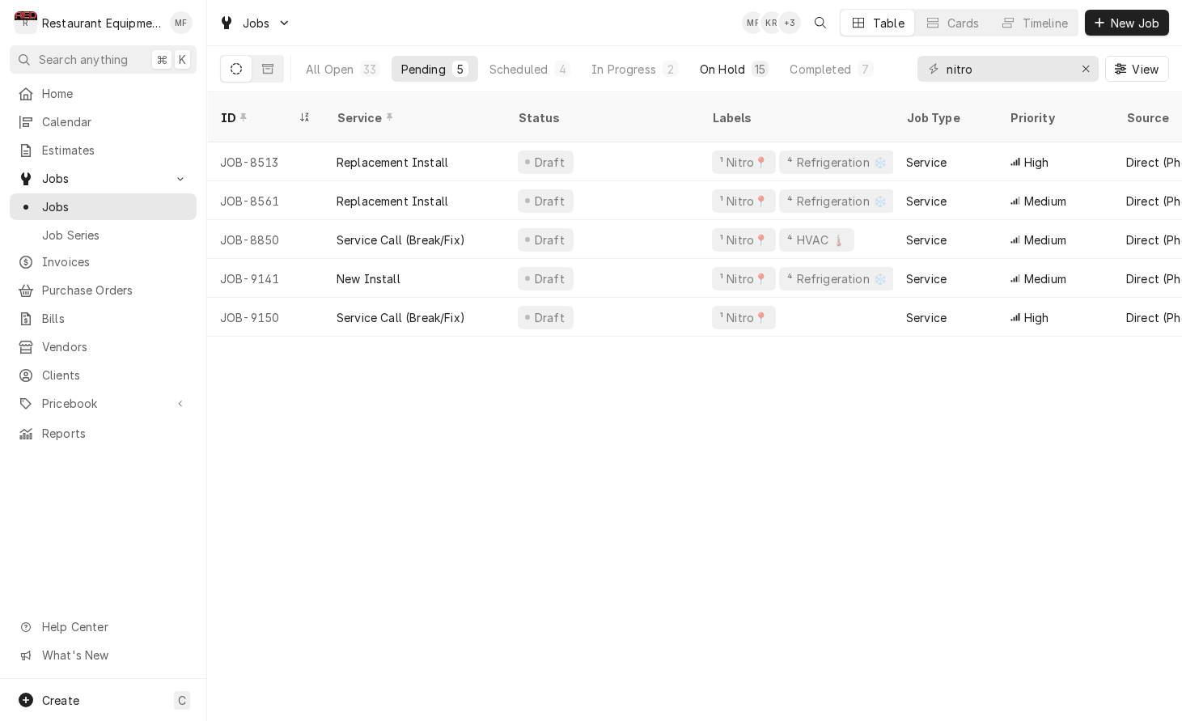
click at [753, 70] on div "15" at bounding box center [760, 69] width 17 height 16
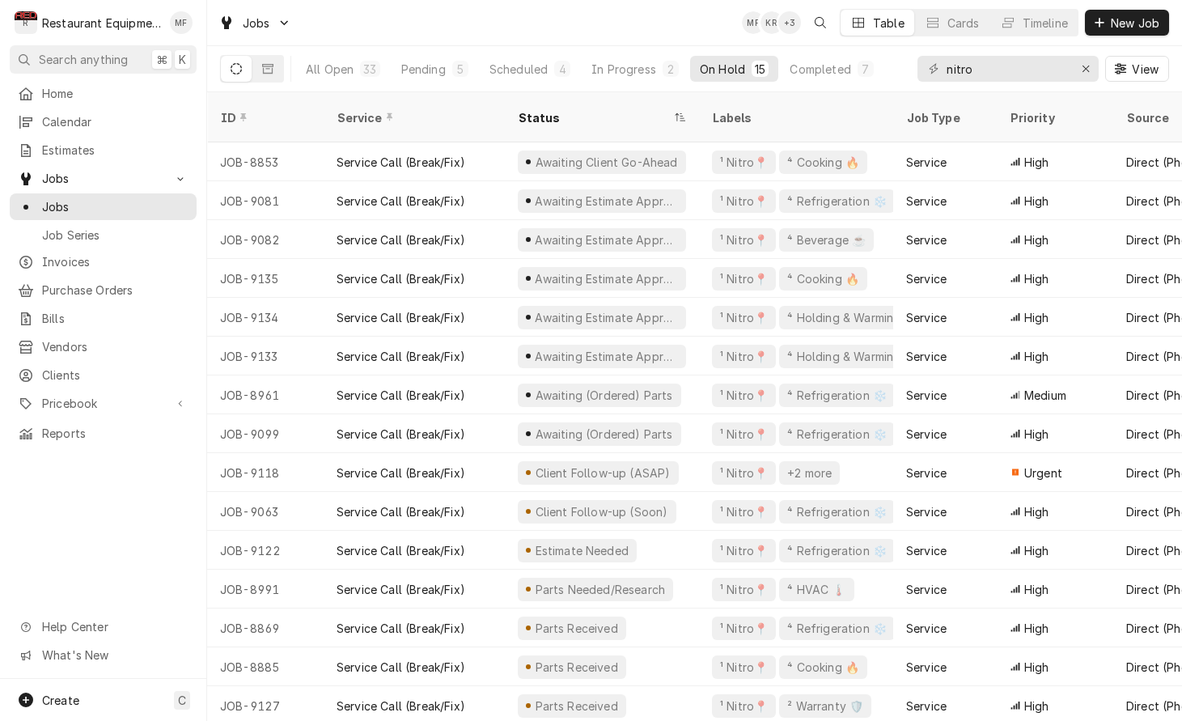
click at [613, 40] on div "Jobs MF KR + 3 Table Cards Timeline New Job" at bounding box center [694, 22] width 975 height 45
click at [448, 72] on button "Pending 5" at bounding box center [435, 69] width 87 height 26
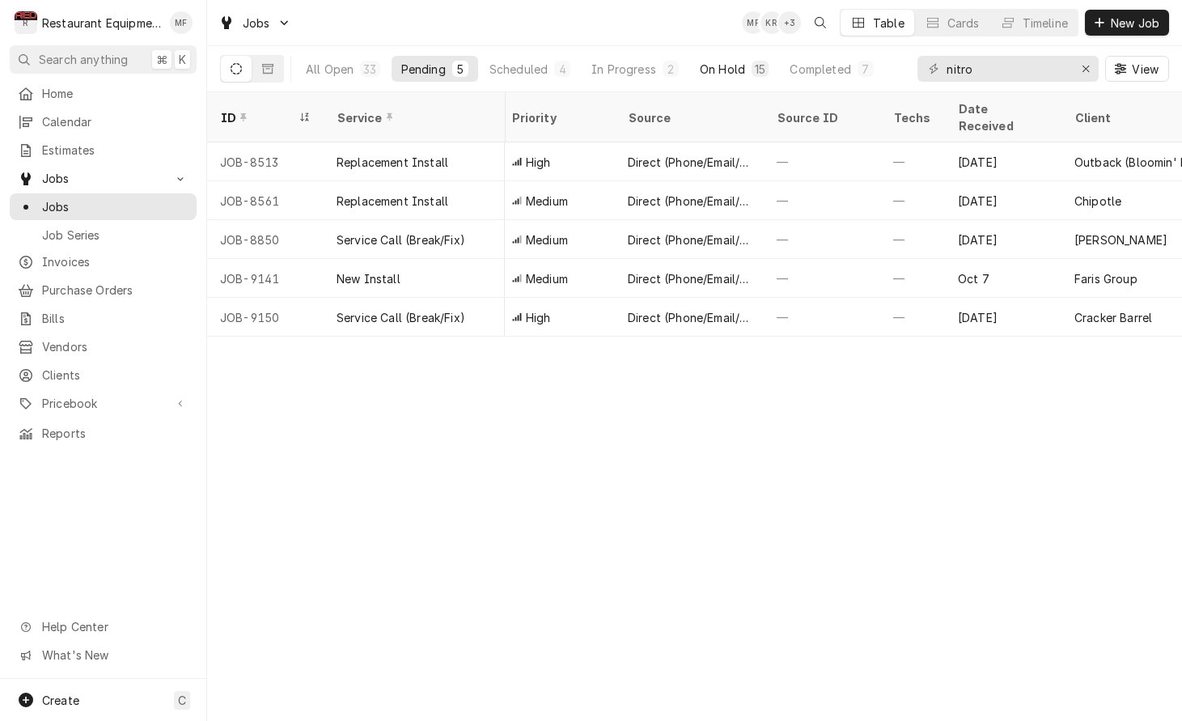
scroll to position [0, 511]
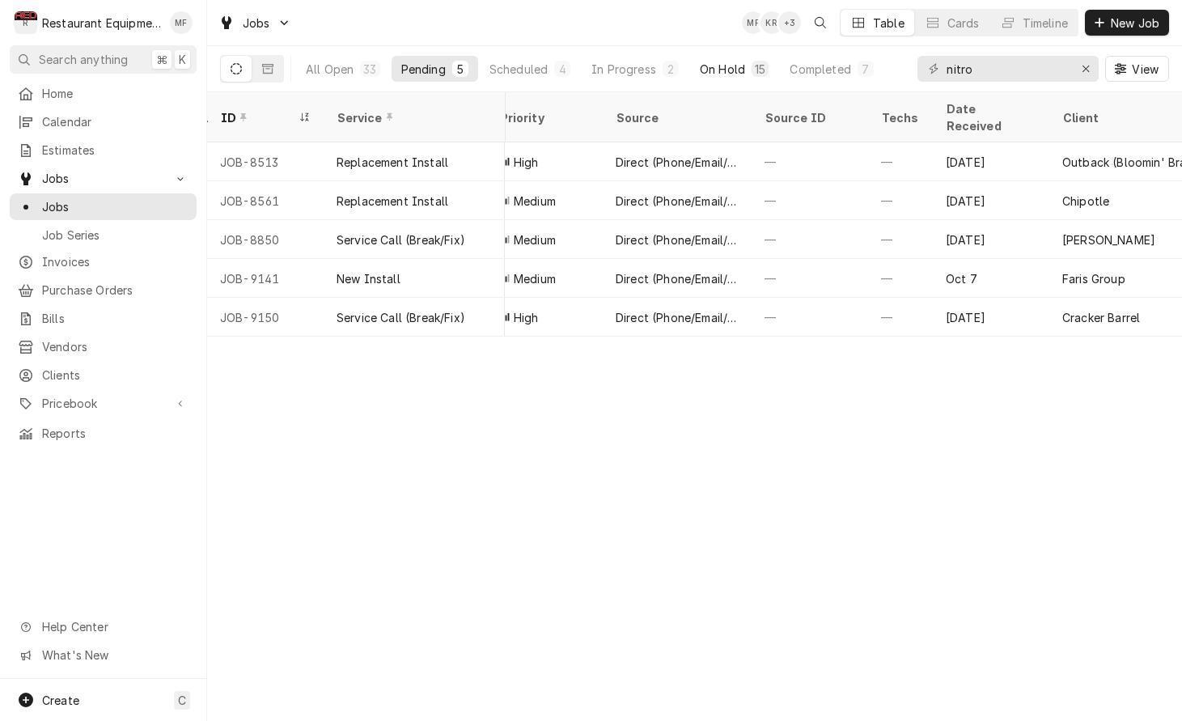
click at [746, 70] on button "On Hold 15" at bounding box center [734, 69] width 88 height 26
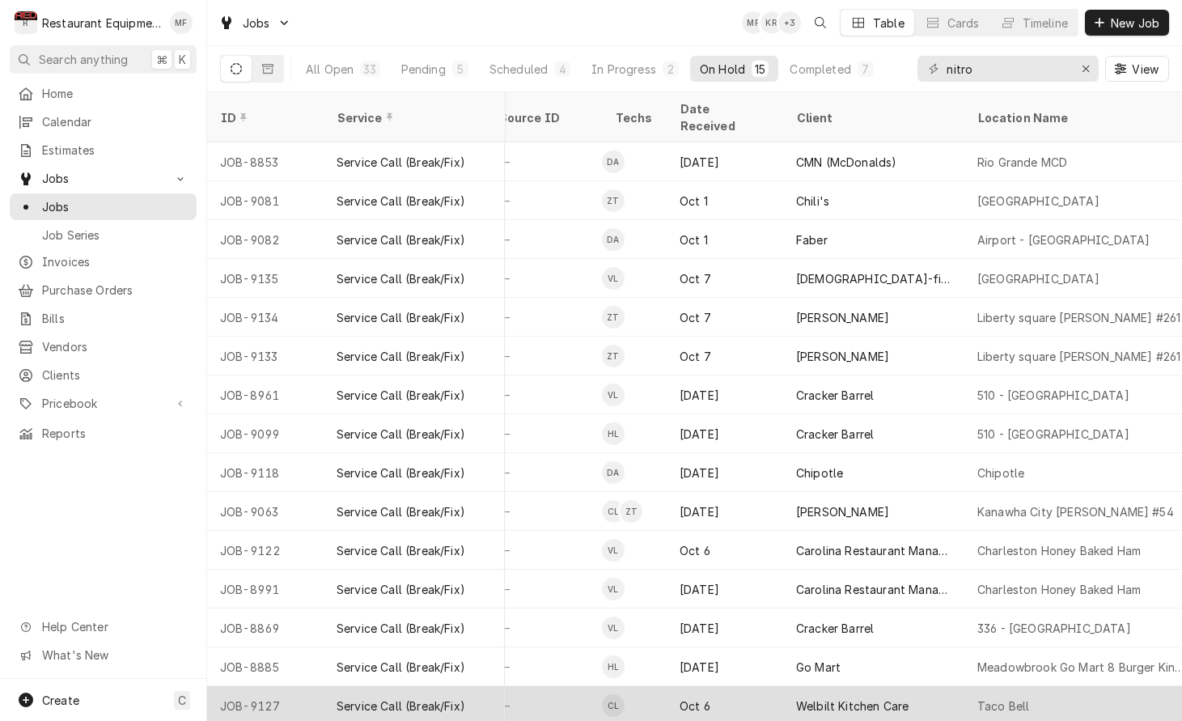
scroll to position [0, 774]
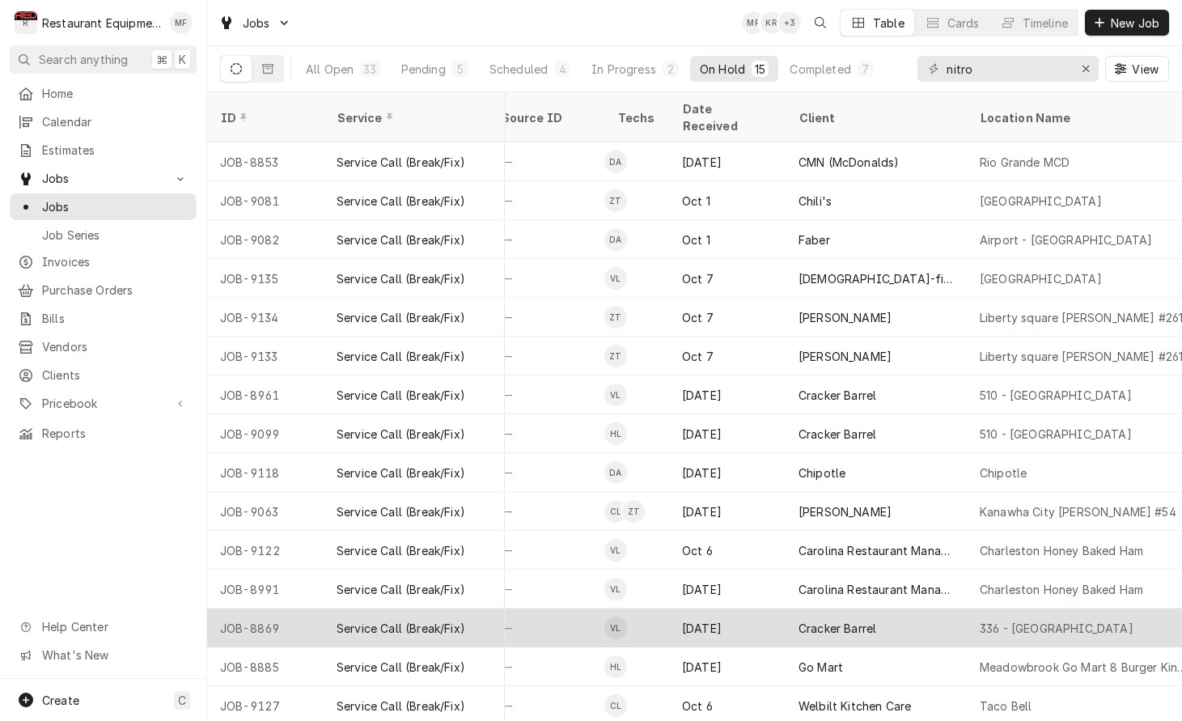
click at [908, 613] on div "Cracker Barrel" at bounding box center [876, 628] width 181 height 39
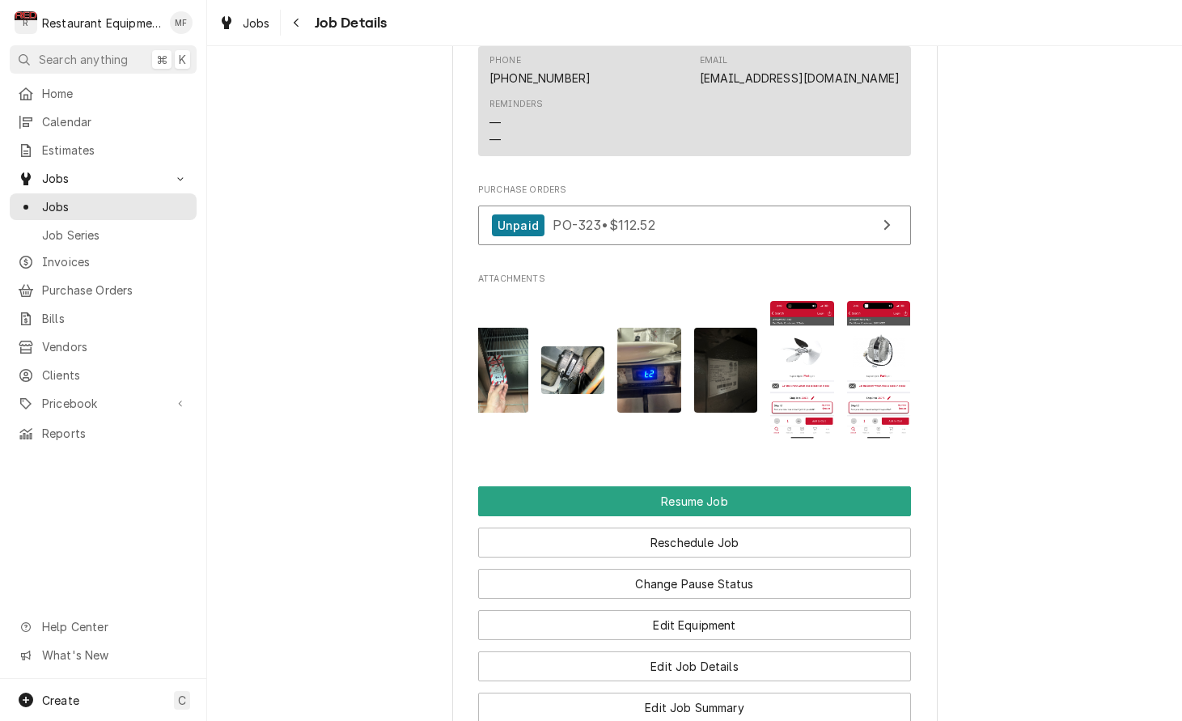
scroll to position [0, 13]
click at [289, 24] on div "Navigate back" at bounding box center [297, 23] width 16 height 16
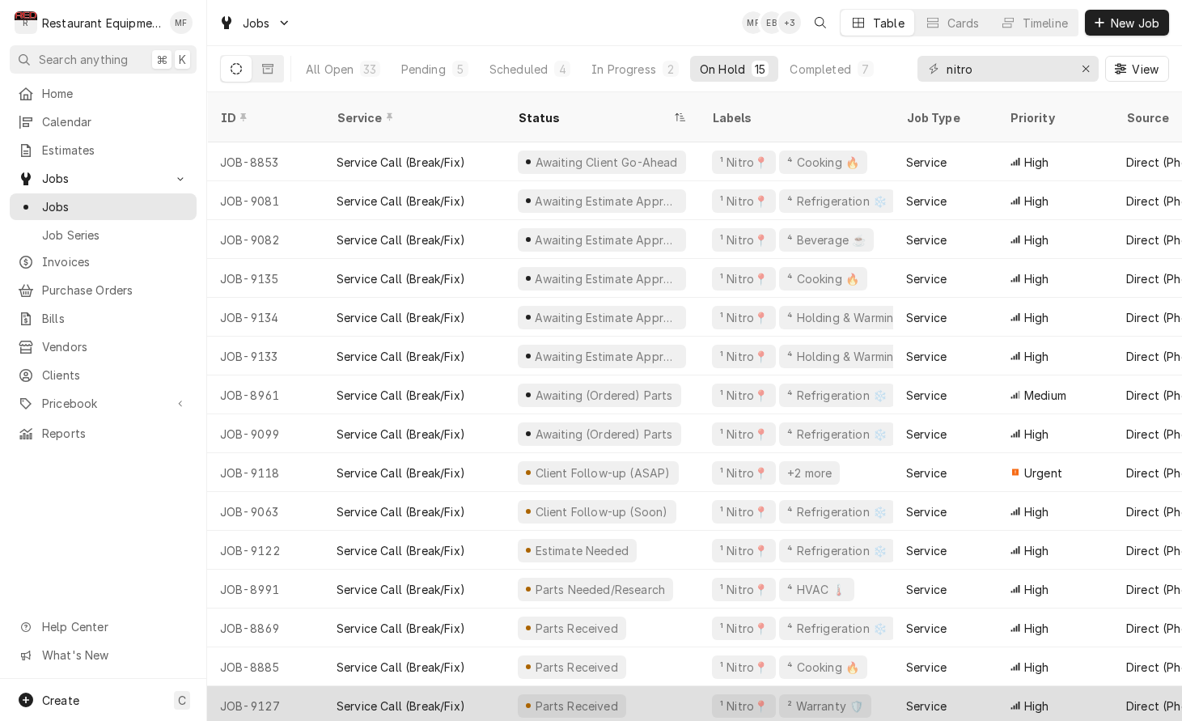
click at [986, 689] on div "Service" at bounding box center [945, 705] width 104 height 39
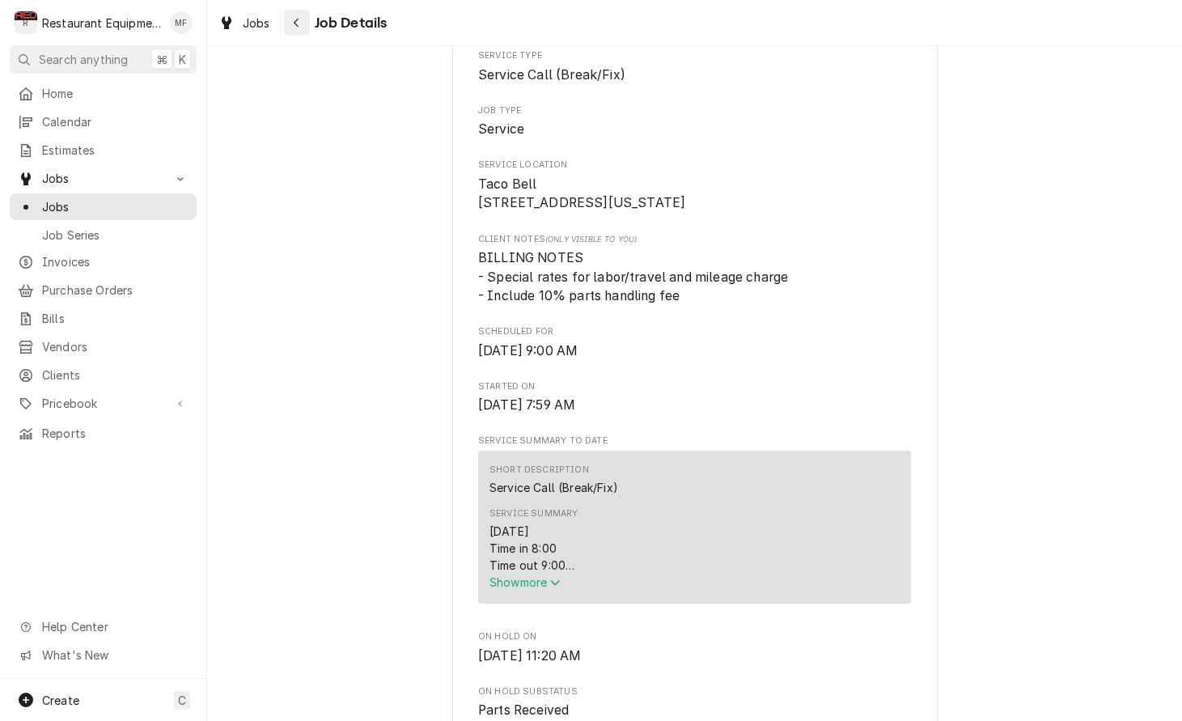
scroll to position [274, 0]
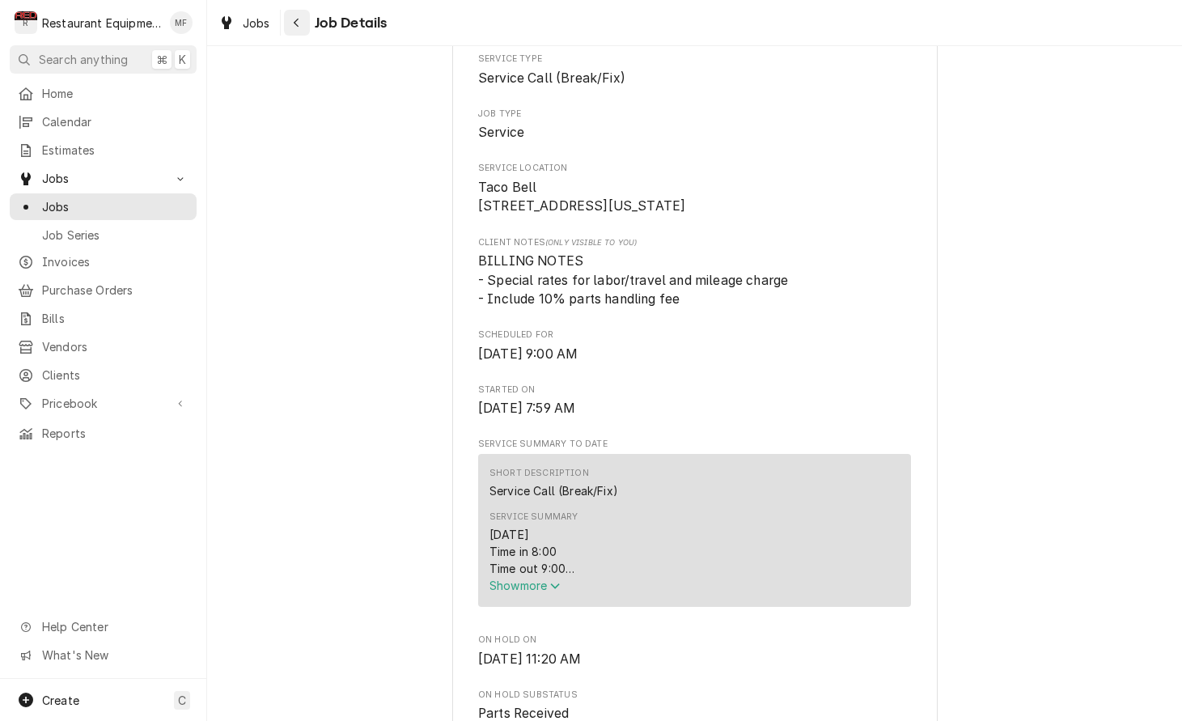
click at [308, 27] on button "Navigate back" at bounding box center [297, 23] width 26 height 26
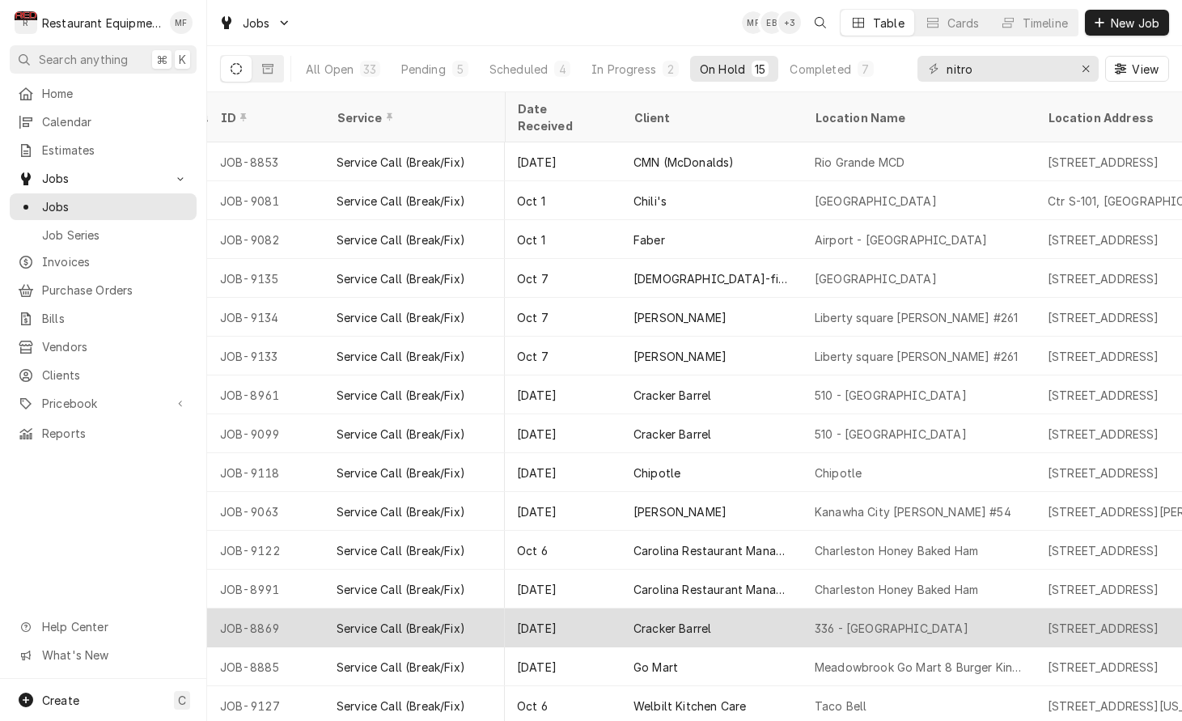
scroll to position [0, 940]
click at [937, 611] on div "336 - [GEOGRAPHIC_DATA]" at bounding box center [917, 628] width 233 height 39
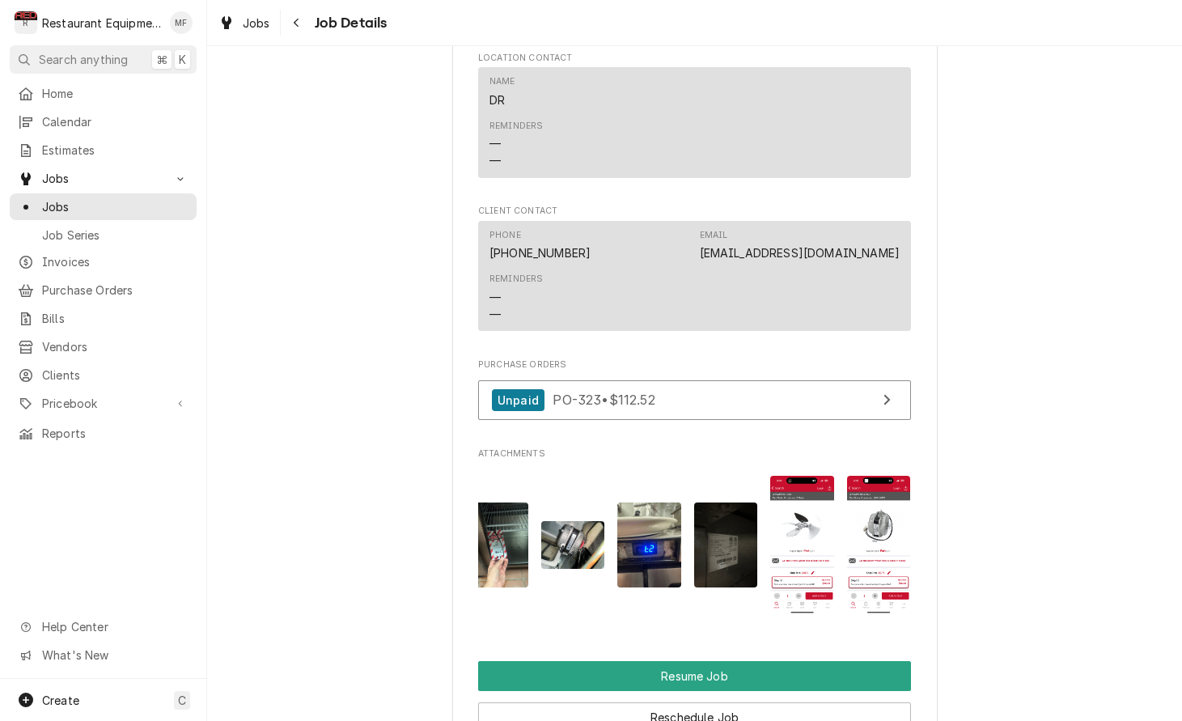
scroll to position [0, 13]
click at [288, 19] on button "Navigate back" at bounding box center [297, 23] width 26 height 26
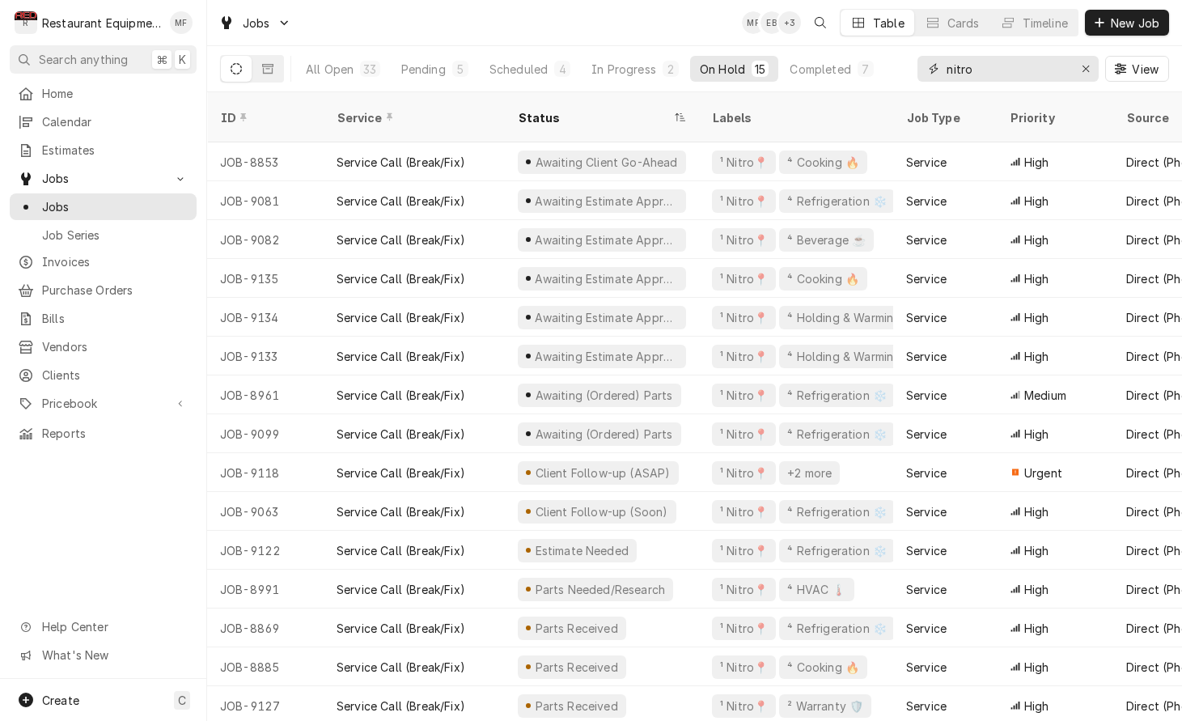
click at [999, 65] on input "nitro" at bounding box center [1007, 69] width 121 height 26
click at [608, 58] on button "In Progress 2" at bounding box center [635, 69] width 107 height 26
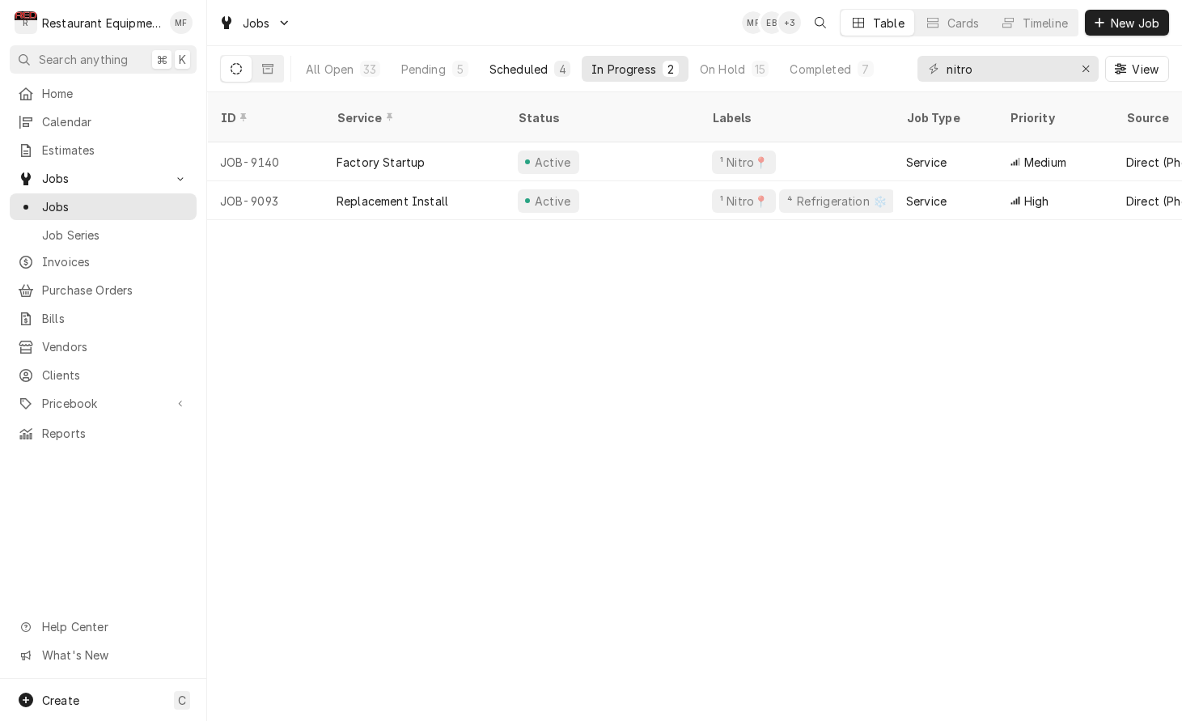
click at [530, 65] on div "Scheduled" at bounding box center [519, 69] width 58 height 17
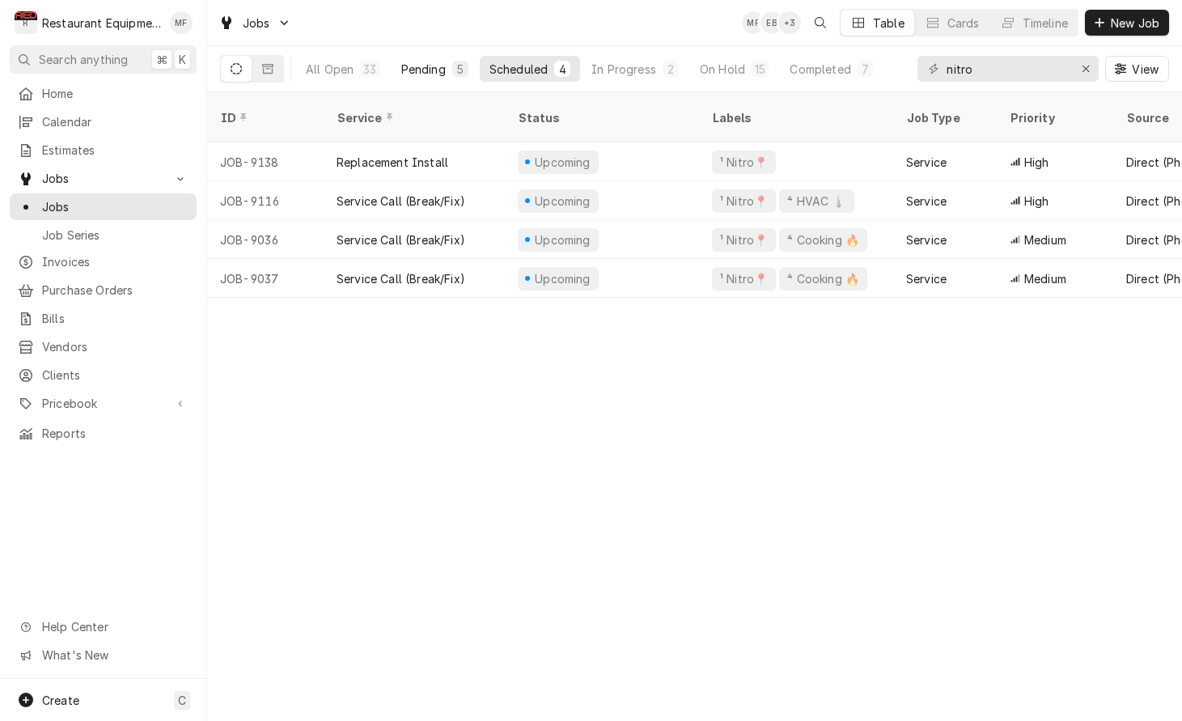
click at [451, 78] on button "Pending 5" at bounding box center [435, 69] width 87 height 26
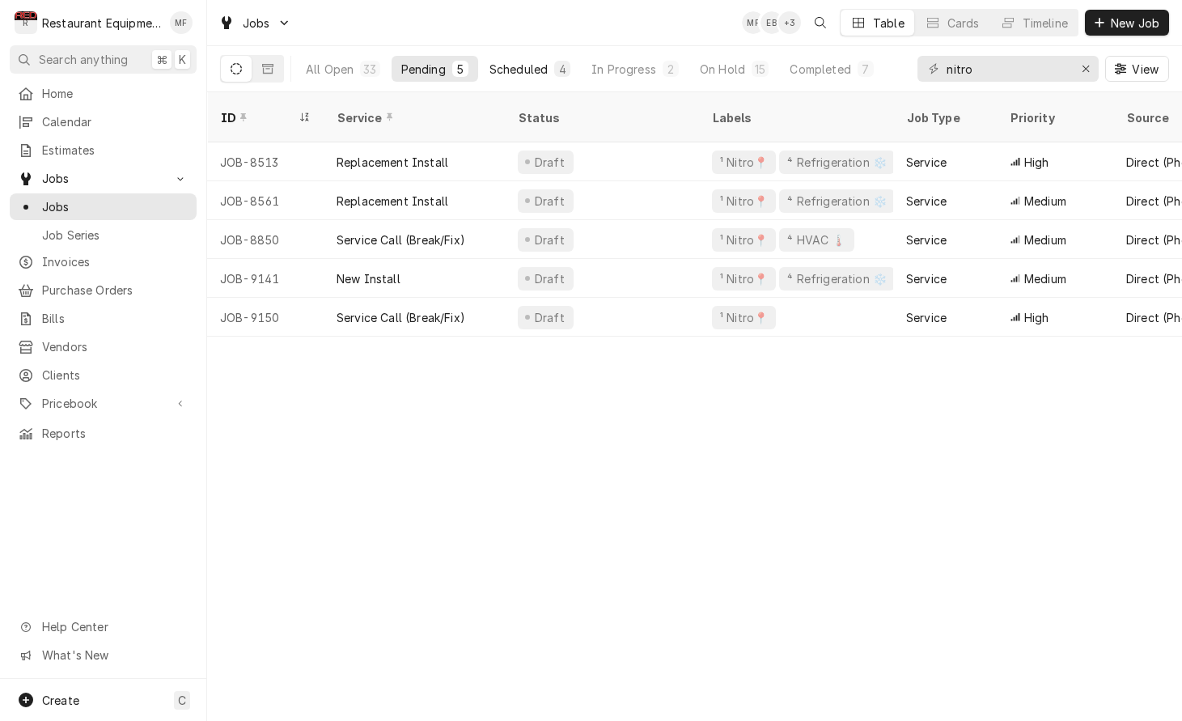
click at [522, 66] on div "Scheduled" at bounding box center [519, 69] width 58 height 17
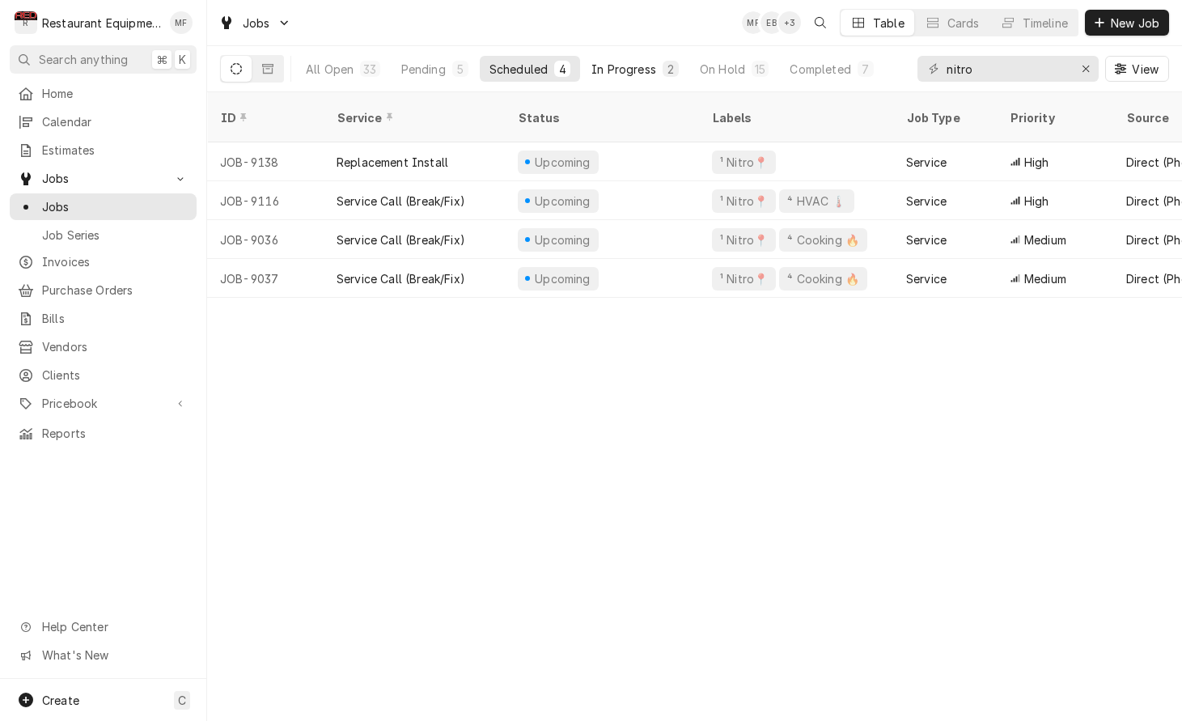
click at [627, 71] on div "In Progress" at bounding box center [624, 69] width 65 height 17
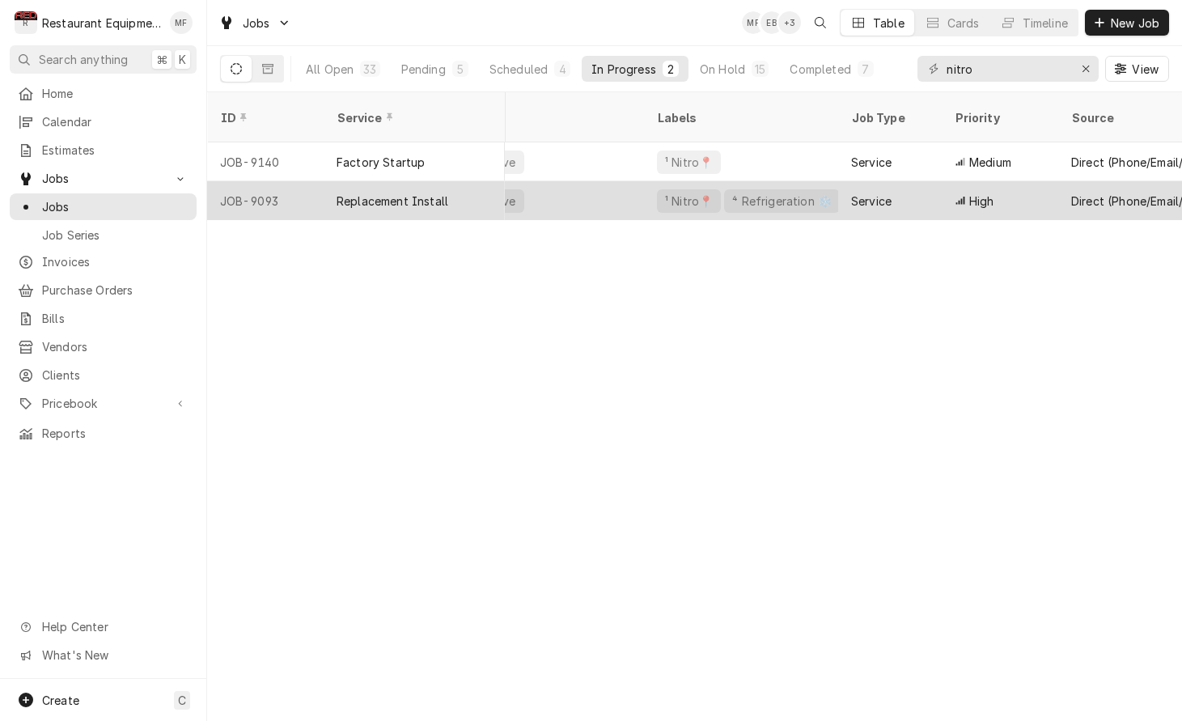
scroll to position [0, 73]
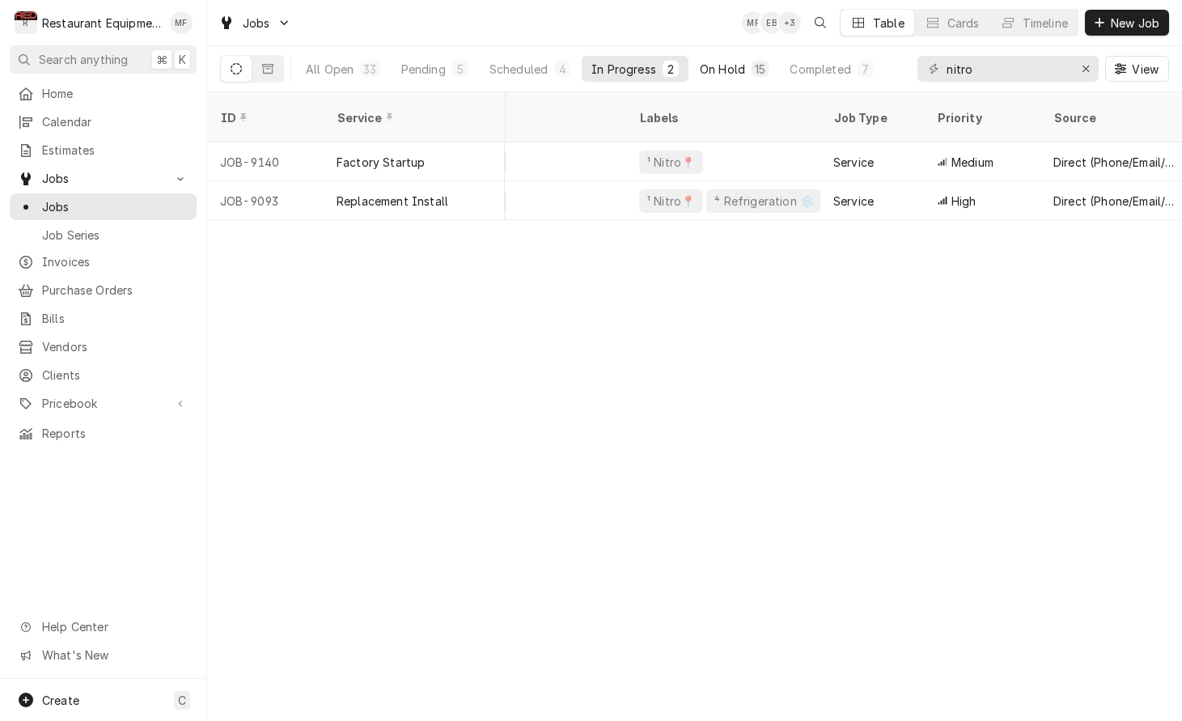
click at [736, 66] on div "On Hold" at bounding box center [722, 69] width 45 height 17
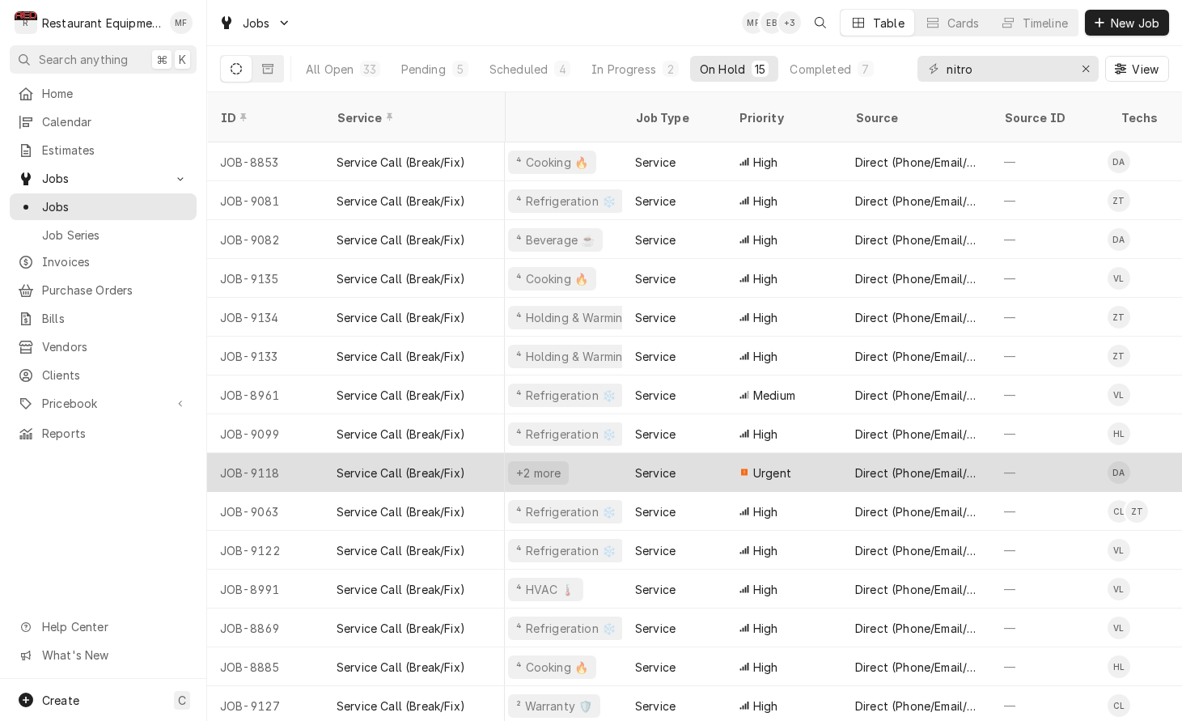
scroll to position [0, 280]
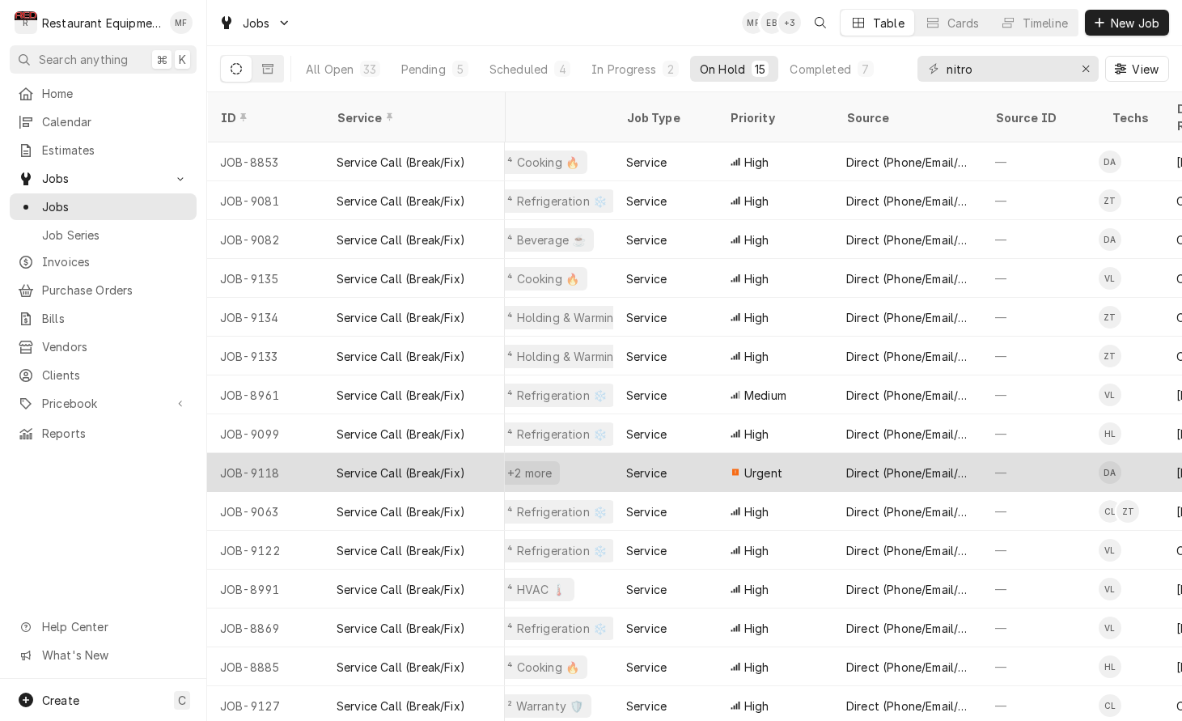
click at [859, 461] on div "Direct (Phone/Email/etc.)" at bounding box center [908, 472] width 149 height 39
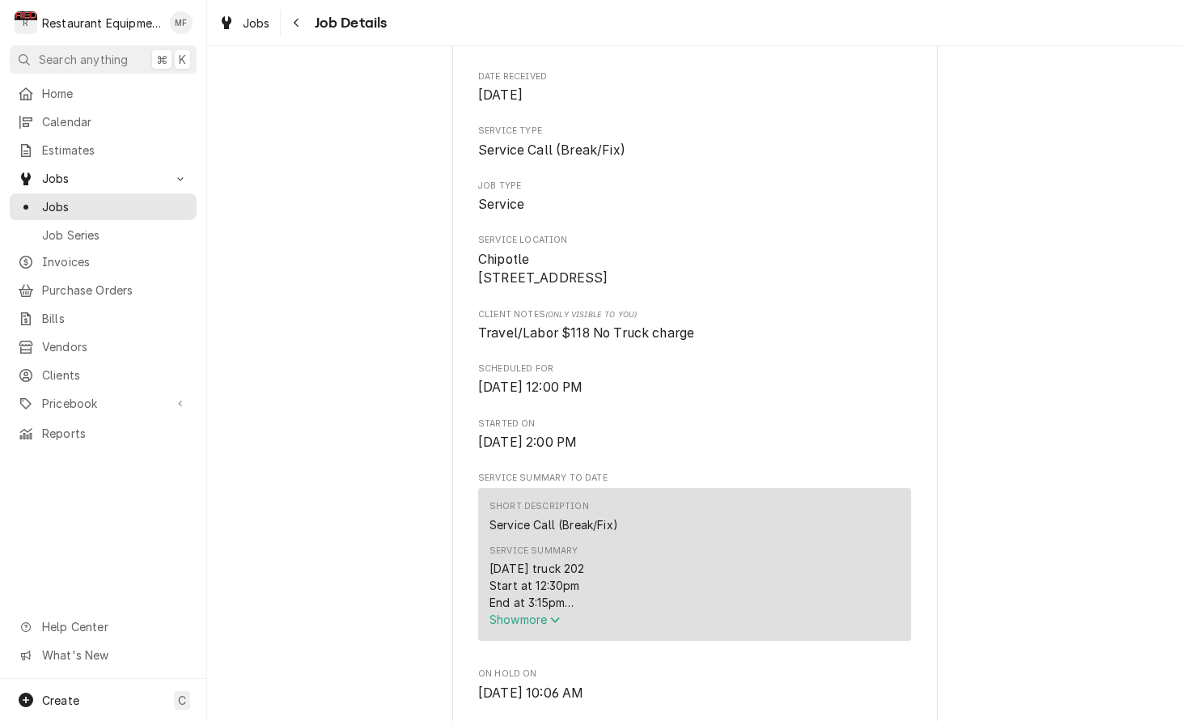
scroll to position [205, 0]
click at [541, 624] on span "Show more" at bounding box center [525, 617] width 71 height 14
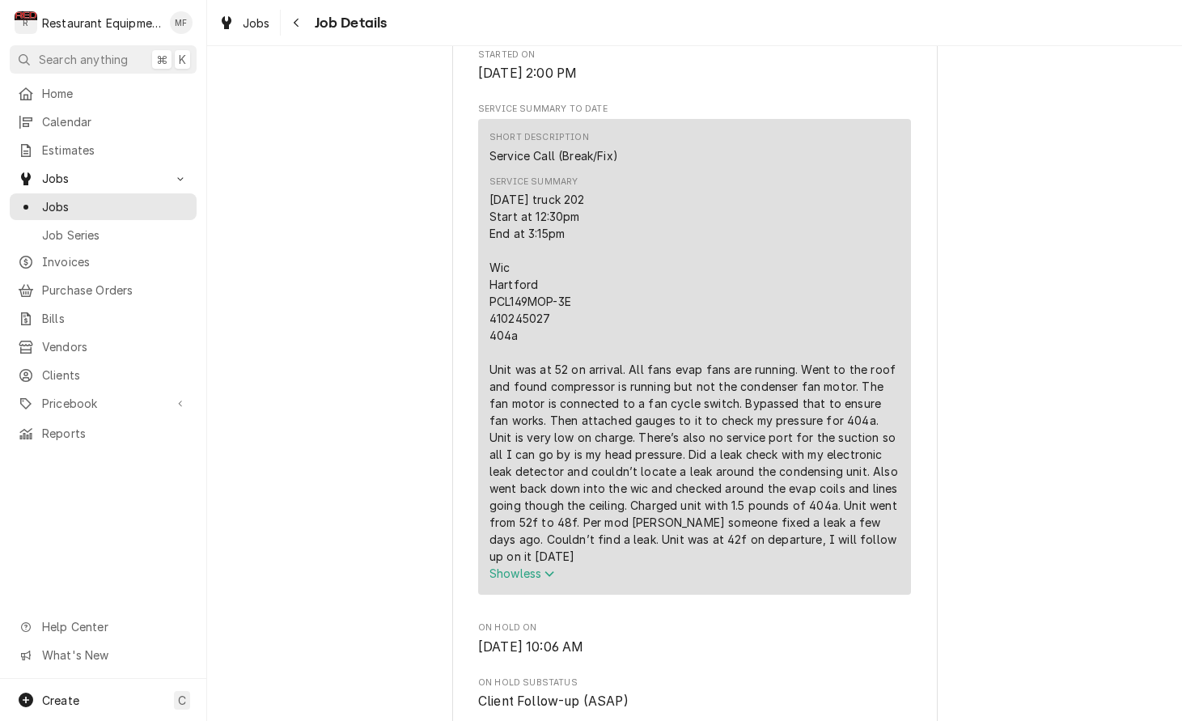
scroll to position [571, 0]
click at [303, 31] on button "Navigate back" at bounding box center [297, 23] width 26 height 26
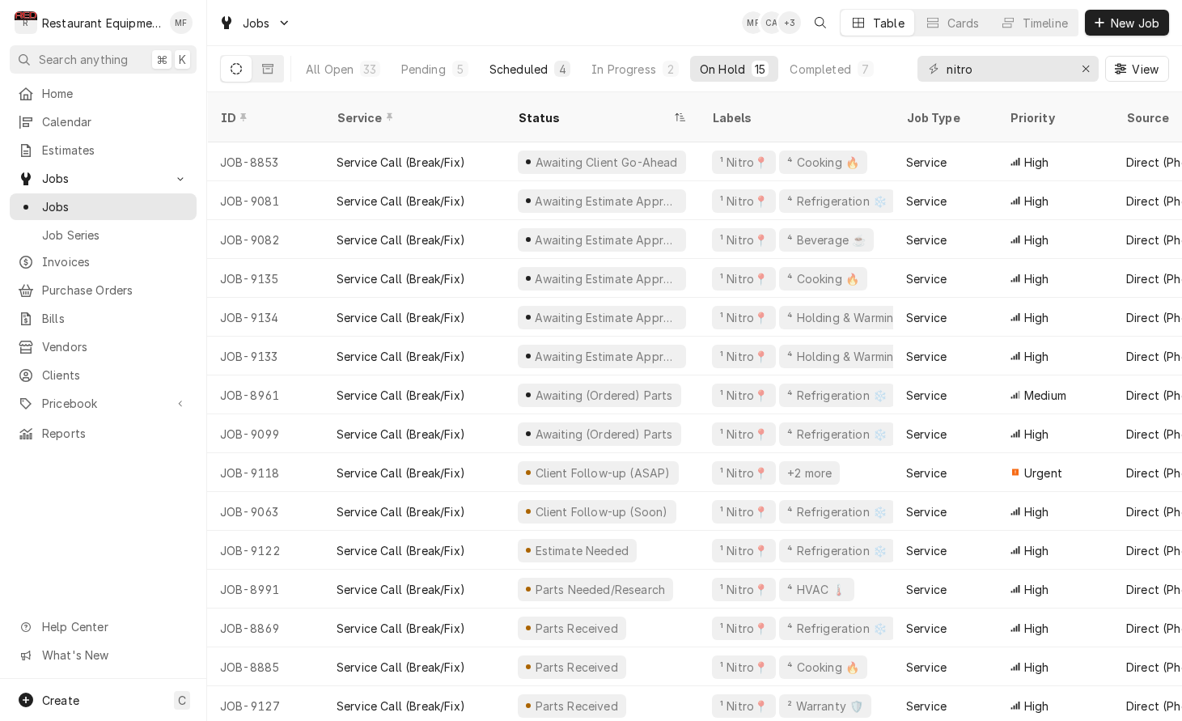
click at [537, 76] on div "Scheduled" at bounding box center [519, 69] width 58 height 17
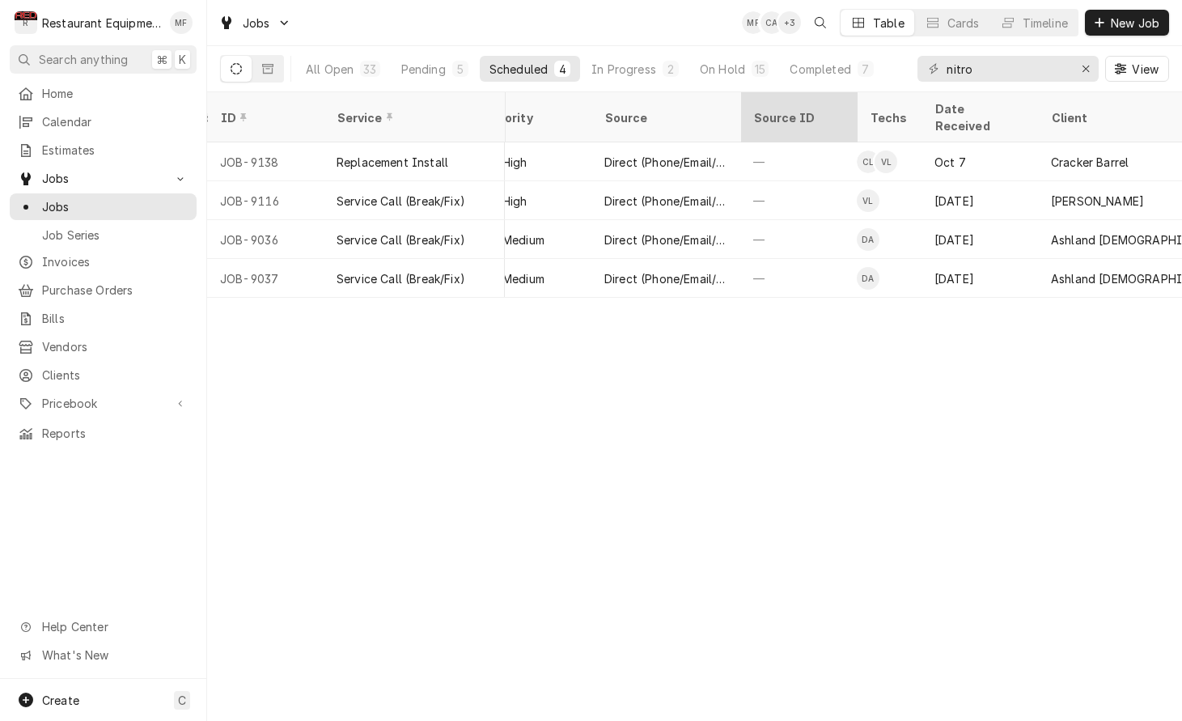
scroll to position [0, 527]
click at [422, 66] on div "Pending" at bounding box center [423, 69] width 45 height 17
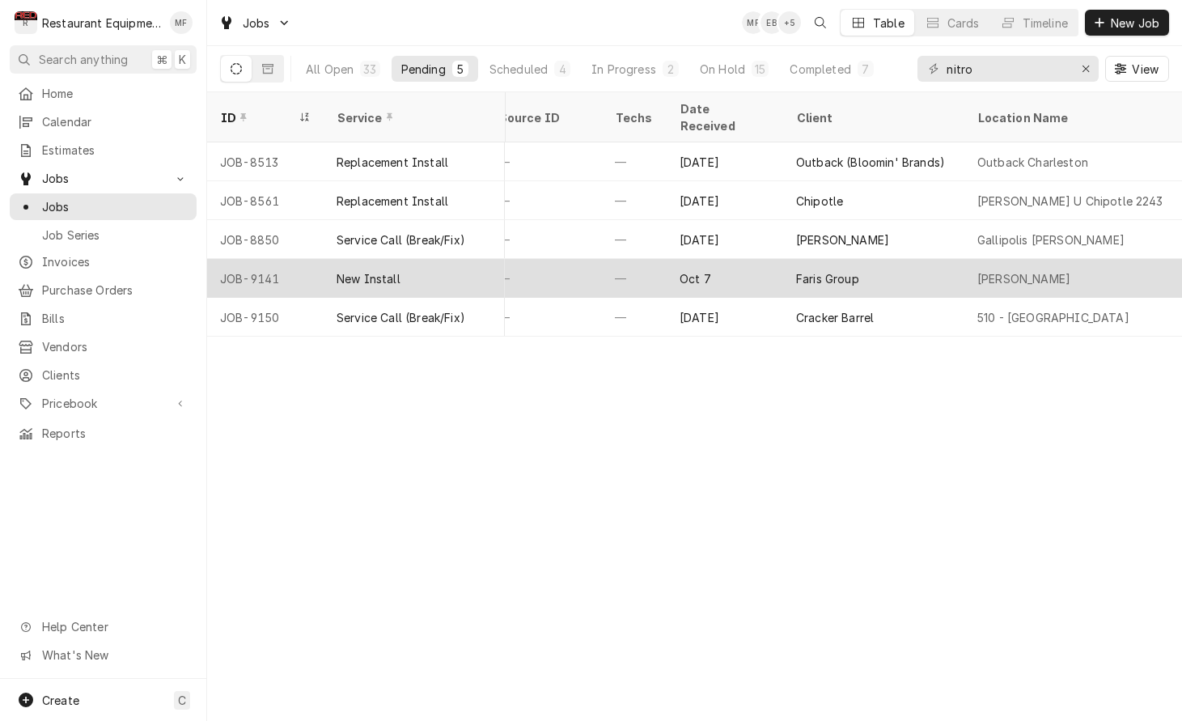
scroll to position [0, 778]
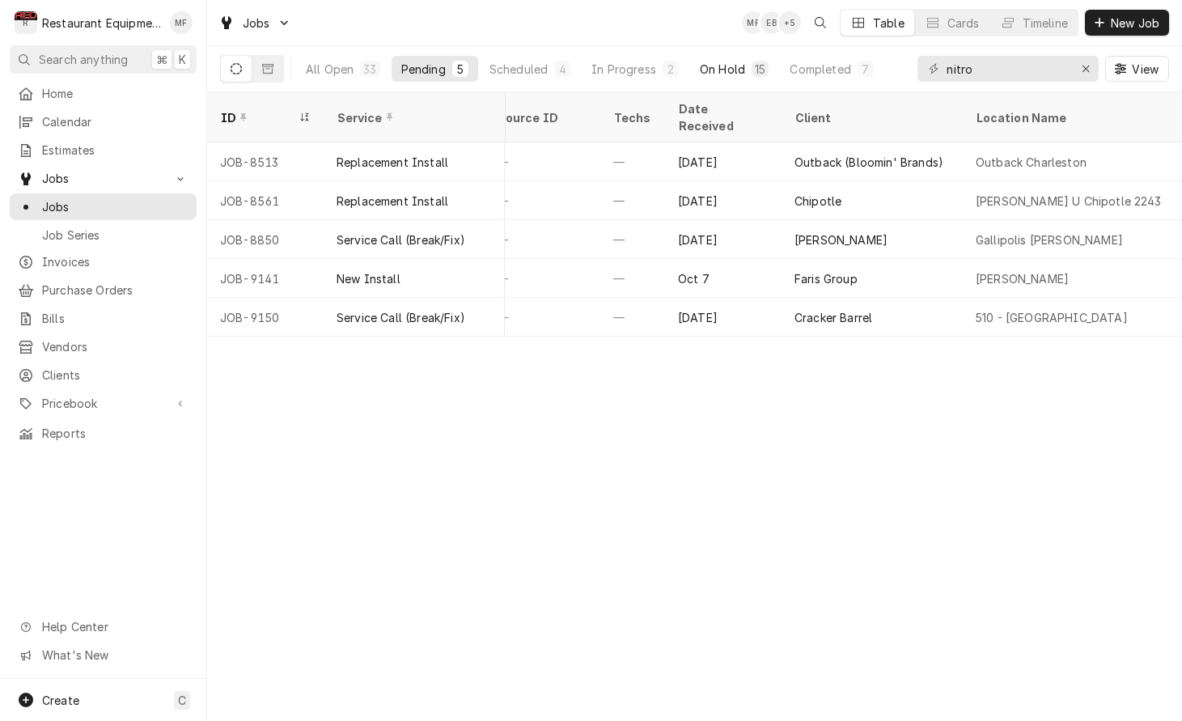
click at [736, 61] on div "On Hold" at bounding box center [722, 69] width 45 height 17
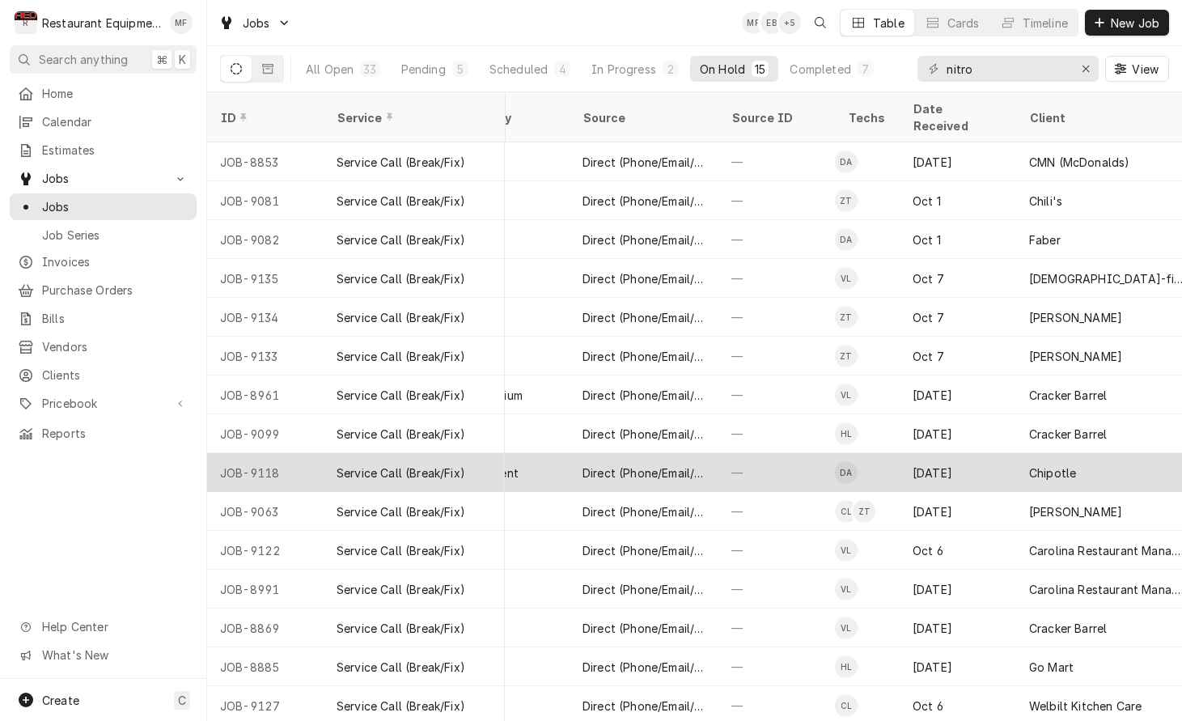
scroll to position [0, 552]
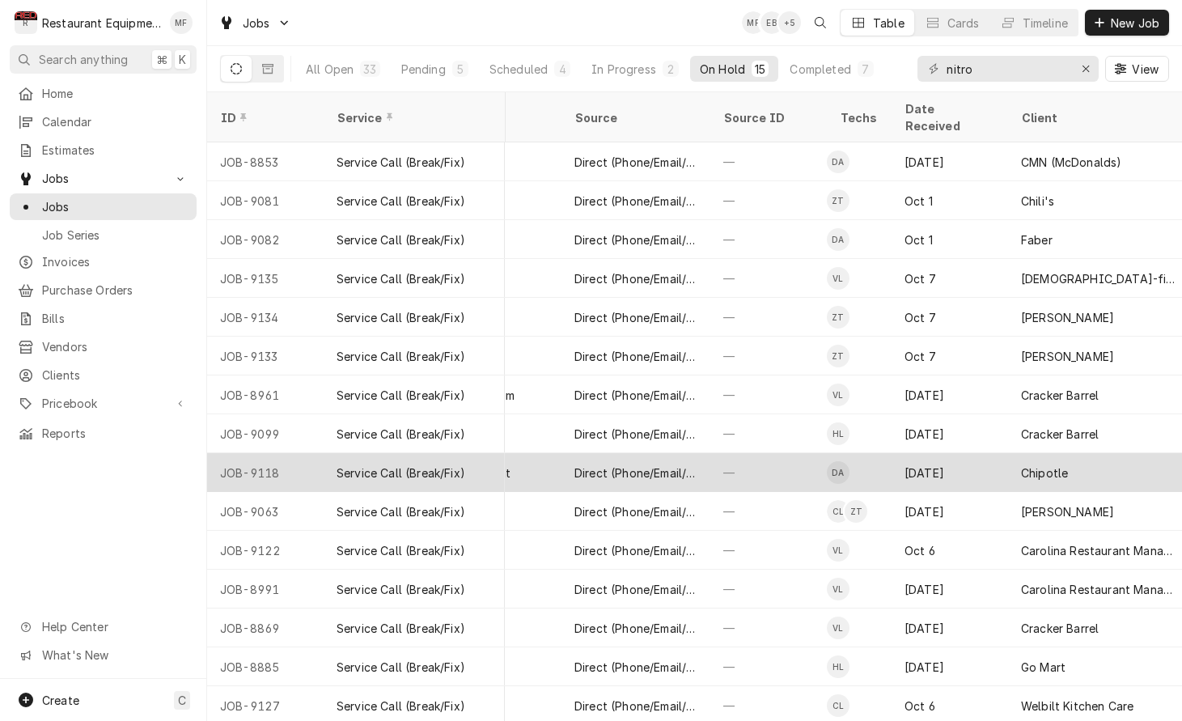
click at [982, 453] on div "Oct 5" at bounding box center [950, 472] width 117 height 39
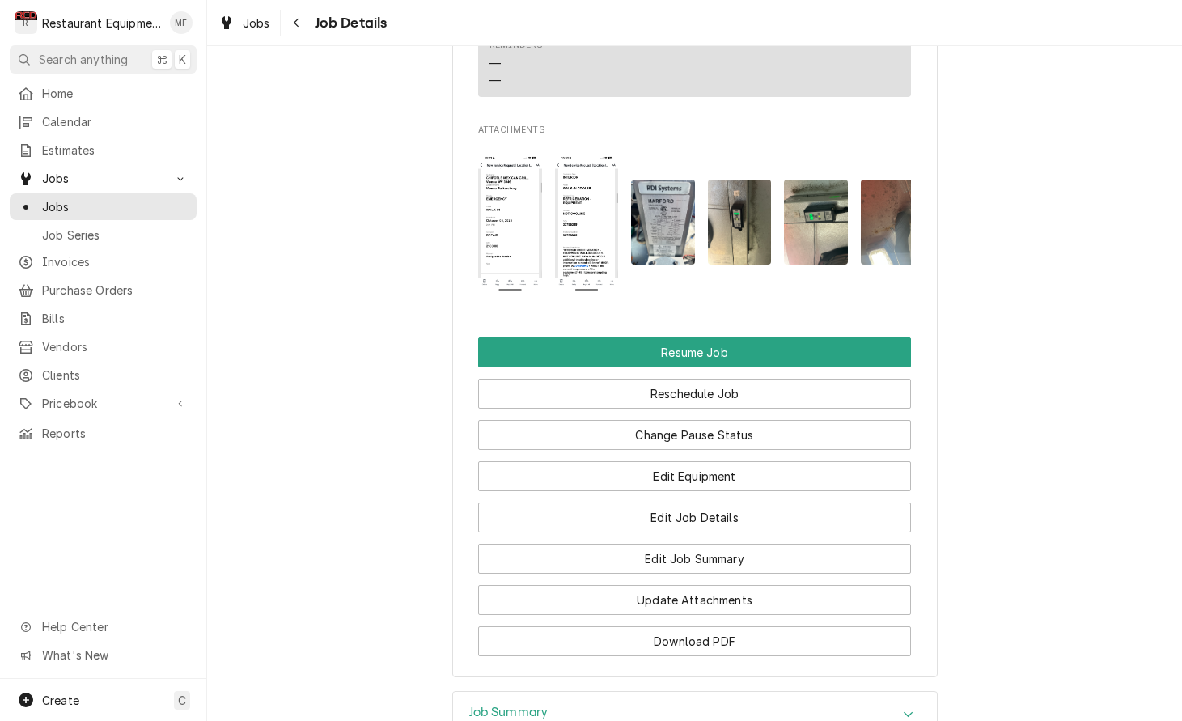
scroll to position [1601, 0]
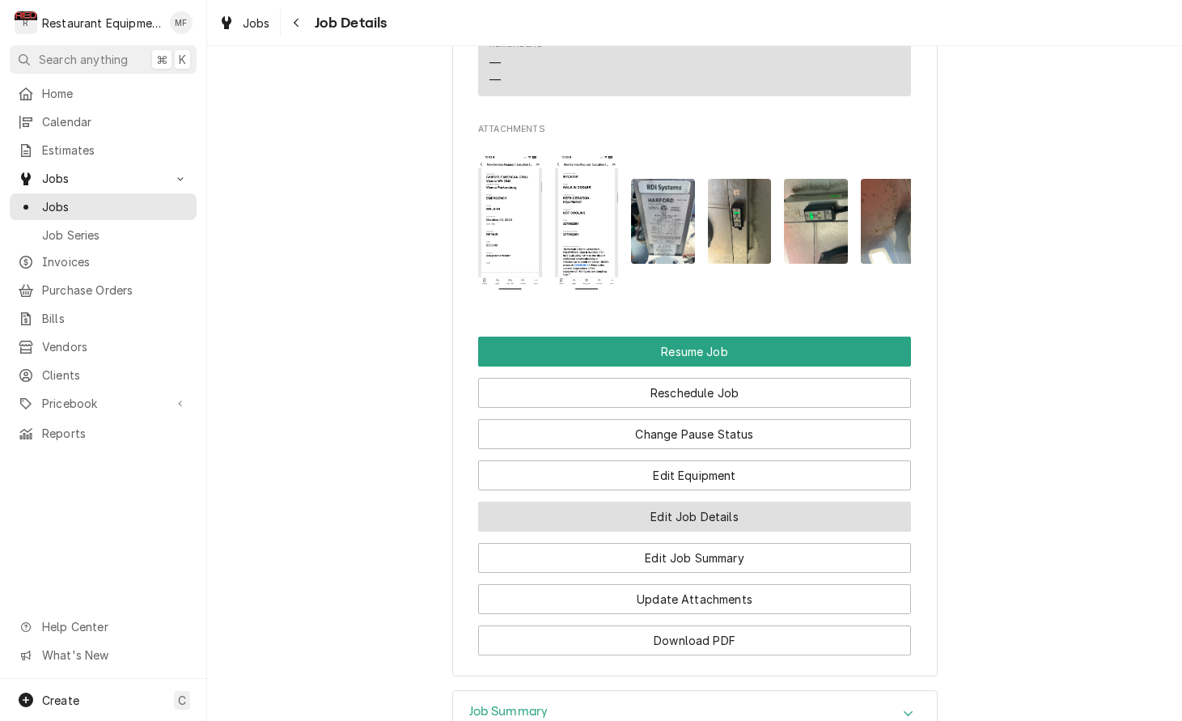
click at [849, 506] on button "Edit Job Details" at bounding box center [694, 517] width 433 height 30
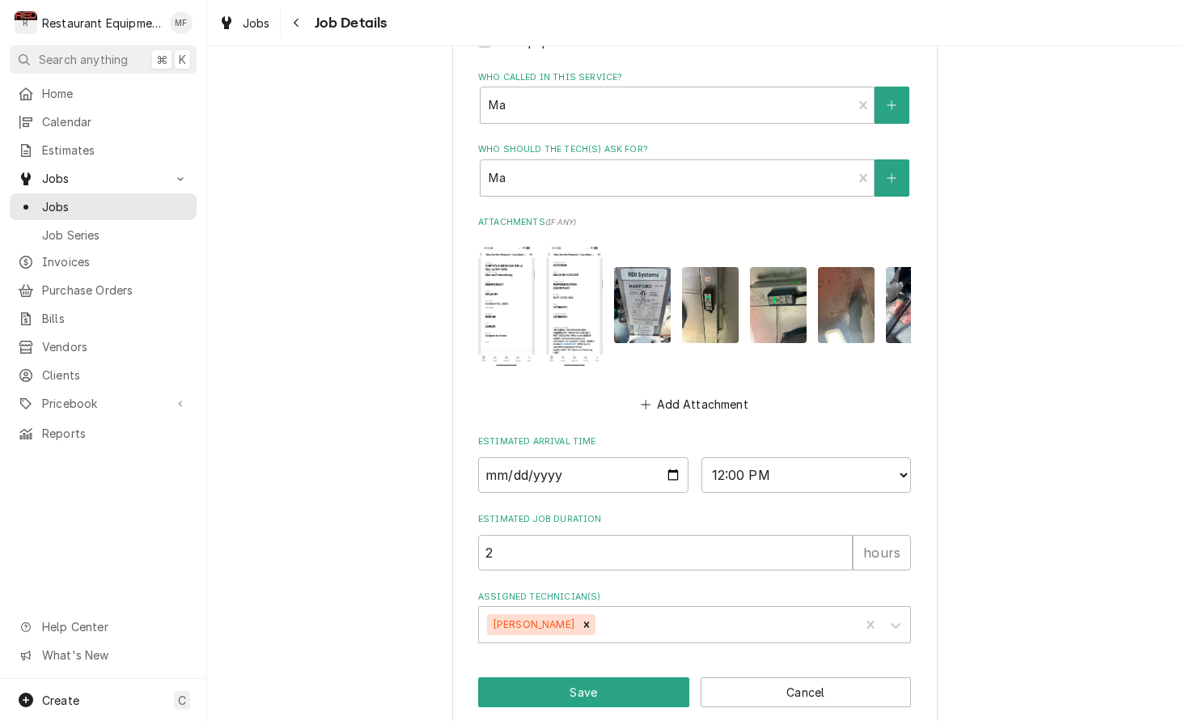
scroll to position [761, 0]
click at [581, 620] on icon "Remove Dakota Arthur" at bounding box center [586, 625] width 11 height 11
click at [607, 611] on div "Assigned Technician(s)" at bounding box center [680, 625] width 386 height 29
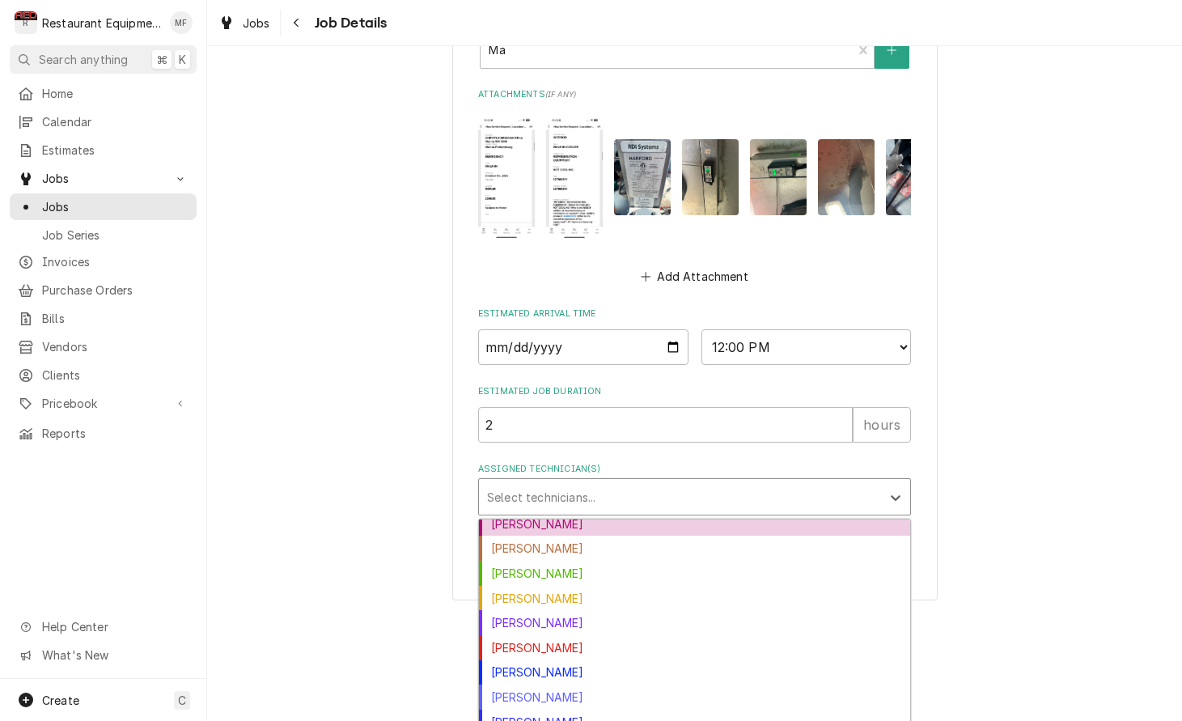
scroll to position [179, 0]
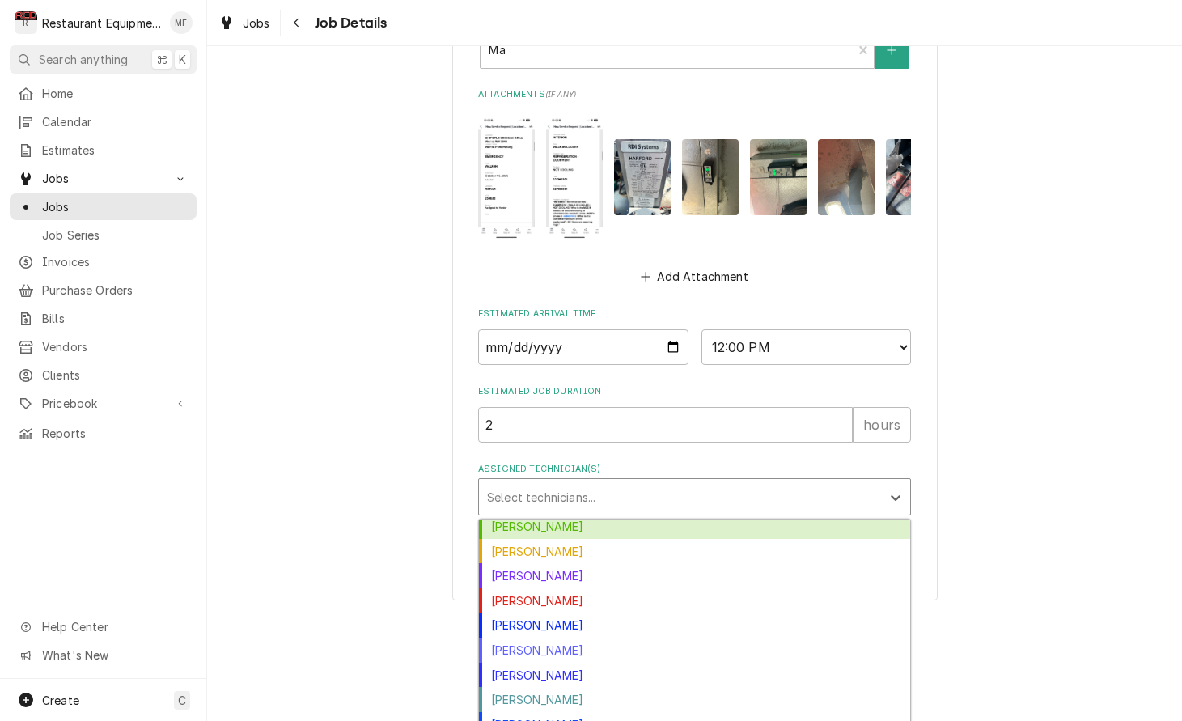
click at [521, 514] on div "Huston Lewis" at bounding box center [694, 526] width 431 height 25
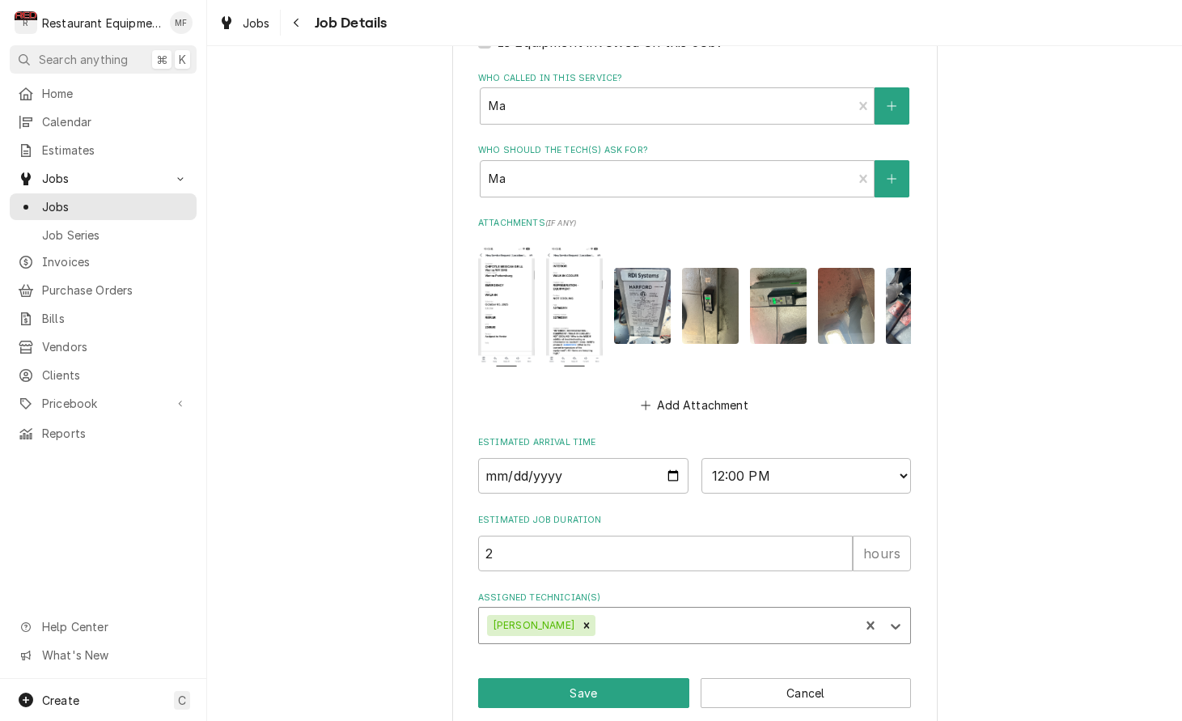
type textarea "x"
click at [643, 466] on input "2025-10-05" at bounding box center [583, 476] width 210 height 36
type input "2025-10-08"
type textarea "x"
select select "14:30:00"
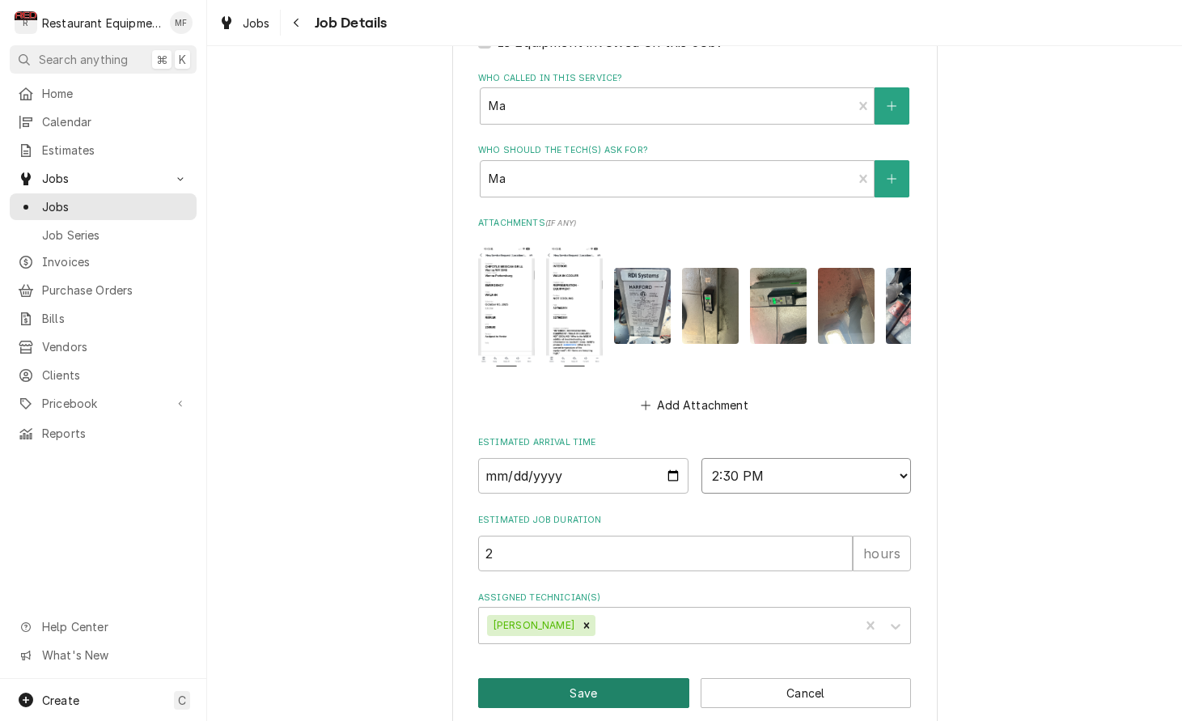
type textarea "x"
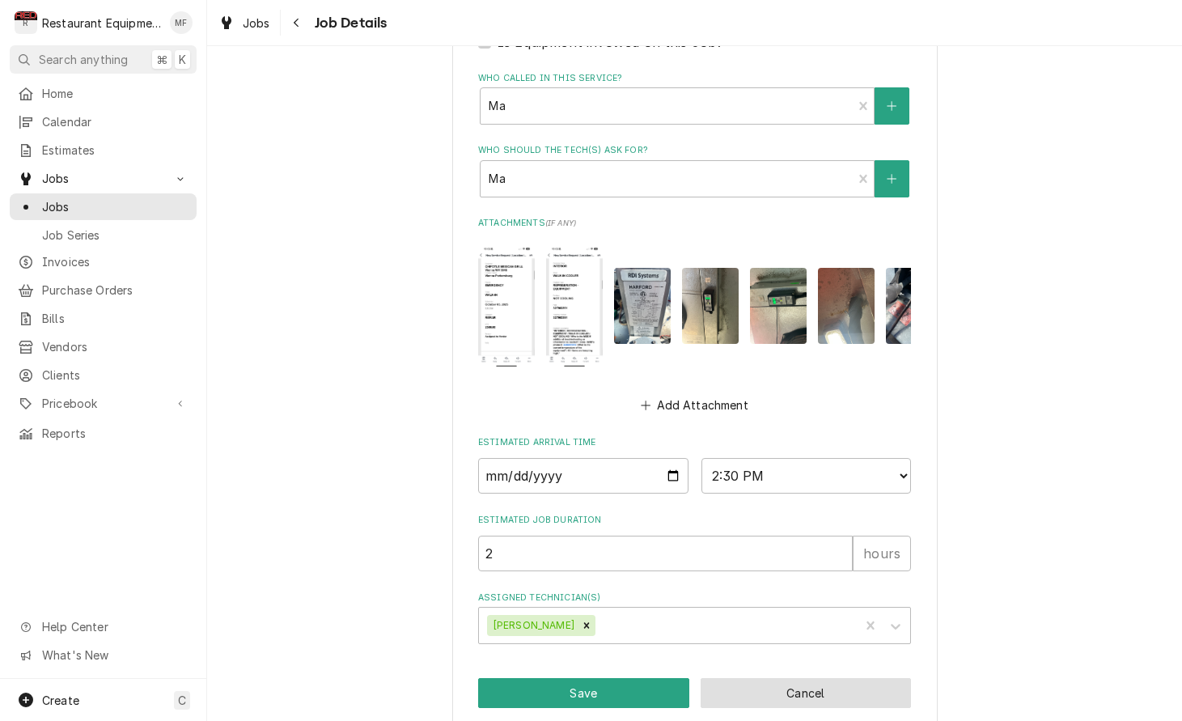
click at [834, 678] on button "Cancel" at bounding box center [806, 693] width 211 height 30
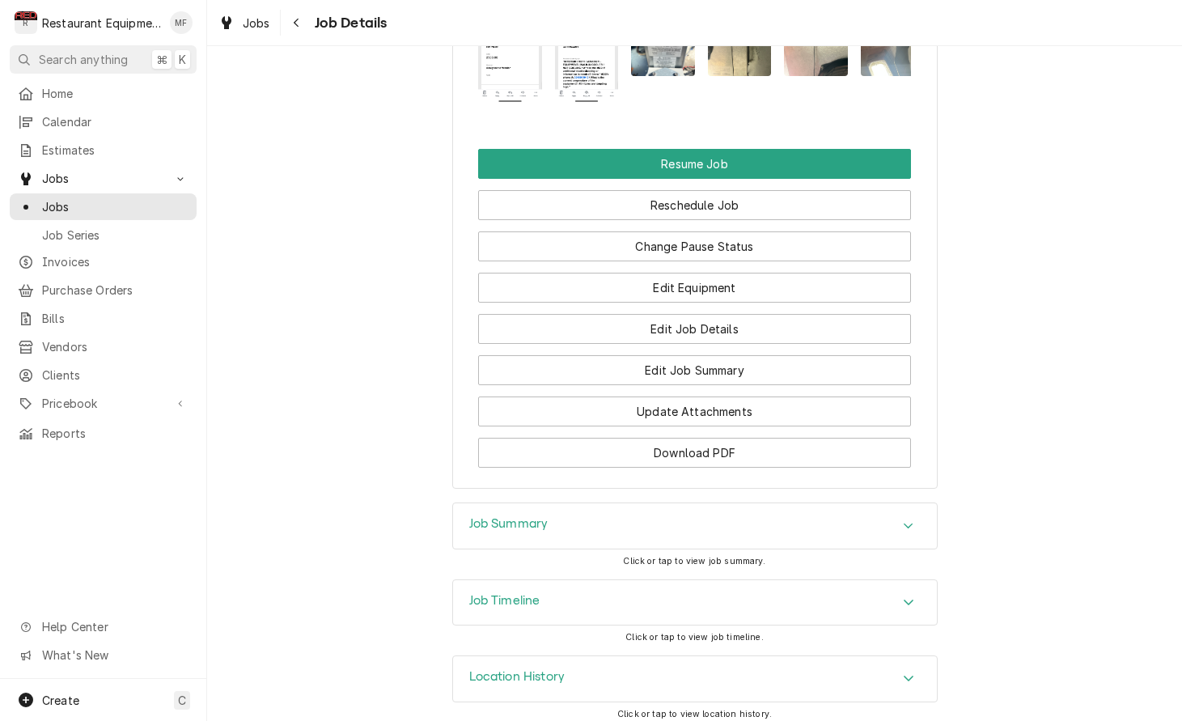
scroll to position [1787, 0]
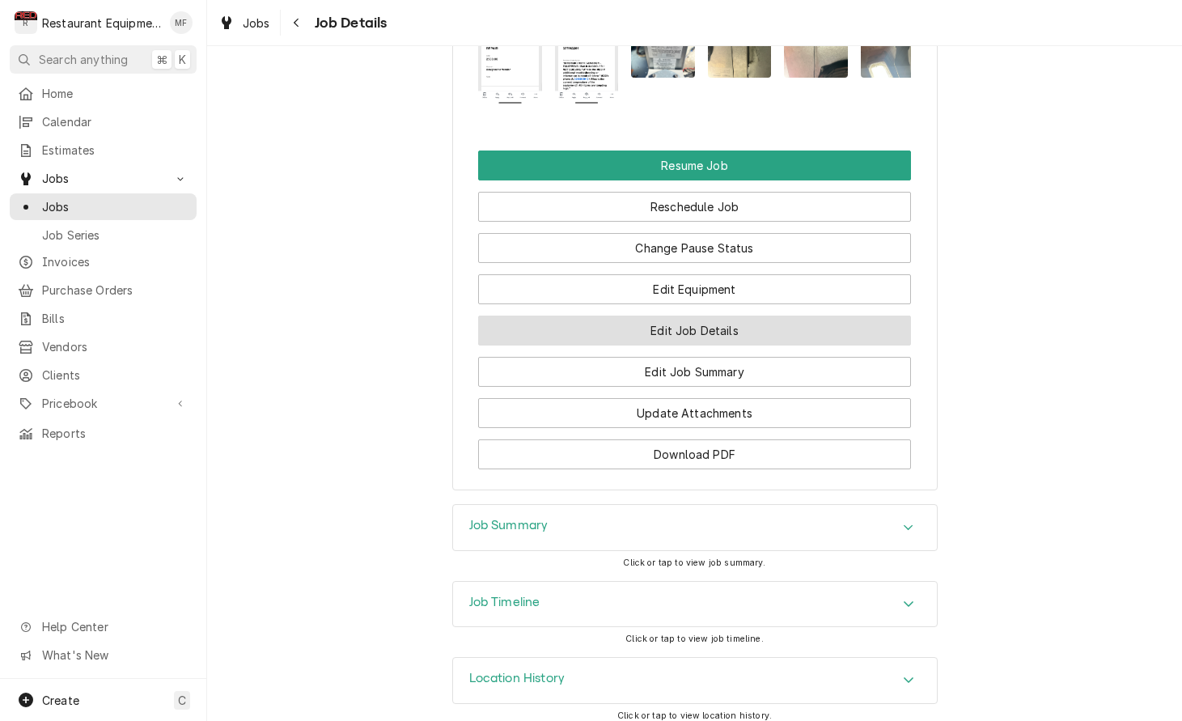
click at [770, 321] on button "Edit Job Details" at bounding box center [694, 331] width 433 height 30
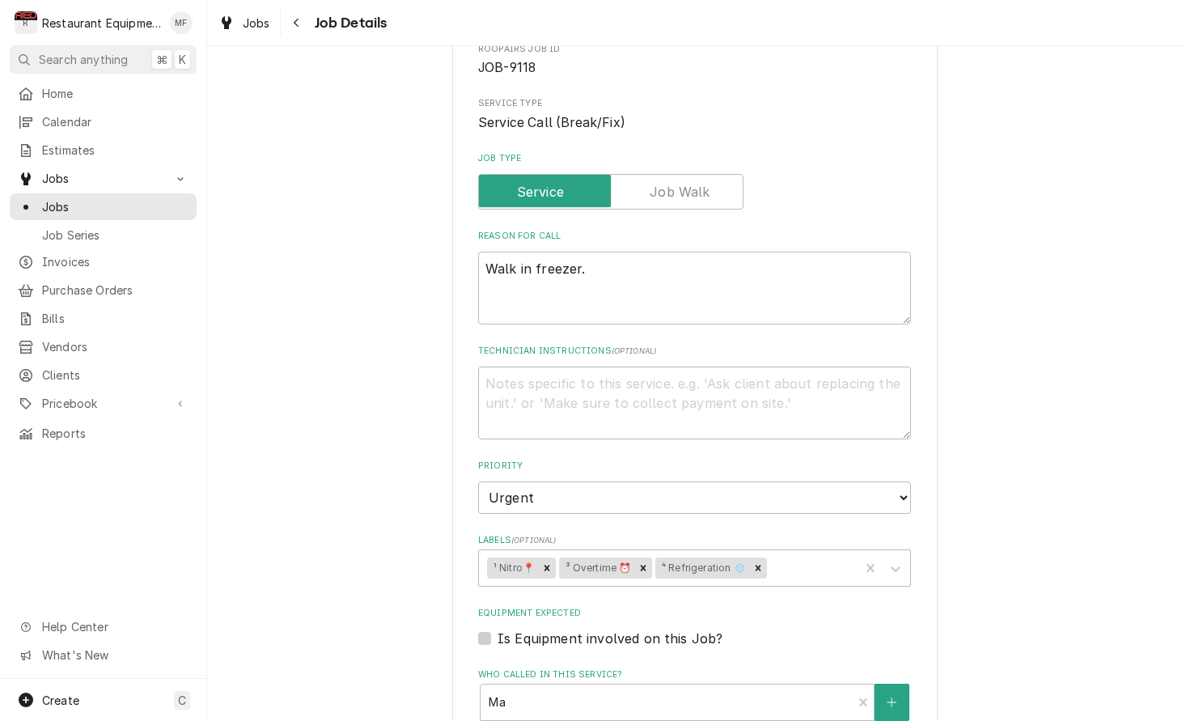
type textarea "x"
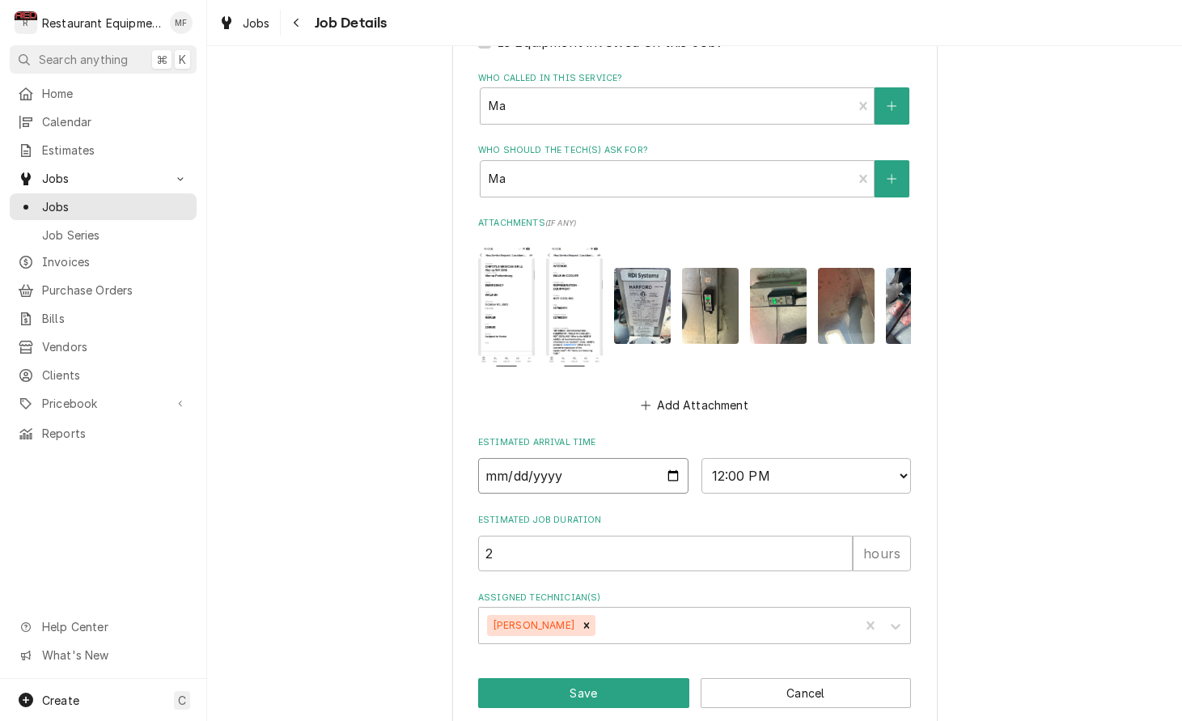
click at [628, 458] on input "2025-10-05" at bounding box center [583, 476] width 210 height 36
type input "2025-10-08"
type textarea "x"
select select "14:30:00"
click at [581, 620] on icon "Remove Dakota Arthur" at bounding box center [586, 625] width 11 height 11
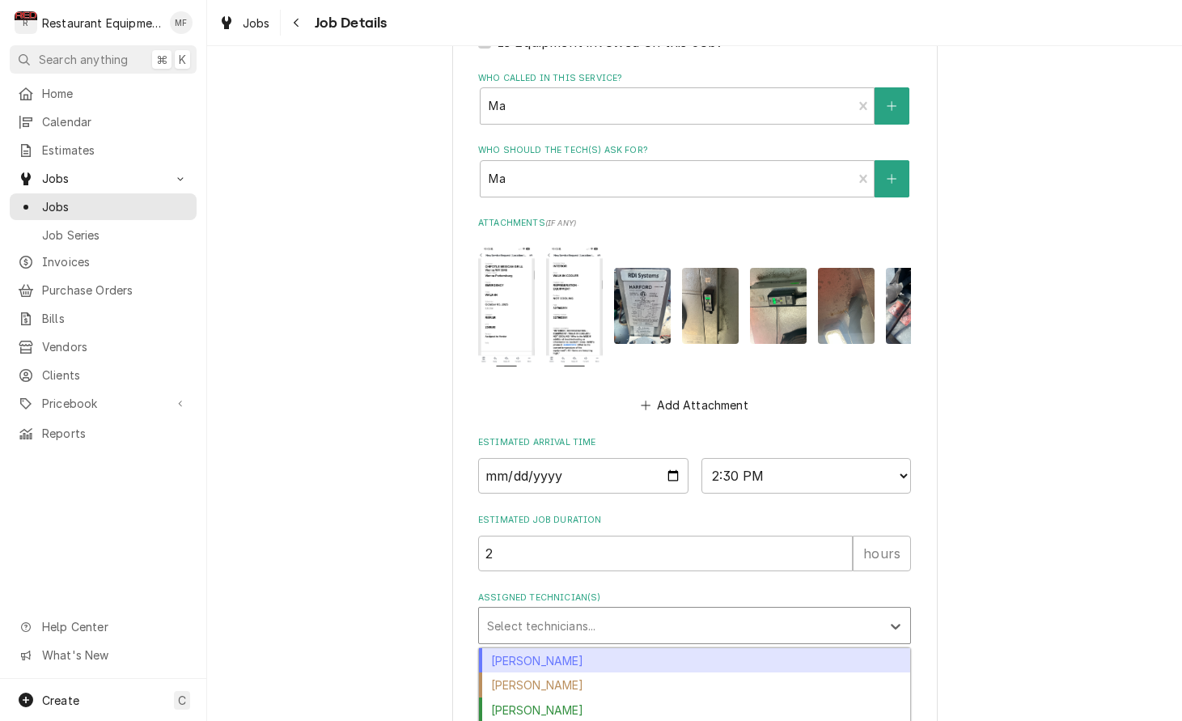
click at [635, 611] on div "Assigned Technician(s)" at bounding box center [680, 625] width 386 height 29
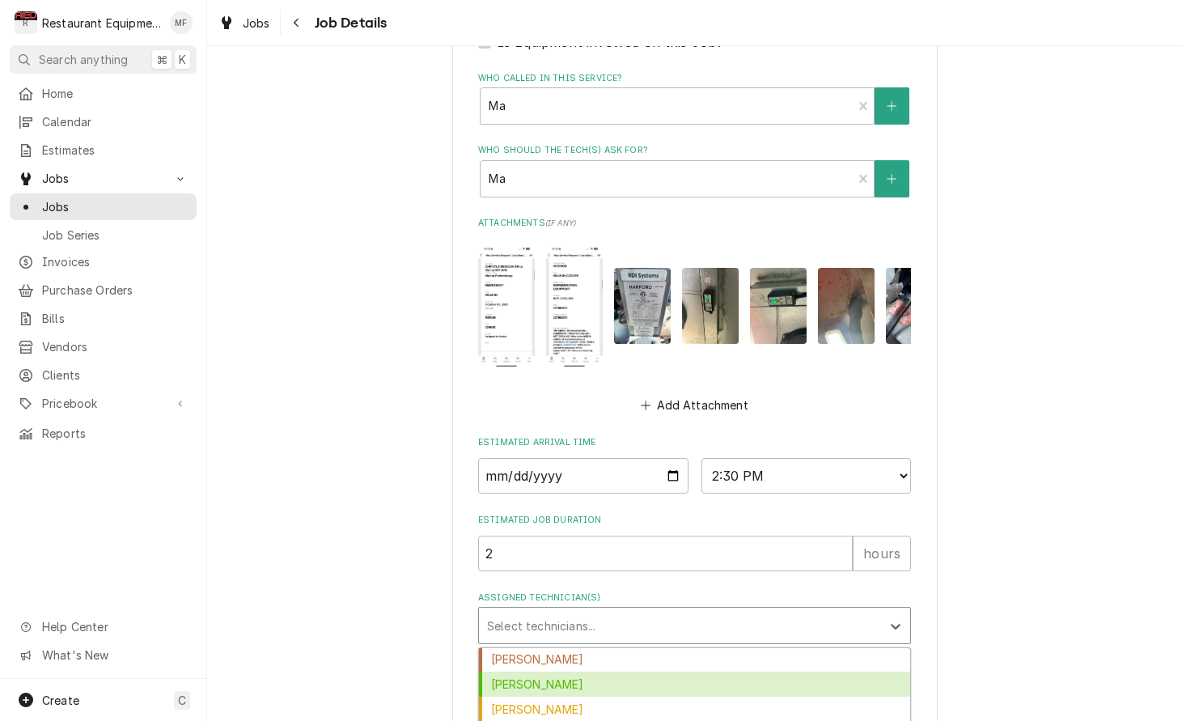
scroll to position [155, 0]
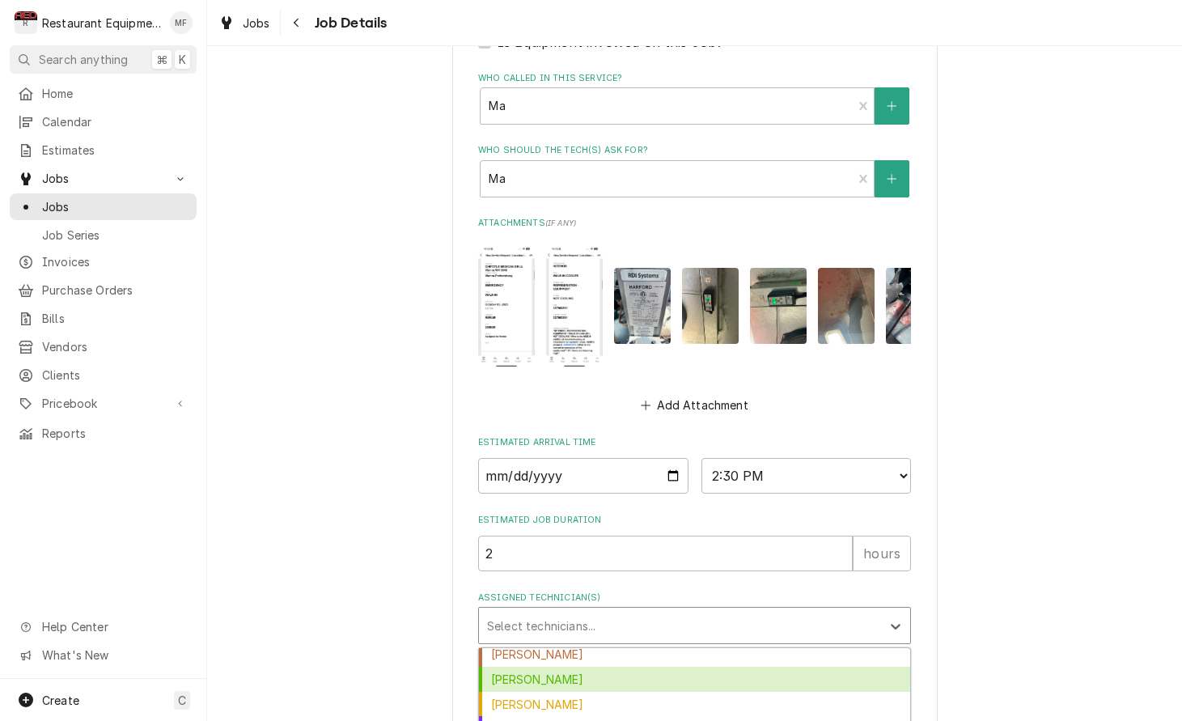
click at [660, 667] on div "Huston Lewis" at bounding box center [694, 679] width 431 height 25
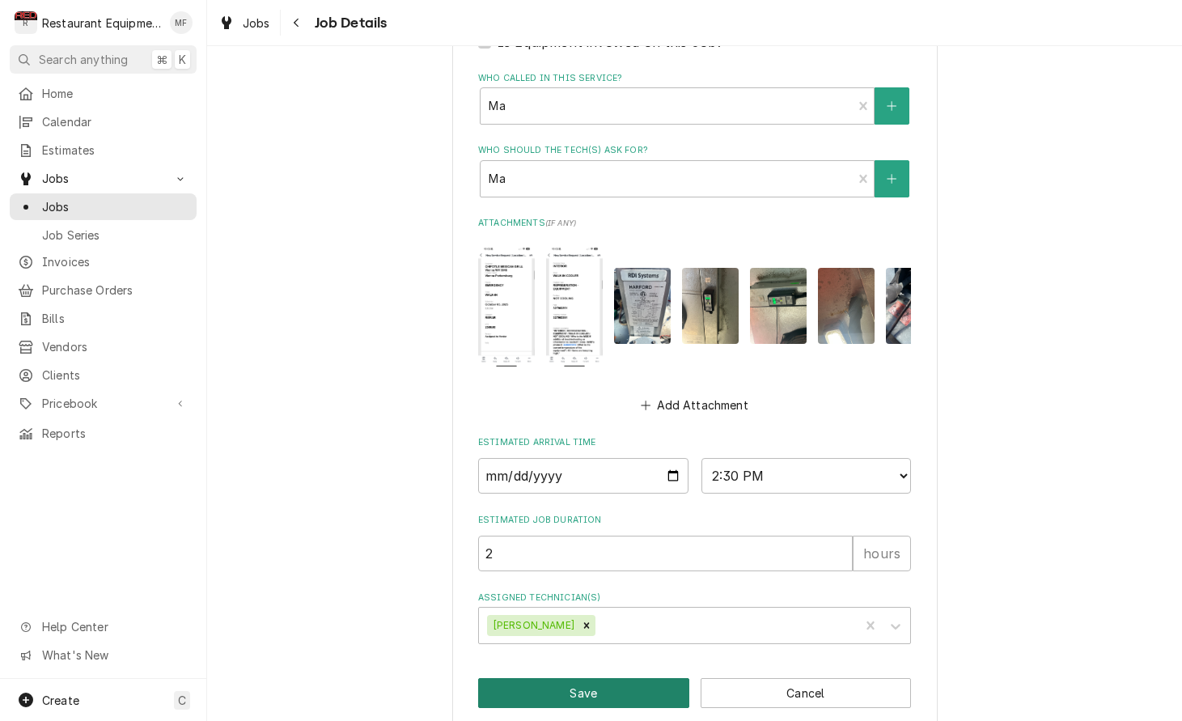
click at [638, 678] on button "Save" at bounding box center [583, 693] width 211 height 30
type textarea "x"
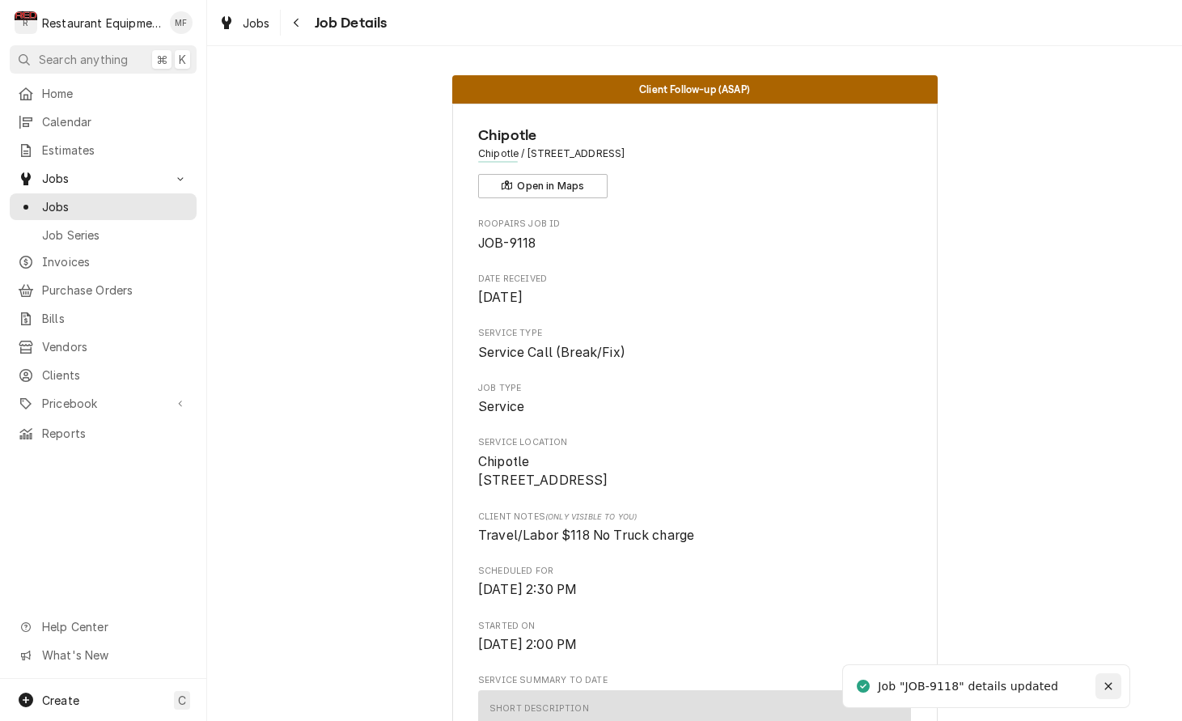
click at [1111, 681] on icon "Notifications alt+T" at bounding box center [1108, 686] width 11 height 11
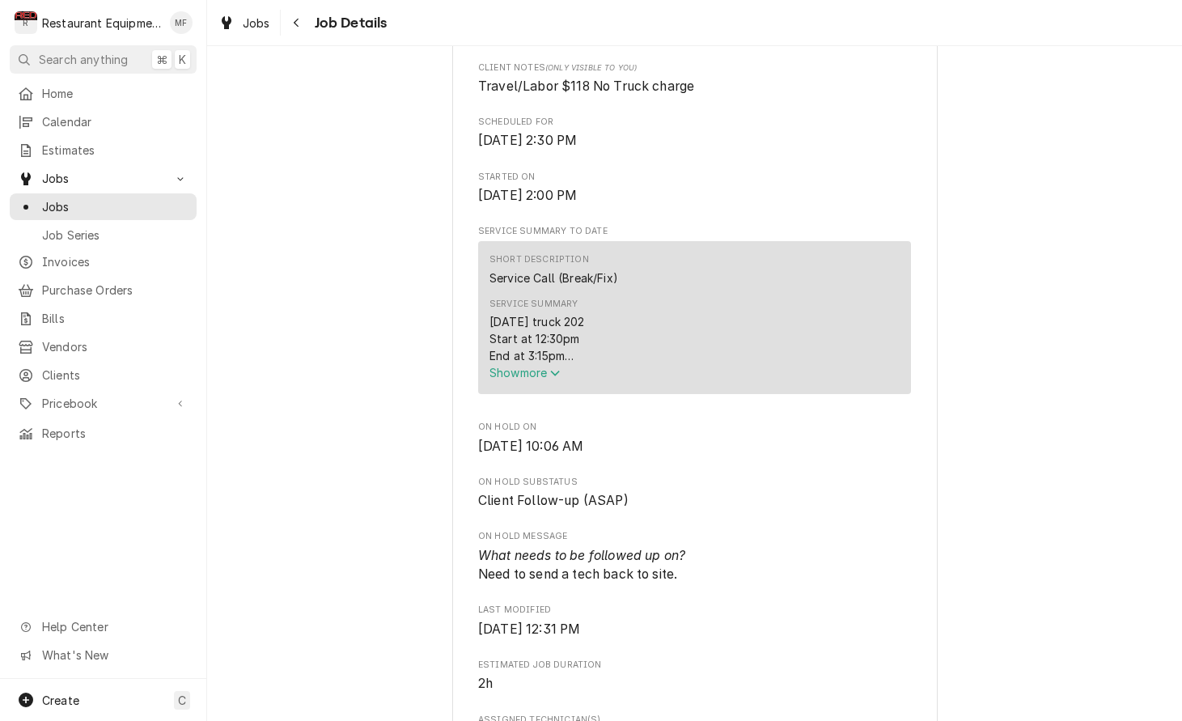
scroll to position [447, 0]
click at [303, 32] on button "Navigate back" at bounding box center [297, 23] width 26 height 26
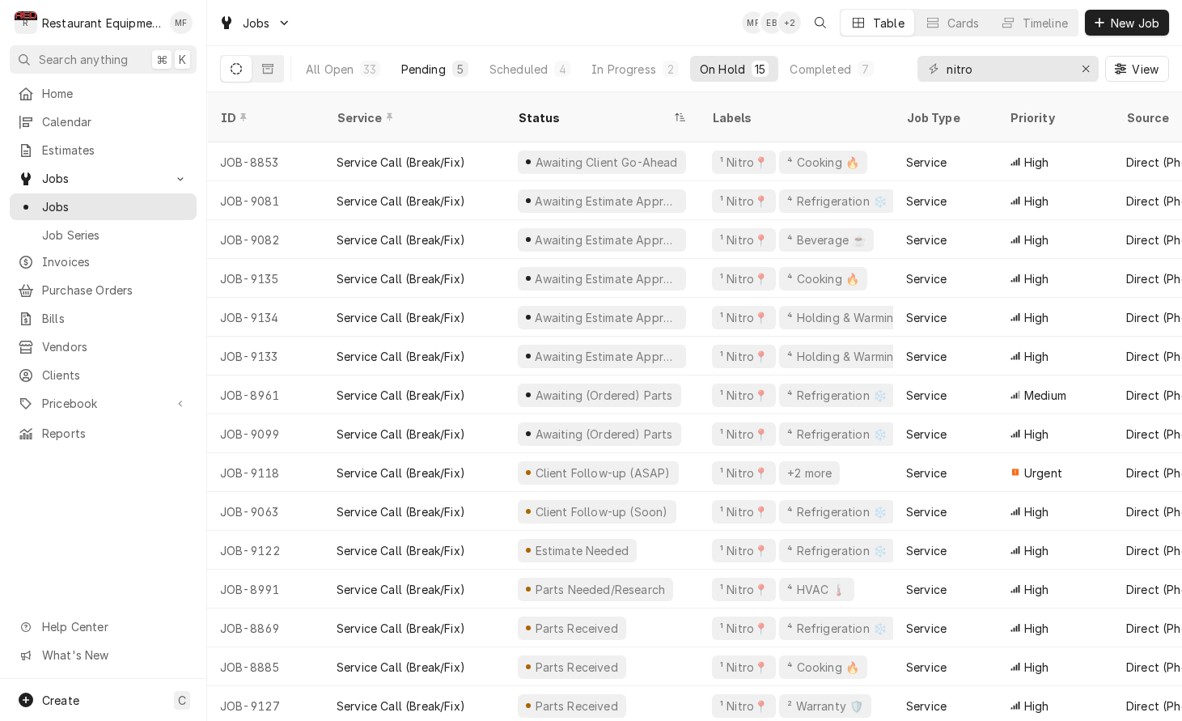
click at [435, 68] on div "Pending" at bounding box center [423, 69] width 45 height 17
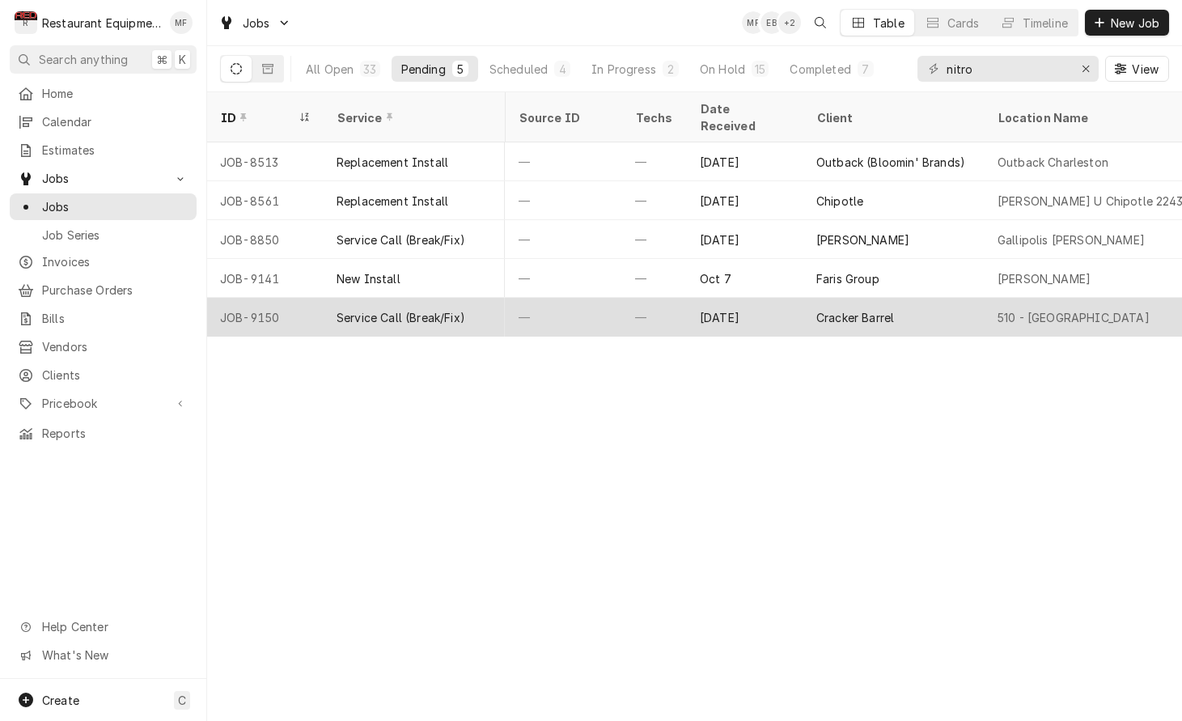
scroll to position [0, 759]
click at [950, 298] on div "Cracker Barrel" at bounding box center [891, 317] width 181 height 39
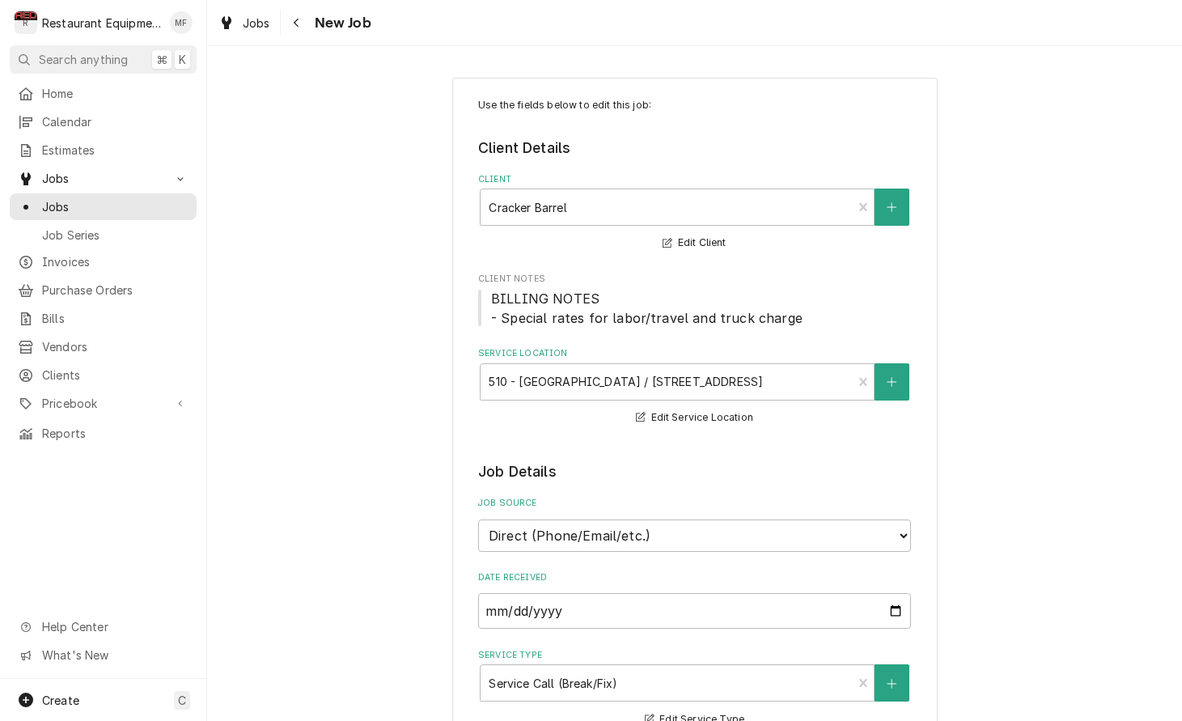
type textarea "x"
click at [299, 26] on icon "Navigate back" at bounding box center [296, 22] width 7 height 11
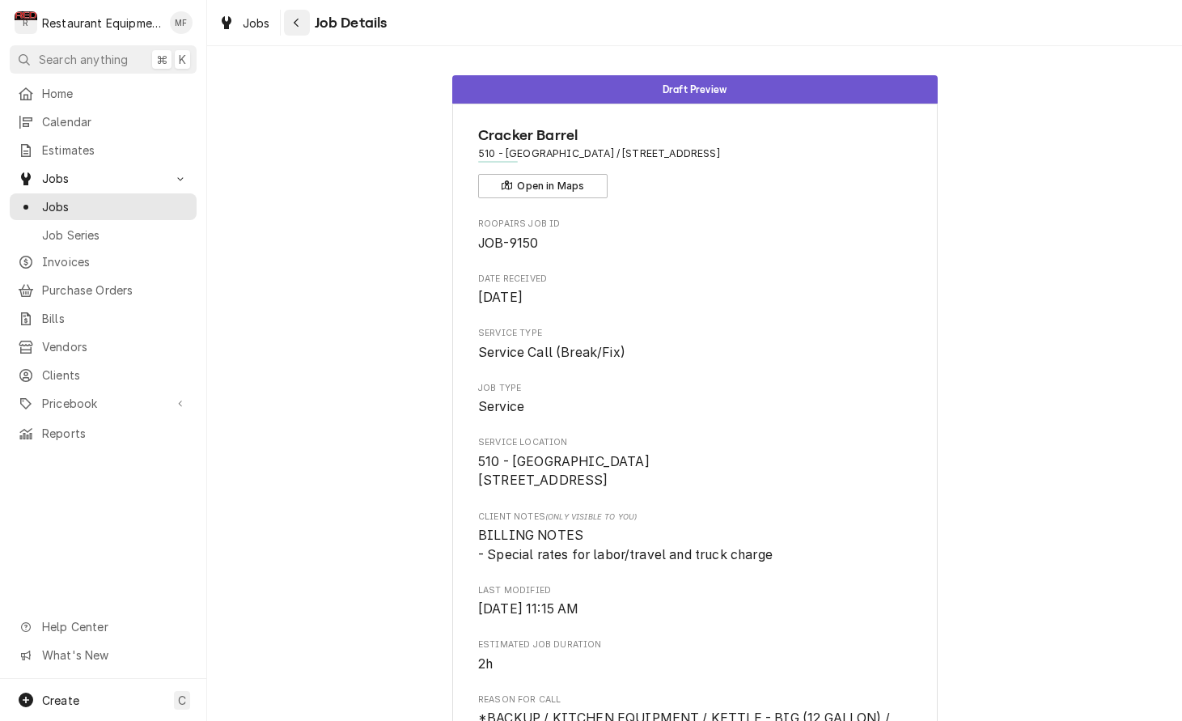
click at [309, 28] on button "Navigate back" at bounding box center [297, 23] width 26 height 26
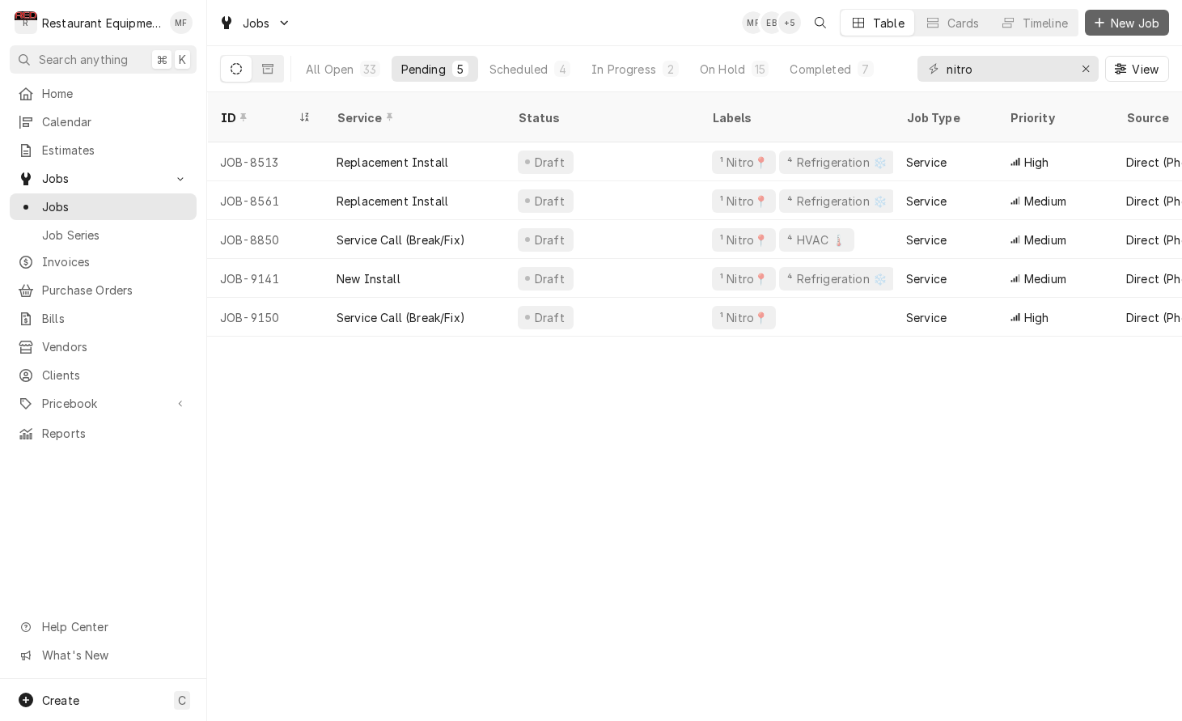
click at [1150, 26] on span "New Job" at bounding box center [1135, 23] width 55 height 17
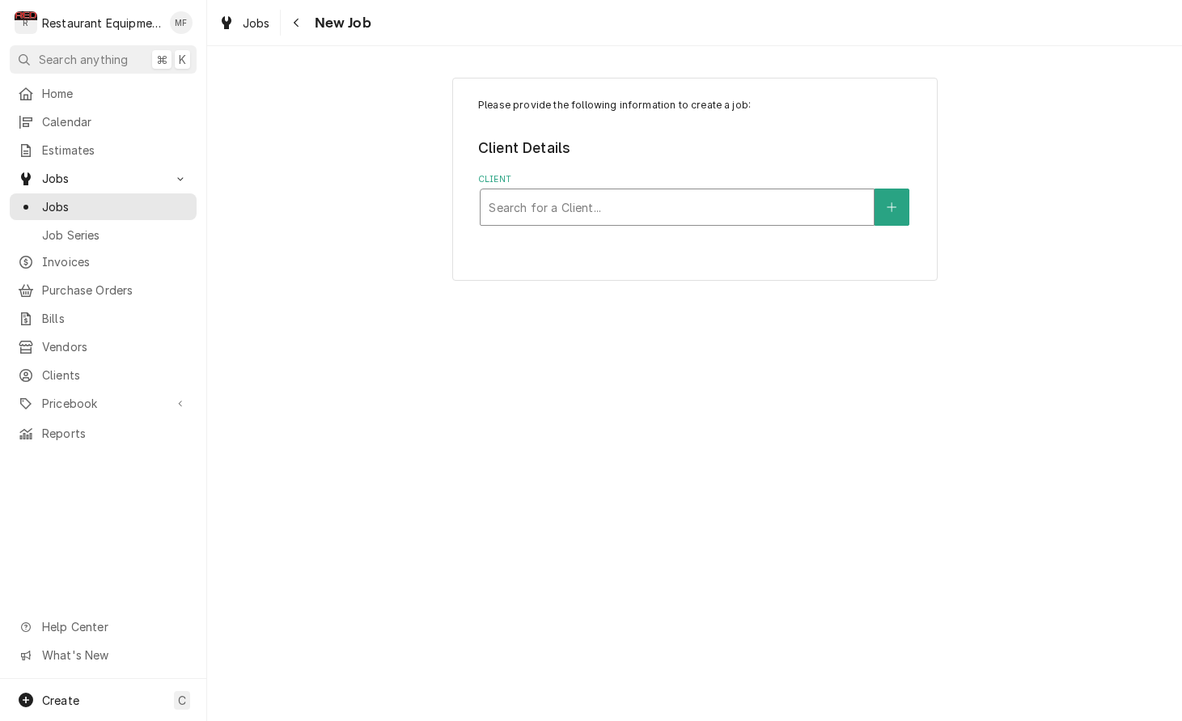
click at [727, 214] on div "Client" at bounding box center [677, 207] width 377 height 29
type input "Chipo"
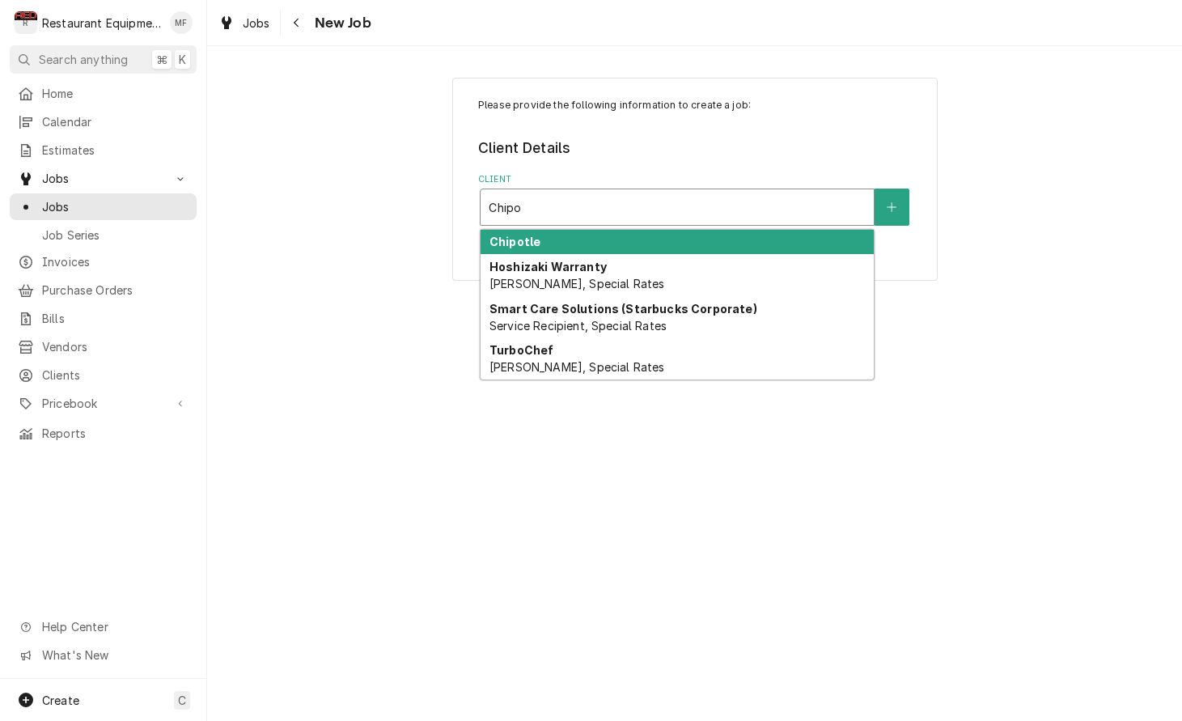
click at [730, 235] on div "Chipotle" at bounding box center [677, 242] width 393 height 25
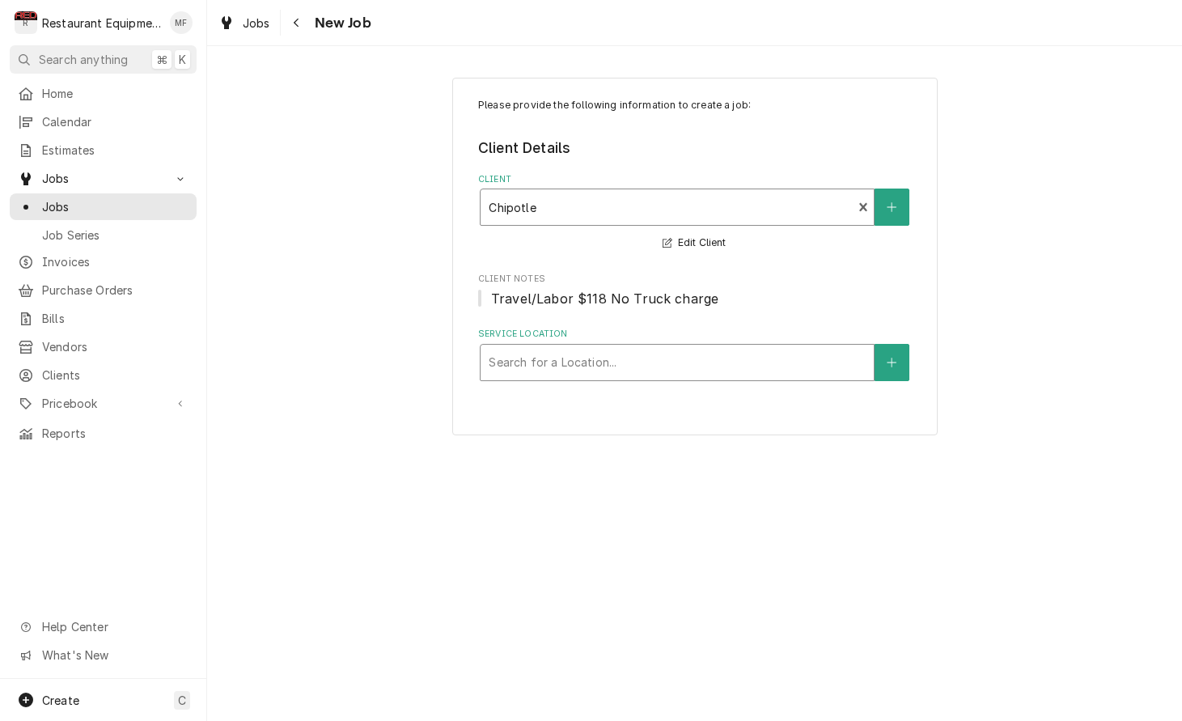
click at [699, 345] on div "Search for a Location..." at bounding box center [677, 363] width 393 height 36
type input "215"
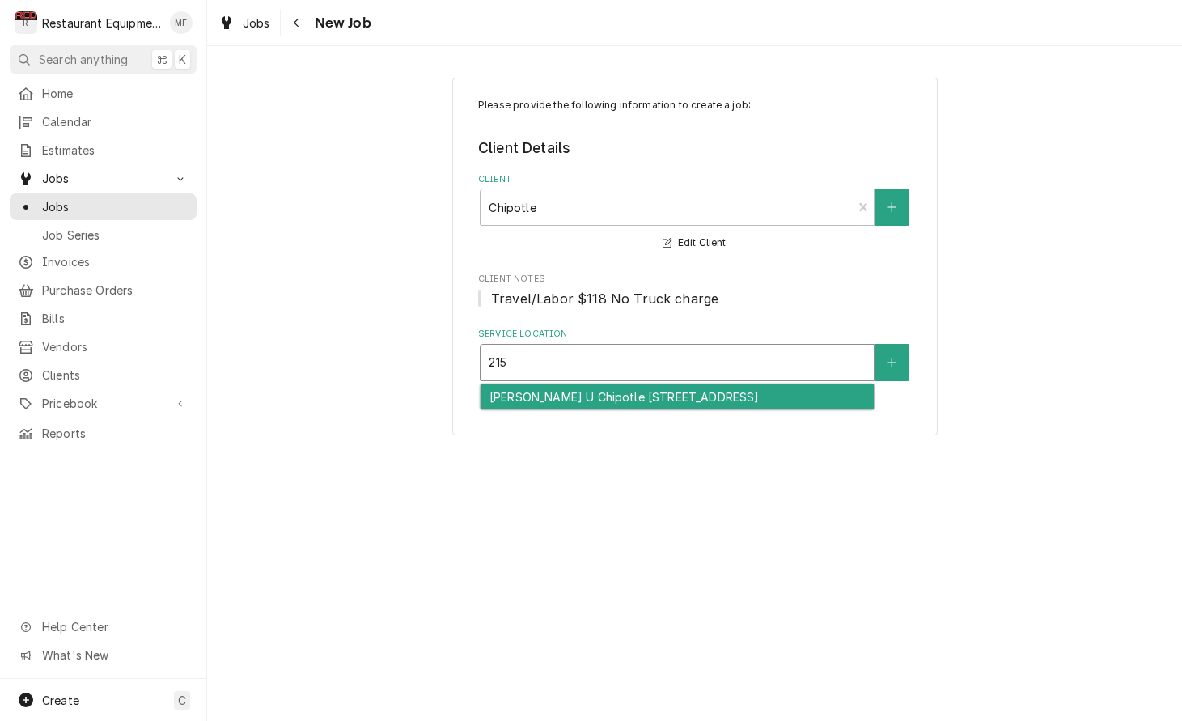
click at [725, 394] on div "Marshall U Chipotle 2243 / 2151 5th Ave, Huntington, WV 25703" at bounding box center [677, 396] width 393 height 25
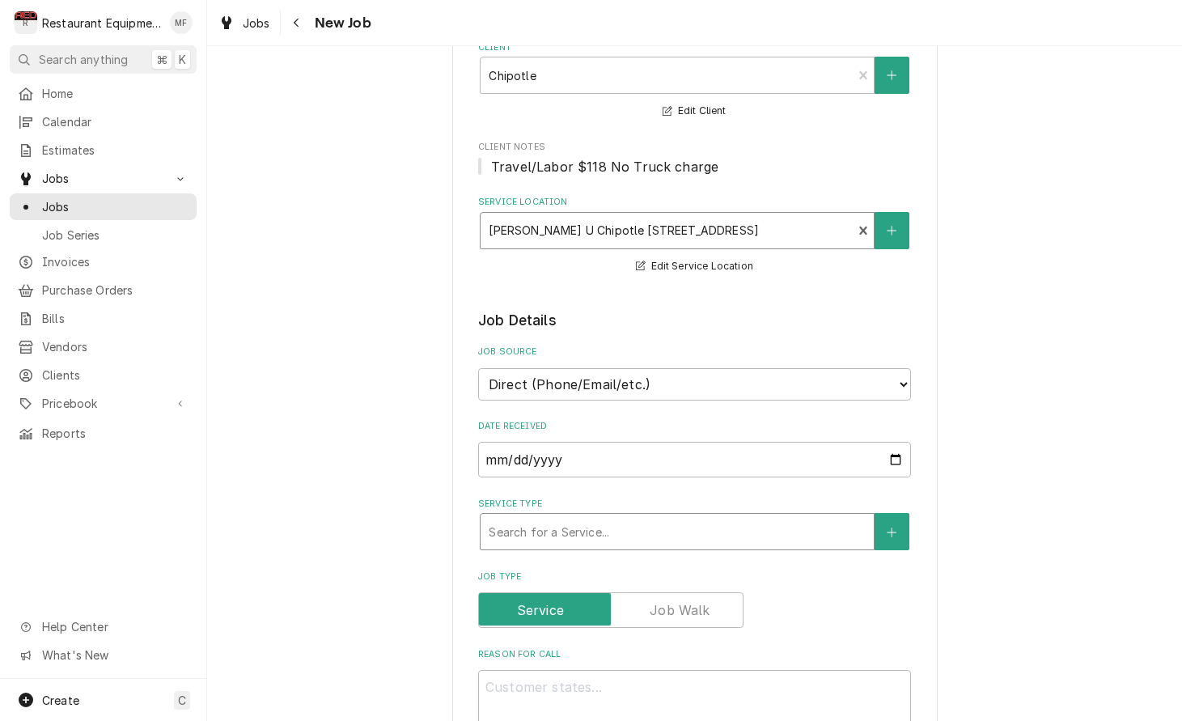
scroll to position [139, 0]
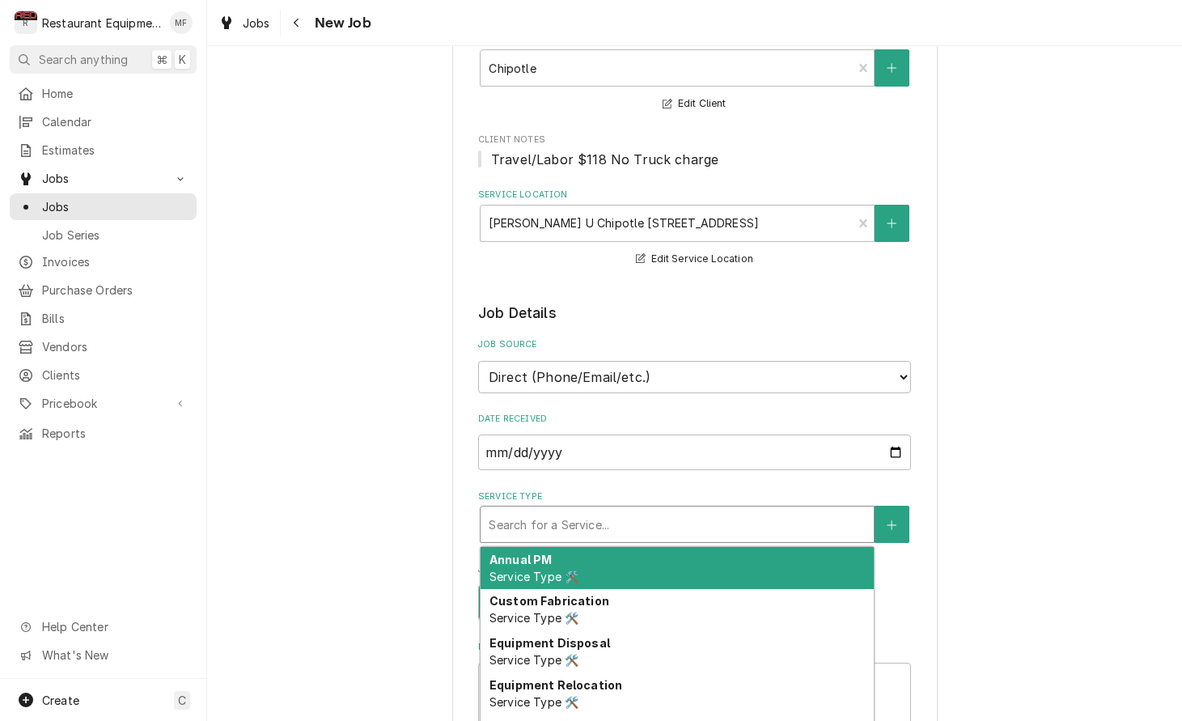
click at [677, 515] on div "Service Type" at bounding box center [677, 524] width 377 height 29
type textarea "x"
type input "b"
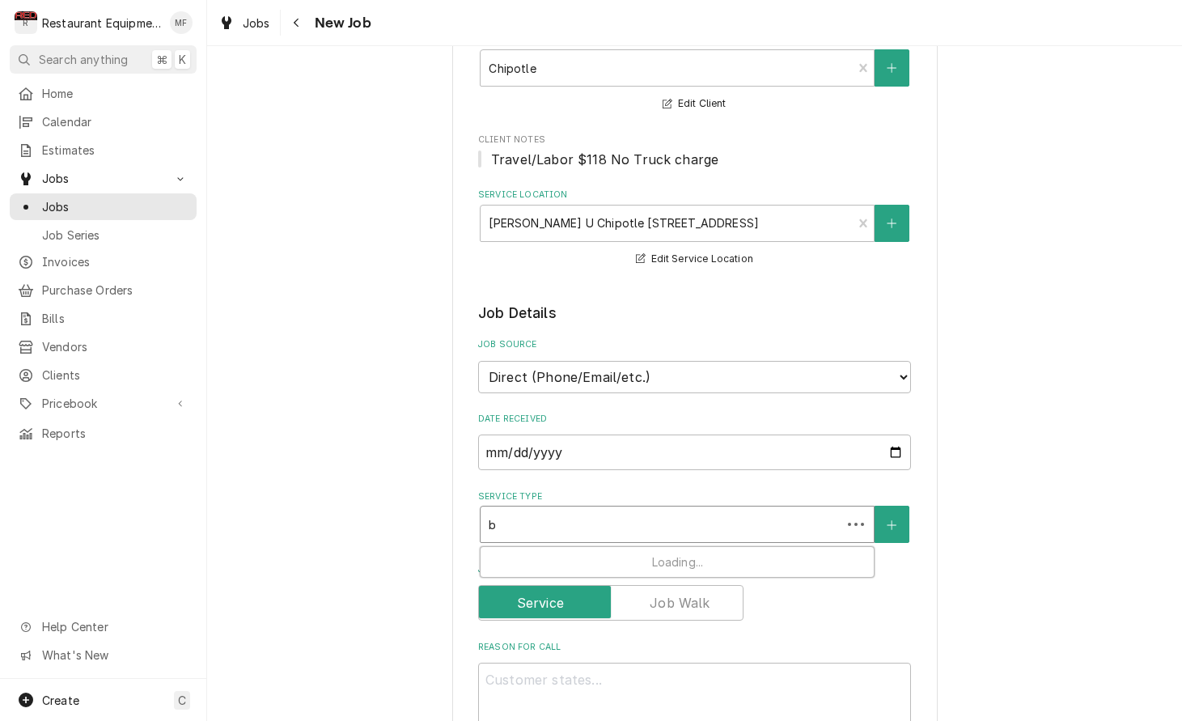
type textarea "x"
type input "br"
type textarea "x"
type input "bre"
type textarea "x"
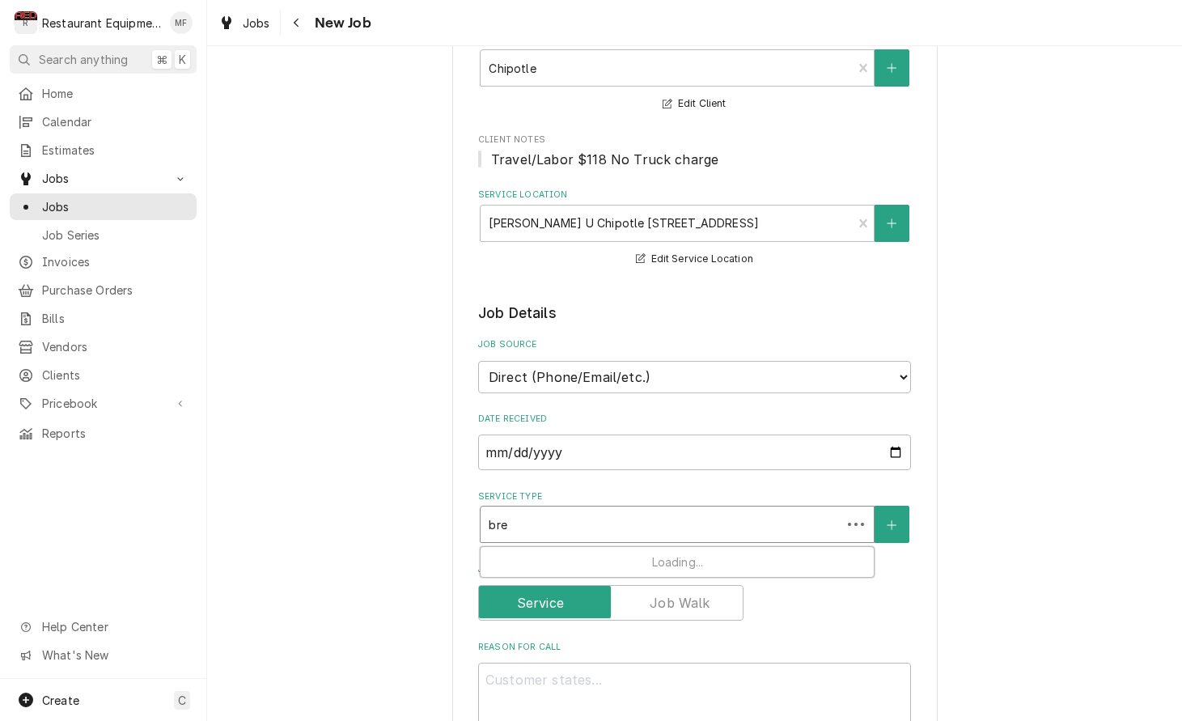
type input "brea"
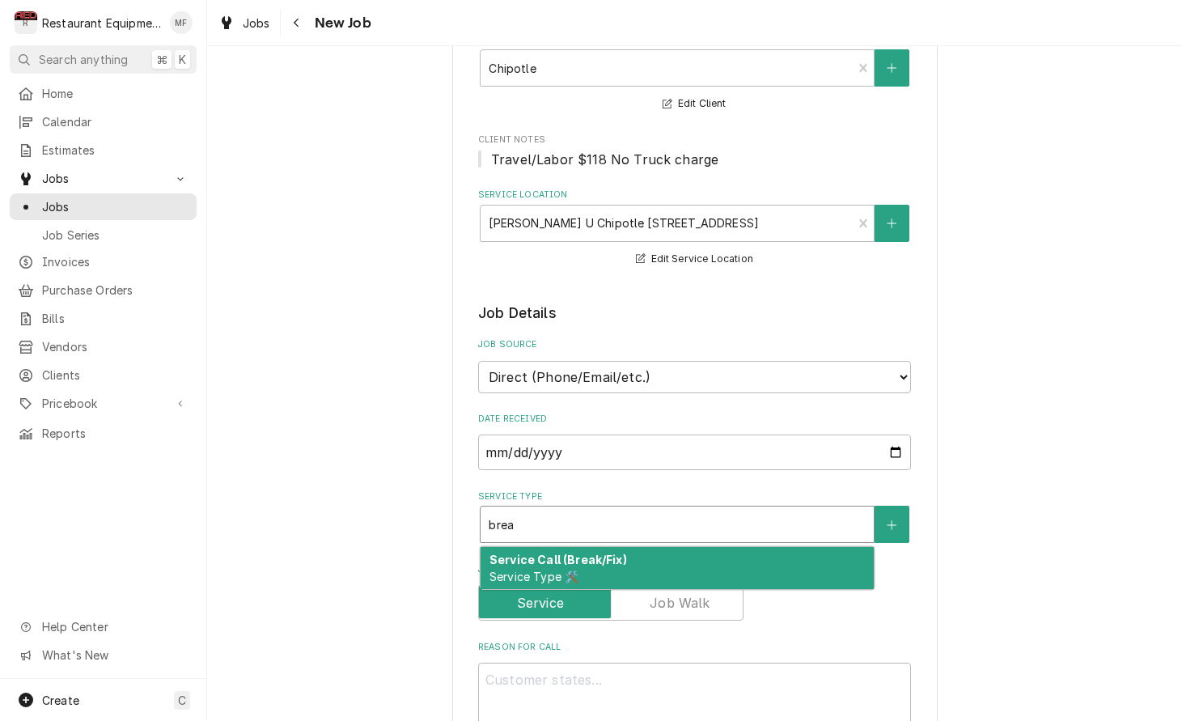
click at [685, 547] on div "Service Call (Break/Fix) Service Type 🛠️" at bounding box center [677, 568] width 393 height 42
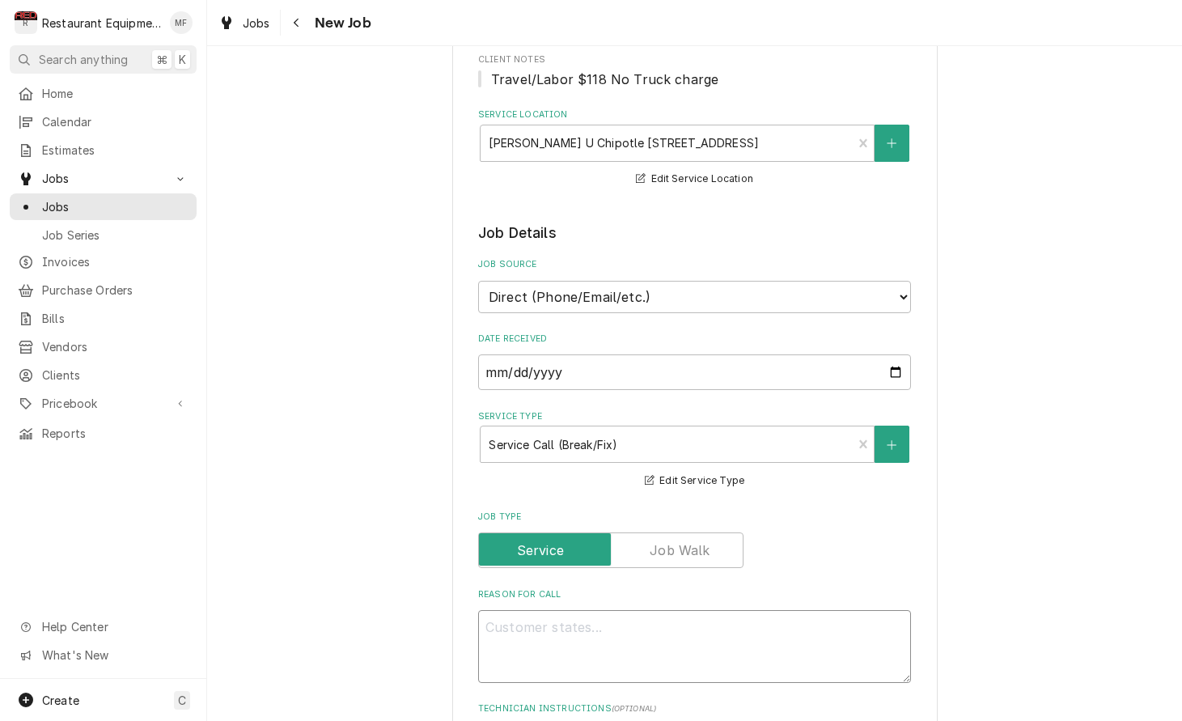
click at [698, 610] on textarea "Reason For Call" at bounding box center [694, 646] width 433 height 73
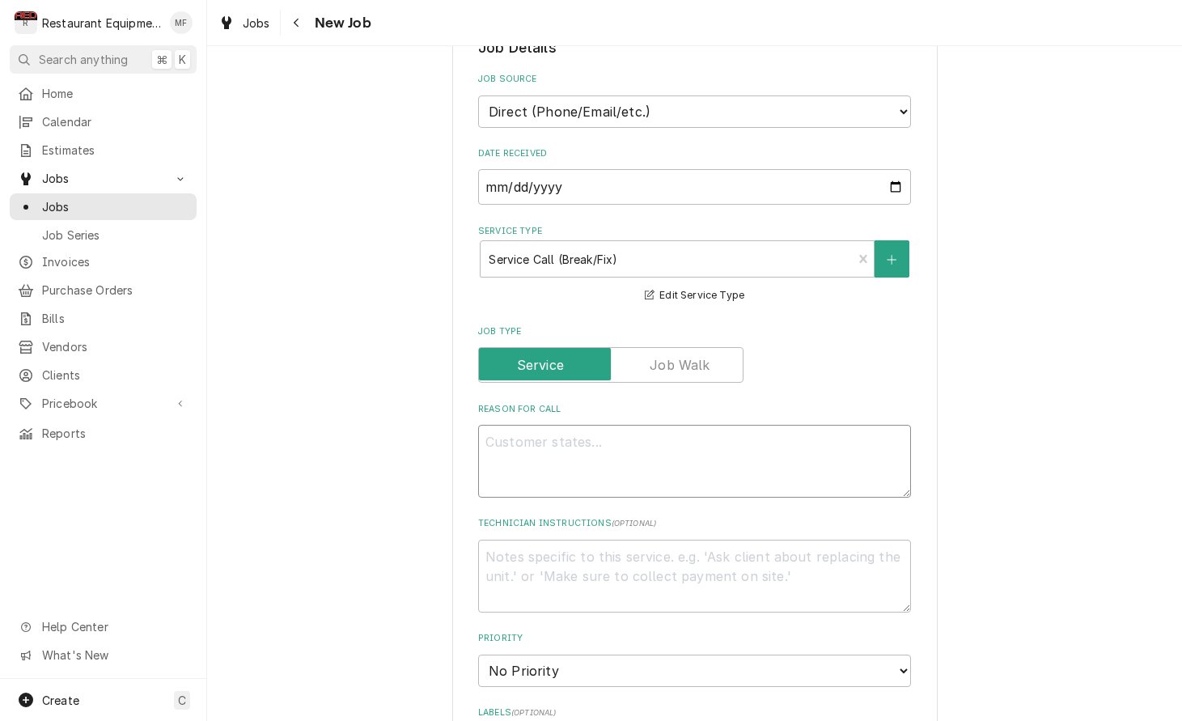
scroll to position [405, 0]
click at [660, 454] on textarea "Reason For Call" at bounding box center [694, 460] width 433 height 73
paste textarea "Service Request: CHIPOTLE MEXICAN GRILL 2151 5th Ave(2243) EMERGENCY TURBOCHEF …"
type textarea "x"
type textarea "Service Request: CHIPOTLE MEXICAN GRILL 2151 5th Ave(2243) EMERGENCY TURBOCHEF …"
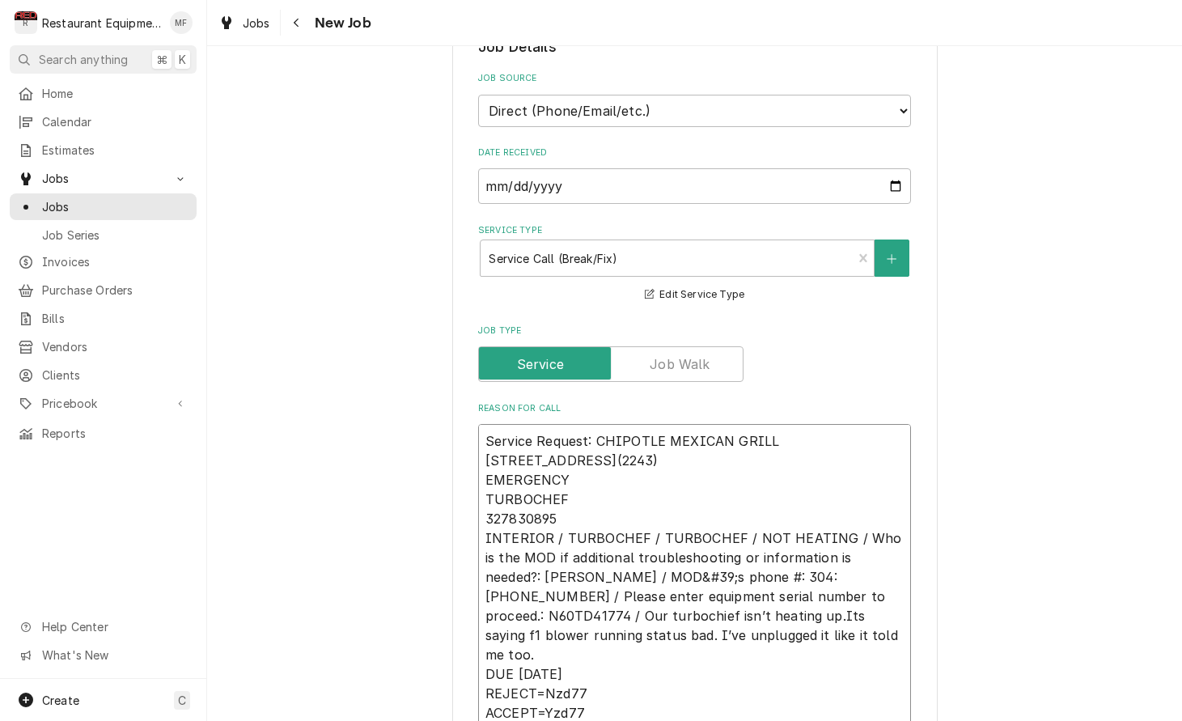
drag, startPoint x: 486, startPoint y: 422, endPoint x: 568, endPoint y: 459, distance: 89.8
click at [568, 459] on textarea "Service Request: CHIPOTLE MEXICAN GRILL 2151 5th Ave(2243) EMERGENCY TURBOCHEF …" at bounding box center [694, 577] width 433 height 306
type textarea "x"
type textarea "TURBOCHEF 327830895 INTERIOR / TURBOCHEF / TURBOCHEF / NOT HEATING / Who is the…"
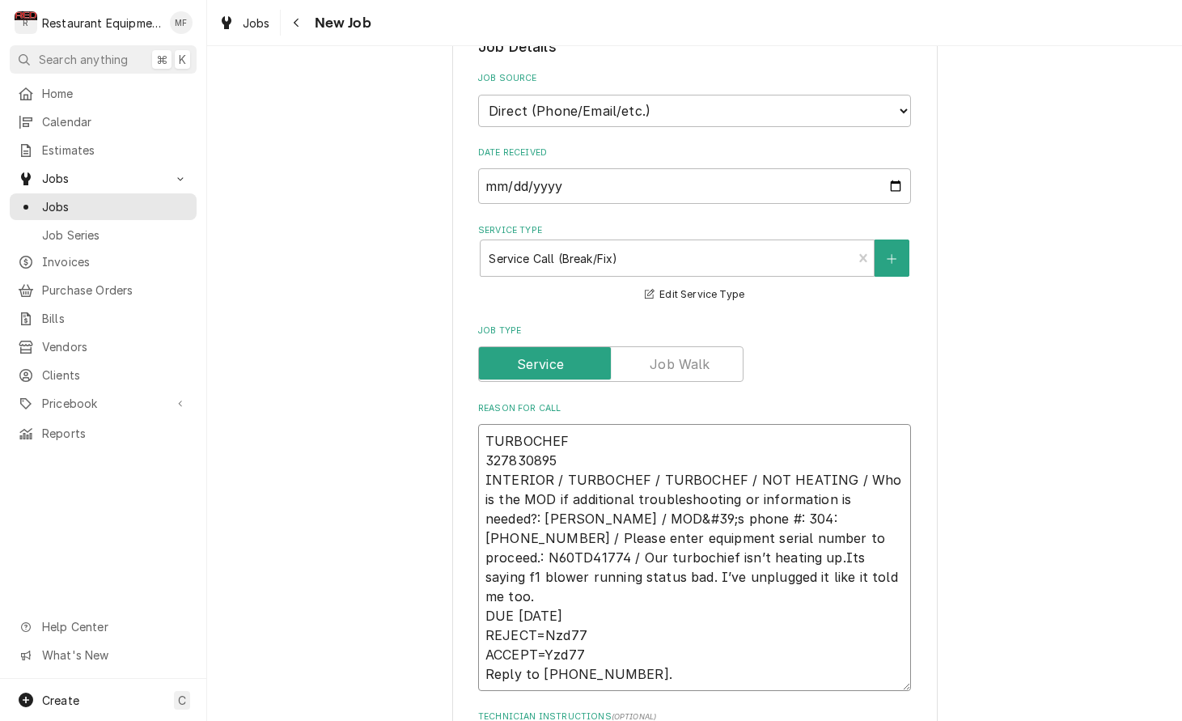
type textarea "x"
type textarea "TURBOCHEF 327830895 INTERIOR / TURBOCHEF / TURBOCHEF / NOT HEATING / Who is the…"
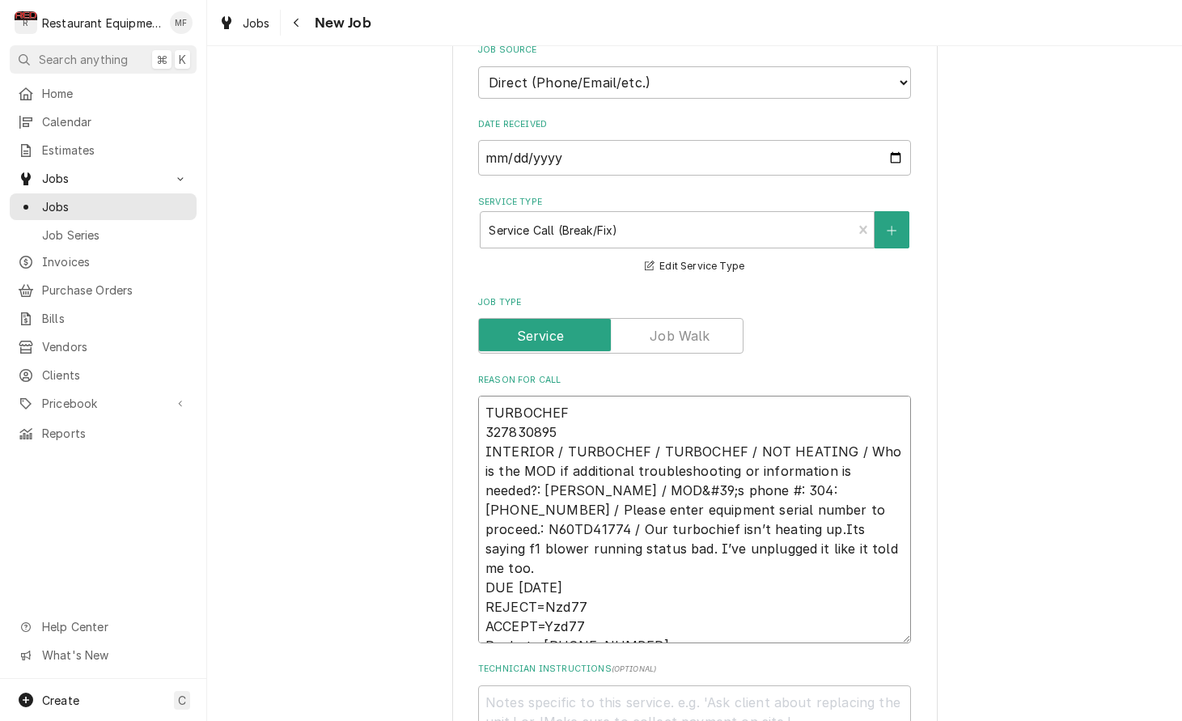
drag, startPoint x: 481, startPoint y: 549, endPoint x: 647, endPoint y: 605, distance: 176.1
click at [647, 605] on textarea "TURBOCHEF 327830895 INTERIOR / TURBOCHEF / TURBOCHEF / NOT HEATING / Who is the…" at bounding box center [694, 520] width 433 height 248
type textarea "x"
type textarea "TURBOCHEF 327830895 INTERIOR / TURBOCHEF / TURBOCHEF / NOT HEATING / Who is the…"
type textarea "x"
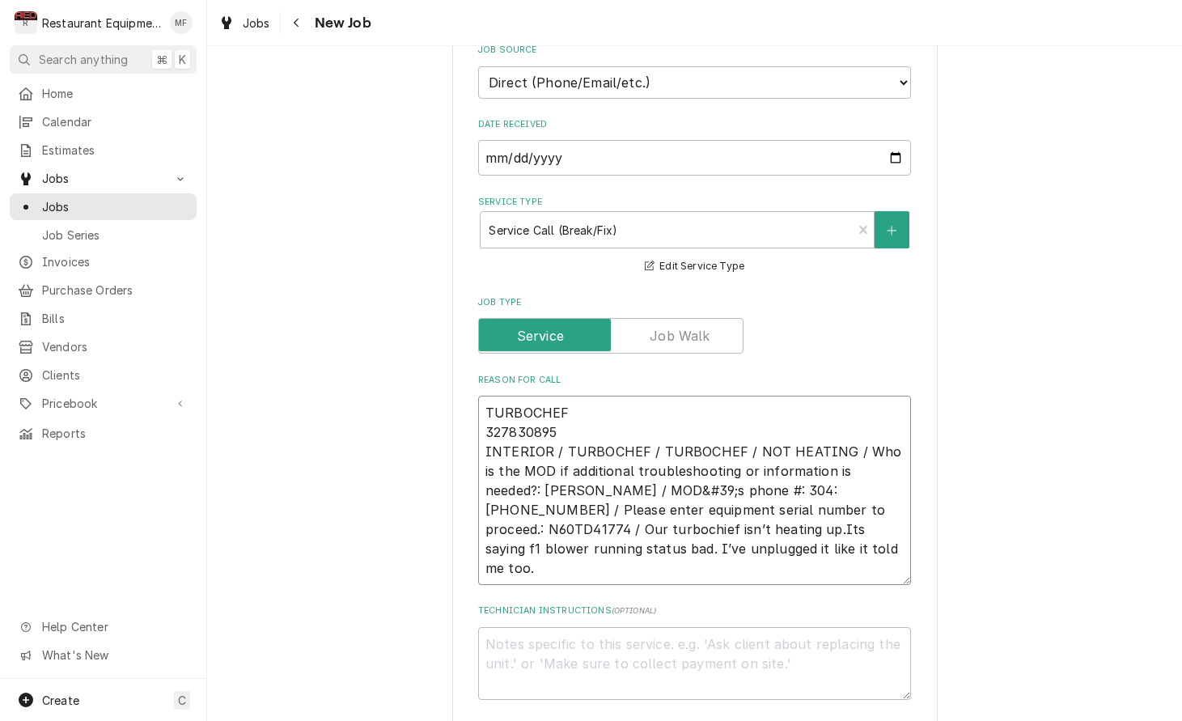
type textarea "TURBOCHEF 327830895 INTERIOR / TURBOCHEF / TURBOCHEF / NOT HEATING / Who is the…"
type textarea "x"
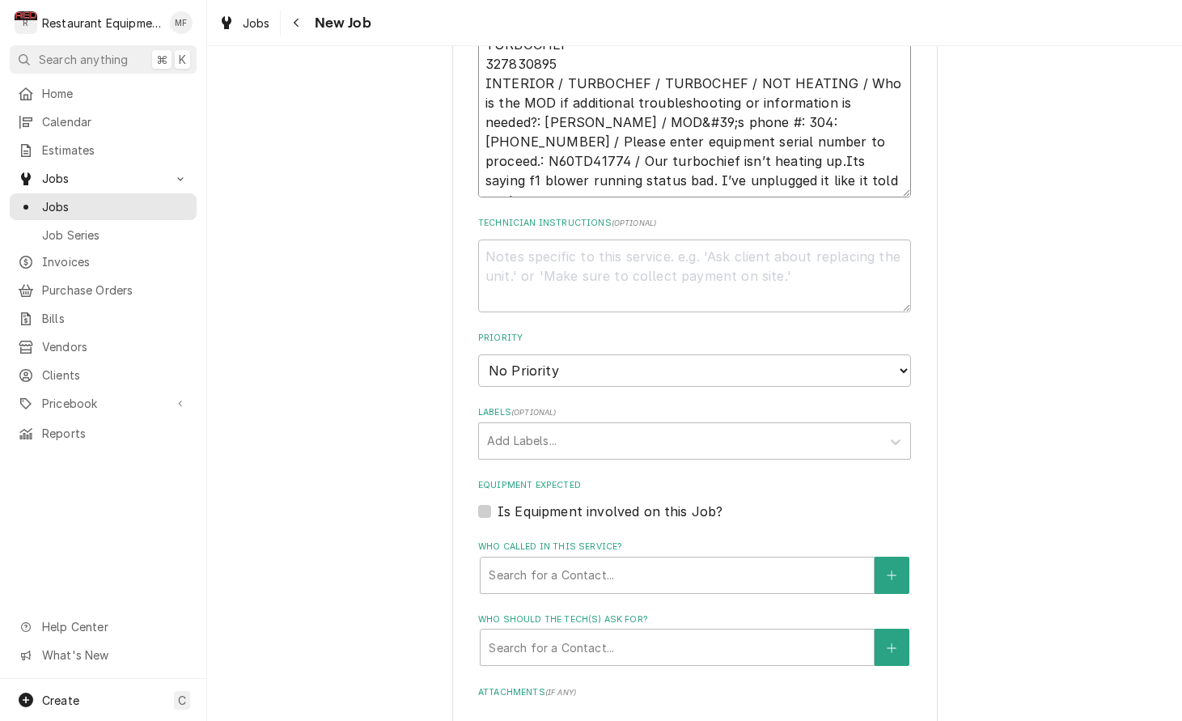
scroll to position [803, 0]
type textarea "TURBOCHEF 327830895 INTERIOR / TURBOCHEF / TURBOCHEF / NOT HEATING / Who is the…"
select select "2"
click at [639, 426] on div "Labels" at bounding box center [680, 440] width 386 height 29
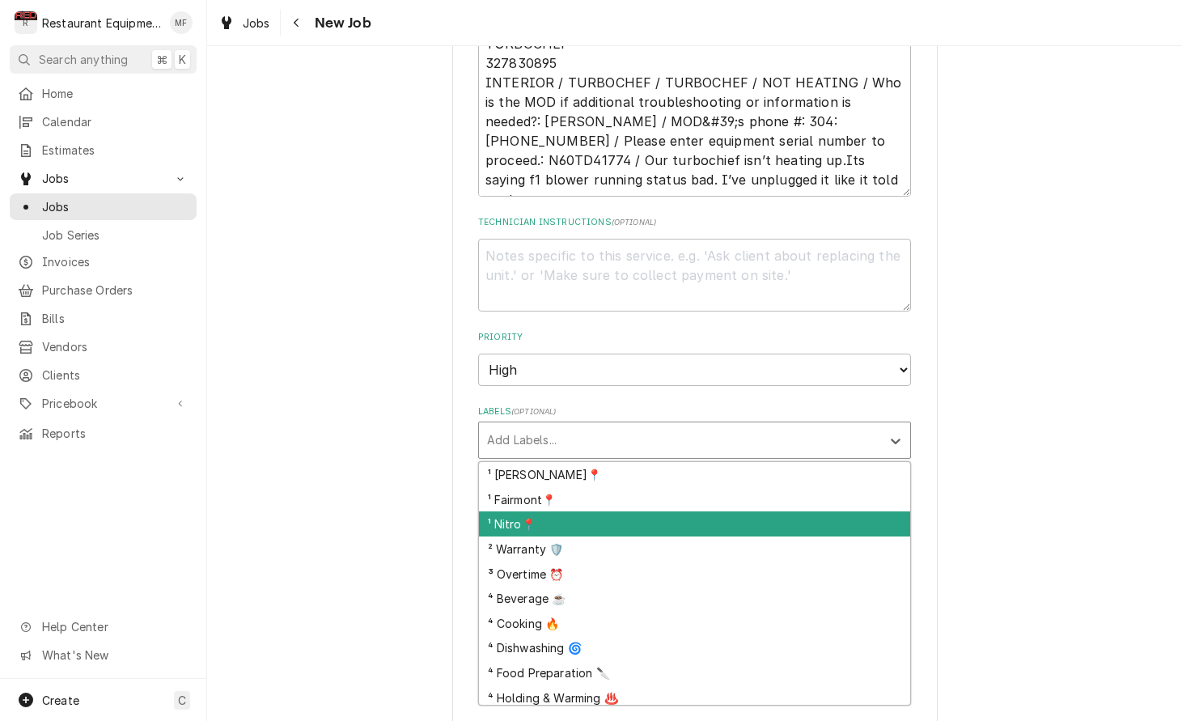
click at [645, 511] on div "¹ Nitro📍" at bounding box center [694, 523] width 431 height 25
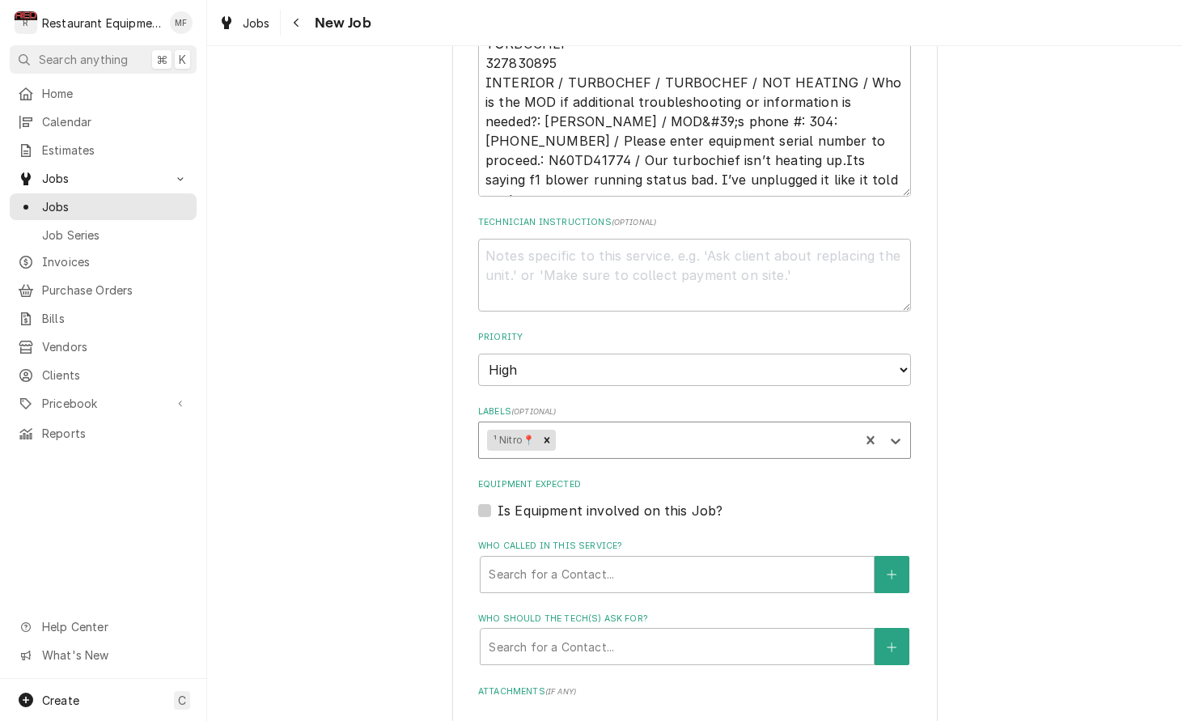
click at [636, 426] on div "Labels" at bounding box center [705, 440] width 292 height 29
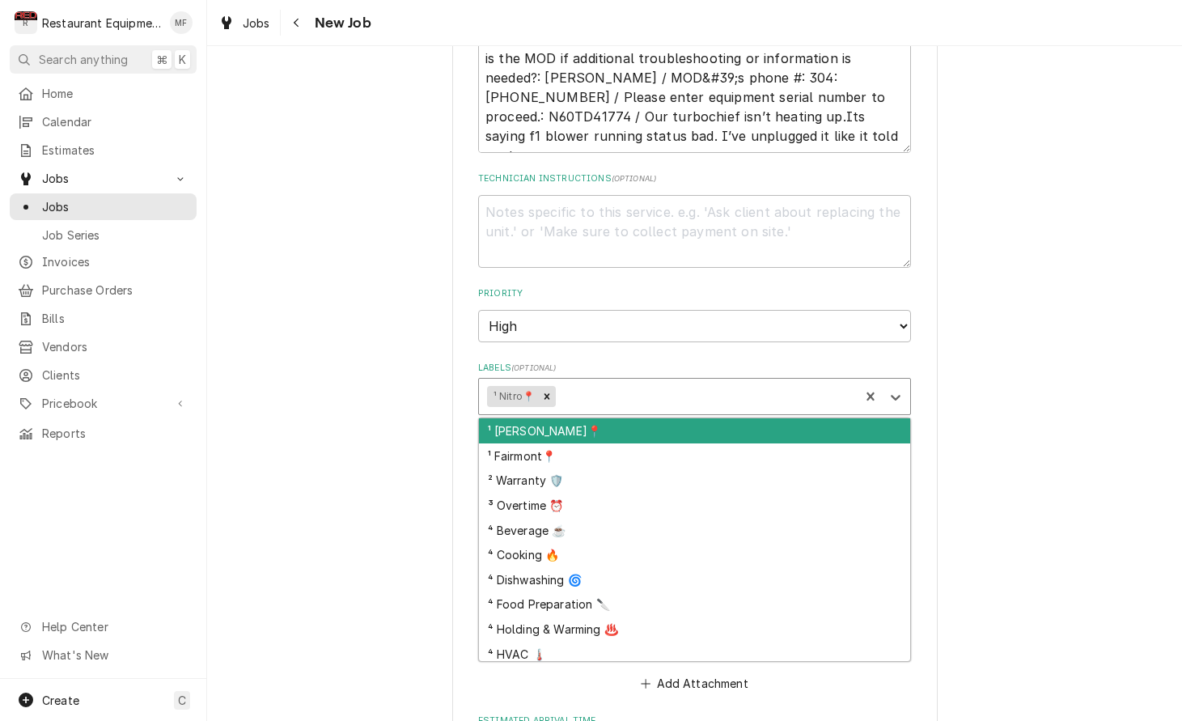
scroll to position [863, 0]
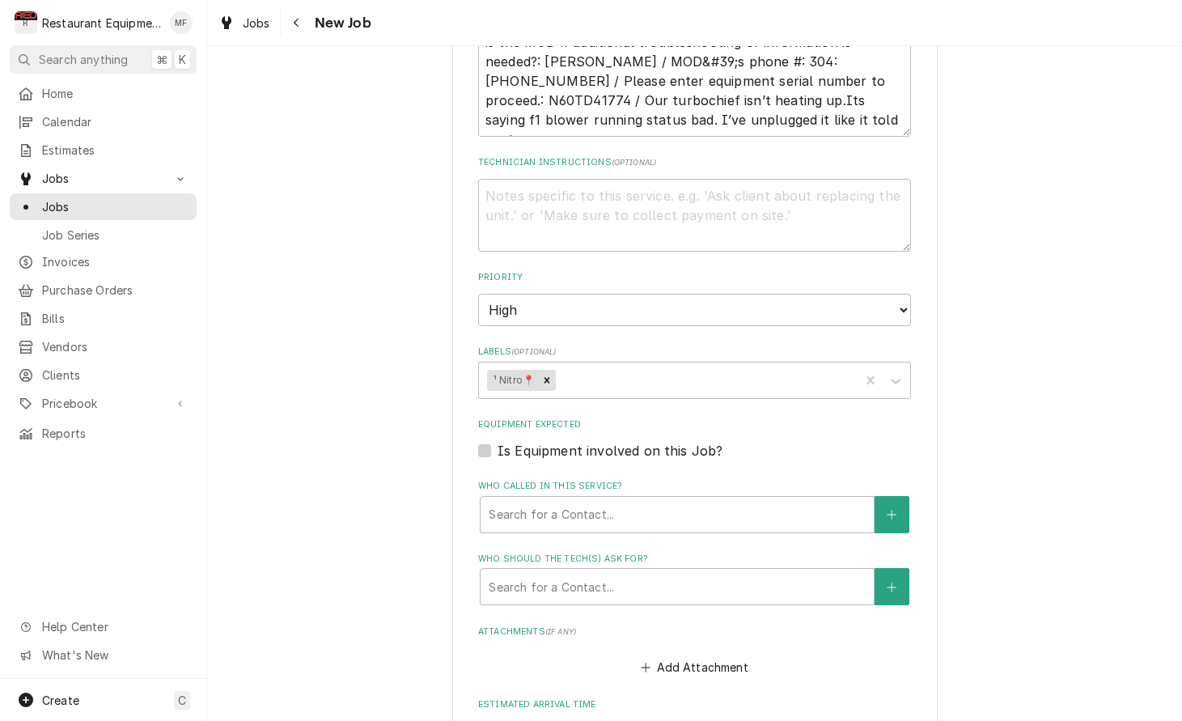
click at [948, 384] on div "Please provide the following information to create a job: Client Details Client…" at bounding box center [694, 123] width 975 height 1847
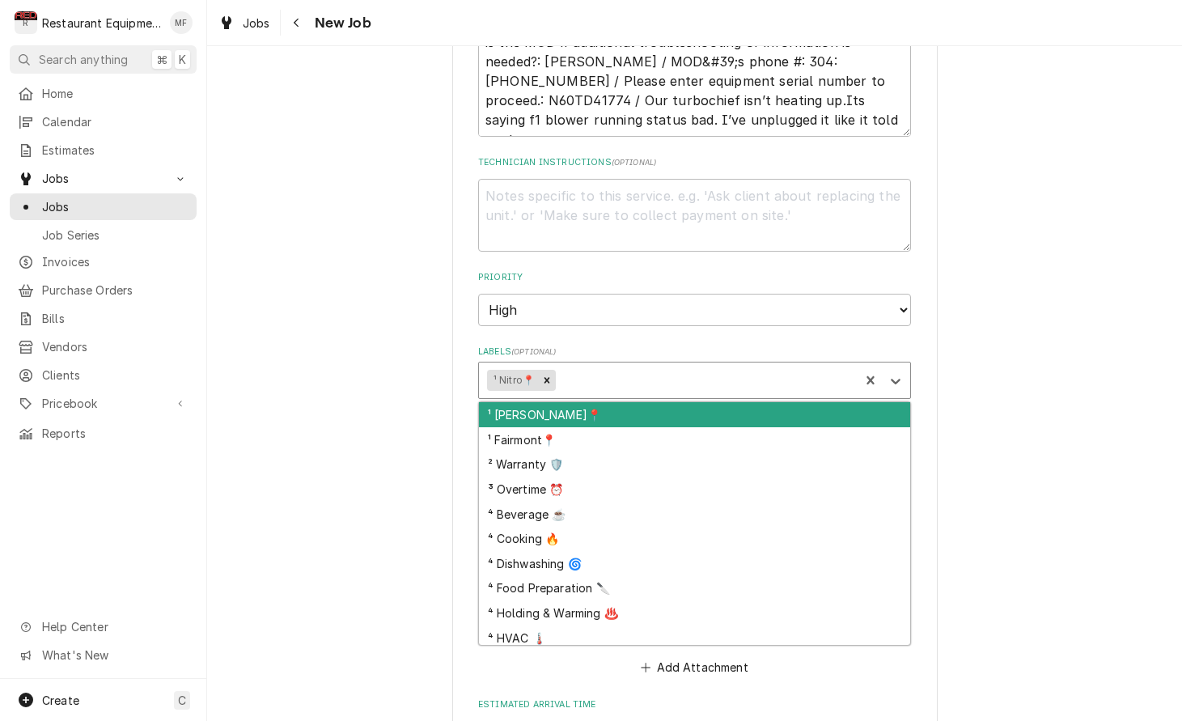
click at [741, 366] on div "Labels" at bounding box center [705, 380] width 292 height 29
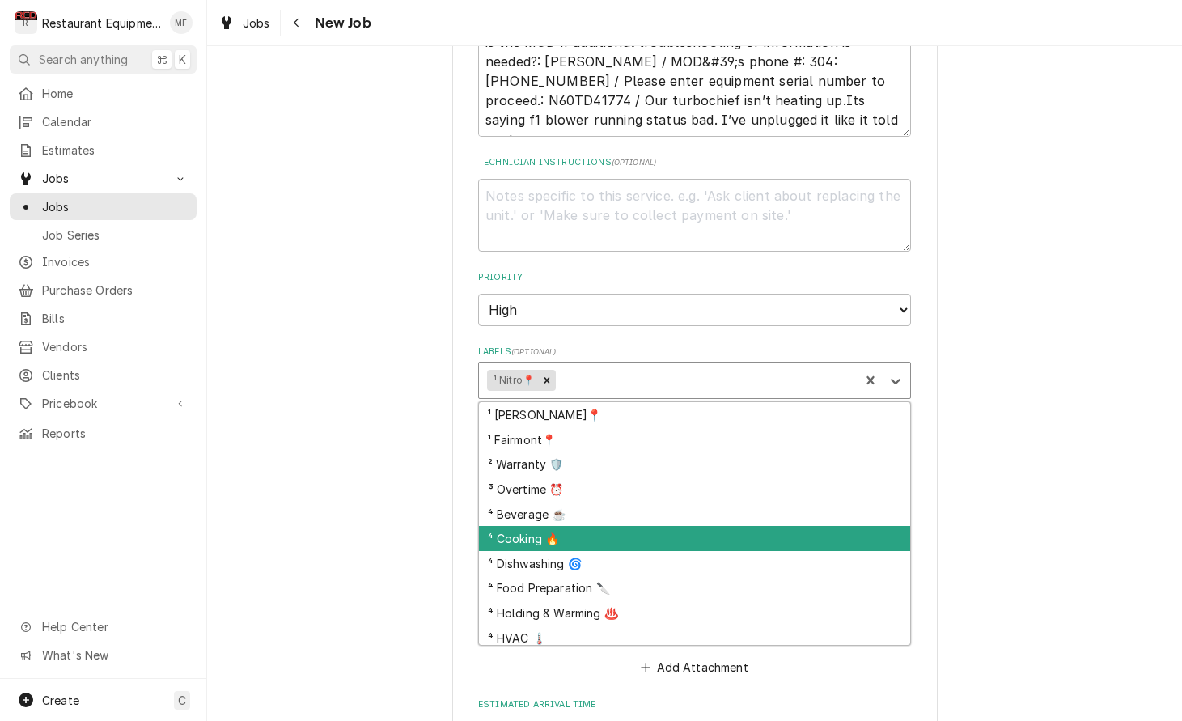
click at [729, 526] on div "⁴ Cooking 🔥" at bounding box center [694, 538] width 431 height 25
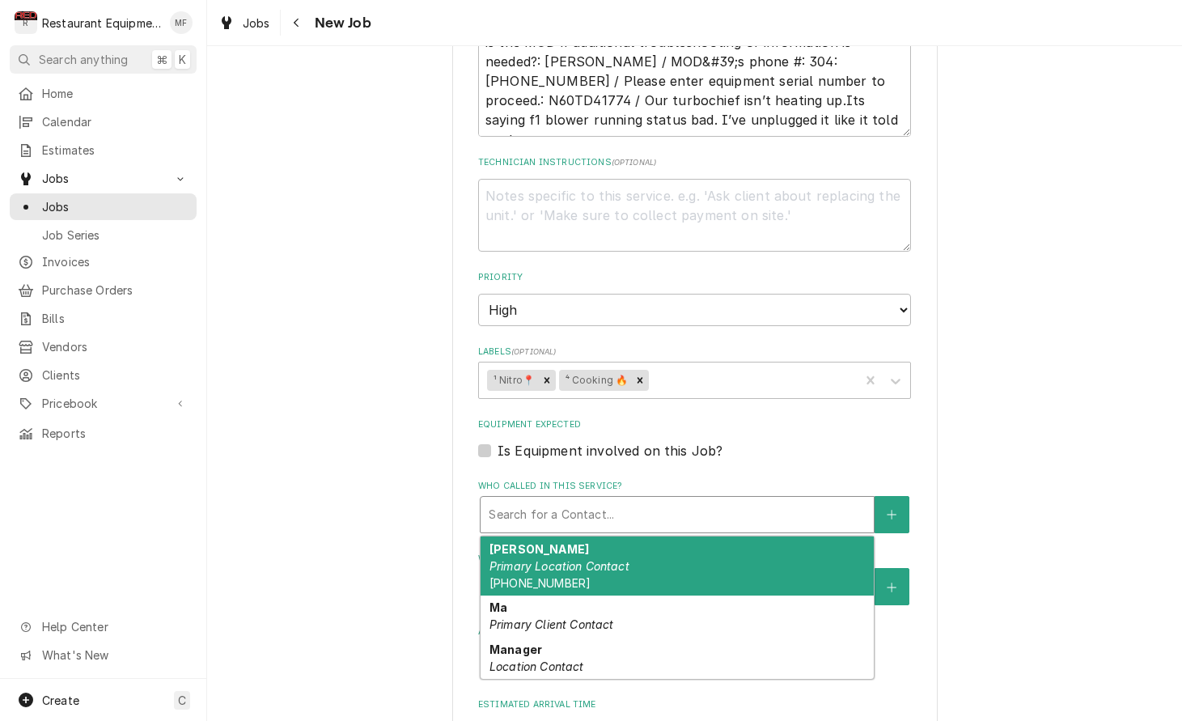
click at [716, 500] on div "Who called in this service?" at bounding box center [677, 514] width 377 height 29
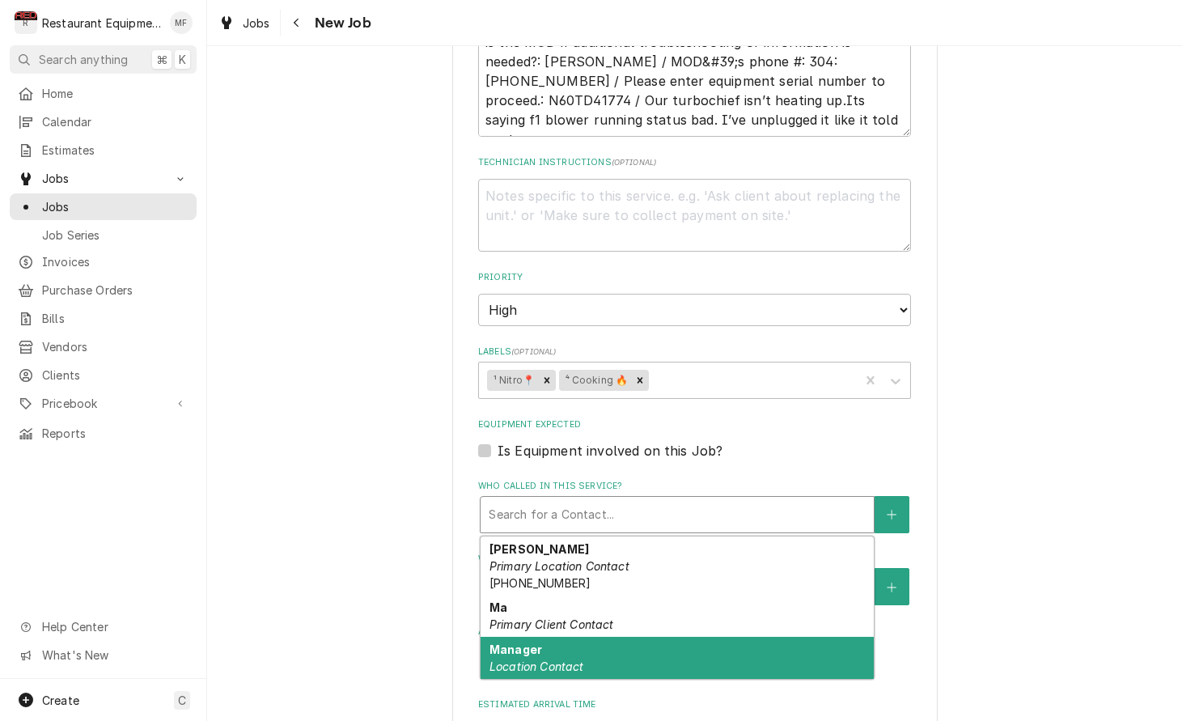
click at [639, 637] on div "Manager Location Contact" at bounding box center [677, 658] width 393 height 42
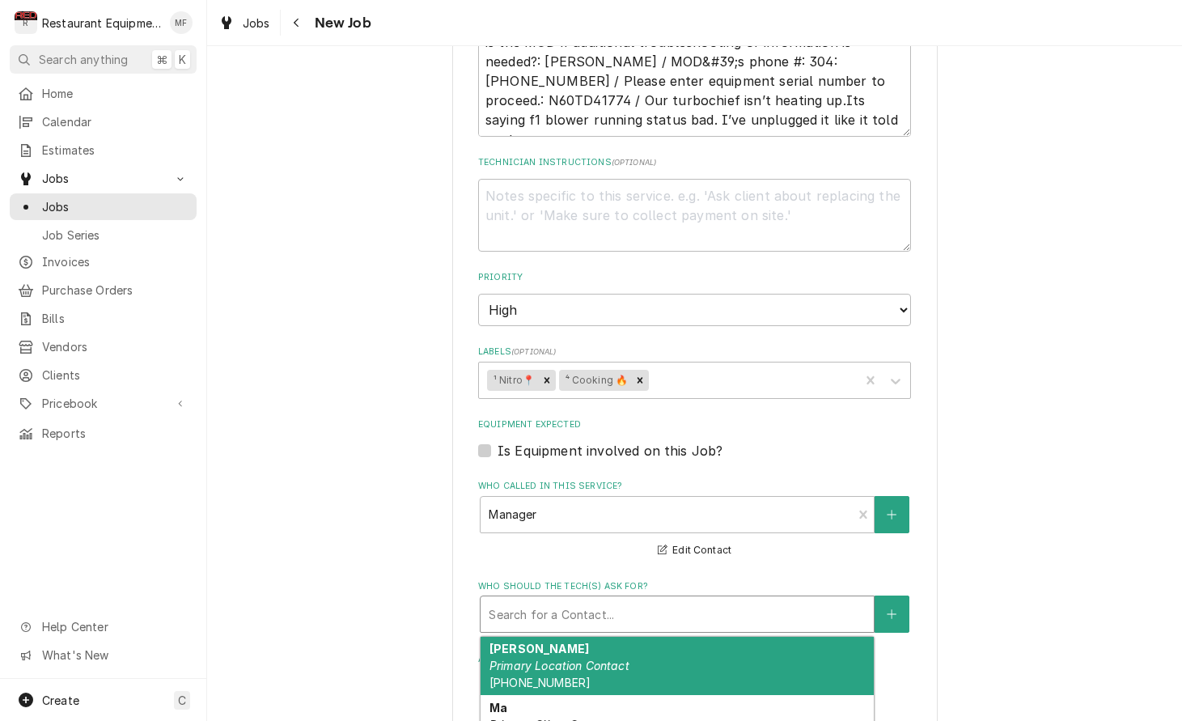
click at [635, 600] on div "Who should the tech(s) ask for?" at bounding box center [677, 614] width 377 height 29
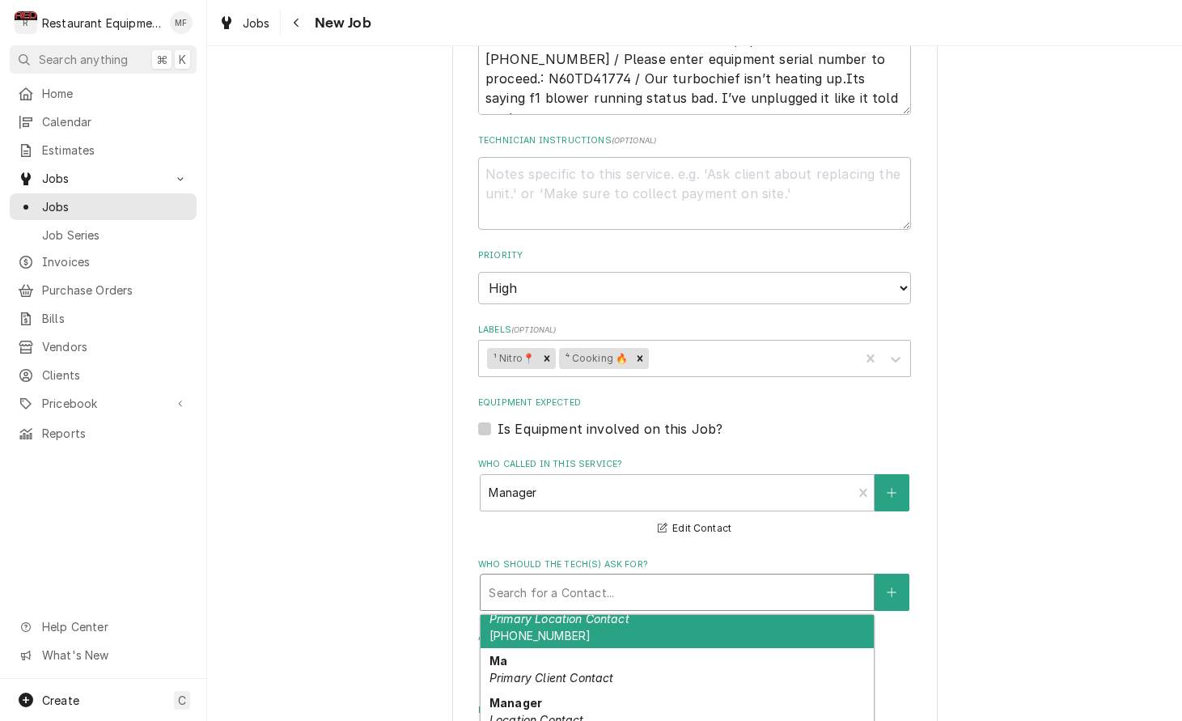
scroll to position [929, 0]
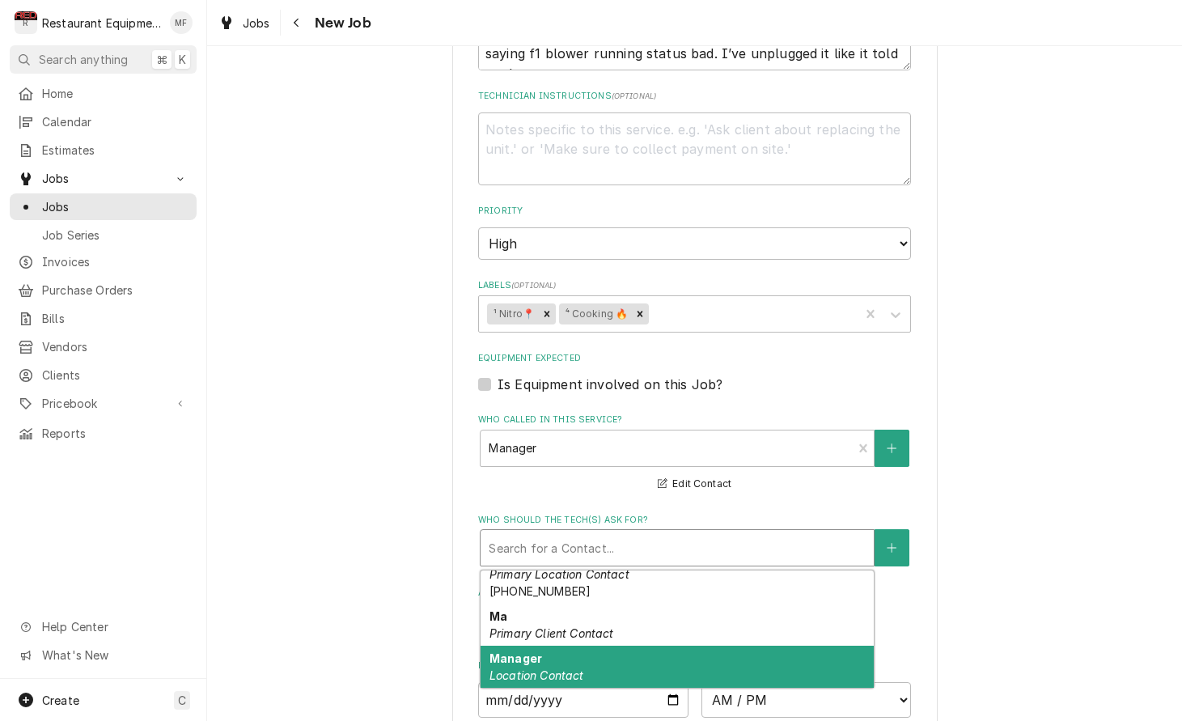
click at [633, 646] on div "Manager Location Contact" at bounding box center [677, 667] width 393 height 42
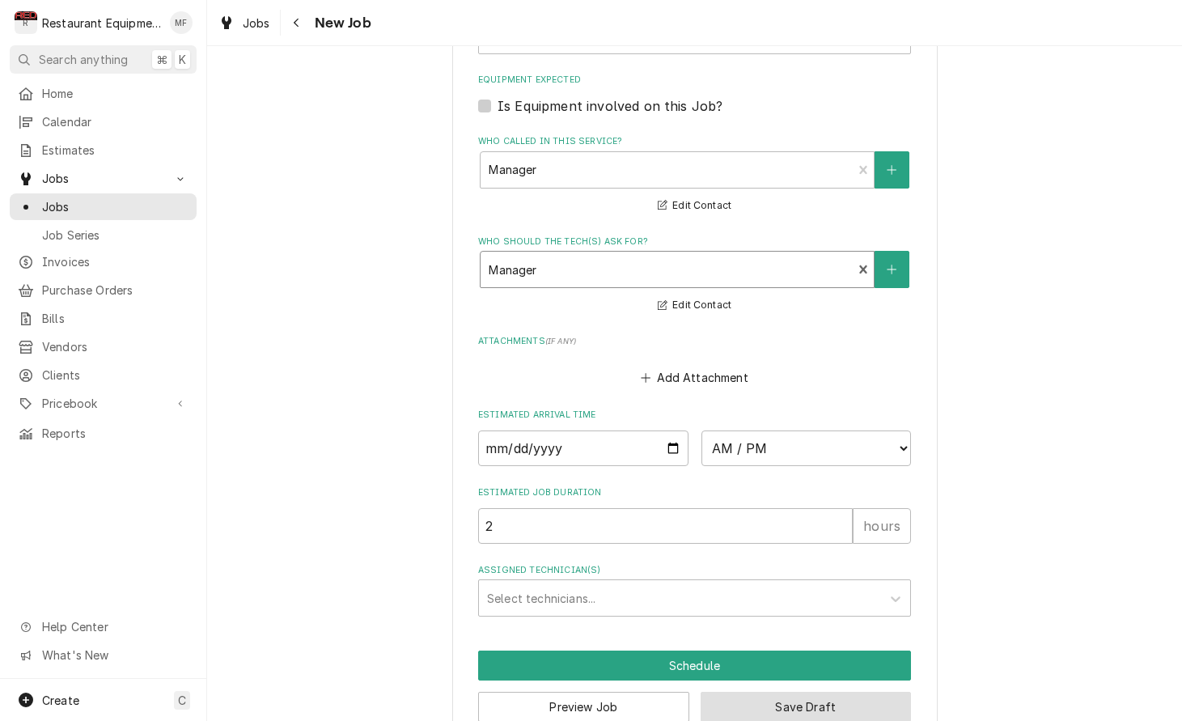
scroll to position [1206, 0]
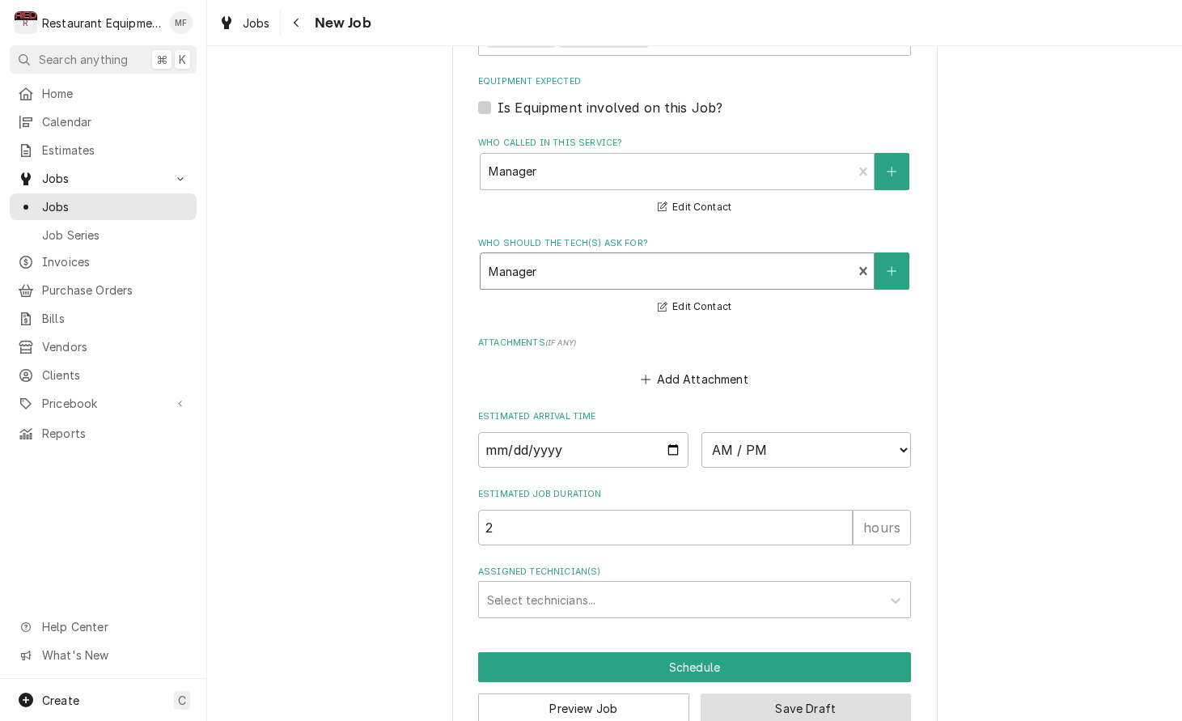
click at [791, 694] on button "Save Draft" at bounding box center [806, 709] width 211 height 30
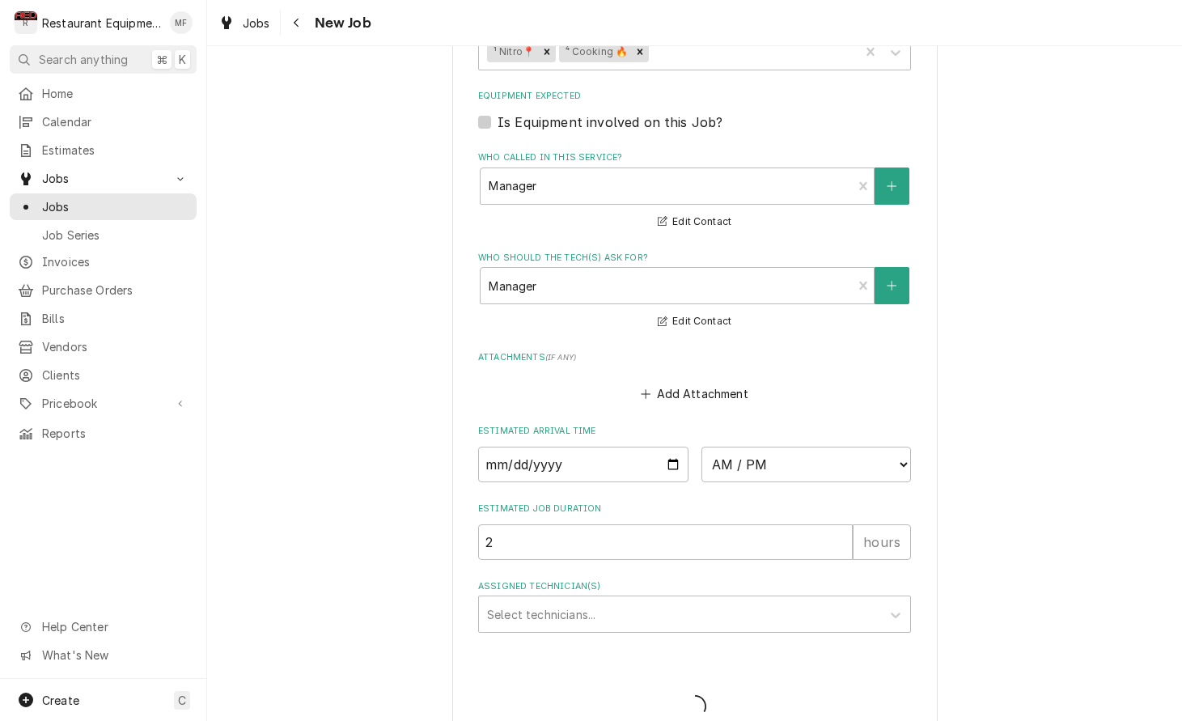
type textarea "x"
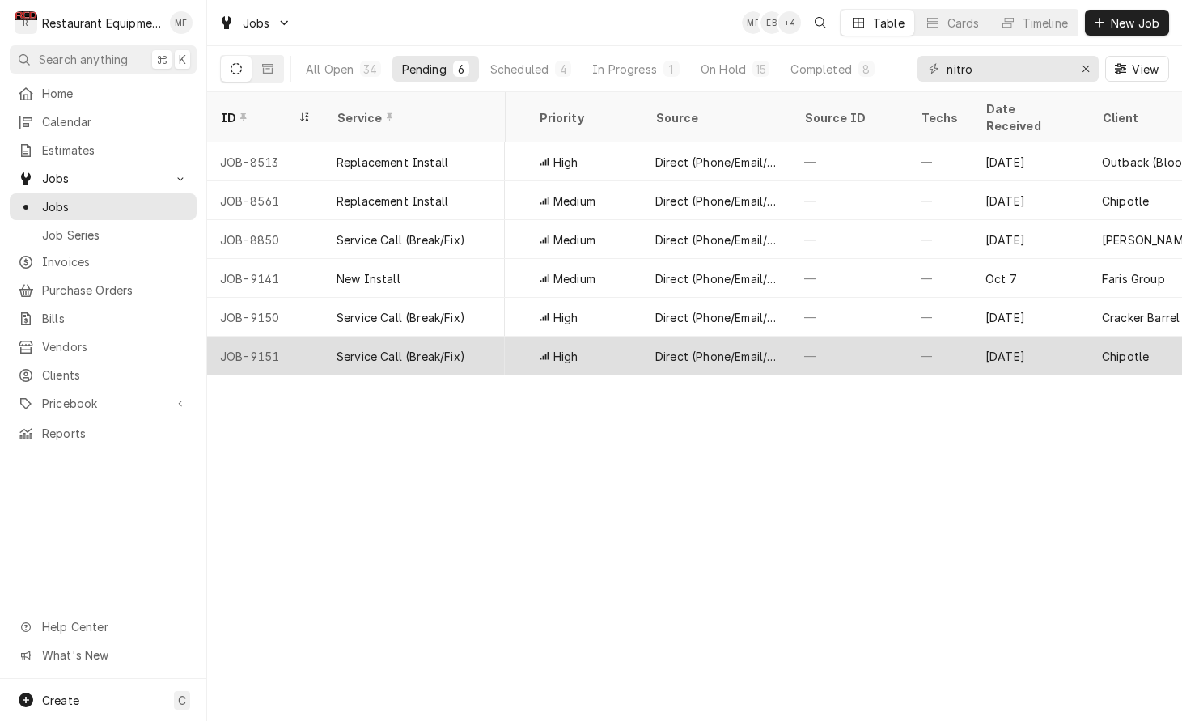
scroll to position [0, 474]
click at [1060, 337] on div "[DATE]" at bounding box center [1027, 356] width 117 height 39
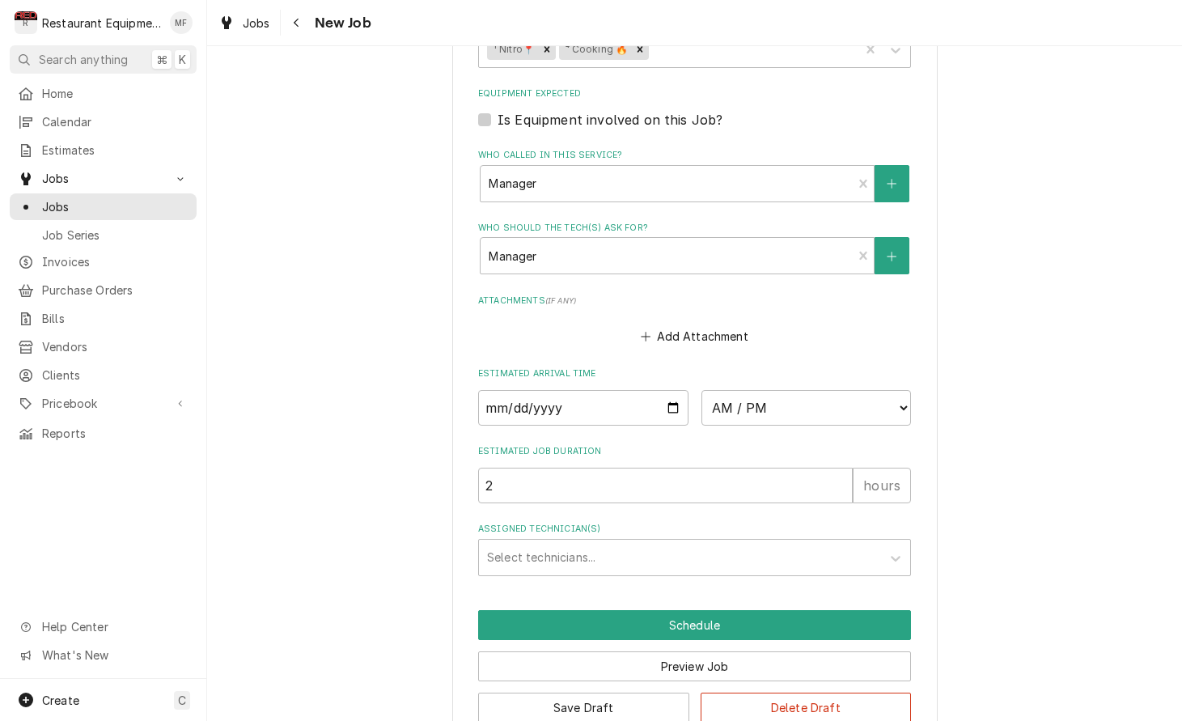
scroll to position [1193, 0]
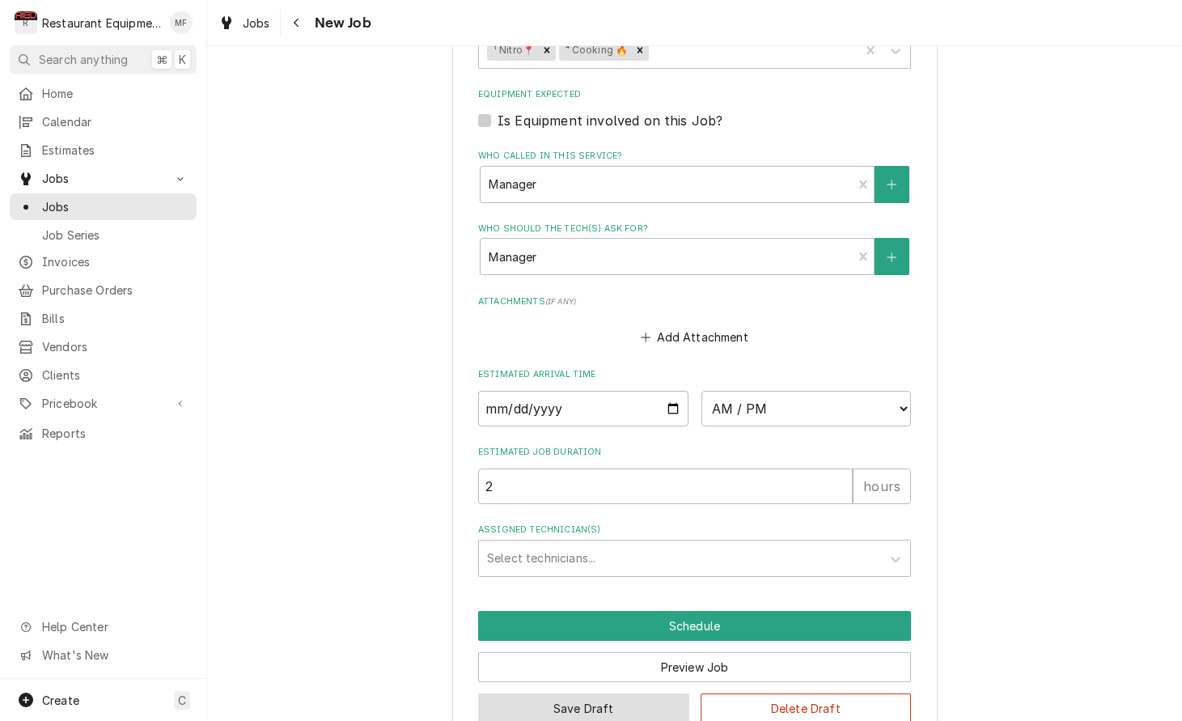
click at [665, 694] on button "Save Draft" at bounding box center [583, 709] width 211 height 30
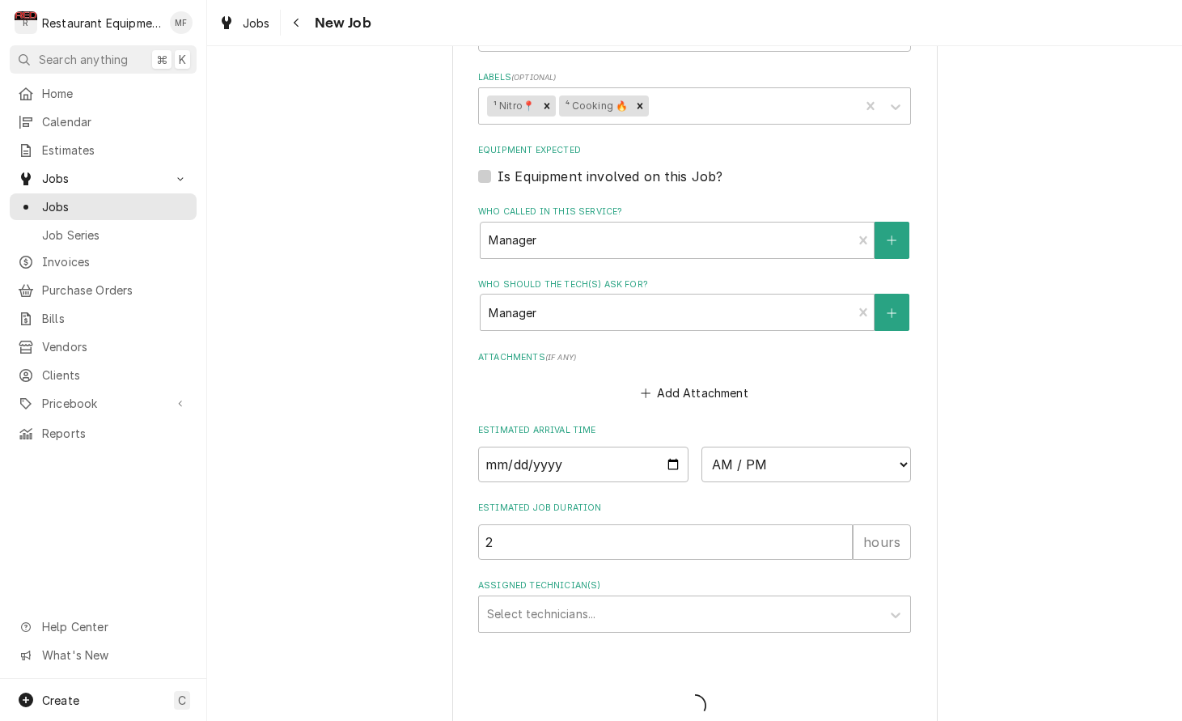
type textarea "x"
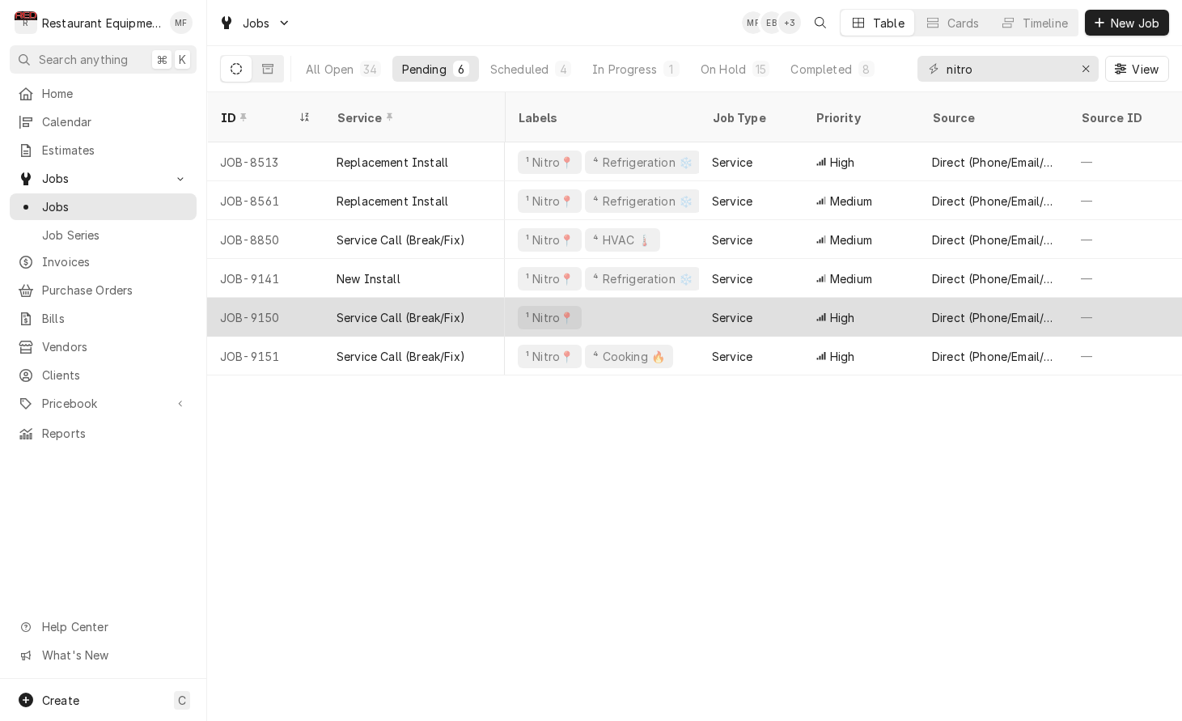
scroll to position [0, 189]
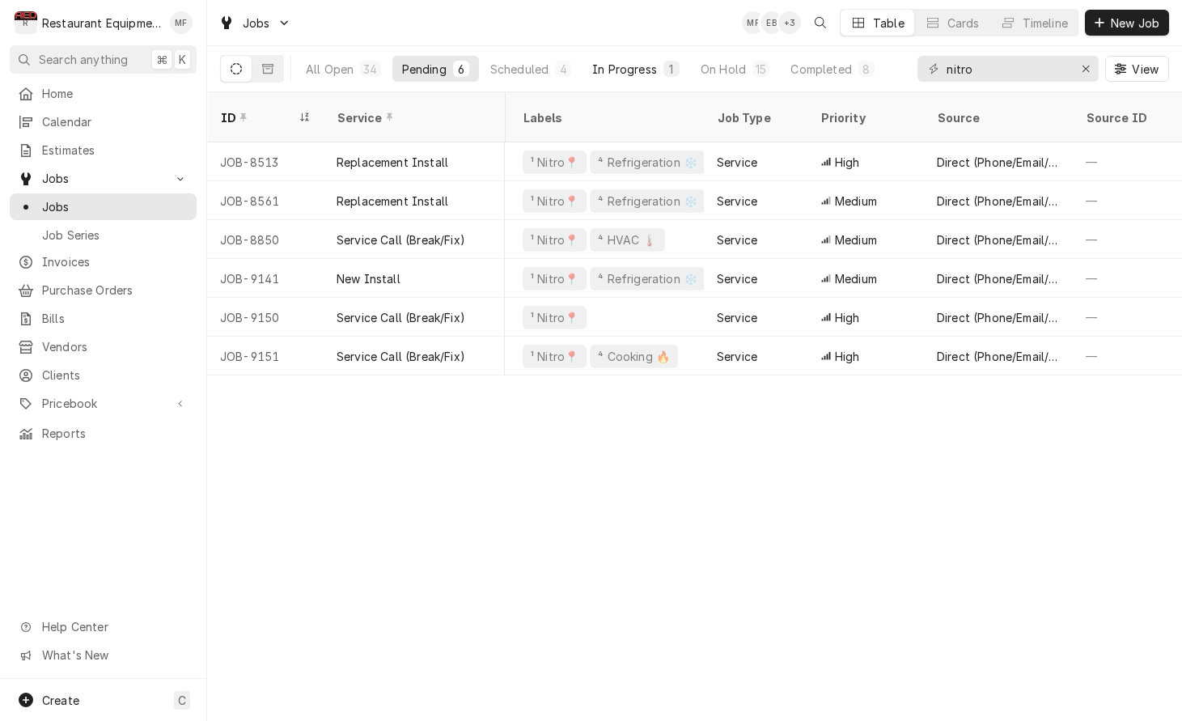
click at [614, 75] on div "In Progress" at bounding box center [624, 69] width 65 height 17
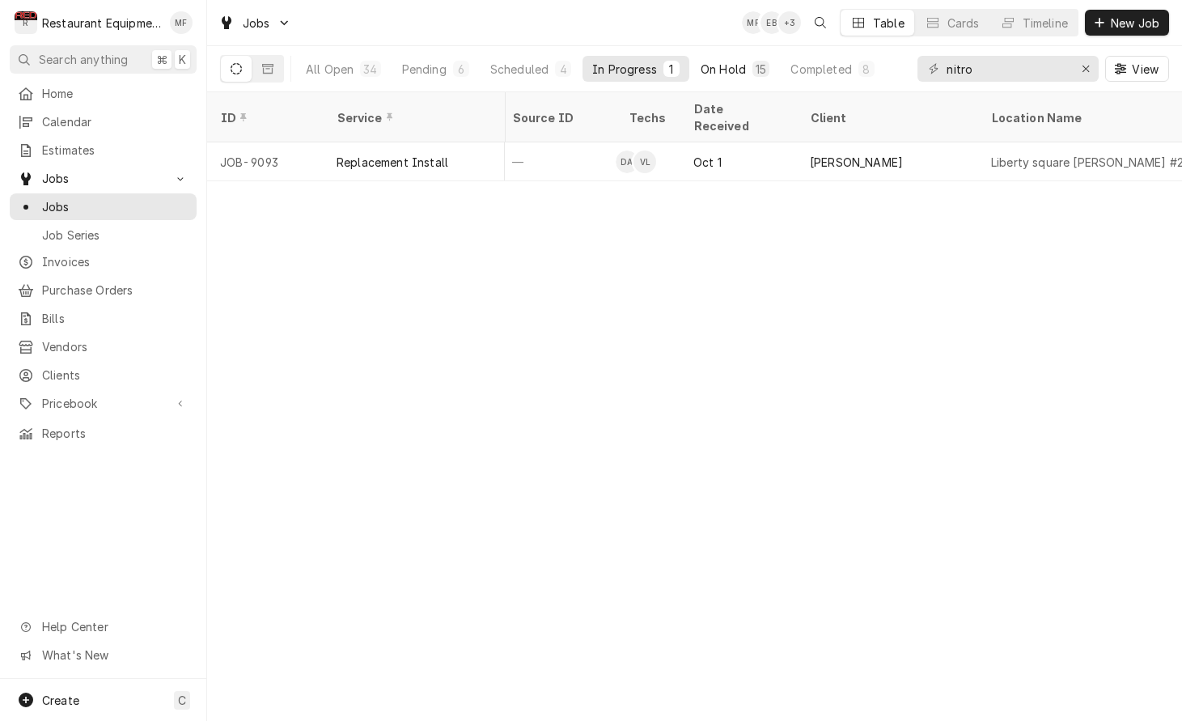
scroll to position [0, 766]
click at [732, 62] on div "On Hold" at bounding box center [723, 69] width 45 height 17
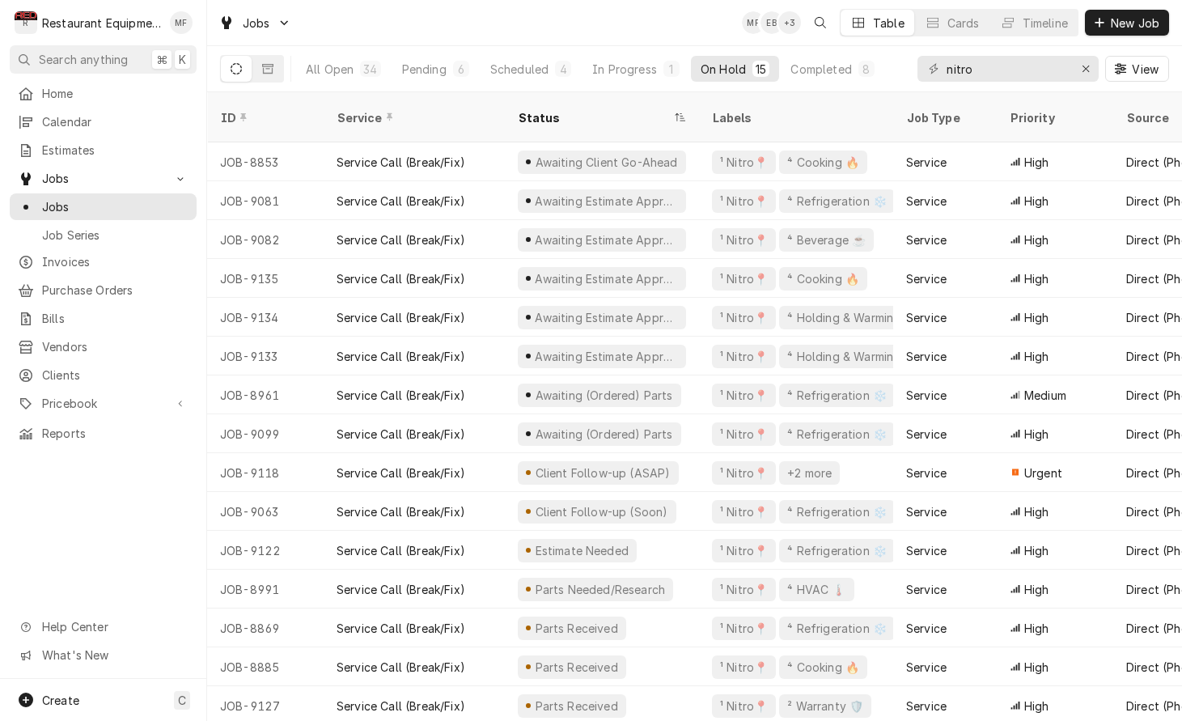
scroll to position [0, 0]
click at [851, 71] on button "Completed 8" at bounding box center [832, 69] width 103 height 26
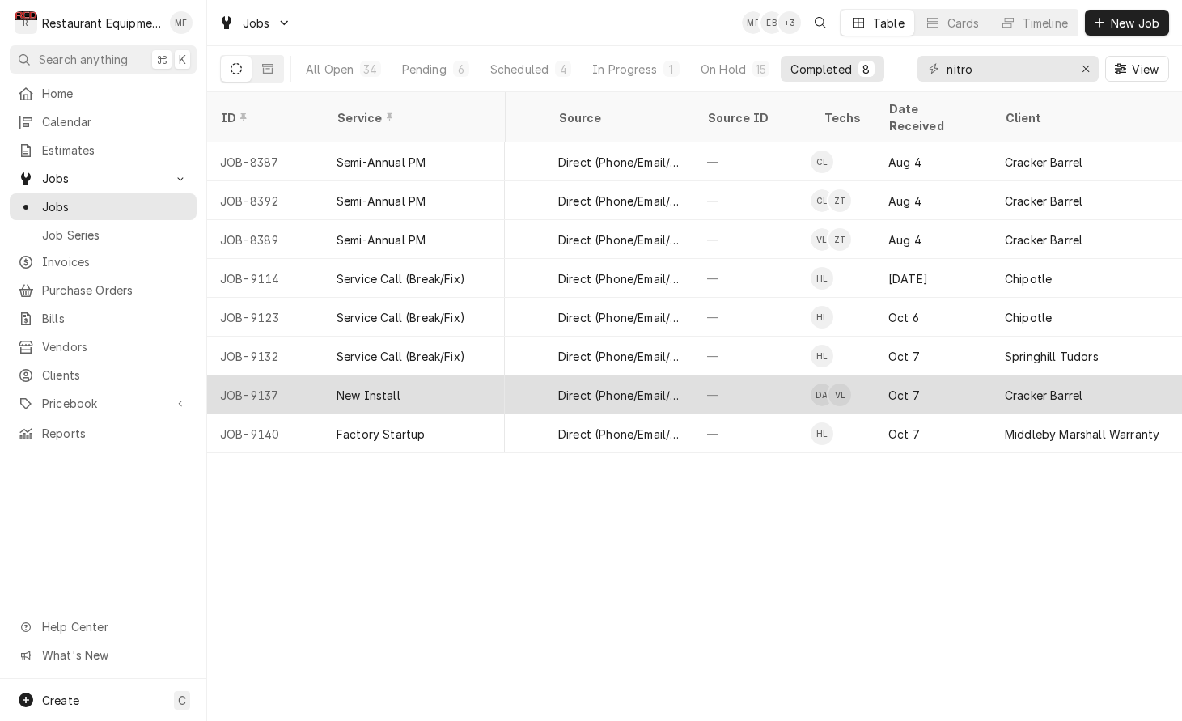
scroll to position [0, 570]
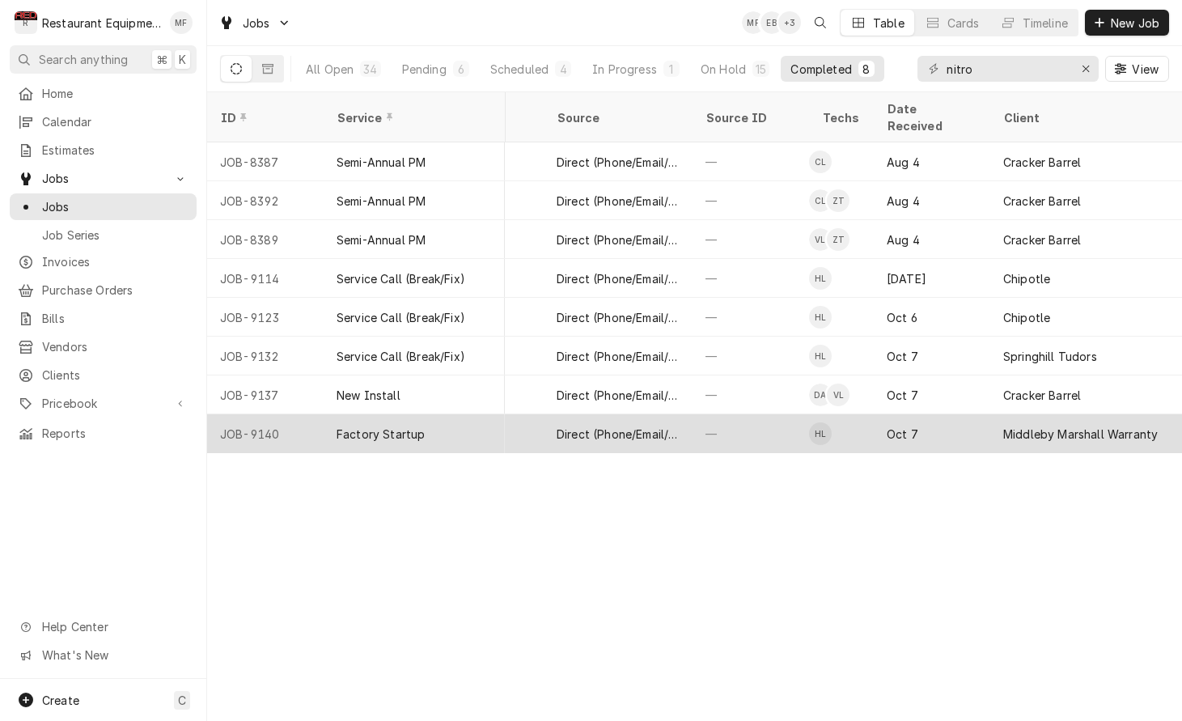
click at [880, 414] on div "Oct 7" at bounding box center [932, 433] width 117 height 39
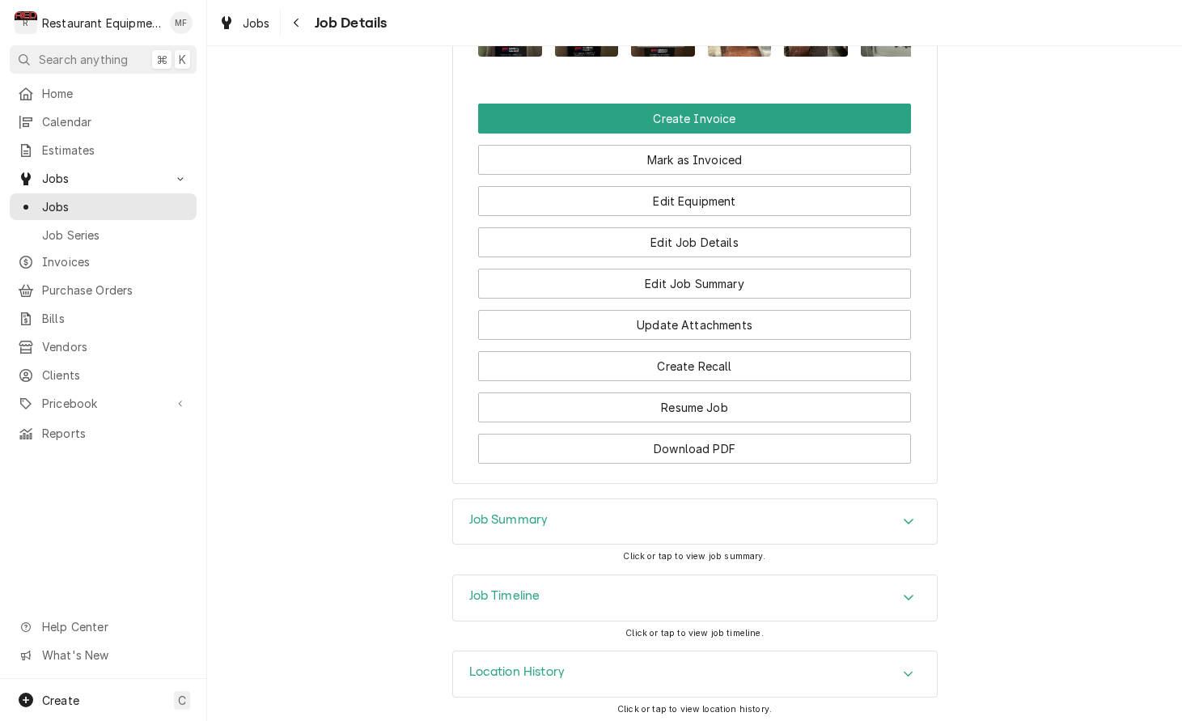
click at [683, 520] on div "Job Summary" at bounding box center [695, 521] width 484 height 45
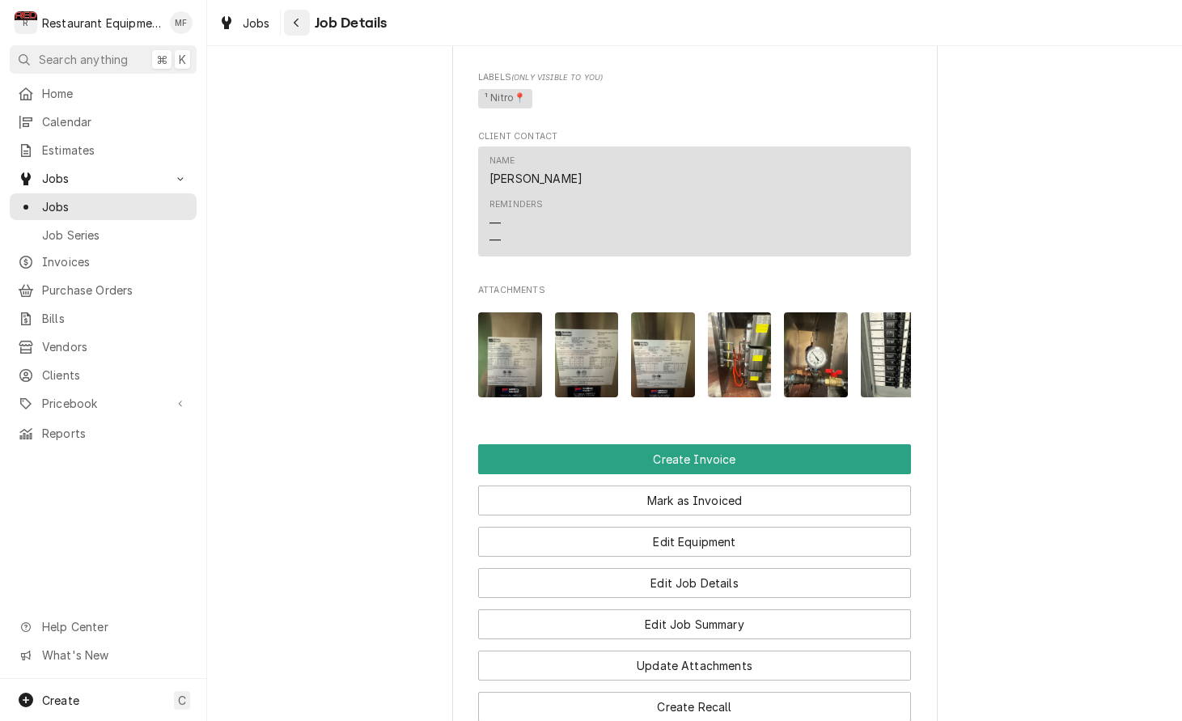
scroll to position [963, 0]
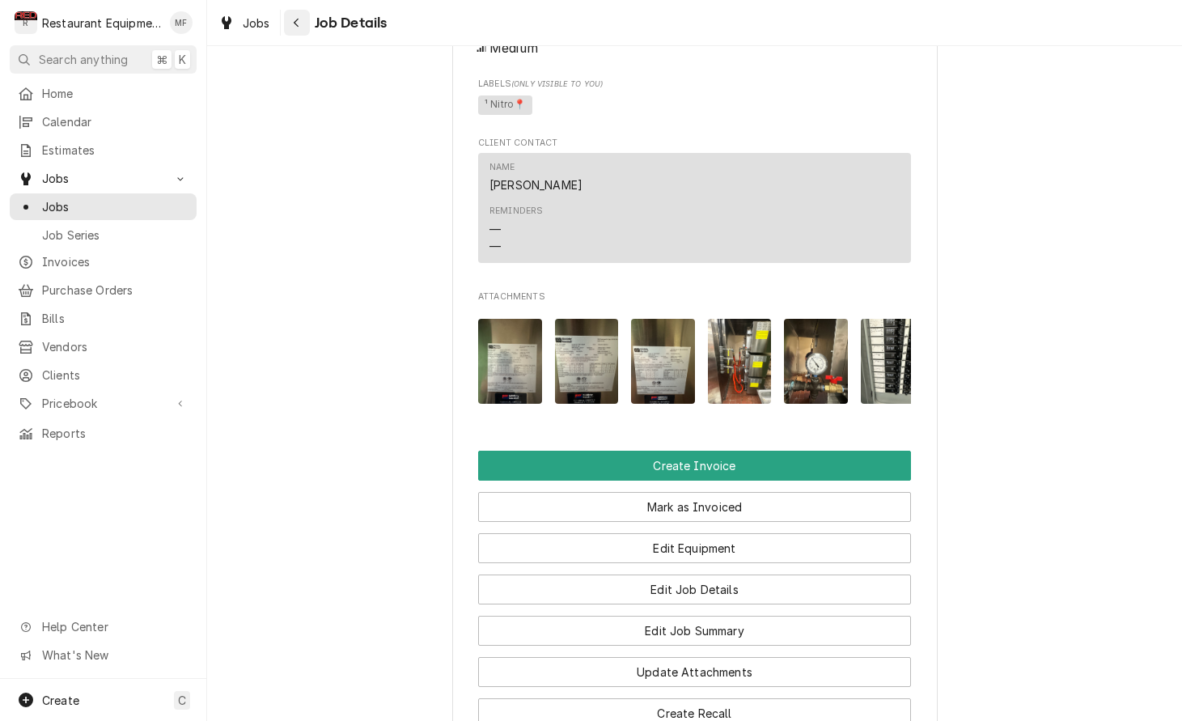
click at [307, 20] on button "Navigate back" at bounding box center [297, 23] width 26 height 26
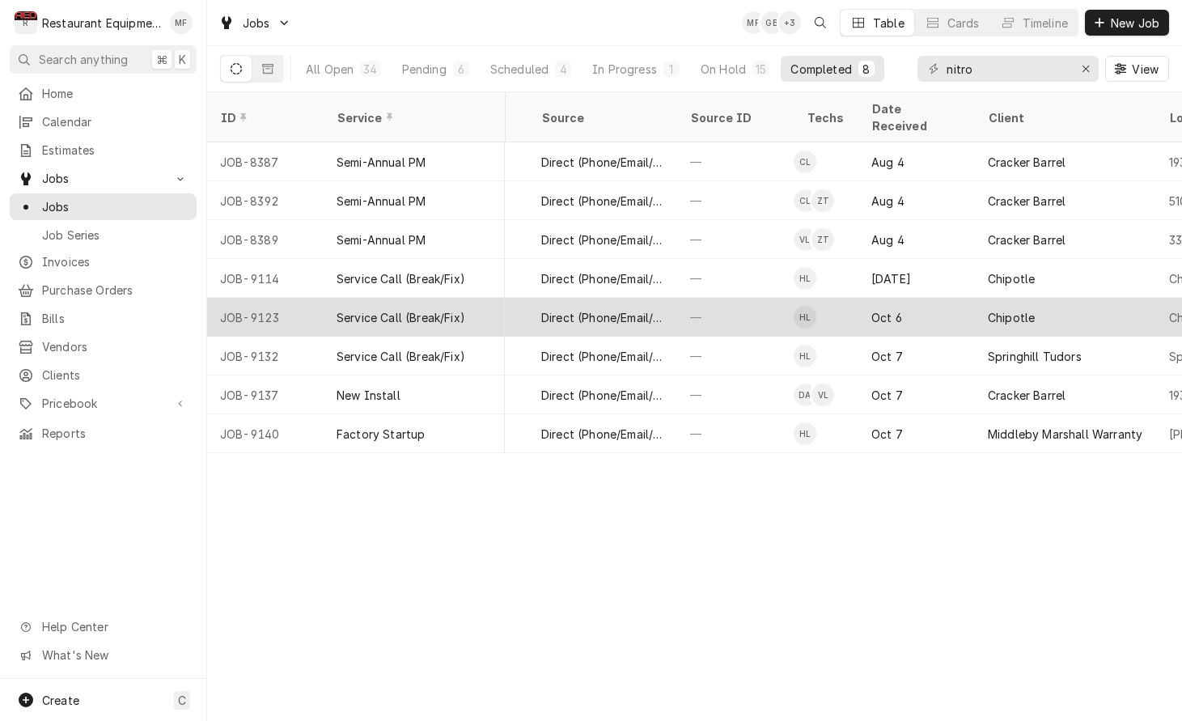
scroll to position [0, 589]
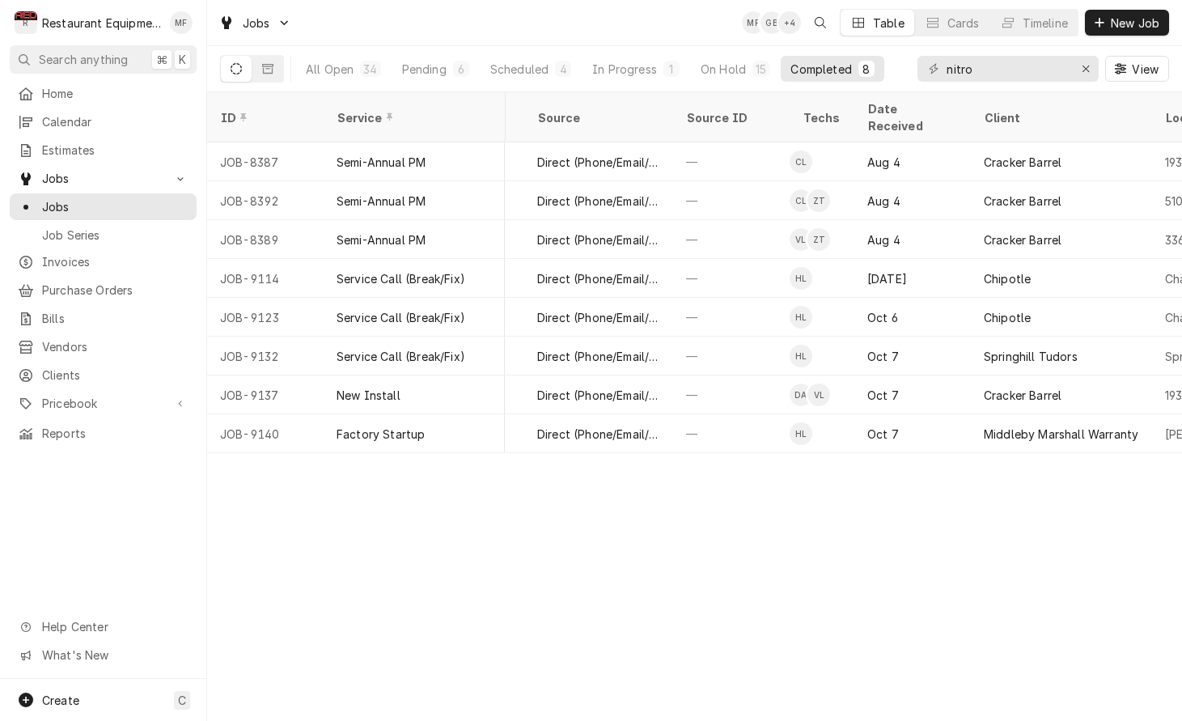
drag, startPoint x: 448, startPoint y: 66, endPoint x: 531, endPoint y: 117, distance: 96.6
click at [448, 66] on button "Pending 6" at bounding box center [435, 69] width 87 height 26
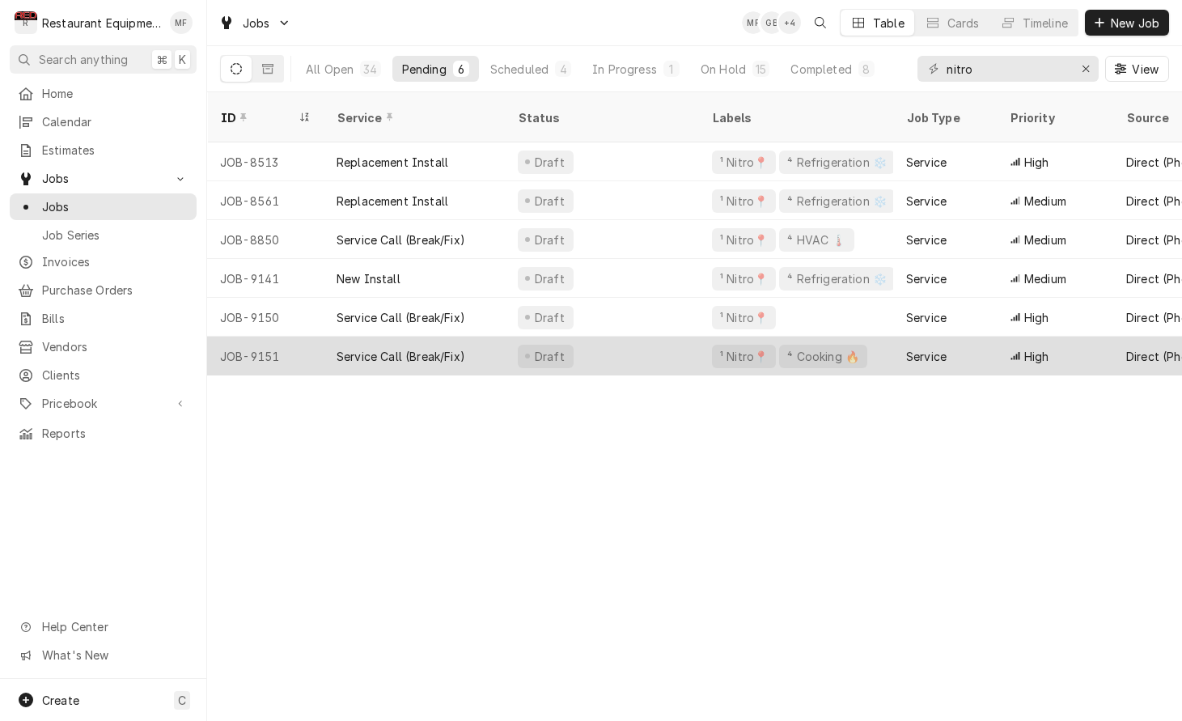
click at [880, 337] on div "¹ Nitro📍 ⁴ Cooking 🔥" at bounding box center [796, 356] width 194 height 39
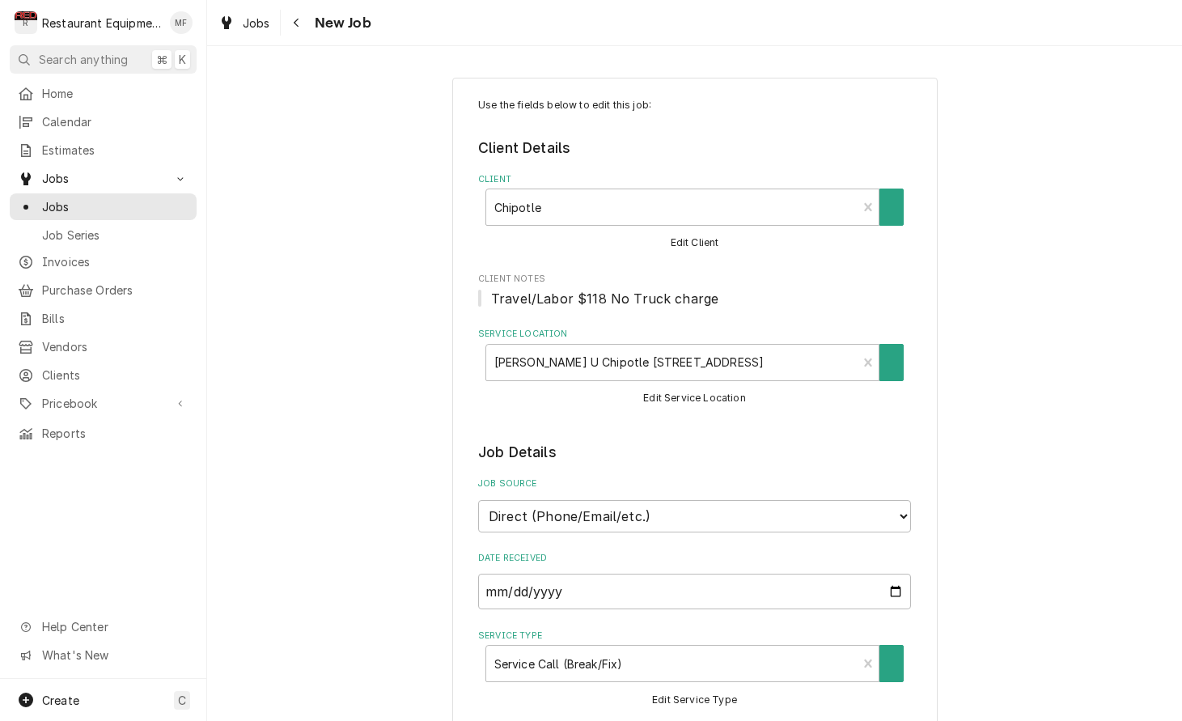
type textarea "x"
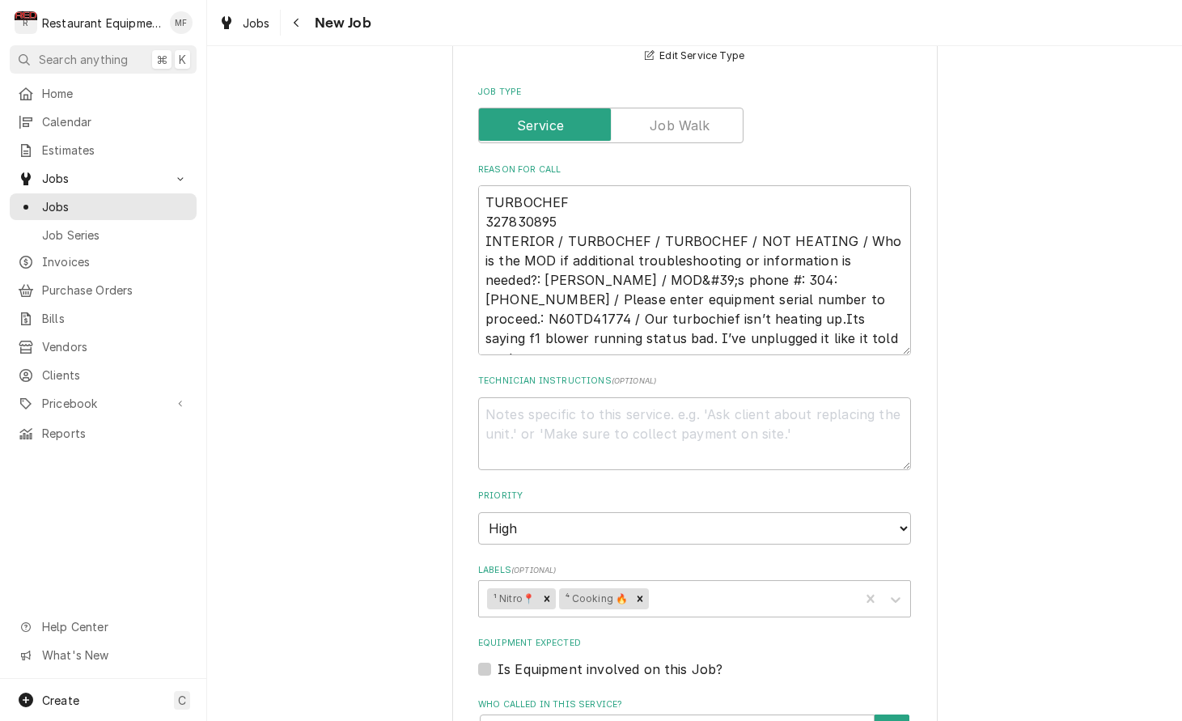
scroll to position [647, 0]
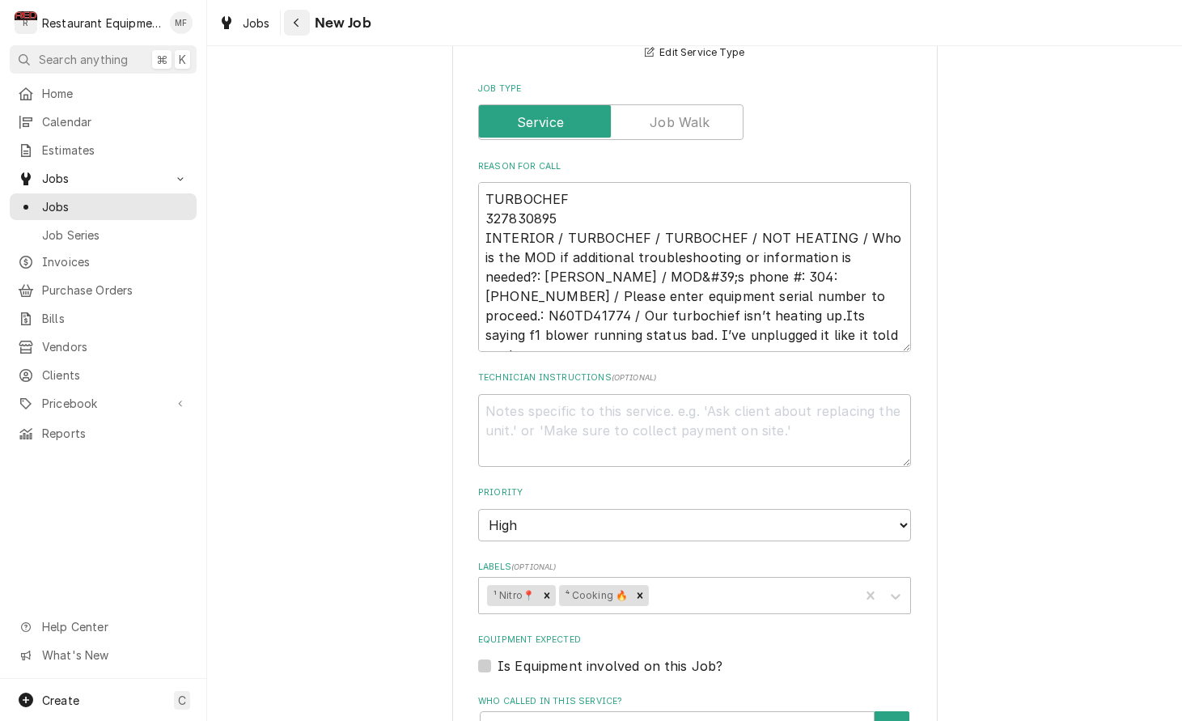
click at [304, 15] on div "Navigate back" at bounding box center [297, 23] width 16 height 16
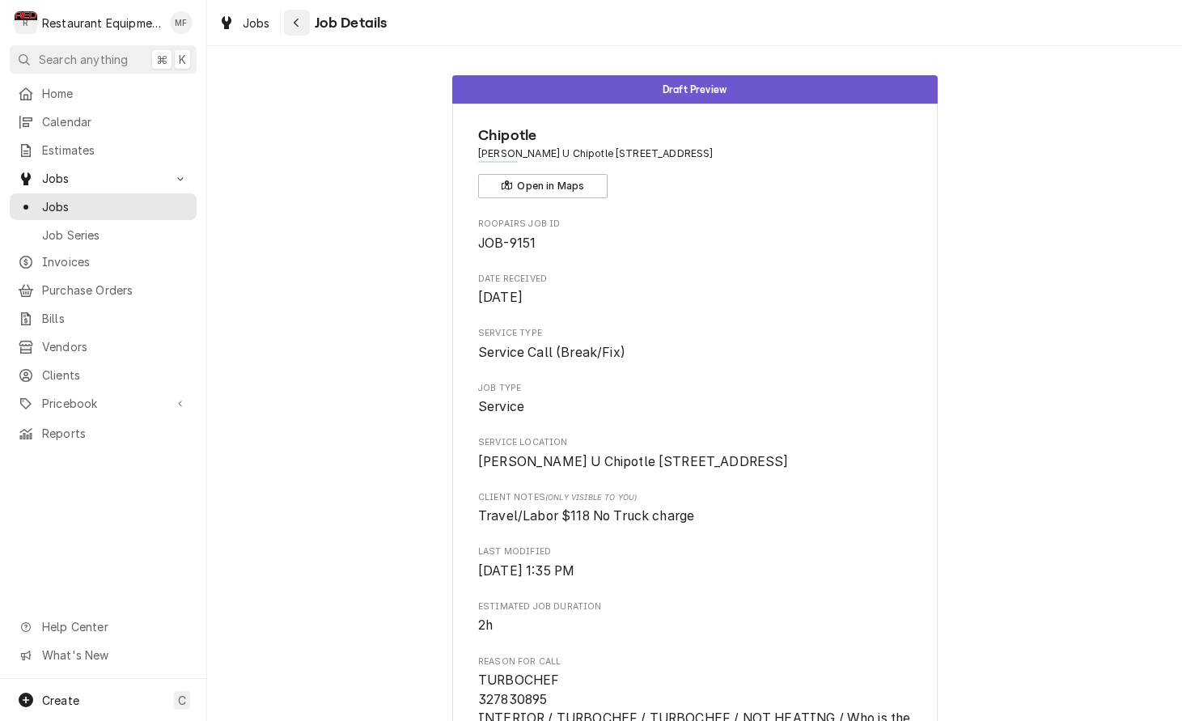
click at [305, 23] on button "Navigate back" at bounding box center [297, 23] width 26 height 26
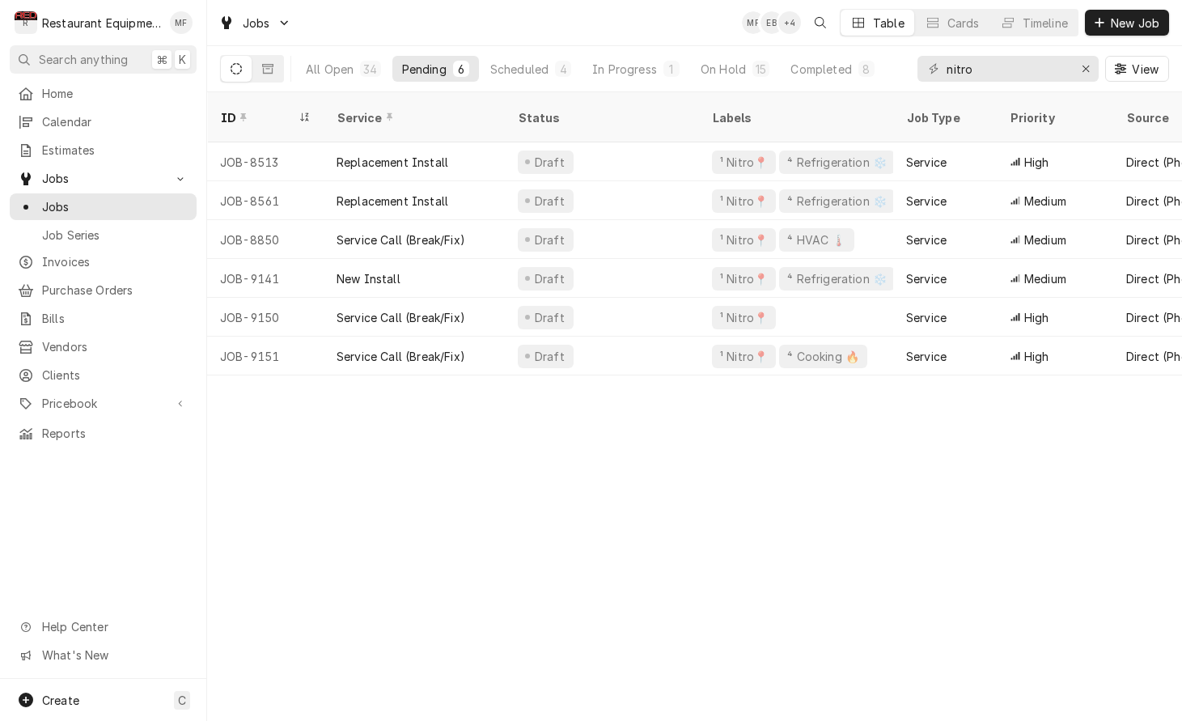
click at [1050, 485] on div "ID Service Status Labels Job Type Priority Source Source ID Techs Date Received…" at bounding box center [694, 406] width 975 height 629
click at [1007, 469] on div "ID Service Status Labels Job Type Priority Source Source ID Techs Date Received…" at bounding box center [694, 406] width 975 height 629
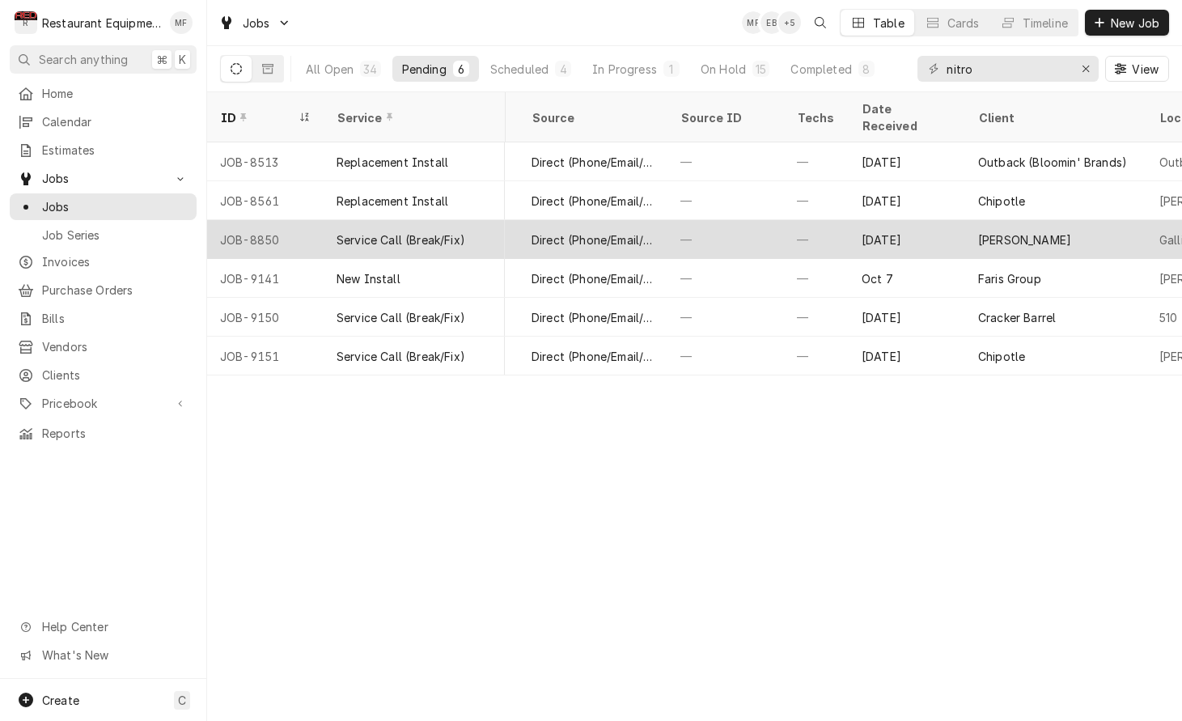
scroll to position [0, 499]
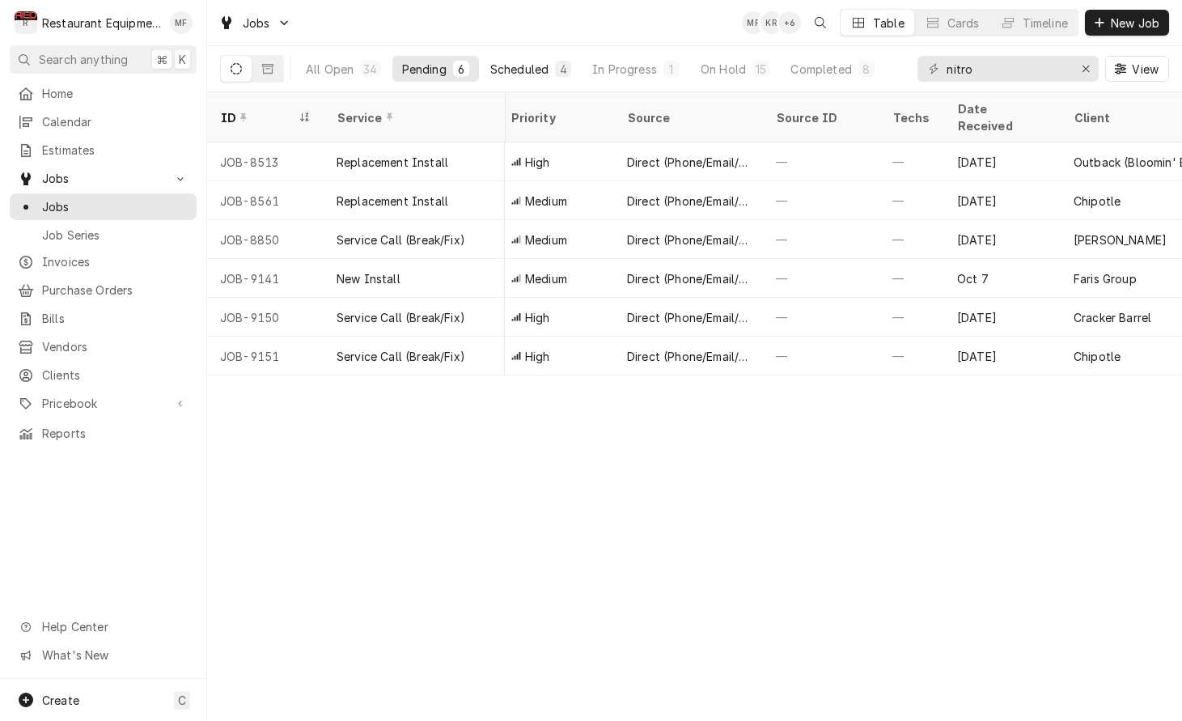
click at [515, 74] on div "Scheduled" at bounding box center [519, 69] width 58 height 17
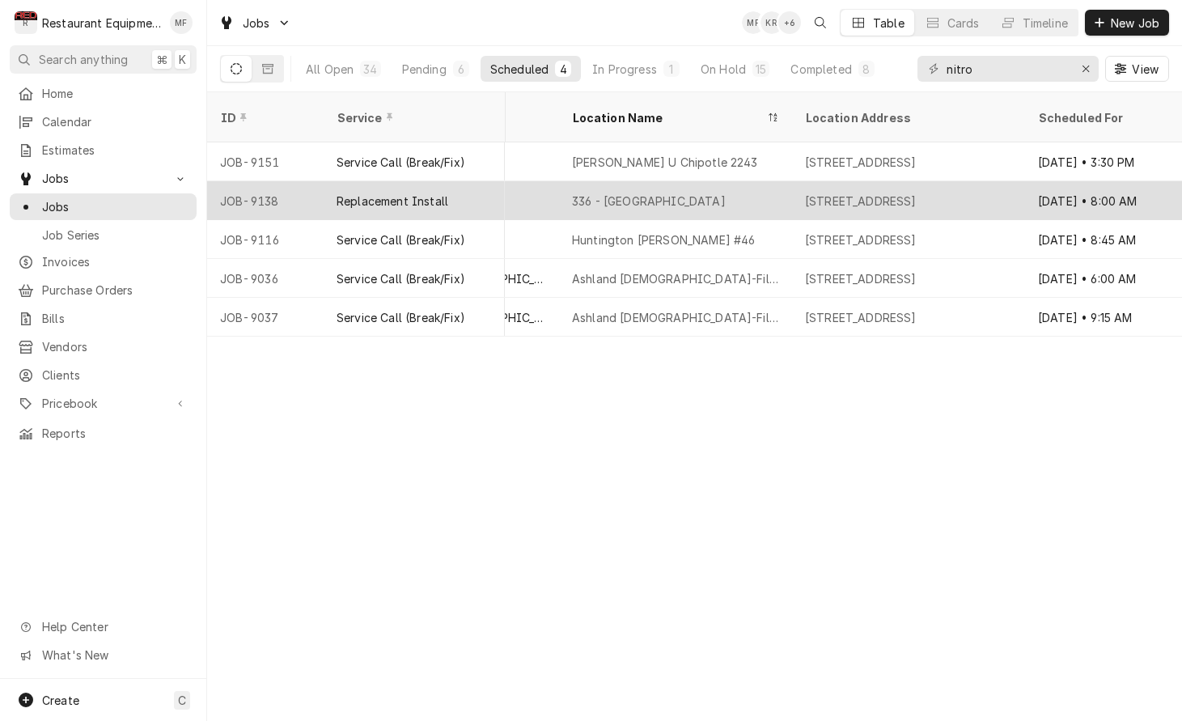
scroll to position [0, 1192]
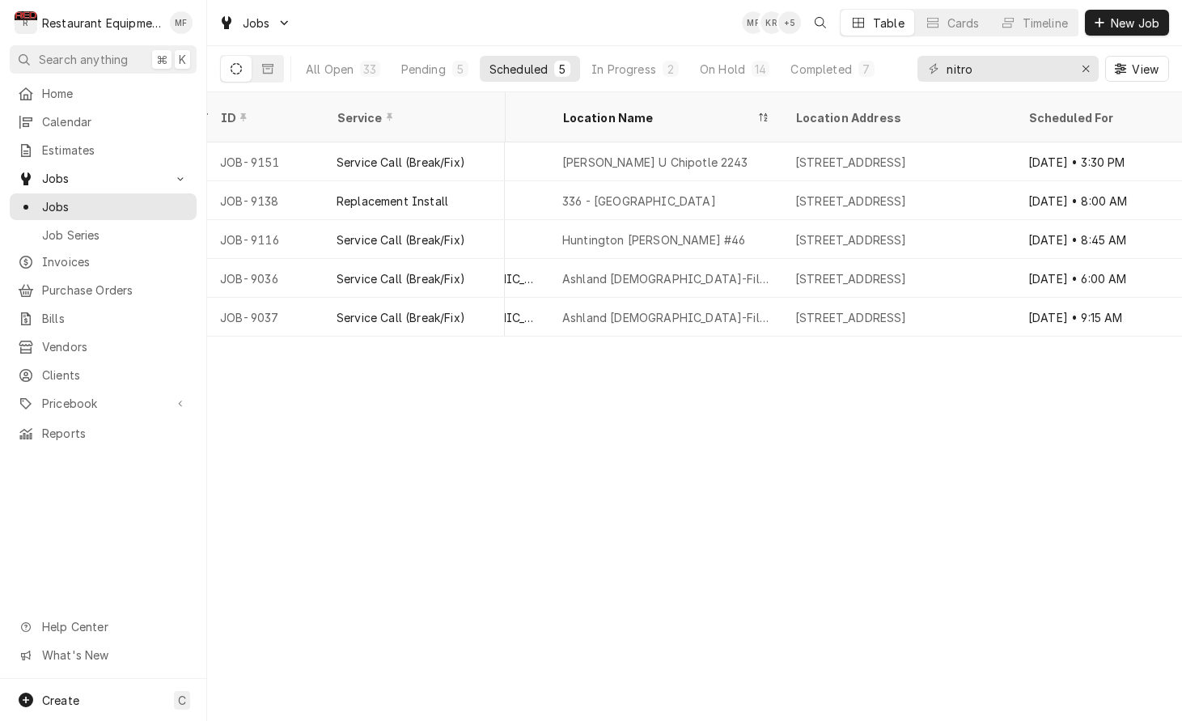
click at [724, 84] on div "All Open 33 Pending 5 Scheduled 5 In Progress 2 On Hold 14 Completed 7" at bounding box center [590, 68] width 588 height 45
click at [726, 80] on button "On Hold 14" at bounding box center [734, 69] width 89 height 26
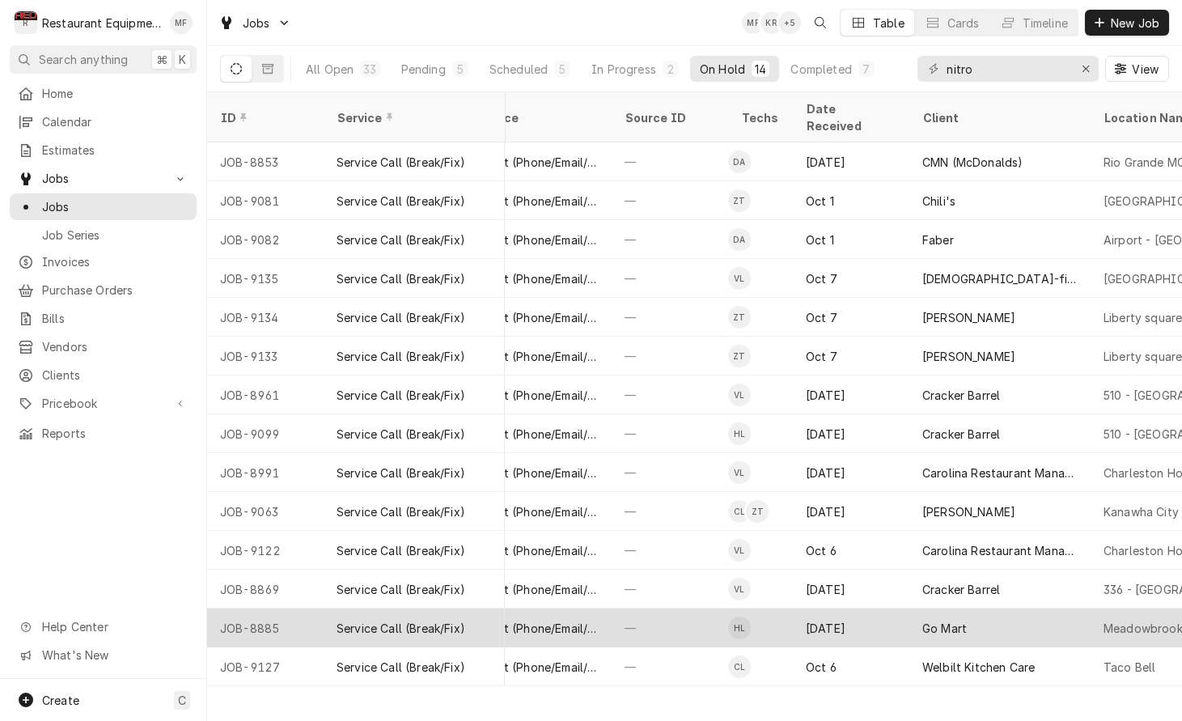
scroll to position [0, 657]
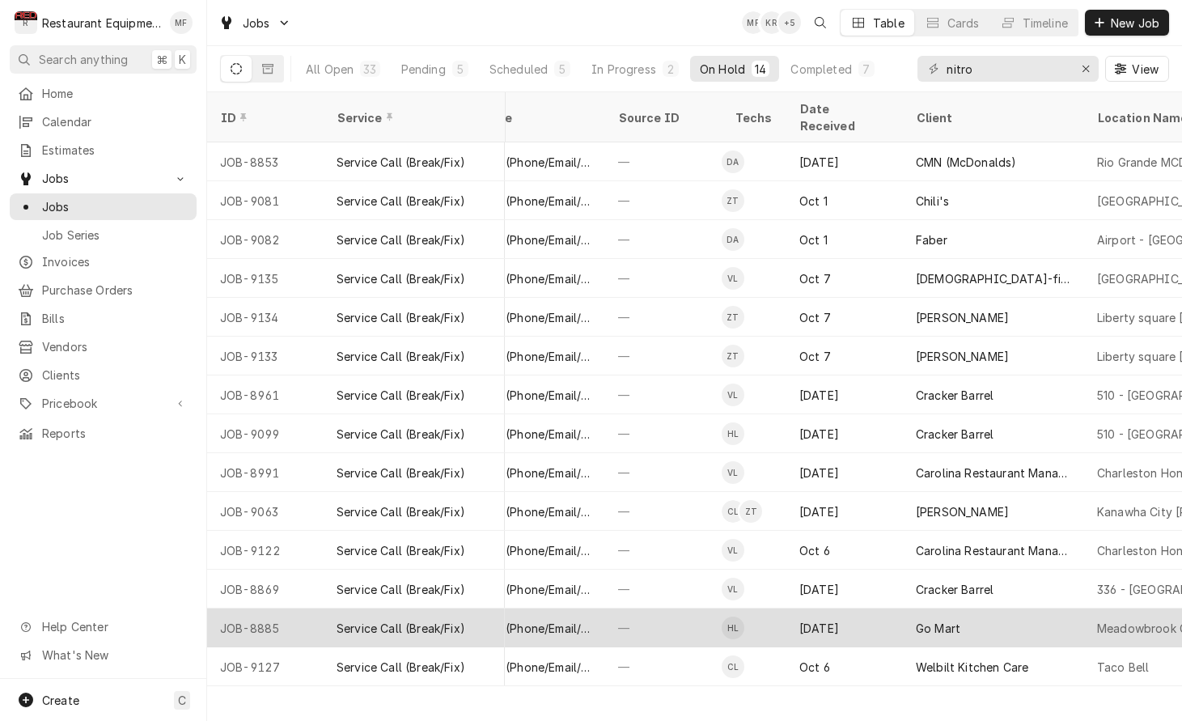
click at [1029, 612] on div "Go Mart" at bounding box center [993, 628] width 181 height 39
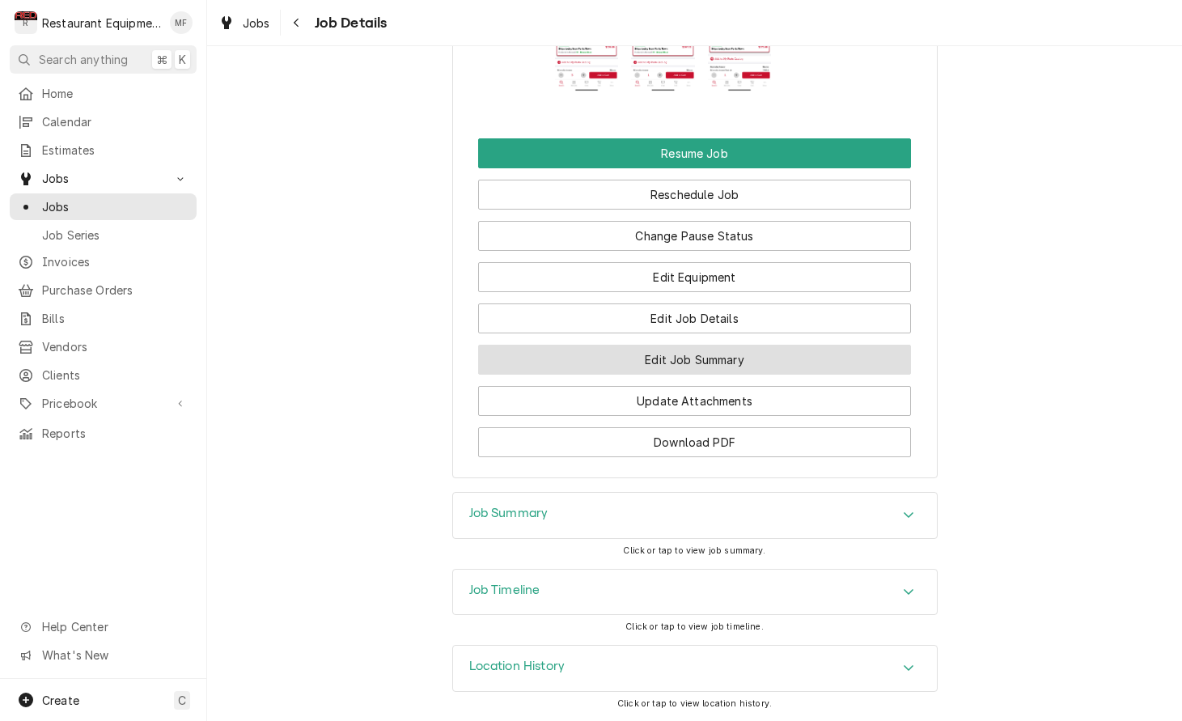
scroll to position [2127, 0]
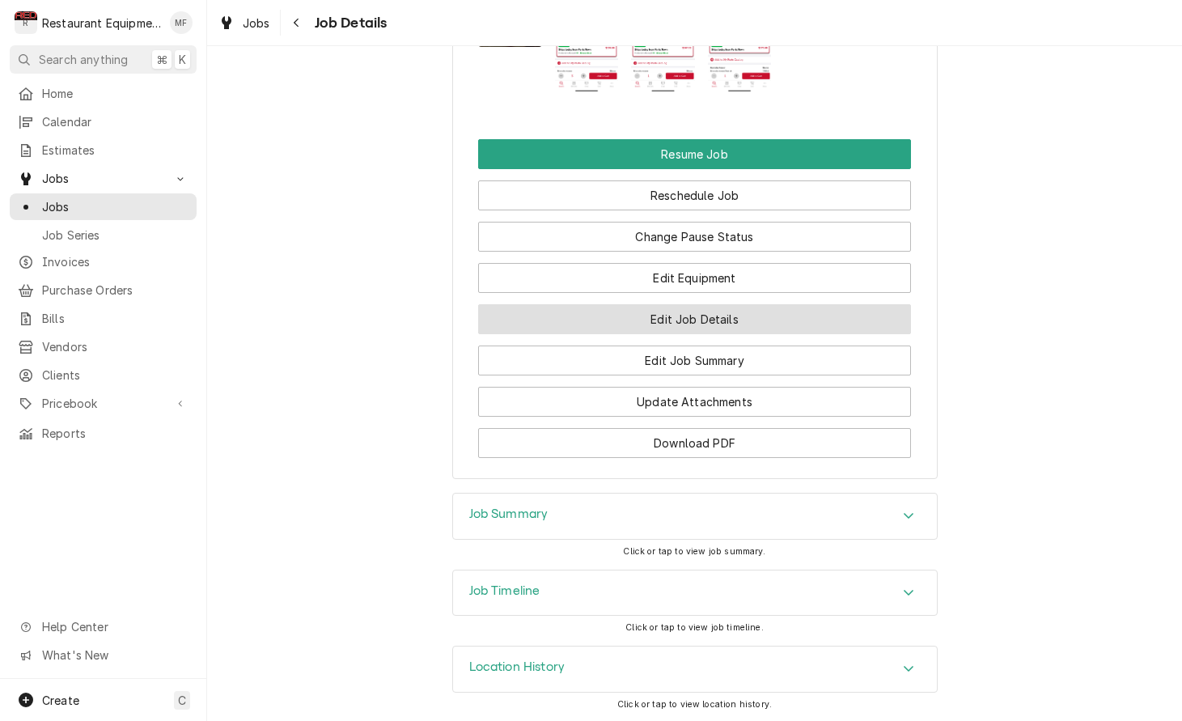
click at [818, 324] on button "Edit Job Details" at bounding box center [694, 319] width 433 height 30
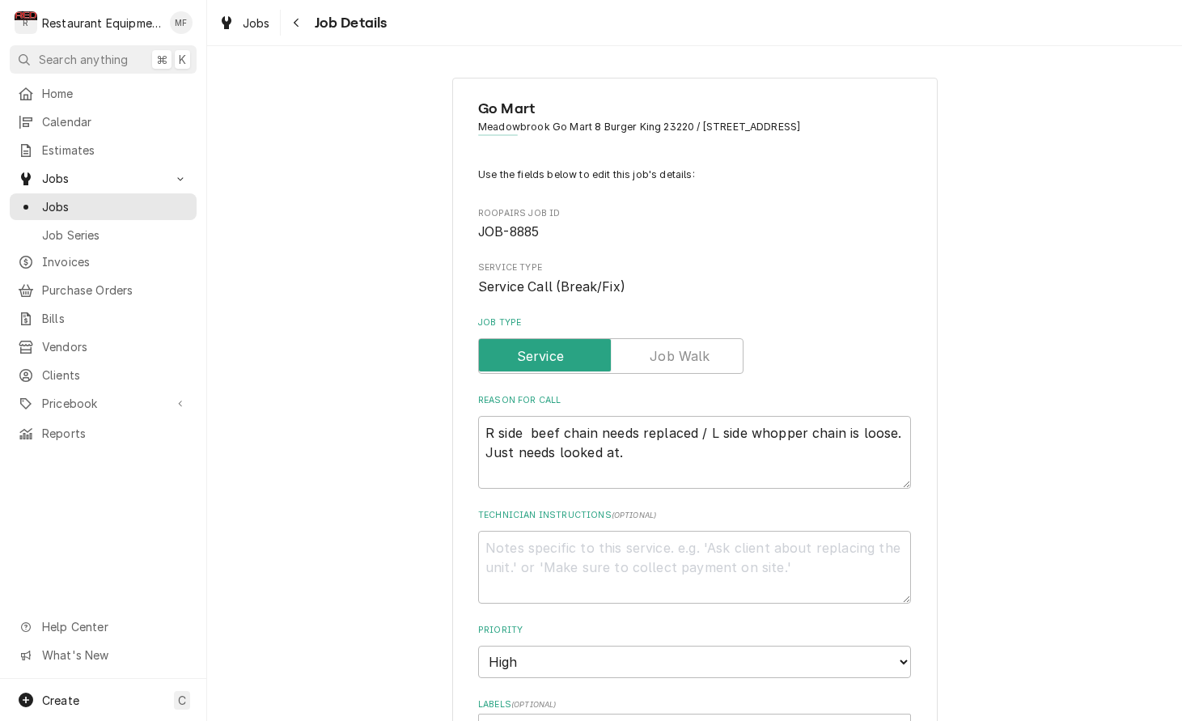
type textarea "x"
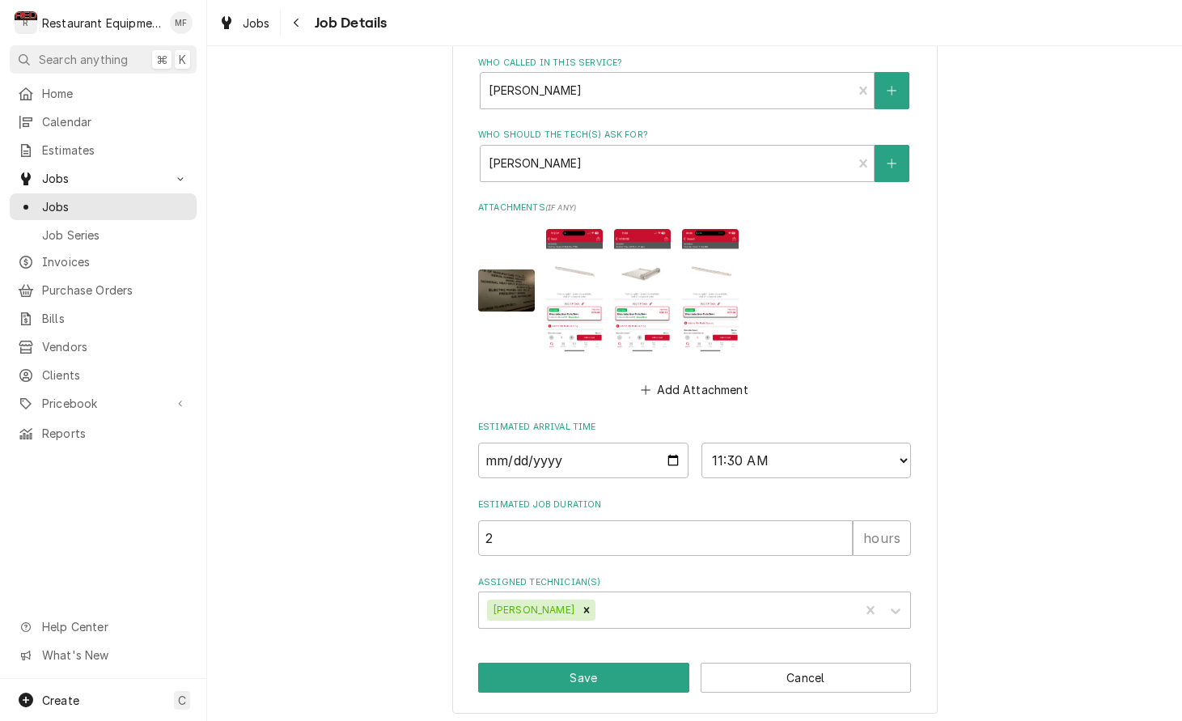
scroll to position [775, 0]
click at [644, 467] on input "[DATE]" at bounding box center [583, 461] width 210 height 36
type input "[DATE]"
type textarea "x"
select select "08:30:00"
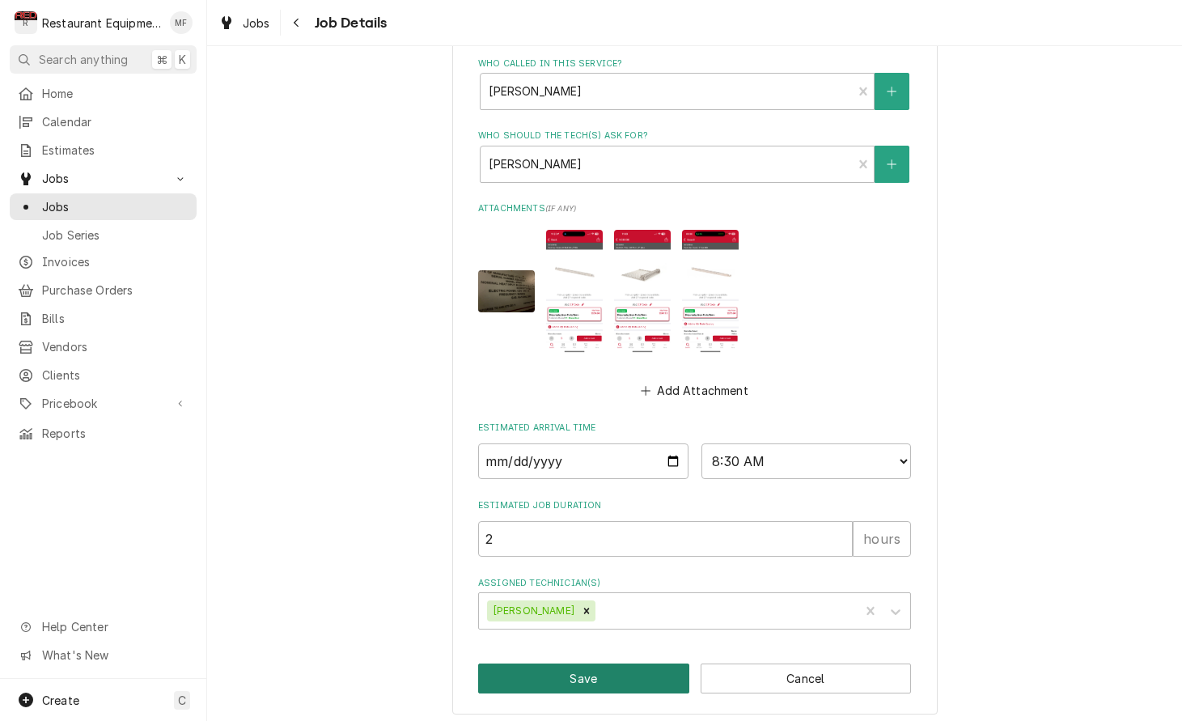
click at [604, 670] on button "Save" at bounding box center [583, 679] width 211 height 30
type textarea "x"
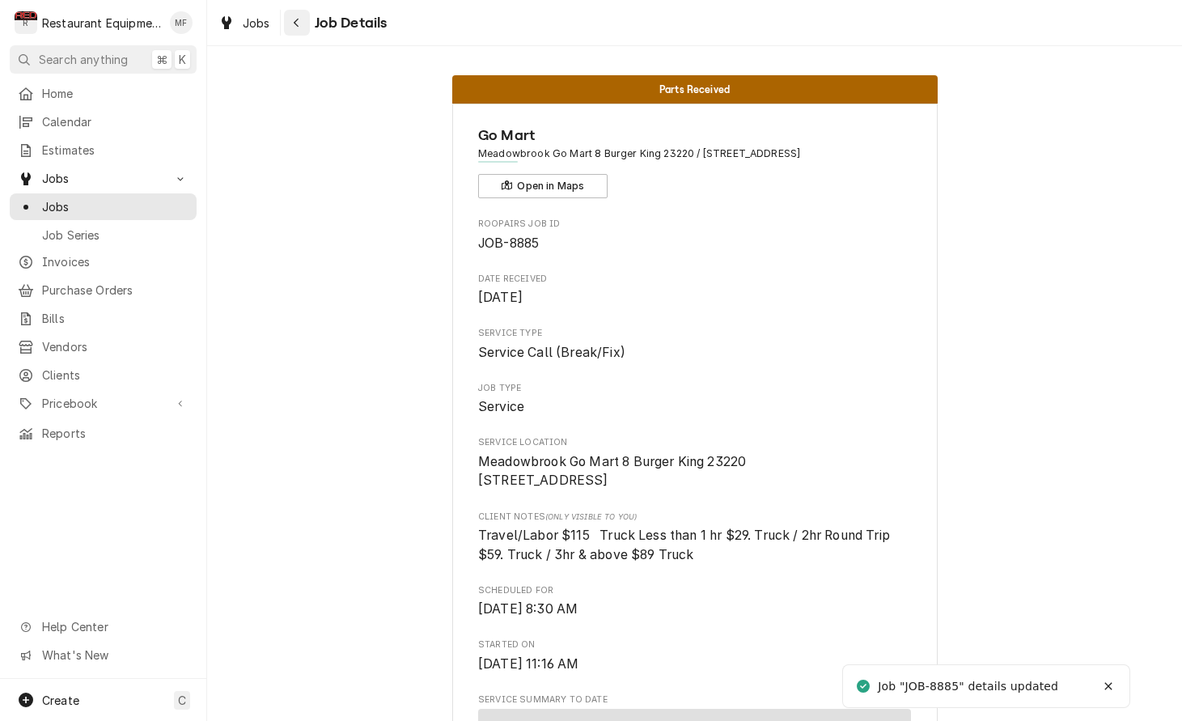
click at [299, 28] on icon "Navigate back" at bounding box center [296, 22] width 7 height 11
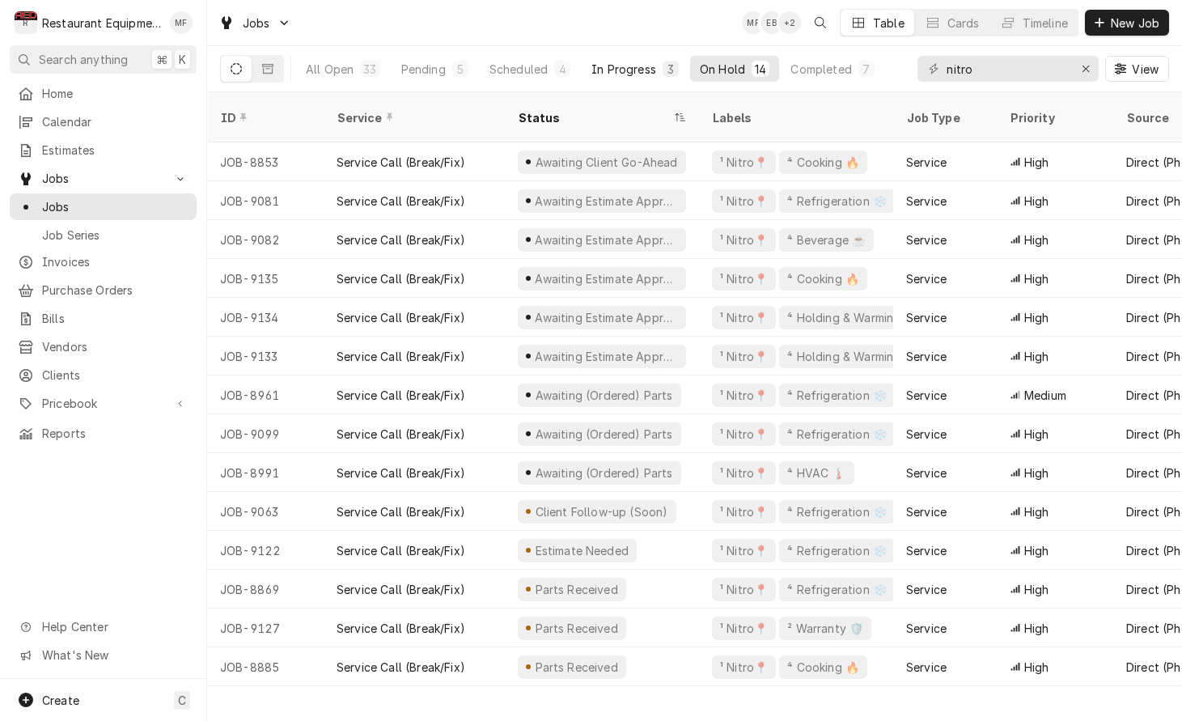
click at [611, 66] on div "In Progress" at bounding box center [624, 69] width 65 height 17
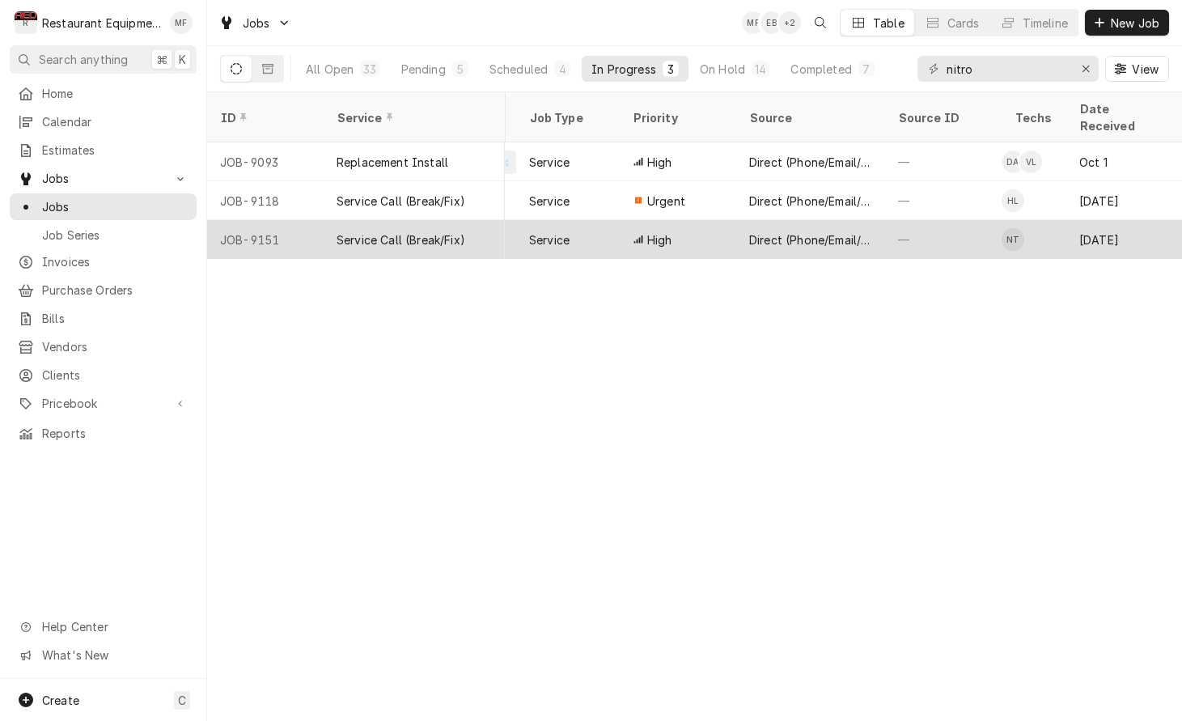
scroll to position [0, 422]
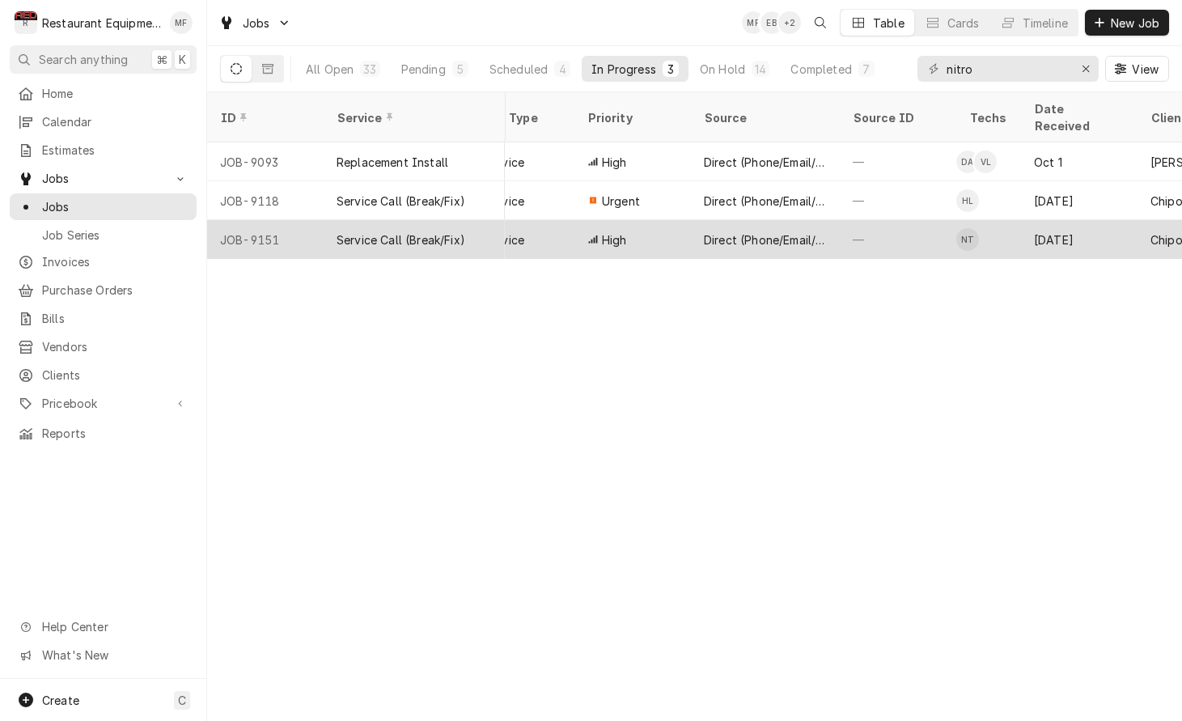
click at [985, 220] on td "NT" at bounding box center [989, 239] width 65 height 39
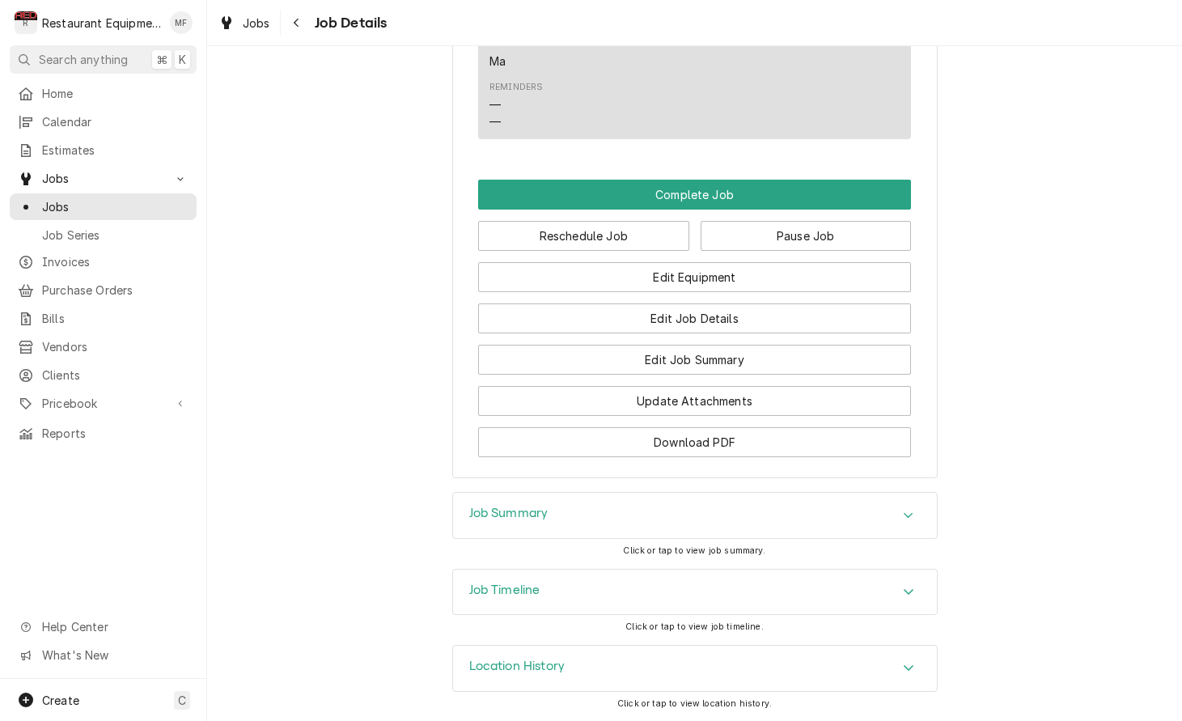
click at [906, 515] on icon "Accordion Header" at bounding box center [908, 515] width 11 height 13
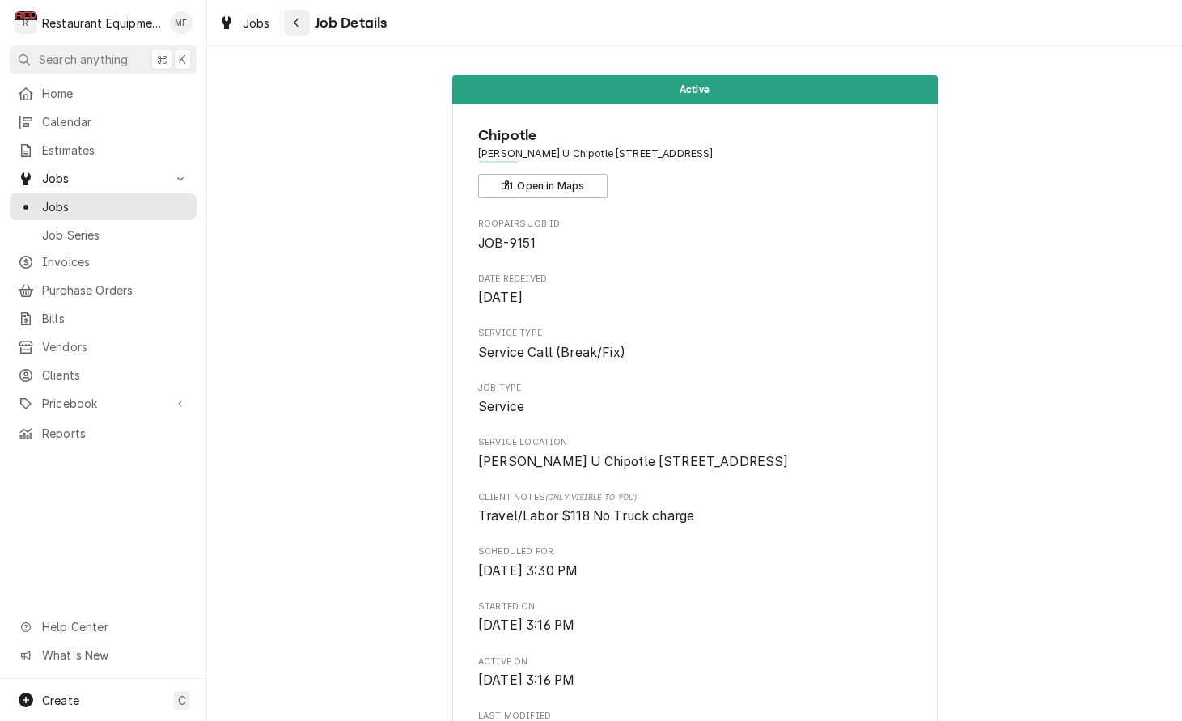
click at [298, 26] on icon "Navigate back" at bounding box center [296, 23] width 5 height 9
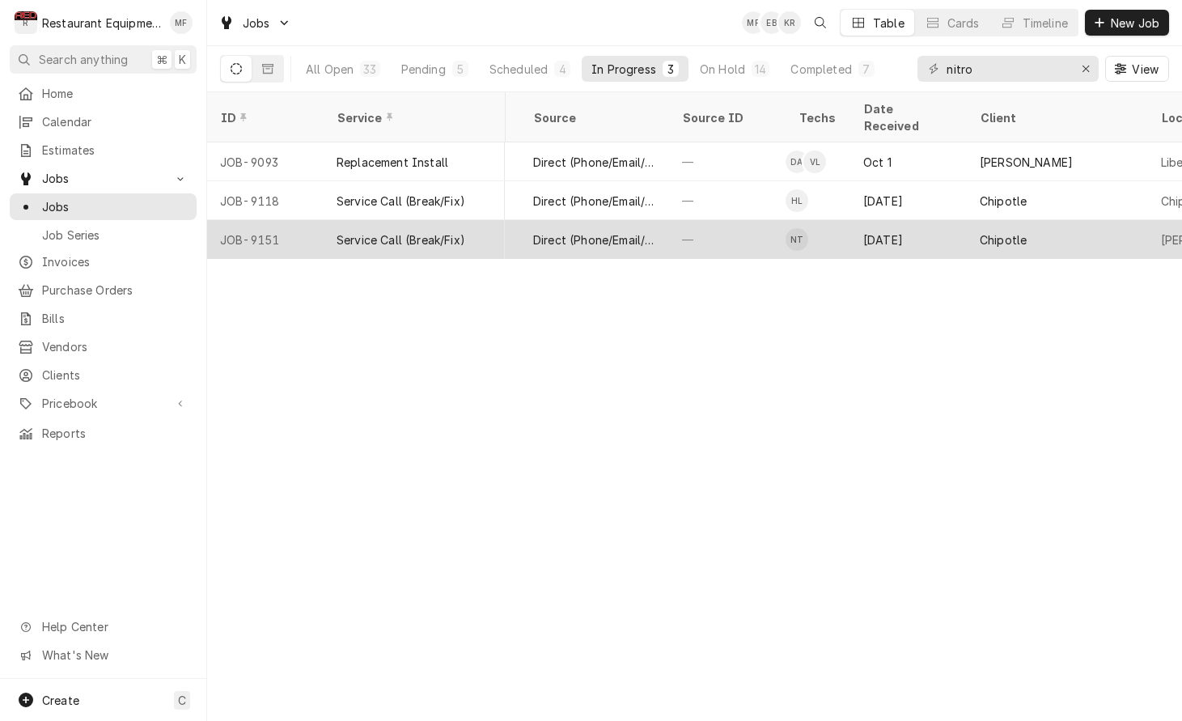
scroll to position [0, 599]
click at [951, 220] on div "[DATE]" at bounding box center [903, 239] width 117 height 39
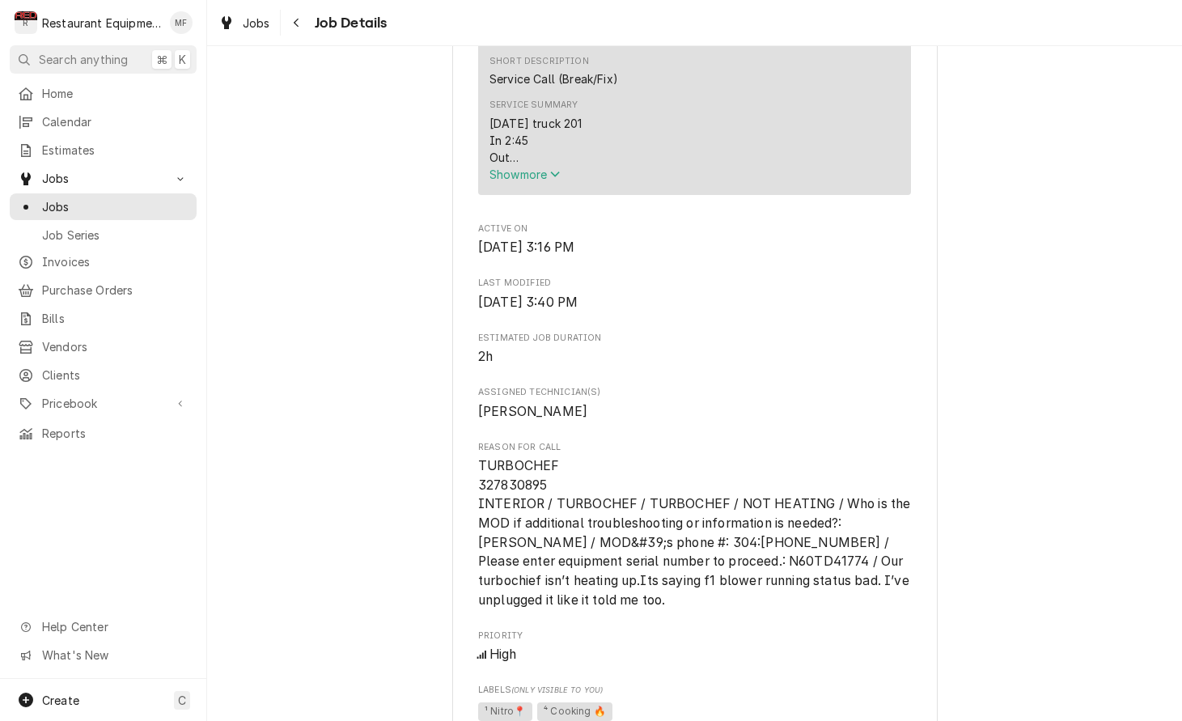
scroll to position [630, 0]
click at [545, 165] on div "[DATE] truck 201 In 2:45 Out Turbochef NGO NGOTD41774 On arrival unit off. Chec…" at bounding box center [695, 139] width 410 height 51
click at [545, 180] on span "Show more" at bounding box center [525, 174] width 71 height 14
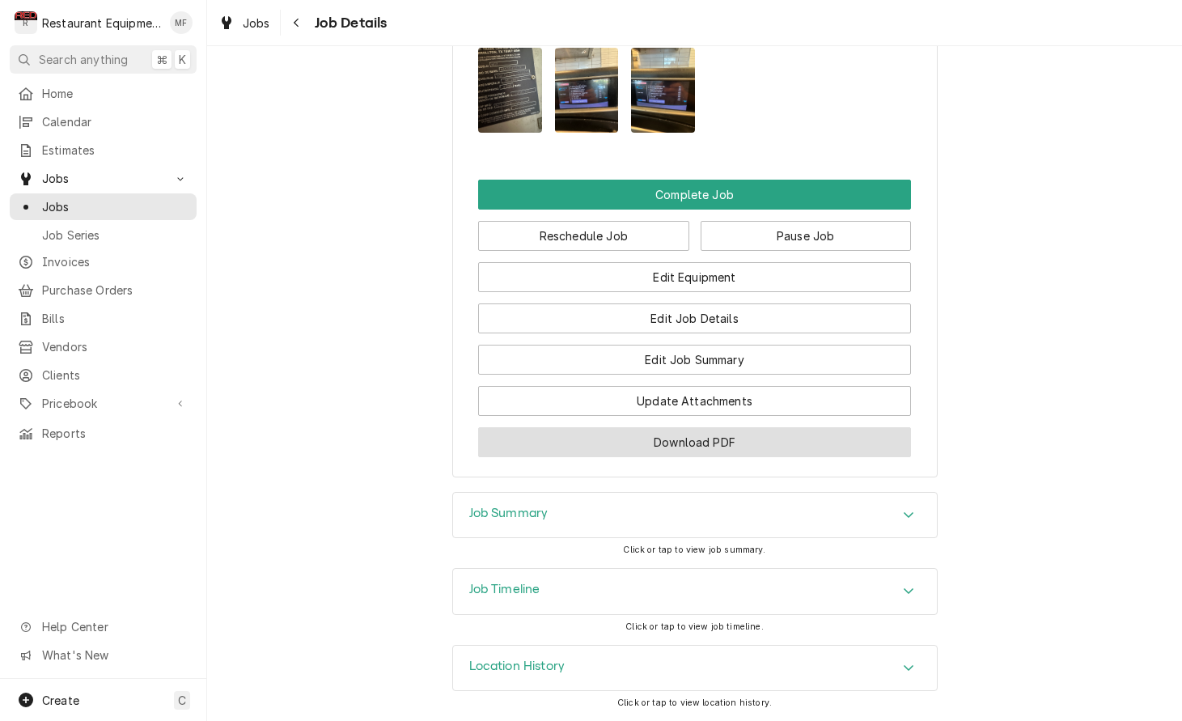
scroll to position [1967, 0]
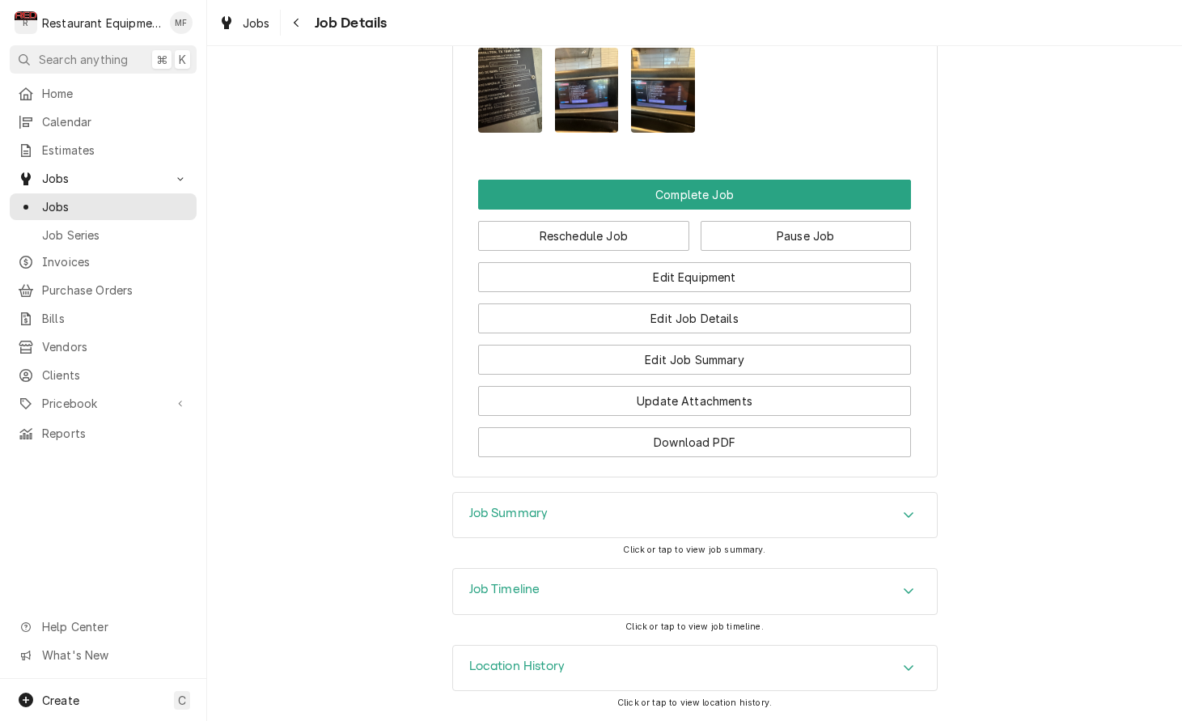
click at [893, 508] on div "Job Summary" at bounding box center [695, 515] width 484 height 45
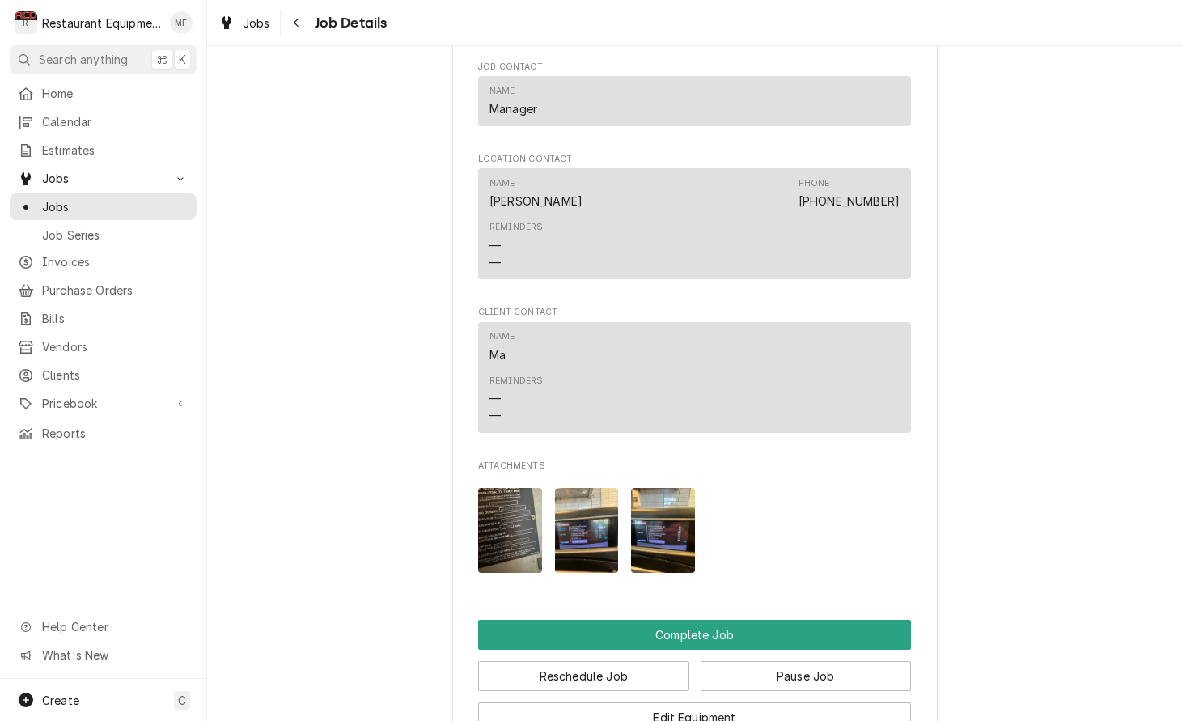
scroll to position [1513, 0]
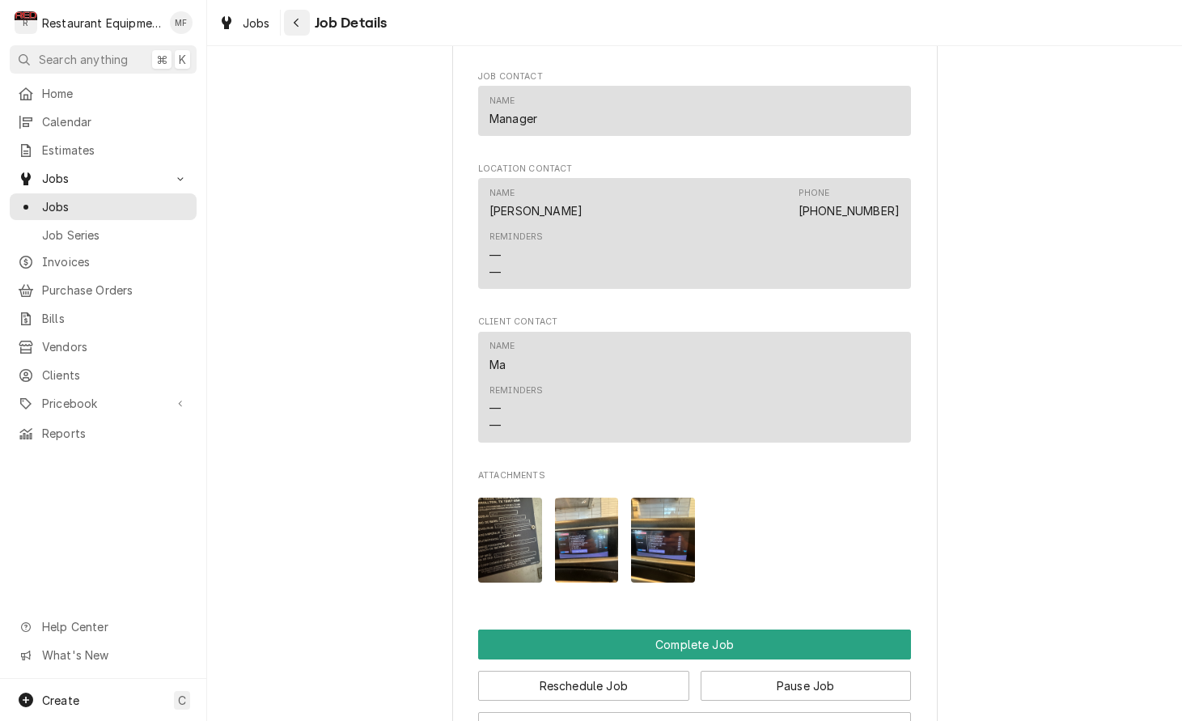
click at [300, 22] on div "Navigate back" at bounding box center [297, 23] width 16 height 16
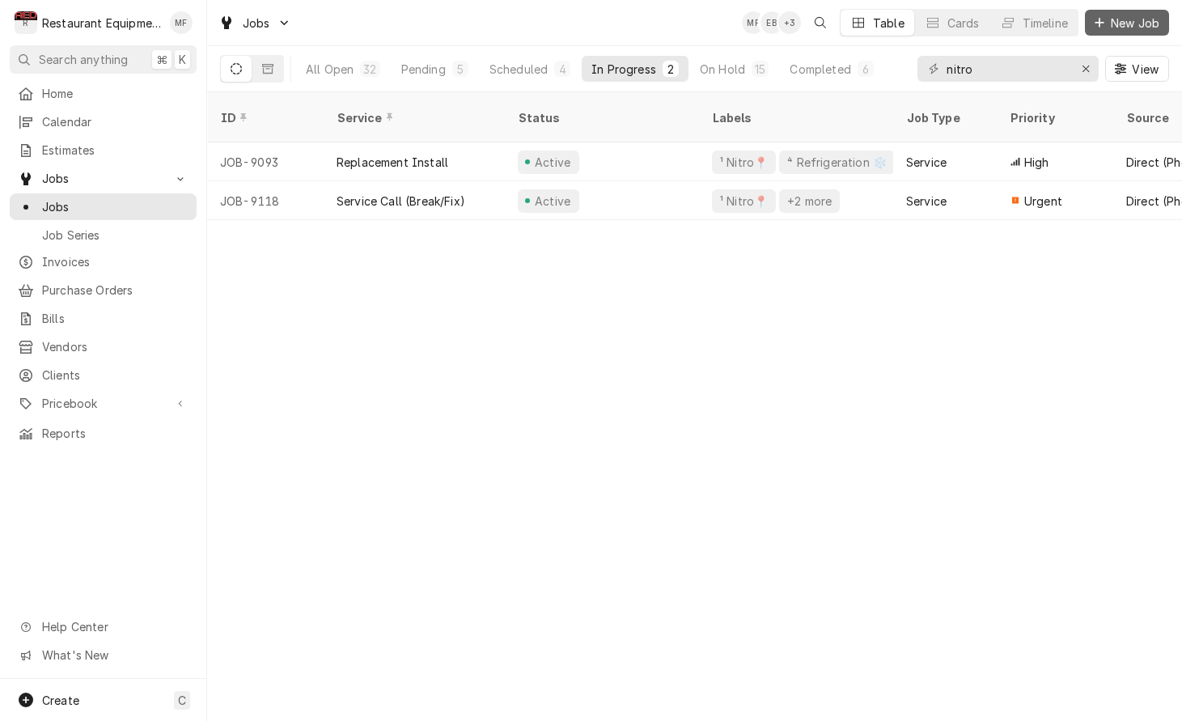
click at [1111, 25] on span "New Job" at bounding box center [1135, 23] width 55 height 17
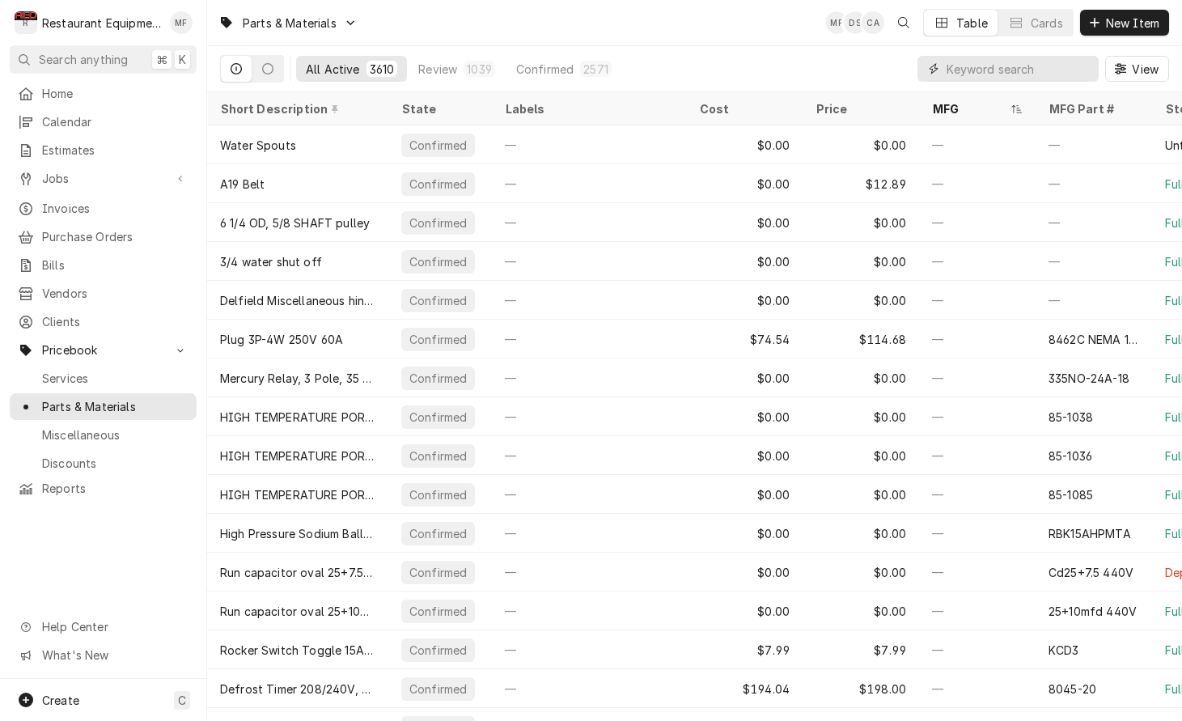
click at [1054, 63] on input "Dynamic Content Wrapper" at bounding box center [1019, 69] width 144 height 26
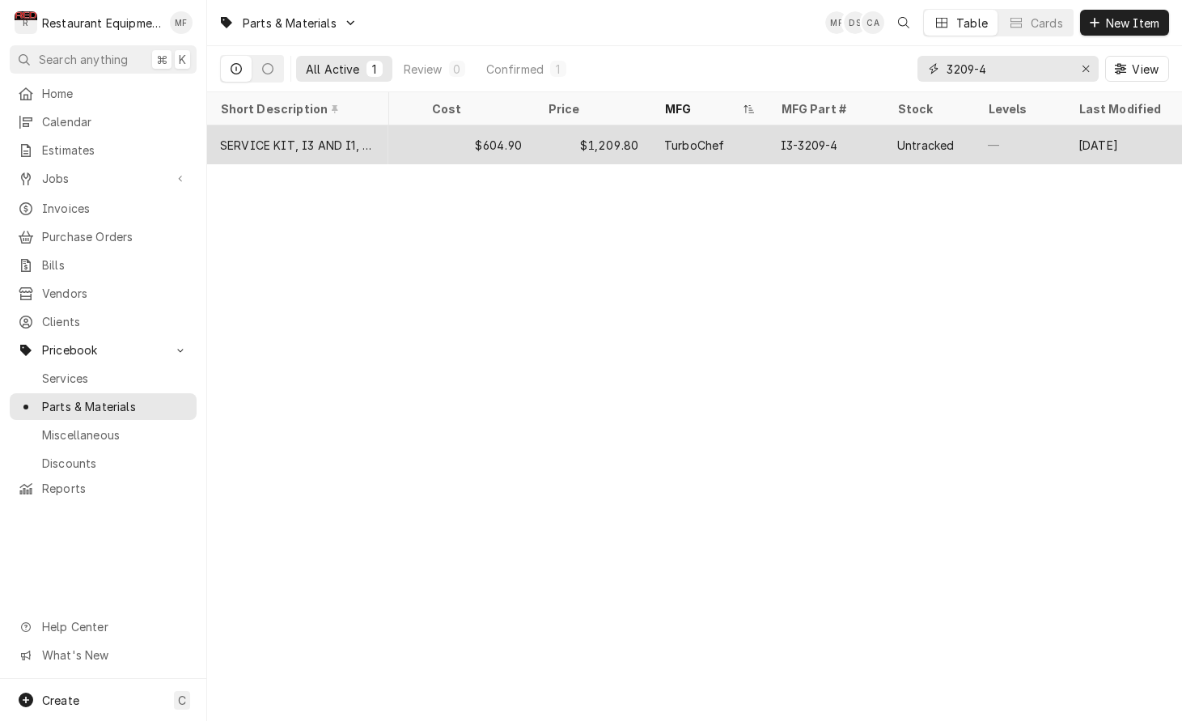
scroll to position [0, 268]
type input "3209-4"
click at [541, 136] on div "$1,209.80" at bounding box center [593, 144] width 117 height 39
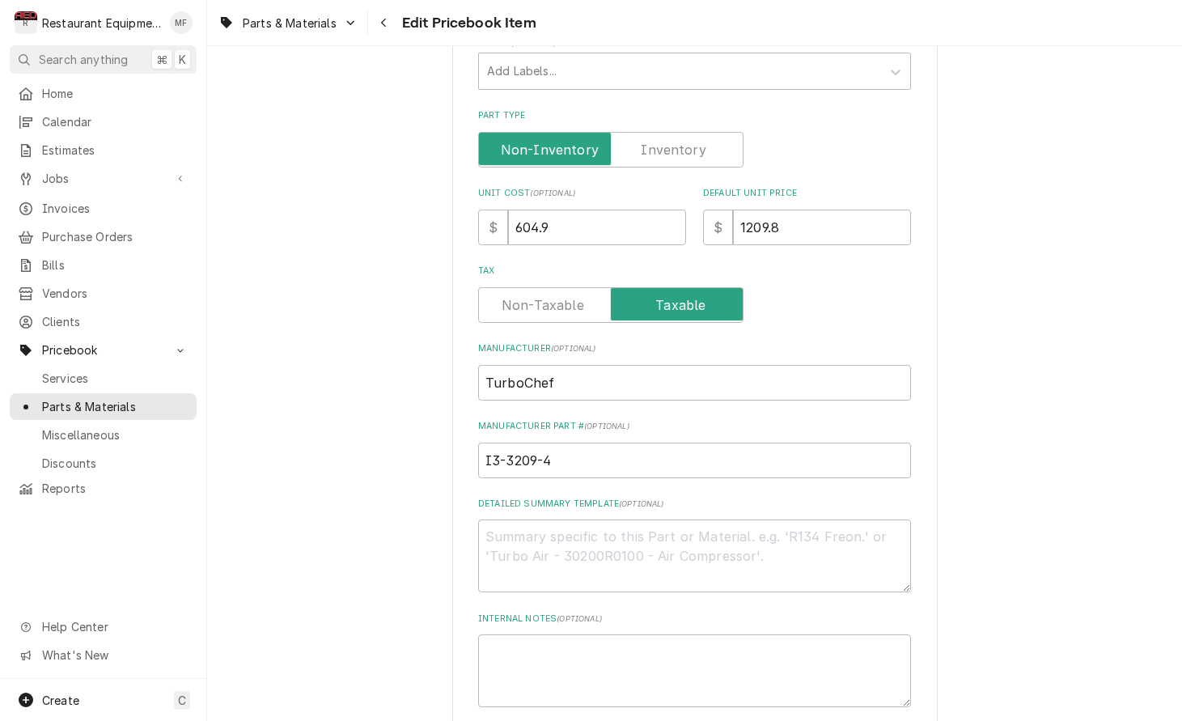
scroll to position [408, 0]
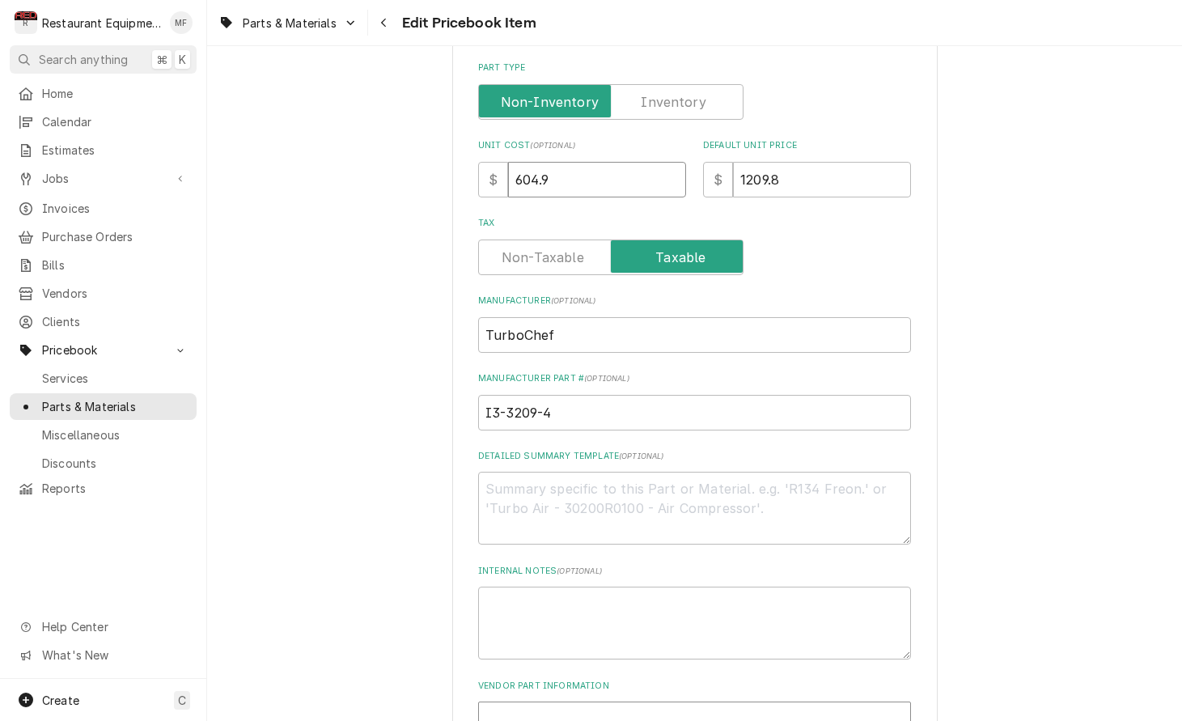
click at [567, 168] on input "604.9" at bounding box center [597, 180] width 178 height 36
type textarea "x"
type input "6"
type textarea "x"
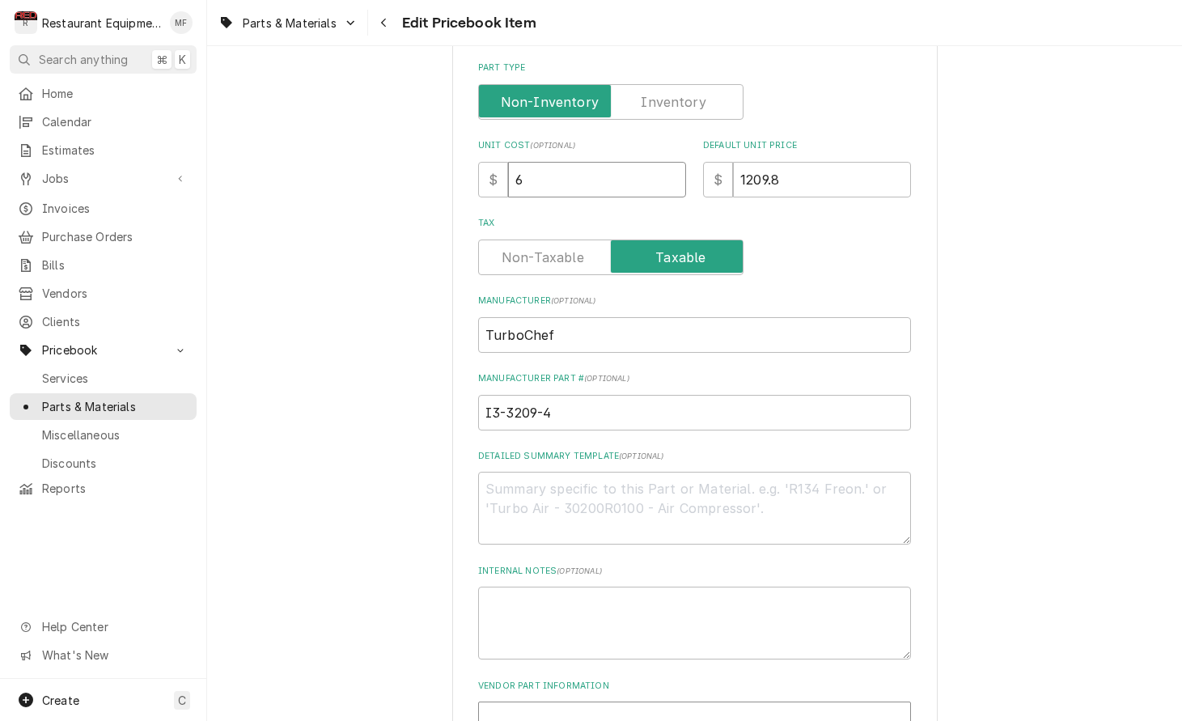
type input "62"
type textarea "x"
type input "620"
type textarea "x"
type input "620.3"
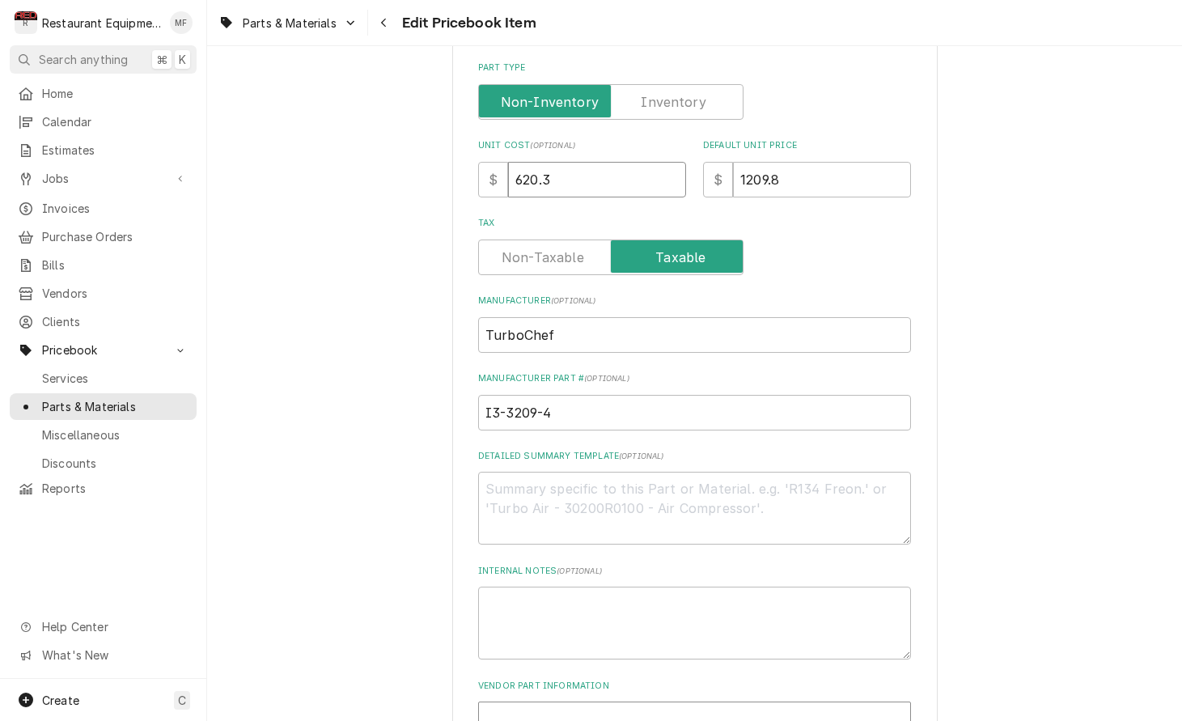
type textarea "x"
type input "620.32"
click at [804, 162] on input "1209.8" at bounding box center [822, 180] width 178 height 36
click at [803, 162] on input "1209.8" at bounding box center [822, 180] width 178 height 36
type textarea "x"
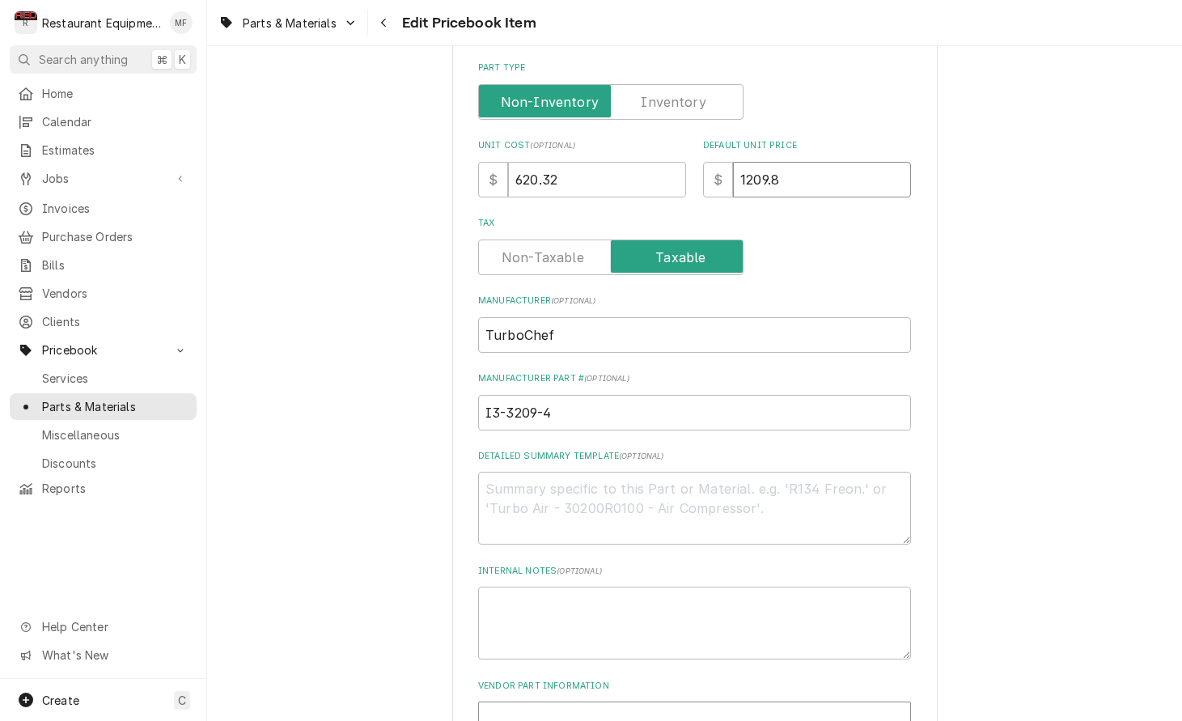
type input "1"
type textarea "x"
type input "12"
type textarea "x"
type input "124"
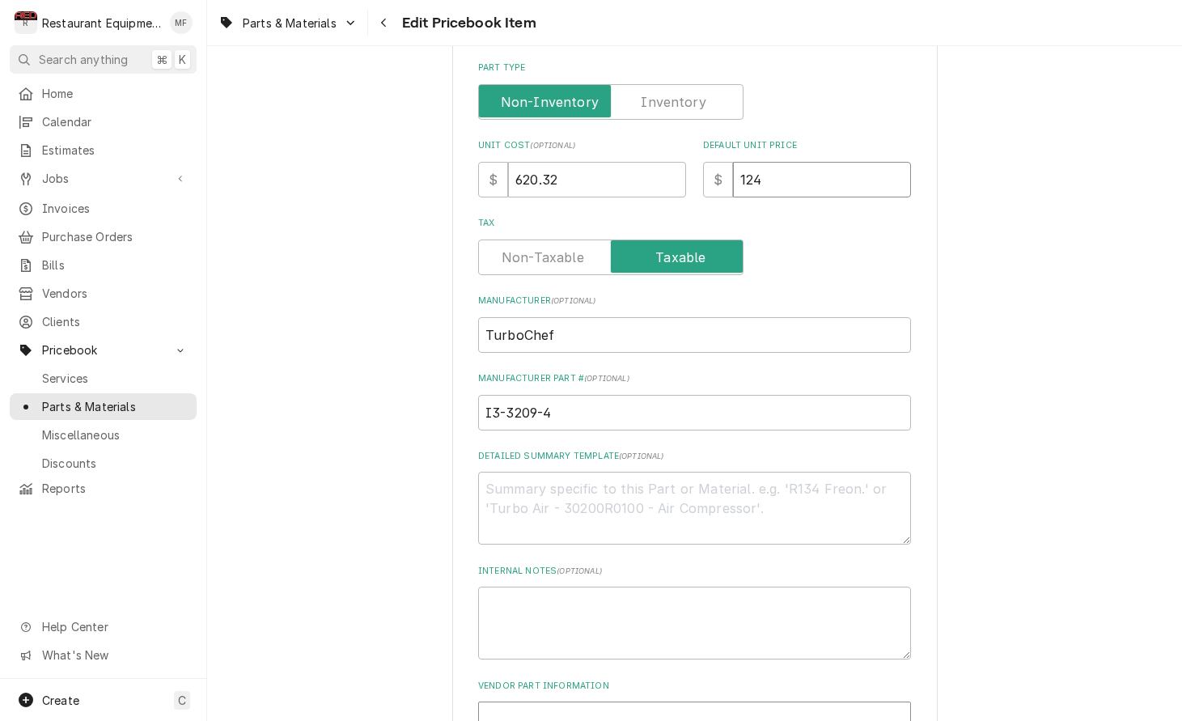
type textarea "x"
type input "1240"
type textarea "x"
type input "1240.6"
type textarea "x"
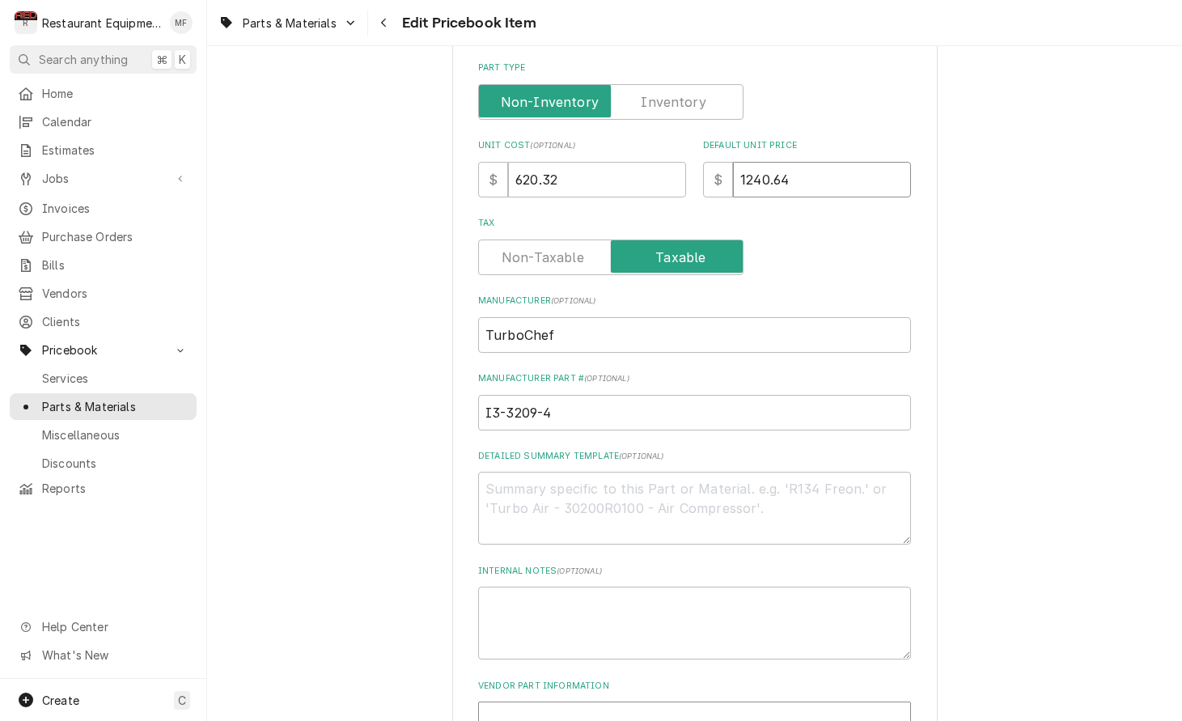
type input "1240.64"
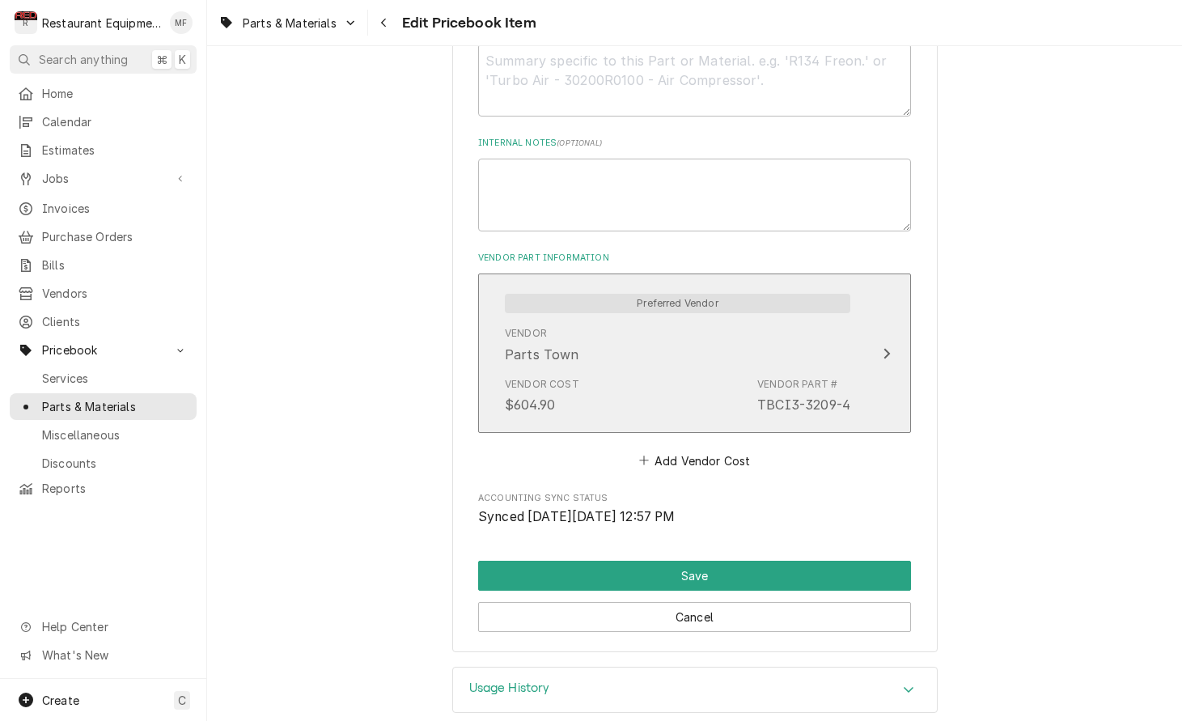
scroll to position [835, 0]
click at [871, 293] on button "Preferred Vendor Vendor Parts Town Vendor Cost $604.90 Vendor Part # TBCI3-3209…" at bounding box center [694, 353] width 433 height 159
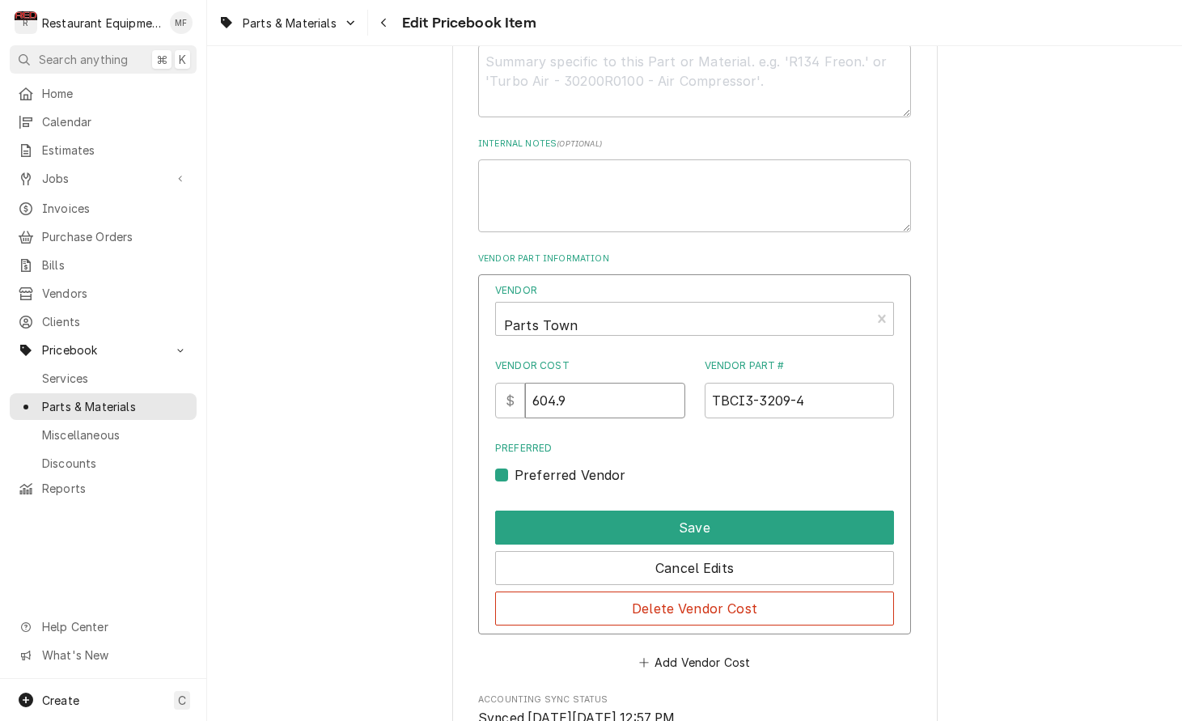
click at [596, 383] on input "604.9" at bounding box center [604, 401] width 159 height 36
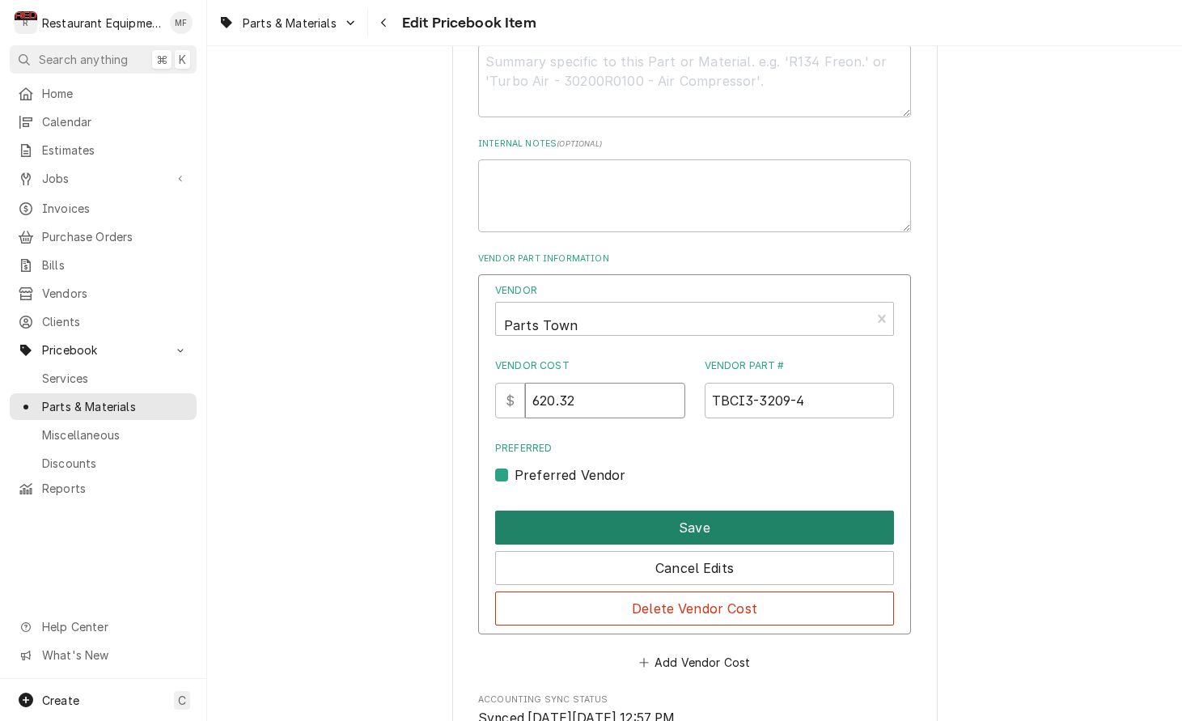
type input "620.32"
click at [706, 511] on button "Save" at bounding box center [694, 528] width 399 height 34
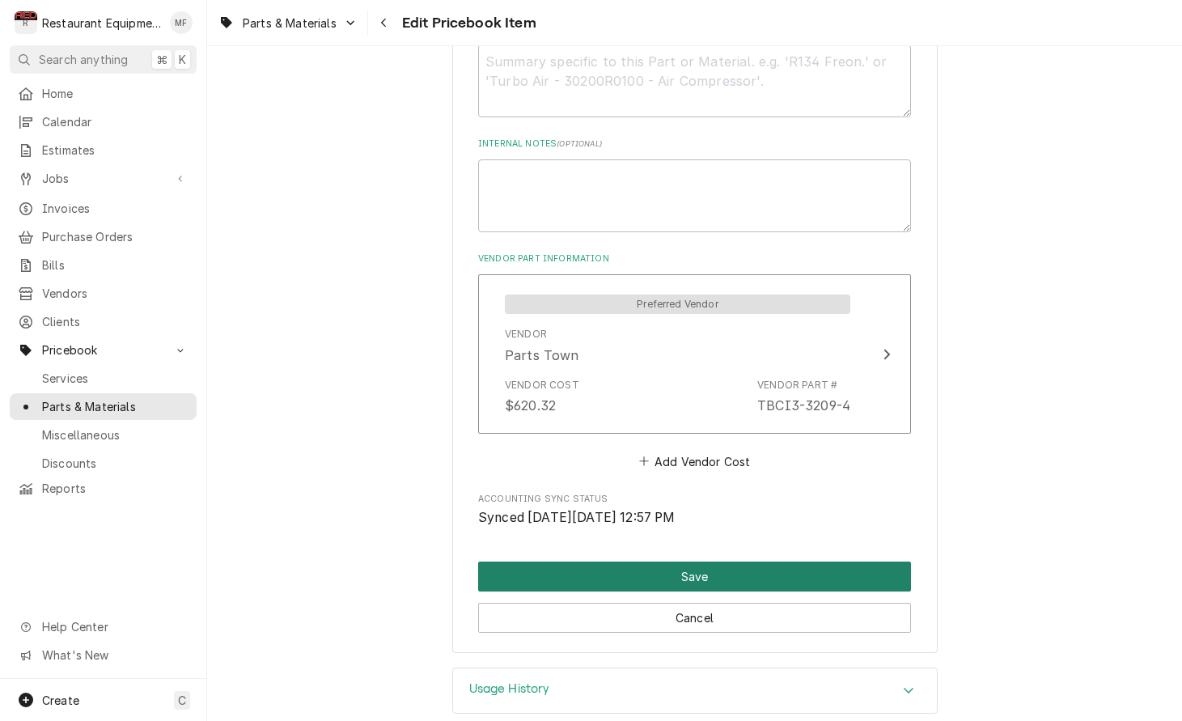
click at [726, 562] on button "Save" at bounding box center [694, 577] width 433 height 30
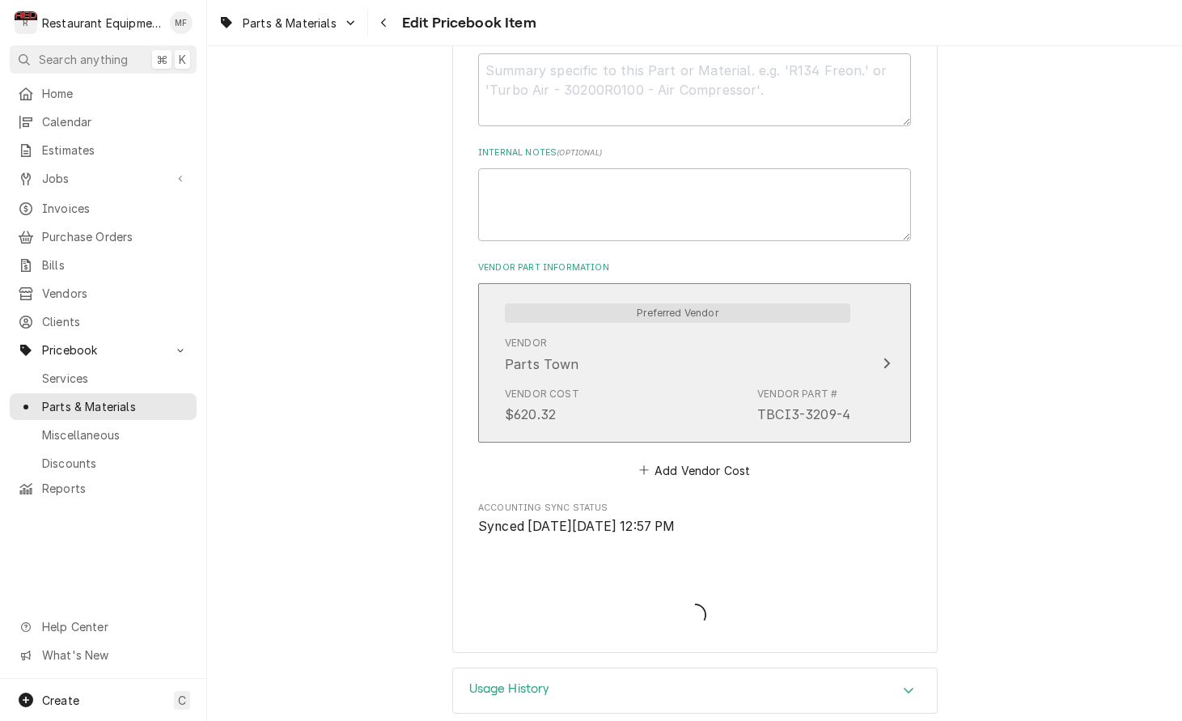
type textarea "x"
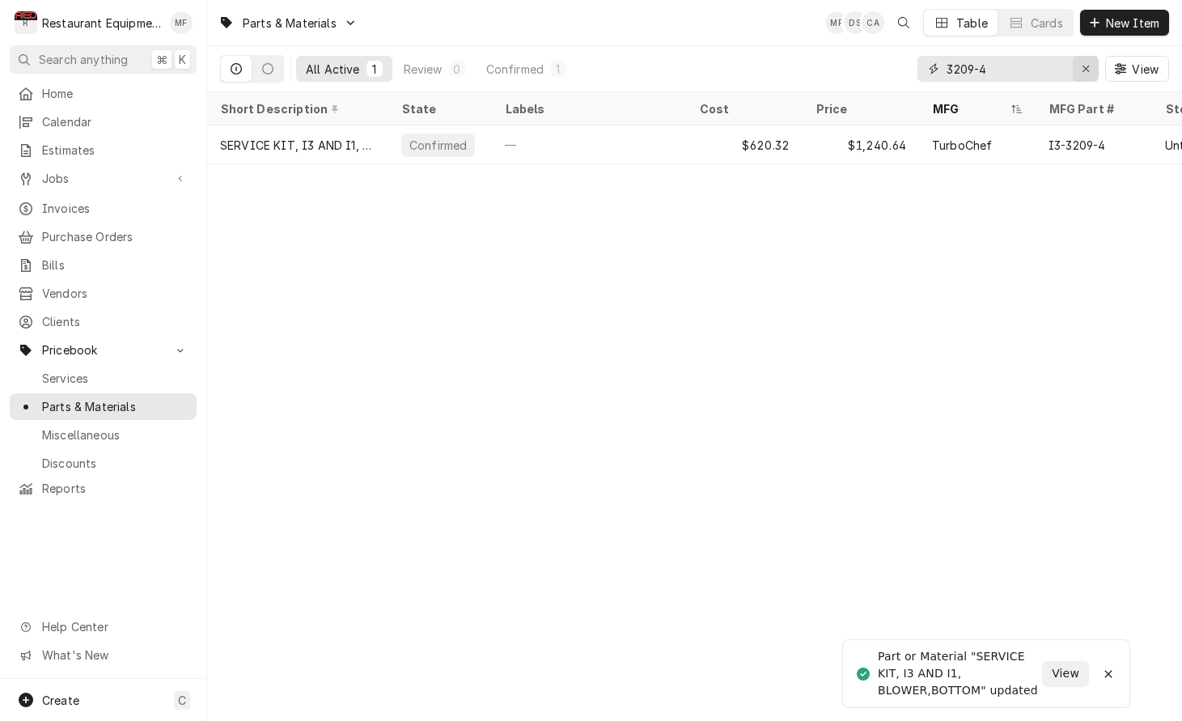
click at [1082, 66] on icon "Erase input" at bounding box center [1086, 68] width 9 height 11
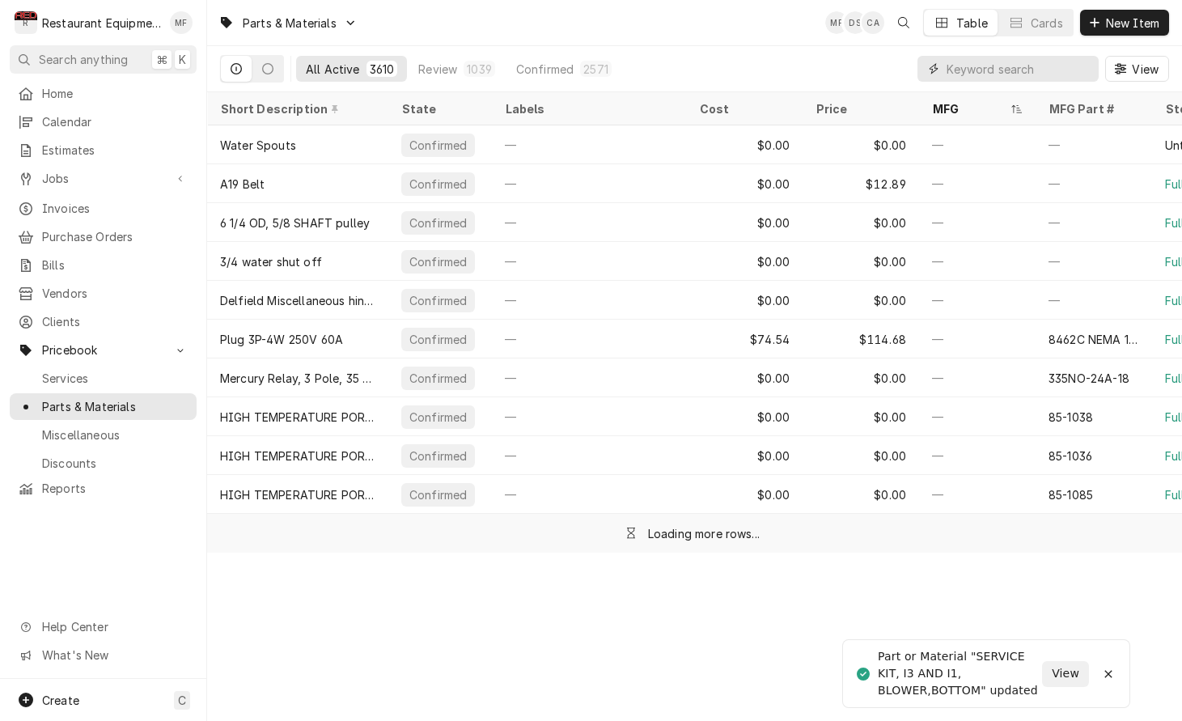
click at [1007, 67] on input "Dynamic Content Wrapper" at bounding box center [1019, 69] width 144 height 26
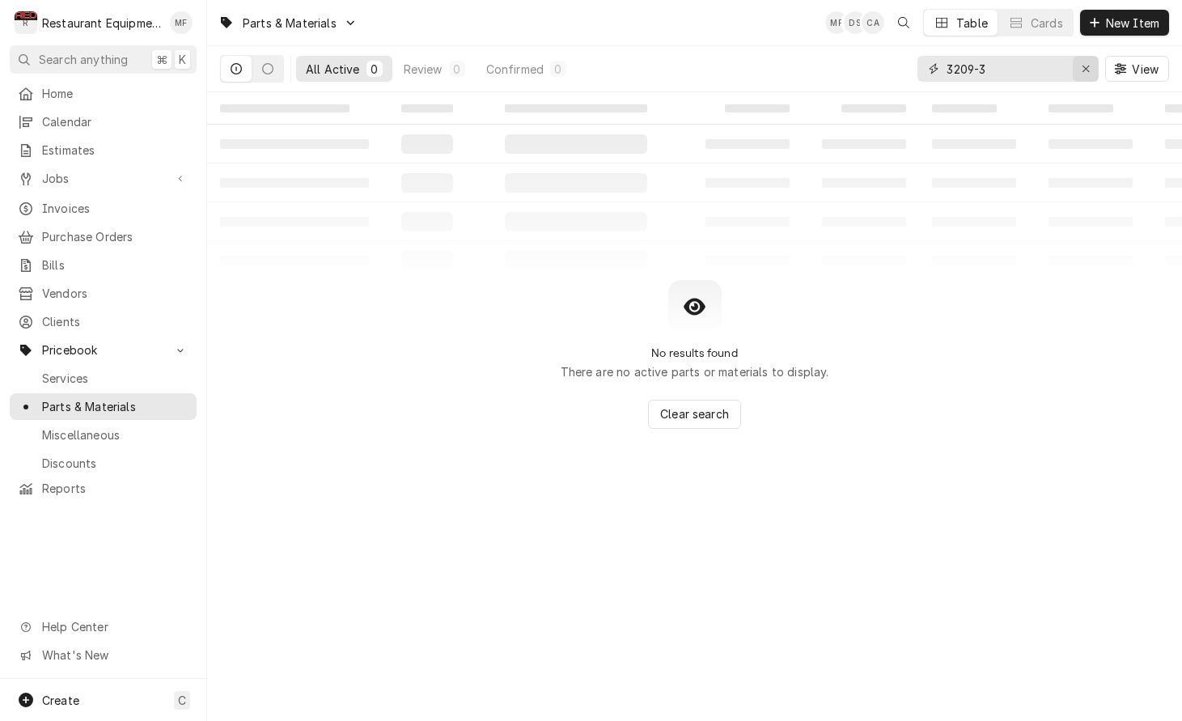
type input "3209-3"
click at [1084, 69] on icon "Erase input" at bounding box center [1086, 68] width 9 height 11
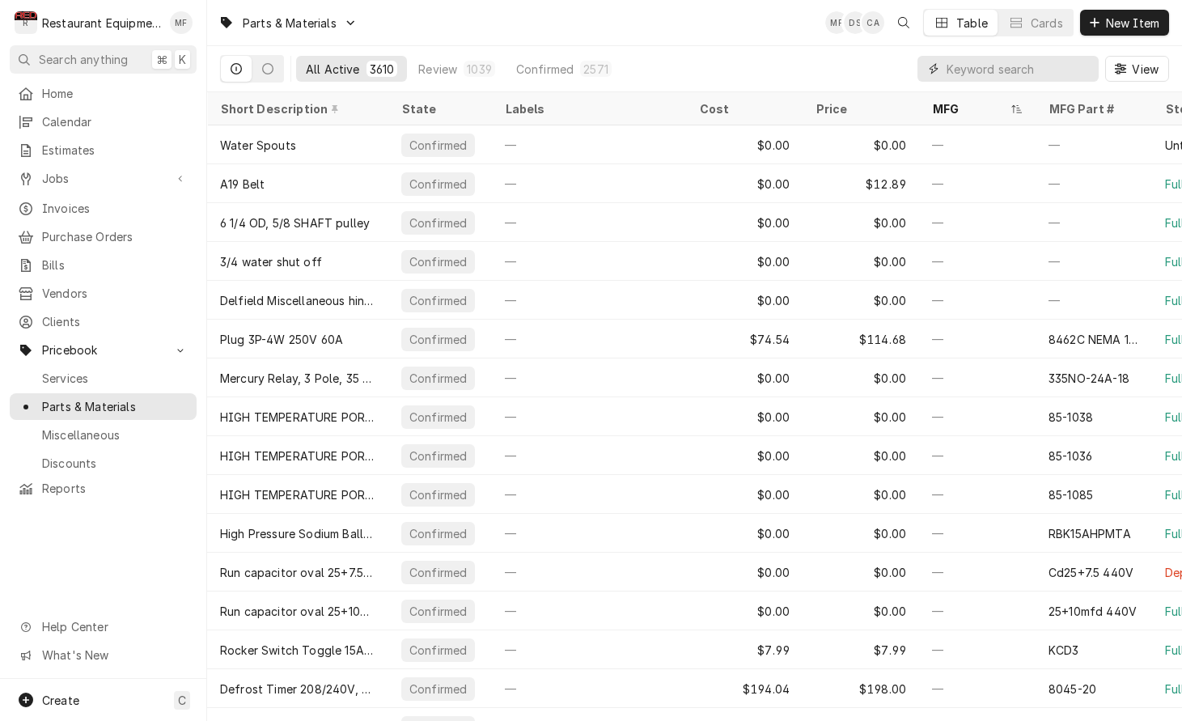
click at [1069, 67] on input "Dynamic Content Wrapper" at bounding box center [1019, 69] width 144 height 26
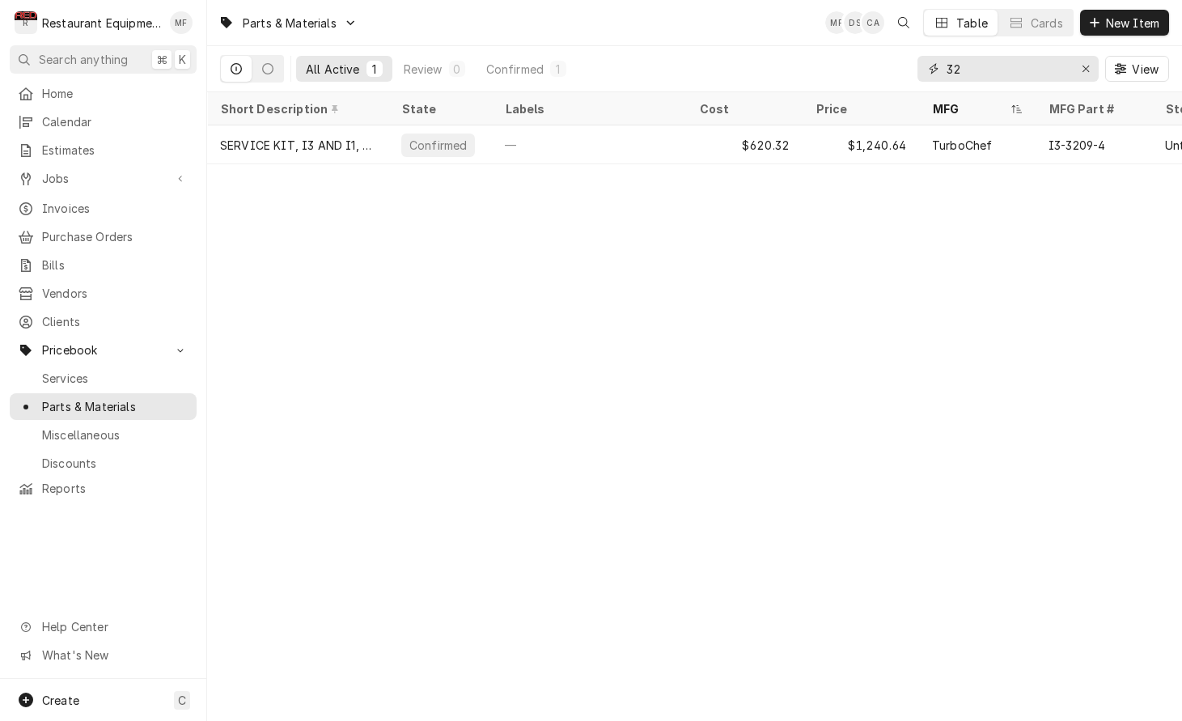
type input "3"
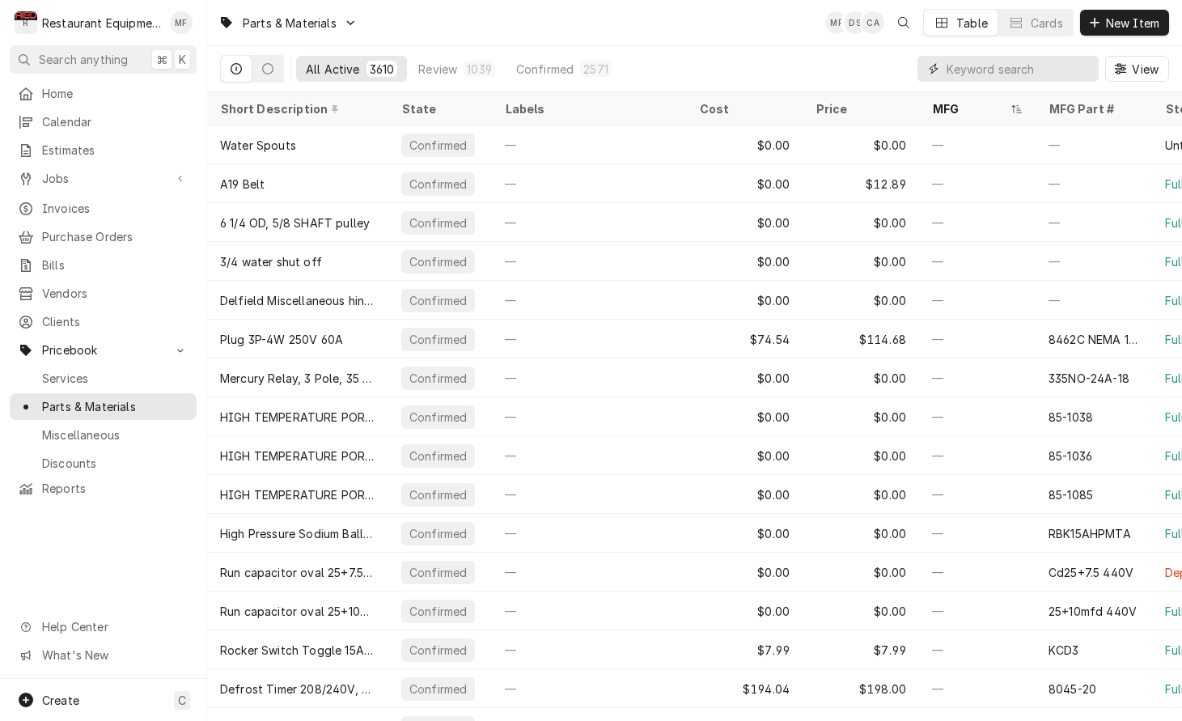
click at [1004, 78] on input "Dynamic Content Wrapper" at bounding box center [1019, 69] width 144 height 26
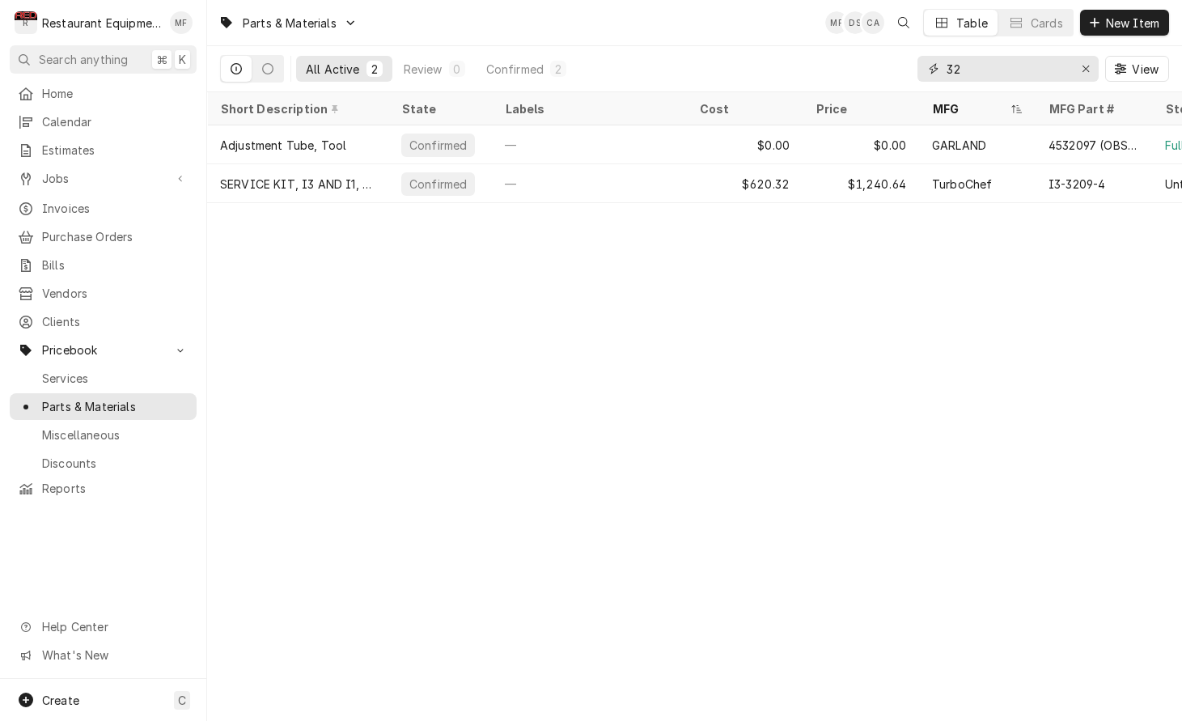
type input "3"
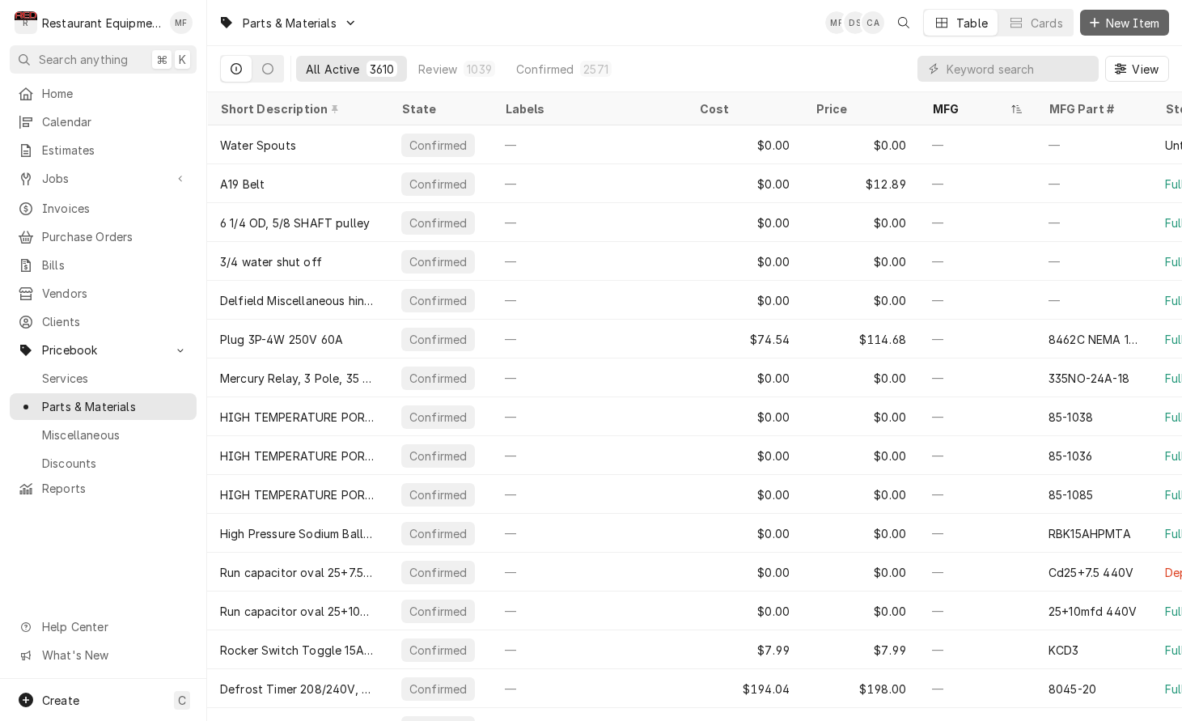
click at [1128, 16] on span "New Item" at bounding box center [1133, 23] width 60 height 17
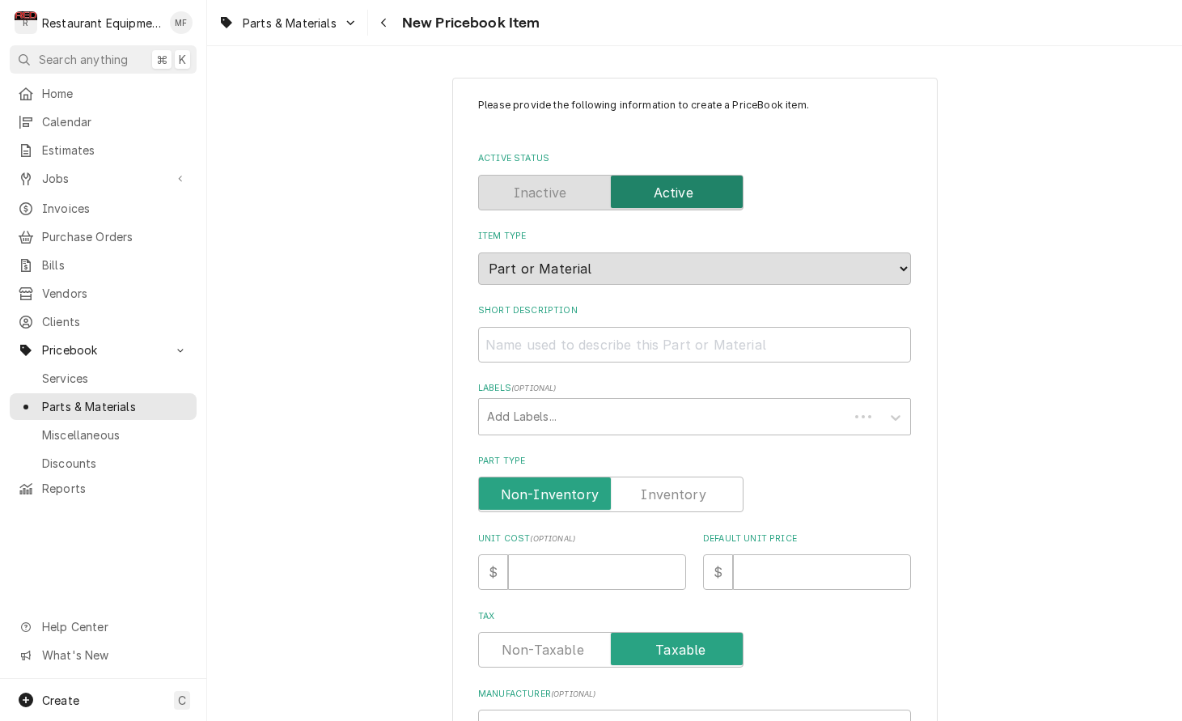
type textarea "x"
click at [674, 327] on input "Short Description" at bounding box center [694, 345] width 433 height 36
paste input "TurboChef I3-3209-3 SERVICE KIT, I3 AND I1, BLOWER, TOP"
type input "TurboChef I3-3209-3 SERVICE KIT, I3 AND I1, BLOWER, TOP"
type textarea "x"
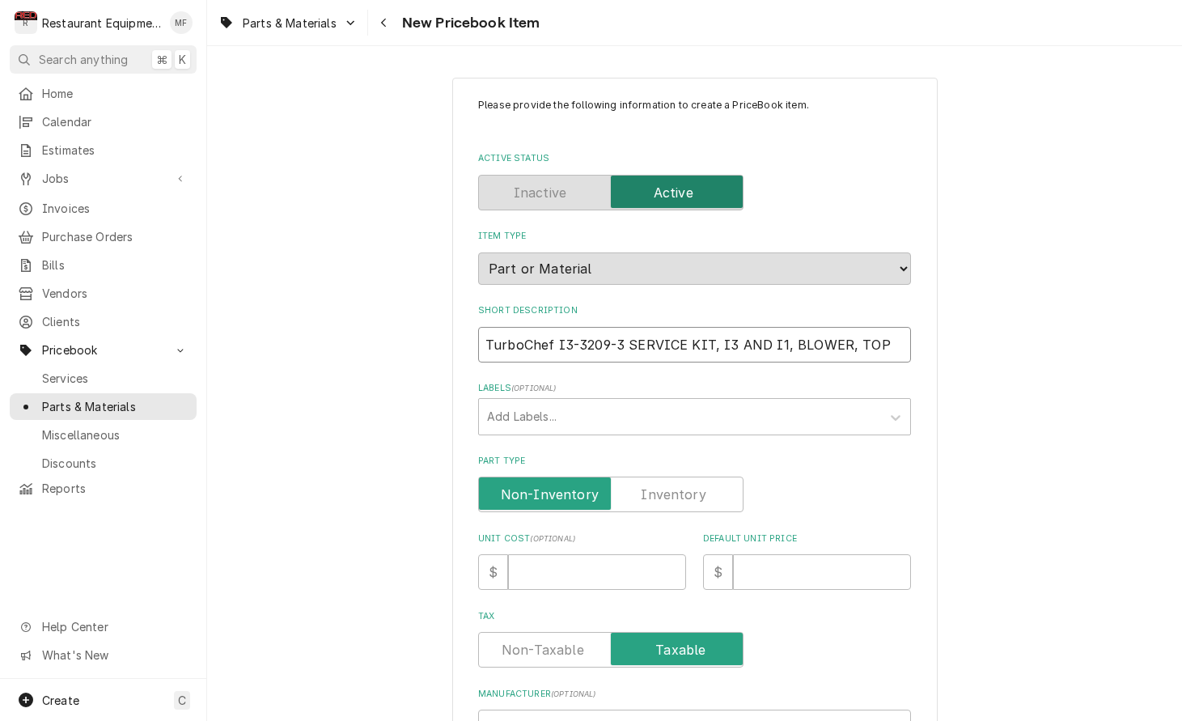
drag, startPoint x: 625, startPoint y: 326, endPoint x: 485, endPoint y: 334, distance: 140.2
click at [484, 334] on input "TurboChef I3-3209-3 SERVICE KIT, I3 AND I1, BLOWER, TOP" at bounding box center [694, 345] width 433 height 36
type input "SERVICE KIT, I3 AND I1, BLOWER, TOP"
type textarea "x"
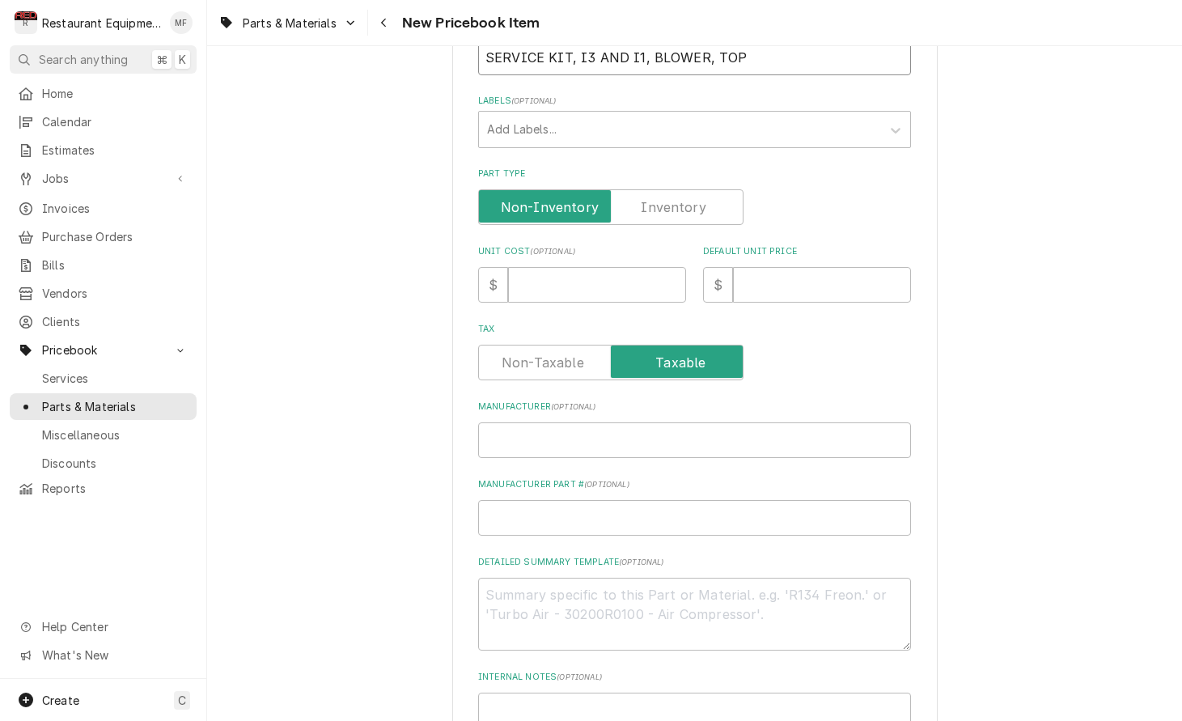
scroll to position [289, 0]
type input "SERVICE KIT, I3 AND I1, BLOWER, TOP"
click at [621, 421] on input "Manufacturer ( optional )" at bounding box center [694, 439] width 433 height 36
paste input "TurboChef I3-3209-3"
type input "TurboChef I3-3209-3"
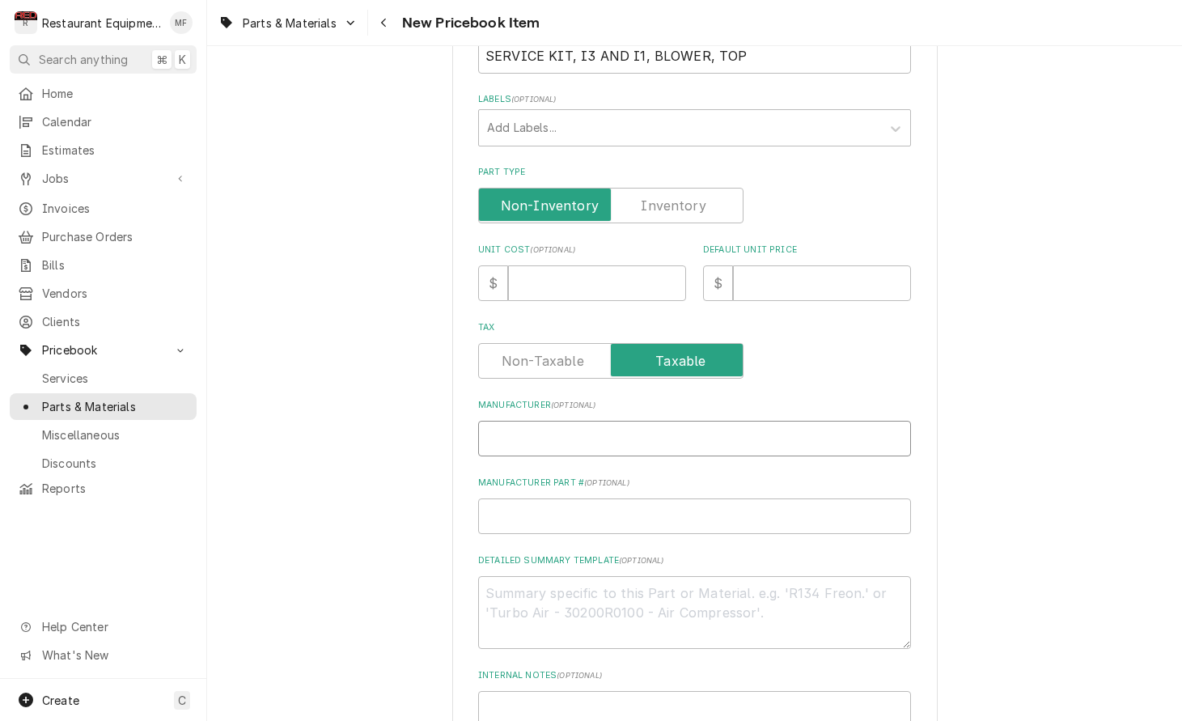
type textarea "x"
click at [670, 500] on input "Manufacturer Part # ( optional )" at bounding box center [694, 516] width 433 height 36
drag, startPoint x: 627, startPoint y: 419, endPoint x: 555, endPoint y: 422, distance: 72.1
click at [555, 422] on input "TurboChef I3-3209-3" at bounding box center [694, 439] width 433 height 36
type input "TurboChef"
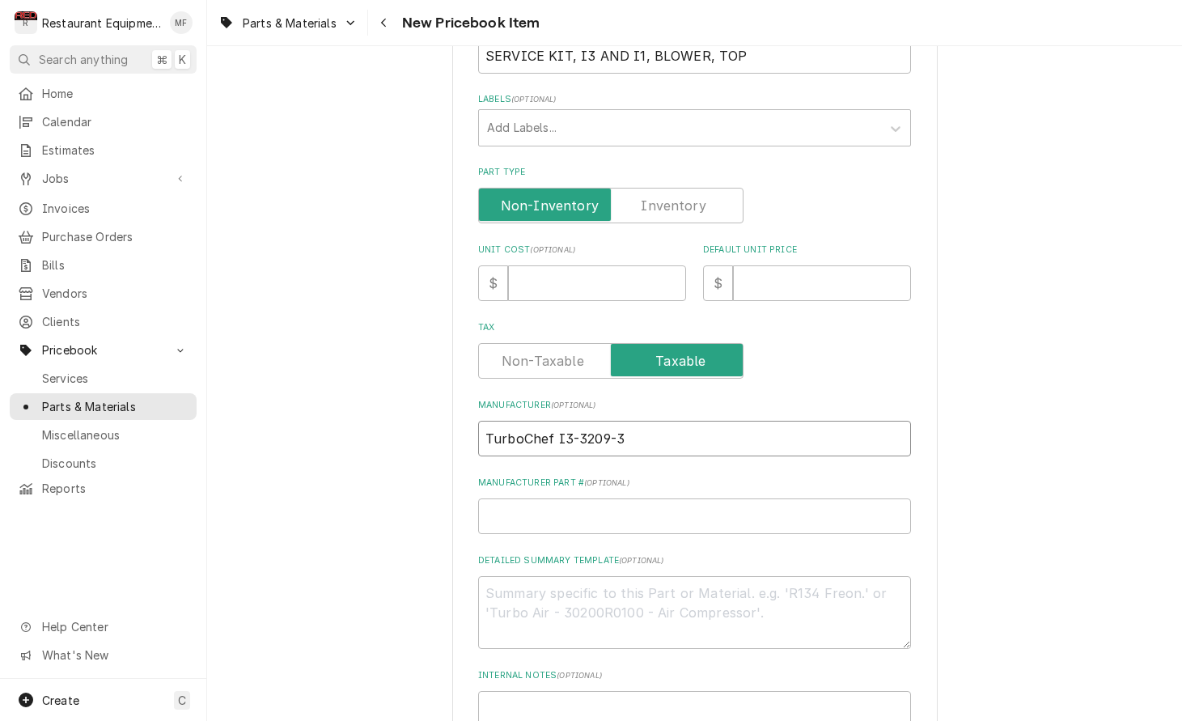
type textarea "x"
type input "TurboChef"
click at [611, 498] on input "Manufacturer Part # ( optional )" at bounding box center [694, 516] width 433 height 36
paste input "I3-3209-3"
type input "I3-3209-3"
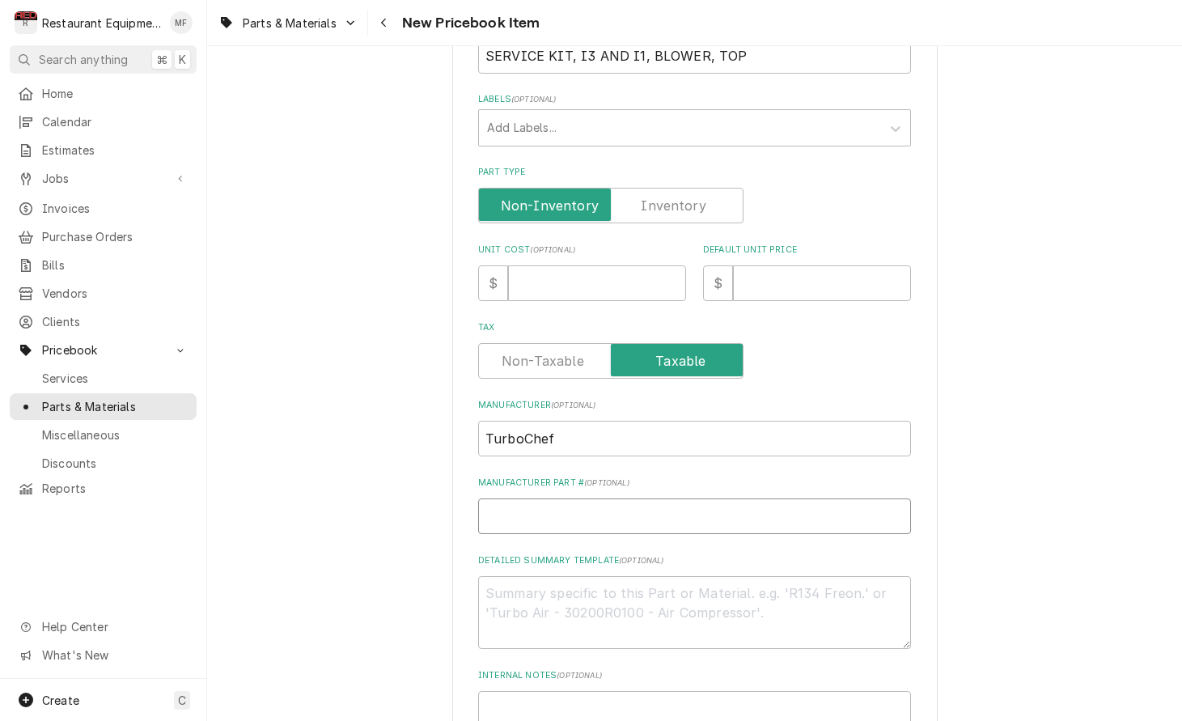
type textarea "x"
type input "I3-3209-3"
click at [580, 265] on input "Unit Cost ( optional )" at bounding box center [597, 283] width 178 height 36
type input "6"
type textarea "x"
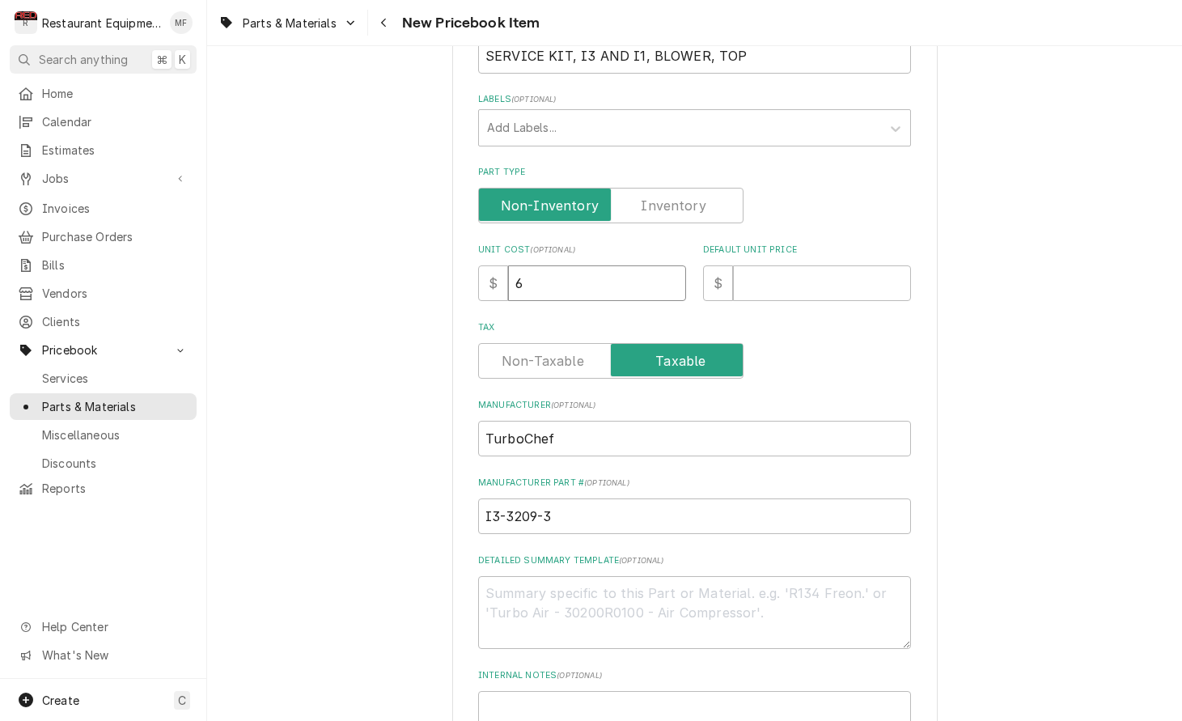
type input "62"
type textarea "x"
type input "620"
type textarea "x"
type input "620.3"
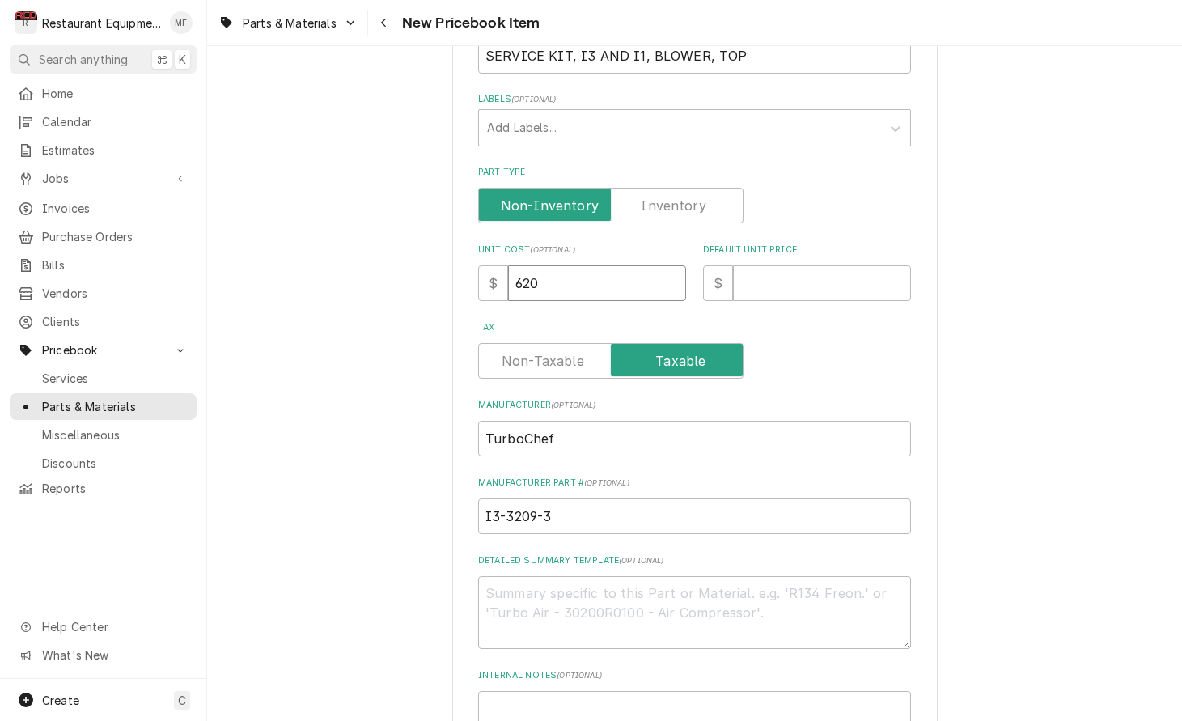
type textarea "x"
type input "620.32"
type textarea "x"
type input "620.32"
click at [777, 265] on input "Default Unit Price" at bounding box center [822, 283] width 178 height 36
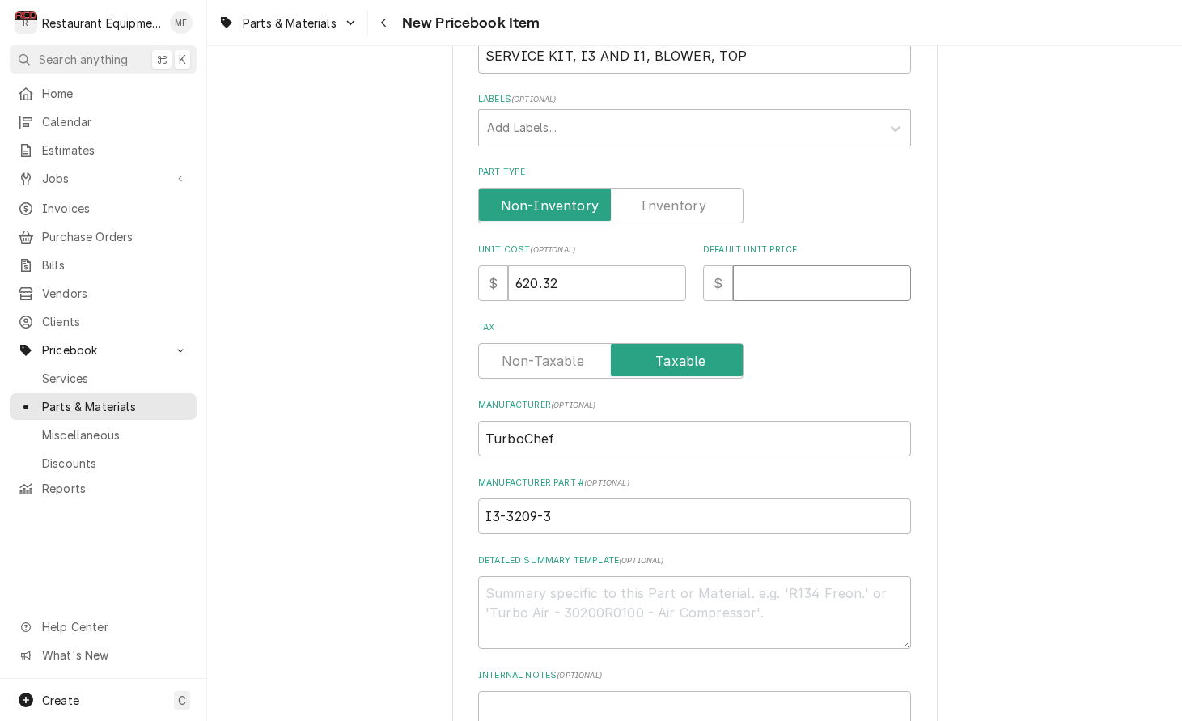
type input "1"
type textarea "x"
type input "12"
type textarea "x"
type input "124"
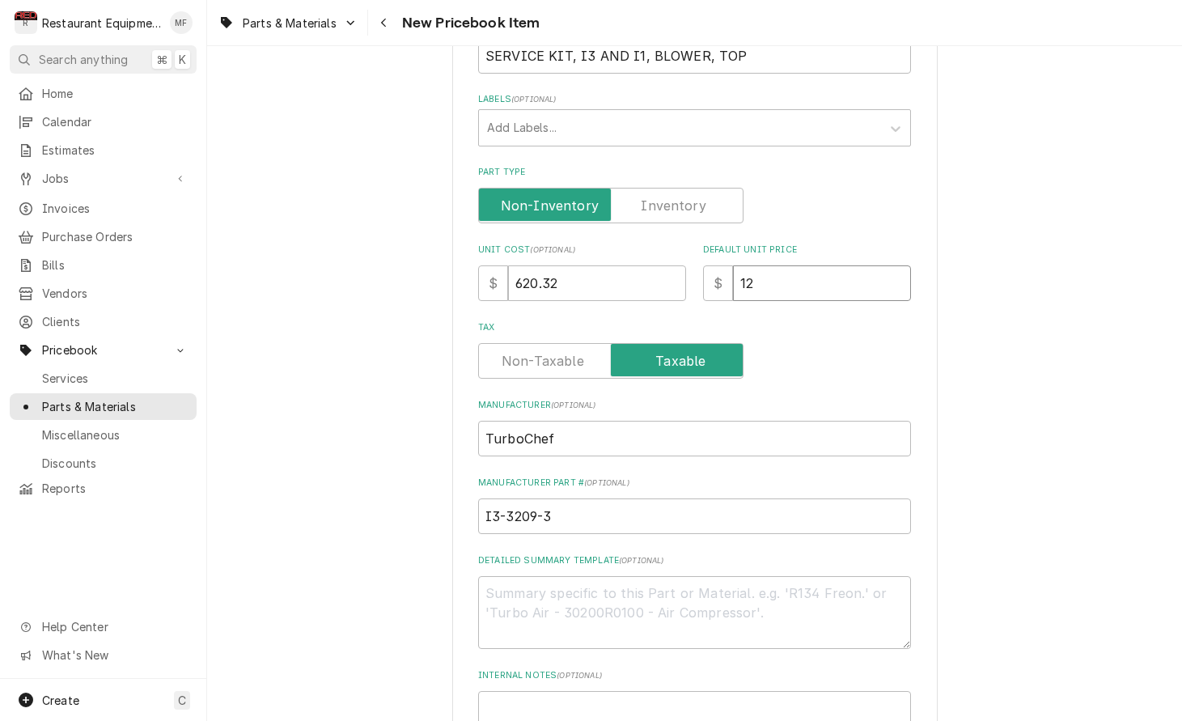
type textarea "x"
type input "1240"
type textarea "x"
type input "1240.6"
type textarea "x"
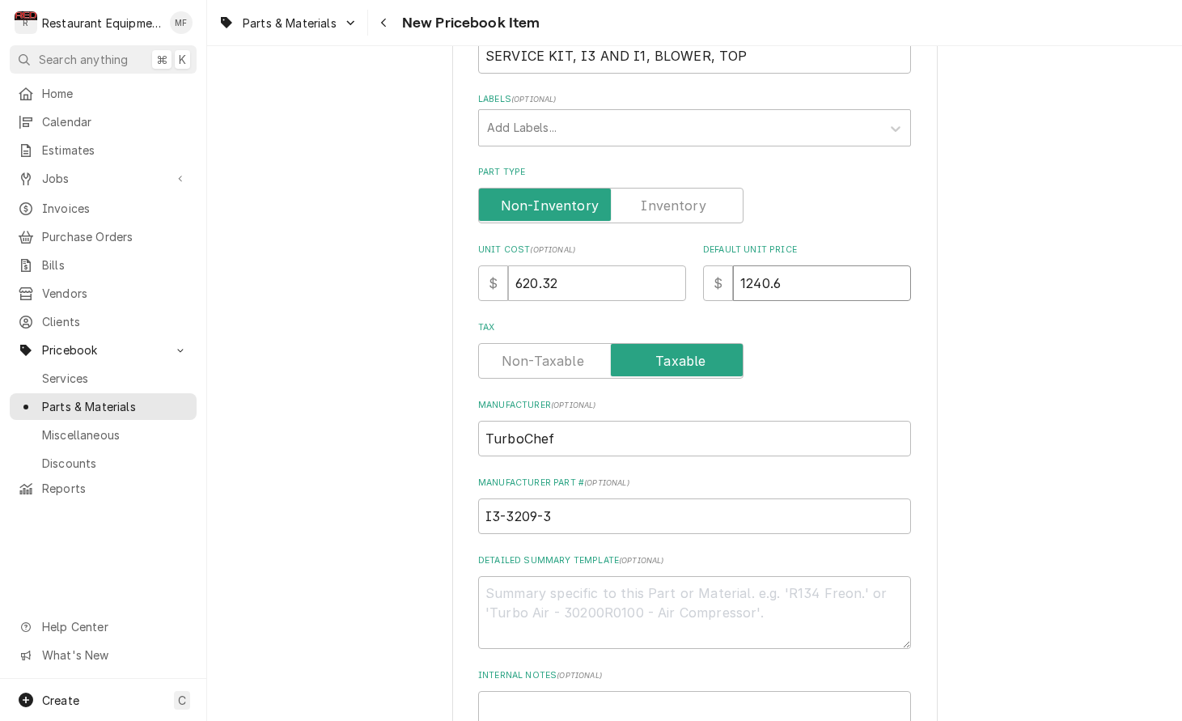
type input "1240.64"
type textarea "x"
type input "1240.64"
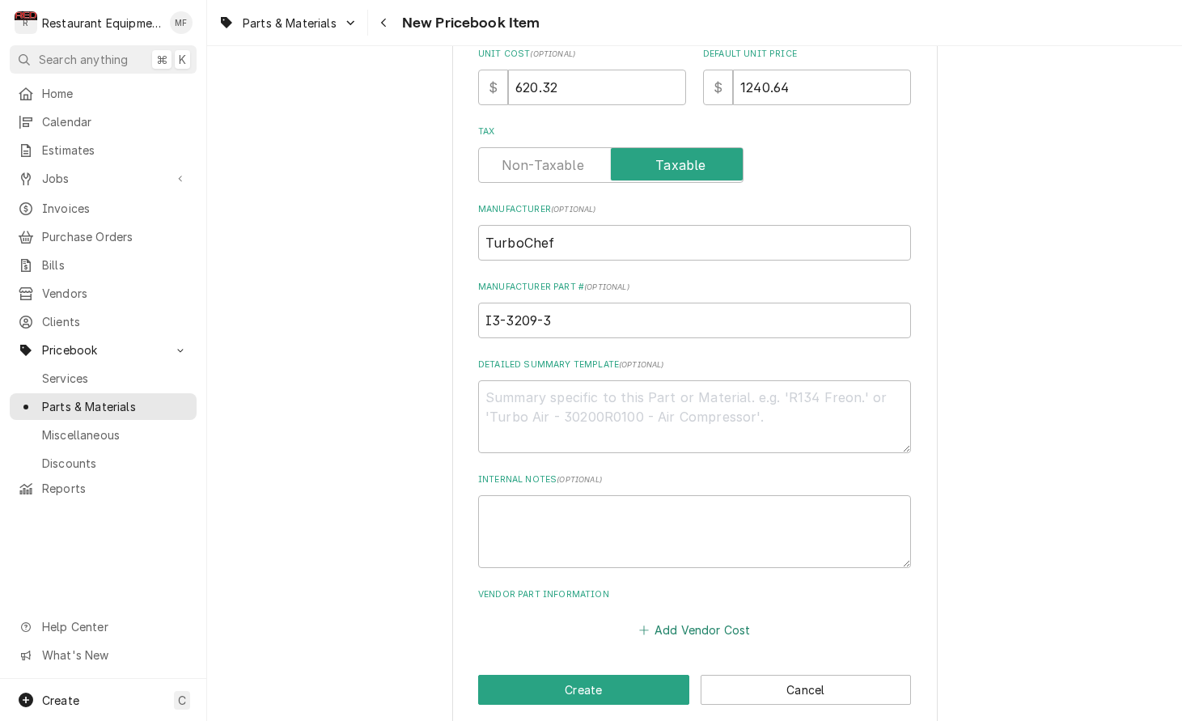
scroll to position [484, 0]
click at [709, 619] on button "Add Vendor Cost" at bounding box center [694, 630] width 117 height 23
type textarea "x"
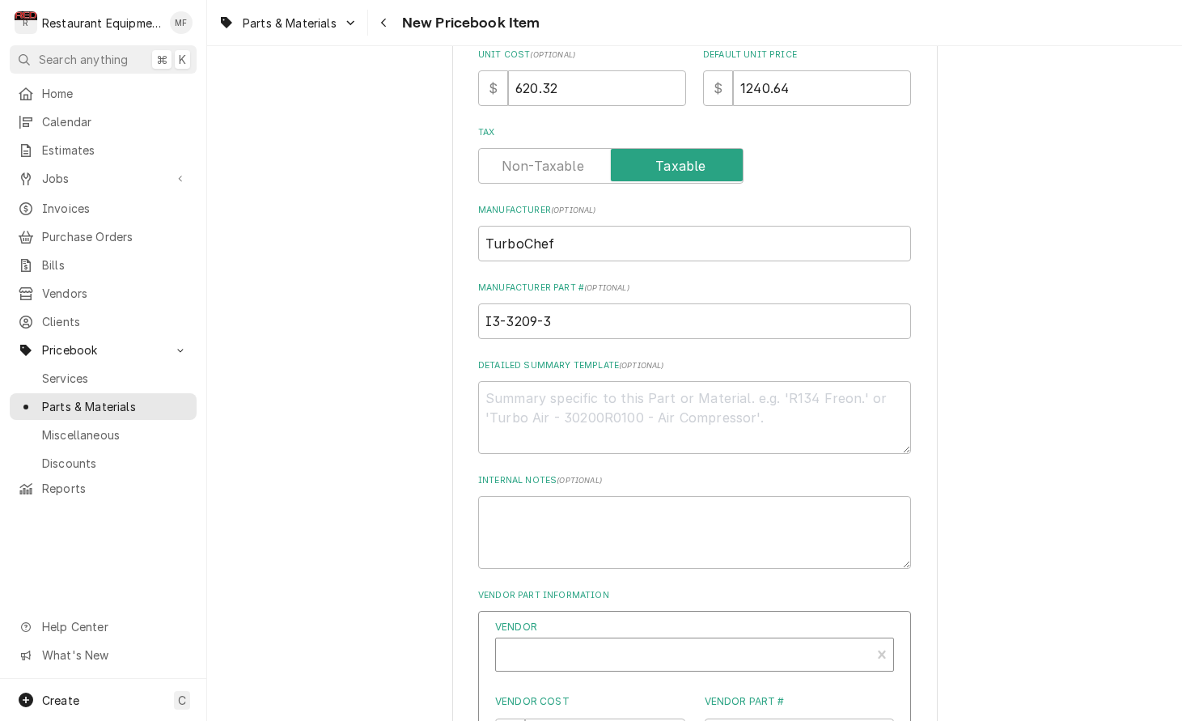
click at [692, 642] on div "Vendor" at bounding box center [683, 661] width 358 height 39
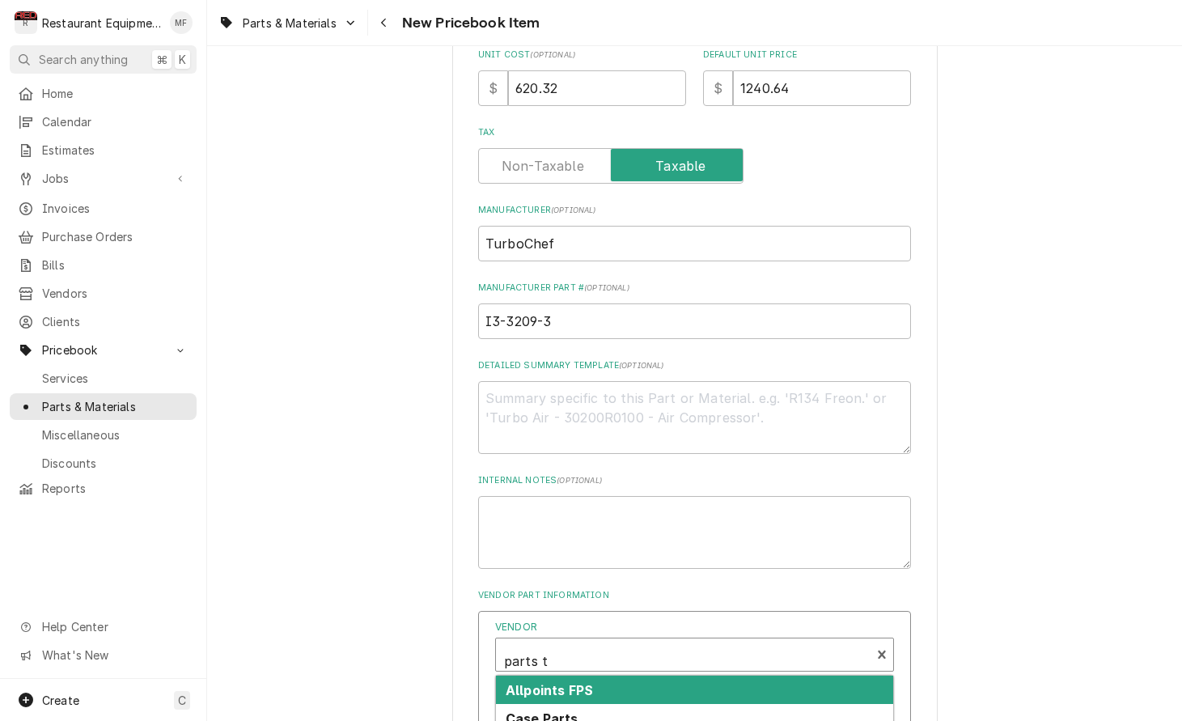
type input "parts to"
click at [852, 676] on div "Parts Town" at bounding box center [694, 690] width 397 height 28
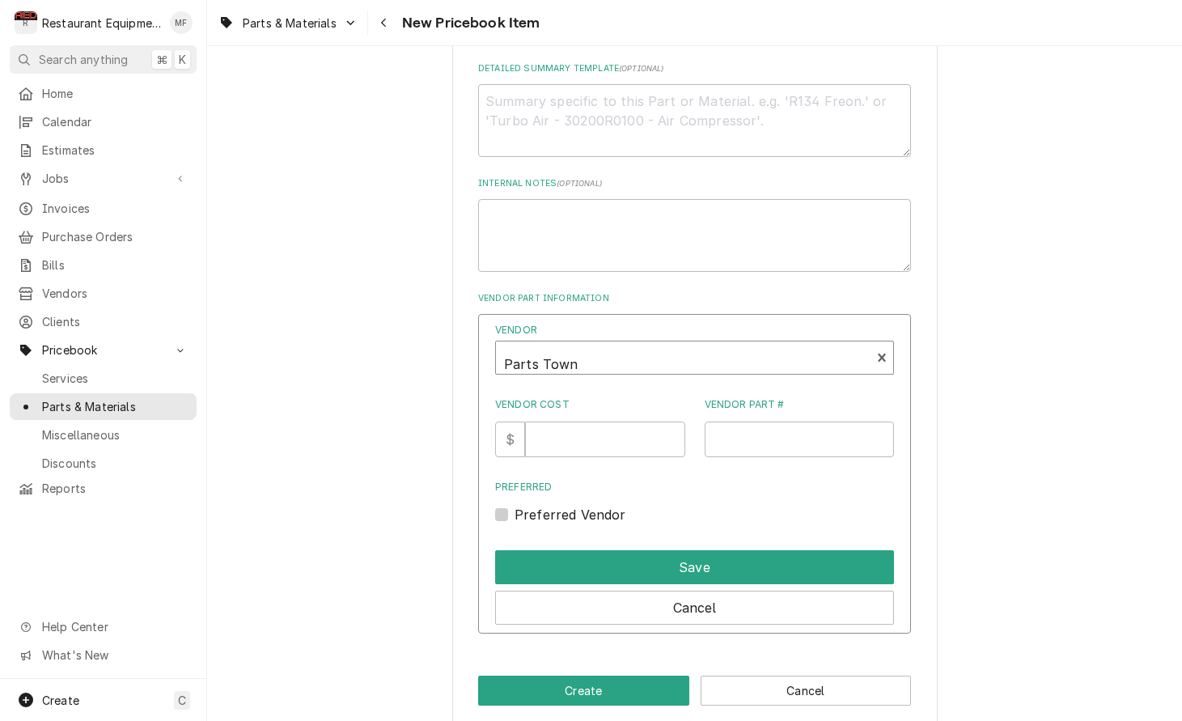
scroll to position [780, 0]
click at [567, 422] on input "Vendor Cost" at bounding box center [604, 440] width 159 height 36
type input "620.32"
click at [510, 506] on div "Preferred Vendor" at bounding box center [694, 515] width 399 height 19
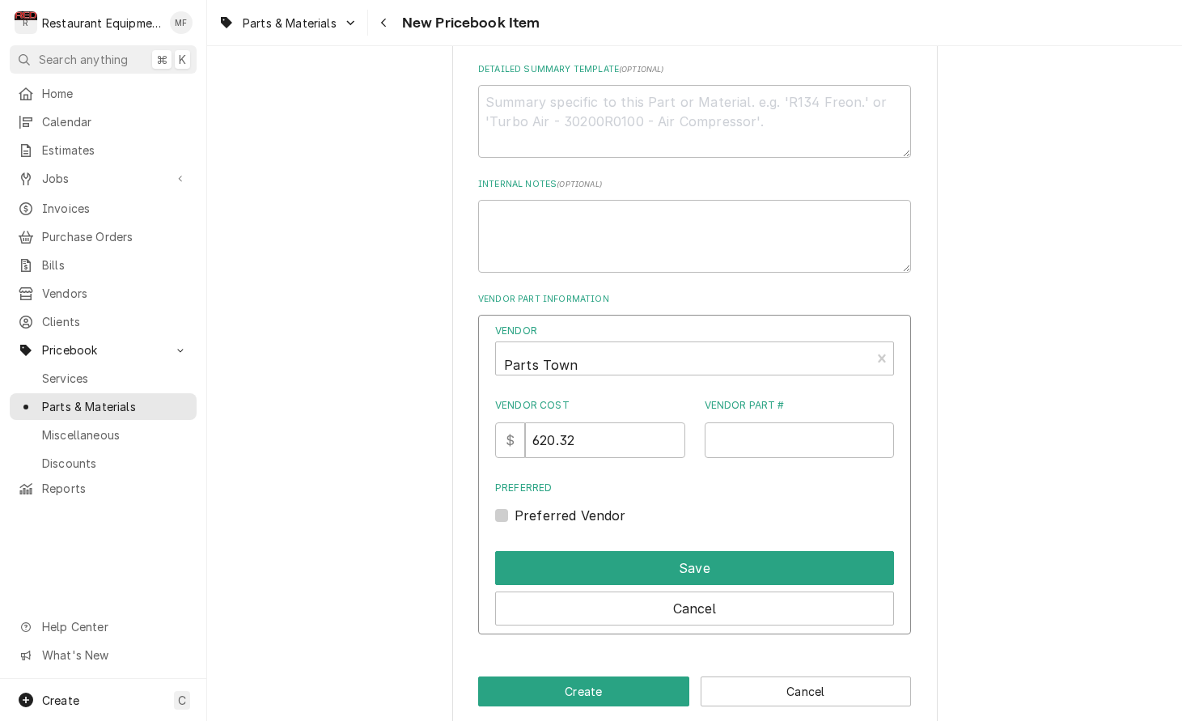
scroll to position [779, 0]
click at [515, 507] on label "Preferred Vendor" at bounding box center [571, 516] width 112 height 19
click at [515, 507] on input "Preferred" at bounding box center [714, 525] width 399 height 36
checkbox input "true"
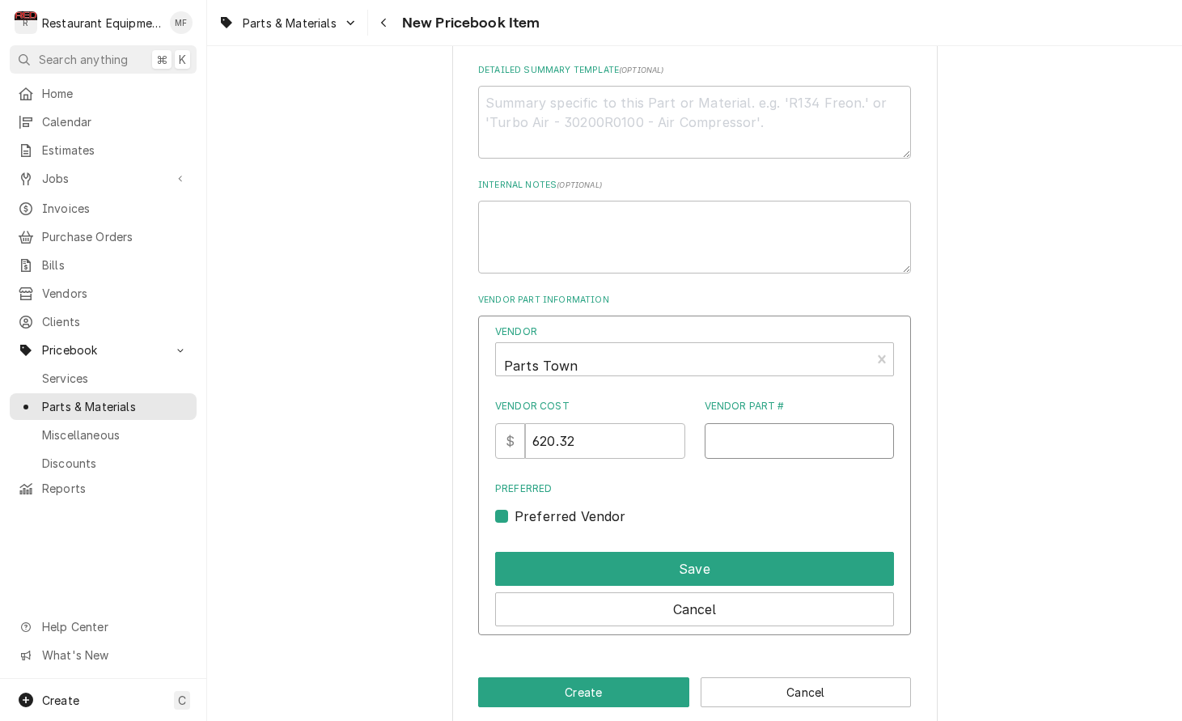
click at [803, 429] on input "Vendor Part #" at bounding box center [800, 441] width 190 height 36
paste input "TBCI3-3209-3"
type input "TBCI3-3209-3"
click at [740, 545] on div "Save" at bounding box center [694, 565] width 399 height 40
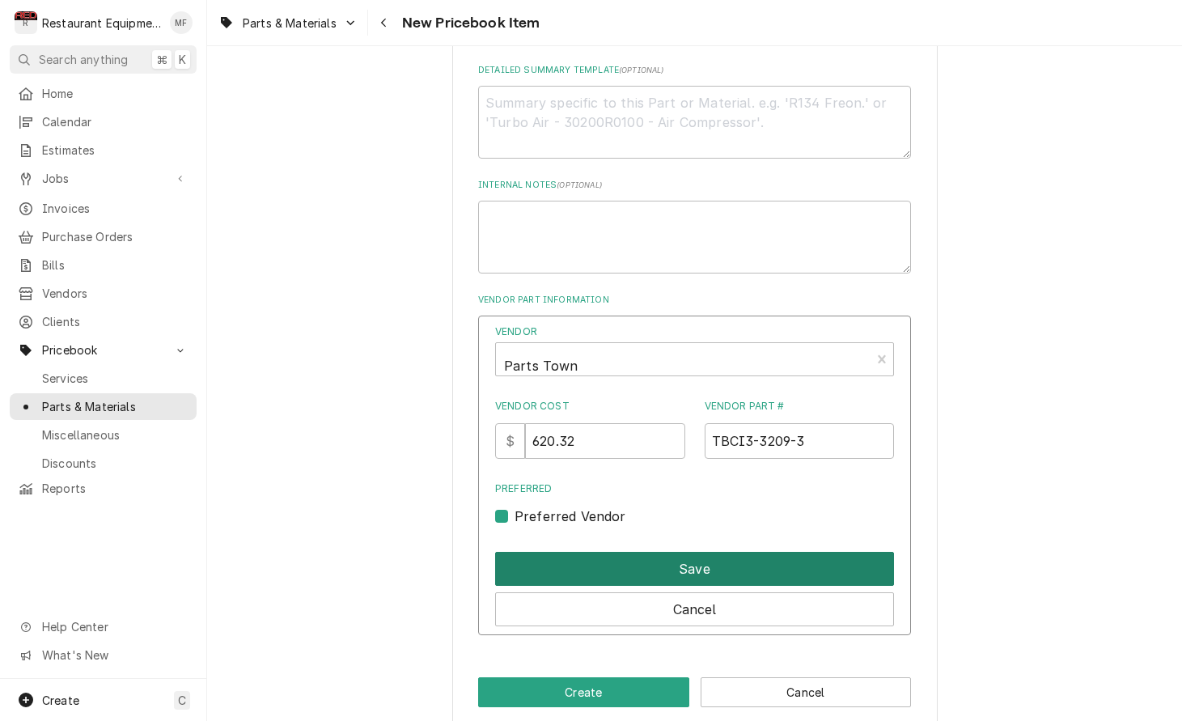
click at [740, 552] on button "Save" at bounding box center [694, 569] width 399 height 34
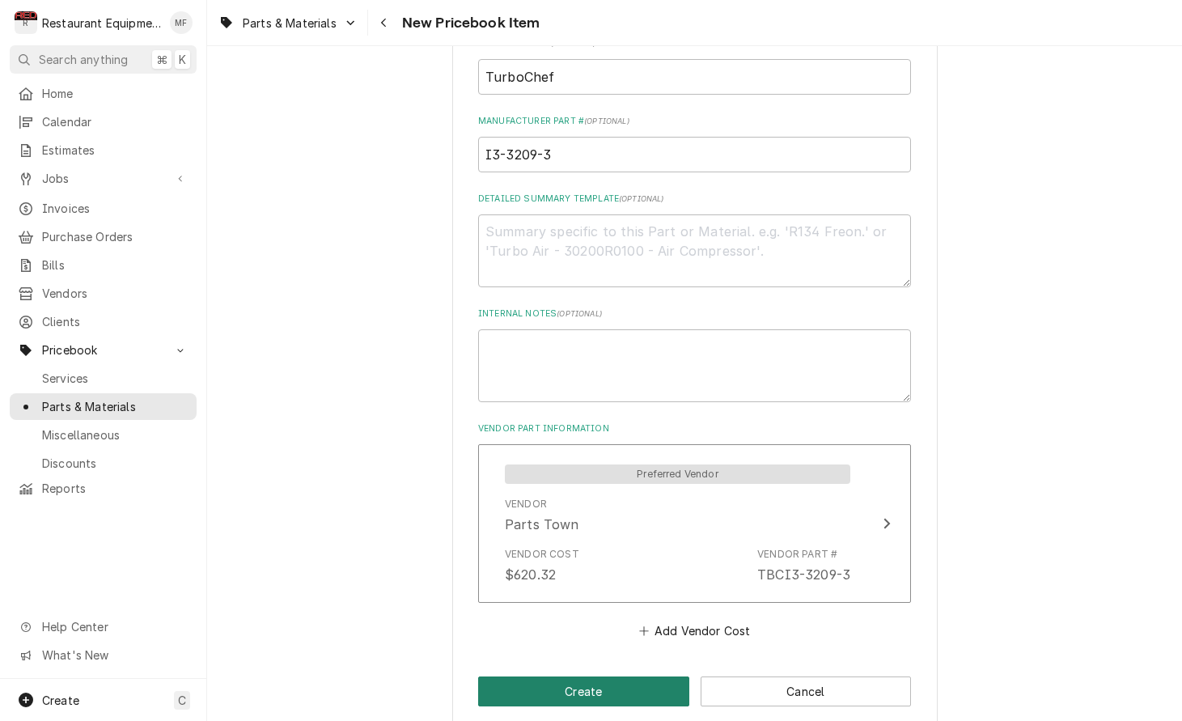
click at [638, 677] on button "Create" at bounding box center [583, 692] width 211 height 30
type textarea "x"
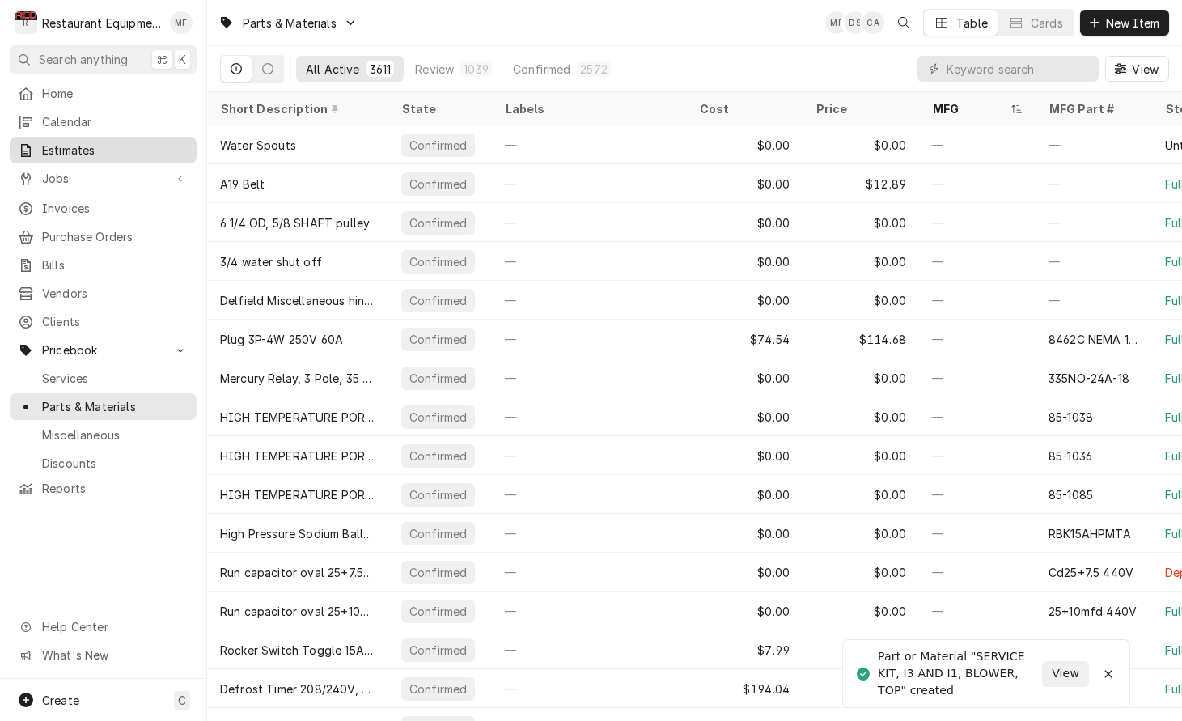
click at [107, 142] on span "Estimates" at bounding box center [115, 150] width 146 height 17
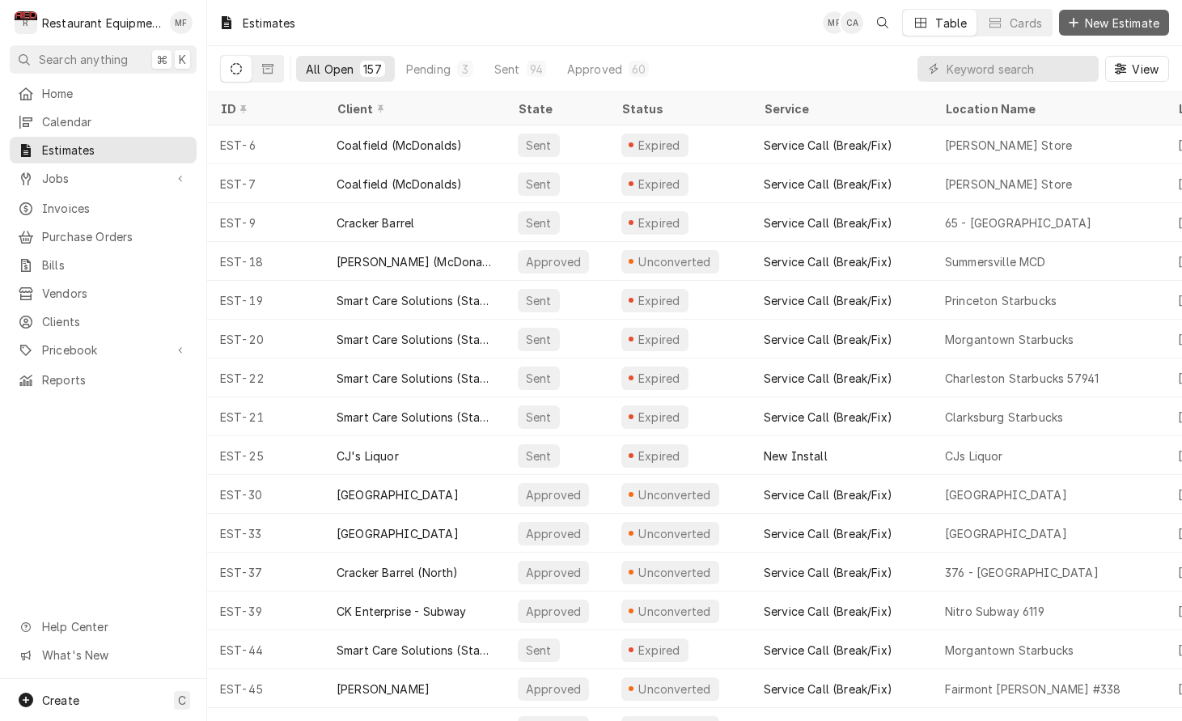
click at [1113, 20] on span "New Estimate" at bounding box center [1122, 23] width 81 height 17
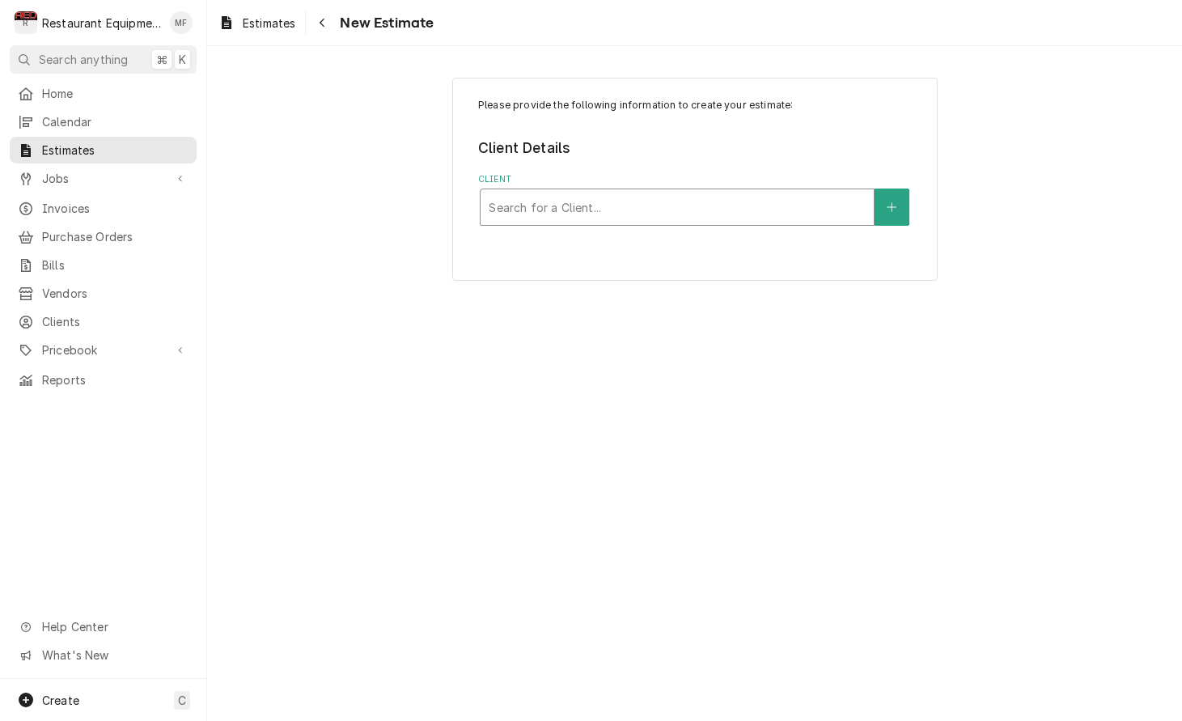
click at [768, 211] on div "Client" at bounding box center [677, 207] width 377 height 29
type input "chipot"
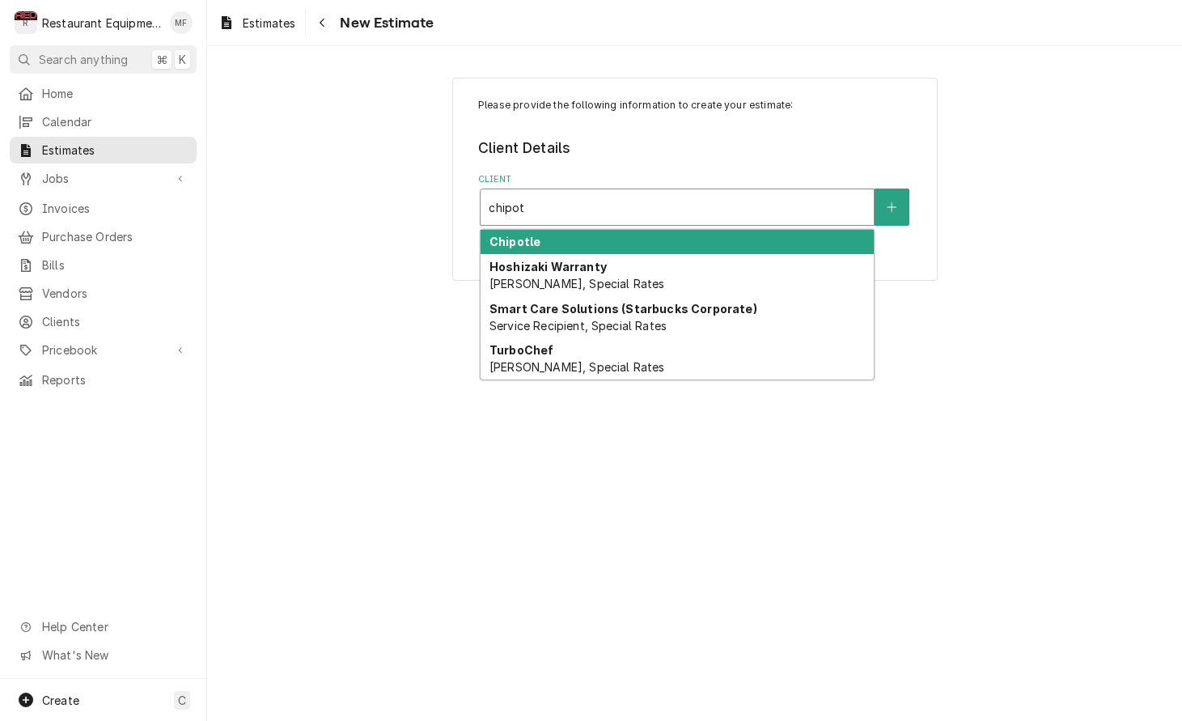
click at [765, 233] on div "Chipotle" at bounding box center [677, 242] width 393 height 25
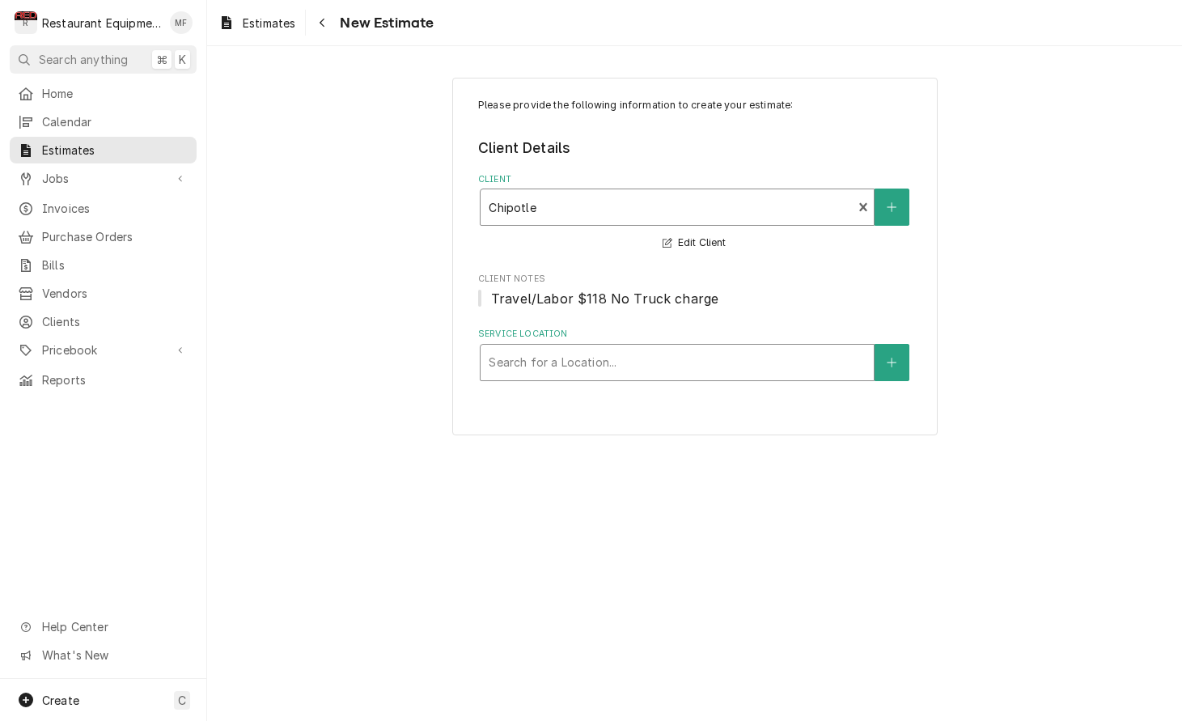
click at [749, 358] on div "Service Location" at bounding box center [677, 362] width 377 height 29
type input "51"
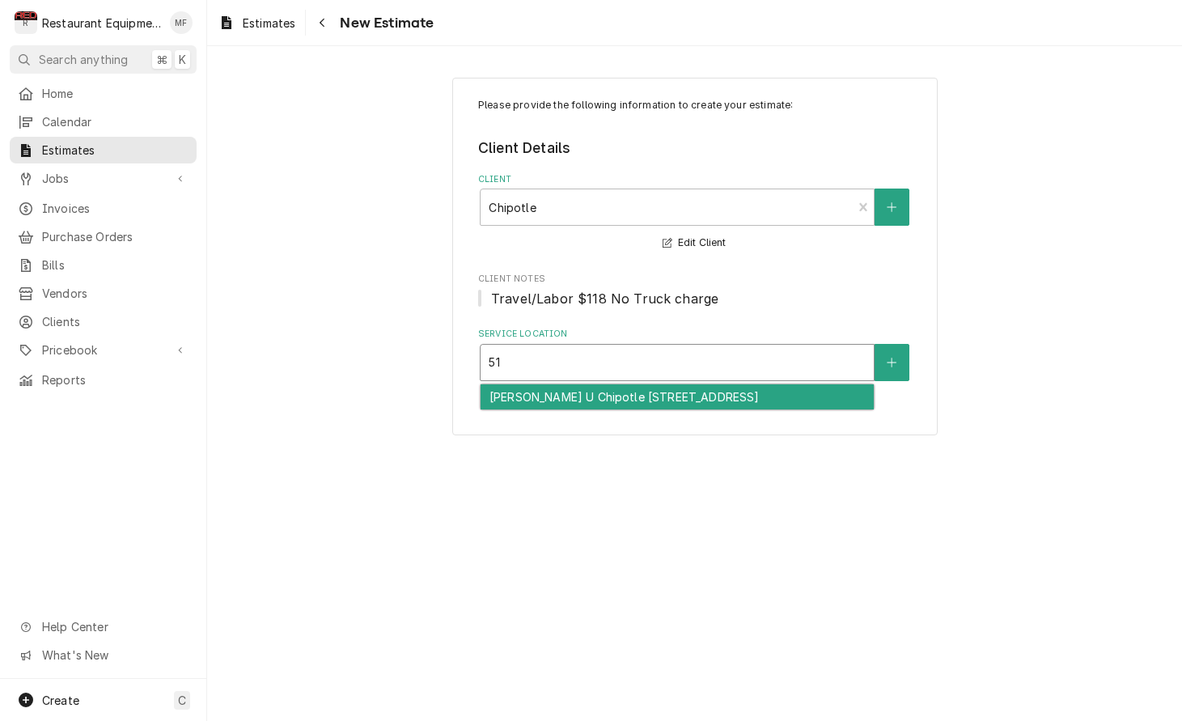
click at [755, 388] on div "[PERSON_NAME] U Chipotle [STREET_ADDRESS]" at bounding box center [677, 396] width 393 height 25
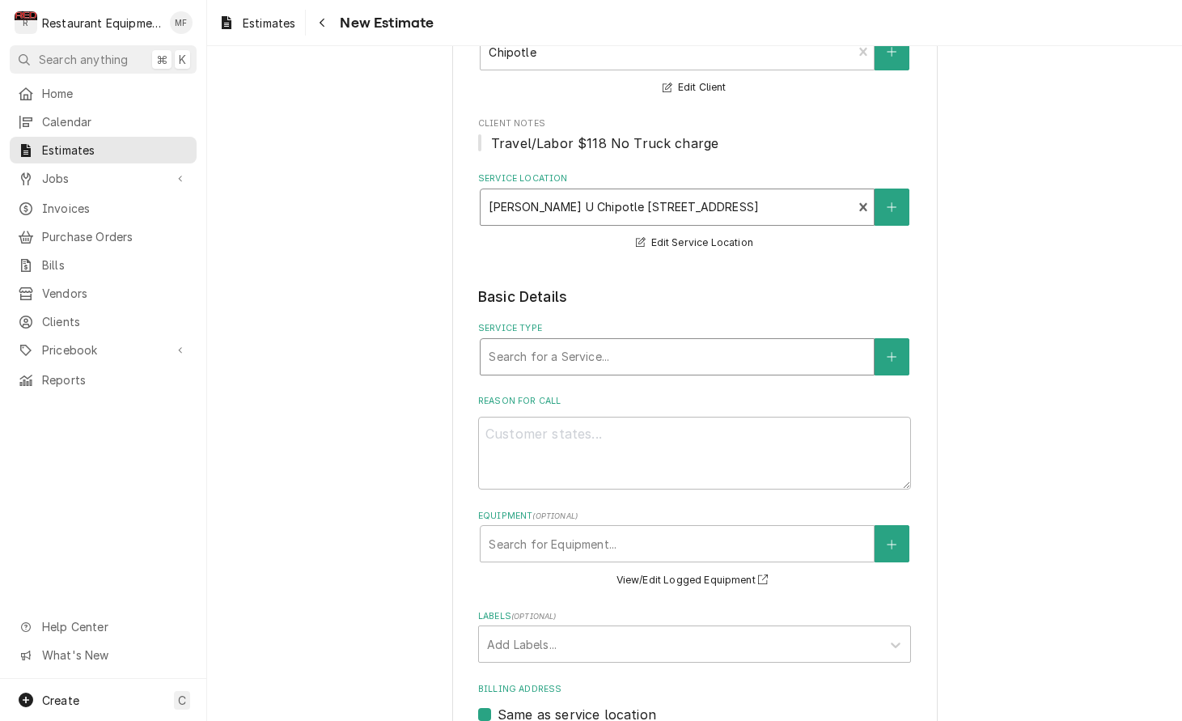
scroll to position [165, 0]
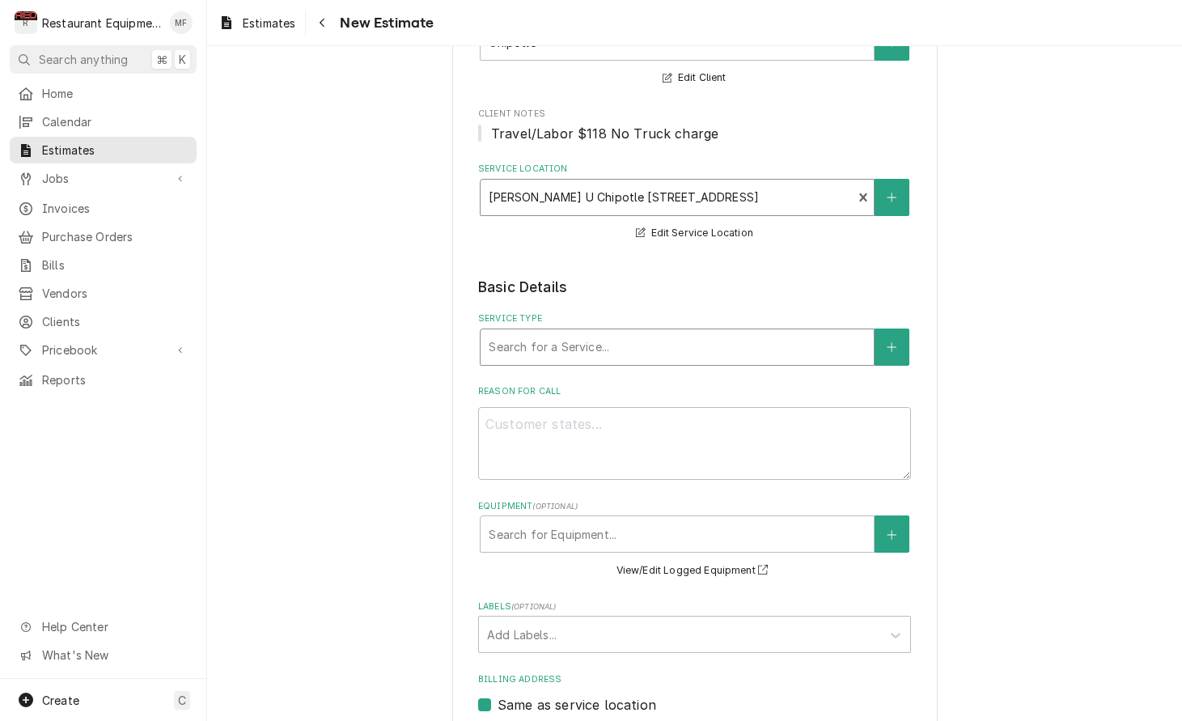
click at [719, 352] on div "Service Type" at bounding box center [677, 347] width 377 height 29
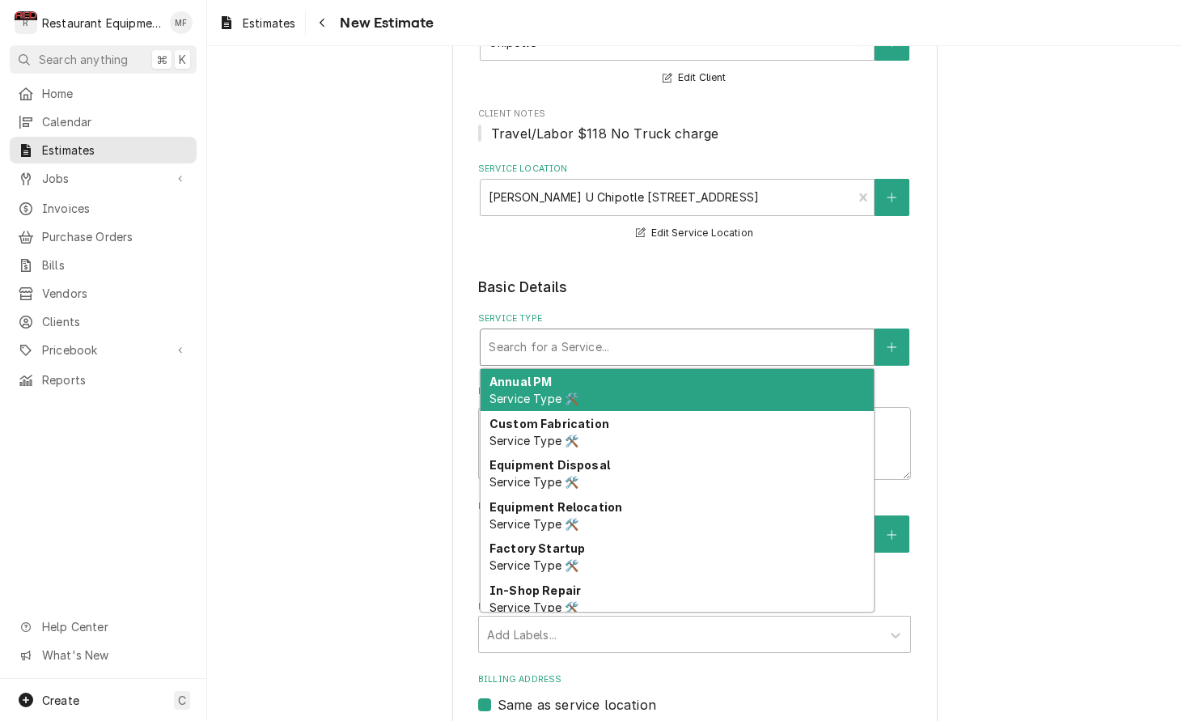
type textarea "x"
type input "b"
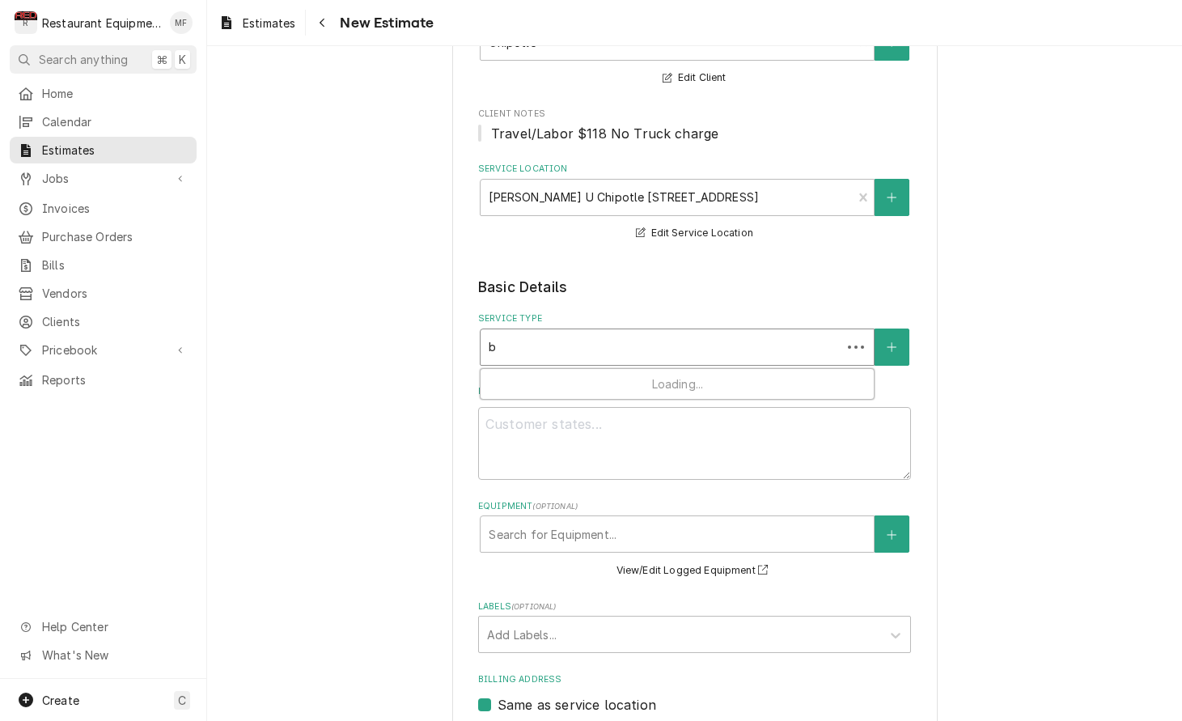
type textarea "x"
type input "br"
type textarea "x"
type input "bre"
type textarea "x"
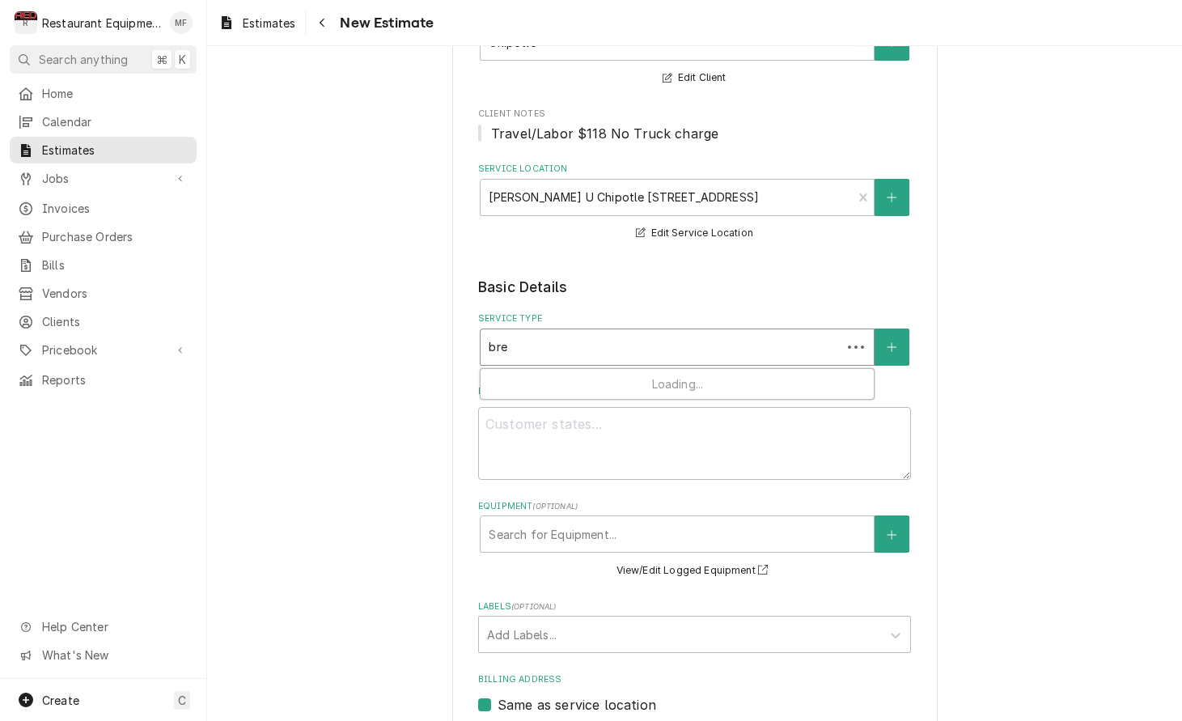
type input "brea"
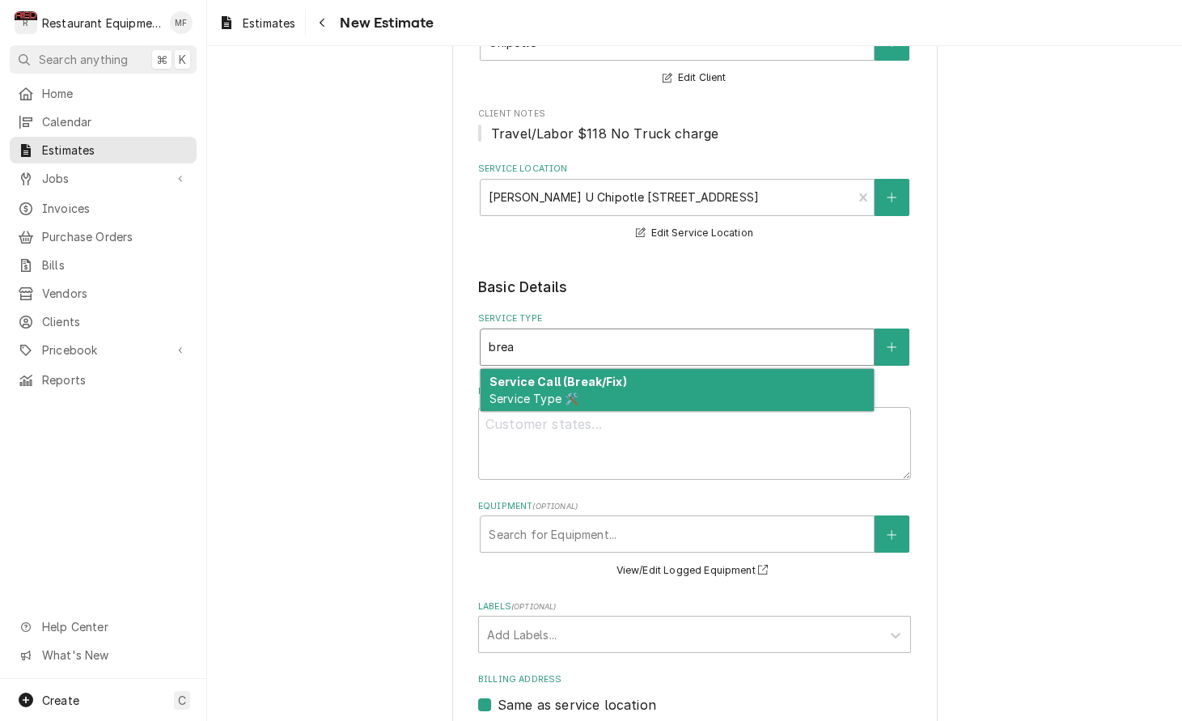
click at [719, 379] on div "Service Call (Break/Fix) Service Type 🛠️" at bounding box center [677, 390] width 393 height 42
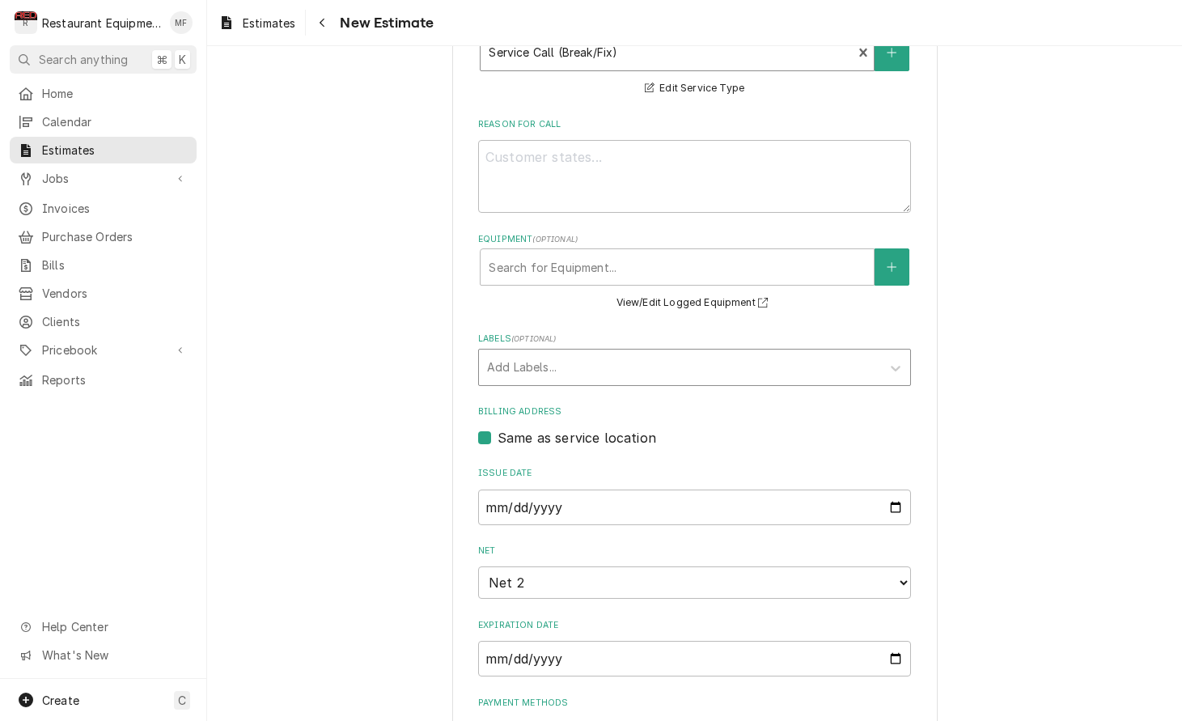
scroll to position [464, 0]
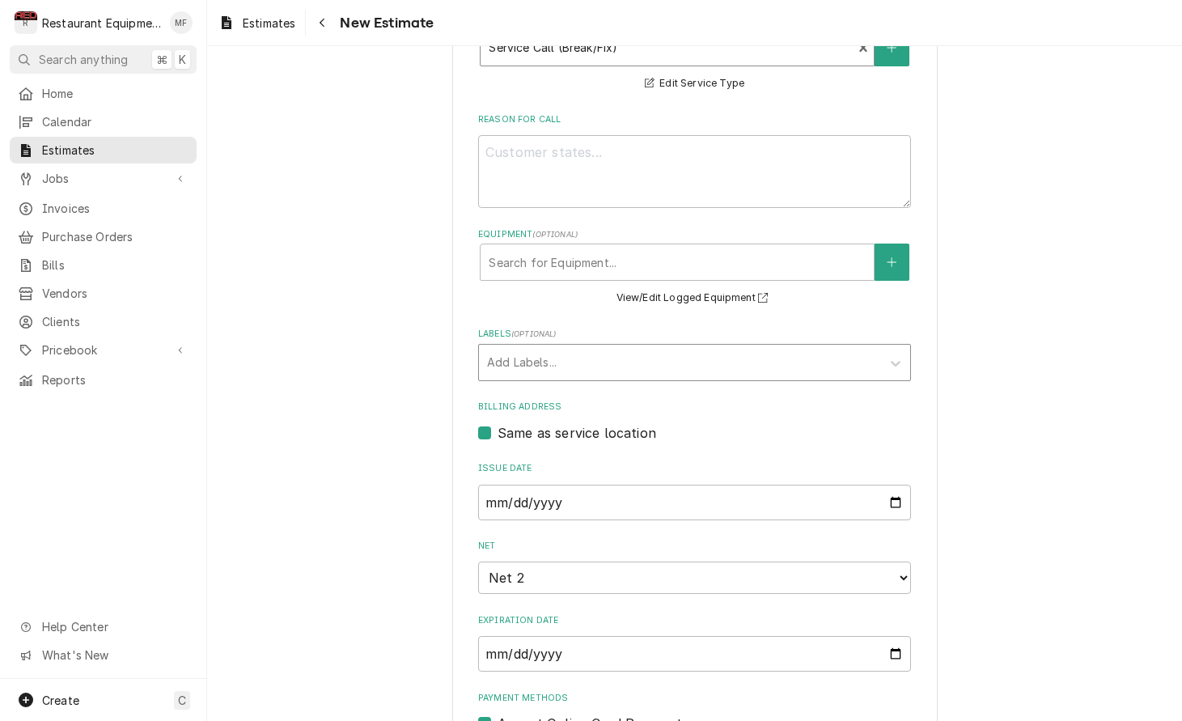
click at [689, 354] on div "Labels" at bounding box center [680, 362] width 386 height 29
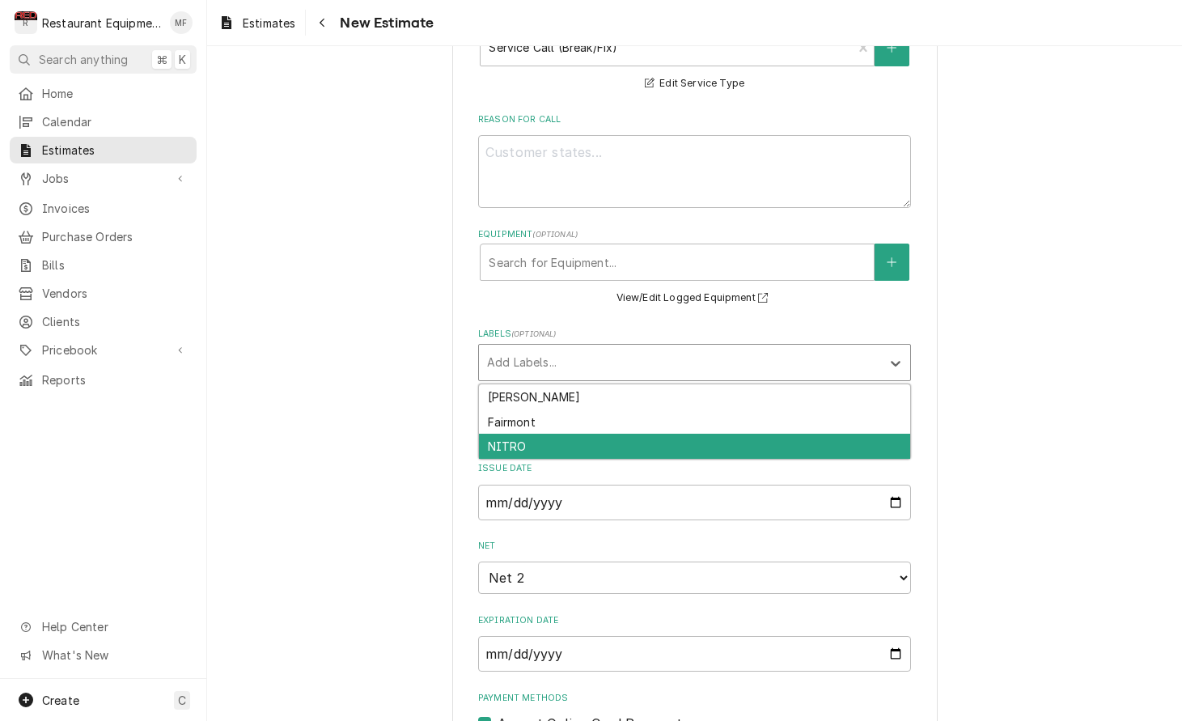
click at [685, 435] on div "NITRO" at bounding box center [694, 446] width 431 height 25
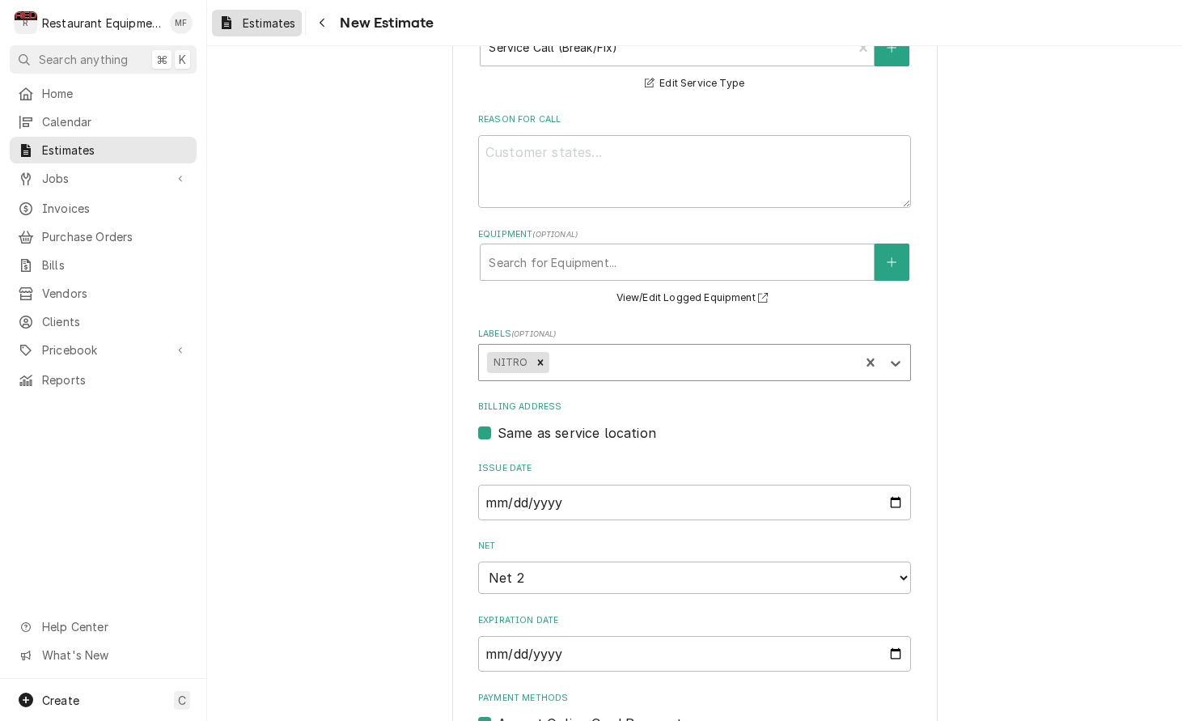
type textarea "x"
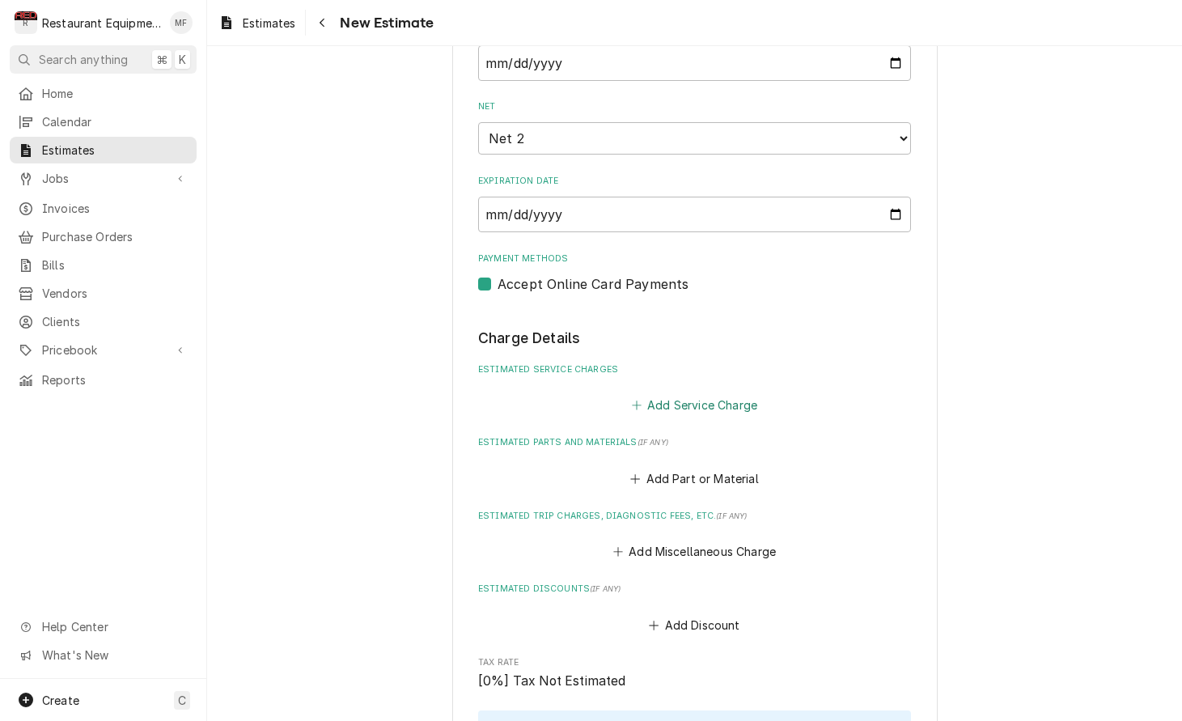
scroll to position [909, 0]
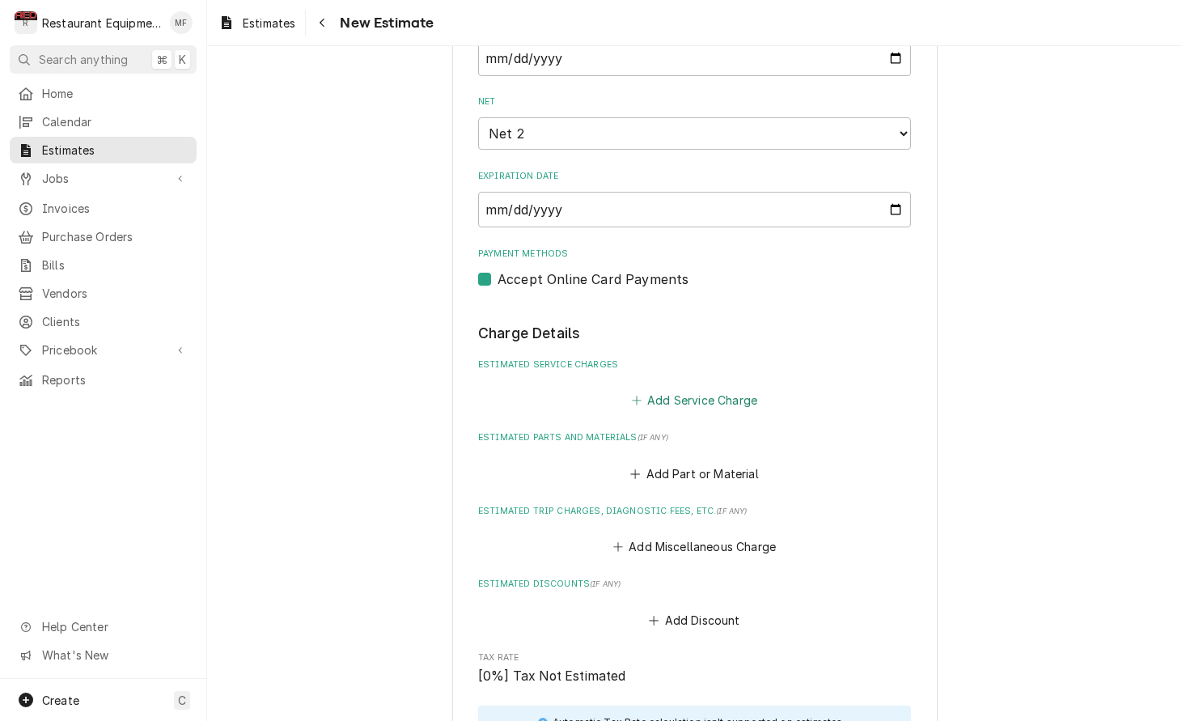
click at [698, 389] on button "Add Service Charge" at bounding box center [694, 400] width 131 height 23
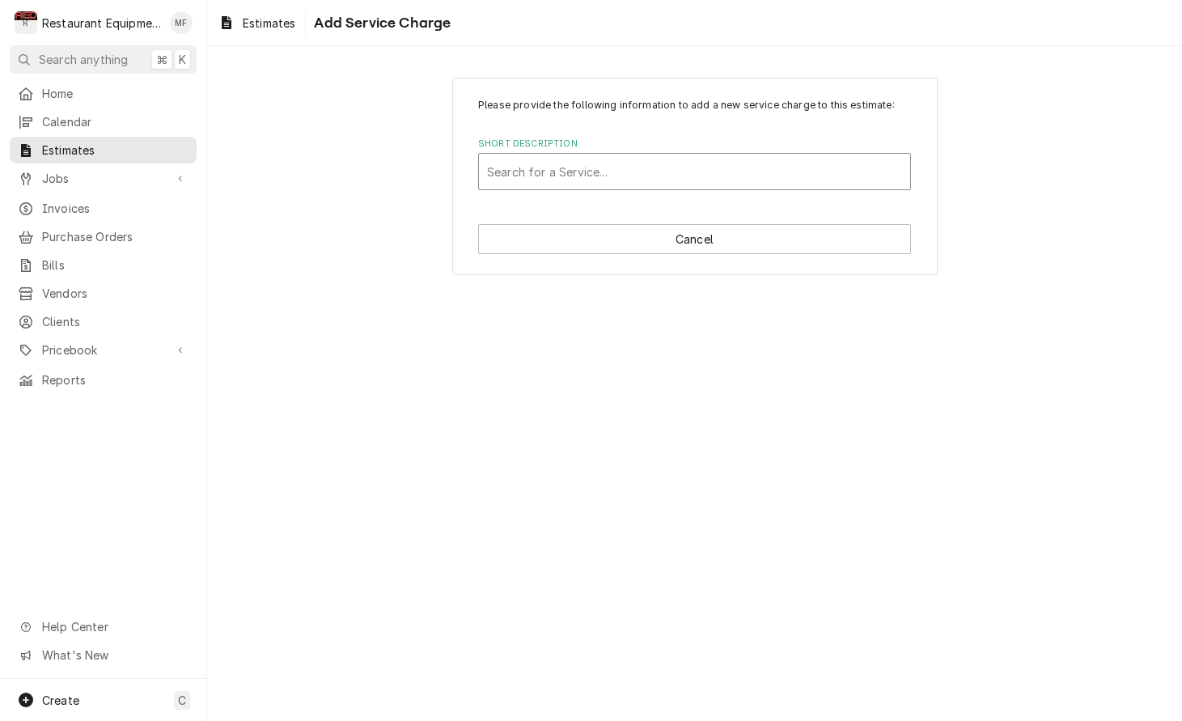
click at [672, 172] on div "Short Description" at bounding box center [694, 171] width 415 height 29
type input "travel"
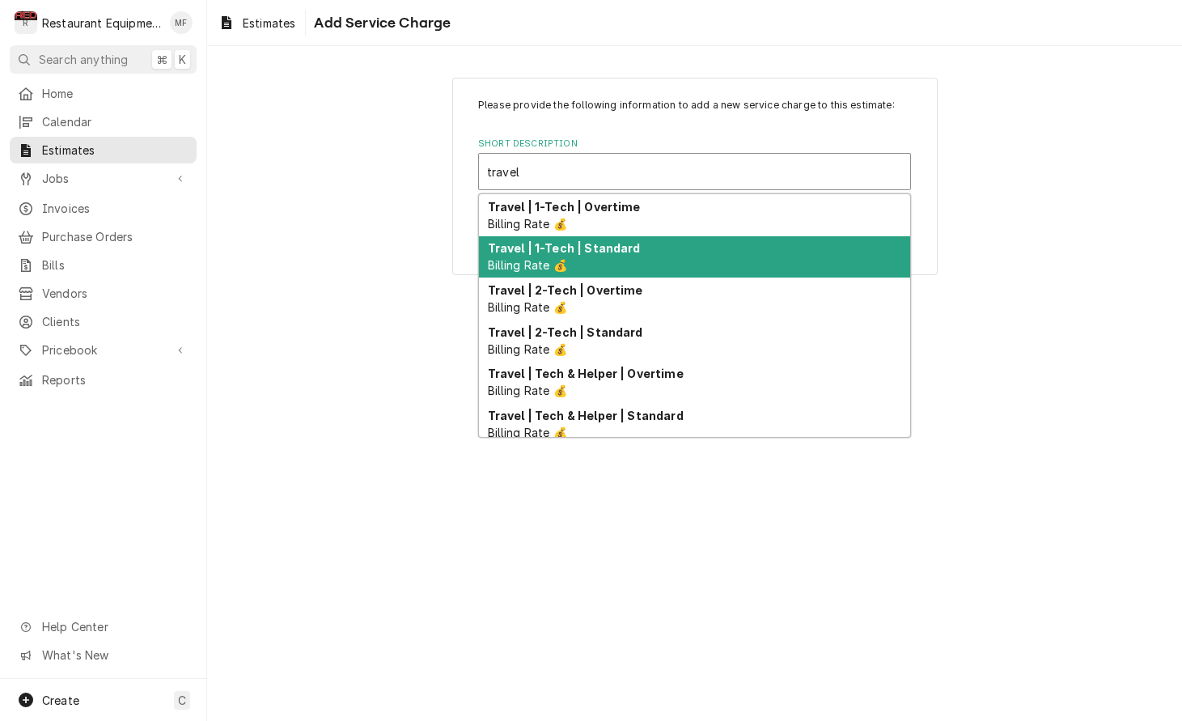
click at [668, 240] on div "Travel | 1-Tech | Standard Billing Rate 💰" at bounding box center [694, 257] width 431 height 42
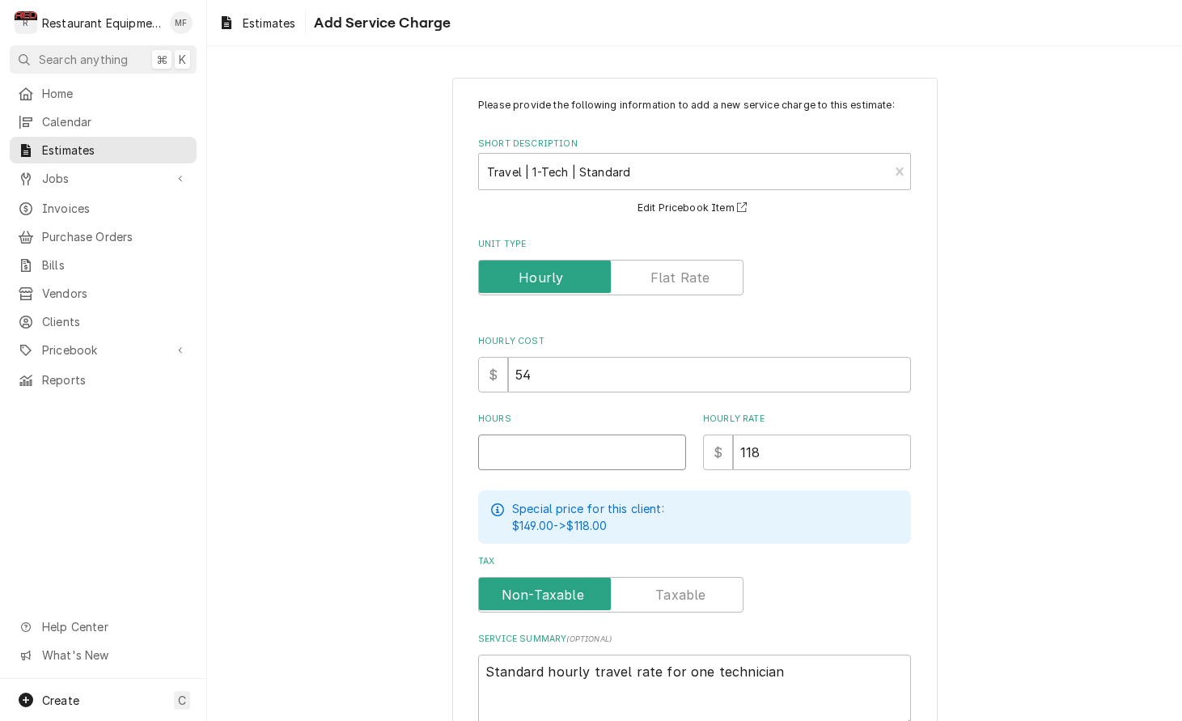
click at [617, 438] on input "Hours" at bounding box center [582, 453] width 208 height 36
type textarea "x"
type input "4"
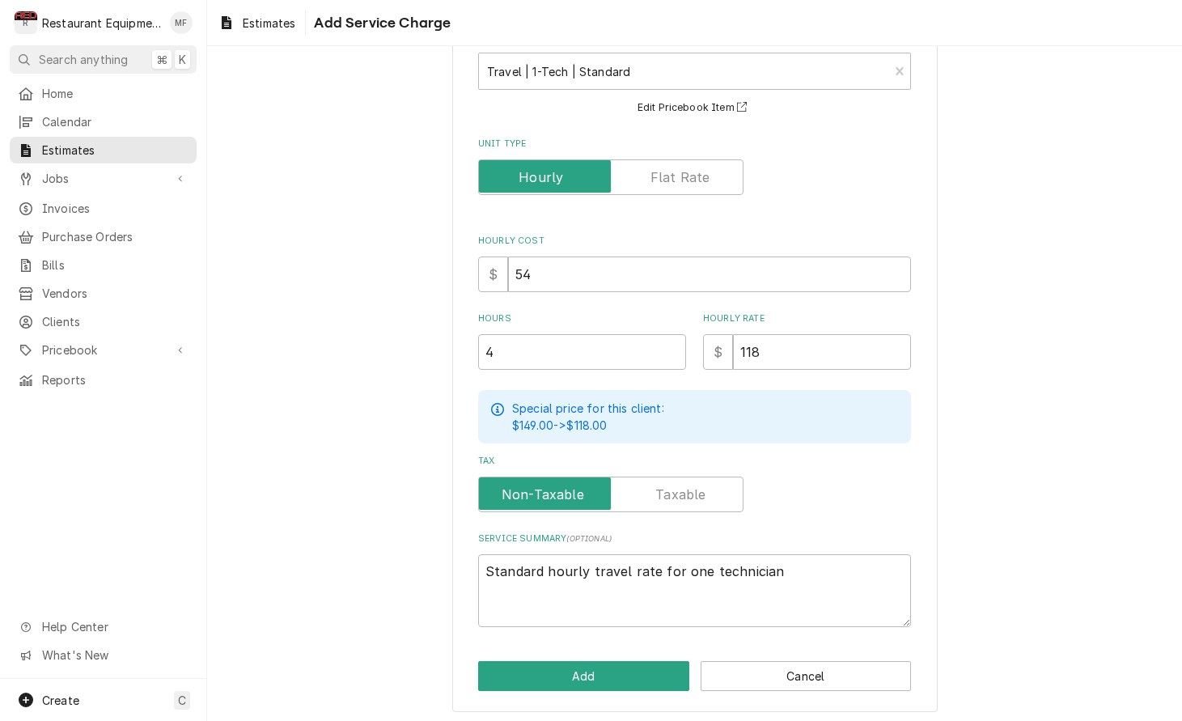
scroll to position [100, 0]
click at [665, 671] on button "Add" at bounding box center [583, 677] width 211 height 30
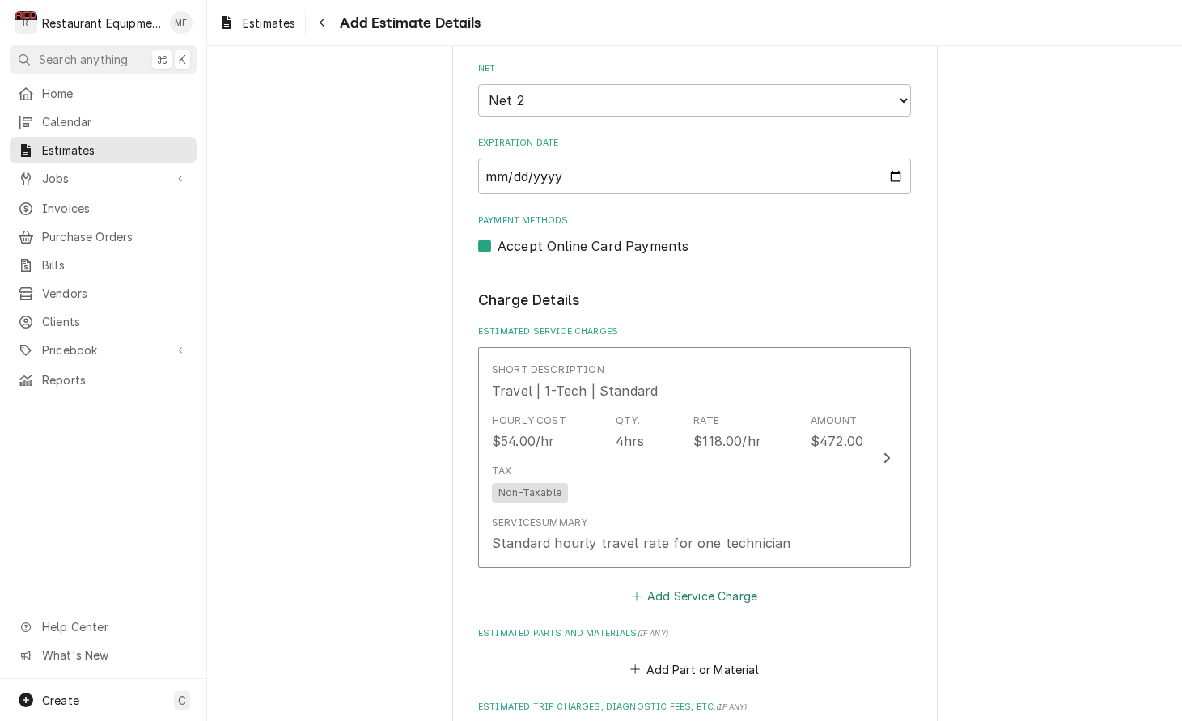
type textarea "x"
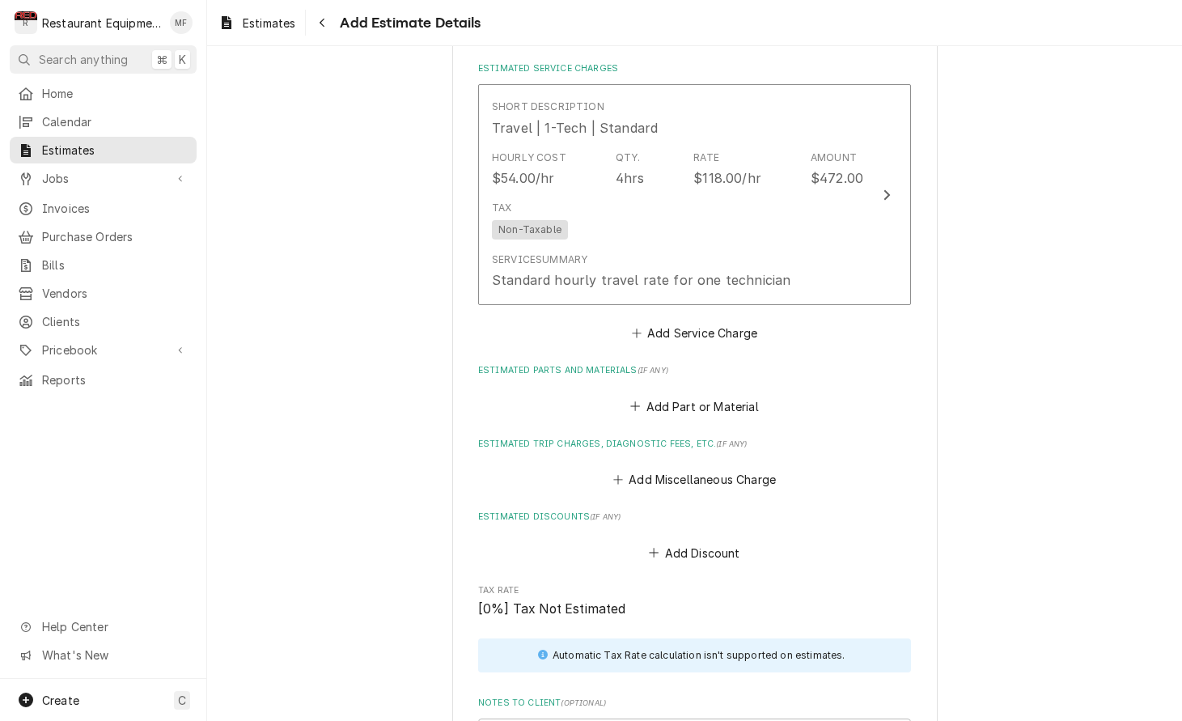
scroll to position [1211, 0]
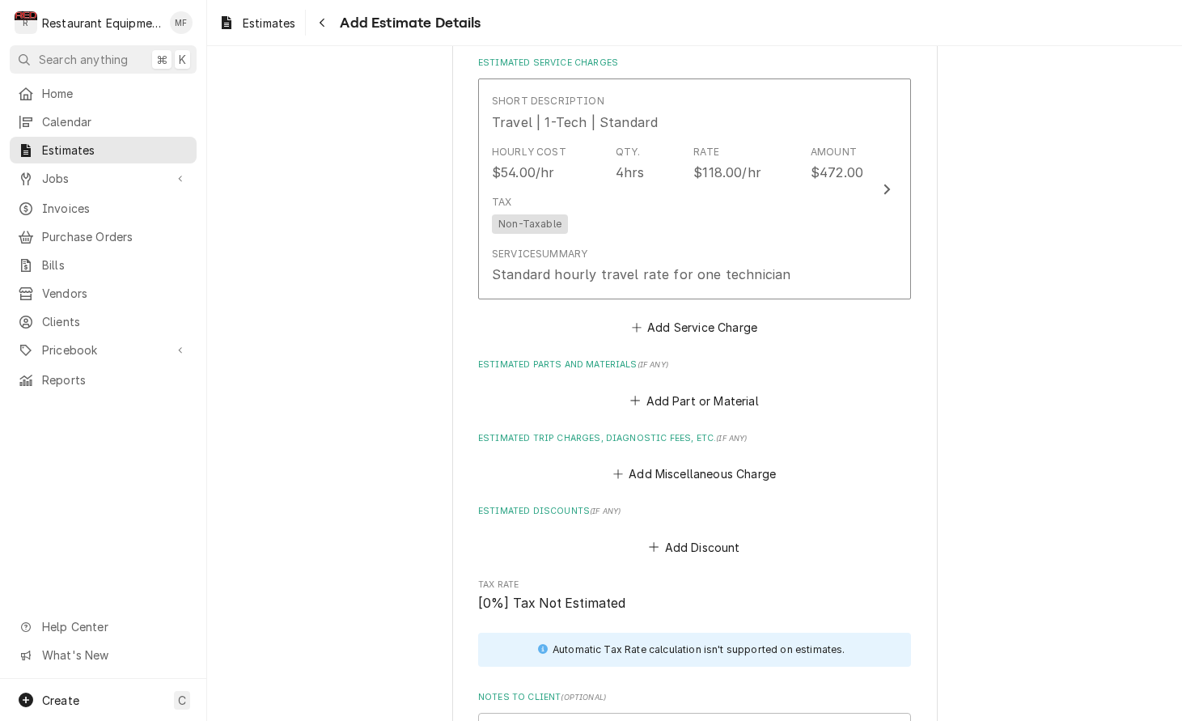
click at [721, 316] on button "Add Service Charge" at bounding box center [694, 327] width 131 height 23
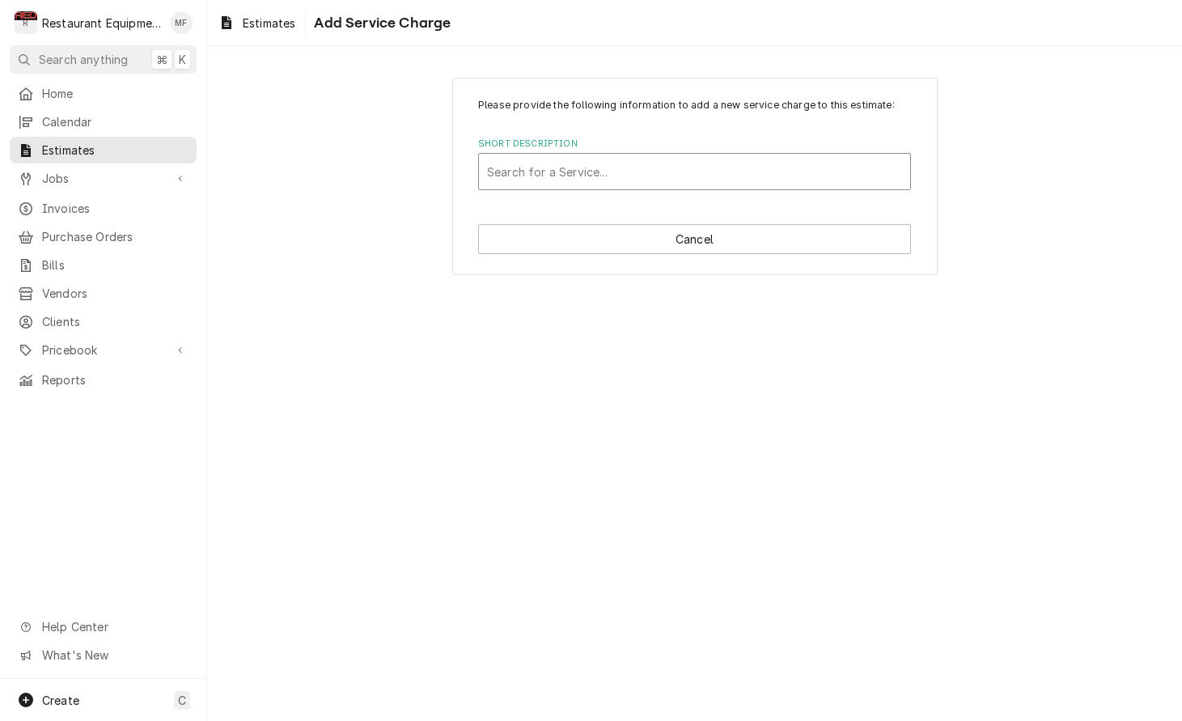
click at [682, 180] on div "Short Description" at bounding box center [694, 171] width 415 height 29
type input "labo"
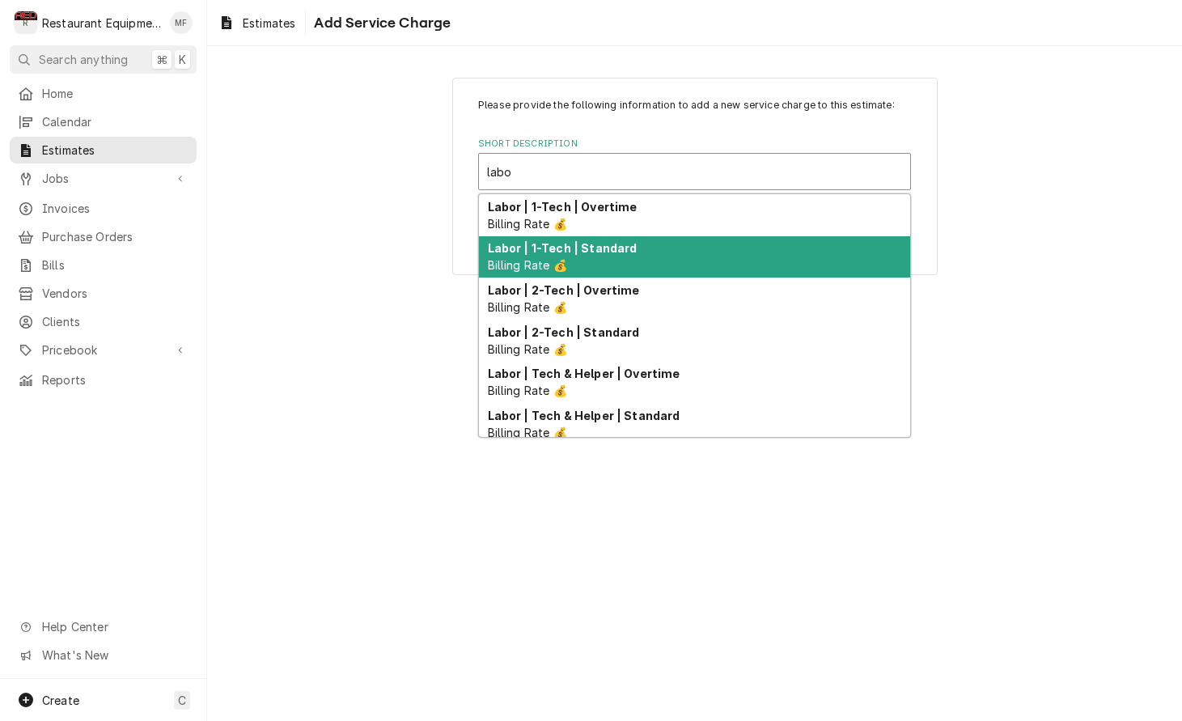
click at [642, 243] on div "Labor | 1-Tech | Standard Billing Rate 💰" at bounding box center [694, 257] width 431 height 42
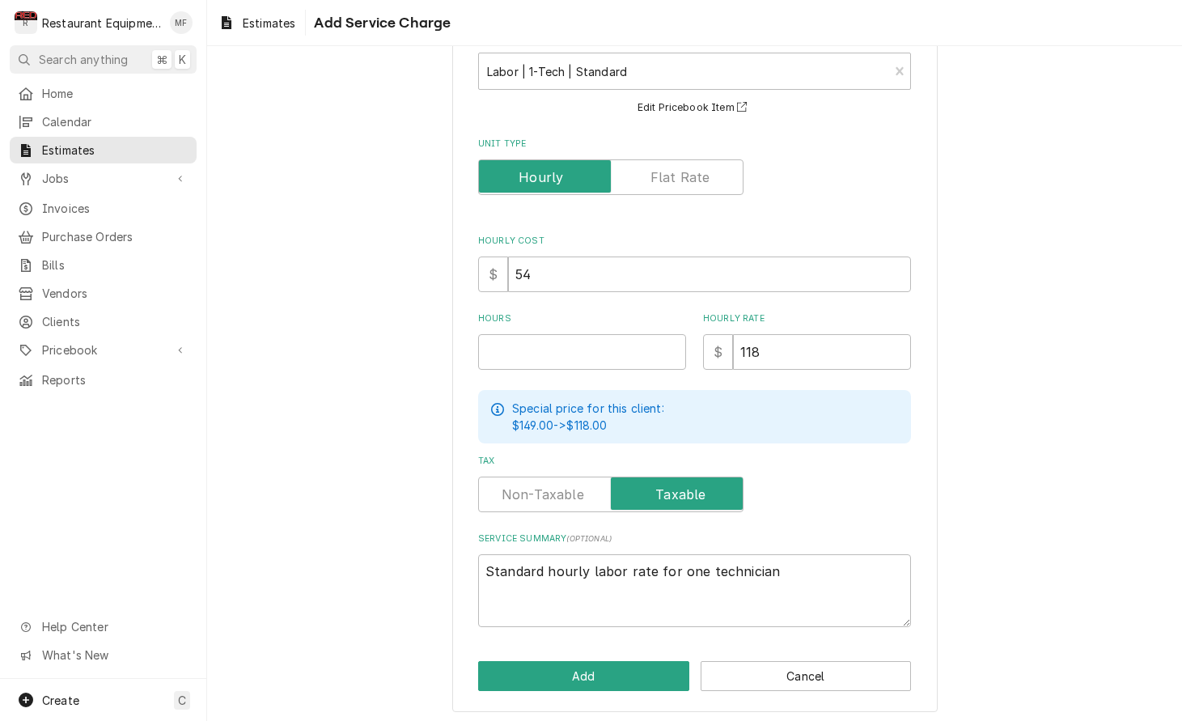
scroll to position [100, 0]
click at [539, 359] on input "Hours" at bounding box center [582, 353] width 208 height 36
type textarea "x"
type input "5"
type textarea "x"
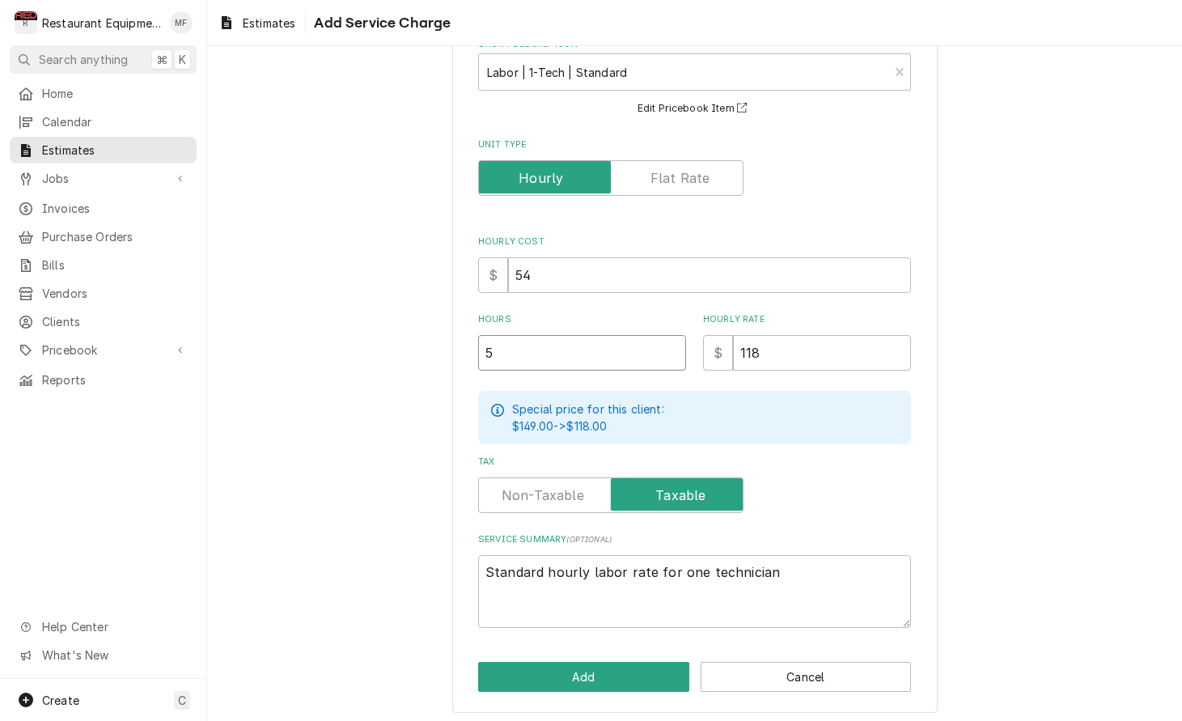
type input "5.5"
type textarea "x"
type input "5.5"
click at [579, 667] on button "Add" at bounding box center [583, 677] width 211 height 30
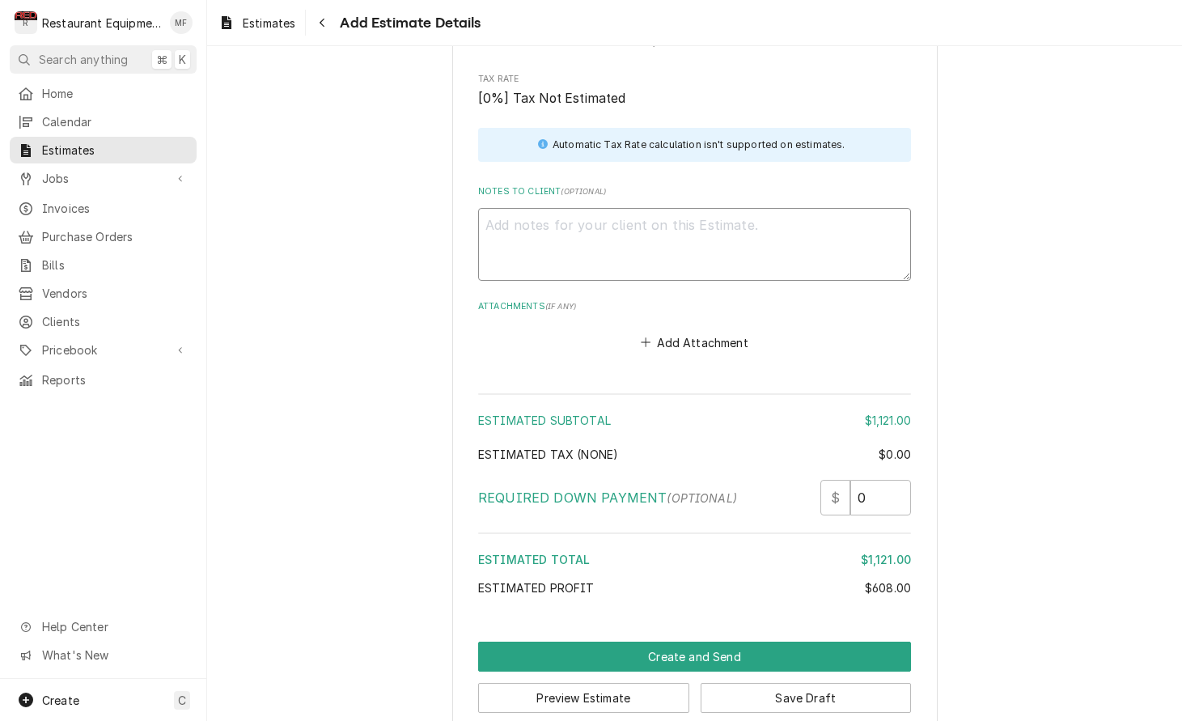
drag, startPoint x: 651, startPoint y: 181, endPoint x: 652, endPoint y: 190, distance: 8.9
click at [651, 208] on textarea "Notes to Client ( optional )" at bounding box center [694, 244] width 433 height 73
paste textarea "[DATE] truck 201 In 2:45 Out4:15 Turbochef NGO NGOTD41774 On arrival unit off. …"
type textarea "x"
type textarea "[DATE] truck 201 In 2:45 Out4:15 Turbochef NGO NGOTD41774 On arrival unit off. …"
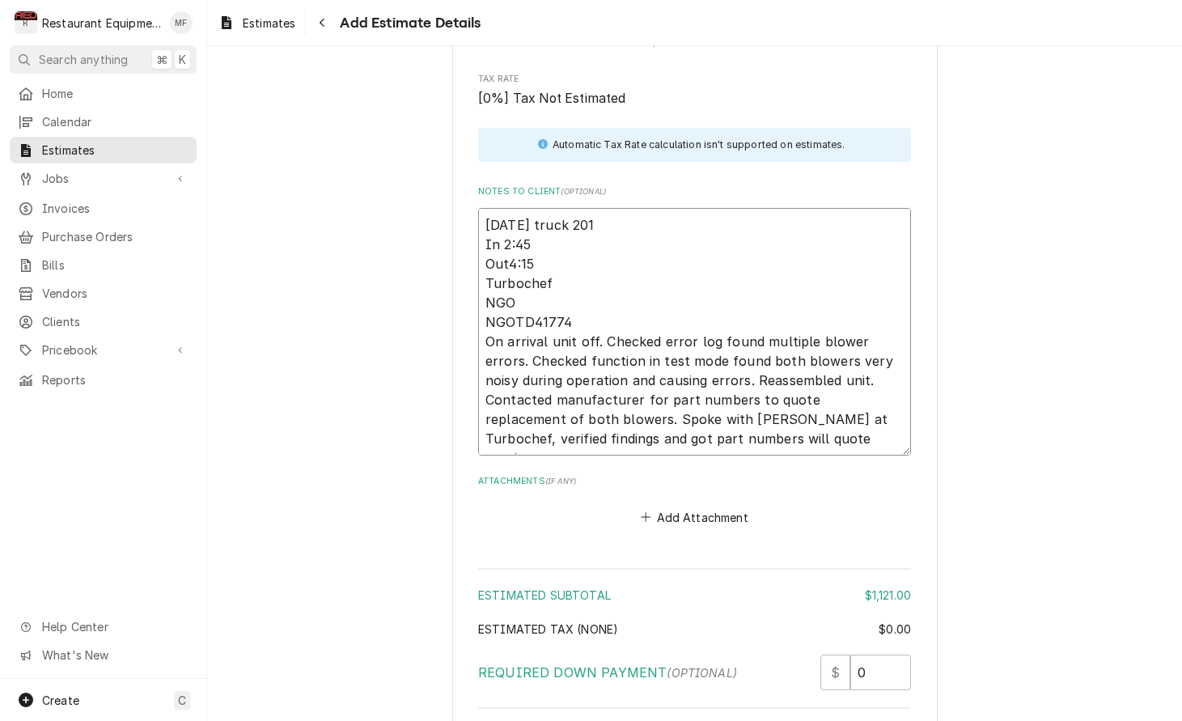
type textarea "x"
type textarea "[DATE] truck 201 In 2:45 Out4:15 Turbochef NGO NGOTD41774 On arrival unit off. …"
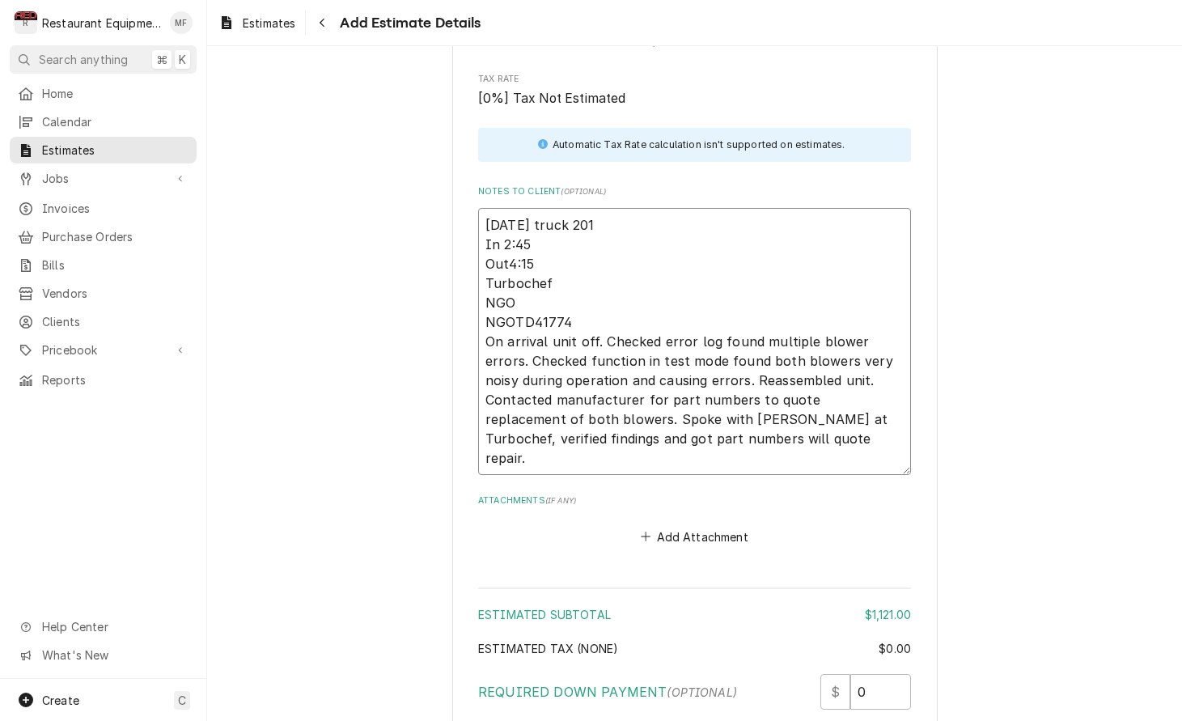
type textarea "x"
type textarea "[DATE] truck 201 In 2:45 Out4:15 Turbochef NGO NGOTD41774 On arrival unit off. …"
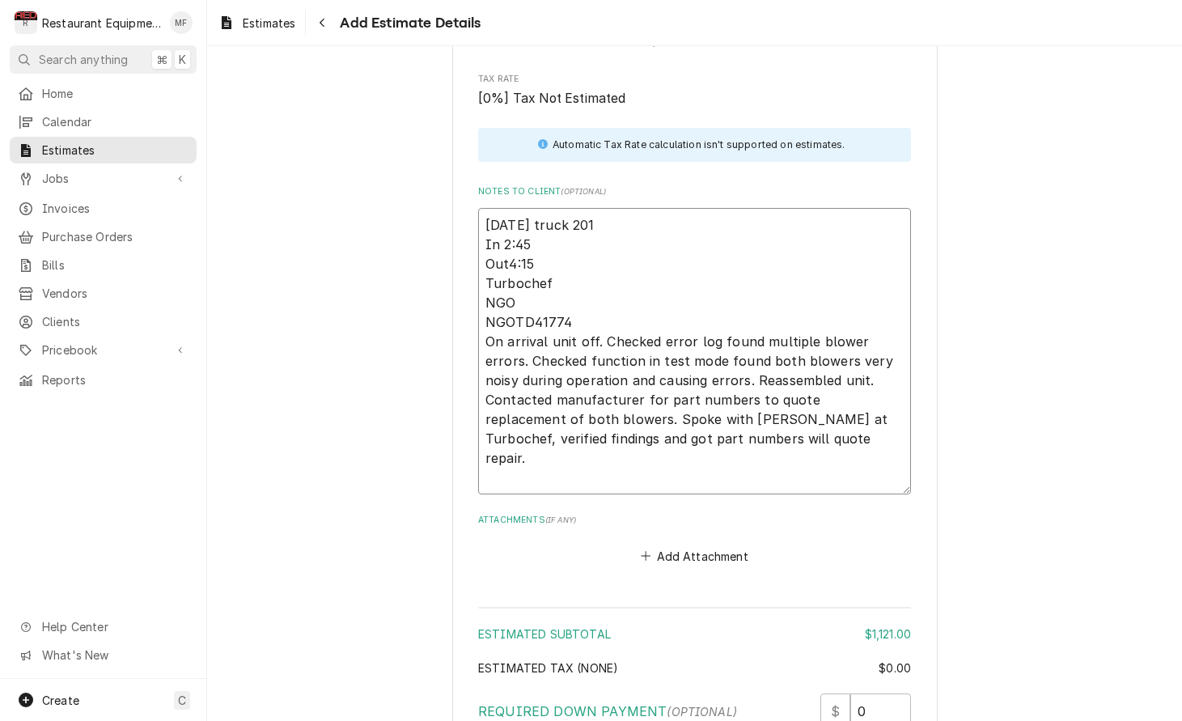
type textarea "x"
type textarea "[DATE] truck 201 In 2:45 Out4:15 Turbochef NGO NGOTD41774 On arrival unit off. …"
type textarea "x"
type textarea "[DATE] truck 201 In 2:45 Out4:15 Turbochef NGO NGOTD41774 On arrival unit off. …"
type textarea "x"
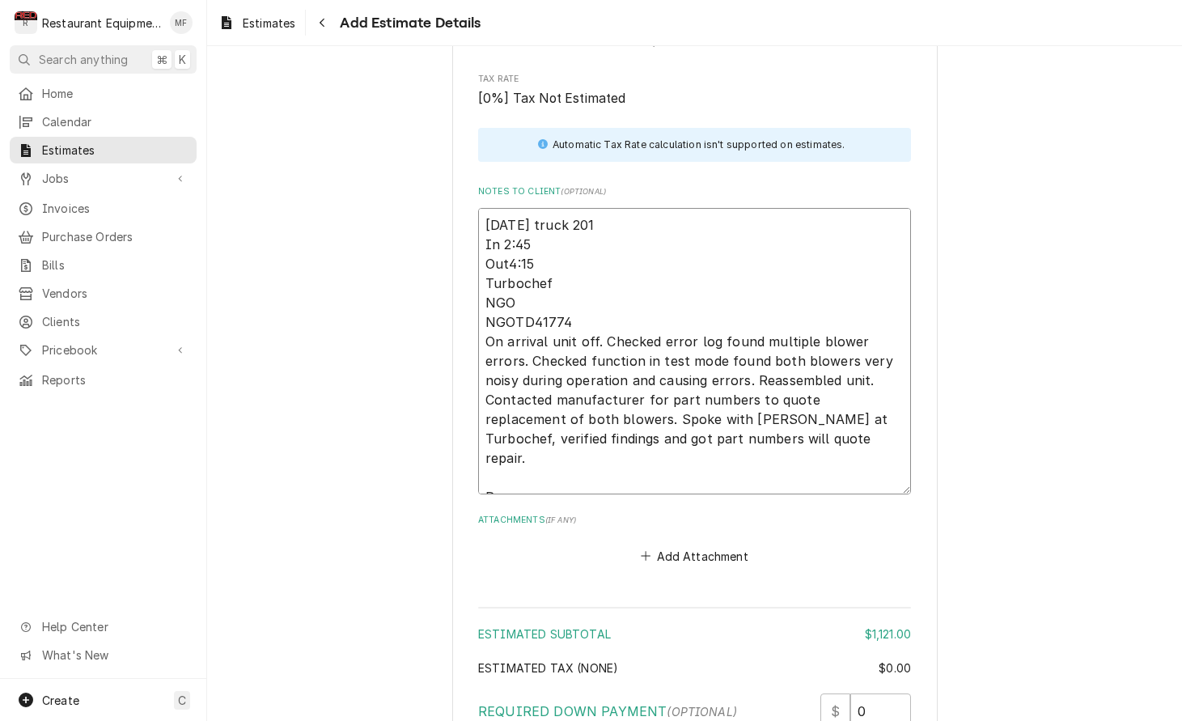
type textarea "[DATE] truck 201 In 2:45 Out4:15 Turbochef NGO NGOTD41774 On arrival unit off. …"
type textarea "x"
type textarea "[DATE] truck 201 In 2:45 Out4:15 Turbochef NGO NGOTD41774 On arrival unit off. …"
type textarea "x"
type textarea "[DATE] truck 201 In 2:45 Out4:15 Turbochef NGO NGOTD41774 On arrival unit off. …"
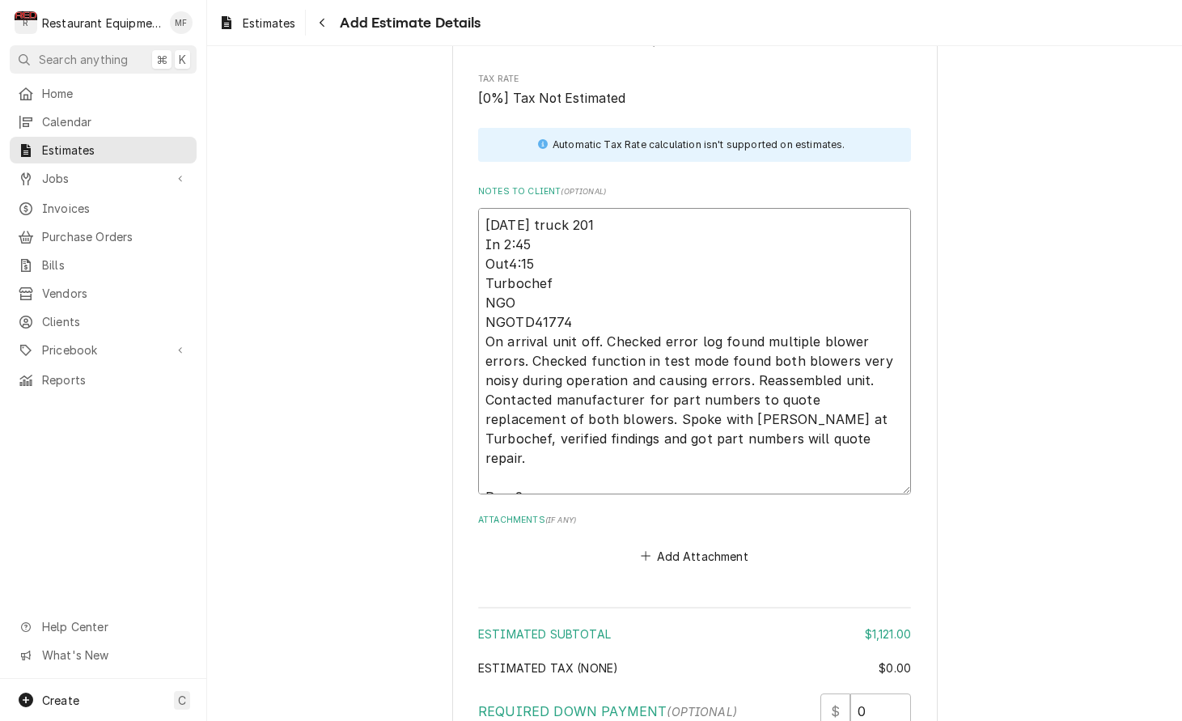
type textarea "x"
type textarea "[DATE] truck 201 In 2:45 Out4:15 Turbochef NGO NGOTD41774 On arrival unit off. …"
type textarea "x"
type textarea "[DATE] truck 201 In 2:45 Out4:15 Turbochef NGO NGOTD41774 On arrival unit off. …"
type textarea "x"
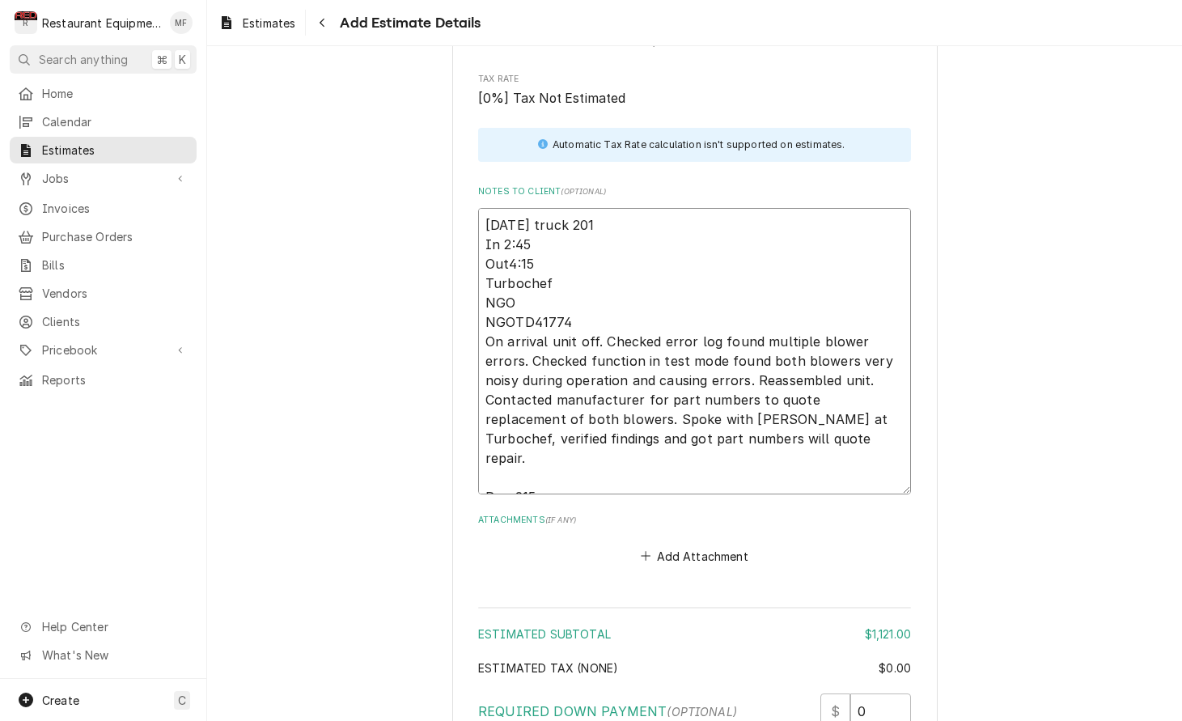
type textarea "[DATE] truck 201 In 2:45 Out4:15 Turbochef NGO NGOTD41774 On arrival unit off. …"
type textarea "x"
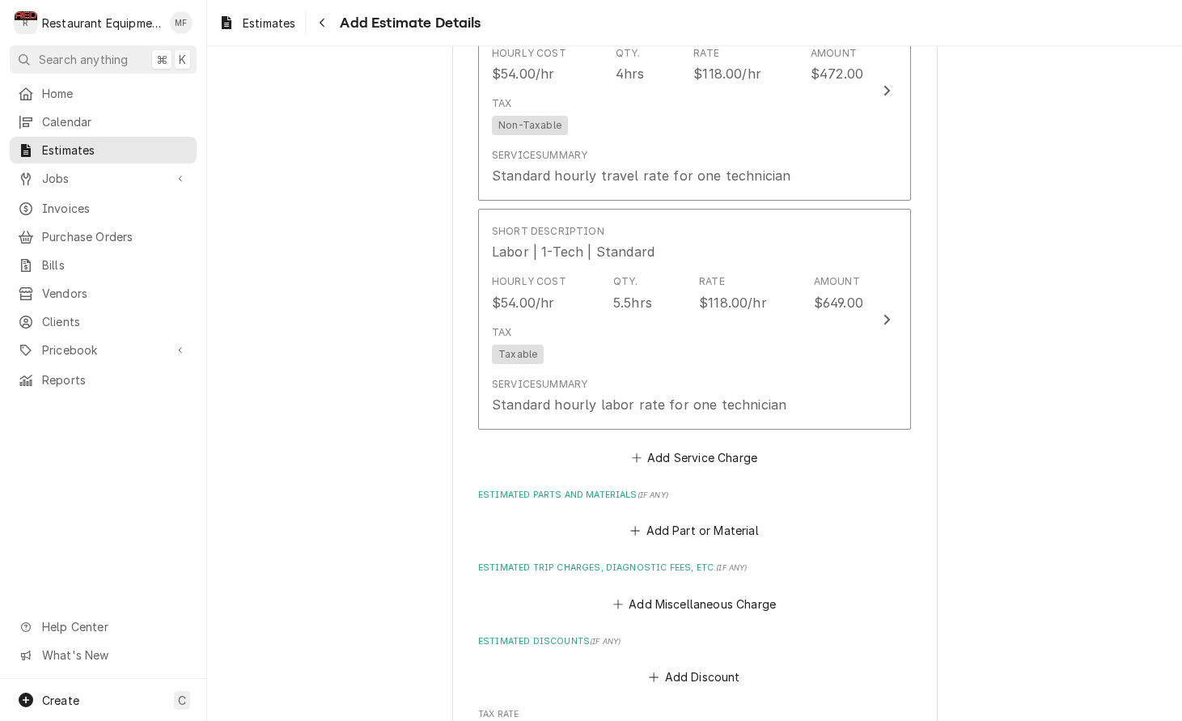
scroll to position [1353, 0]
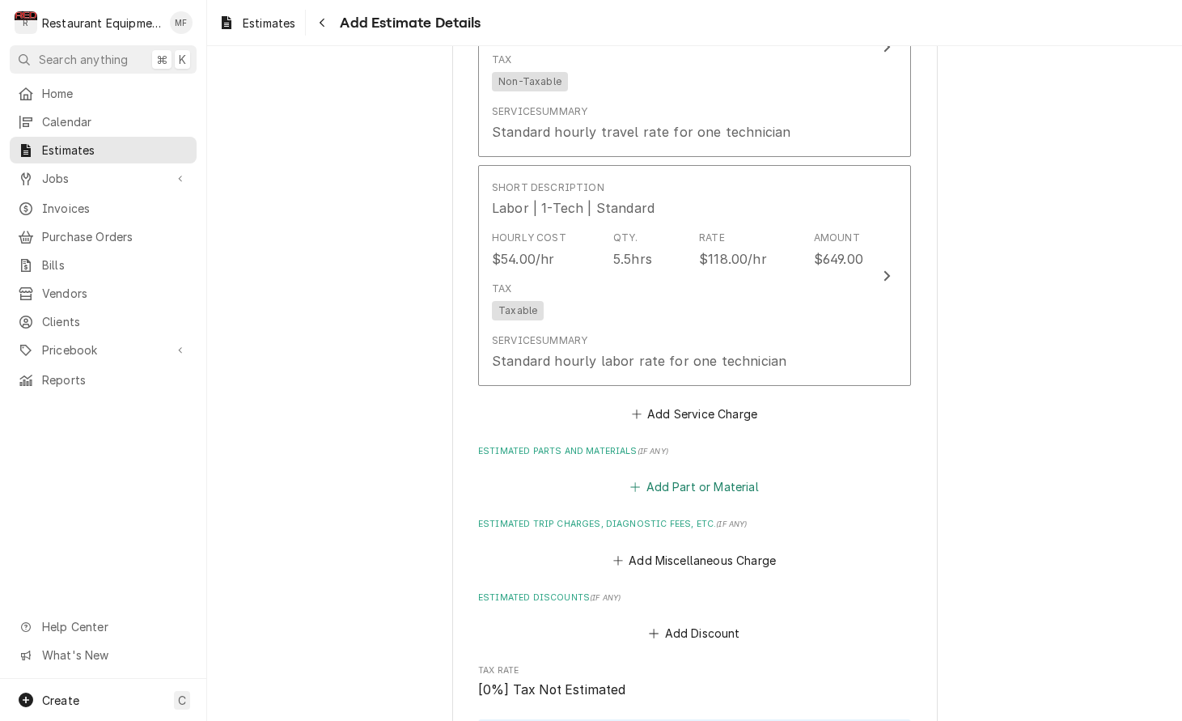
type textarea "10/8/25 truck 201 In 2:45 Out4:15 Turbochef NGO NGOTD41774 On arrival unit off.…"
click at [718, 476] on button "Add Part or Material" at bounding box center [695, 487] width 134 height 23
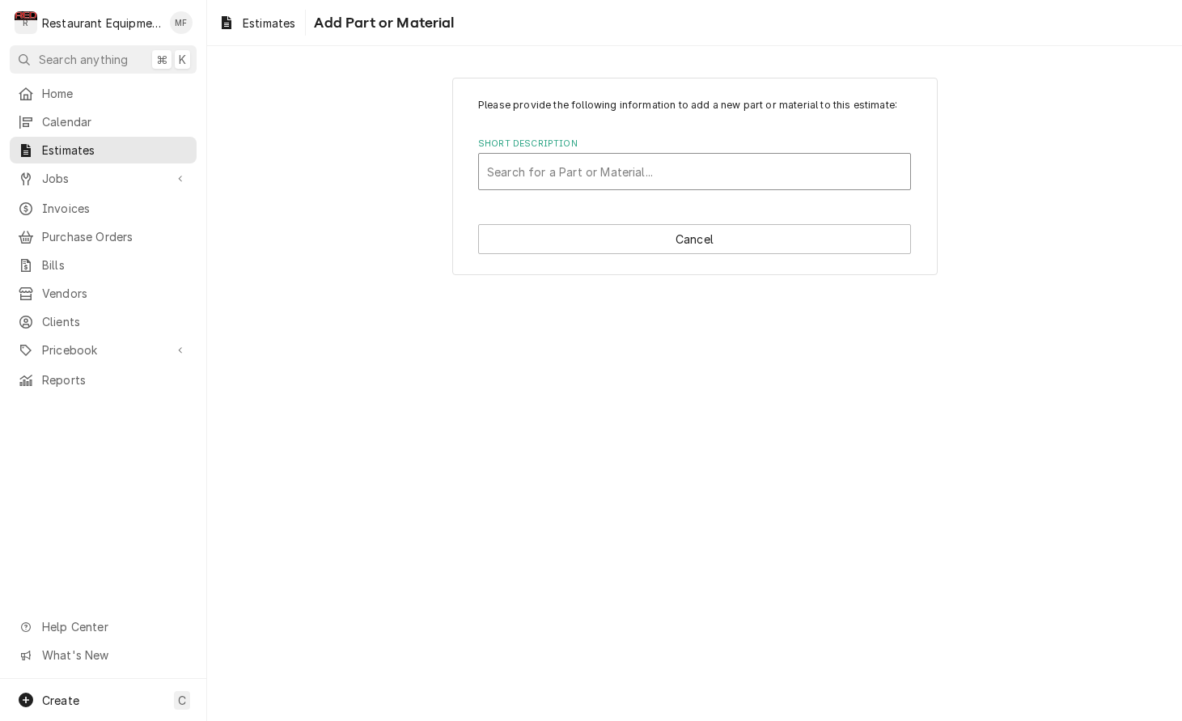
click at [621, 177] on div "Search for a Part or Material..." at bounding box center [694, 171] width 415 height 17
type input "3209-3"
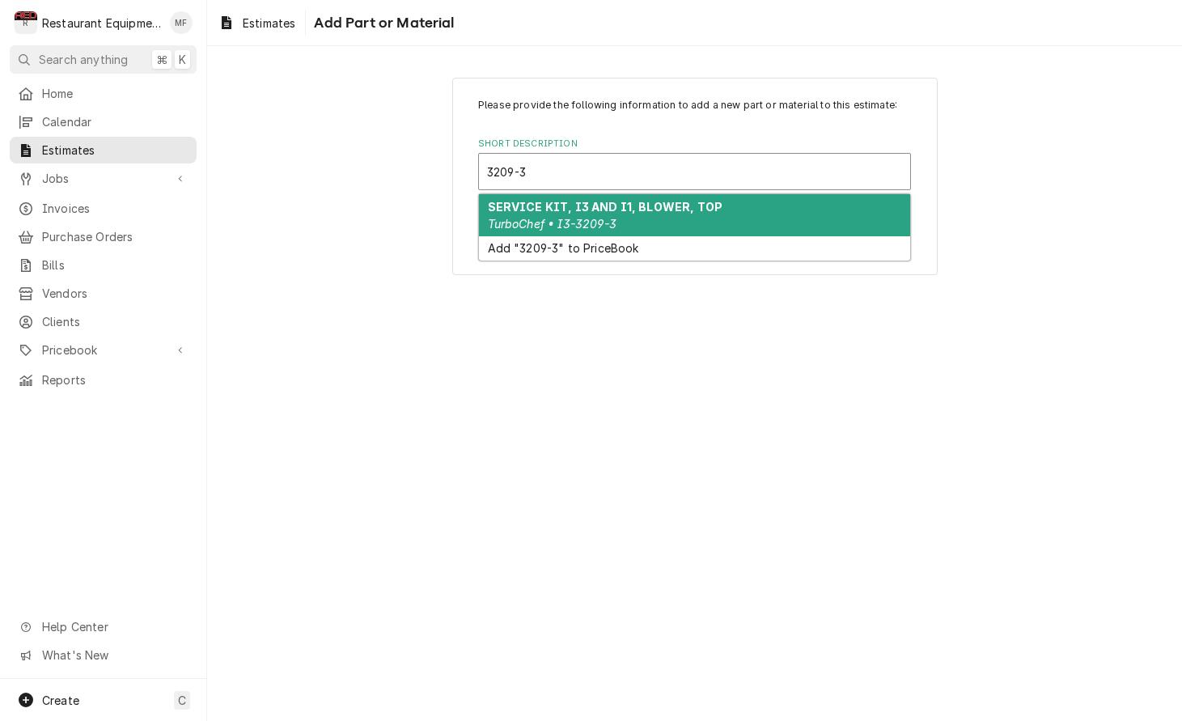
click at [624, 223] on div "SERVICE KIT, I3 AND I1, BLOWER, TOP TurboChef • I3-3209-3" at bounding box center [694, 215] width 431 height 42
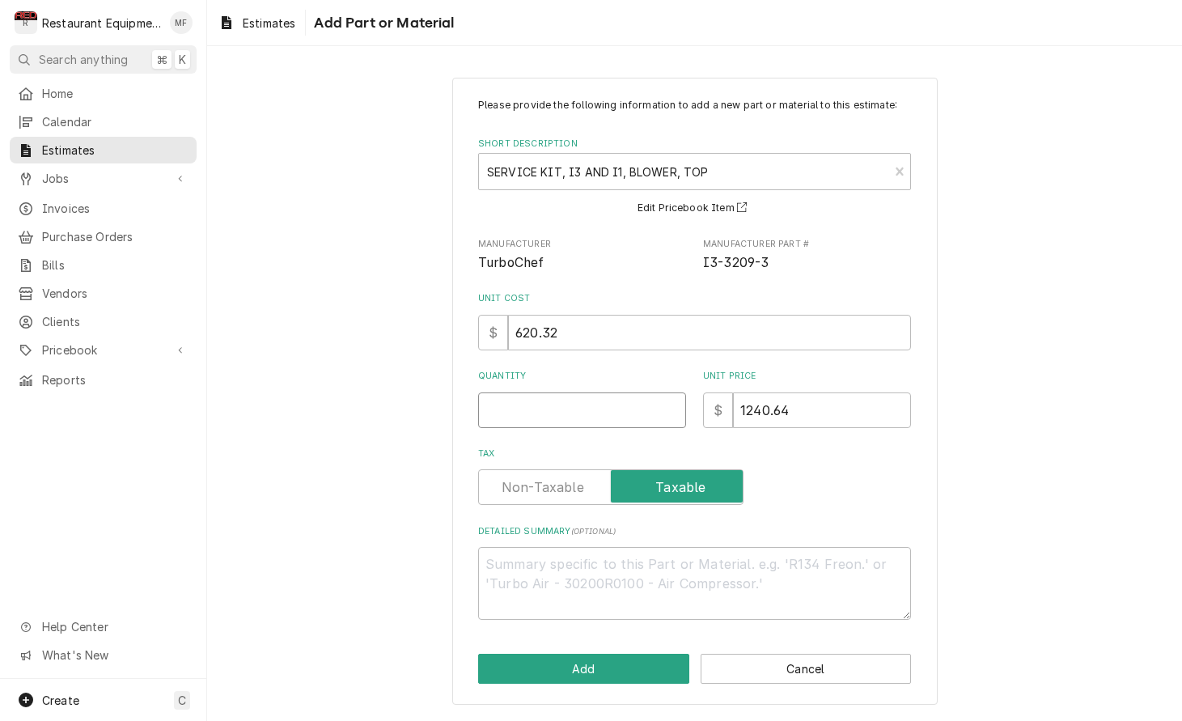
click at [563, 401] on input "Quantity" at bounding box center [582, 410] width 208 height 36
type textarea "x"
type input "1"
type textarea "x"
type input "1"
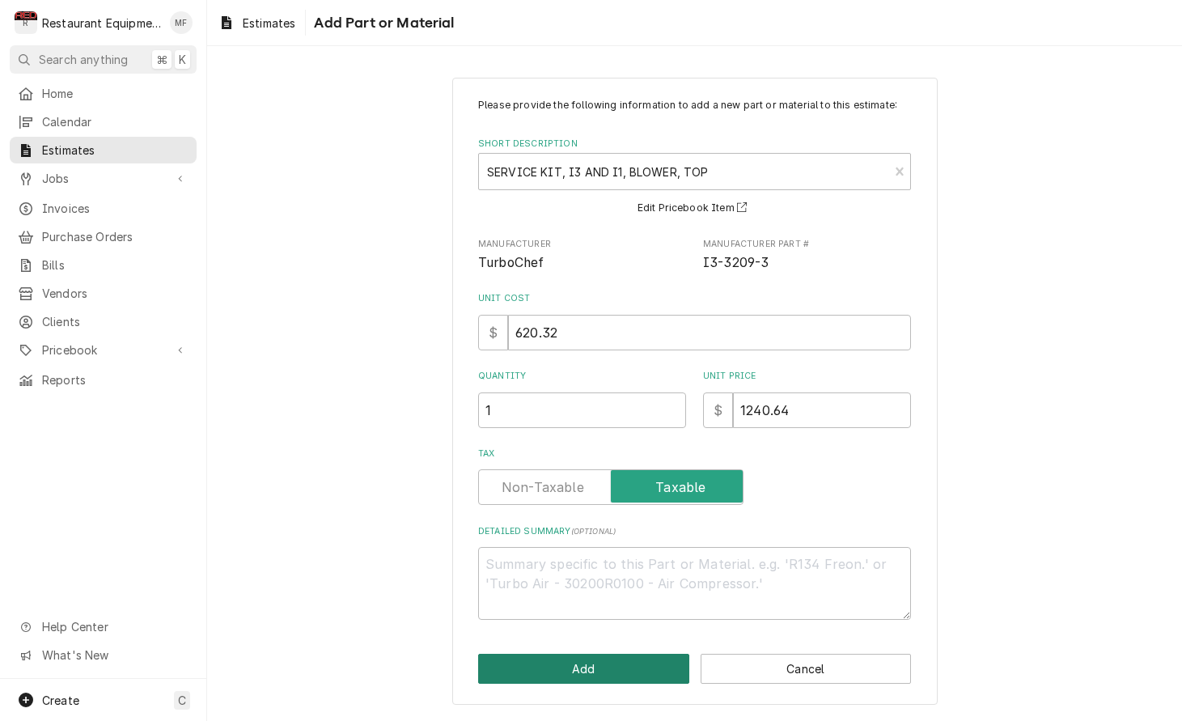
click at [619, 664] on button "Add" at bounding box center [583, 669] width 211 height 30
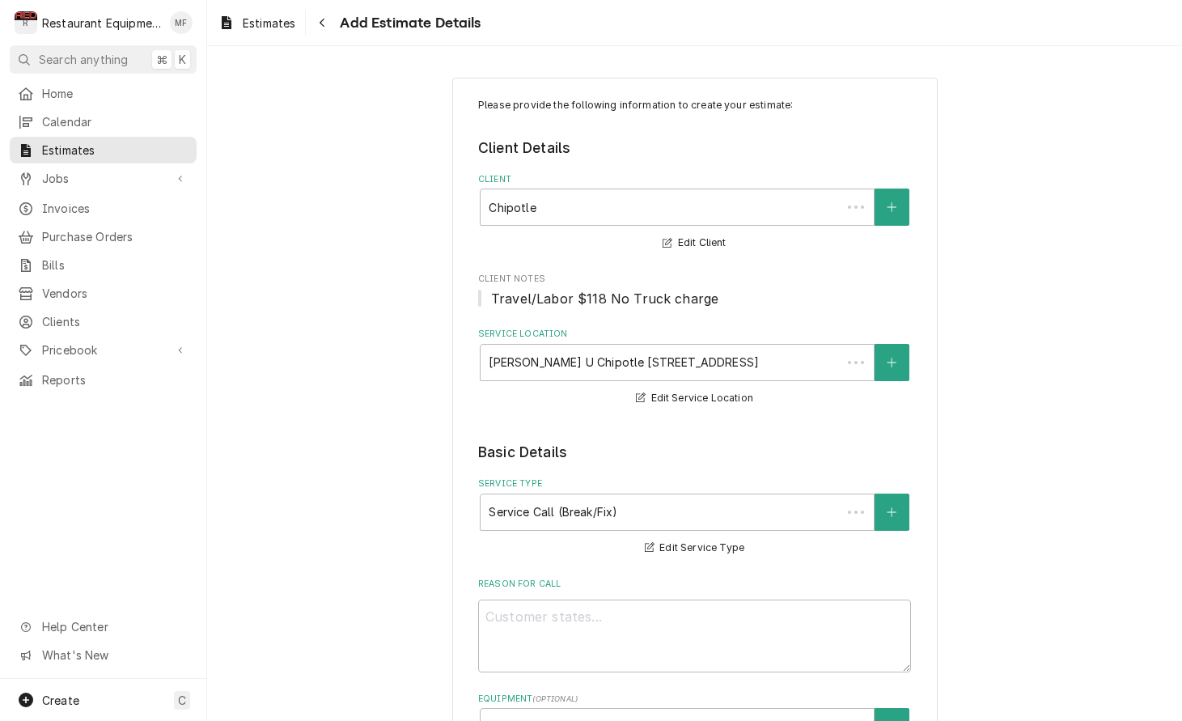
scroll to position [1353, 0]
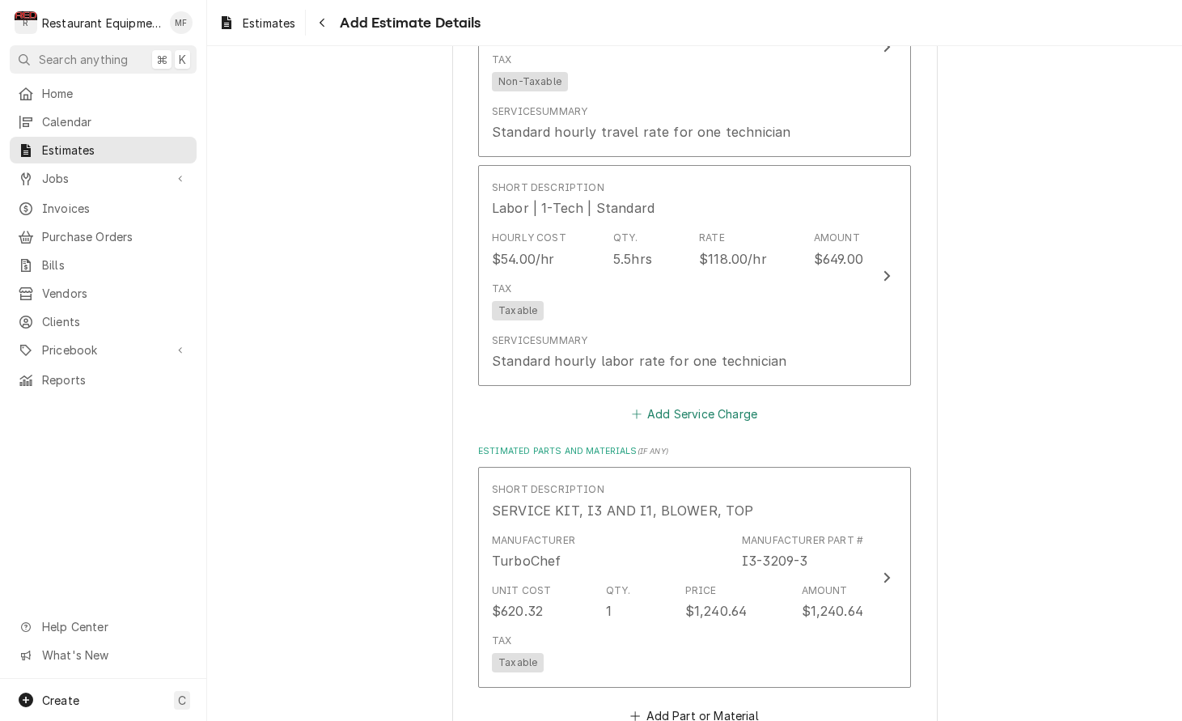
type textarea "x"
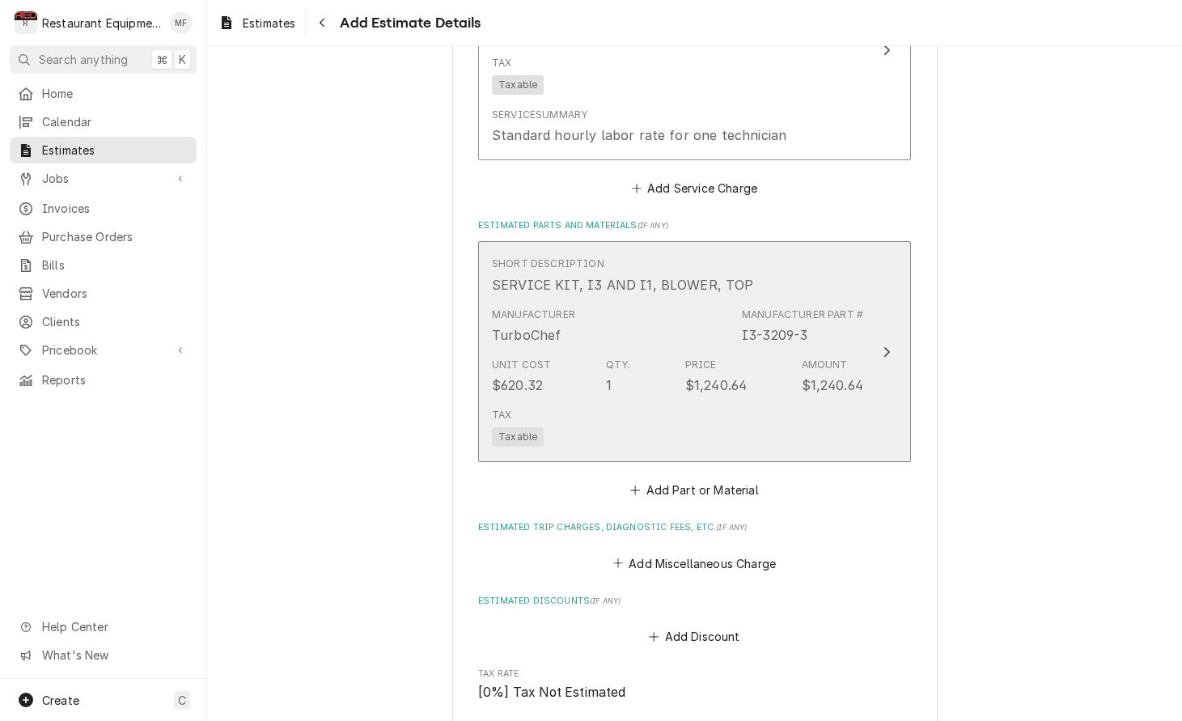
scroll to position [1639, 0]
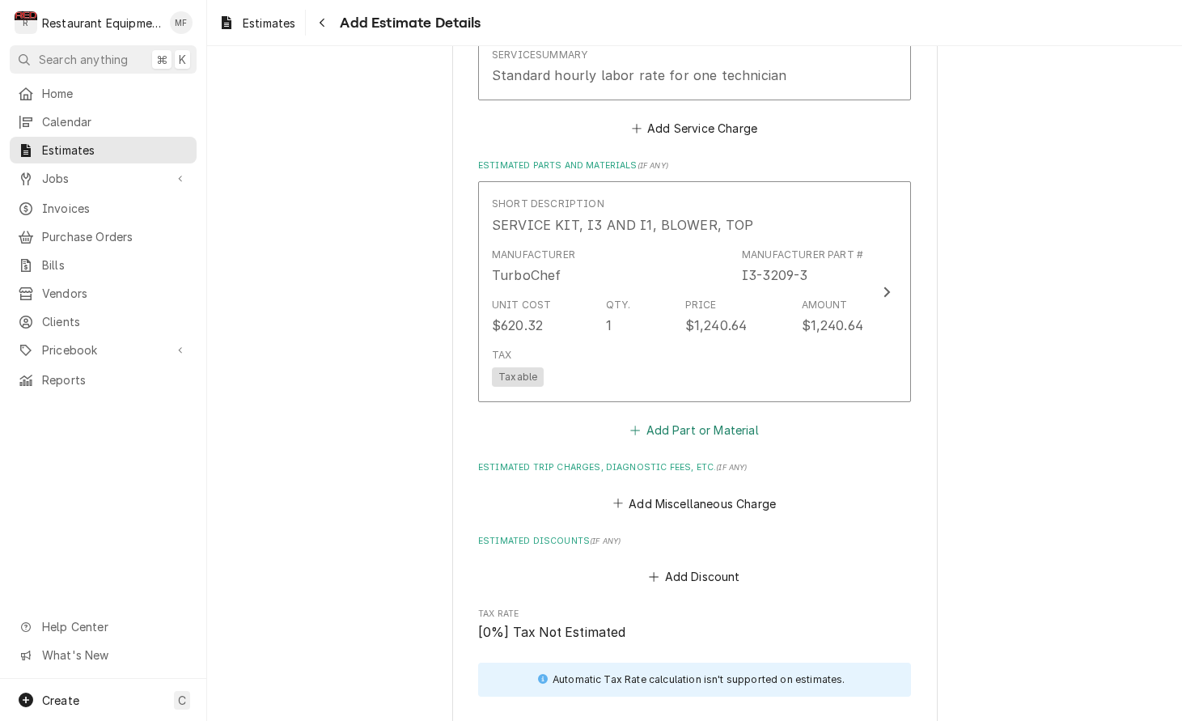
click at [707, 419] on button "Add Part or Material" at bounding box center [695, 430] width 134 height 23
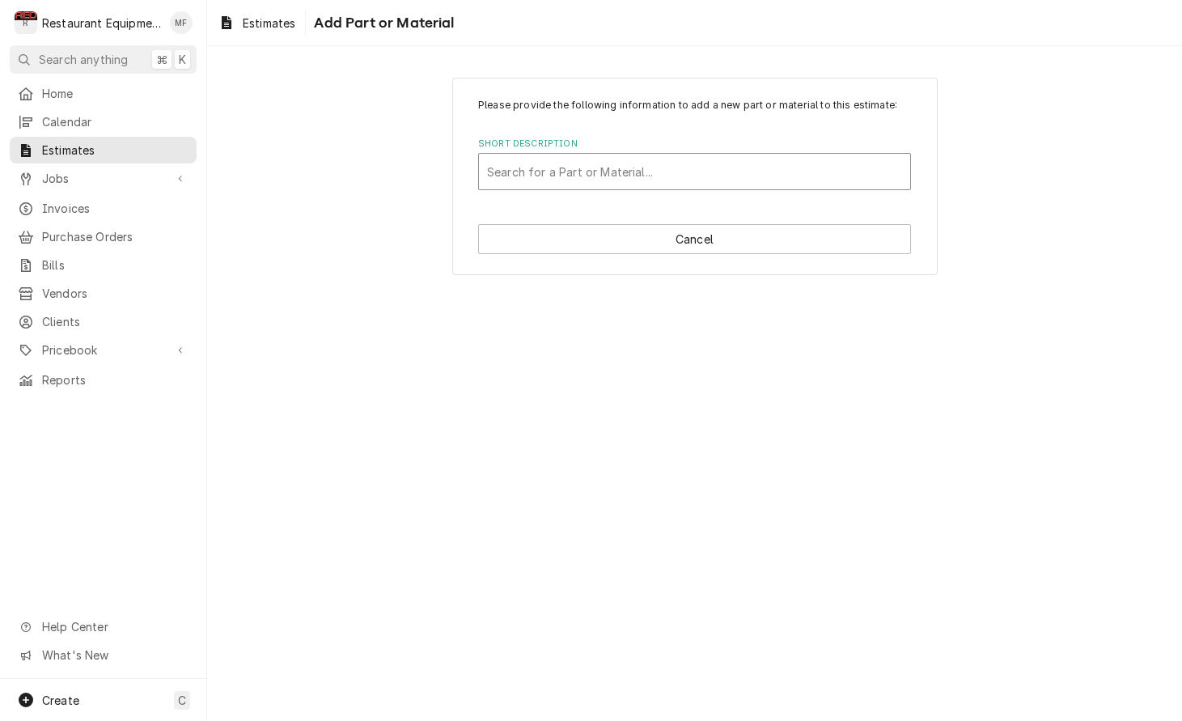
click at [678, 172] on div "Short Description" at bounding box center [694, 171] width 415 height 29
type input "3209-4"
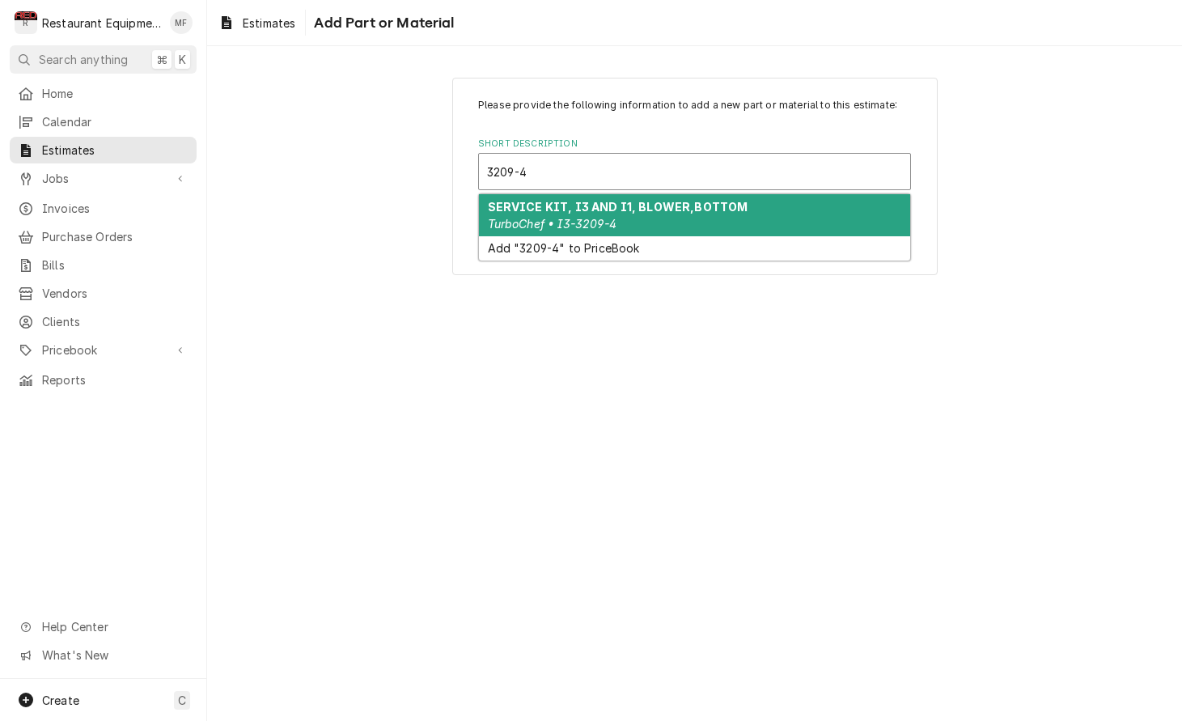
click at [697, 209] on strong "SERVICE KIT, I3 AND I1, BLOWER,BOTTOM" at bounding box center [618, 207] width 261 height 14
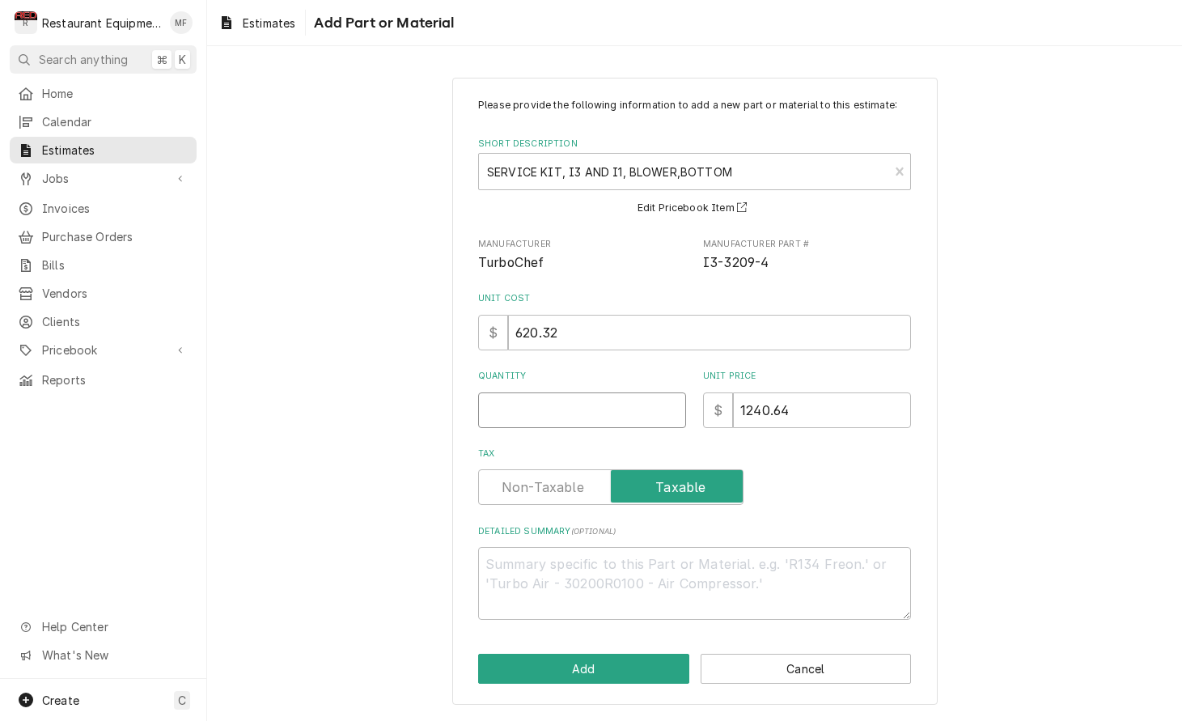
click at [531, 415] on input "Quantity" at bounding box center [582, 410] width 208 height 36
type textarea "x"
type input "1"
type textarea "x"
type input "1"
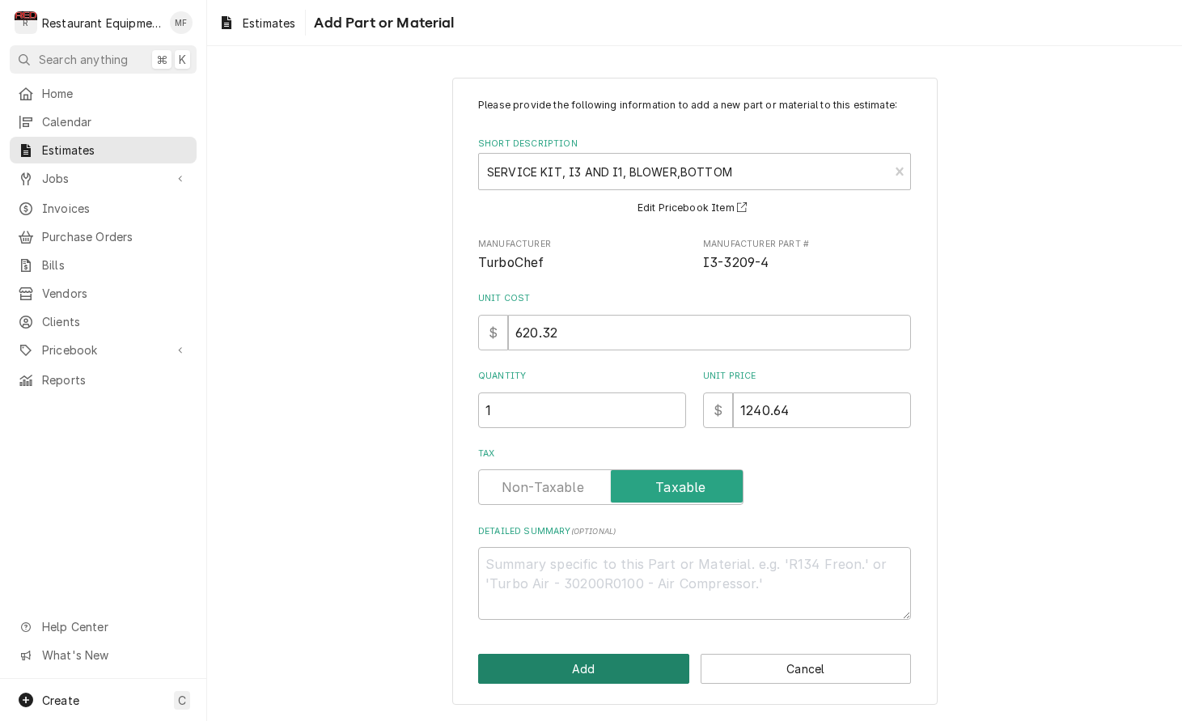
click at [626, 665] on button "Add" at bounding box center [583, 669] width 211 height 30
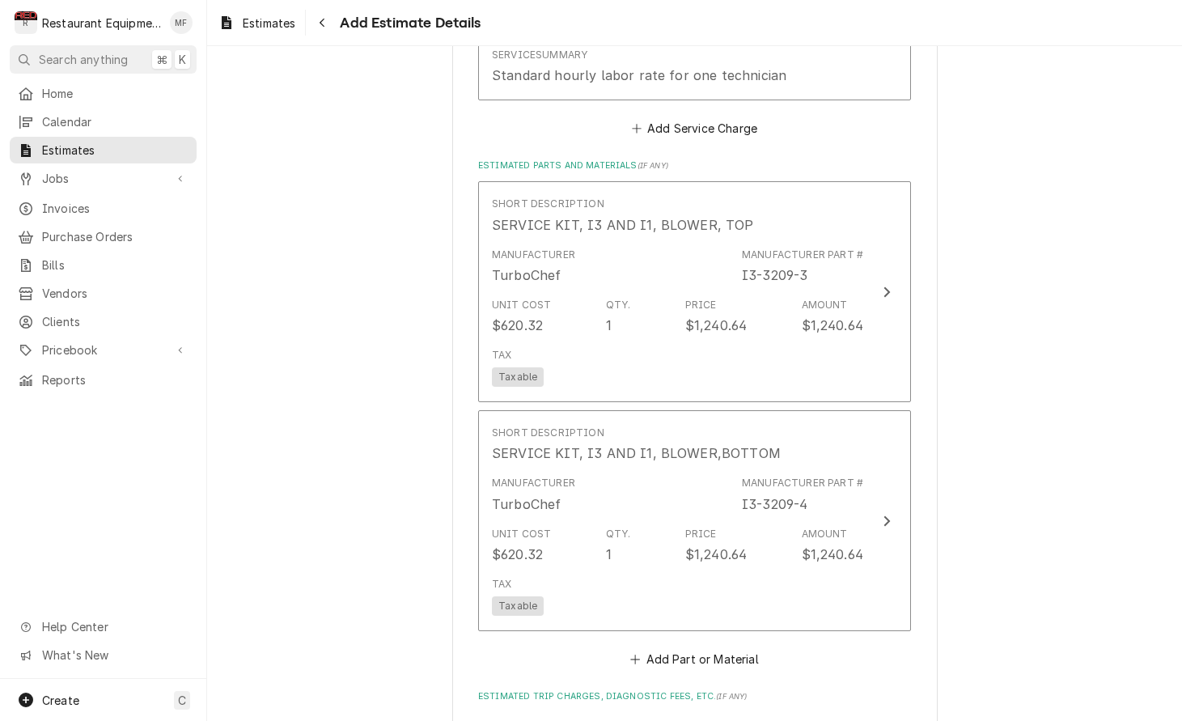
type textarea "x"
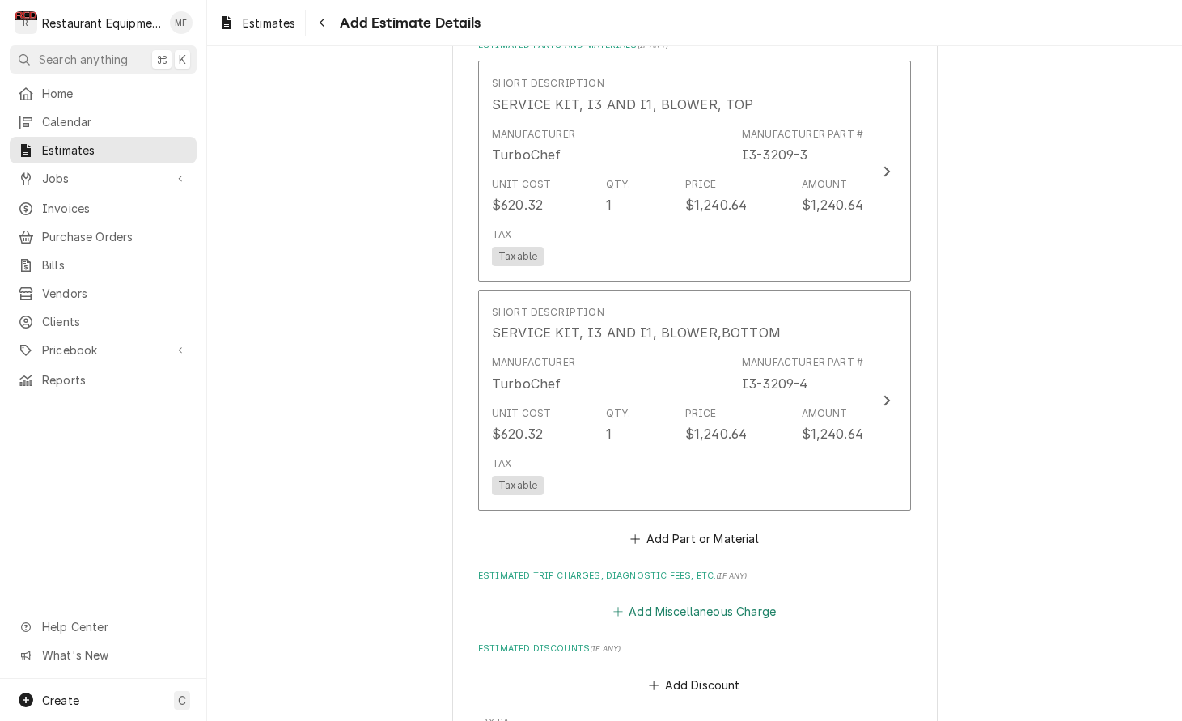
scroll to position [1760, 0]
click at [671, 591] on div "Add Miscellaneous Charge" at bounding box center [694, 607] width 433 height 32
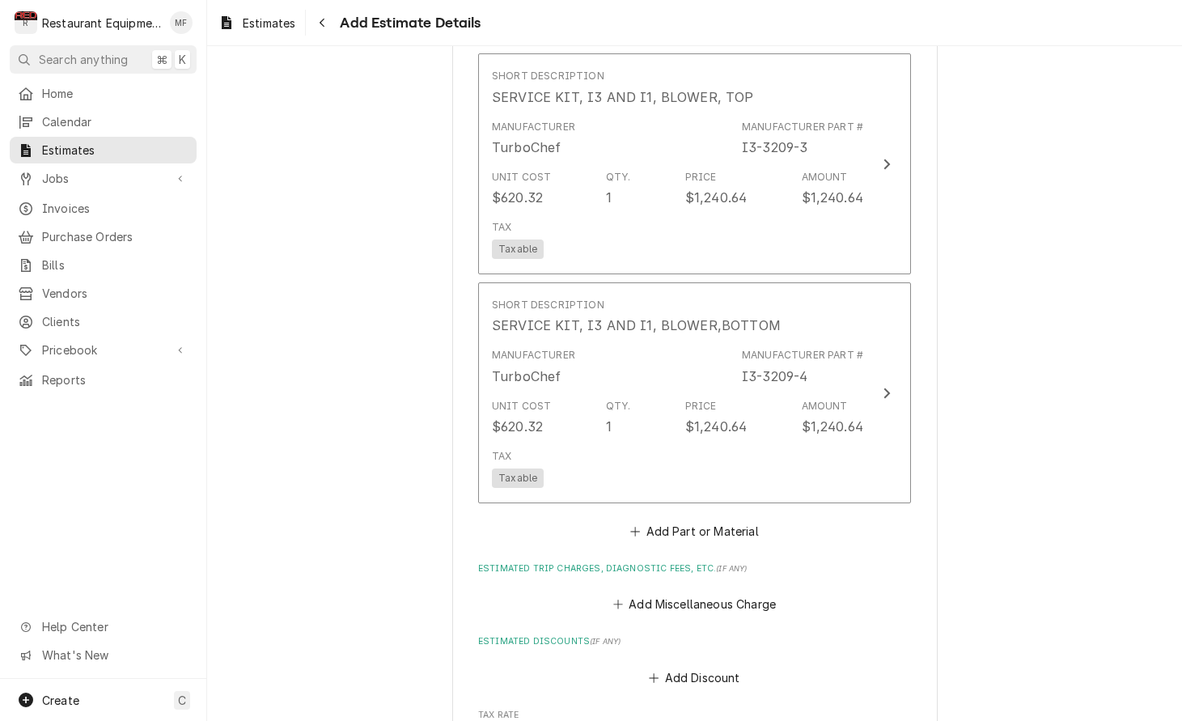
scroll to position [1770, 0]
click at [711, 590] on button "Add Miscellaneous Charge" at bounding box center [694, 601] width 168 height 23
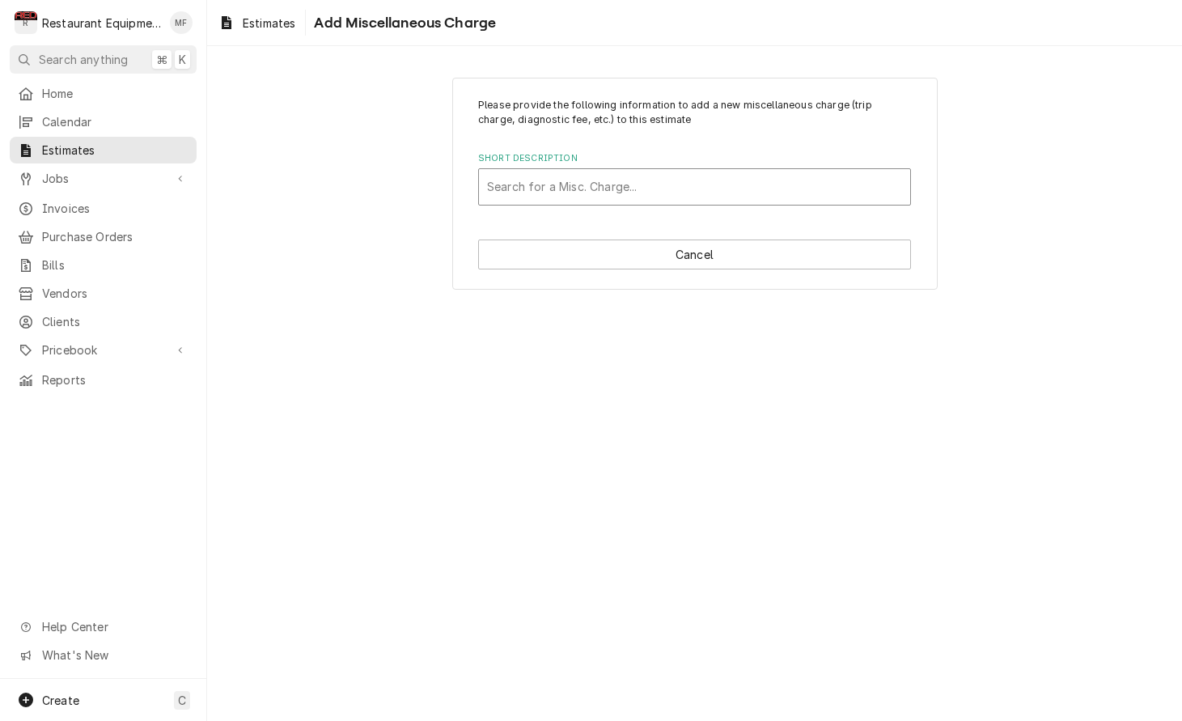
click at [665, 194] on div "Short Description" at bounding box center [694, 186] width 415 height 29
type input "shippin"
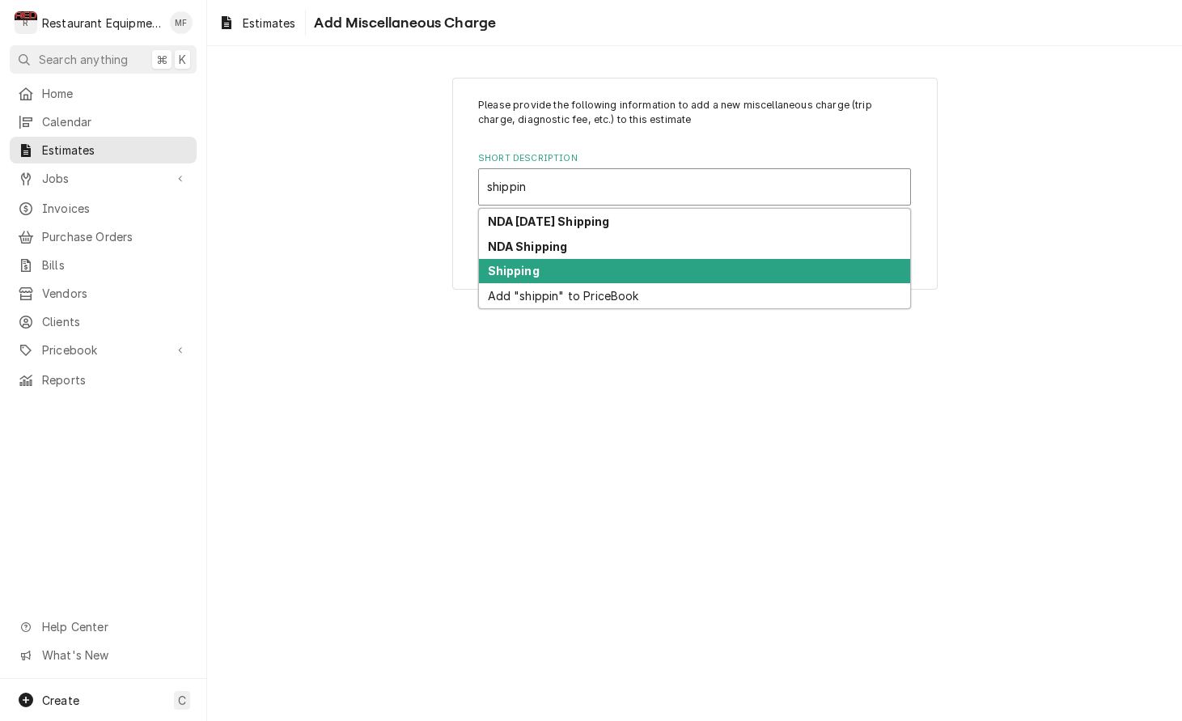
click at [643, 261] on div "Shipping" at bounding box center [694, 271] width 431 height 25
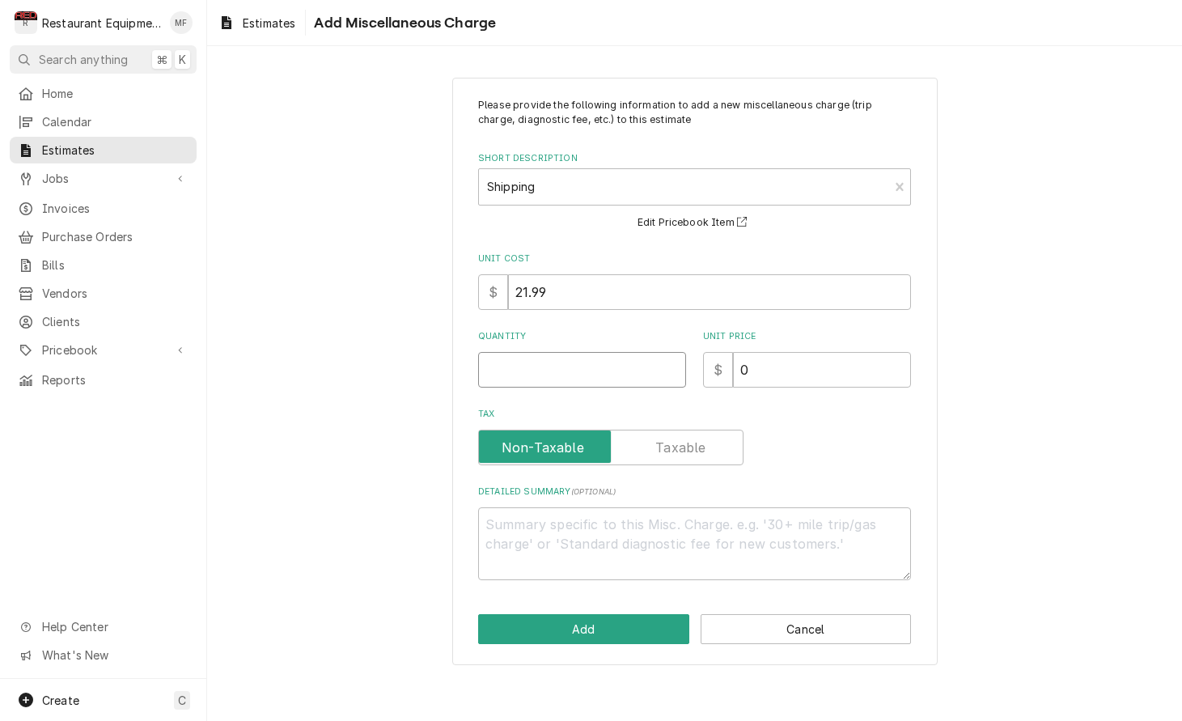
click at [559, 373] on input "Quantity" at bounding box center [582, 370] width 208 height 36
type textarea "x"
type input "1"
type textarea "x"
type input "7"
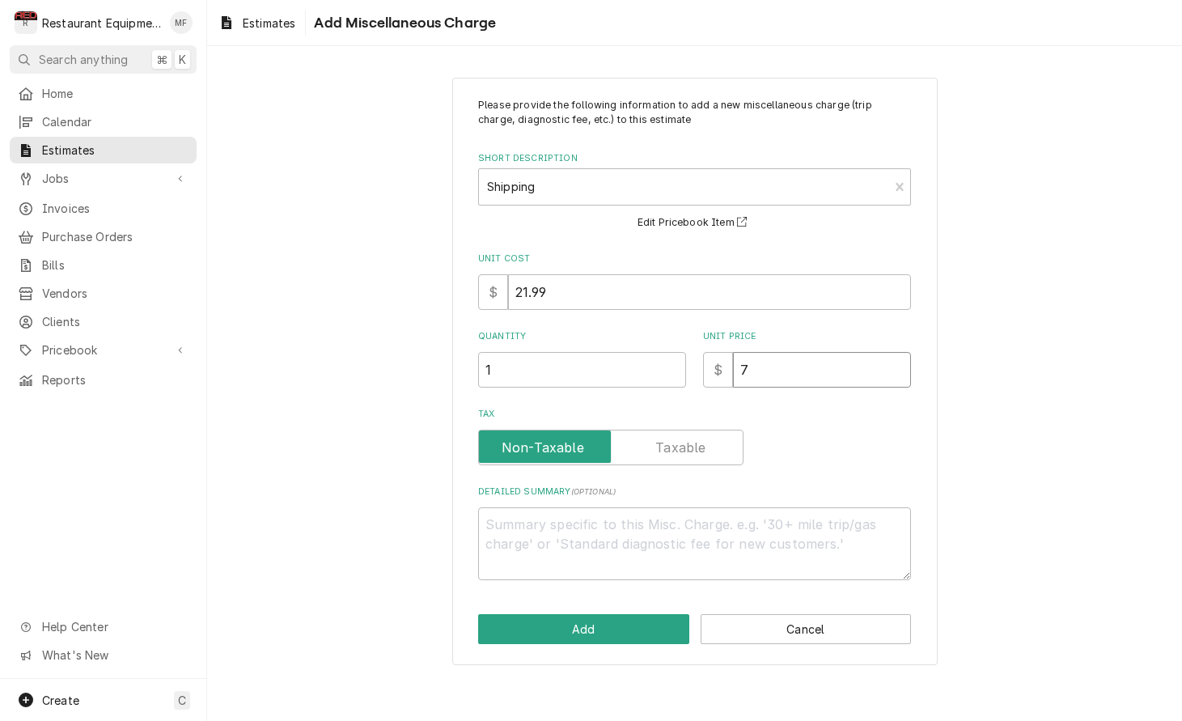
type textarea "x"
type input "78"
type textarea "x"
type input "78.4"
type textarea "x"
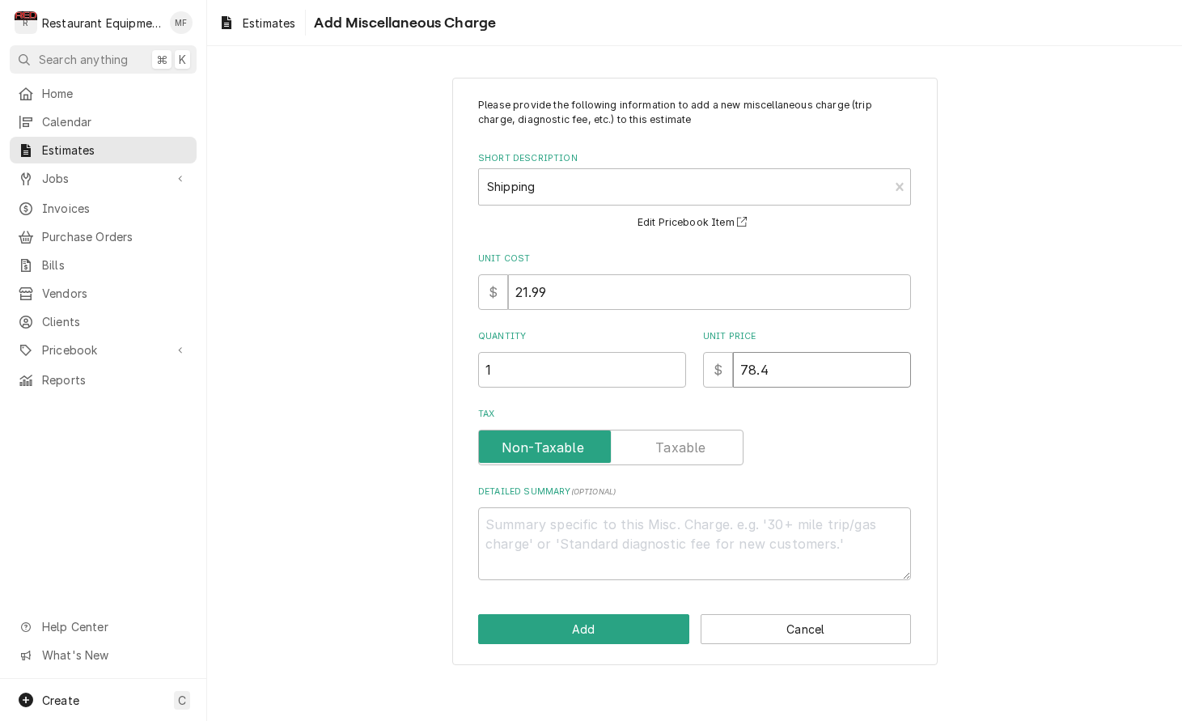
type input "78.43"
type textarea "x"
type input "78.43"
click at [581, 616] on button "Add" at bounding box center [583, 629] width 211 height 30
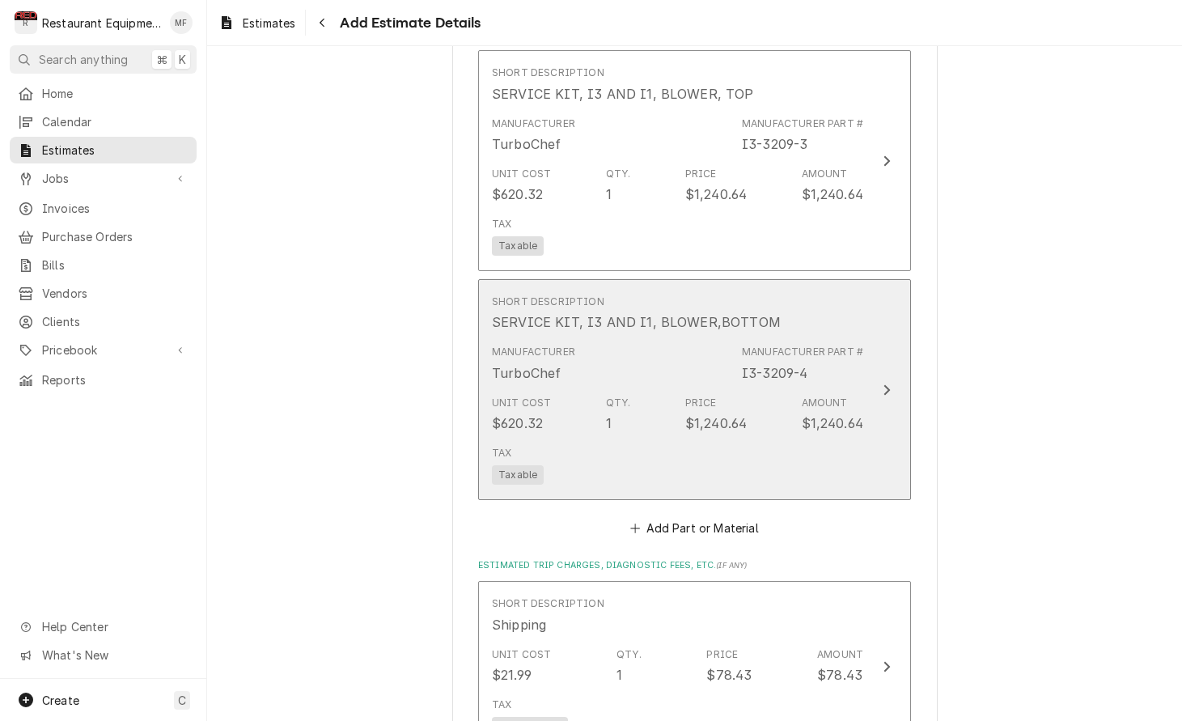
type textarea "x"
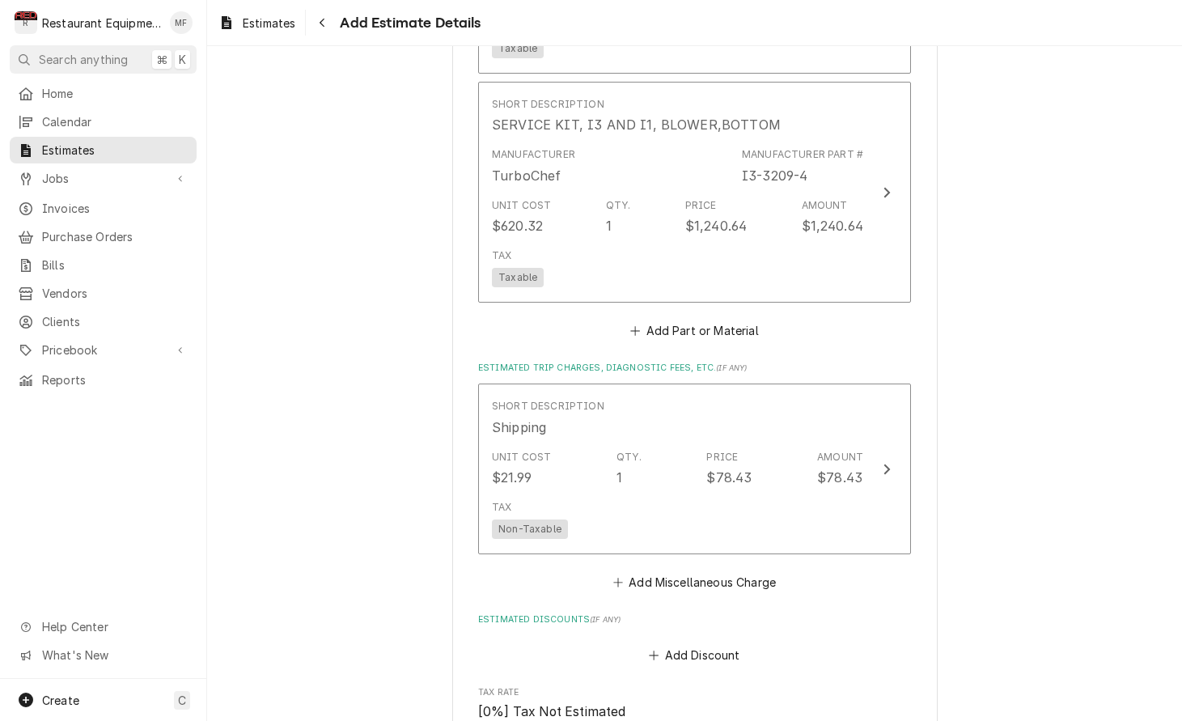
scroll to position [1984, 0]
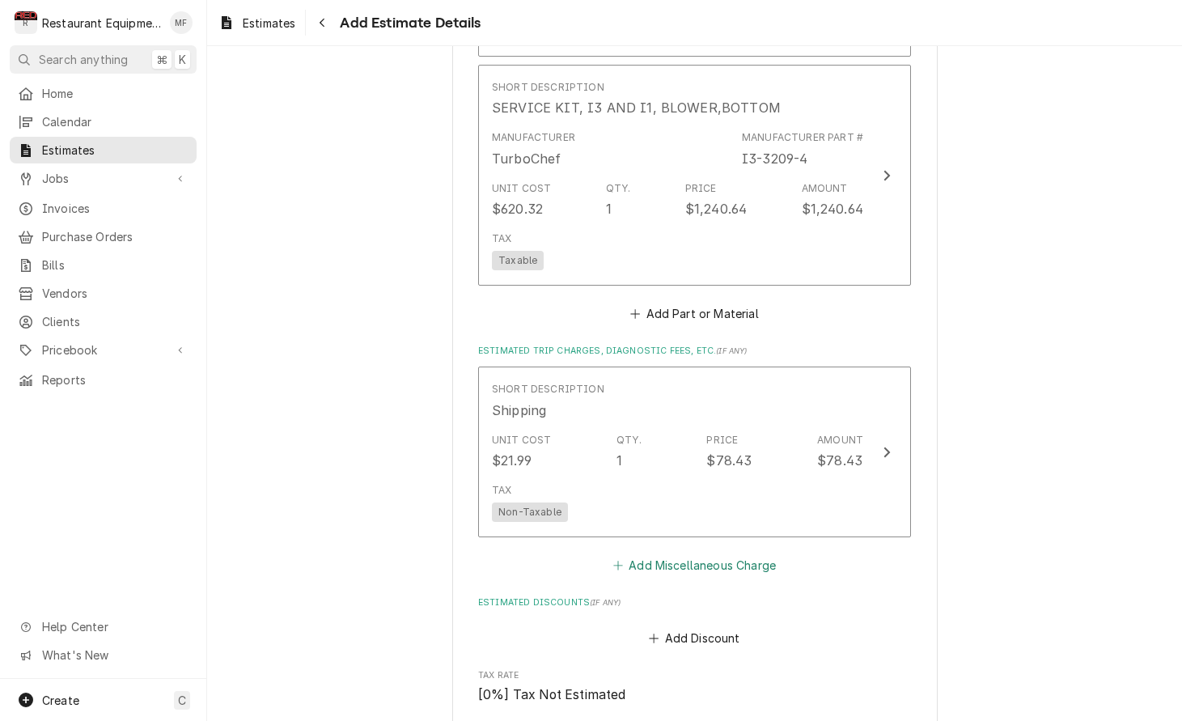
click at [731, 554] on button "Add Miscellaneous Charge" at bounding box center [694, 565] width 168 height 23
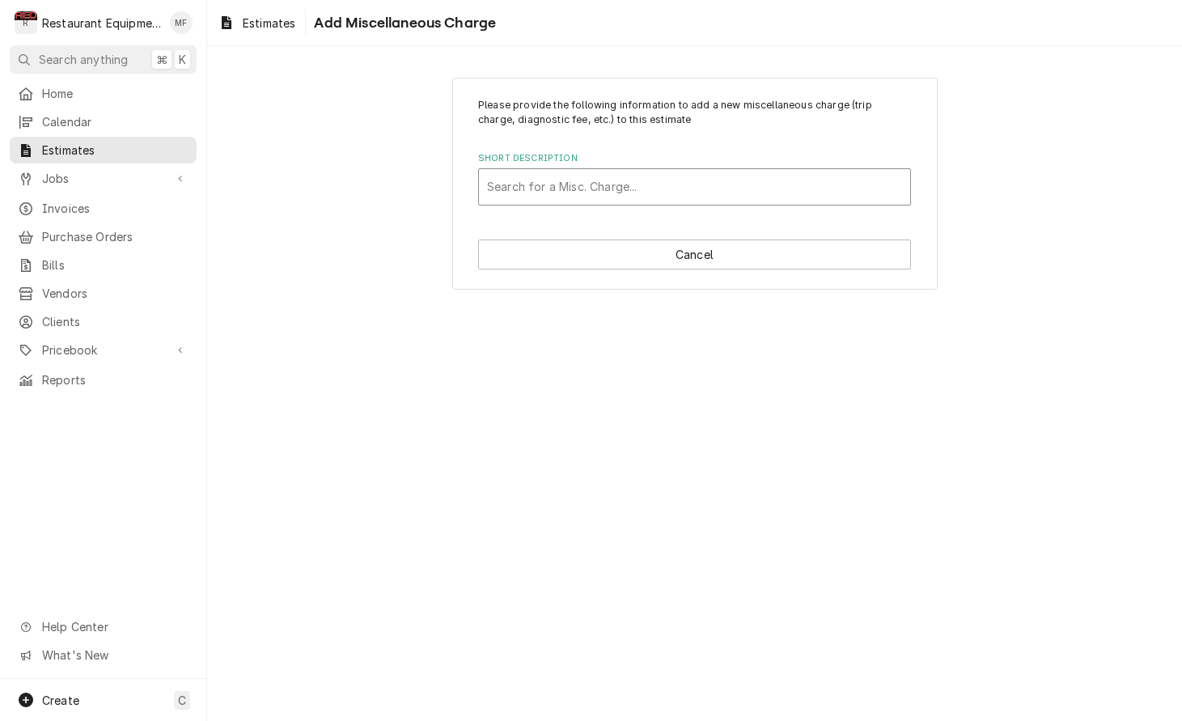
click at [673, 177] on div "Short Description" at bounding box center [694, 186] width 415 height 29
type input "tax"
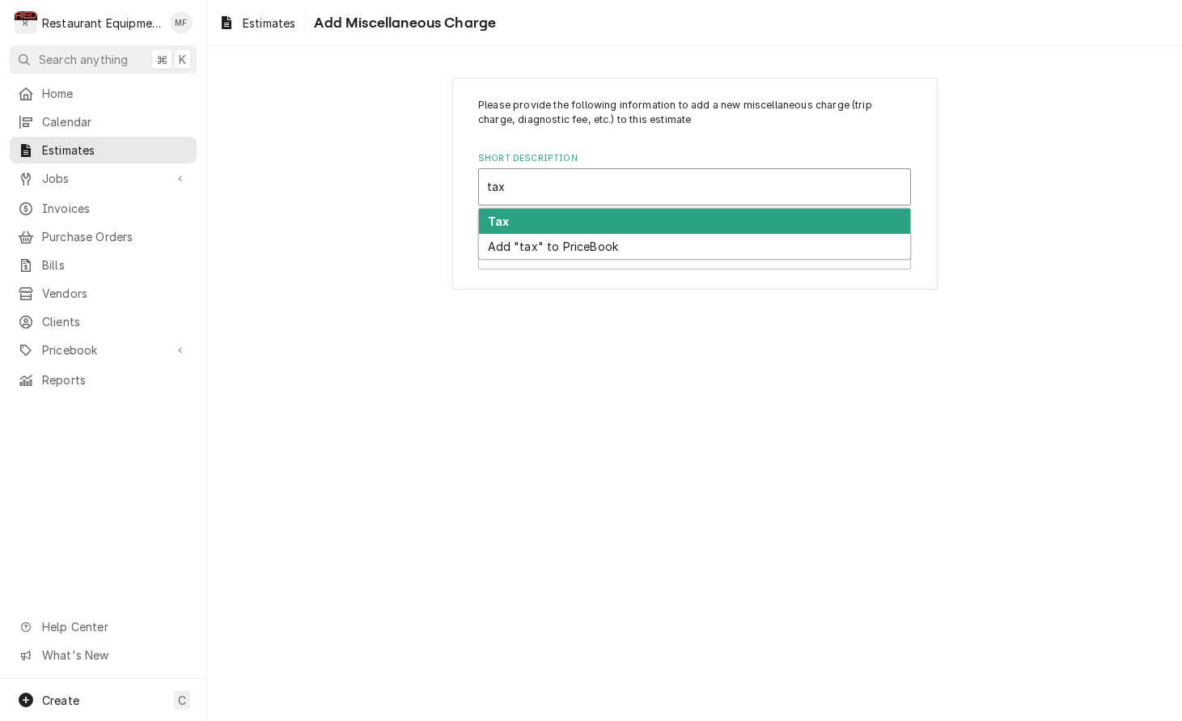
click at [699, 222] on div "Tax" at bounding box center [694, 221] width 431 height 25
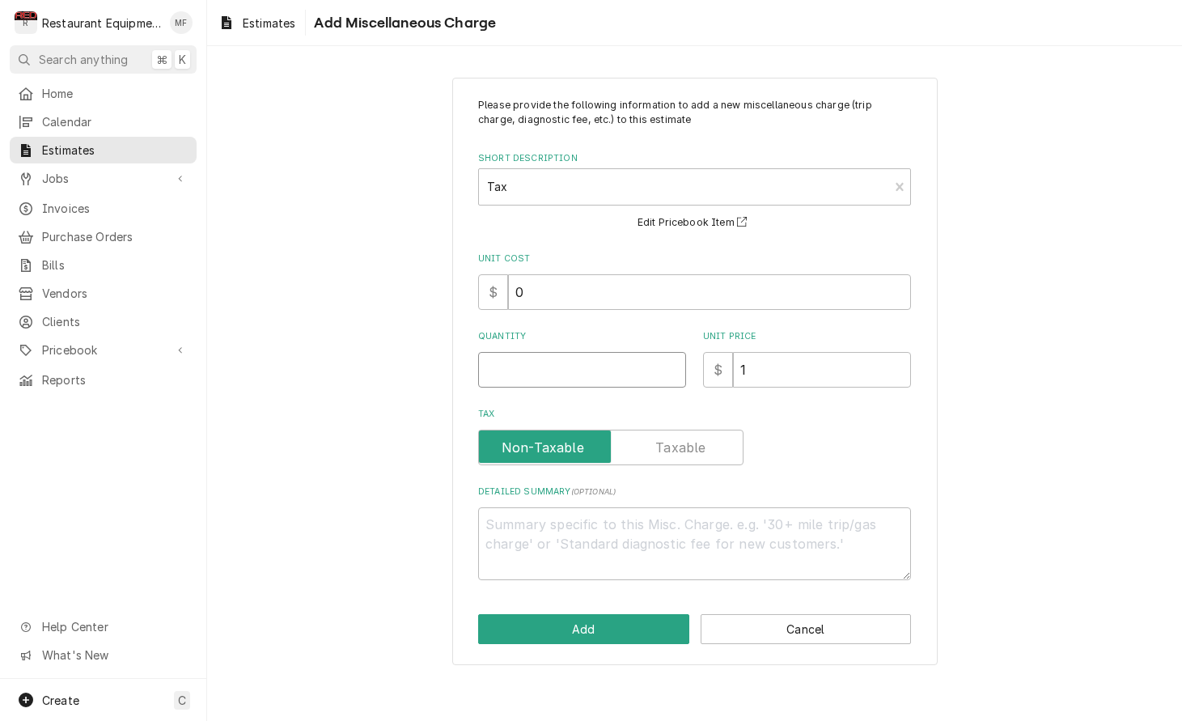
click at [617, 363] on input "Quantity" at bounding box center [582, 370] width 208 height 36
type textarea "x"
type input "1"
type textarea "x"
type input "2"
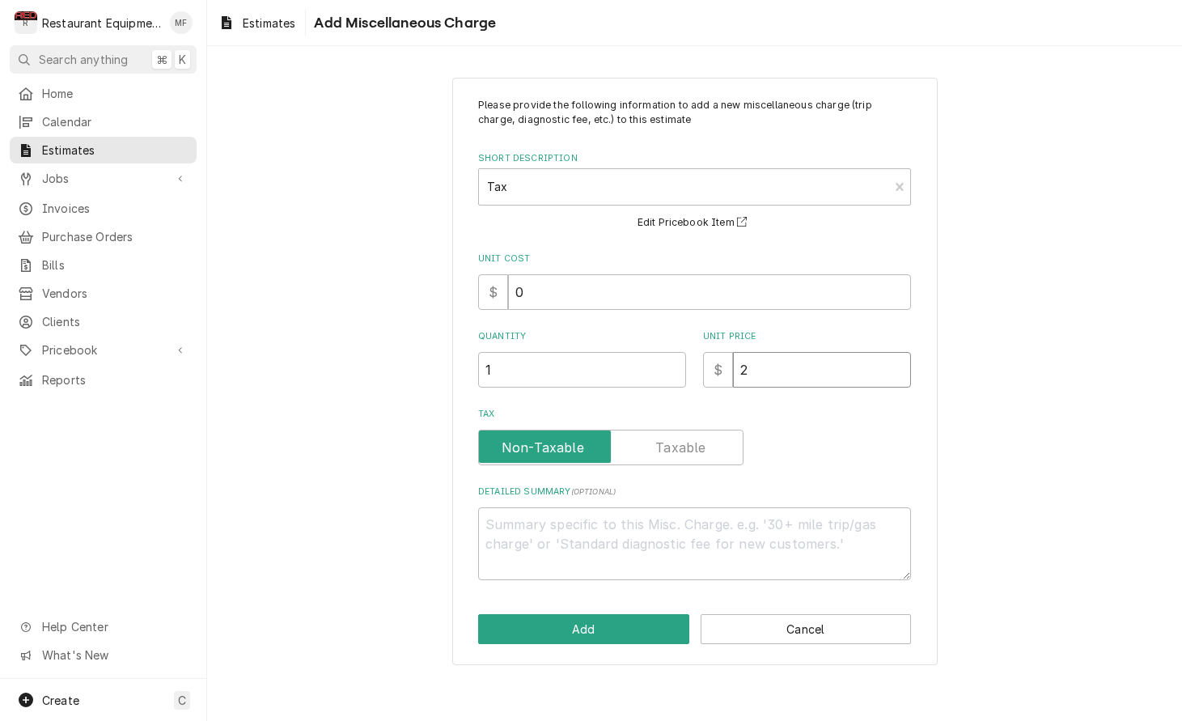
type textarea "x"
type input "21"
type textarea "x"
type input "219"
type textarea "x"
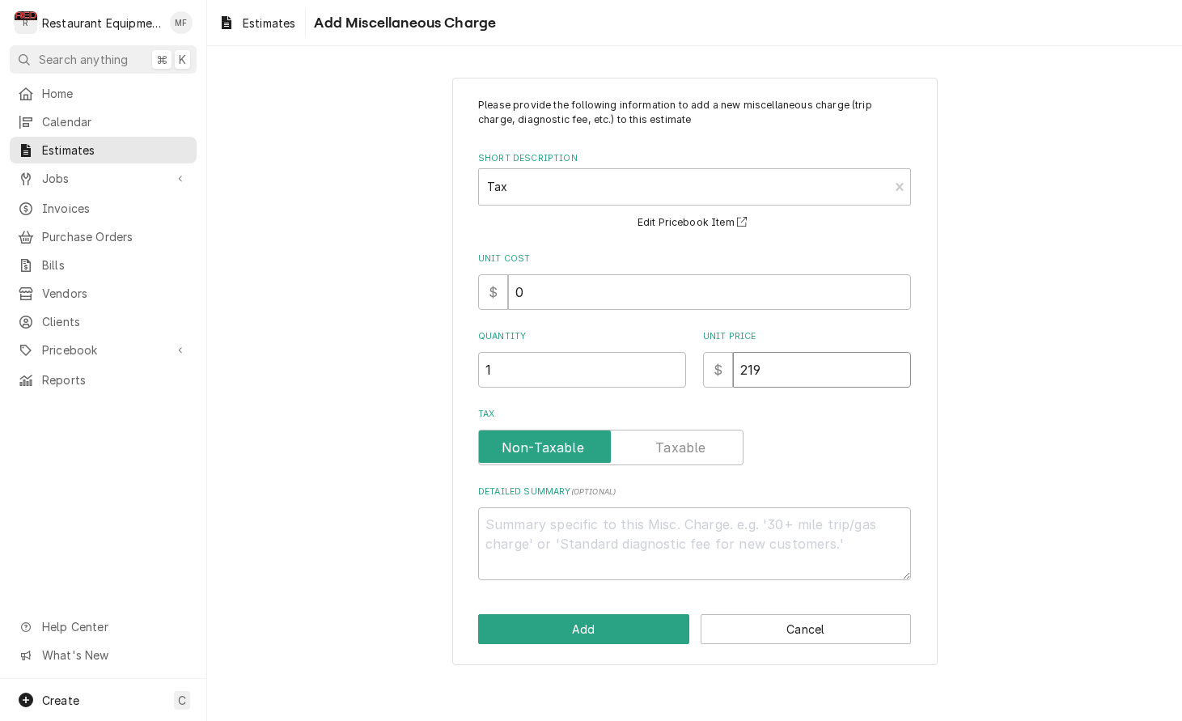
type input "219.1"
type textarea "x"
type input "219.12"
type textarea "x"
type input "219.12"
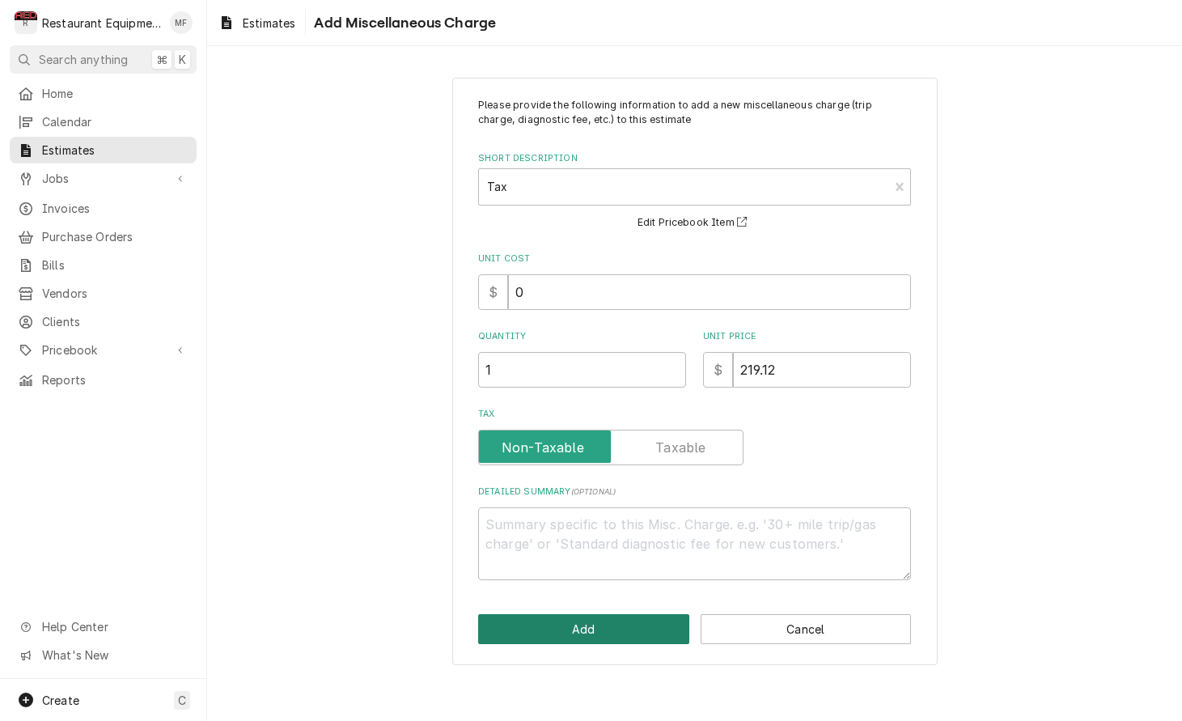
click at [670, 634] on button "Add" at bounding box center [583, 629] width 211 height 30
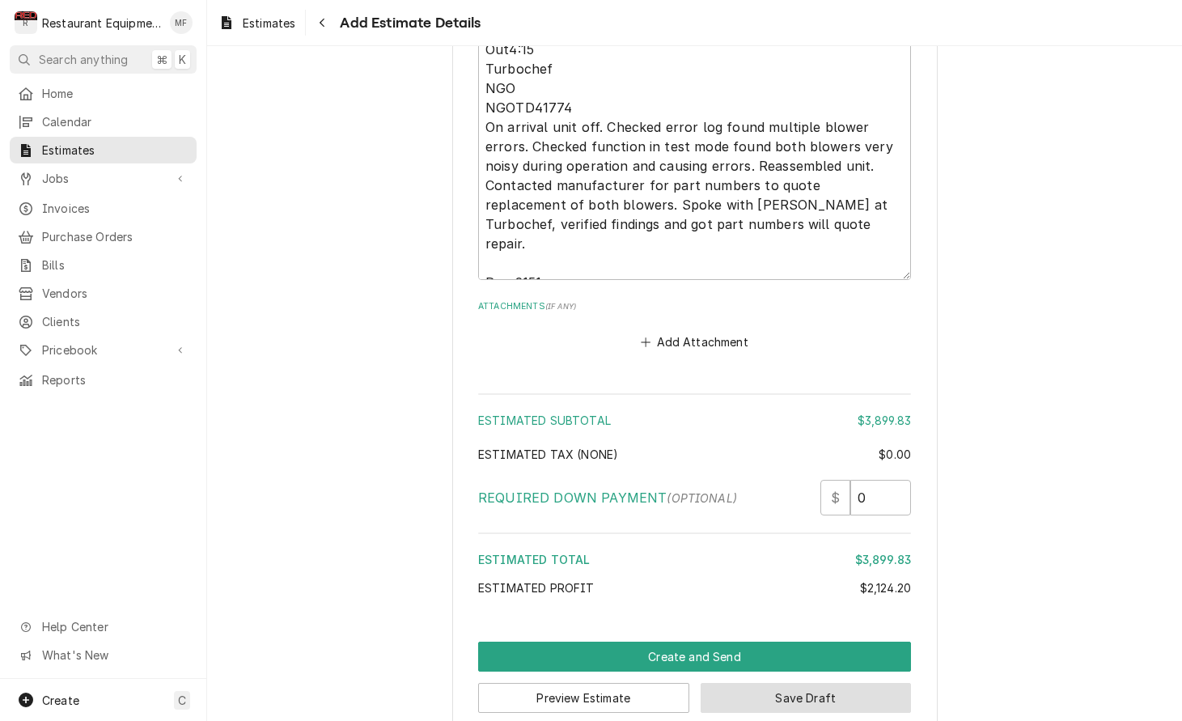
click at [876, 683] on button "Save Draft" at bounding box center [806, 698] width 211 height 30
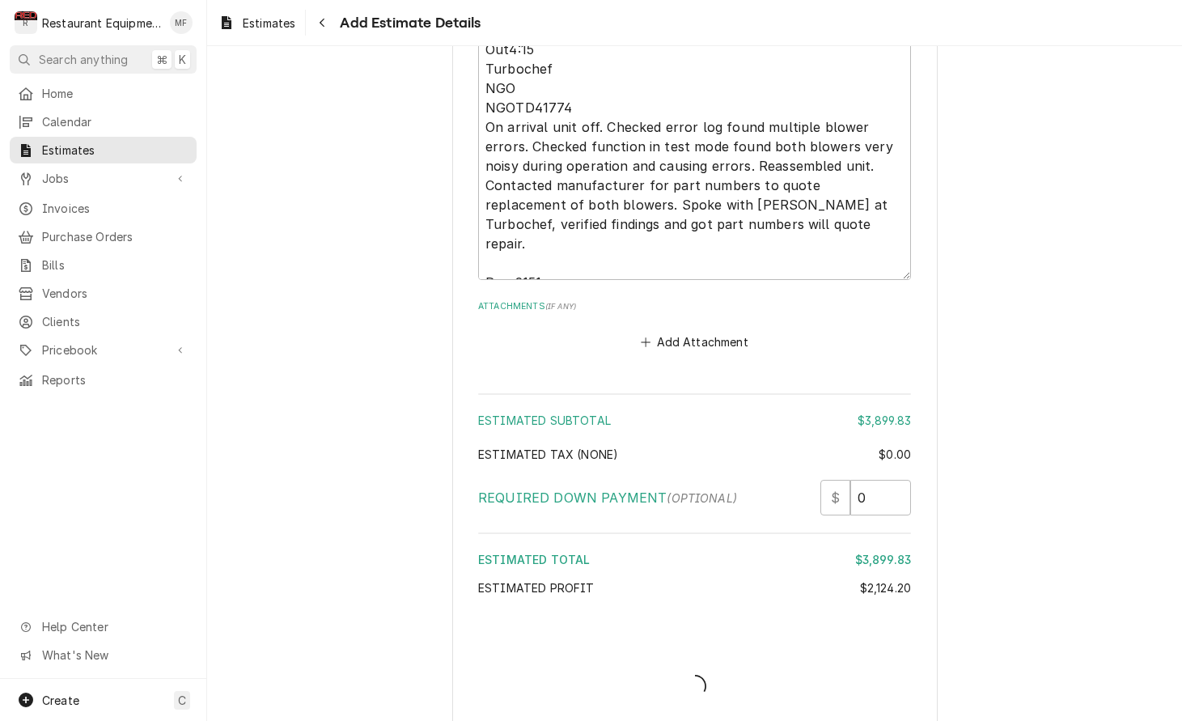
type textarea "x"
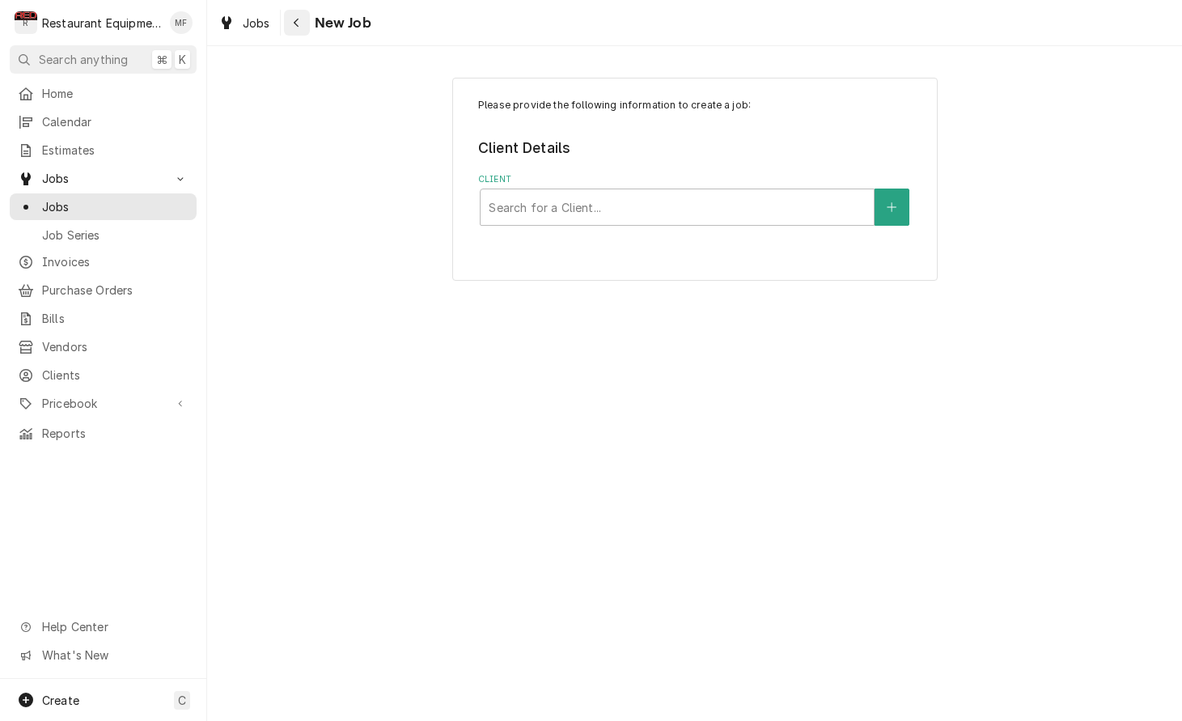
click at [296, 23] on icon "Navigate back" at bounding box center [296, 23] width 5 height 9
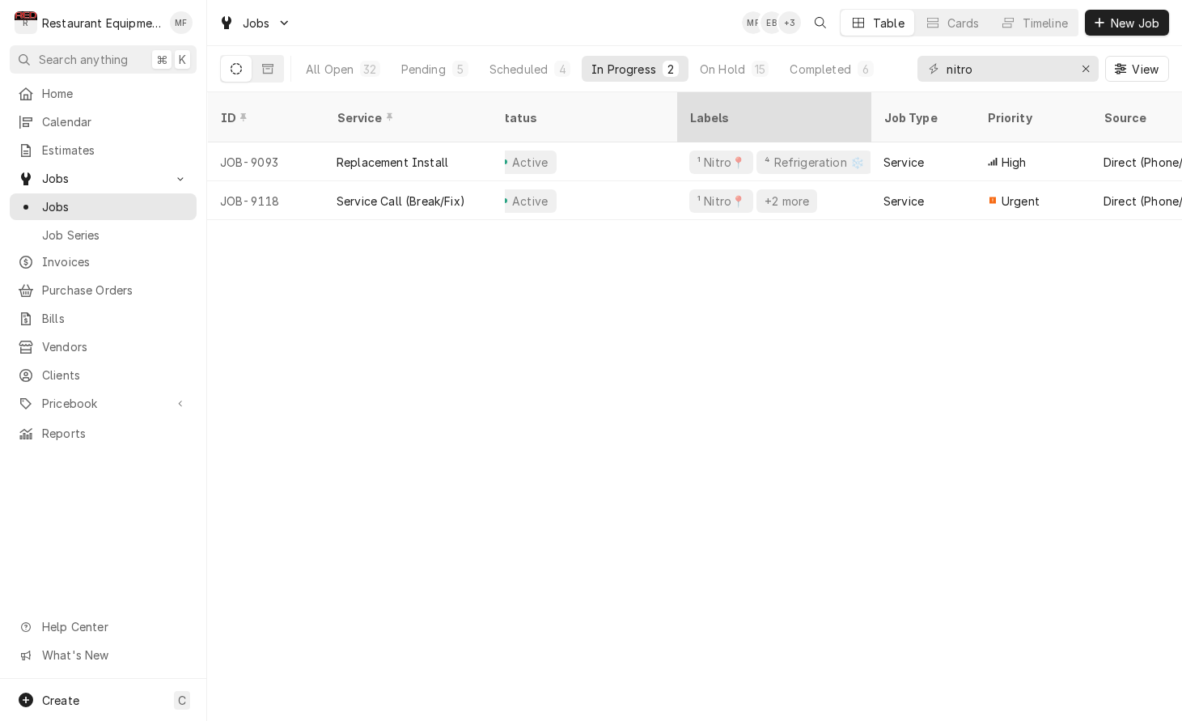
scroll to position [0, 30]
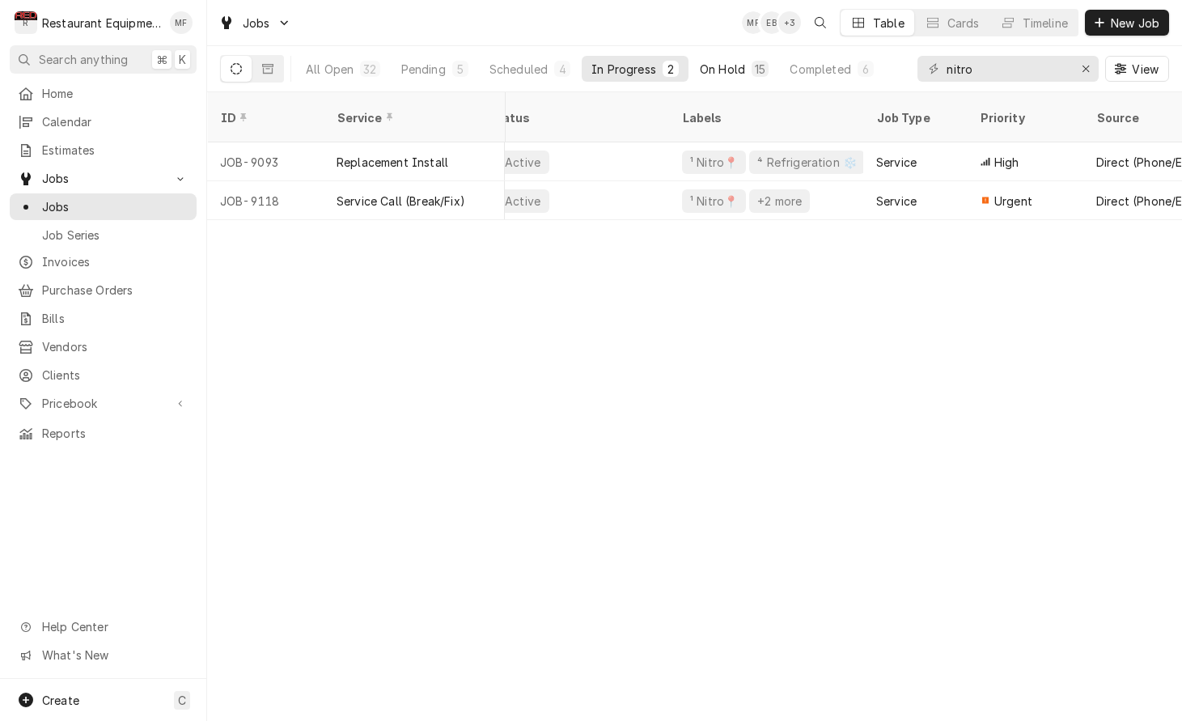
click at [736, 63] on div "On Hold" at bounding box center [722, 69] width 45 height 17
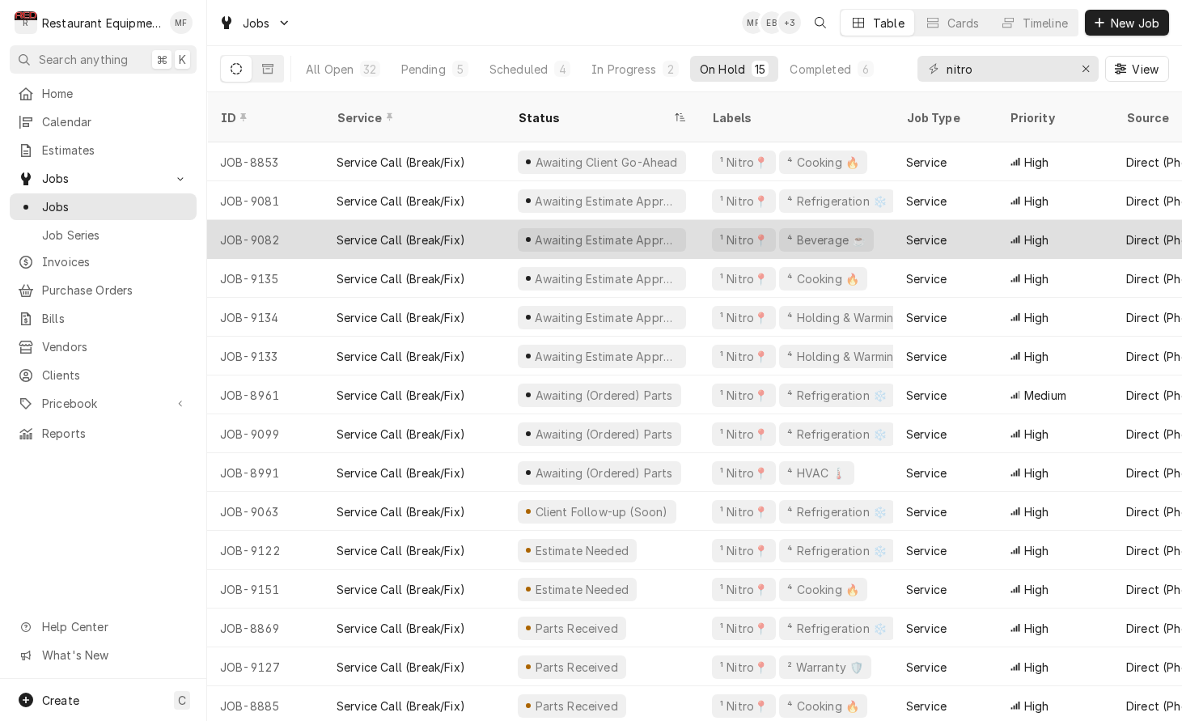
scroll to position [0, 0]
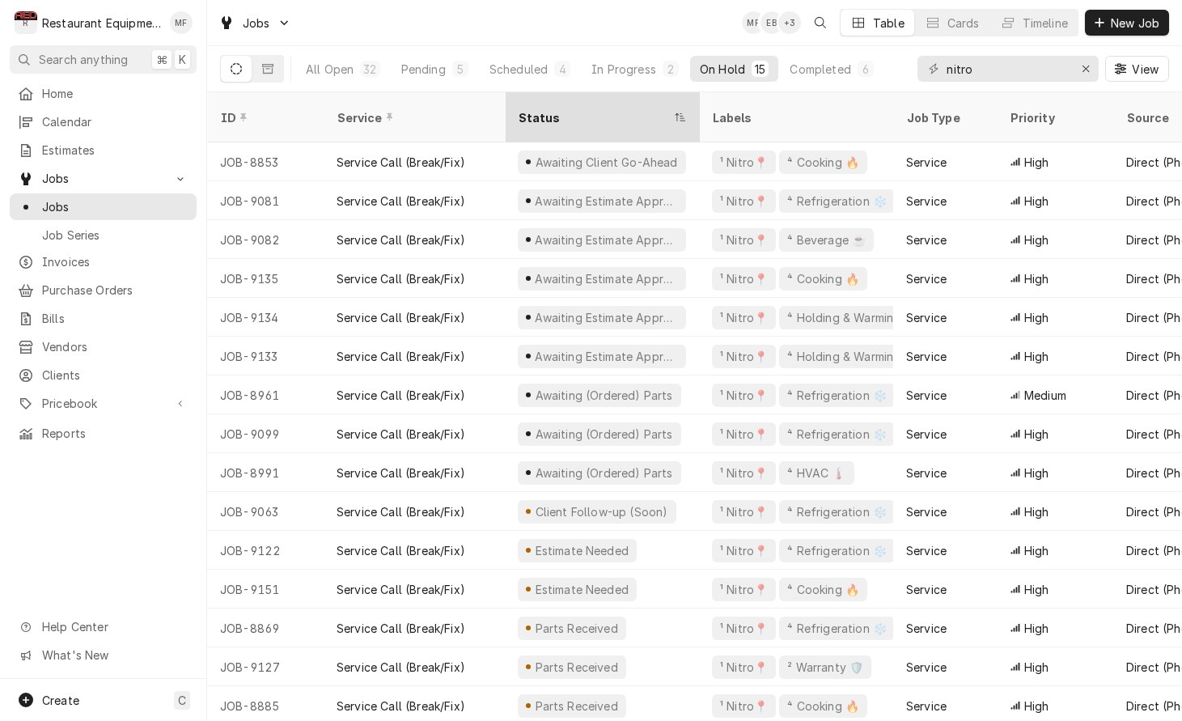
drag, startPoint x: 649, startPoint y: 66, endPoint x: 674, endPoint y: 105, distance: 46.2
click at [649, 66] on div "In Progress" at bounding box center [624, 69] width 65 height 17
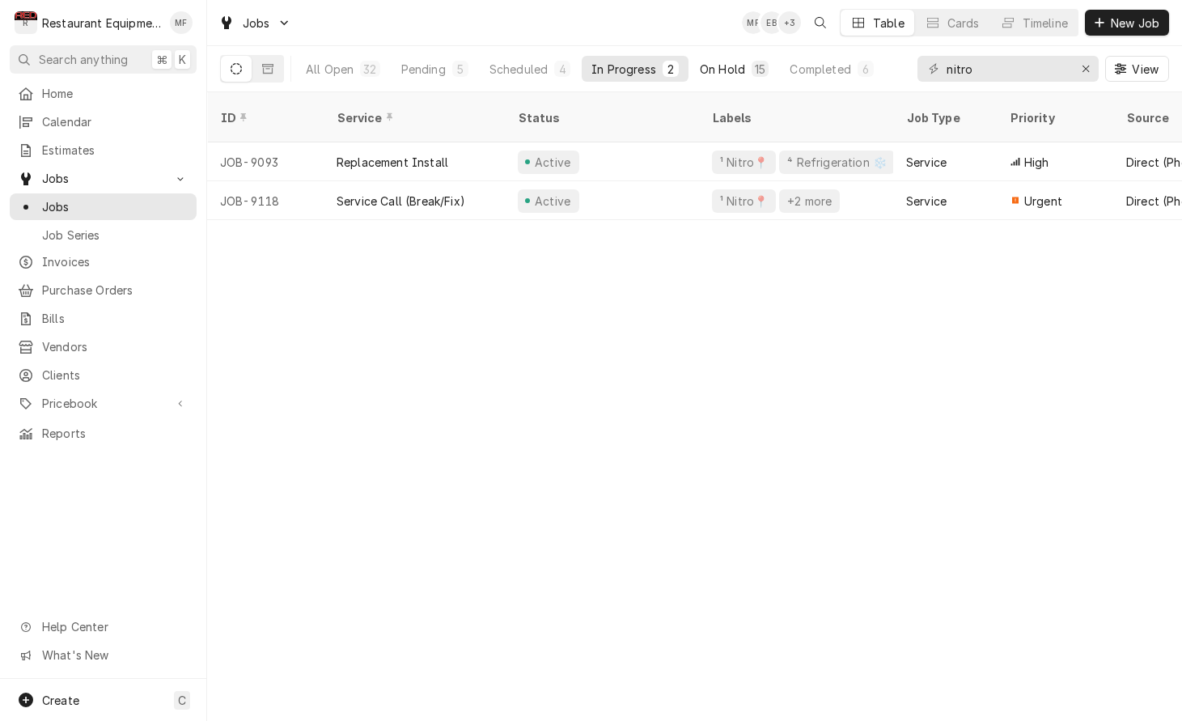
click at [732, 69] on div "On Hold" at bounding box center [722, 69] width 45 height 17
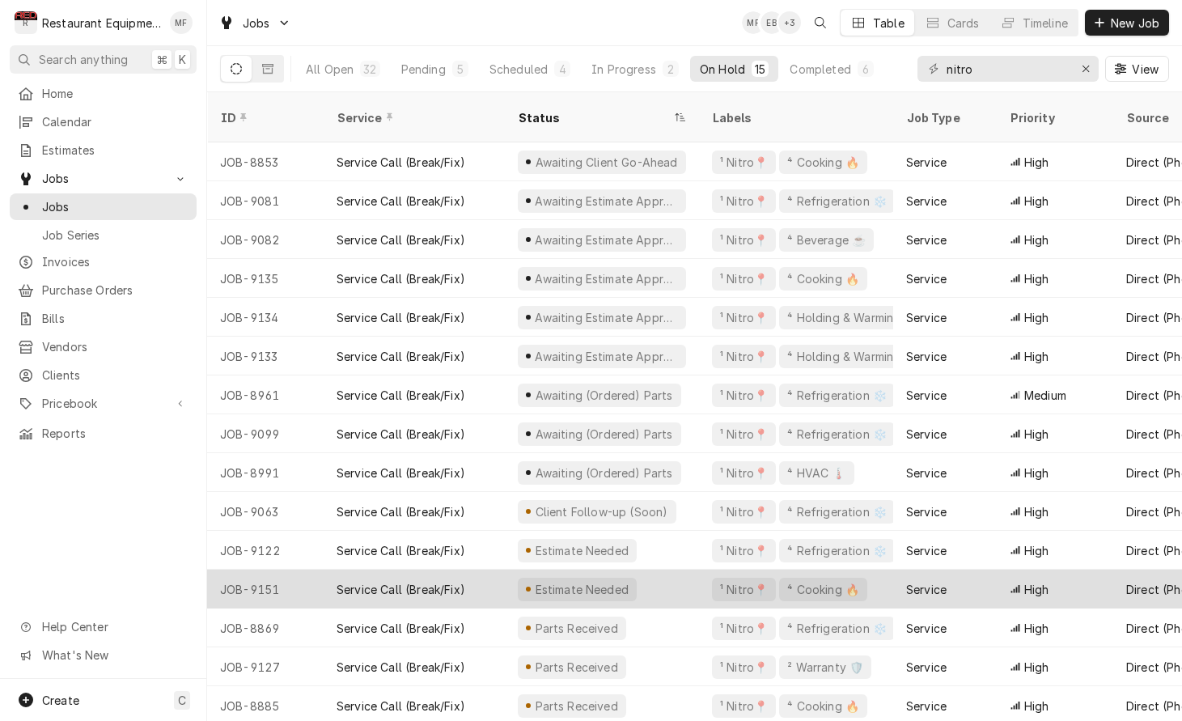
click at [508, 580] on div "Estimate Needed" at bounding box center [602, 589] width 194 height 39
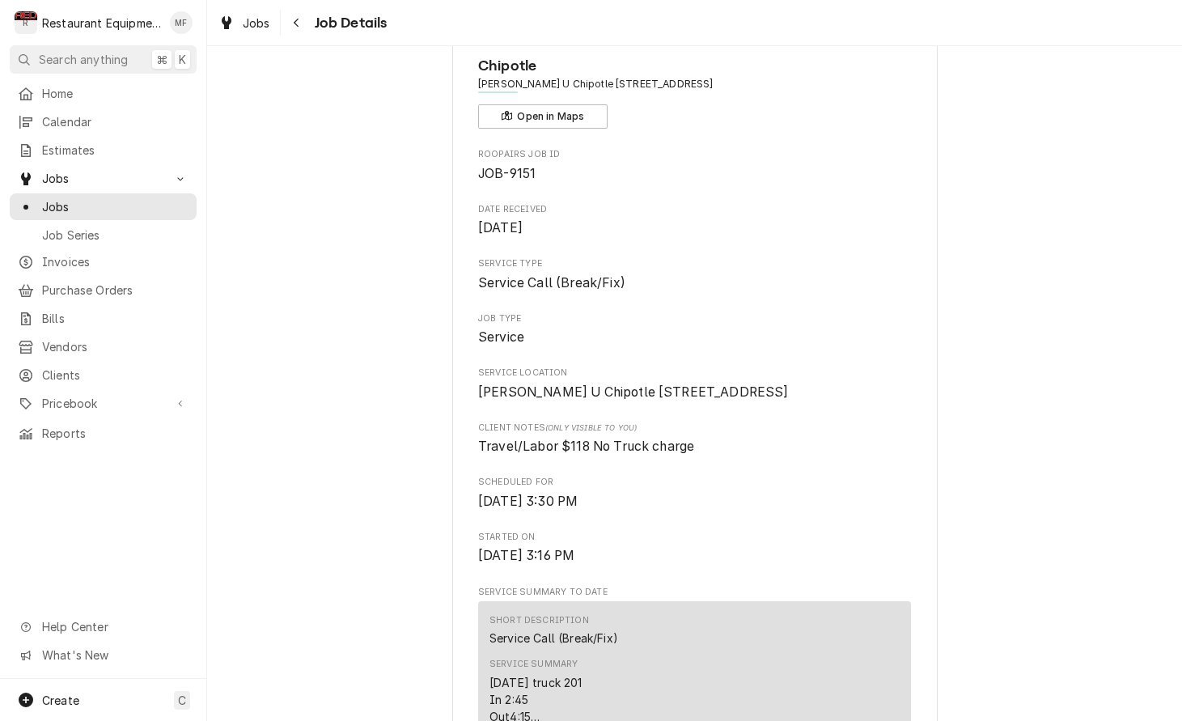
scroll to position [67, 0]
click at [566, 121] on button "Open in Maps" at bounding box center [542, 119] width 129 height 24
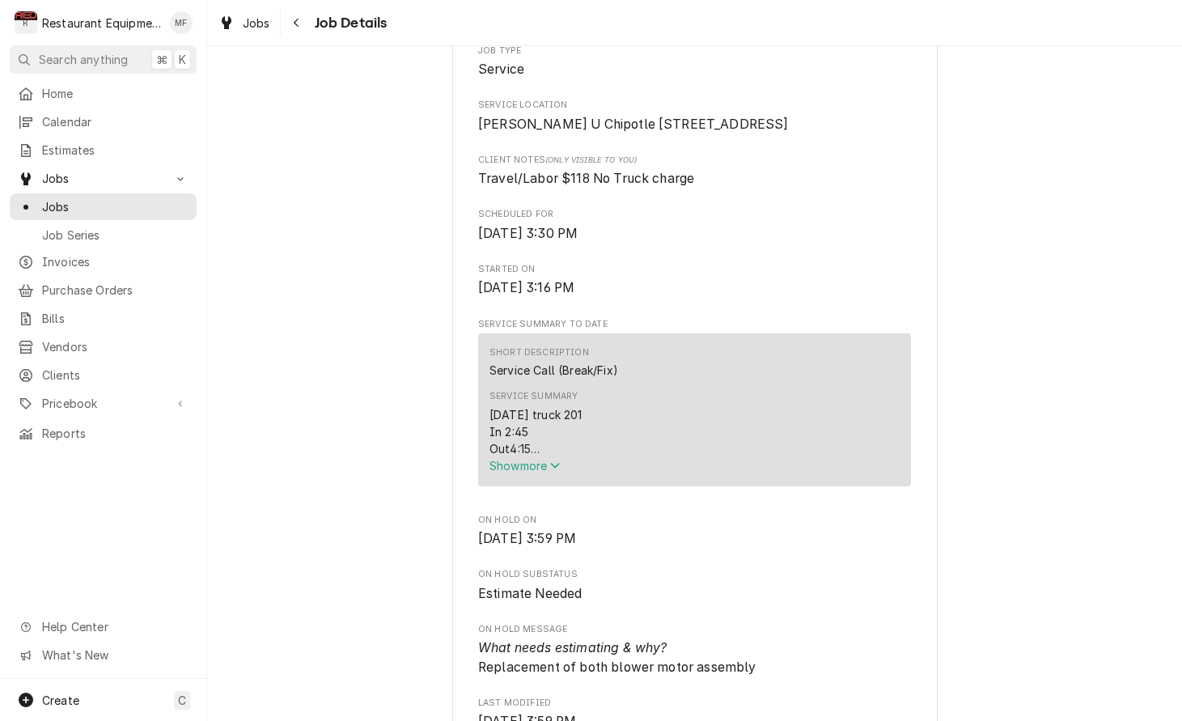
scroll to position [338, 0]
click at [537, 472] on span "Show more" at bounding box center [525, 465] width 71 height 14
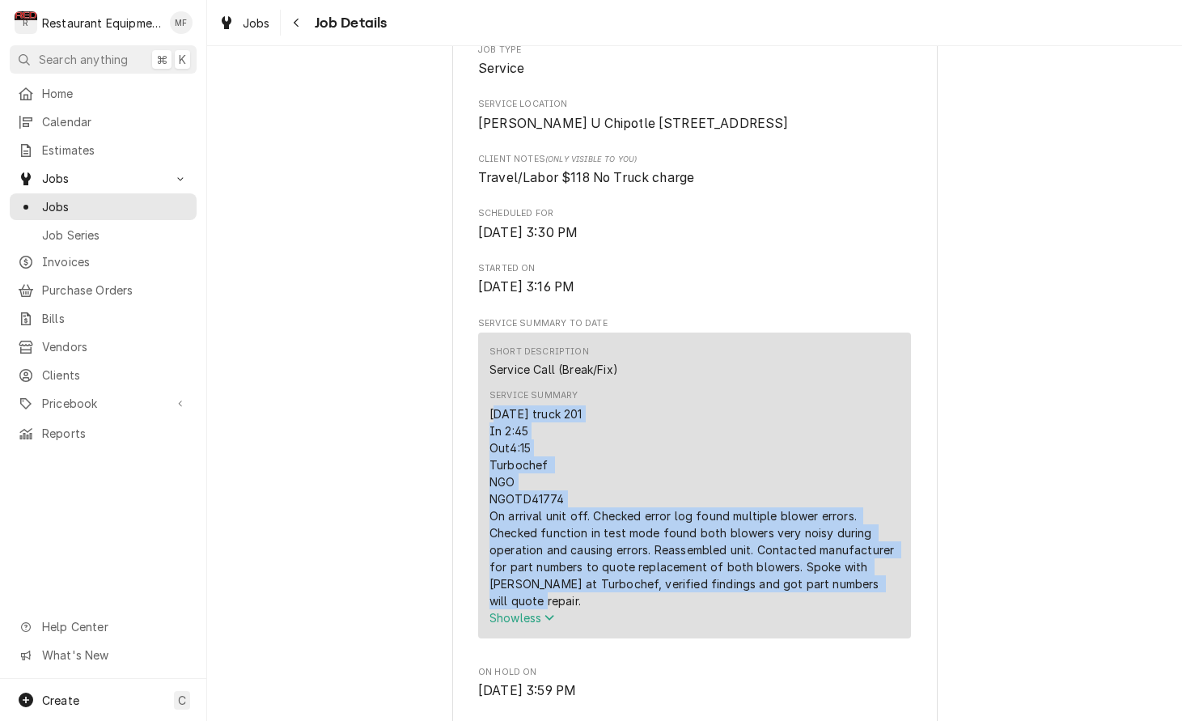
drag, startPoint x: 492, startPoint y: 438, endPoint x: 868, endPoint y: 611, distance: 414.2
click at [882, 609] on div "[DATE] truck 201 In 2:45 Out4:15 Turbochef NGO NGOTD41774 On arrival unit off. …" at bounding box center [695, 507] width 410 height 204
copy div "0/8/25 truck 201 In 2:45 Out4:15 Turbochef NGO NGOTD41774 On arrival unit off. …"
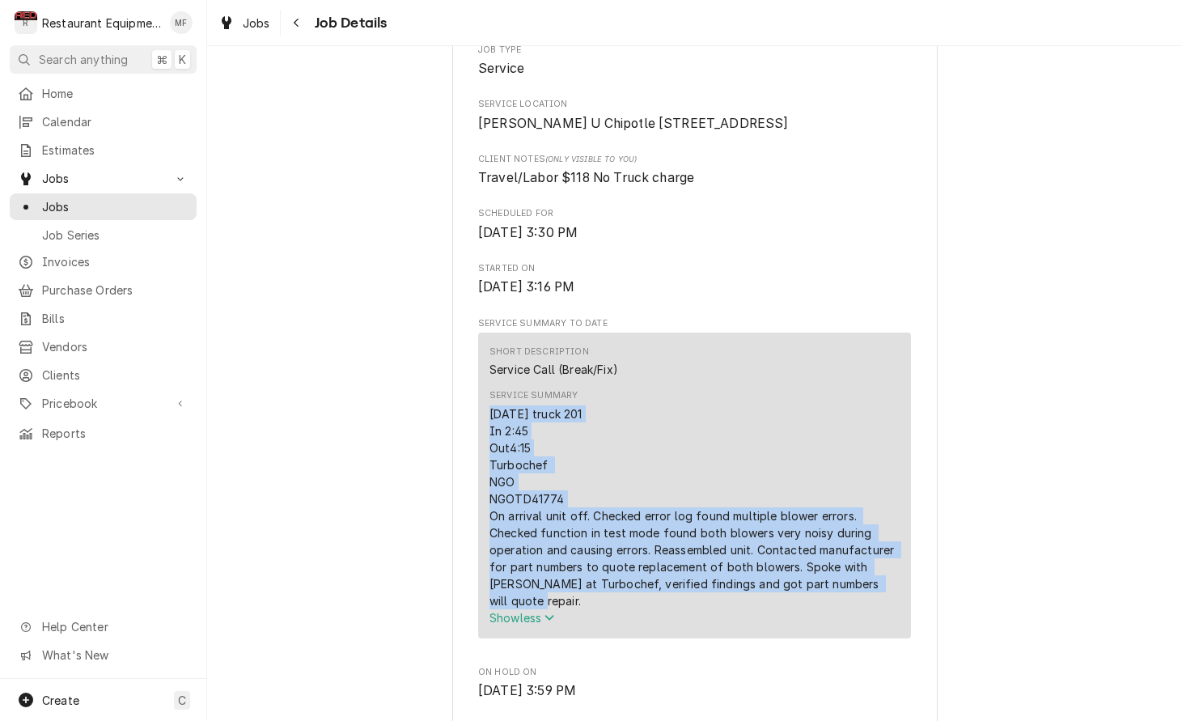
drag, startPoint x: 490, startPoint y: 434, endPoint x: 841, endPoint y: 610, distance: 392.3
click at [880, 609] on div "[DATE] truck 201 In 2:45 Out4:15 Turbochef NGO NGOTD41774 On arrival unit off. …" at bounding box center [695, 507] width 410 height 204
copy div "[DATE] truck 201 In 2:45 Out4:15 Turbochef NGO NGOTD41774 On arrival unit off. …"
